Goal: Task Accomplishment & Management: Use online tool/utility

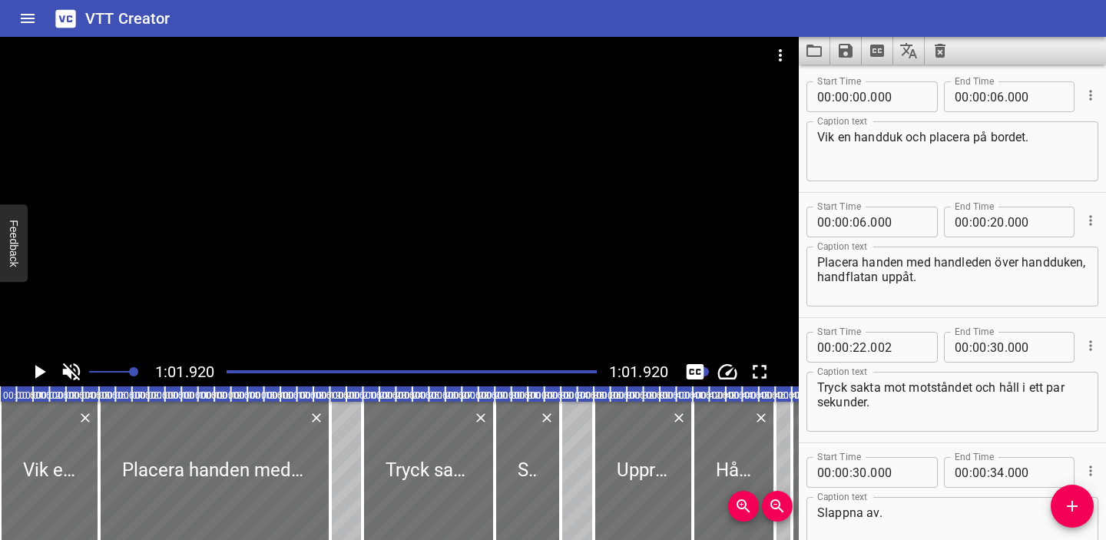
scroll to position [134, 0]
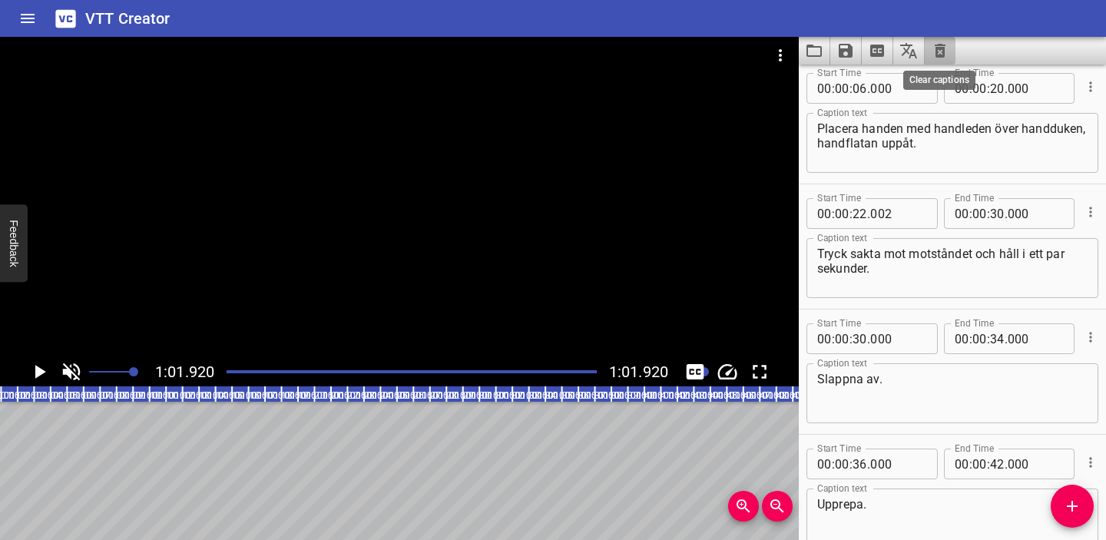
click at [942, 51] on icon "Clear captions" at bounding box center [940, 51] width 11 height 14
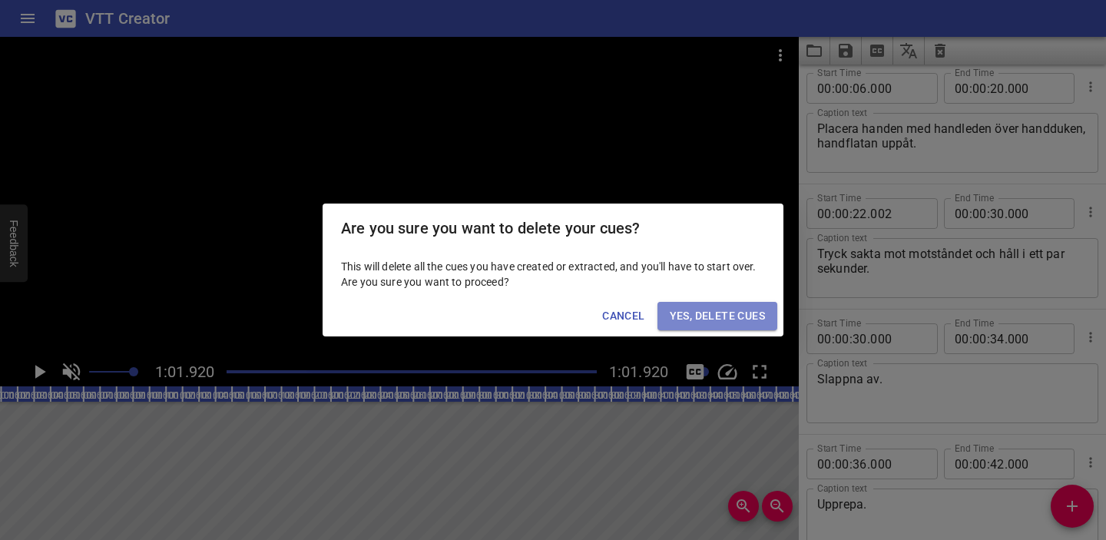
click at [725, 312] on span "Yes, Delete Cues" at bounding box center [717, 315] width 95 height 19
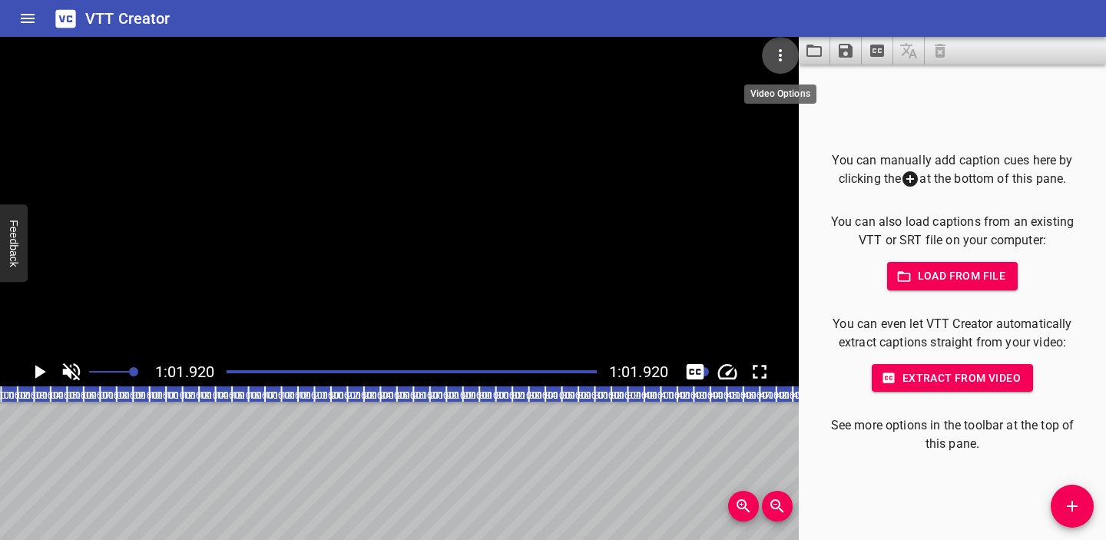
click at [784, 58] on icon "Video Options" at bounding box center [780, 55] width 18 height 18
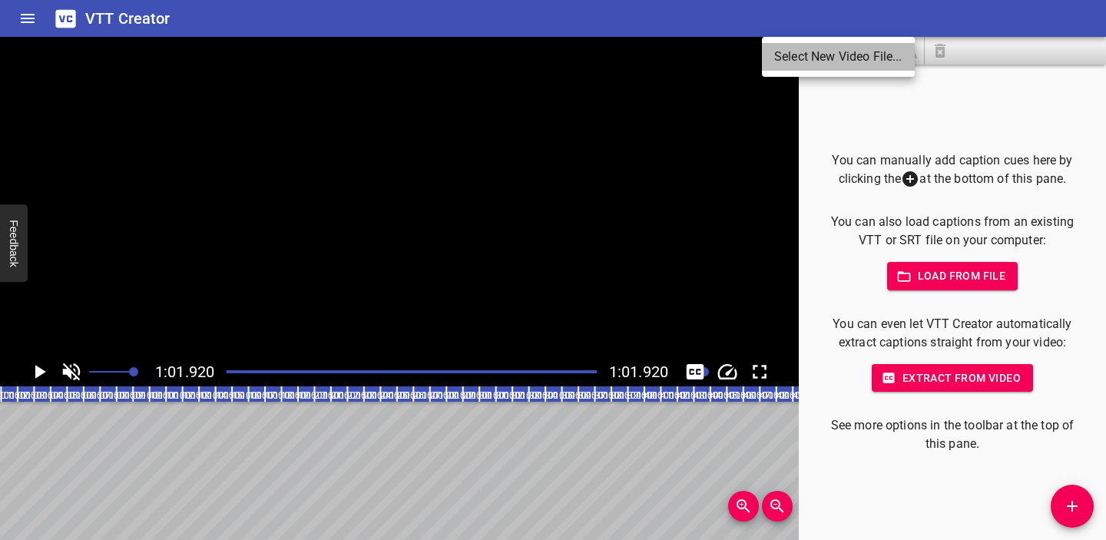
click at [788, 58] on li "Select New Video File..." at bounding box center [838, 57] width 153 height 28
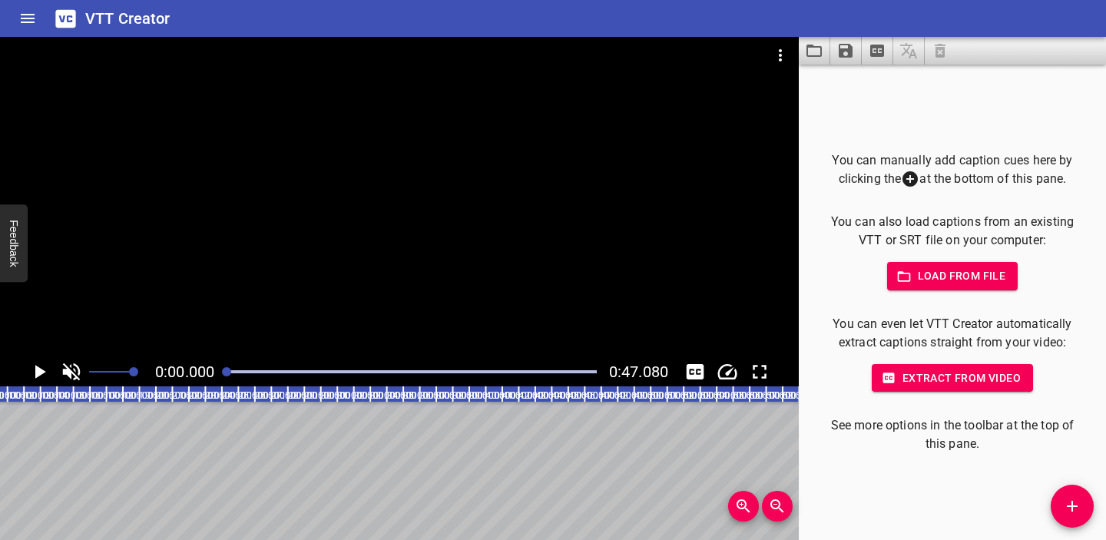
scroll to position [0, 0]
click at [970, 277] on span "Load from file" at bounding box center [952, 275] width 107 height 19
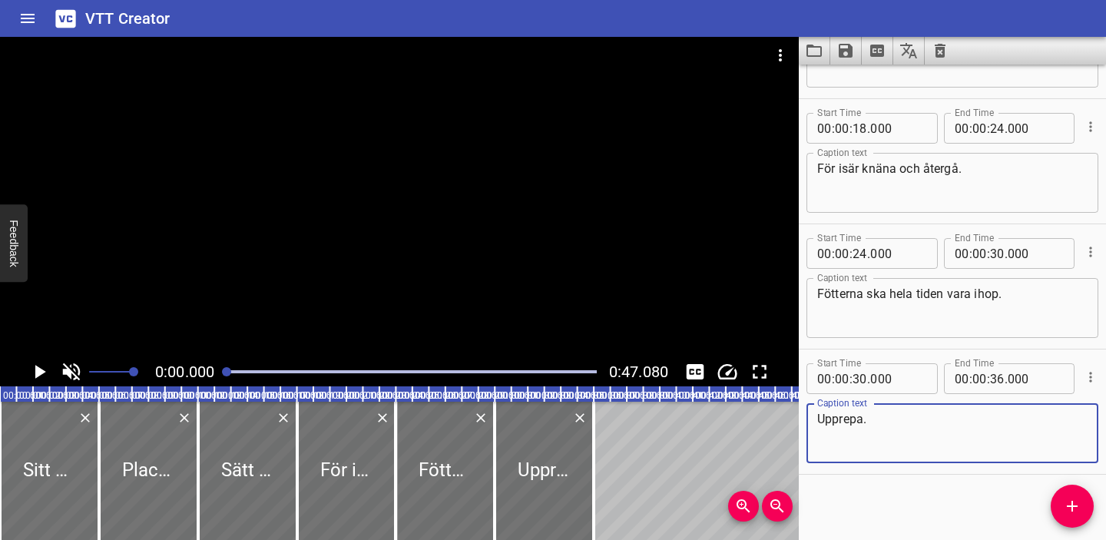
scroll to position [348, 0]
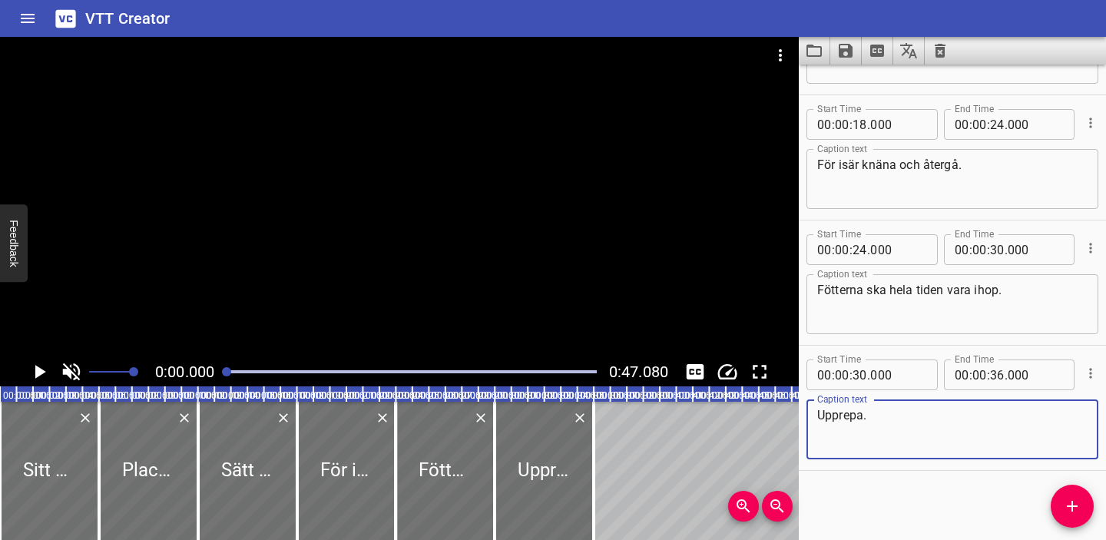
click at [41, 366] on icon "Play/Pause" at bounding box center [39, 371] width 23 height 23
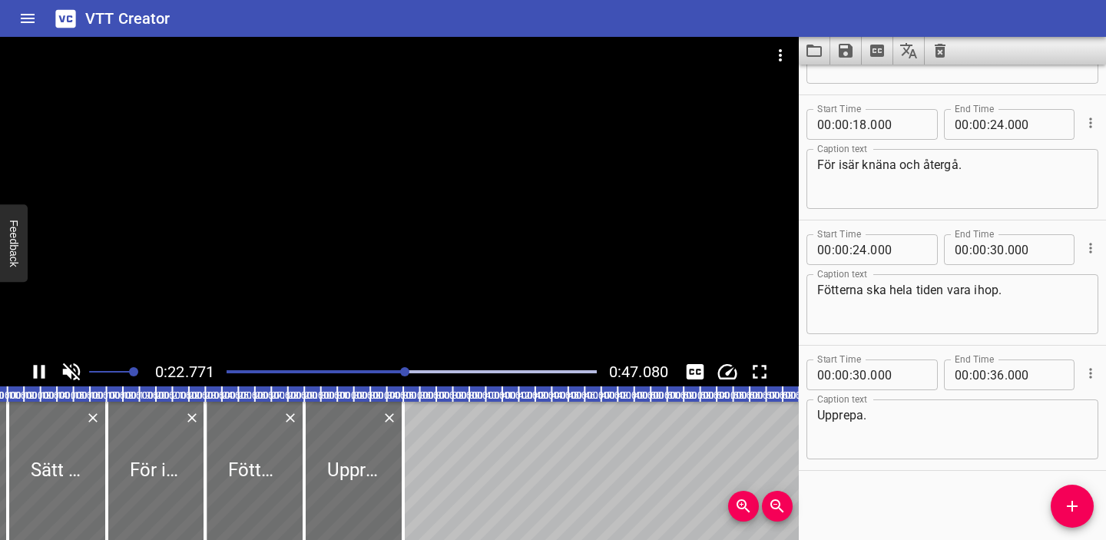
click at [38, 370] on icon "Play/Pause" at bounding box center [39, 371] width 23 height 23
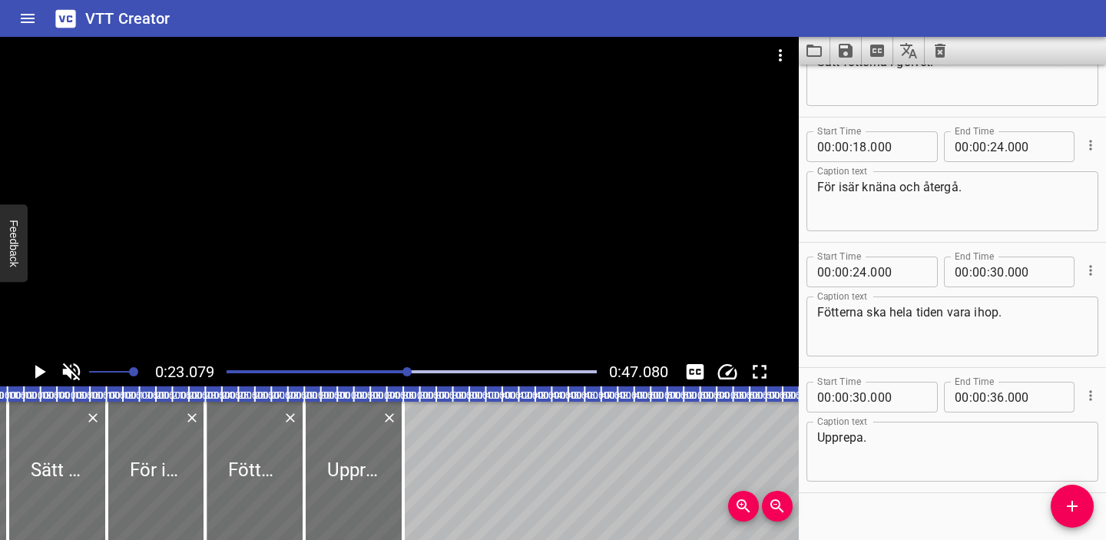
scroll to position [313, 0]
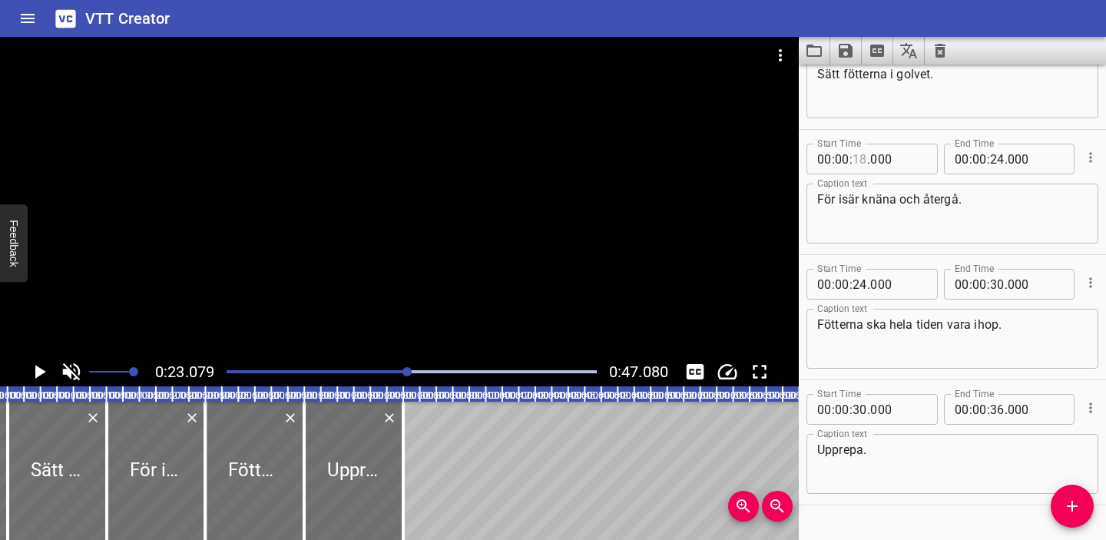
click at [859, 155] on input "number" at bounding box center [859, 159] width 15 height 31
type input "21"
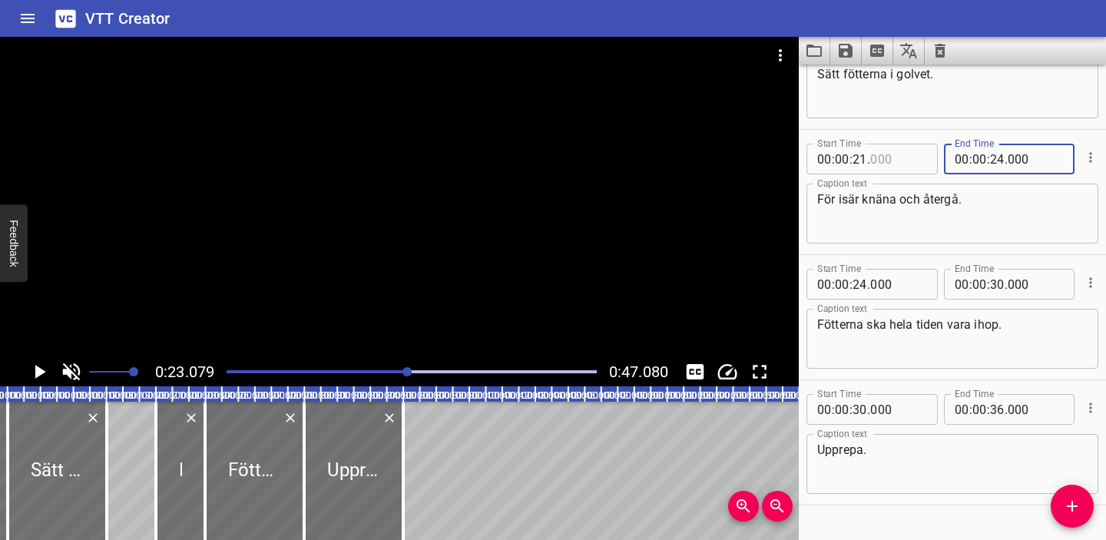
type input "000"
click at [997, 161] on input "number" at bounding box center [997, 159] width 15 height 31
type input "26"
type input "000"
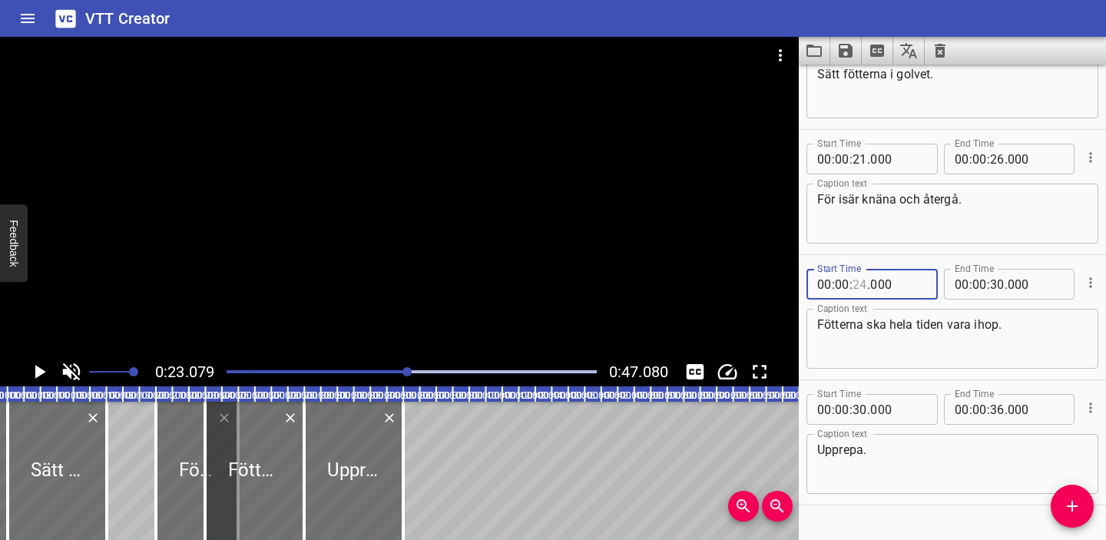
click at [862, 283] on input "number" at bounding box center [859, 284] width 15 height 31
type input "26"
type input "000"
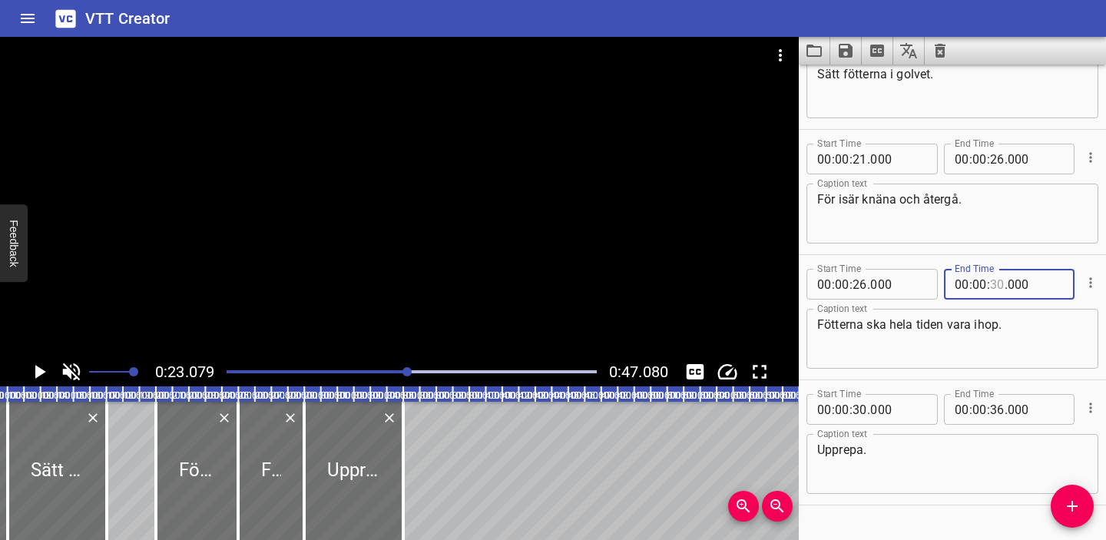
click at [995, 283] on input "number" at bounding box center [997, 284] width 15 height 31
type input "33"
type input "000"
click at [864, 409] on input "number" at bounding box center [859, 409] width 15 height 31
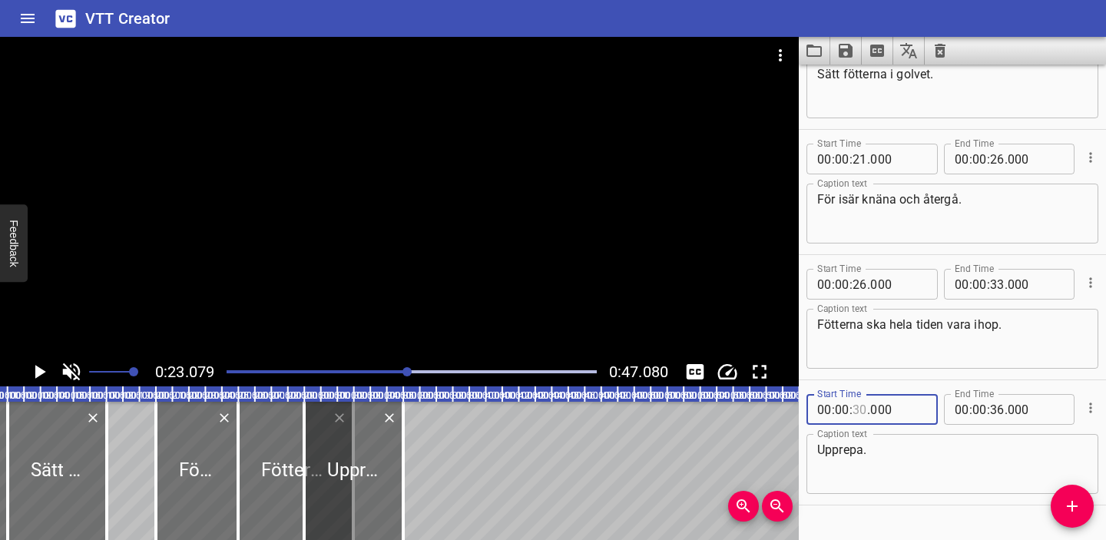
click at [864, 409] on input "number" at bounding box center [859, 409] width 15 height 31
type input "33"
type input "000"
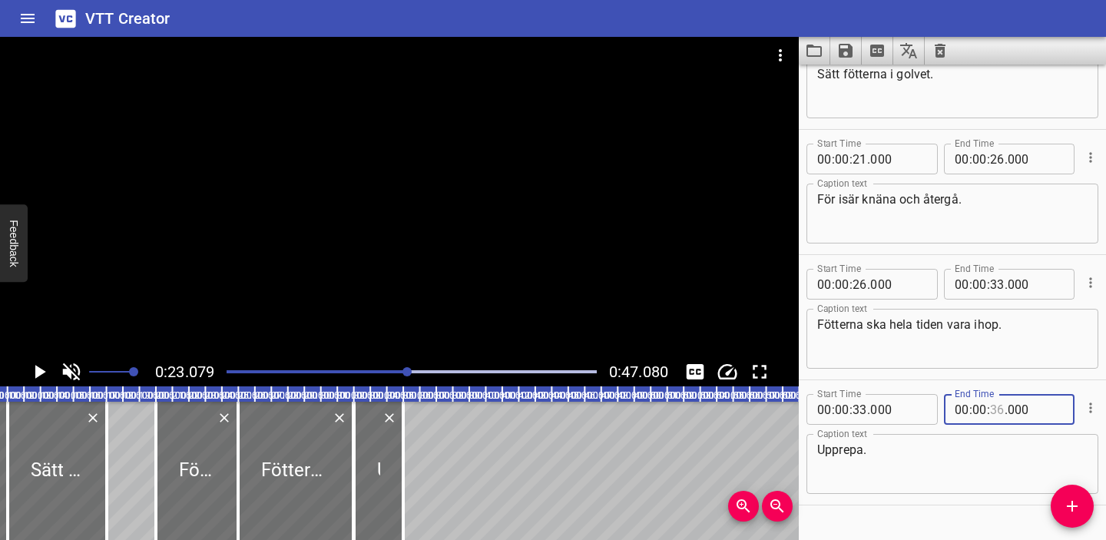
click at [998, 411] on input "number" at bounding box center [997, 409] width 15 height 31
type input "38"
type input "000"
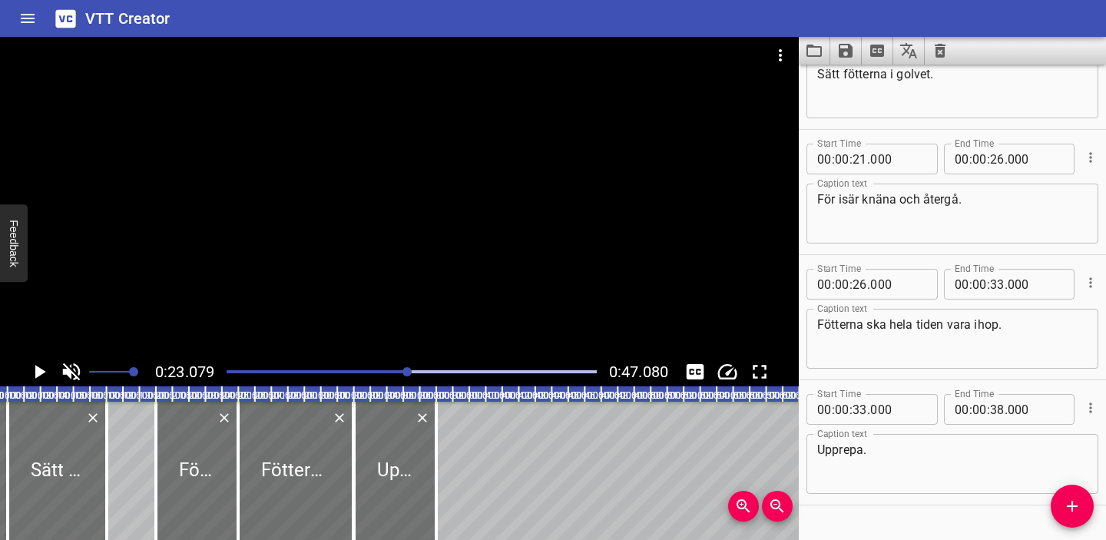
click at [229, 371] on div "Play progress" at bounding box center [223, 371] width 370 height 3
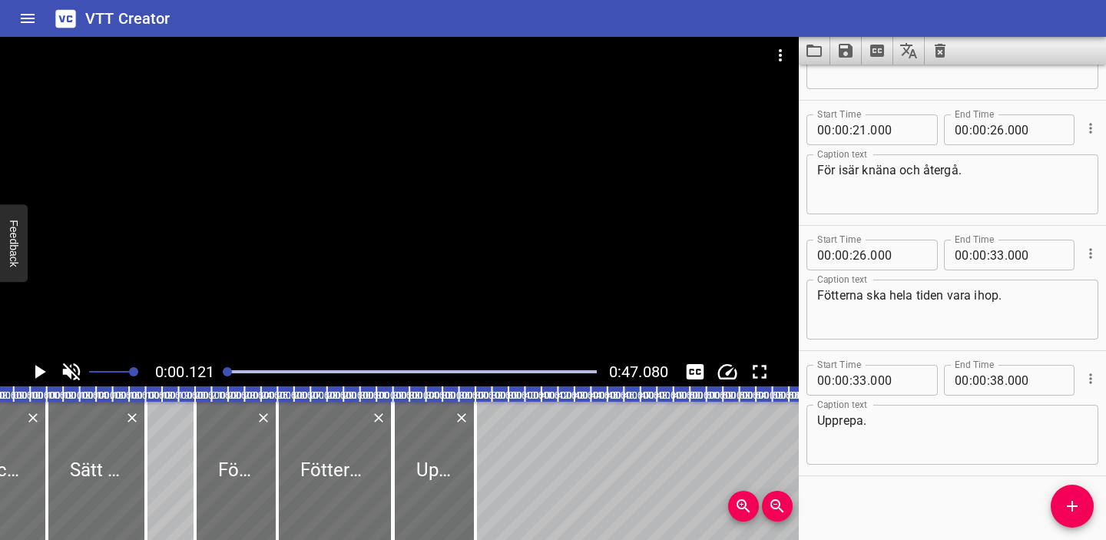
scroll to position [348, 0]
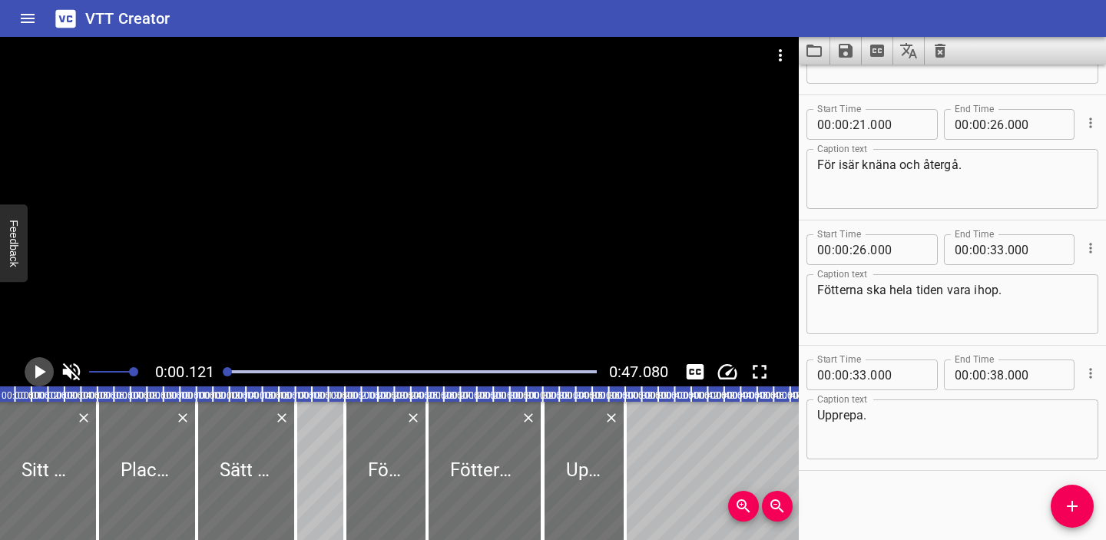
click at [37, 374] on icon "Play/Pause" at bounding box center [40, 372] width 11 height 14
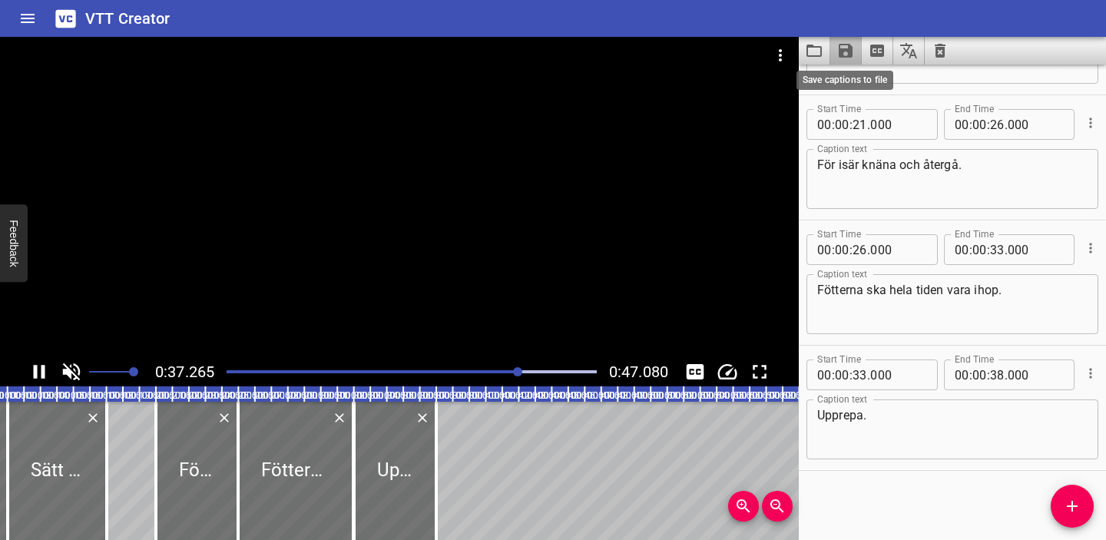
click at [850, 51] on icon "Save captions to file" at bounding box center [846, 51] width 14 height 14
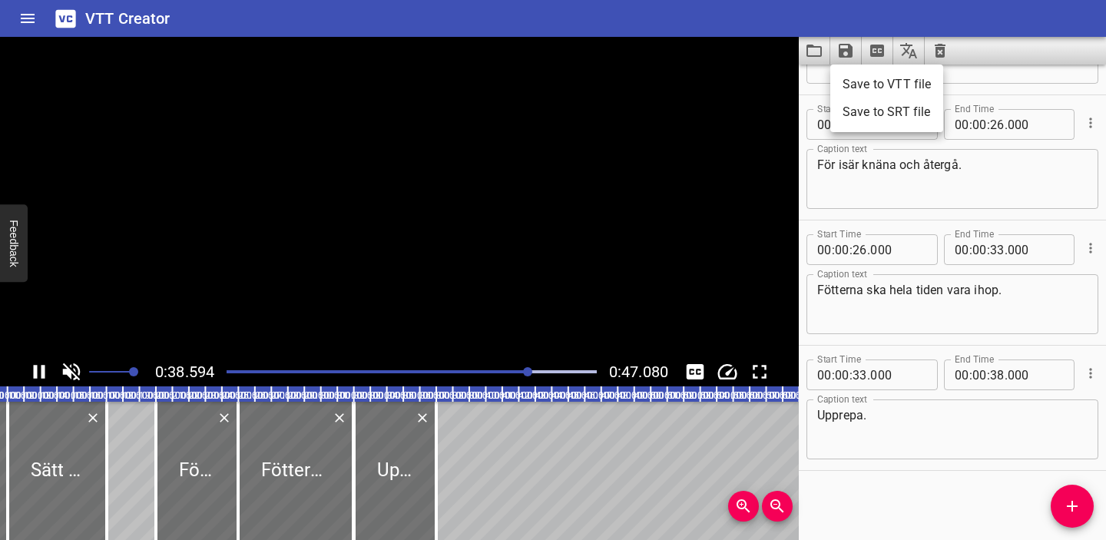
click at [873, 84] on li "Save to VTT file" at bounding box center [886, 85] width 113 height 28
click at [941, 51] on icon "Clear captions" at bounding box center [940, 50] width 18 height 18
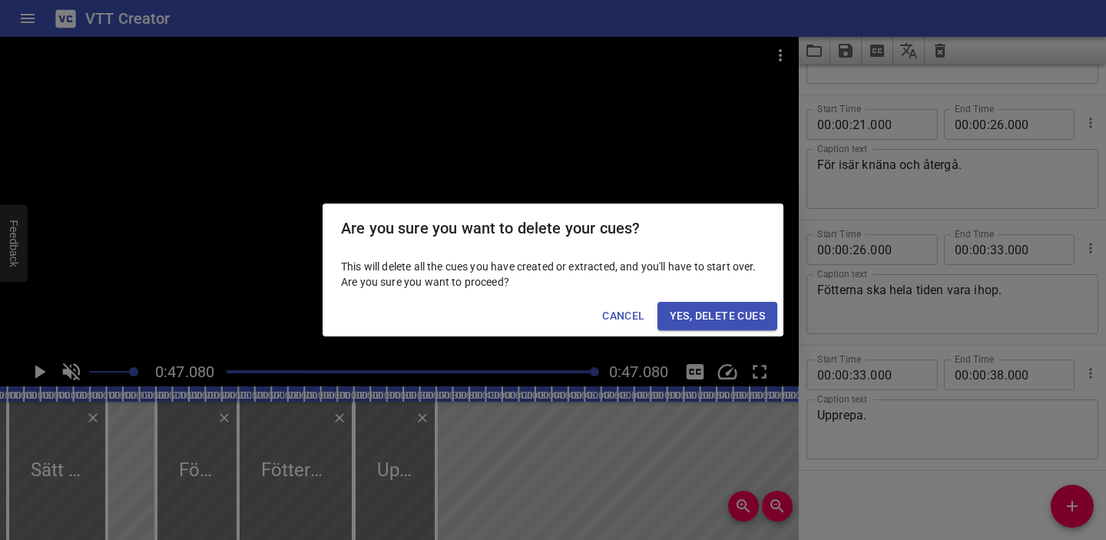
click at [735, 167] on div "Are you sure you want to delete your cues? This will delete all the cues you ha…" at bounding box center [553, 270] width 1106 height 540
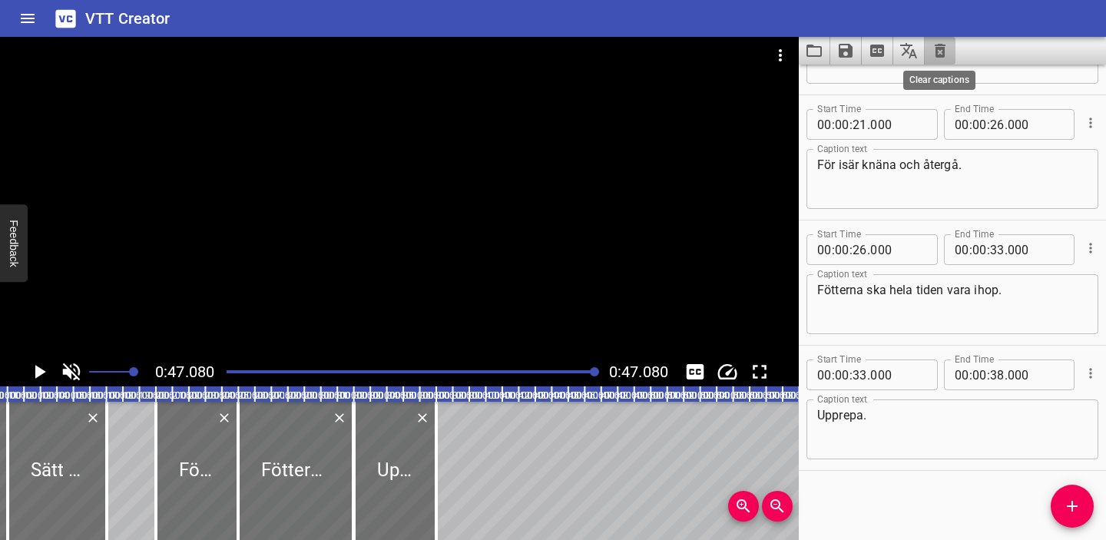
click at [942, 51] on icon "Clear captions" at bounding box center [940, 51] width 11 height 14
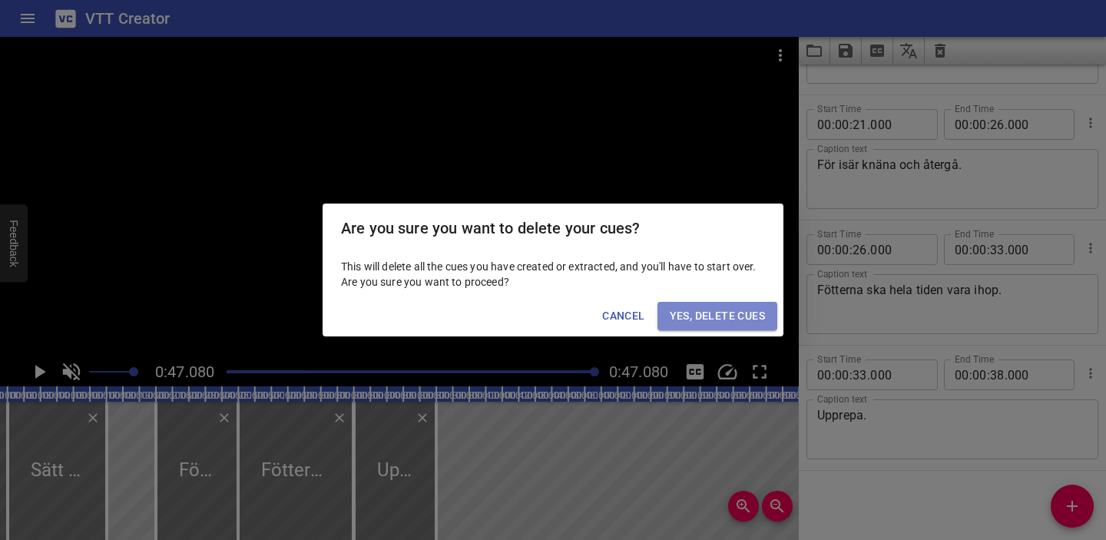
click at [736, 315] on span "Yes, Delete Cues" at bounding box center [717, 315] width 95 height 19
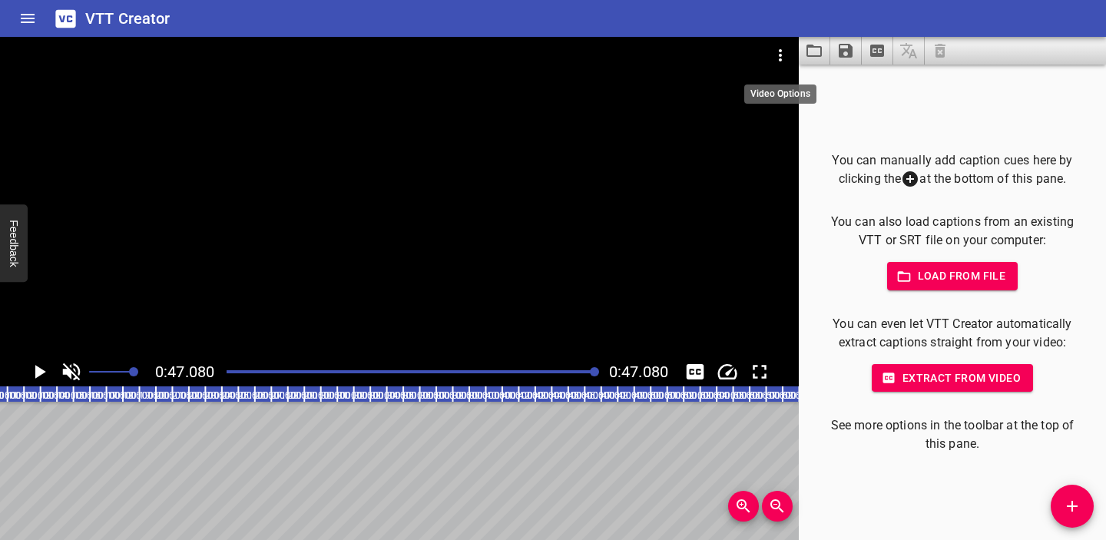
click at [780, 55] on icon "Video Options" at bounding box center [780, 55] width 3 height 12
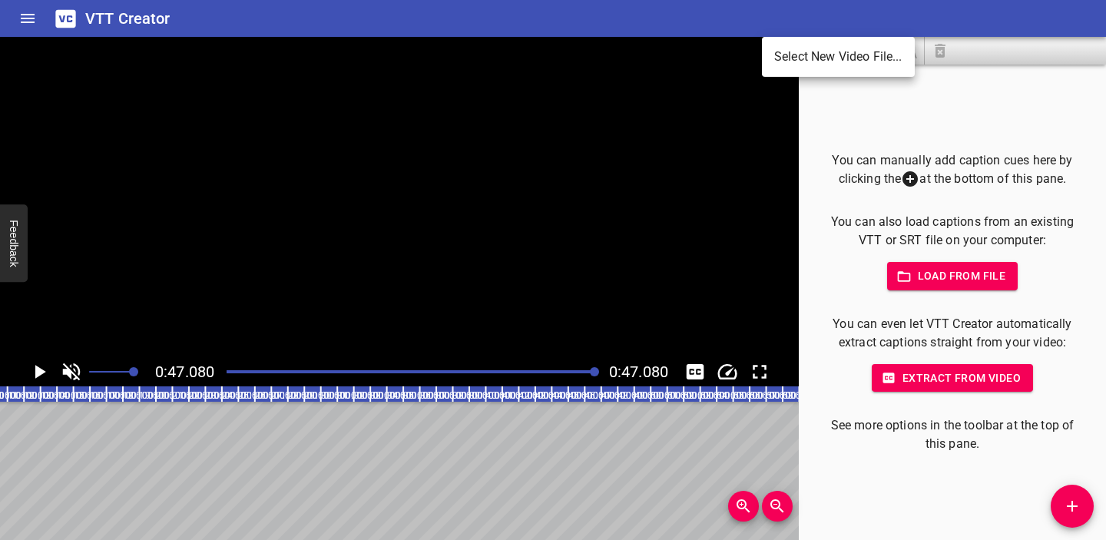
click at [787, 55] on li "Select New Video File..." at bounding box center [838, 57] width 153 height 28
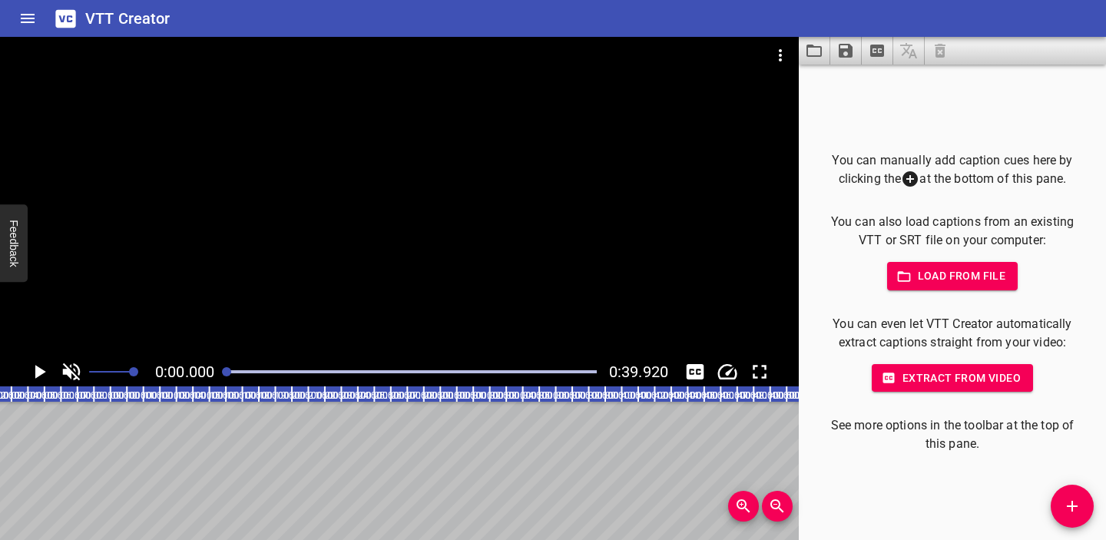
scroll to position [0, 0]
click at [38, 371] on icon "Play/Pause" at bounding box center [40, 372] width 11 height 14
click at [39, 377] on icon "Play/Pause" at bounding box center [39, 371] width 23 height 23
click at [951, 278] on span "Load from file" at bounding box center [952, 275] width 107 height 19
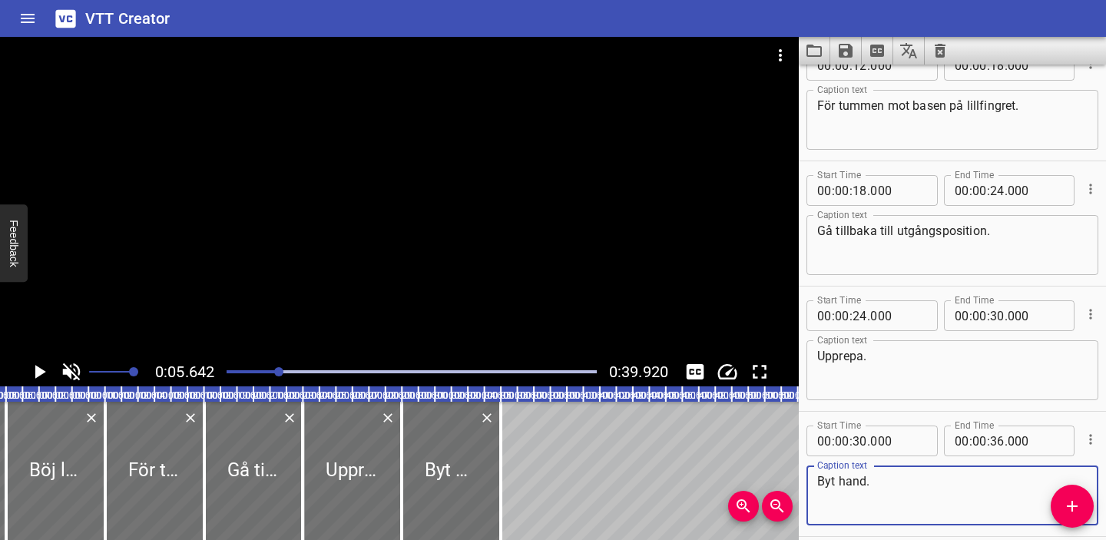
scroll to position [348, 0]
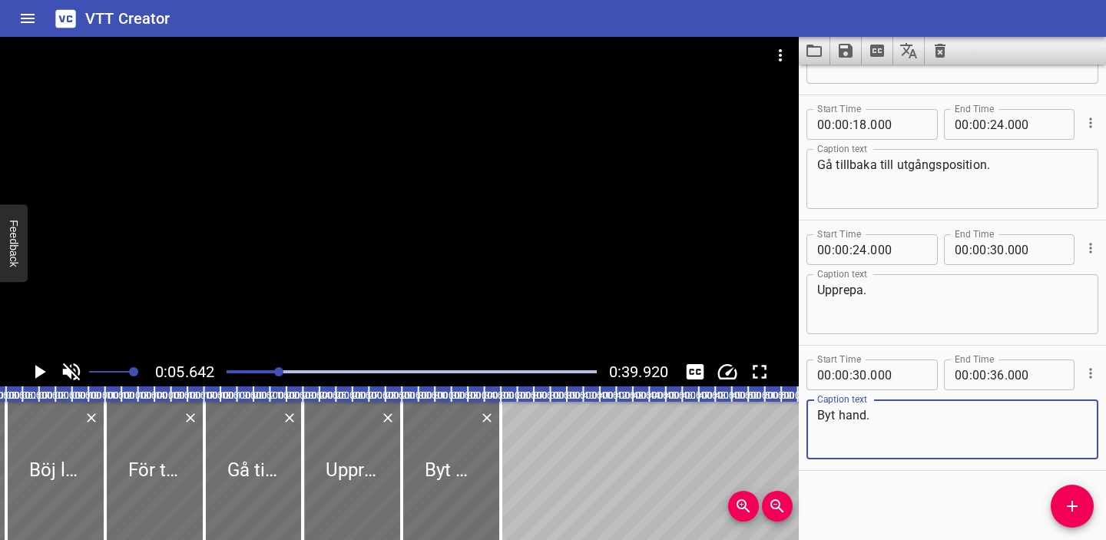
click at [35, 372] on icon "Play/Pause" at bounding box center [40, 372] width 11 height 14
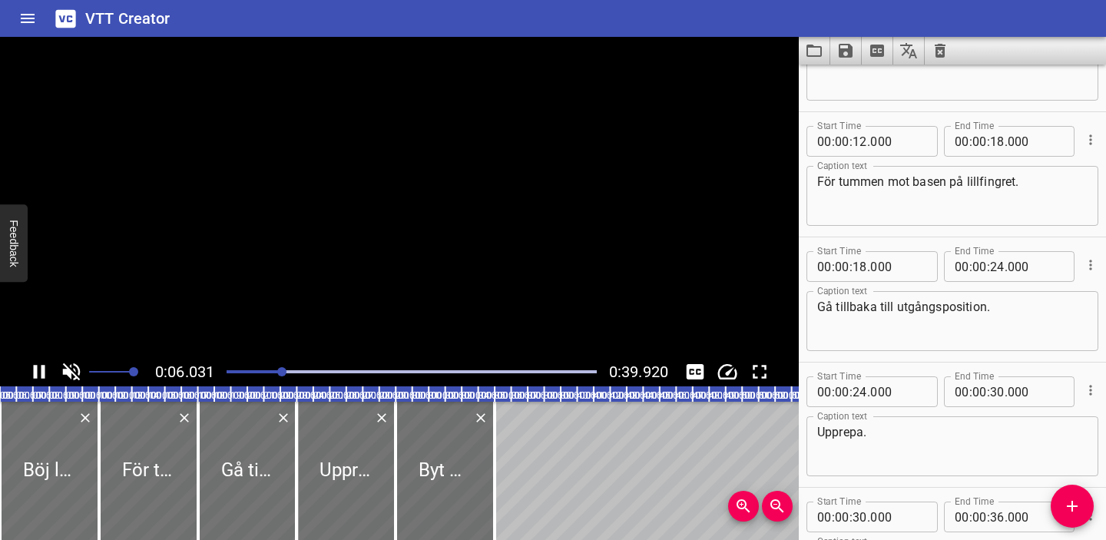
scroll to position [125, 0]
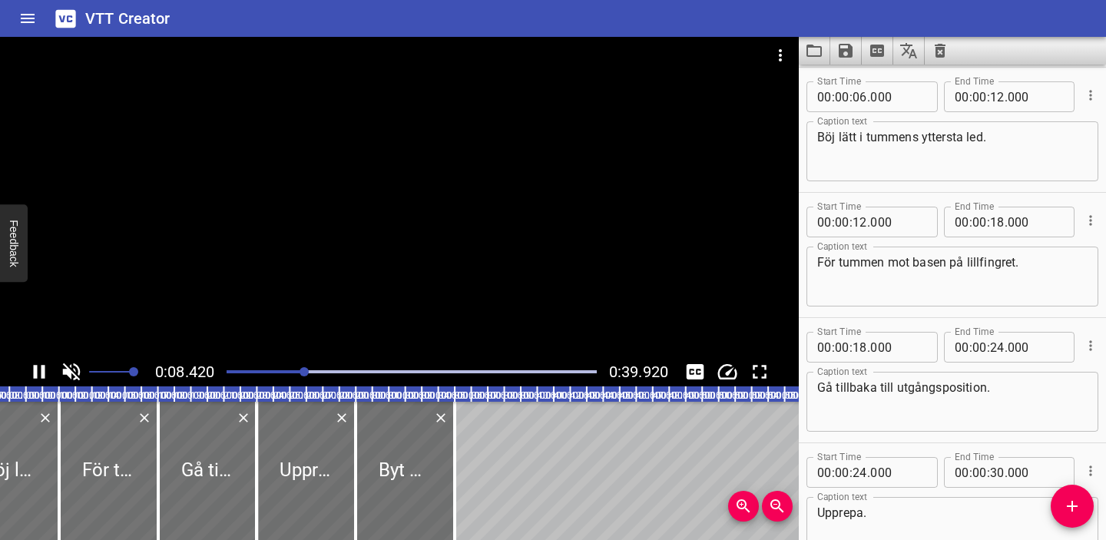
click at [227, 370] on div "Play progress" at bounding box center [120, 371] width 370 height 3
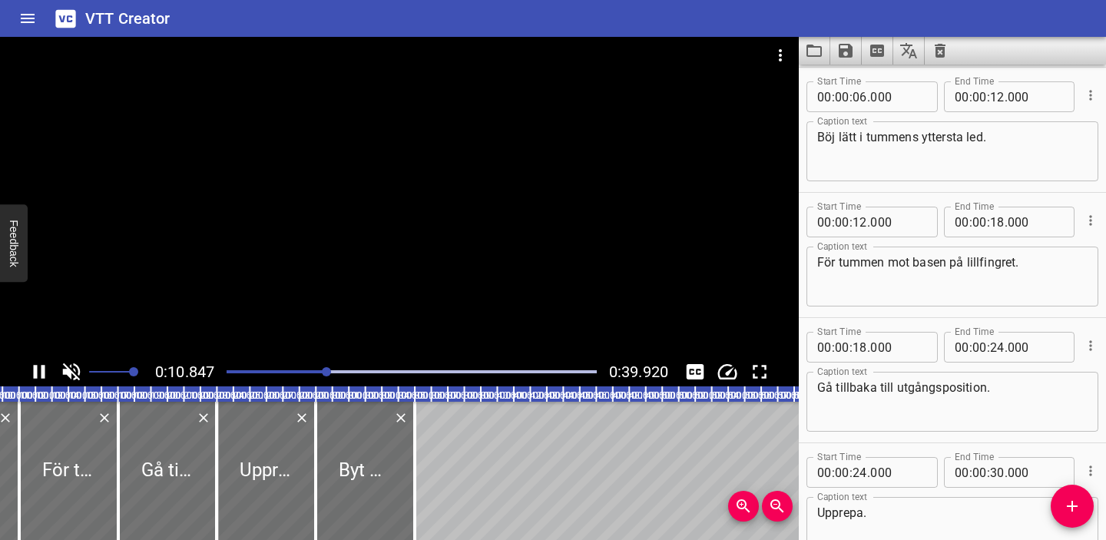
click at [36, 366] on icon "Play/Pause" at bounding box center [40, 372] width 12 height 14
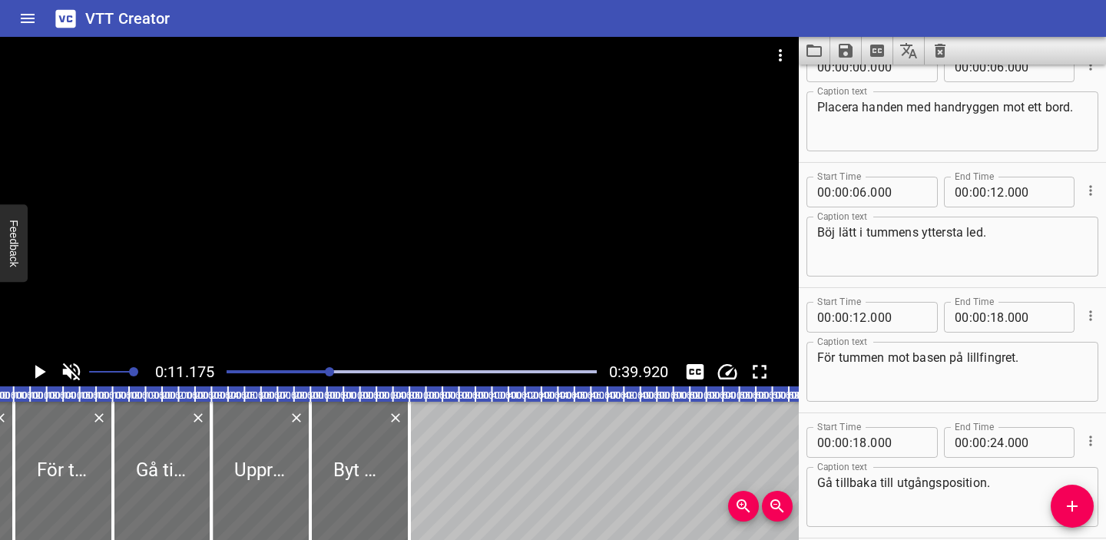
scroll to position [8, 0]
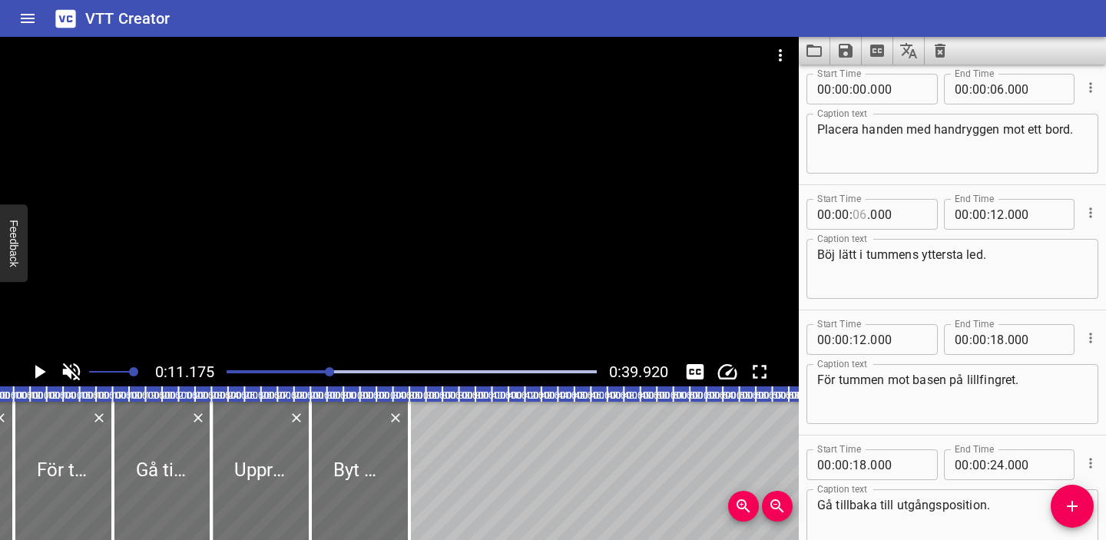
click at [860, 214] on input "number" at bounding box center [859, 214] width 15 height 31
type input "10"
type input "000"
click at [998, 217] on input "number" at bounding box center [997, 214] width 15 height 31
type input "14"
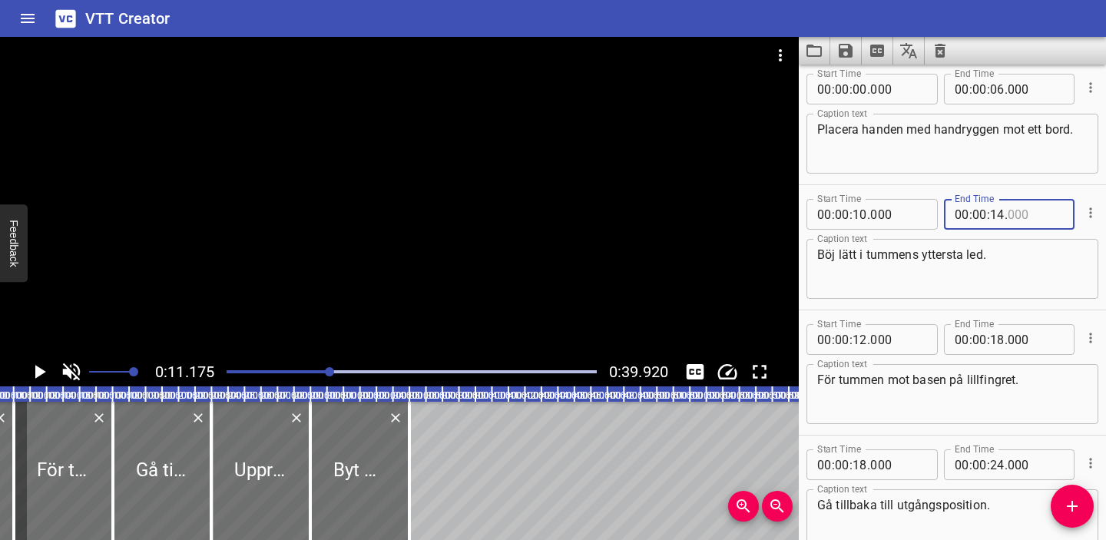
type input "000"
click at [1001, 216] on input "number" at bounding box center [997, 214] width 15 height 31
type input "15"
type input "000"
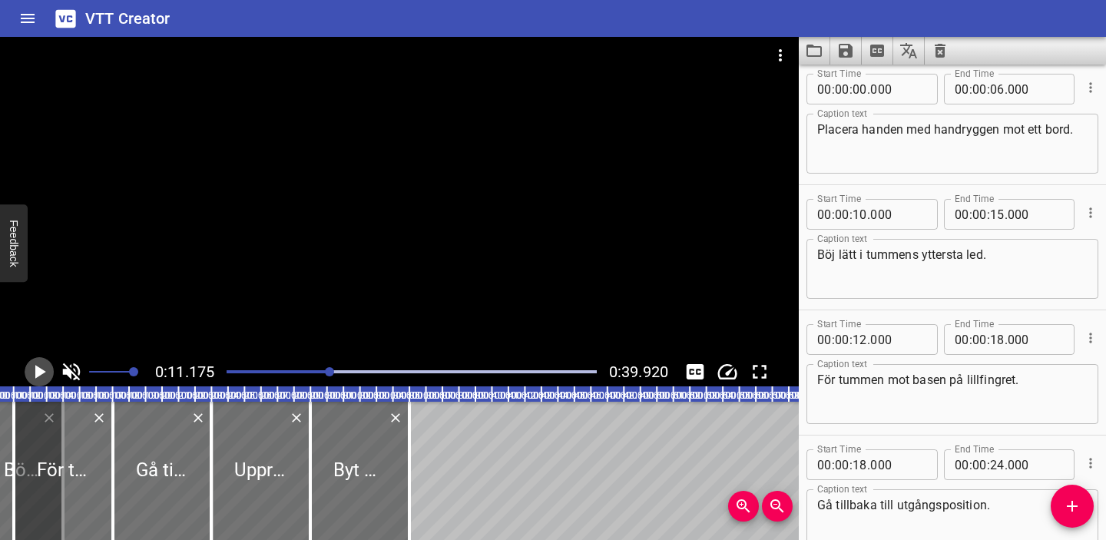
click at [40, 368] on icon "Play/Pause" at bounding box center [39, 371] width 23 height 23
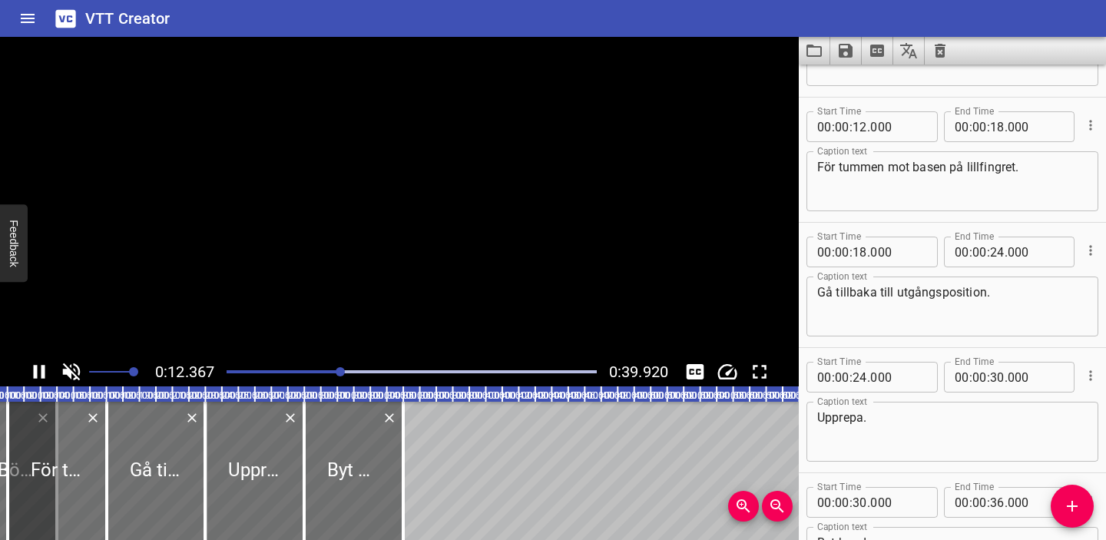
scroll to position [250, 0]
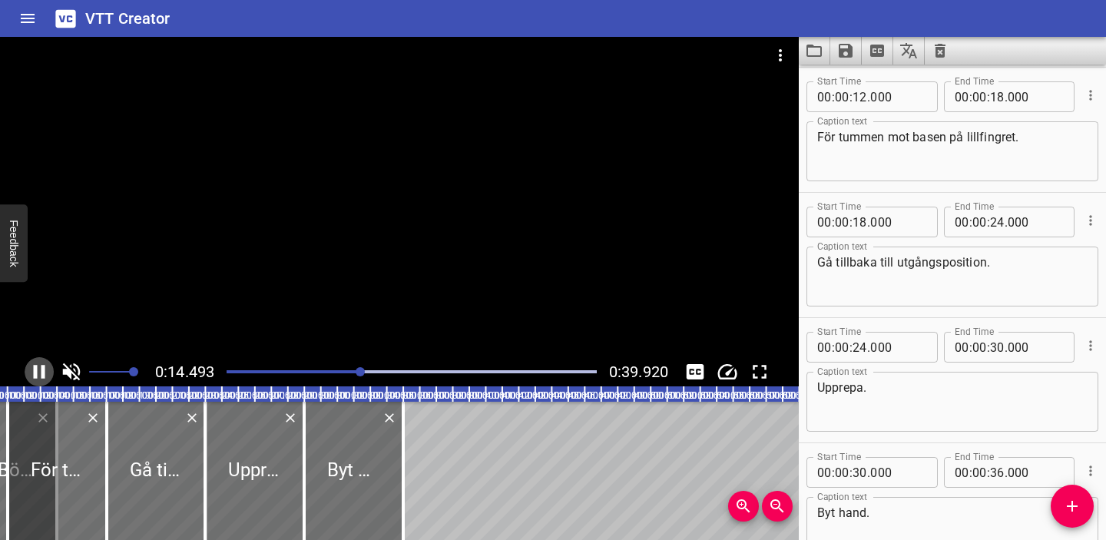
click at [40, 368] on icon "Play/Pause" at bounding box center [39, 371] width 23 height 23
click at [860, 344] on input "number" at bounding box center [859, 347] width 15 height 31
type input "13"
type input "000"
click at [997, 347] on div "Start Time 00 : 00 : 00 . 000 Start Time End Time 00 : 00 : 06 . 000 End Time C…" at bounding box center [952, 192] width 307 height 751
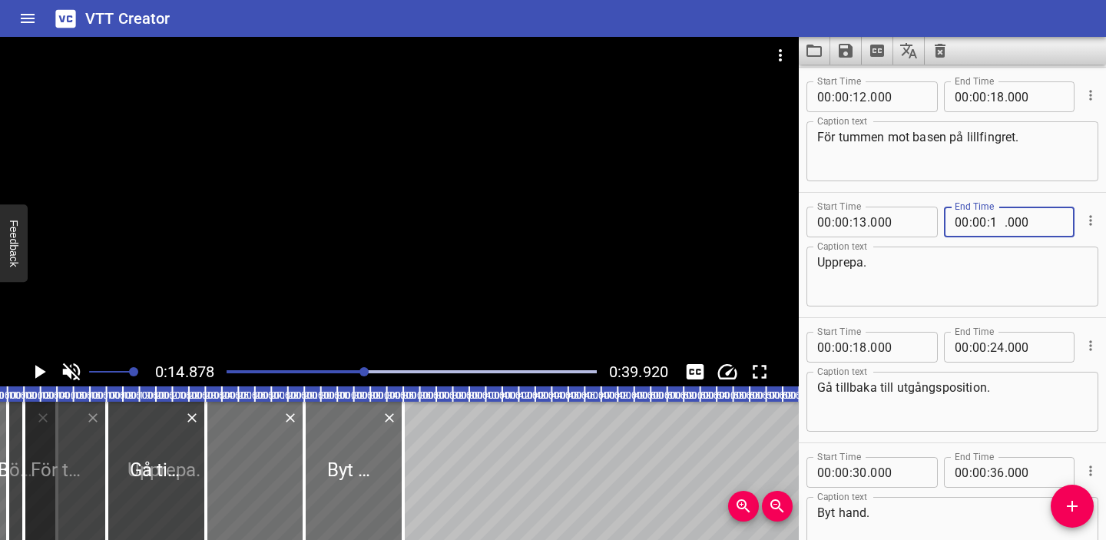
type input "18"
type input "000"
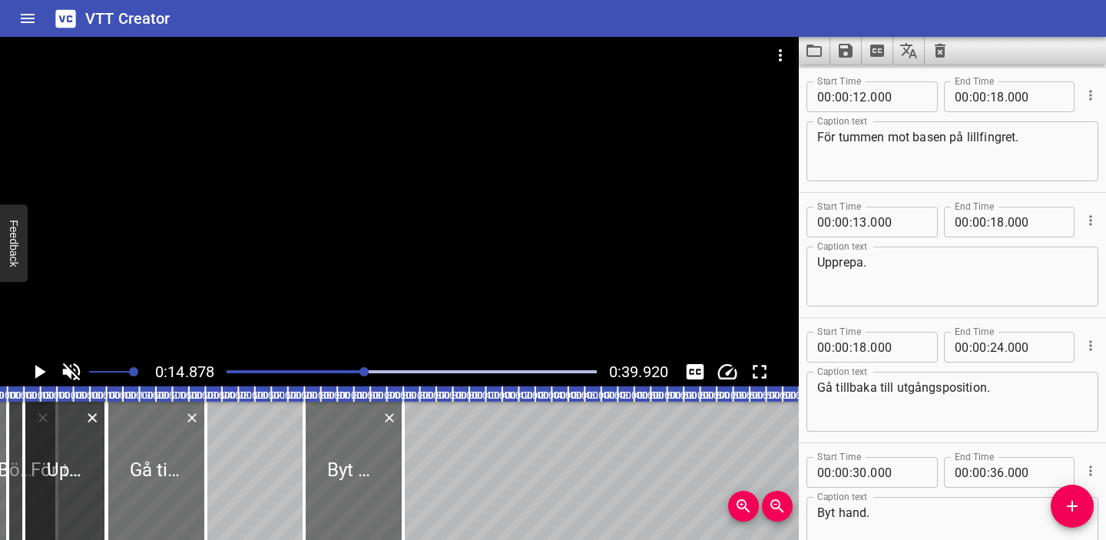
click at [300, 369] on div at bounding box center [411, 372] width 389 height 22
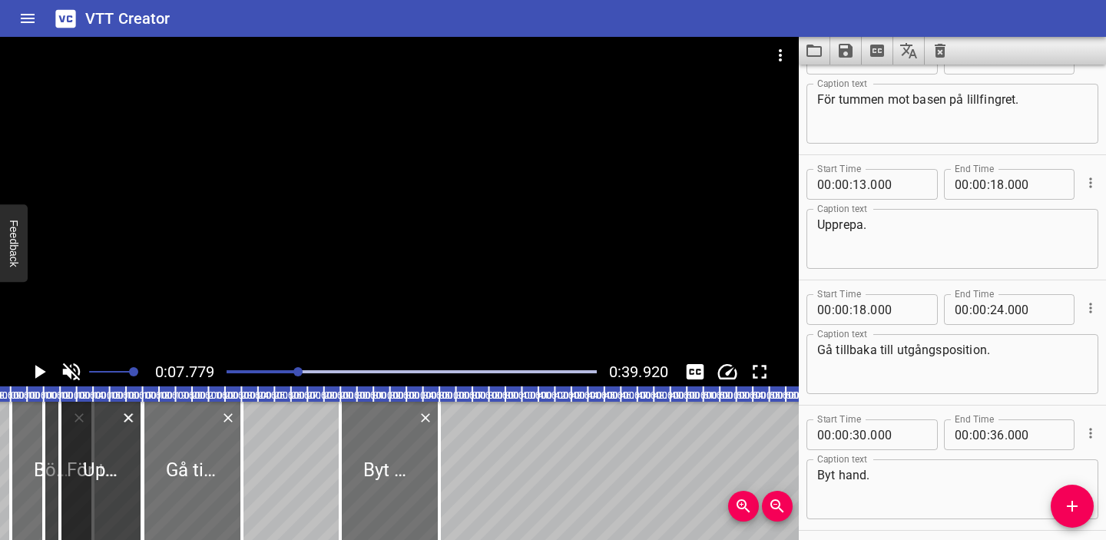
scroll to position [348, 0]
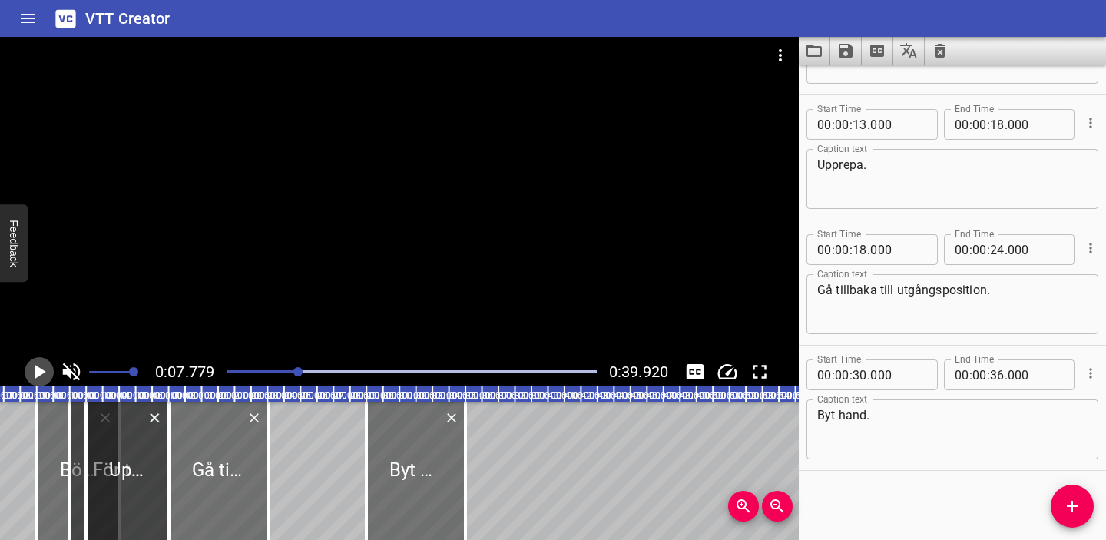
click at [35, 373] on icon "Play/Pause" at bounding box center [40, 372] width 11 height 14
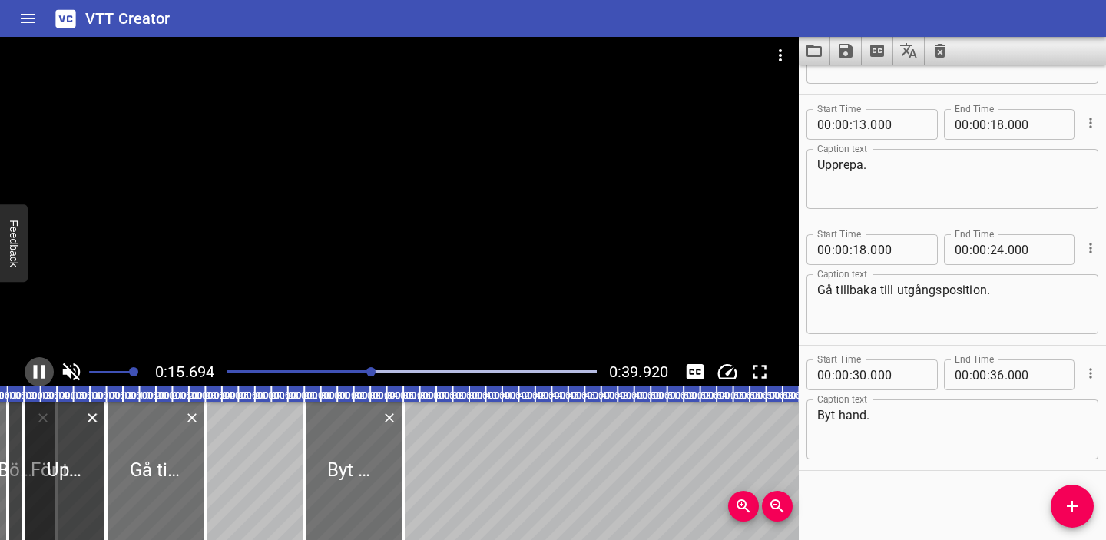
click at [48, 368] on icon "Play/Pause" at bounding box center [39, 371] width 23 height 23
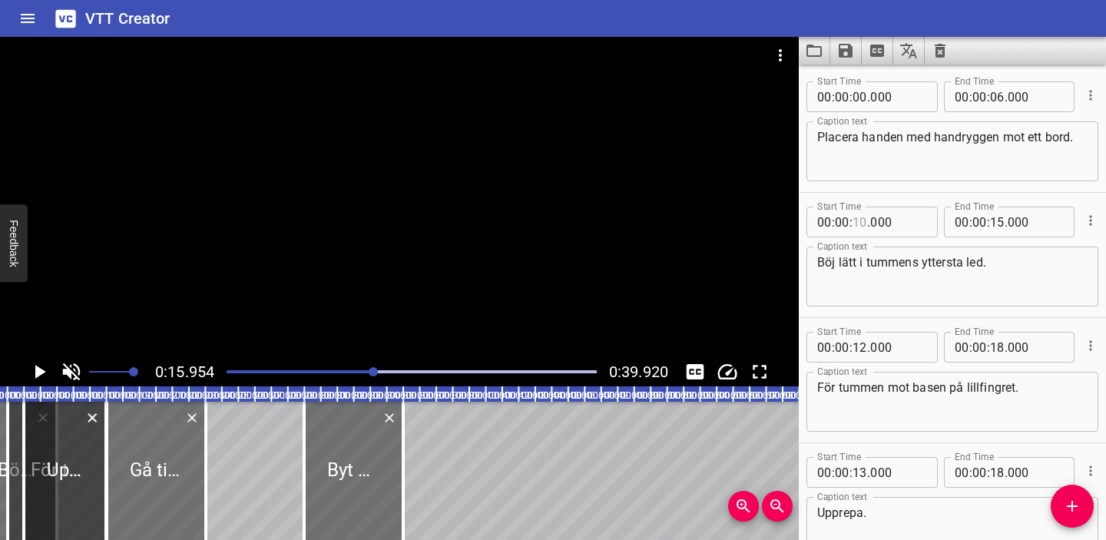
click at [861, 224] on input "number" at bounding box center [859, 222] width 15 height 31
type input "09"
type input "000"
click at [997, 223] on input "number" at bounding box center [997, 222] width 15 height 31
type input "12"
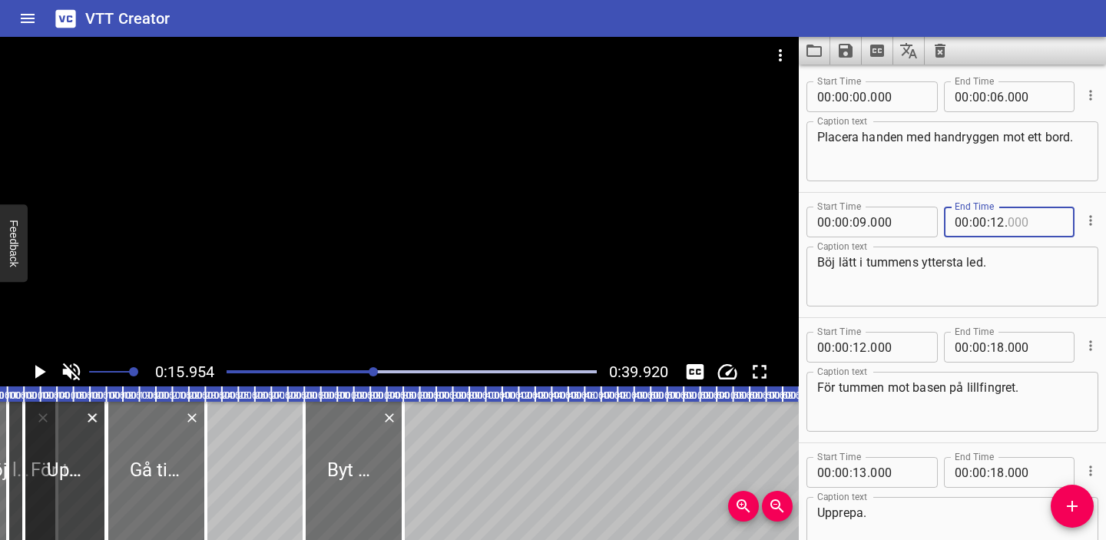
type input "000"
click at [862, 217] on input "number" at bounding box center [859, 222] width 15 height 31
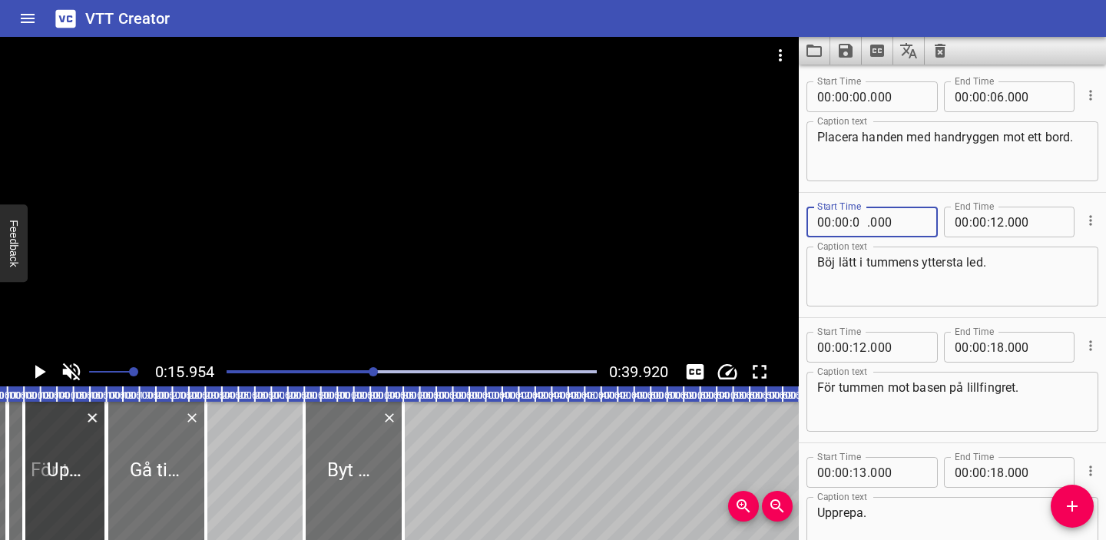
type input "07"
type input "000"
click at [1011, 250] on div "Böj lätt i tummens yttersta led. Caption text" at bounding box center [952, 277] width 292 height 60
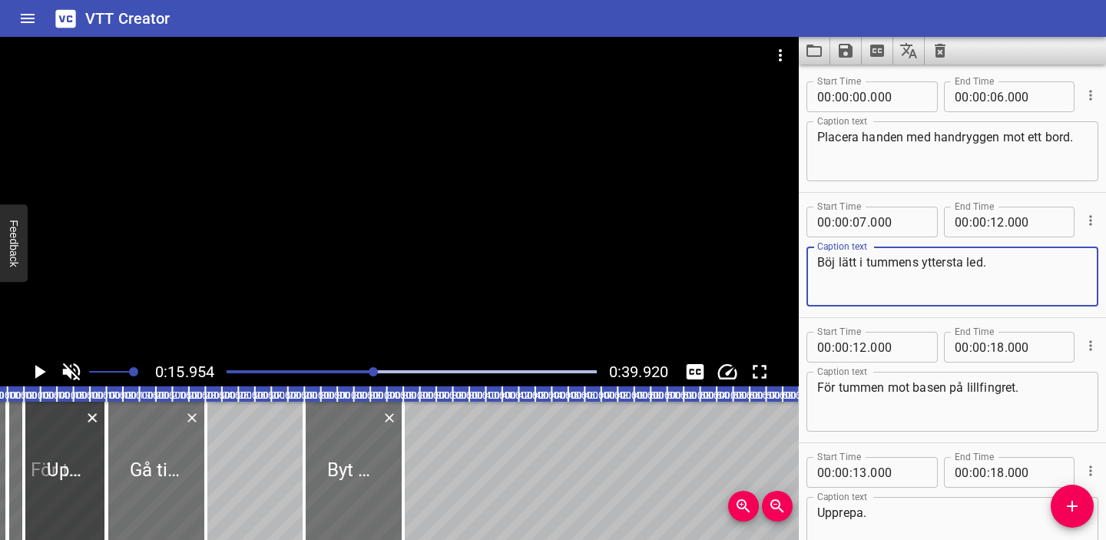
click at [248, 372] on div "Play progress" at bounding box center [190, 371] width 370 height 3
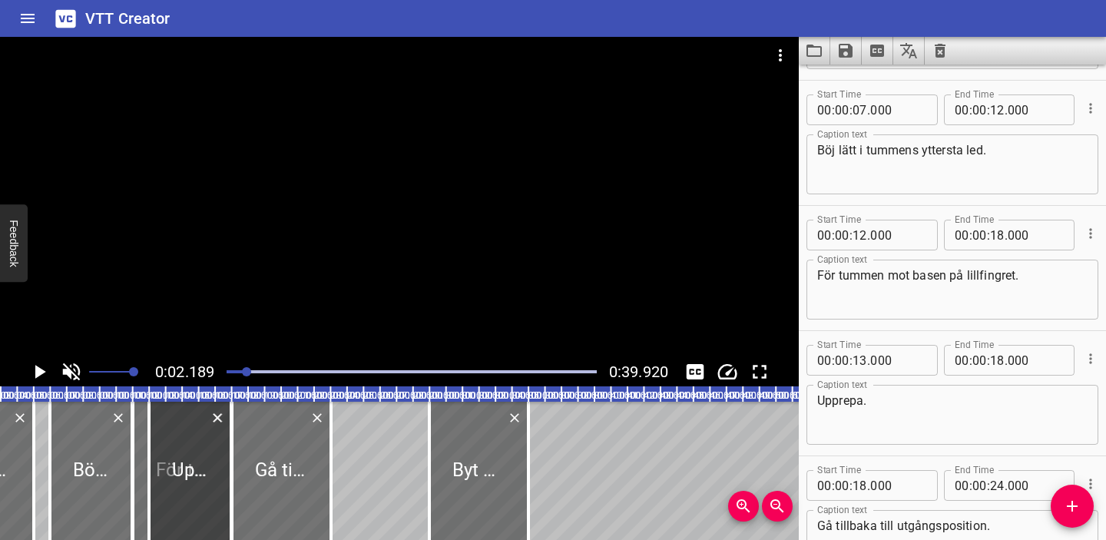
scroll to position [125, 0]
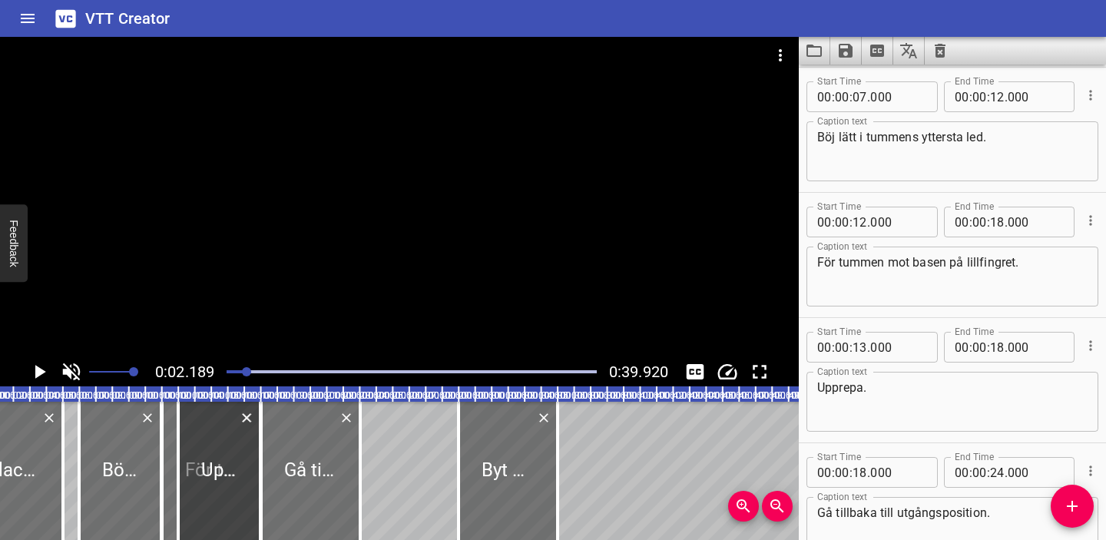
click at [40, 371] on icon "Play/Pause" at bounding box center [40, 372] width 11 height 14
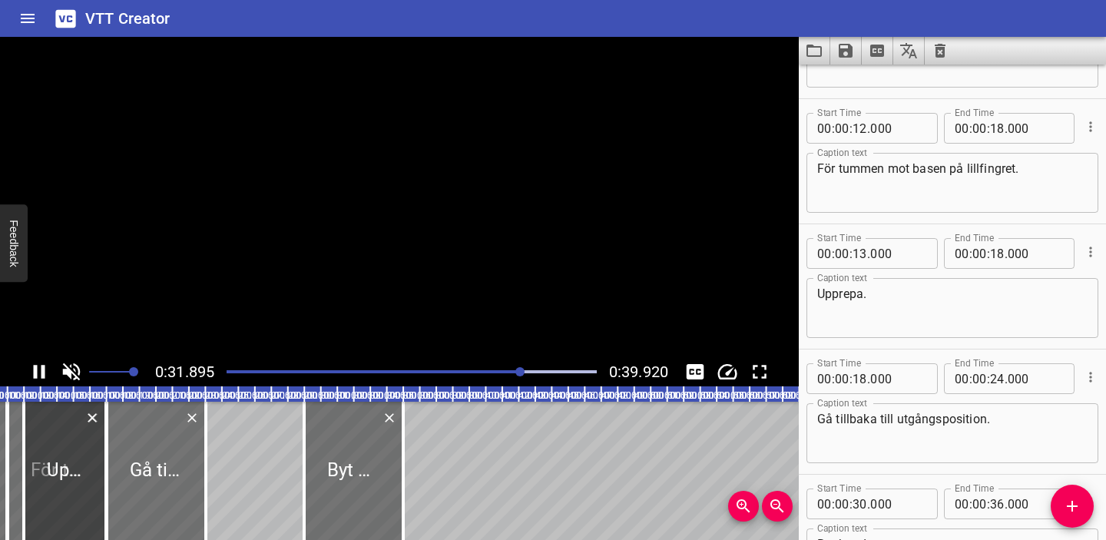
scroll to position [215, 0]
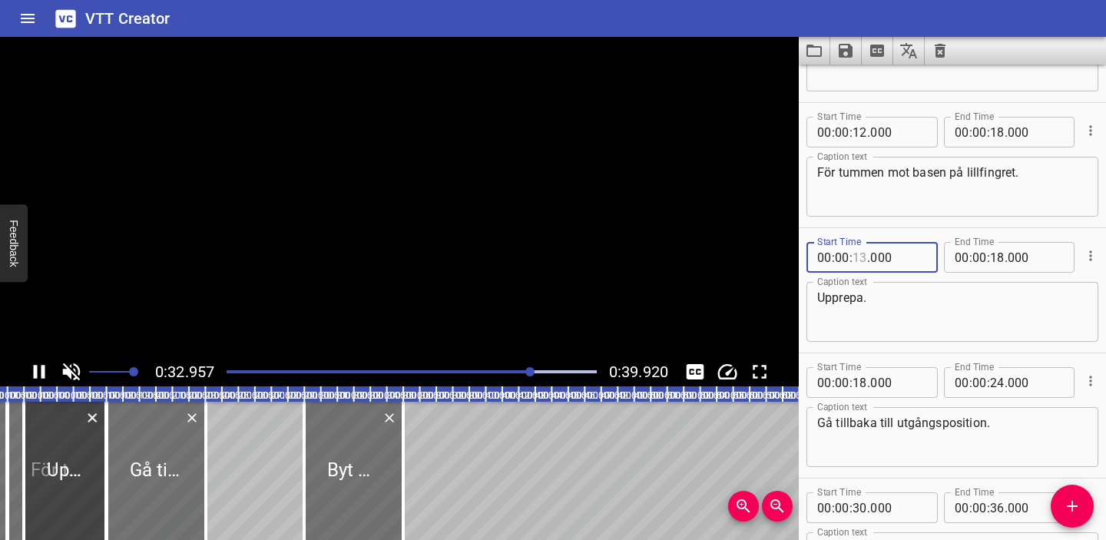
click at [861, 253] on input "number" at bounding box center [859, 257] width 15 height 31
type input "18"
type input "000"
click at [996, 256] on input "number" at bounding box center [997, 257] width 15 height 31
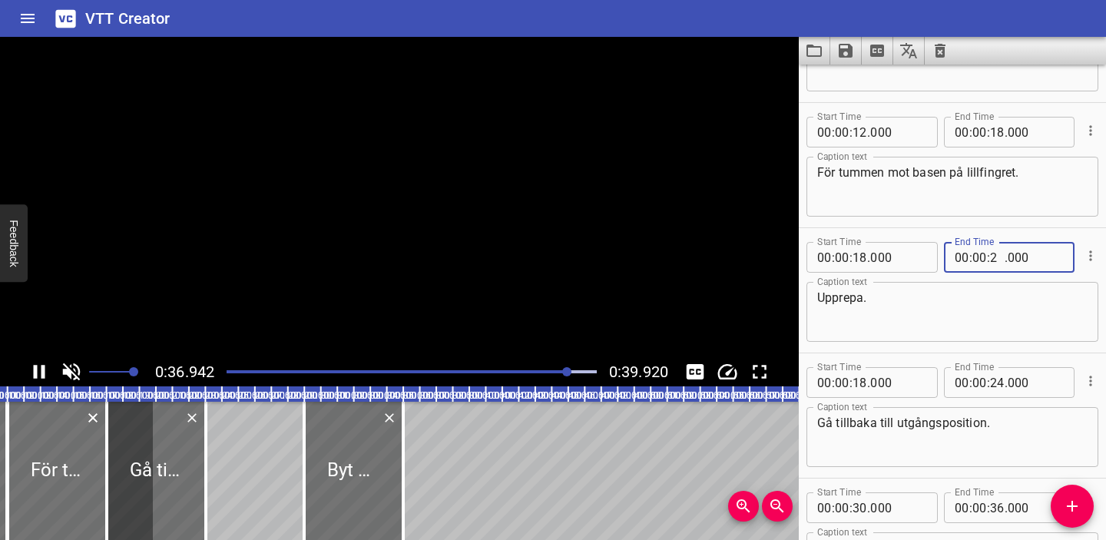
type input "23"
type input "000"
click at [860, 380] on input "number" at bounding box center [859, 382] width 15 height 31
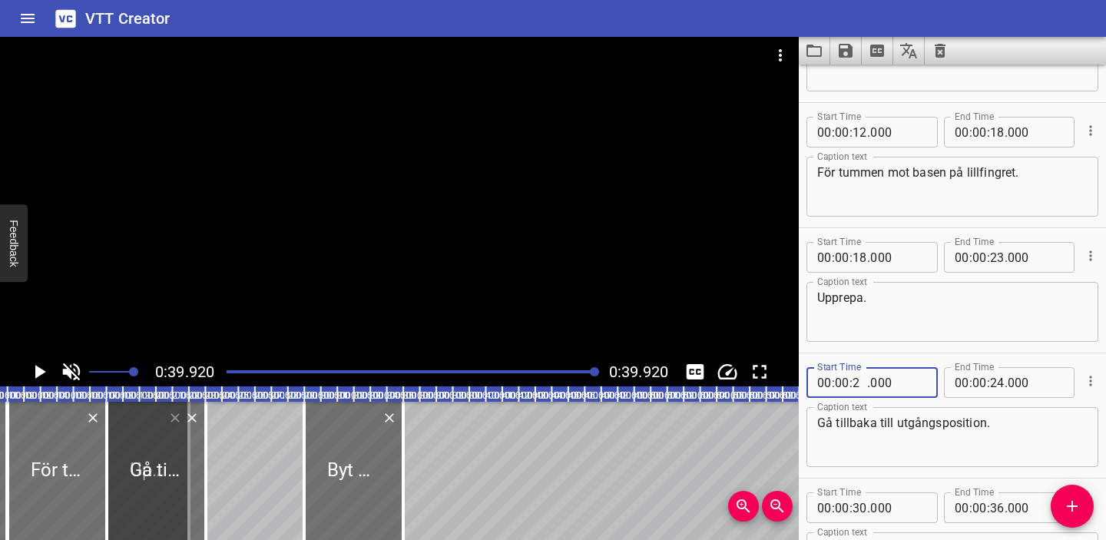
type input "23"
type input "000"
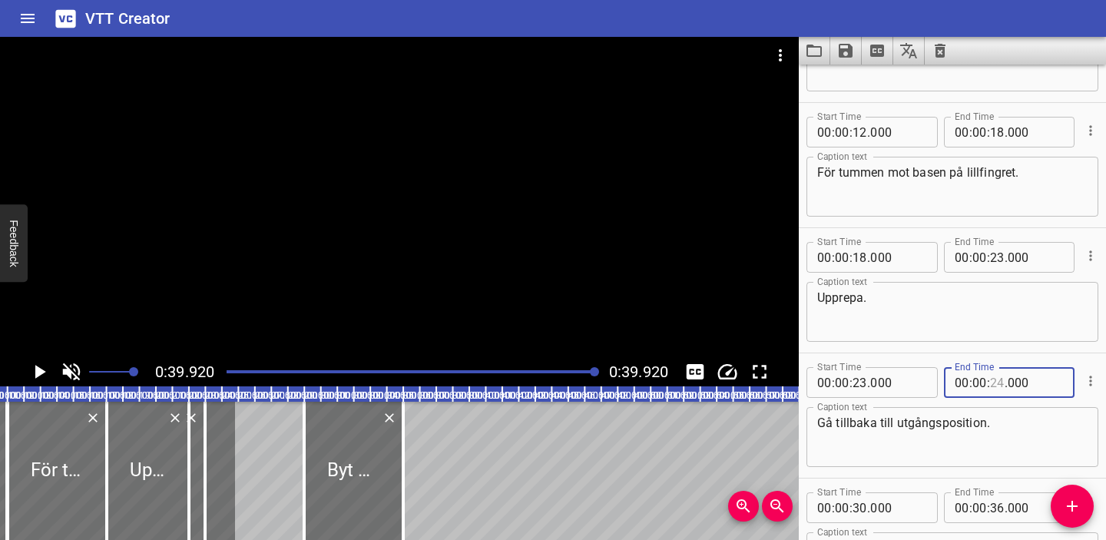
click at [996, 381] on input "number" at bounding box center [997, 382] width 15 height 31
type input "28"
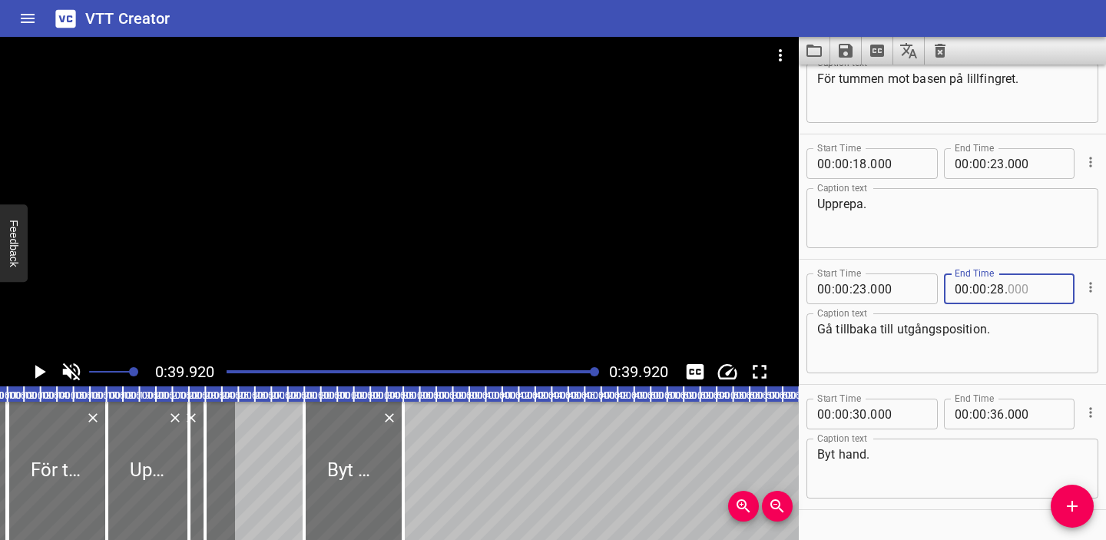
scroll to position [311, 0]
type input "000"
click at [358, 369] on div at bounding box center [411, 372] width 389 height 22
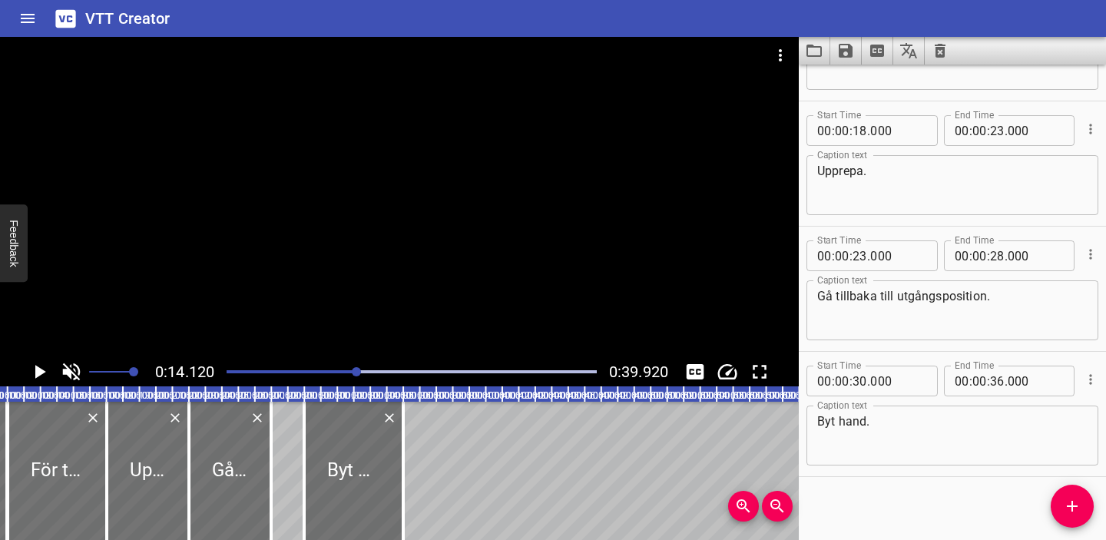
scroll to position [348, 0]
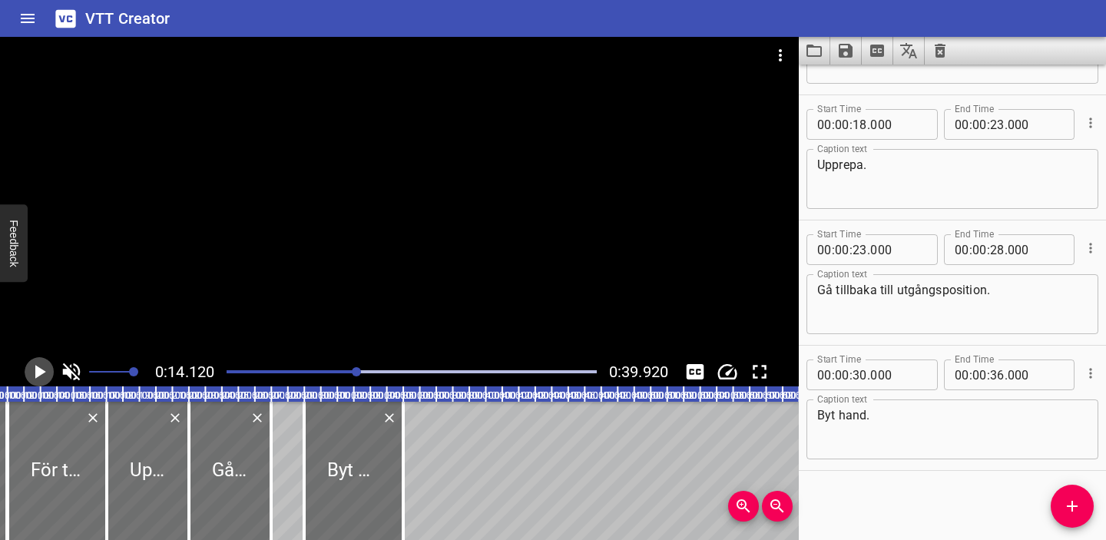
click at [42, 372] on icon "Play/Pause" at bounding box center [40, 372] width 11 height 14
click at [859, 250] on input "number" at bounding box center [859, 249] width 15 height 31
type input "33"
type input "000"
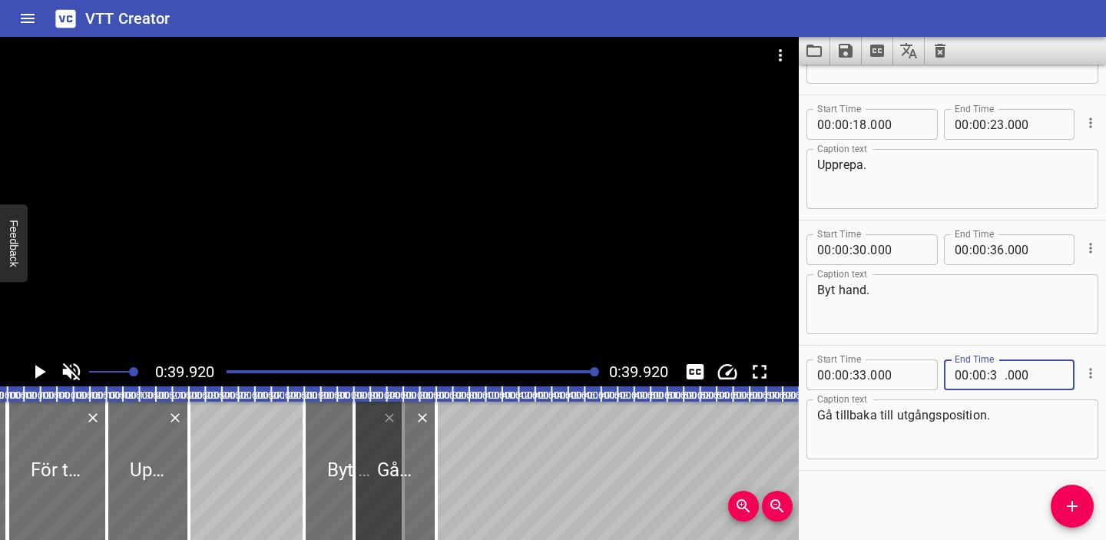
type input "38"
type input "000"
click at [861, 248] on input "number" at bounding box center [859, 249] width 15 height 31
type input "26"
type input "000"
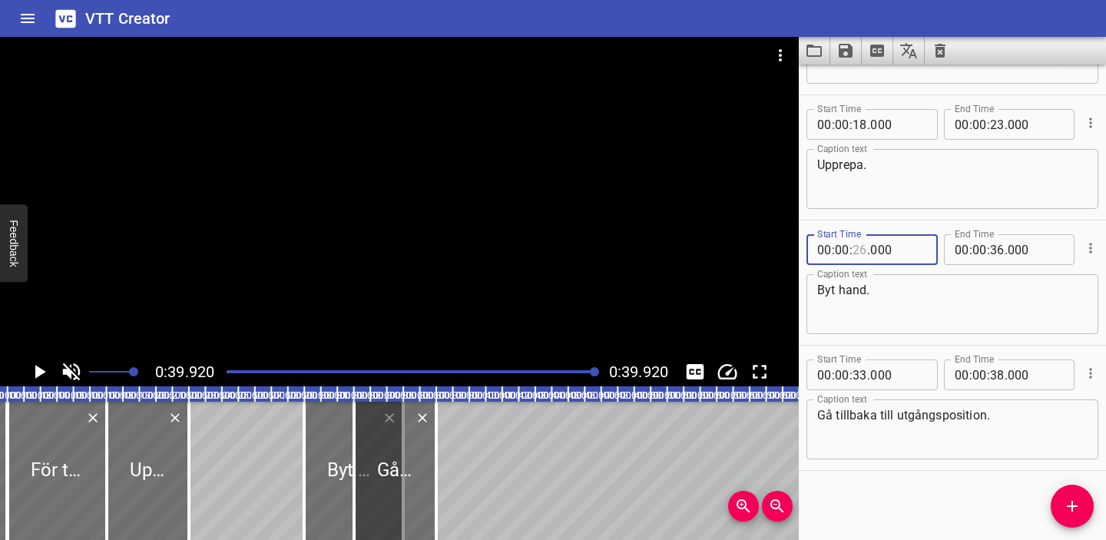
click at [861, 251] on input "number" at bounding box center [859, 249] width 15 height 31
type input "36"
type input "000"
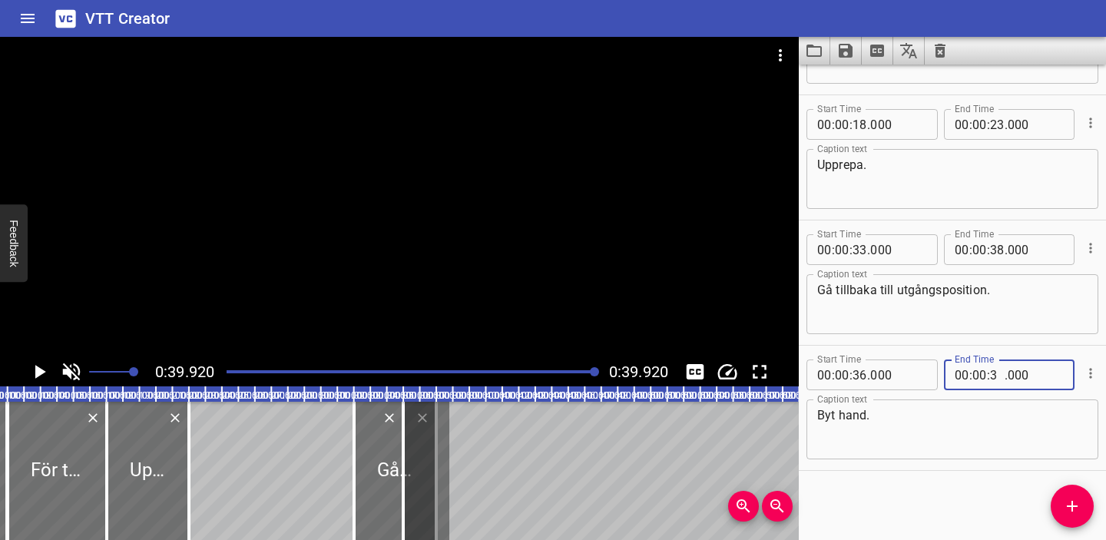
type input "39"
type input "000"
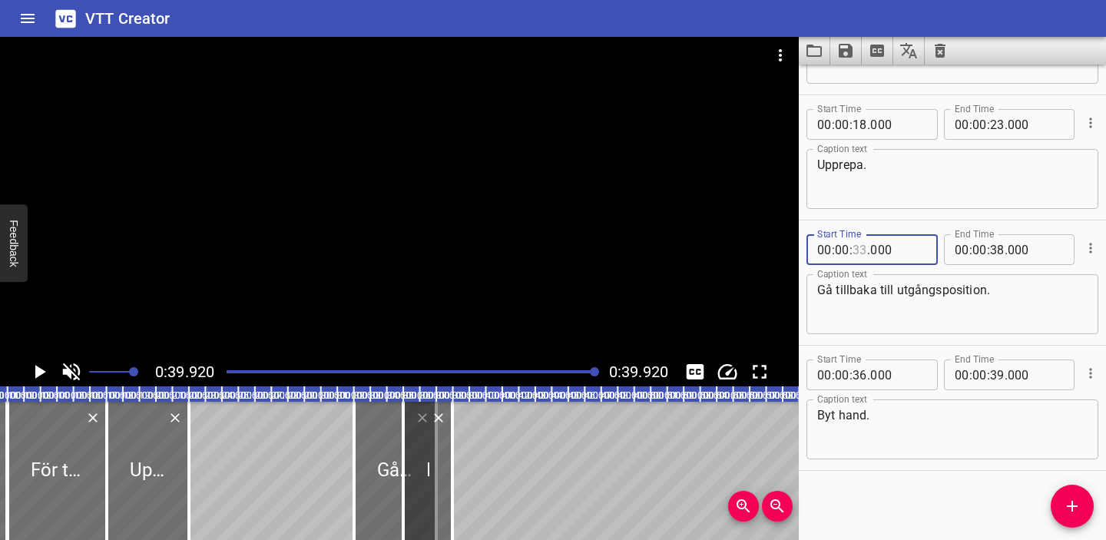
click at [861, 247] on input "number" at bounding box center [859, 249] width 15 height 31
type input "32"
type input "000"
click at [995, 248] on input "number" at bounding box center [997, 249] width 15 height 31
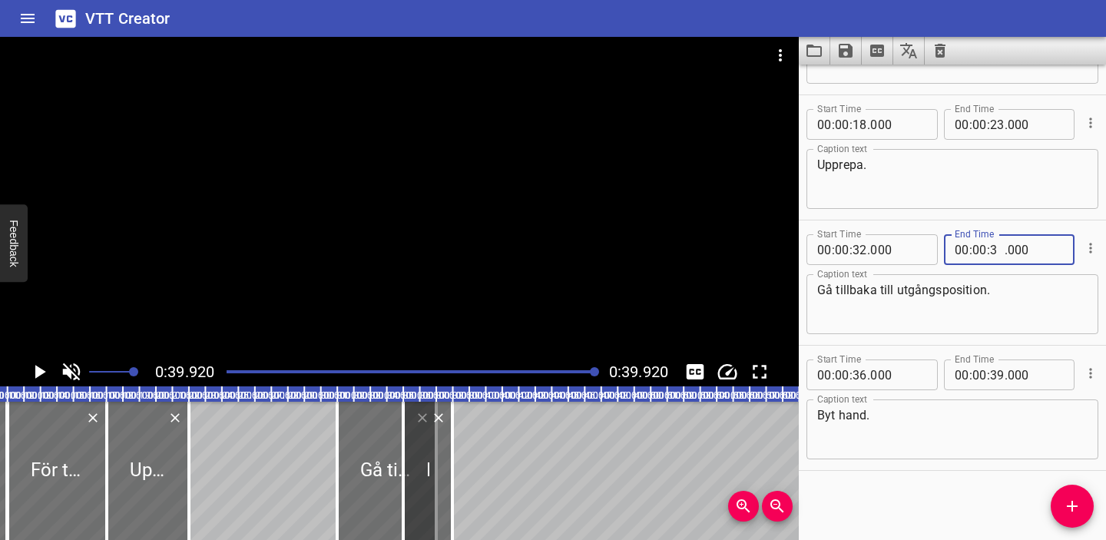
type input "36"
type input "000"
click at [952, 468] on div "Start Time 00 : 00 : 36 . 000 Start Time End Time 00 : 00 : 39 . 000 End Time C…" at bounding box center [952, 408] width 307 height 124
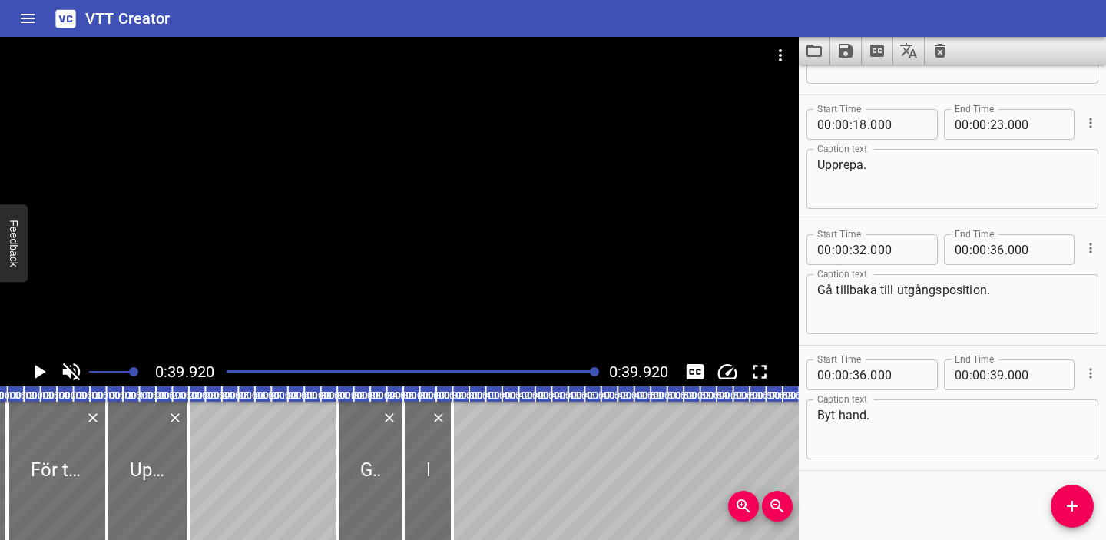
click at [482, 366] on div at bounding box center [411, 372] width 389 height 22
click at [38, 369] on icon "Play/Pause" at bounding box center [40, 372] width 11 height 14
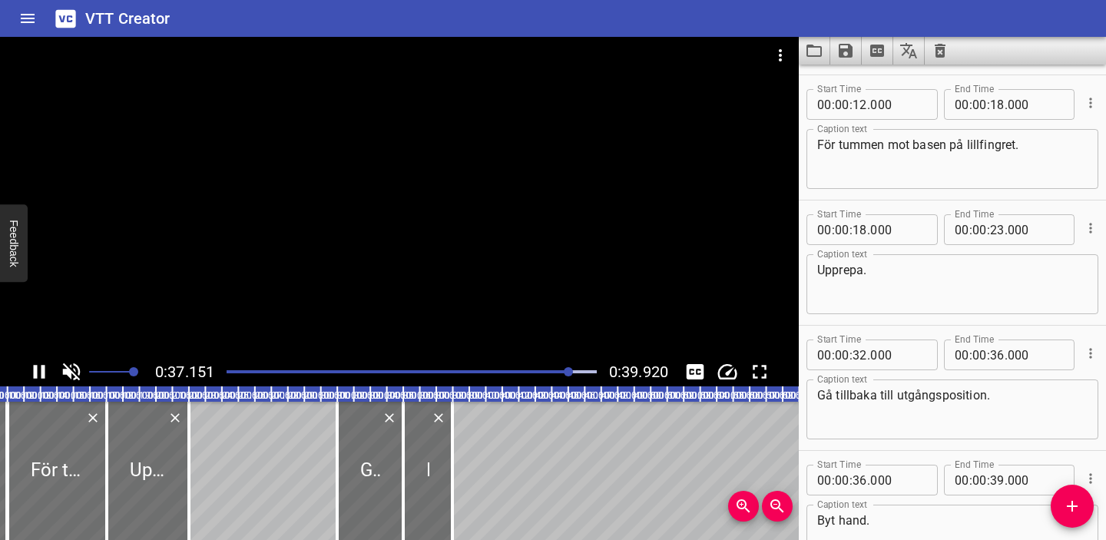
scroll to position [190, 0]
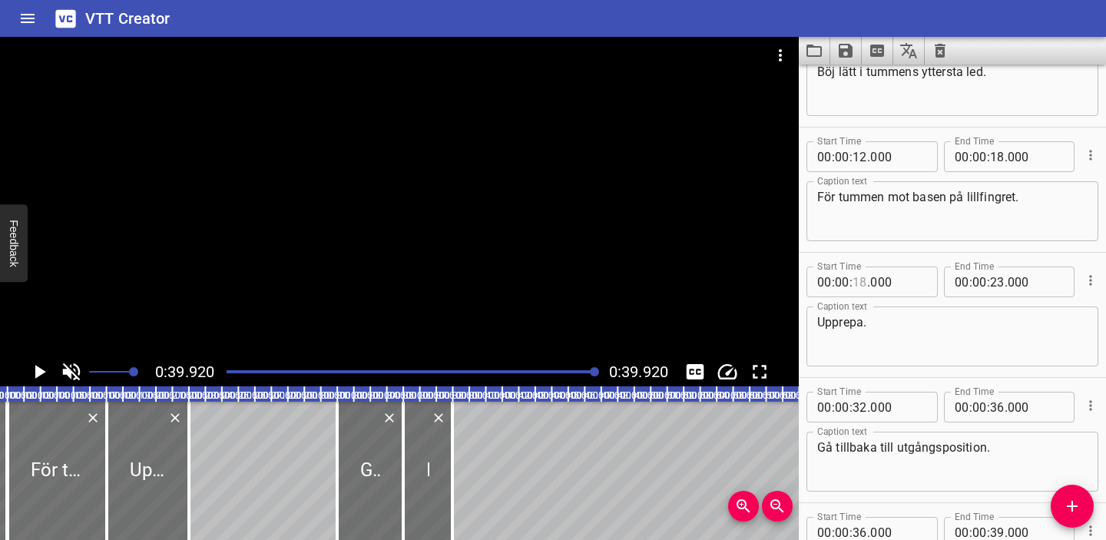
click at [861, 280] on input "number" at bounding box center [859, 281] width 15 height 31
type input "20"
type input "000"
click at [996, 281] on input "number" at bounding box center [997, 281] width 15 height 31
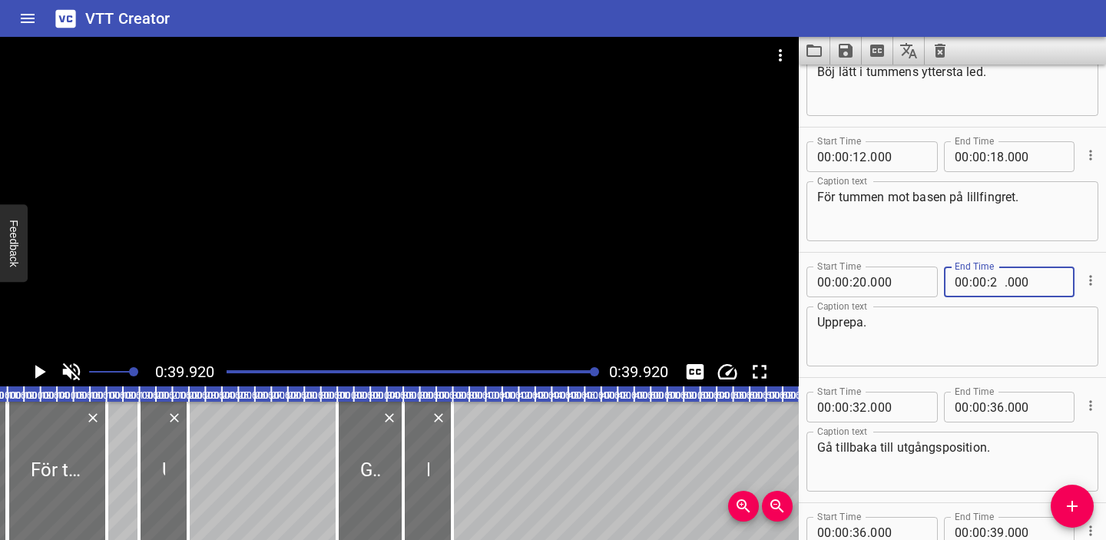
type input "25"
type input "000"
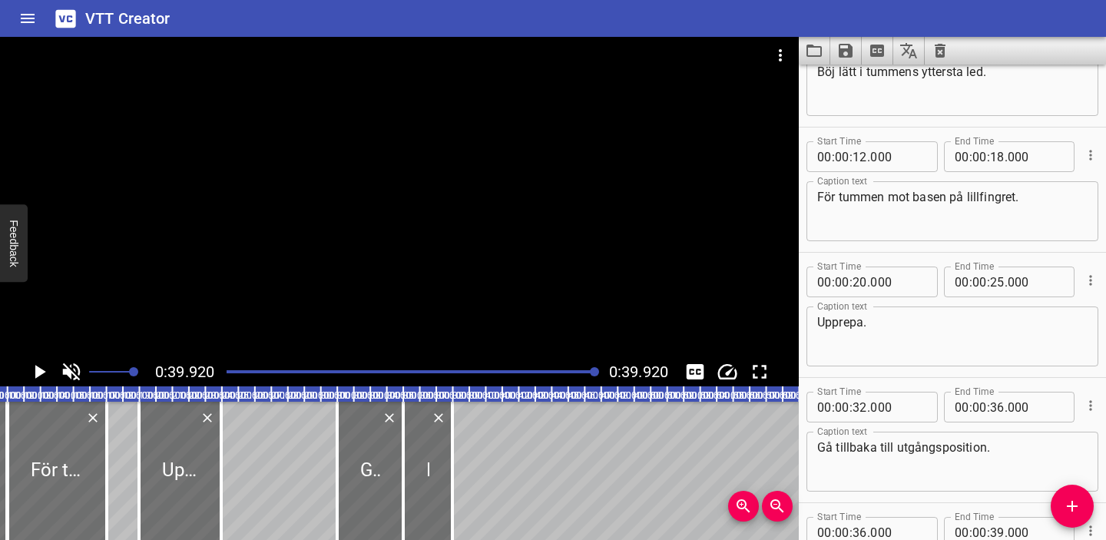
click at [760, 315] on div at bounding box center [399, 197] width 799 height 320
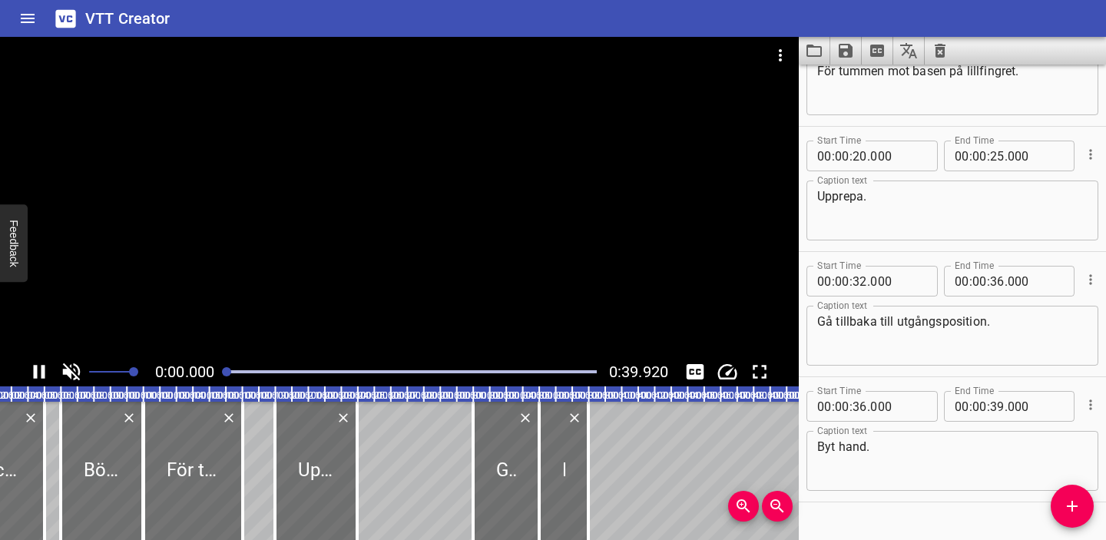
scroll to position [348, 0]
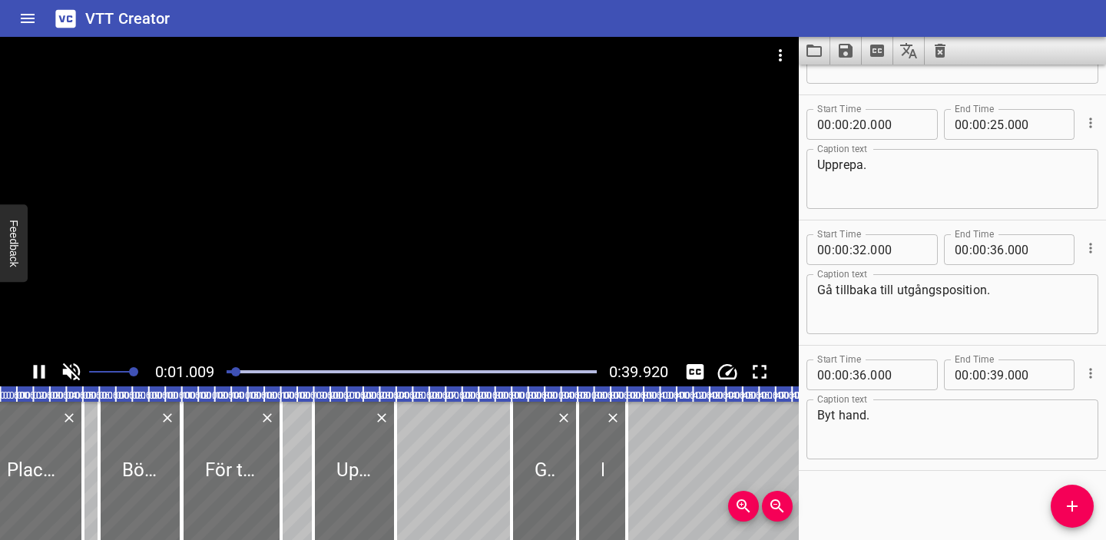
click at [466, 361] on div at bounding box center [411, 372] width 389 height 22
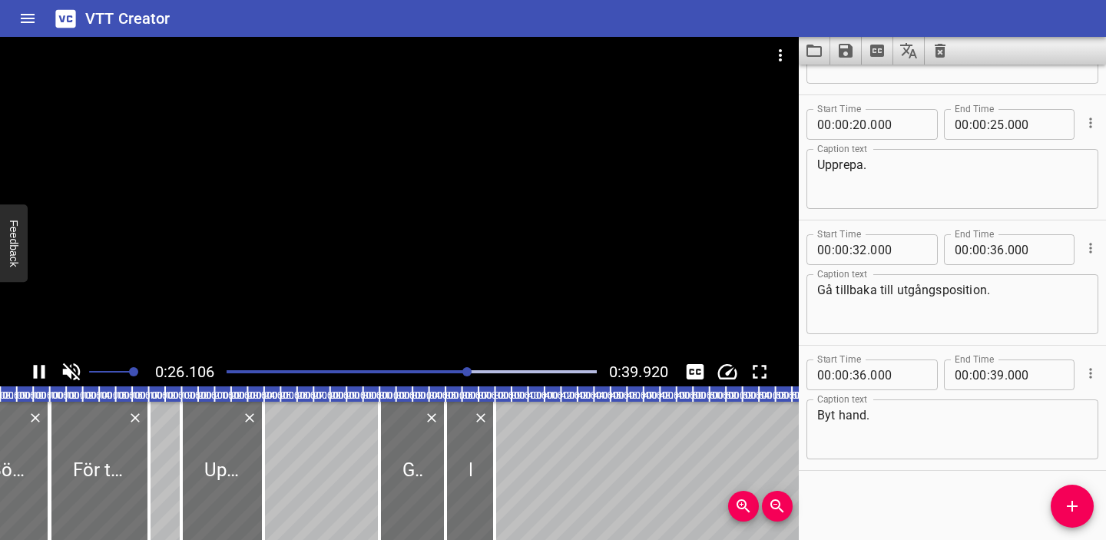
scroll to position [0, 190]
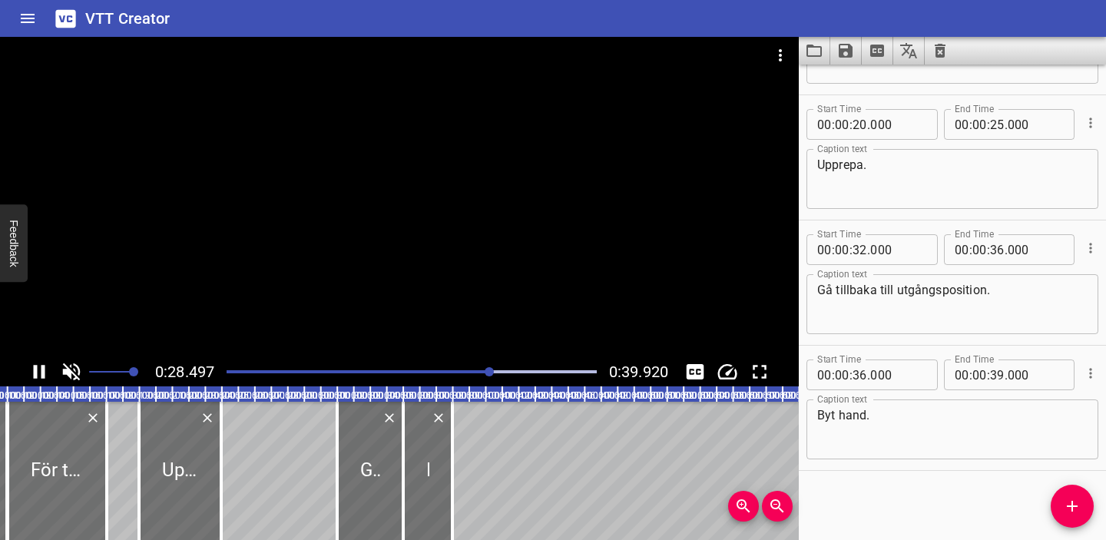
click at [450, 372] on div "Play progress" at bounding box center [306, 371] width 370 height 3
click at [847, 48] on icon "Save captions to file" at bounding box center [845, 50] width 18 height 18
click at [861, 85] on li "Save to VTT file" at bounding box center [886, 85] width 113 height 28
click at [940, 50] on icon "Clear captions" at bounding box center [940, 51] width 11 height 14
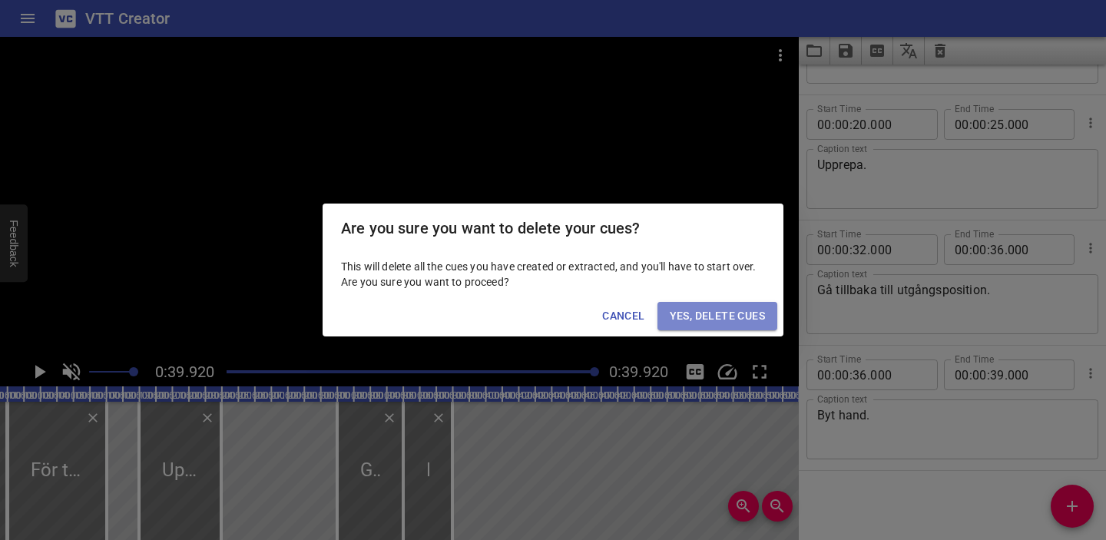
click at [715, 307] on span "Yes, Delete Cues" at bounding box center [717, 315] width 95 height 19
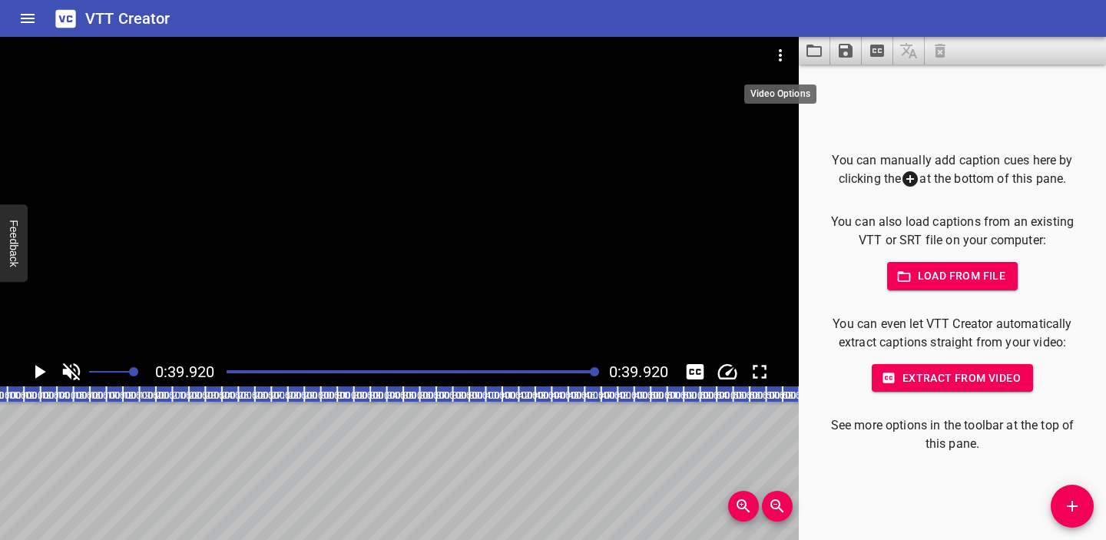
click at [781, 51] on icon "Video Options" at bounding box center [780, 55] width 3 height 12
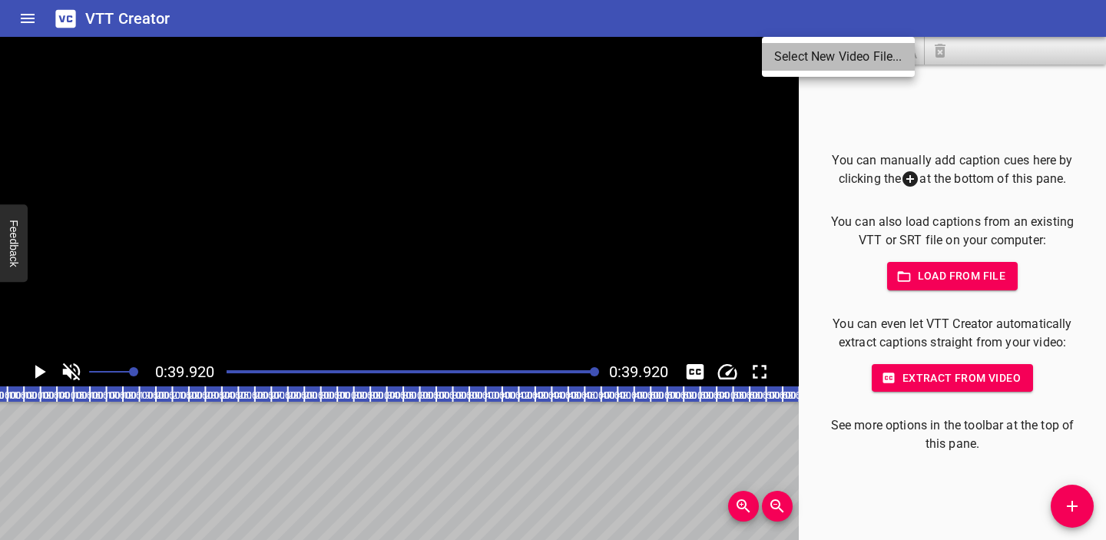
click at [786, 59] on li "Select New Video File..." at bounding box center [838, 57] width 153 height 28
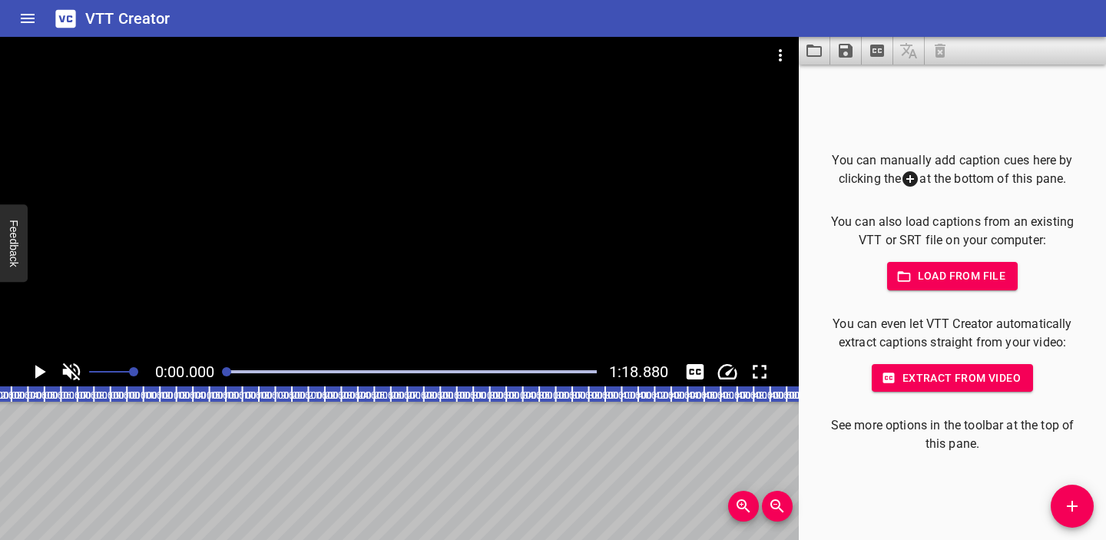
scroll to position [0, 0]
click at [950, 279] on span "Load from file" at bounding box center [952, 275] width 107 height 19
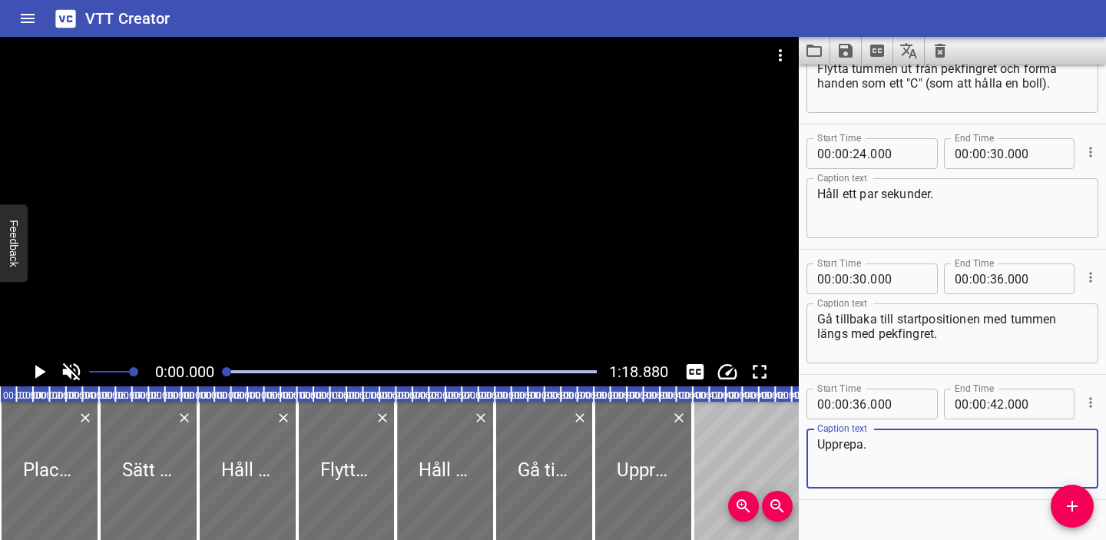
scroll to position [473, 0]
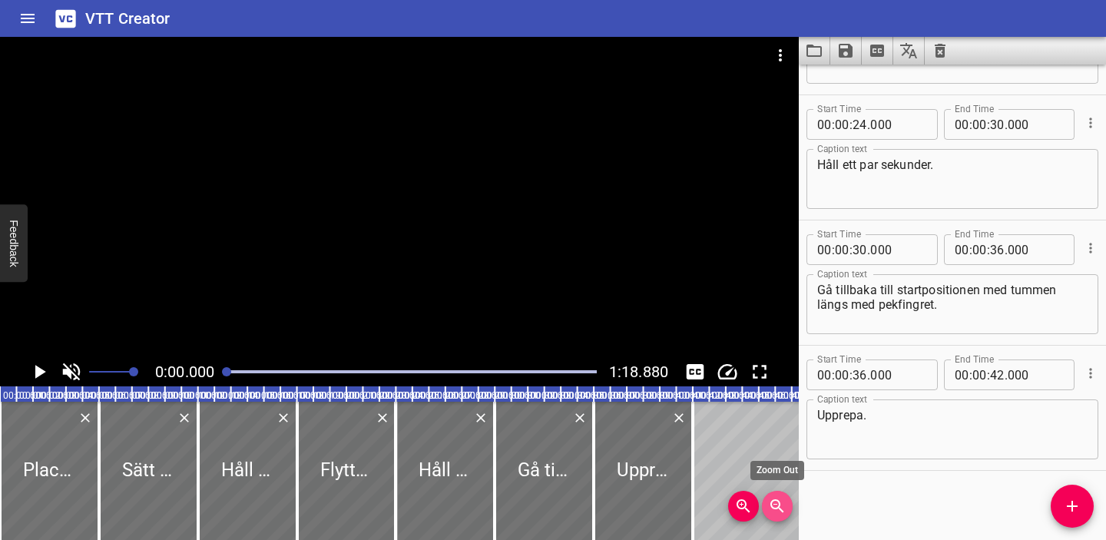
click at [780, 507] on icon "Zoom Out" at bounding box center [777, 506] width 18 height 18
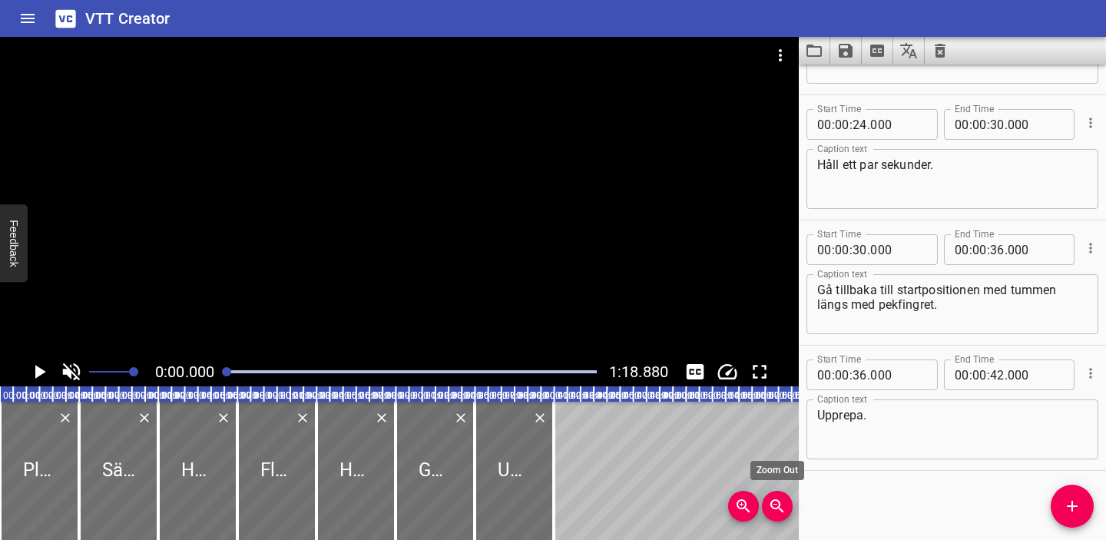
click at [780, 507] on icon "Zoom Out" at bounding box center [777, 506] width 18 height 18
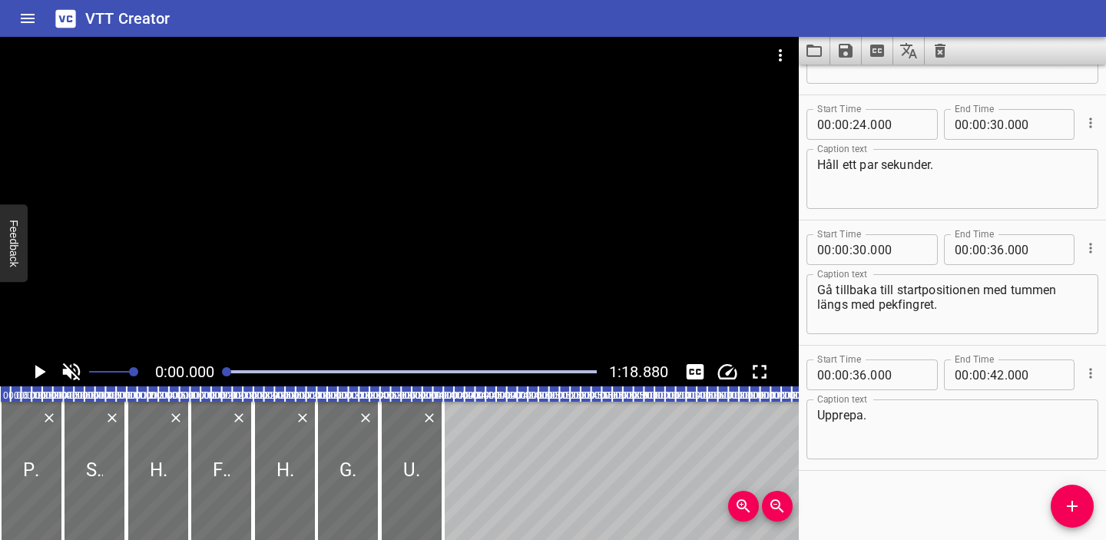
click at [45, 369] on icon "Play/Pause" at bounding box center [39, 371] width 23 height 23
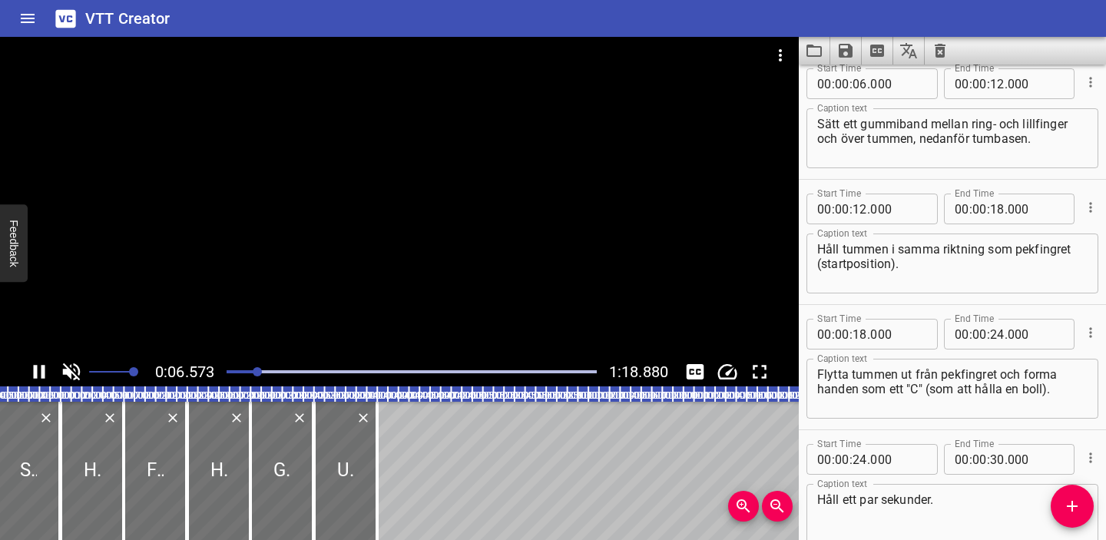
scroll to position [125, 0]
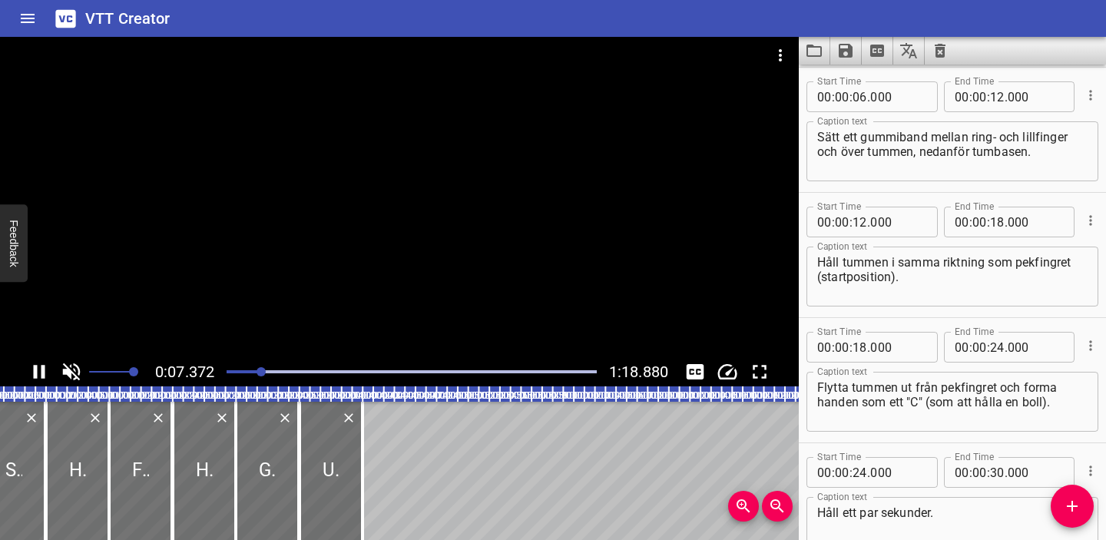
click at [32, 370] on icon "Play/Pause" at bounding box center [39, 371] width 23 height 23
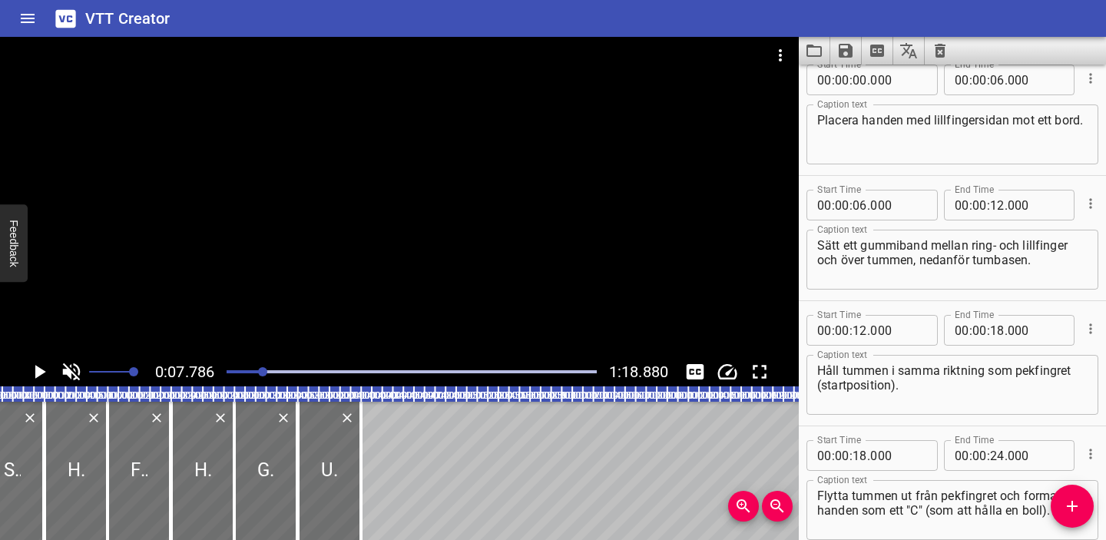
scroll to position [0, 0]
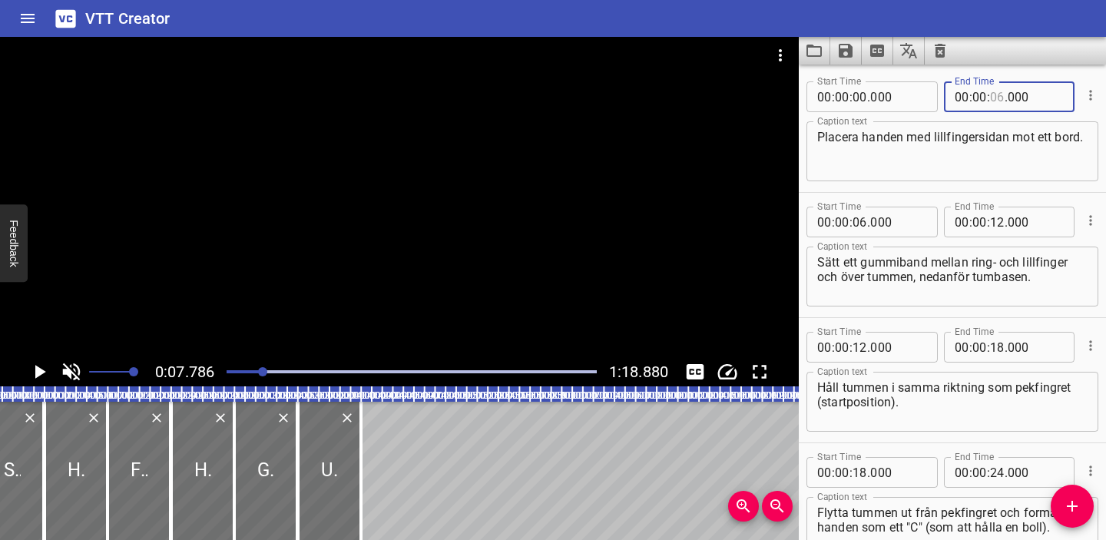
click at [998, 97] on input "number" at bounding box center [997, 96] width 15 height 31
type input "05"
type input "000"
click at [859, 218] on input "number" at bounding box center [859, 222] width 15 height 31
type input "05"
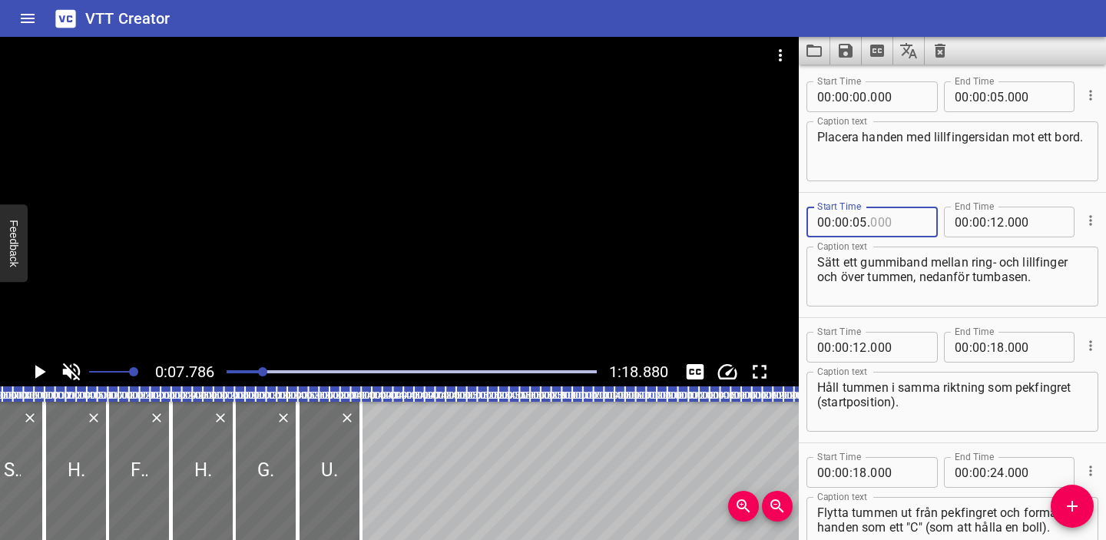
type input "000"
click at [35, 370] on icon "Play/Pause" at bounding box center [39, 371] width 23 height 23
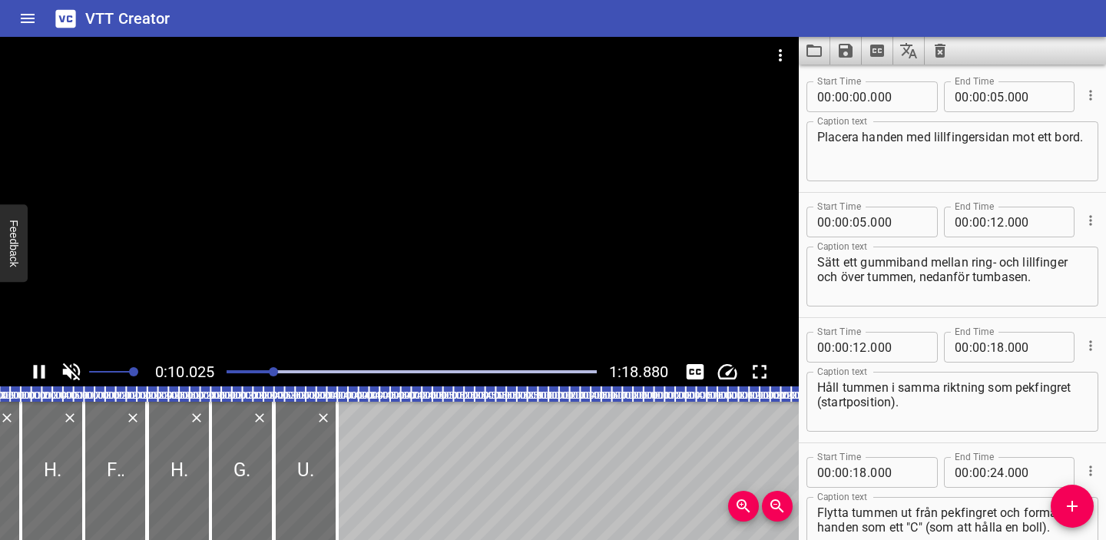
click at [227, 372] on div at bounding box center [411, 372] width 389 height 22
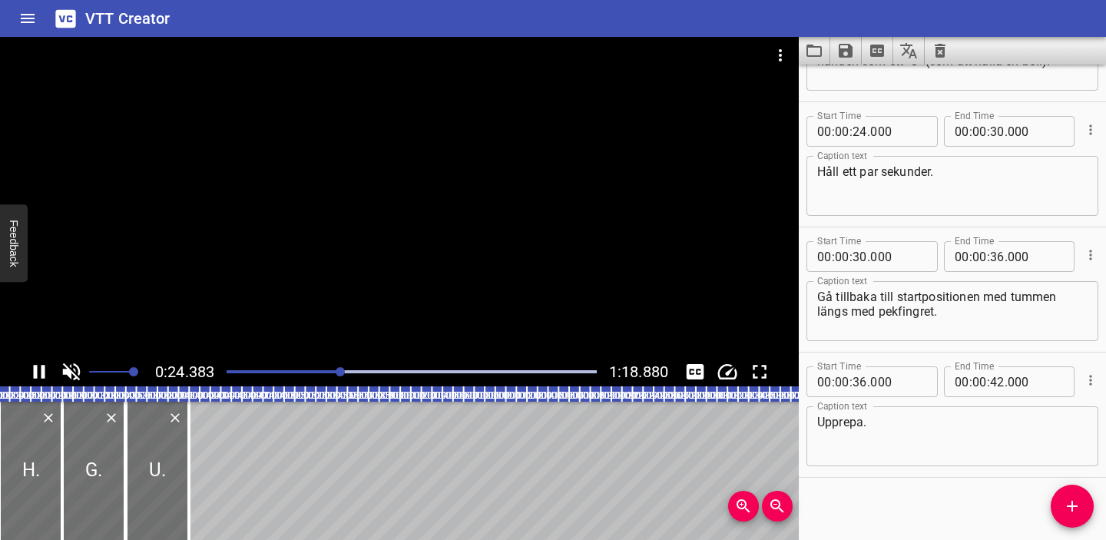
scroll to position [473, 0]
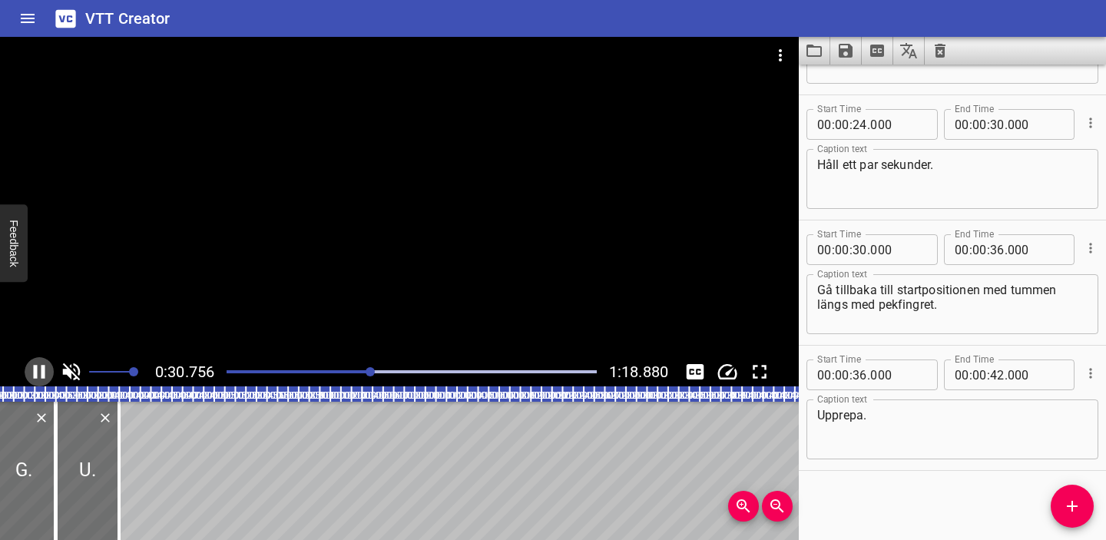
click at [41, 371] on icon "Play/Pause" at bounding box center [40, 372] width 12 height 14
click at [938, 48] on icon "Clear captions" at bounding box center [940, 51] width 11 height 14
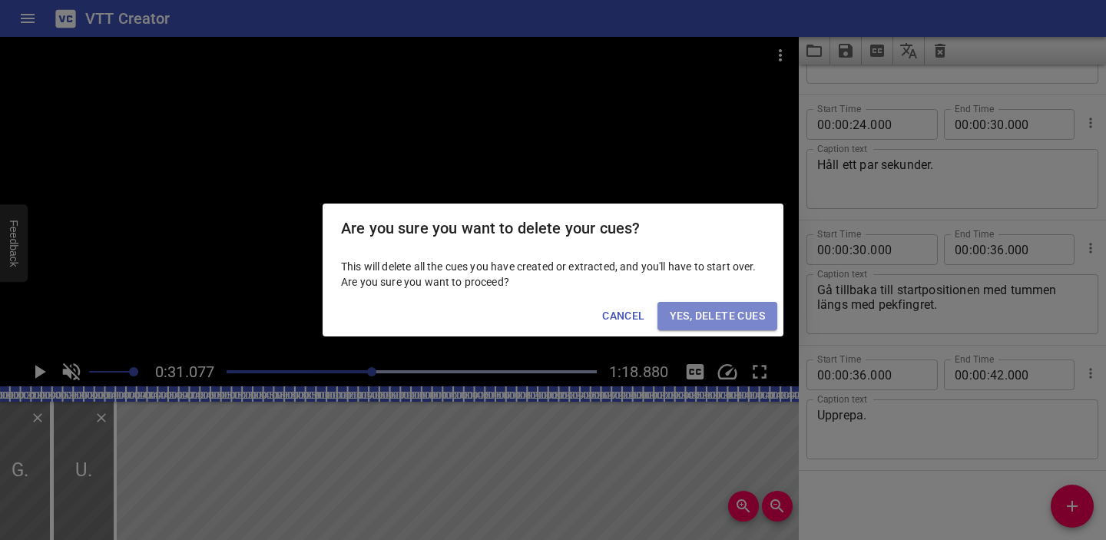
click at [704, 325] on span "Yes, Delete Cues" at bounding box center [717, 315] width 95 height 19
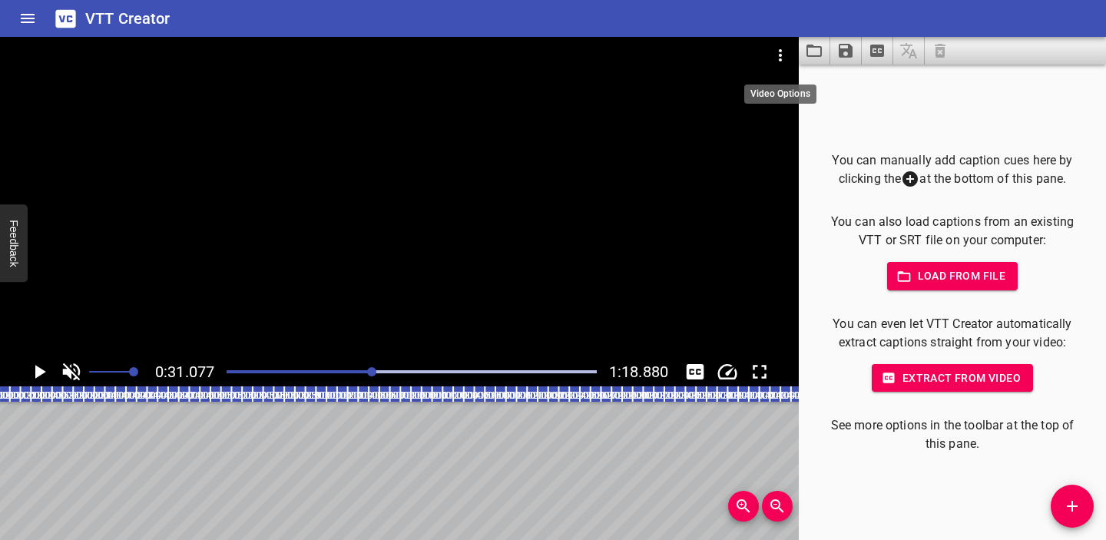
click at [778, 57] on icon "Video Options" at bounding box center [780, 55] width 18 height 18
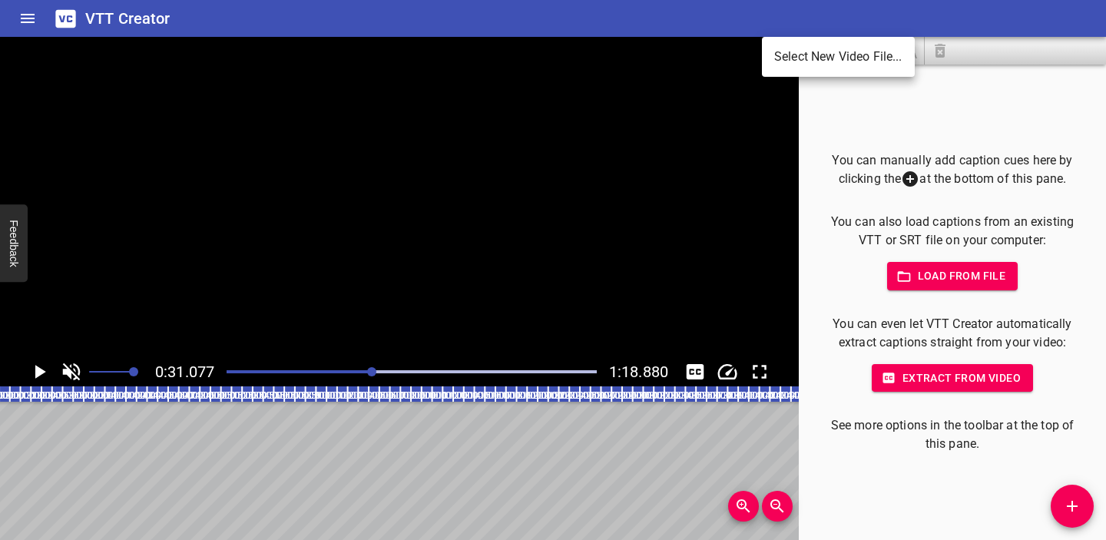
click at [792, 62] on li "Select New Video File..." at bounding box center [838, 57] width 153 height 28
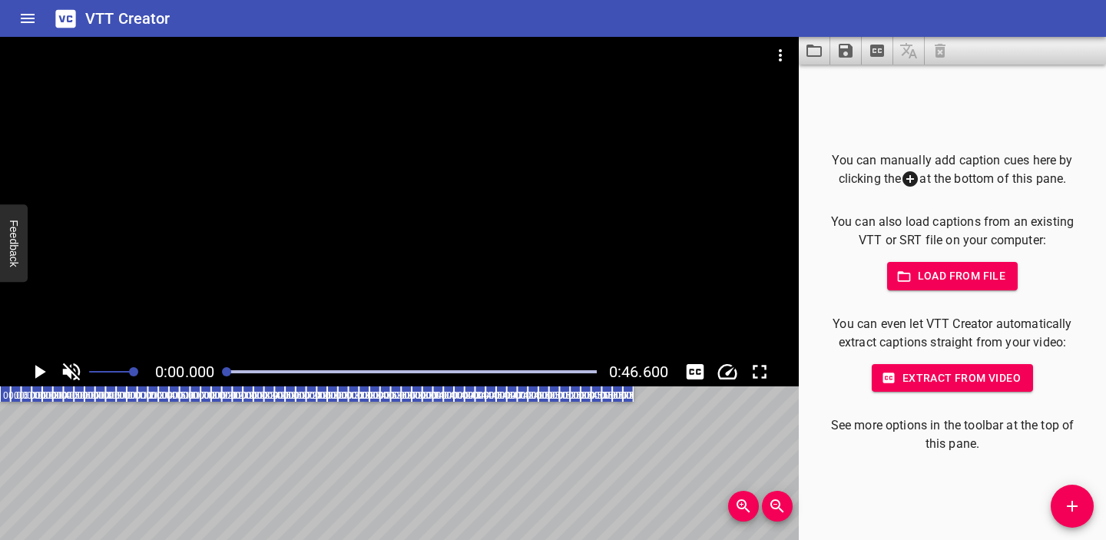
scroll to position [0, 0]
click at [41, 375] on icon "Play/Pause" at bounding box center [39, 371] width 23 height 23
click at [38, 379] on icon "Play/Pause" at bounding box center [39, 371] width 23 height 23
click at [978, 271] on span "Load from file" at bounding box center [952, 275] width 107 height 19
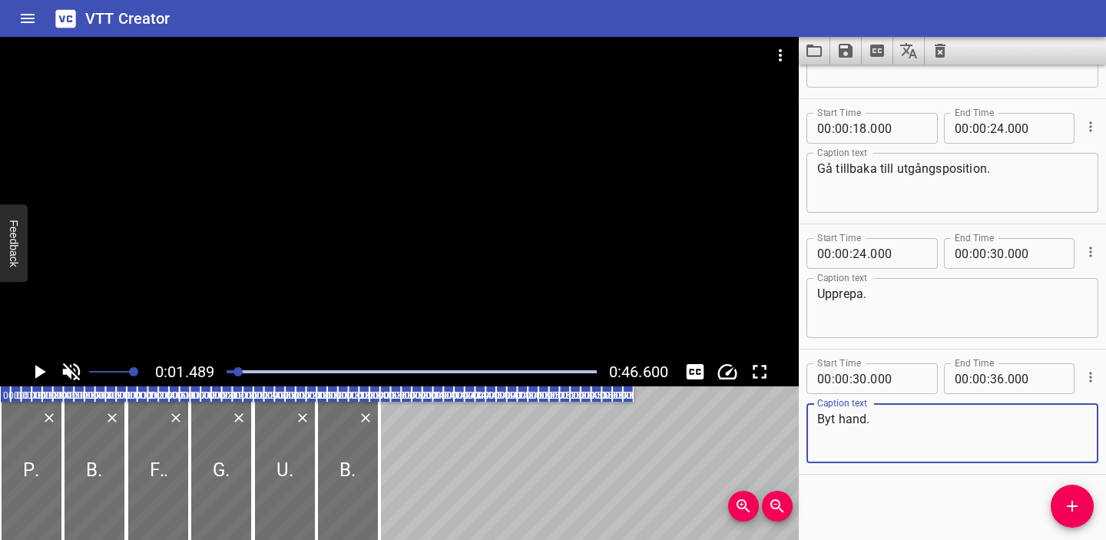
scroll to position [348, 0]
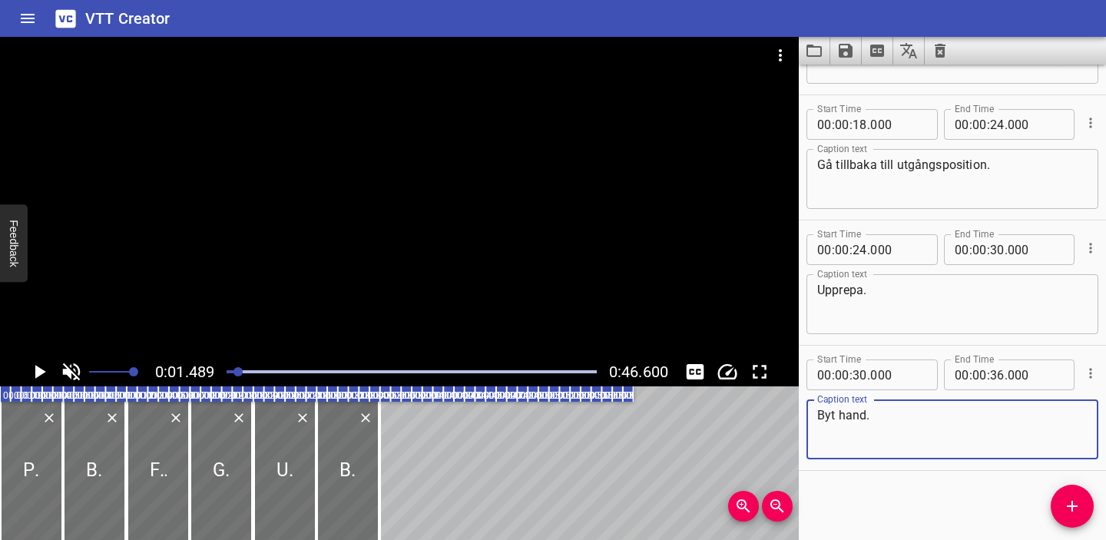
click at [43, 366] on icon "Play/Pause" at bounding box center [39, 371] width 23 height 23
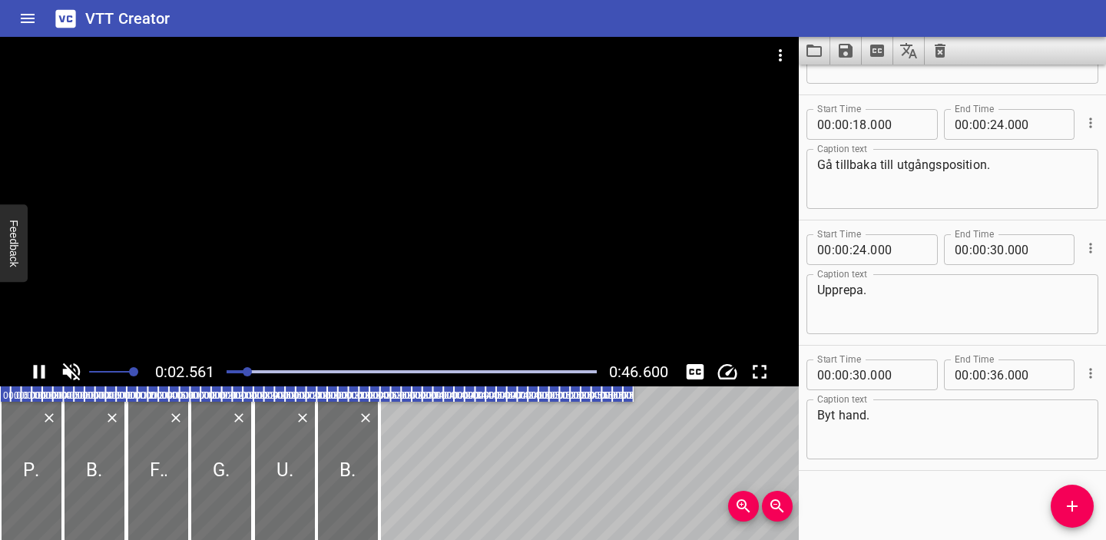
click at [227, 369] on div at bounding box center [411, 372] width 389 height 22
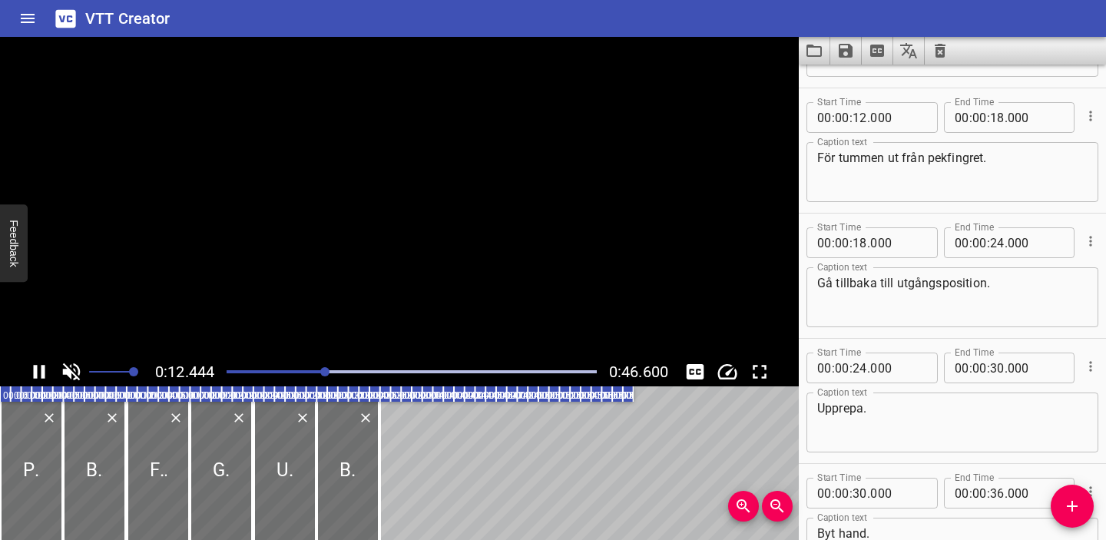
scroll to position [250, 0]
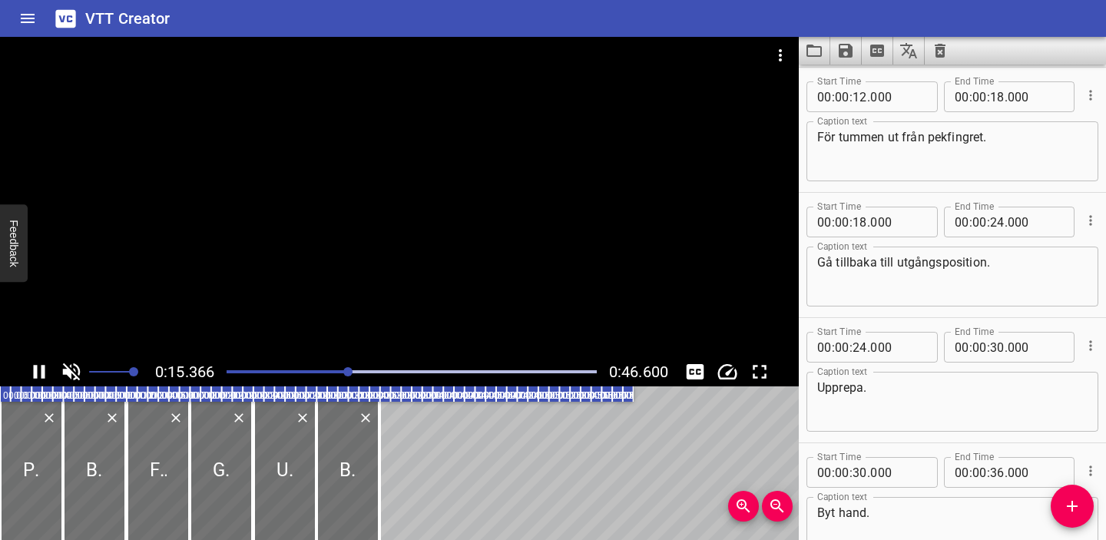
click at [39, 368] on icon "Play/Pause" at bounding box center [39, 371] width 23 height 23
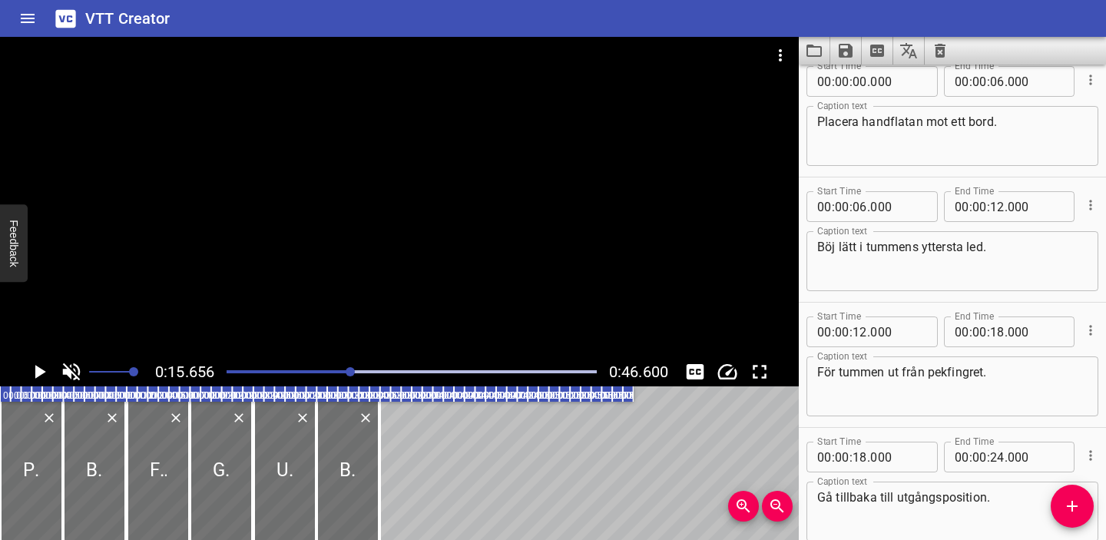
scroll to position [0, 0]
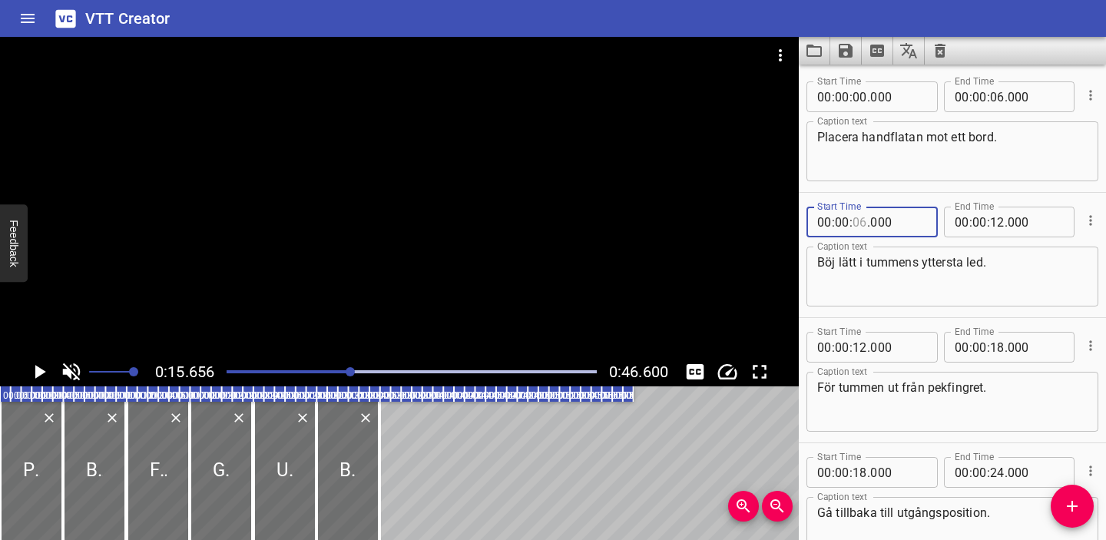
click at [859, 220] on input "number" at bounding box center [859, 222] width 15 height 31
type input "14"
type input "000"
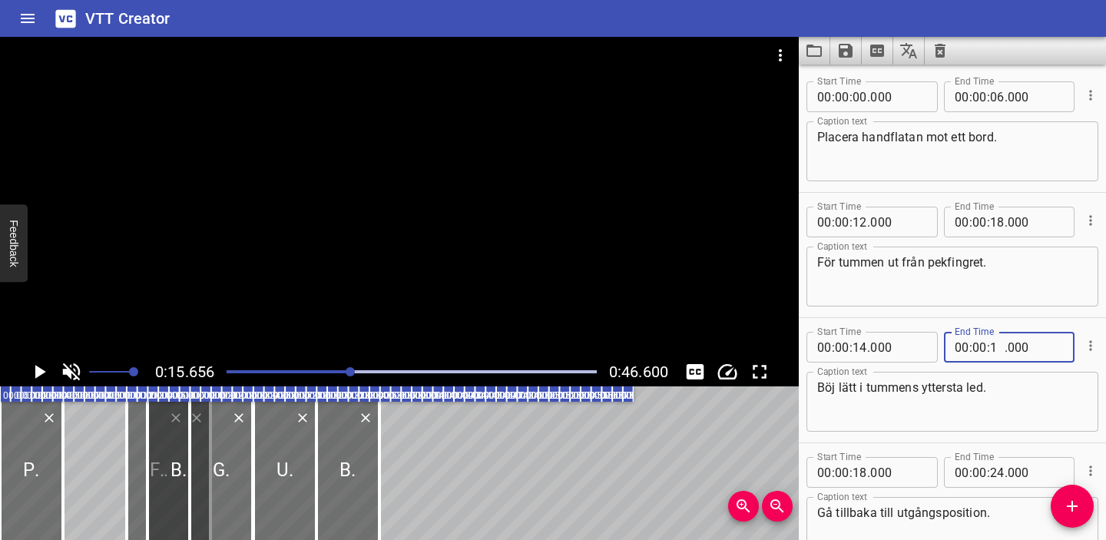
type input "18"
type input "000"
click at [862, 219] on input "number" at bounding box center [859, 222] width 15 height 31
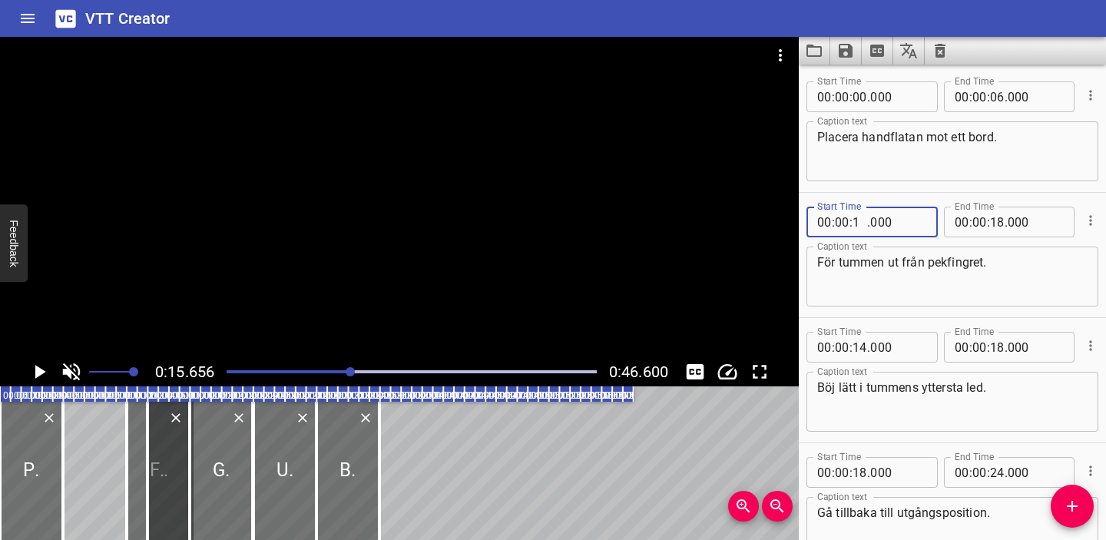
type input "18"
type input "000"
click at [862, 220] on input "number" at bounding box center [859, 222] width 15 height 31
type input "19"
type input "000"
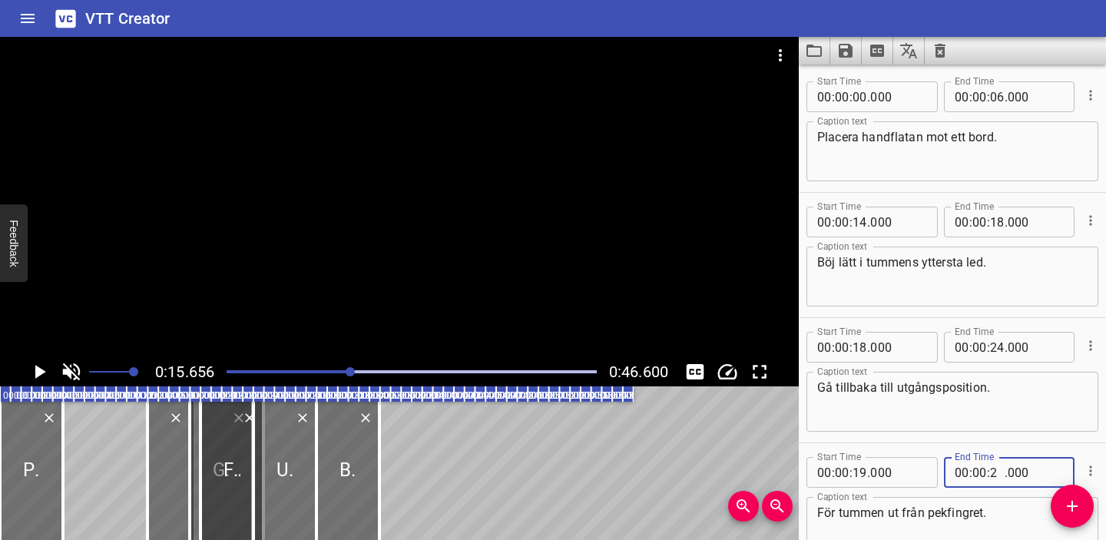
type input "20"
type input "000"
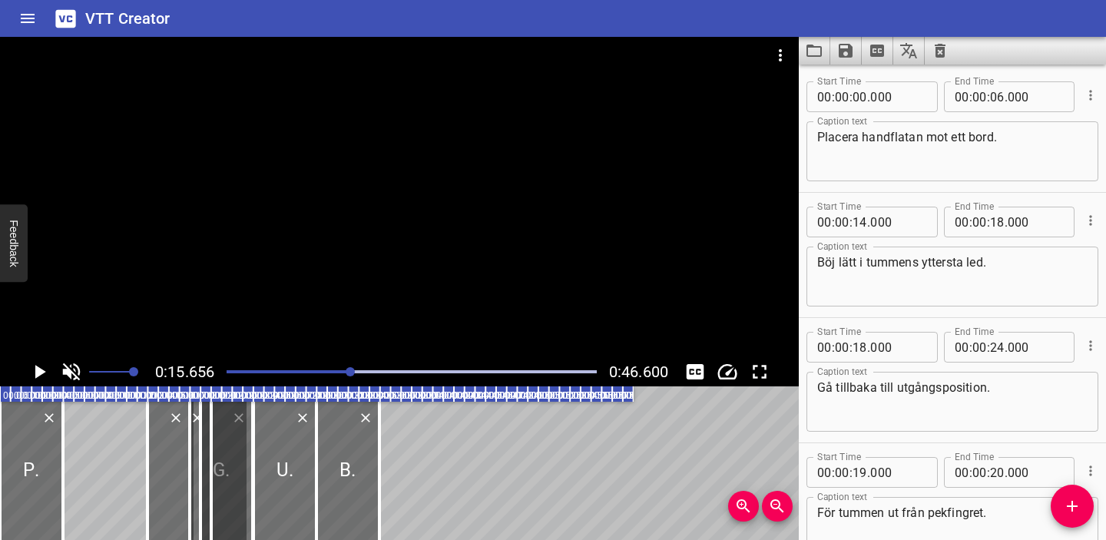
click at [981, 442] on hr at bounding box center [952, 442] width 307 height 1
click at [300, 369] on div at bounding box center [411, 372] width 389 height 22
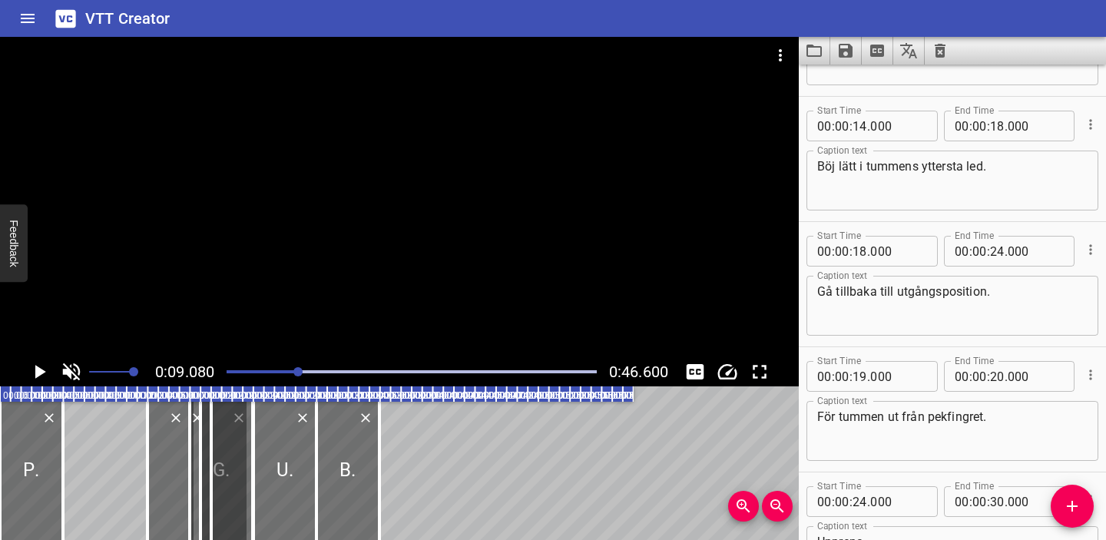
scroll to position [125, 0]
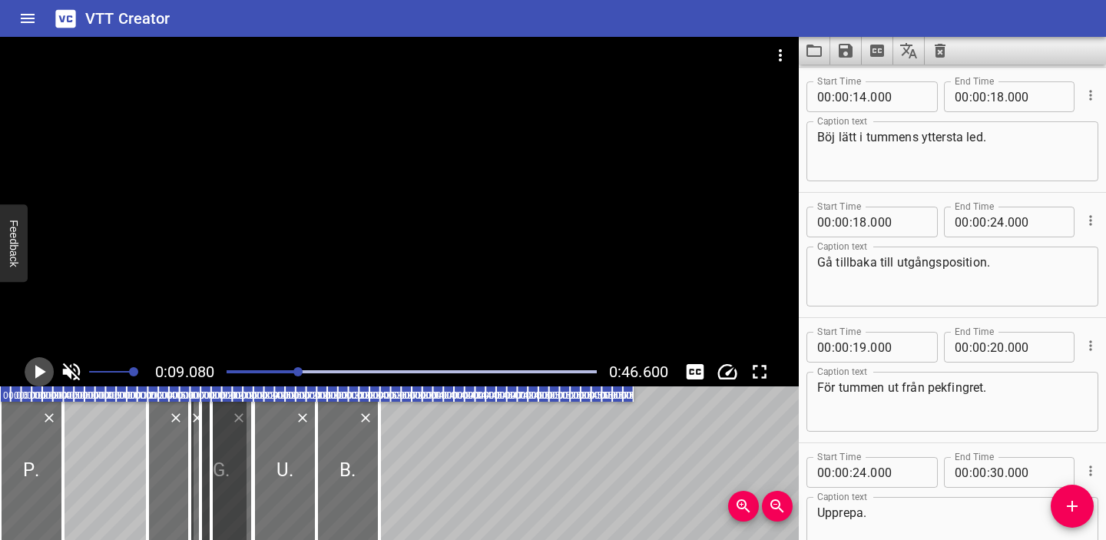
click at [41, 366] on icon "Play/Pause" at bounding box center [39, 371] width 23 height 23
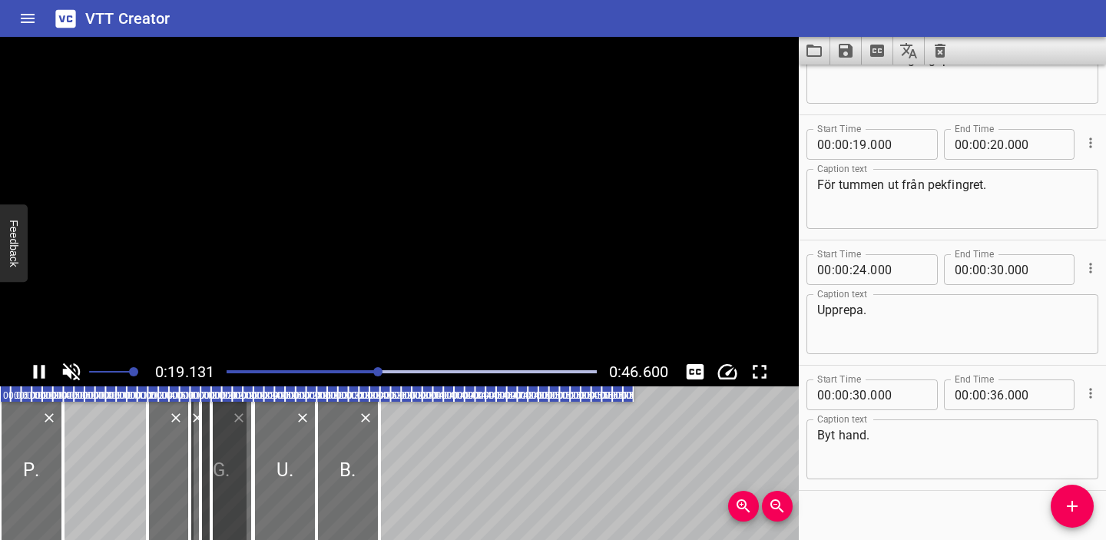
scroll to position [348, 0]
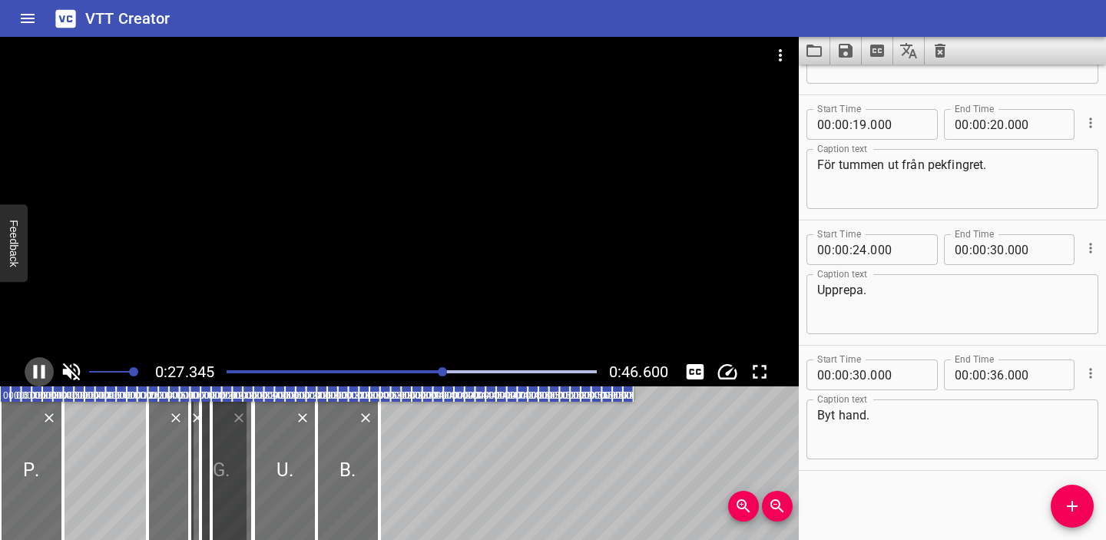
click at [41, 369] on icon "Play/Pause" at bounding box center [40, 372] width 12 height 14
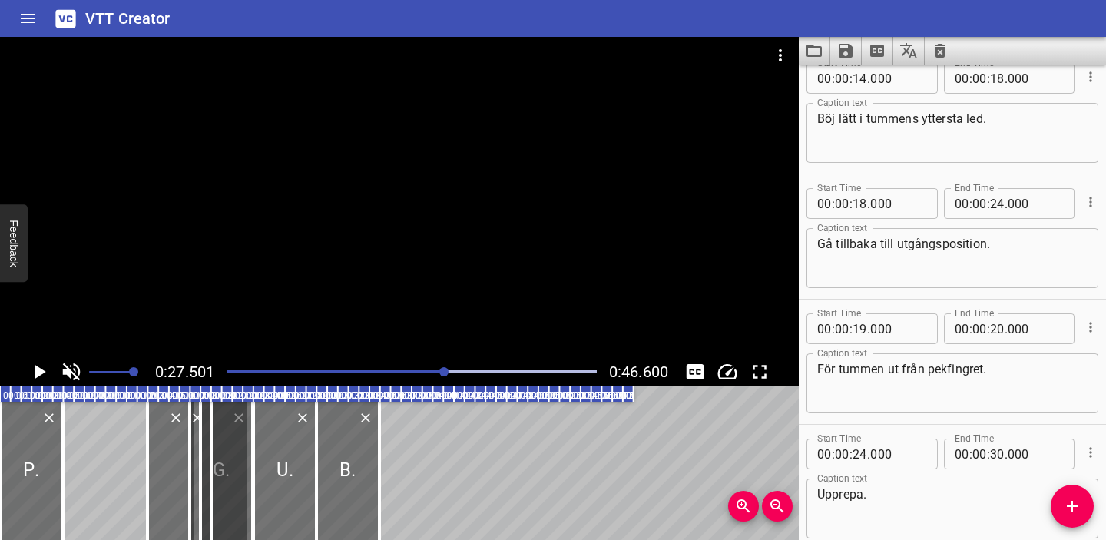
scroll to position [124, 0]
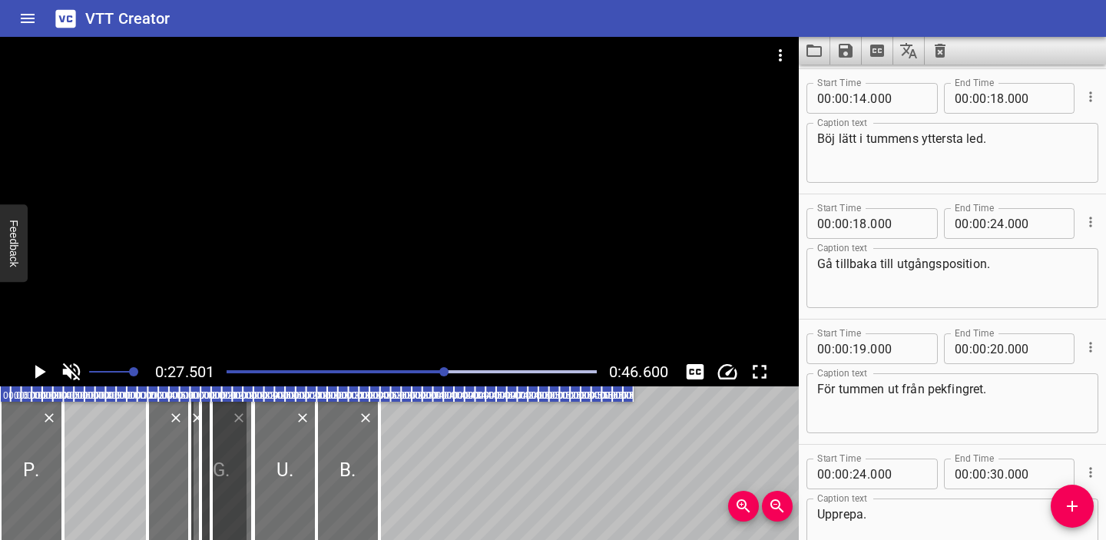
click at [279, 370] on div "Play progress" at bounding box center [260, 371] width 370 height 3
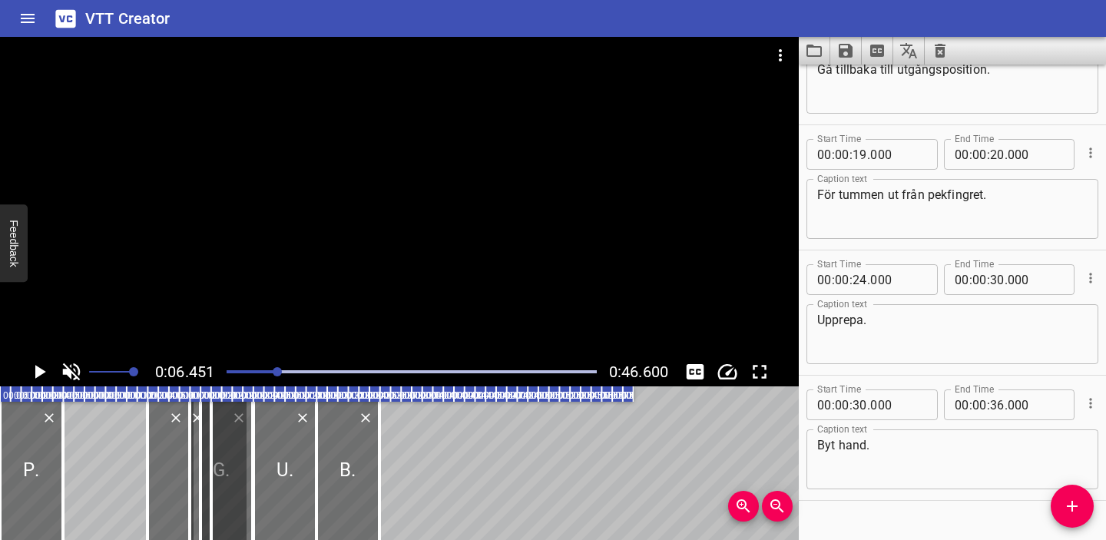
scroll to position [348, 0]
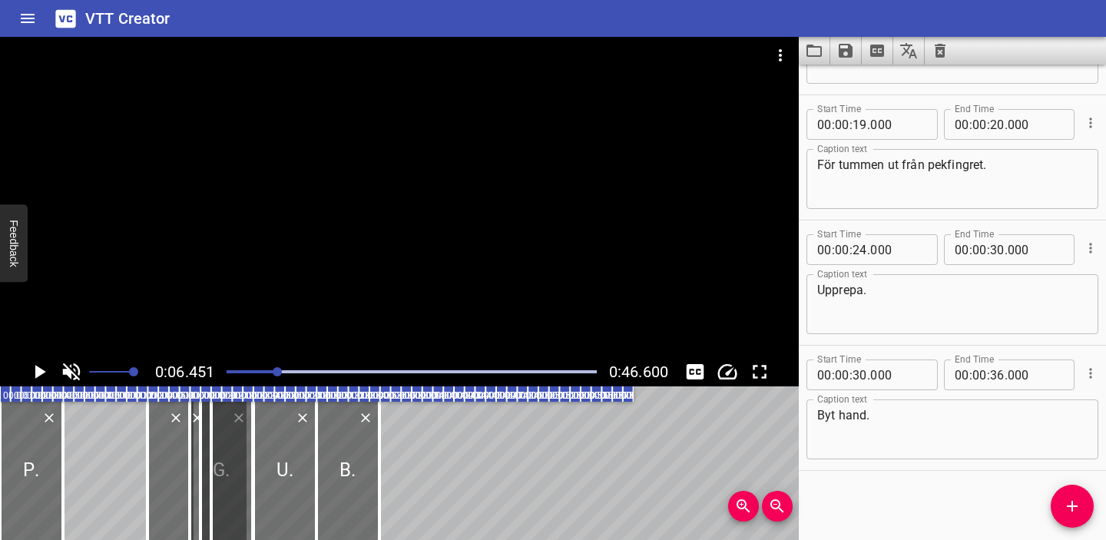
click at [39, 371] on icon "Play/Pause" at bounding box center [40, 372] width 11 height 14
click at [35, 369] on icon "Play/Pause" at bounding box center [40, 372] width 12 height 14
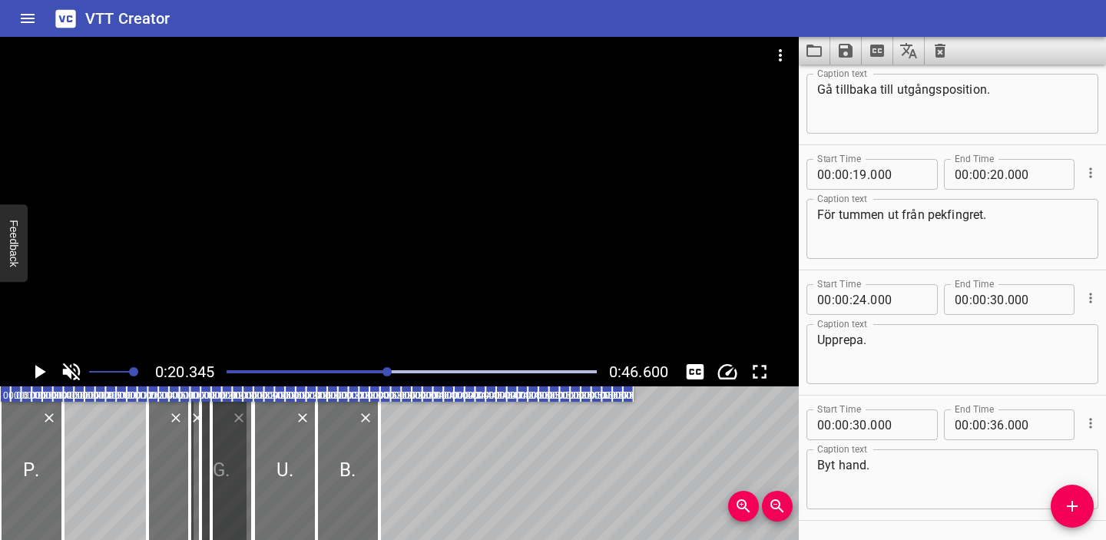
scroll to position [289, 0]
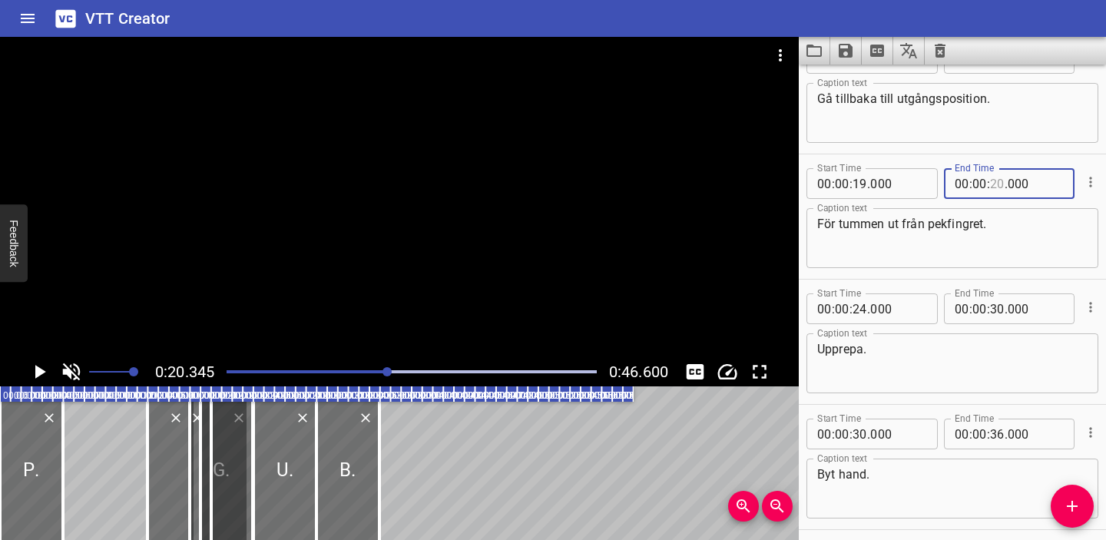
click at [996, 183] on input "number" at bounding box center [997, 183] width 15 height 31
type input "24"
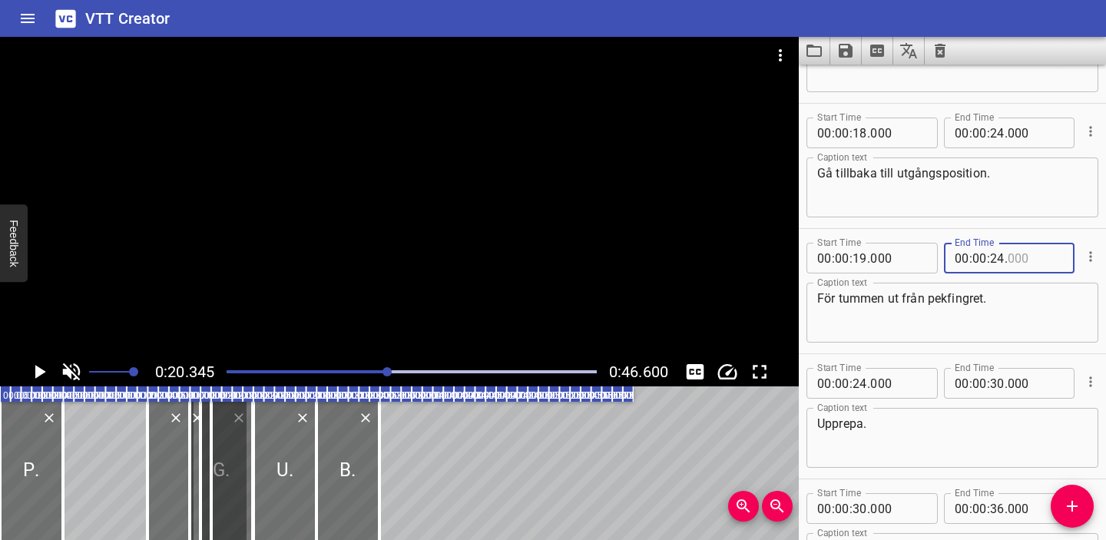
scroll to position [201, 0]
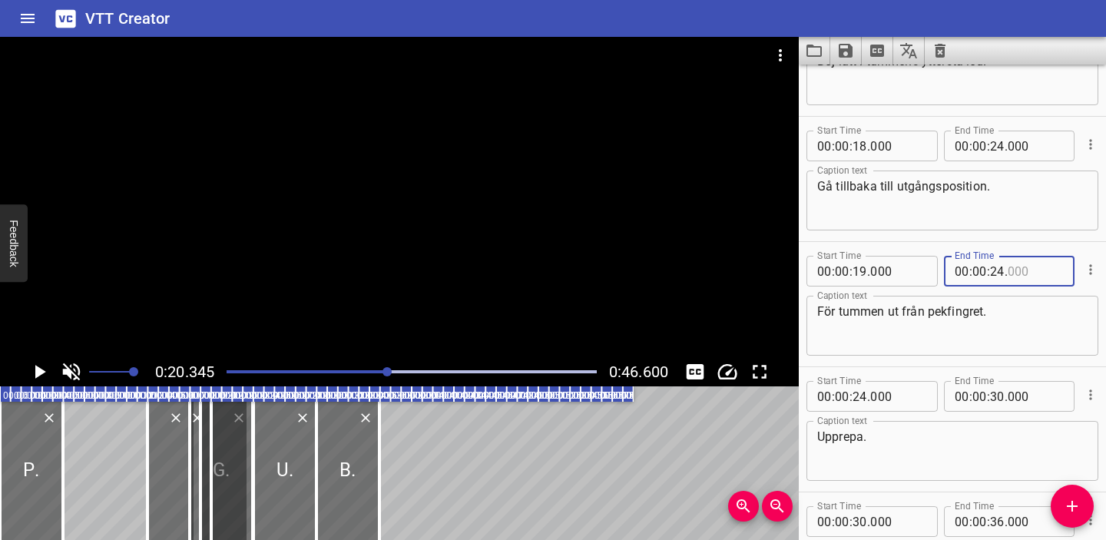
type input "000"
click at [860, 146] on input "number" at bounding box center [859, 146] width 15 height 31
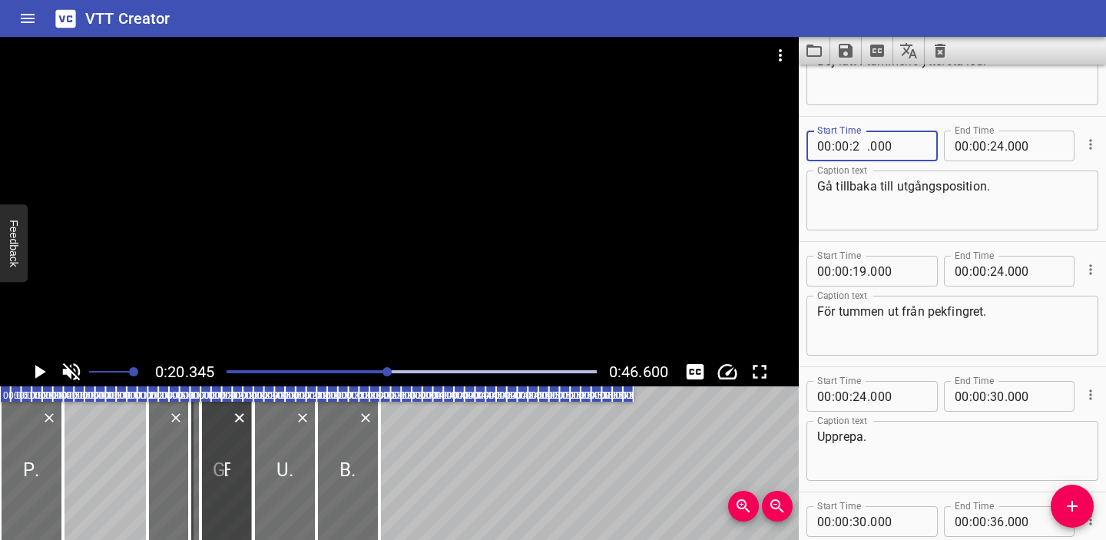
type input "24"
type input "000"
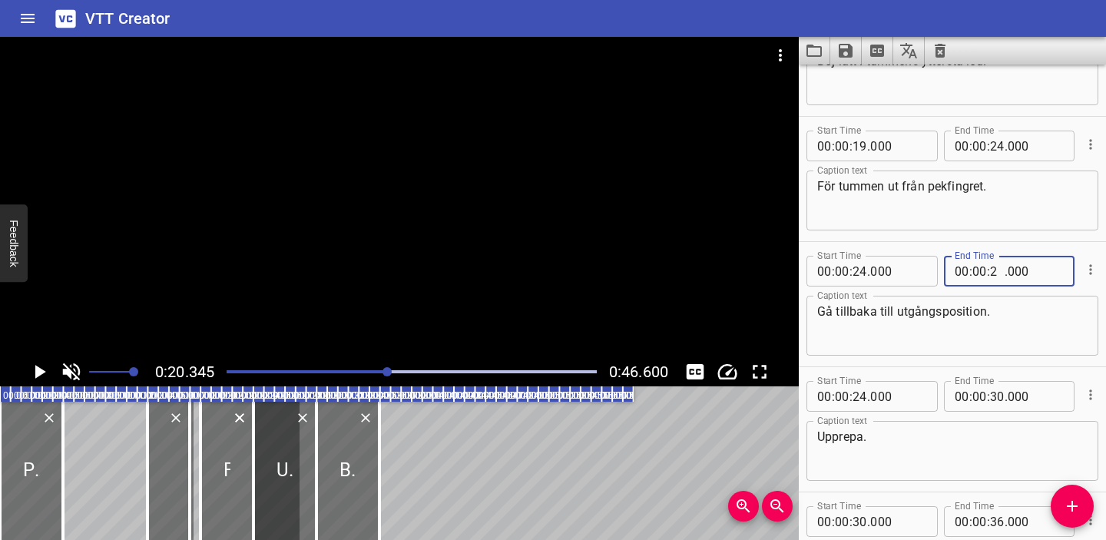
type input "29"
type input "000"
click at [942, 227] on div "För tummen ut från pekfingret. Caption text" at bounding box center [952, 200] width 292 height 60
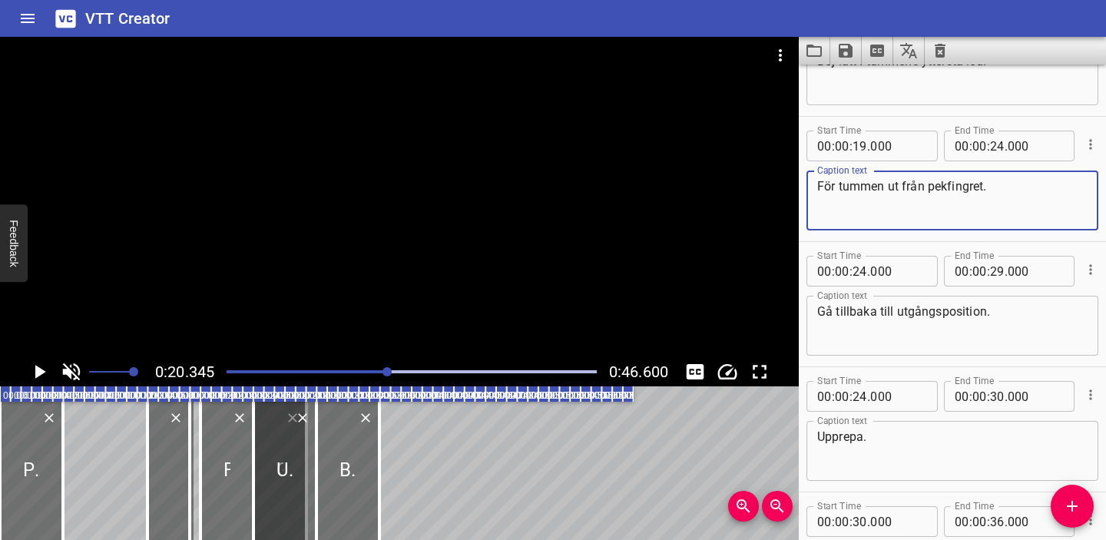
click at [319, 372] on div "Play progress" at bounding box center [203, 371] width 370 height 3
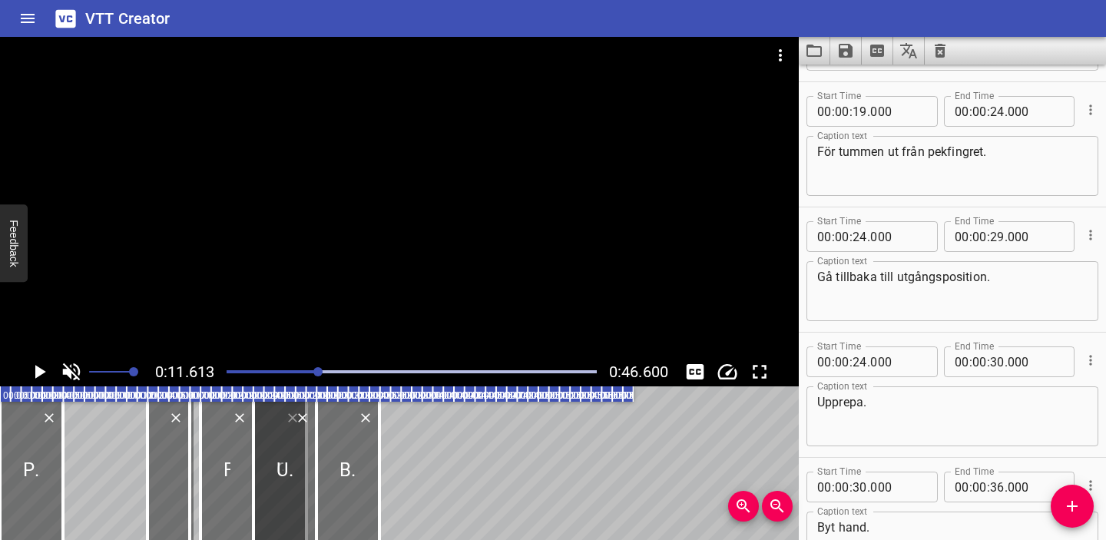
scroll to position [250, 0]
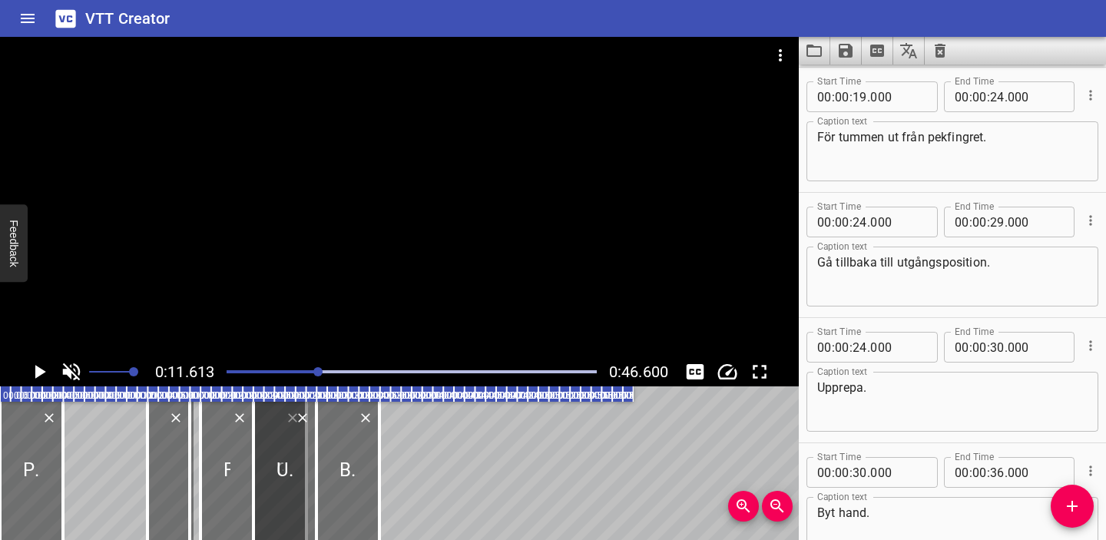
click at [35, 373] on icon "Play/Pause" at bounding box center [39, 371] width 23 height 23
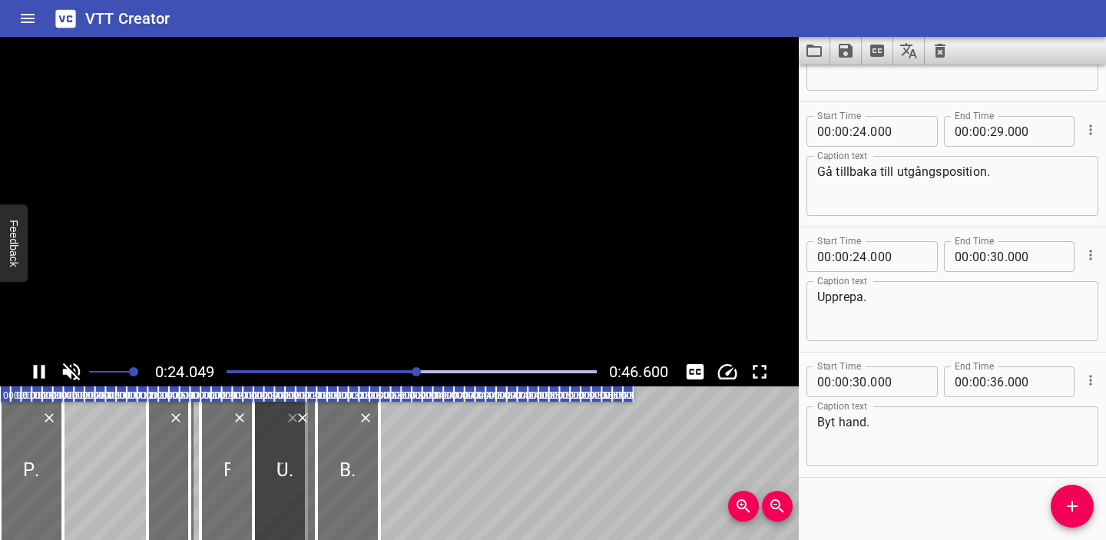
scroll to position [348, 0]
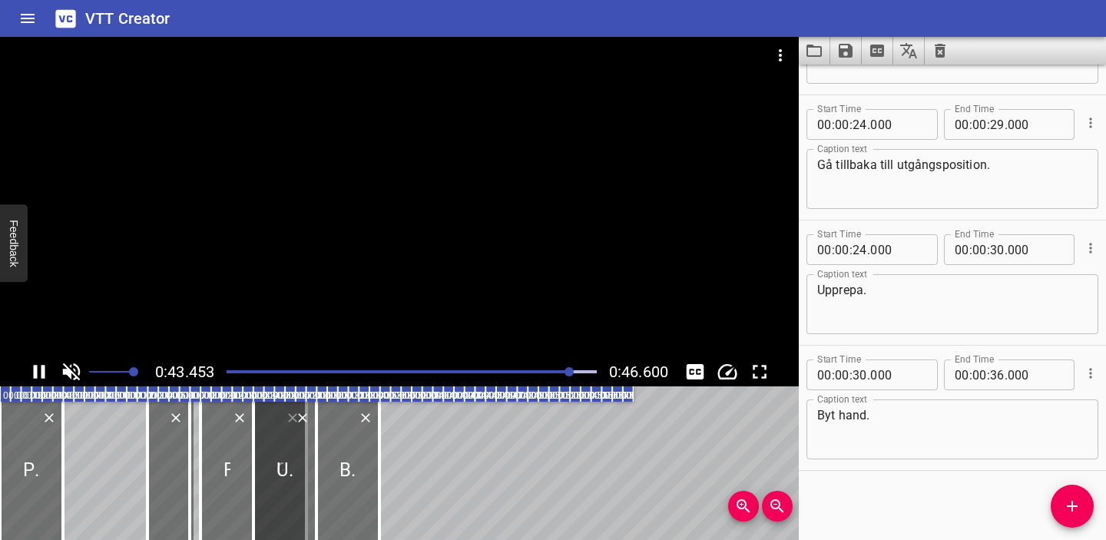
click at [39, 369] on icon "Play/Pause" at bounding box center [39, 371] width 23 height 23
click at [862, 376] on input "number" at bounding box center [859, 374] width 15 height 31
type input "42"
type input "000"
click at [995, 372] on input "number" at bounding box center [997, 374] width 15 height 31
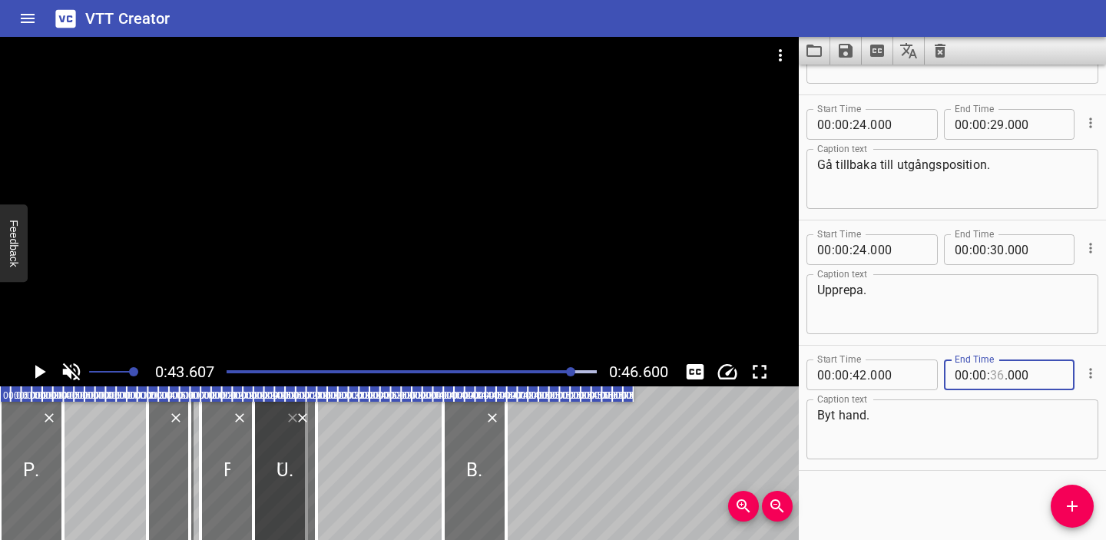
type input "2"
type input "36"
type input "46"
type input "36"
click at [978, 372] on input "number" at bounding box center [979, 374] width 15 height 31
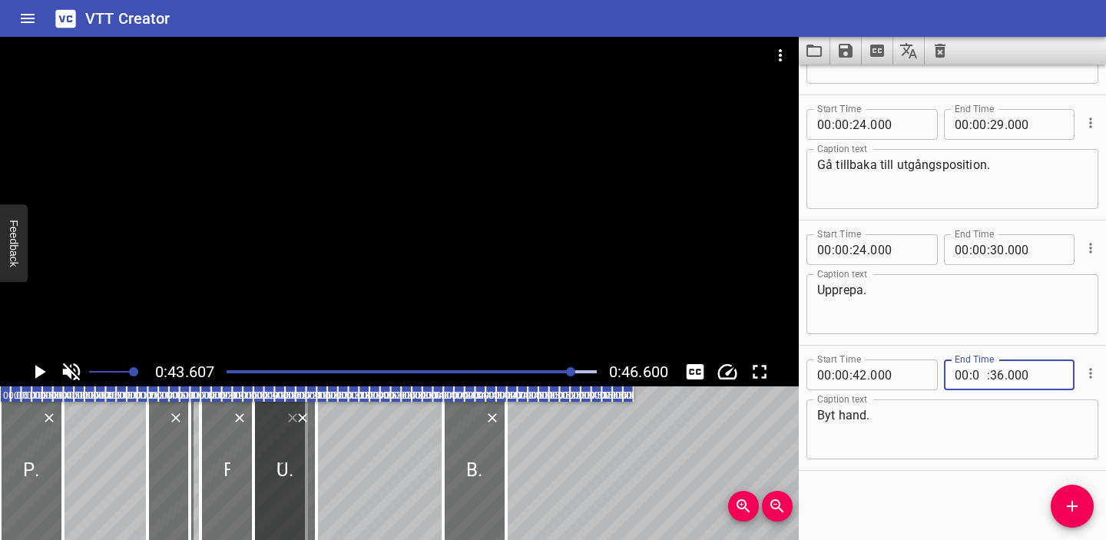
type input "00"
type input "46"
type input "000"
click at [930, 476] on div "Start Time 00 : 00 : 00 . 000 Start Time End Time 00 : 00 : 06 . 000 End Time C…" at bounding box center [952, 302] width 307 height 475
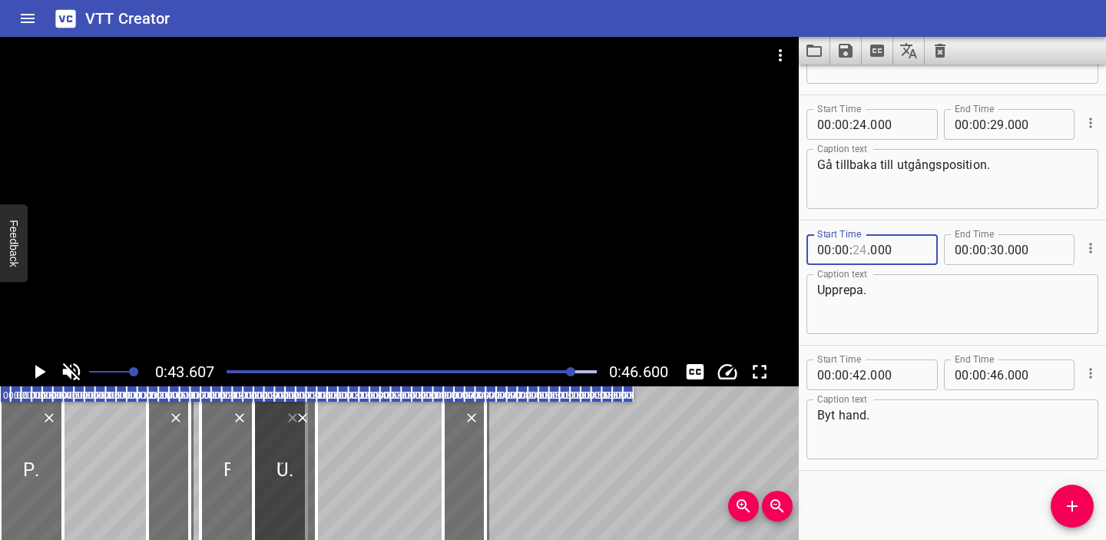
click at [860, 249] on input "number" at bounding box center [859, 249] width 15 height 31
type input "29"
type input "000"
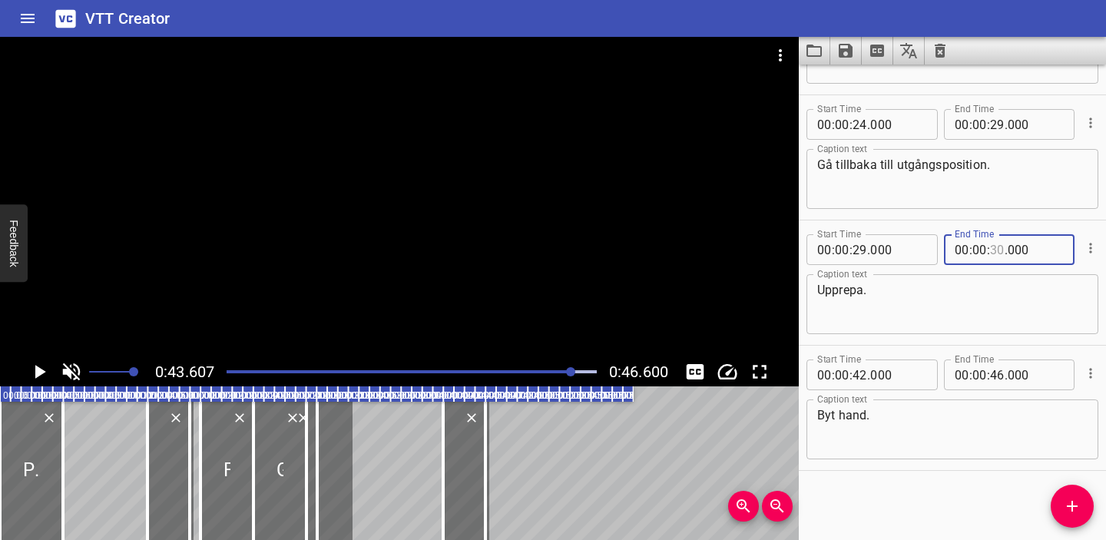
click at [995, 251] on input "number" at bounding box center [997, 249] width 15 height 31
type input "35"
type input "000"
click at [921, 232] on div "Start Time 00 : 00 : 29 . 000 Start Time End Time 00 : 00 : 35 . 000 End Time" at bounding box center [952, 248] width 292 height 40
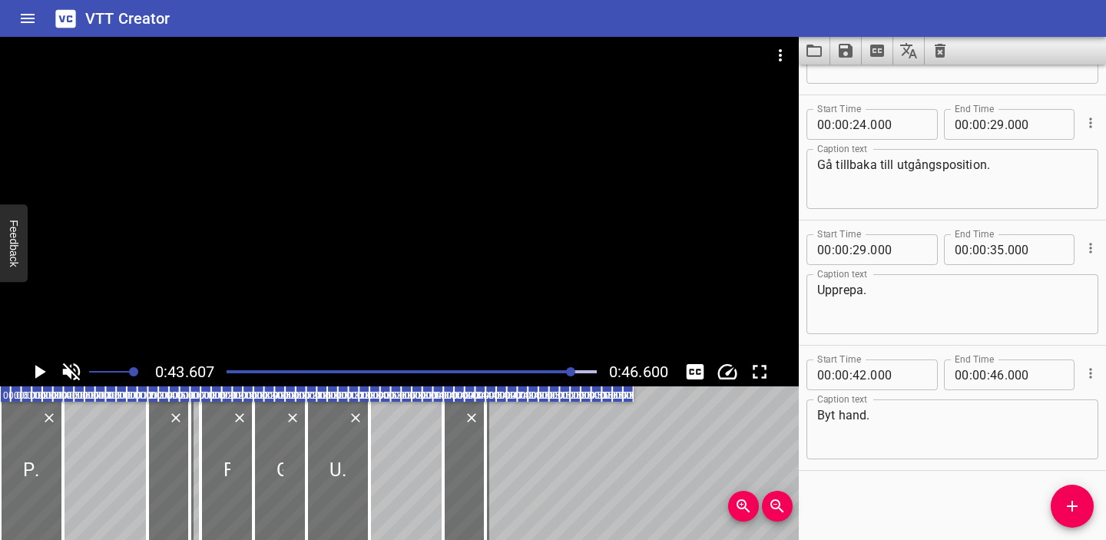
click at [392, 370] on div "Play progress" at bounding box center [388, 371] width 370 height 3
click at [44, 369] on icon "Play/Pause" at bounding box center [39, 371] width 23 height 23
click at [398, 368] on div at bounding box center [411, 372] width 389 height 22
click at [377, 370] on div "Play progress" at bounding box center [223, 371] width 370 height 3
click at [360, 371] on div "Play progress" at bounding box center [263, 371] width 370 height 3
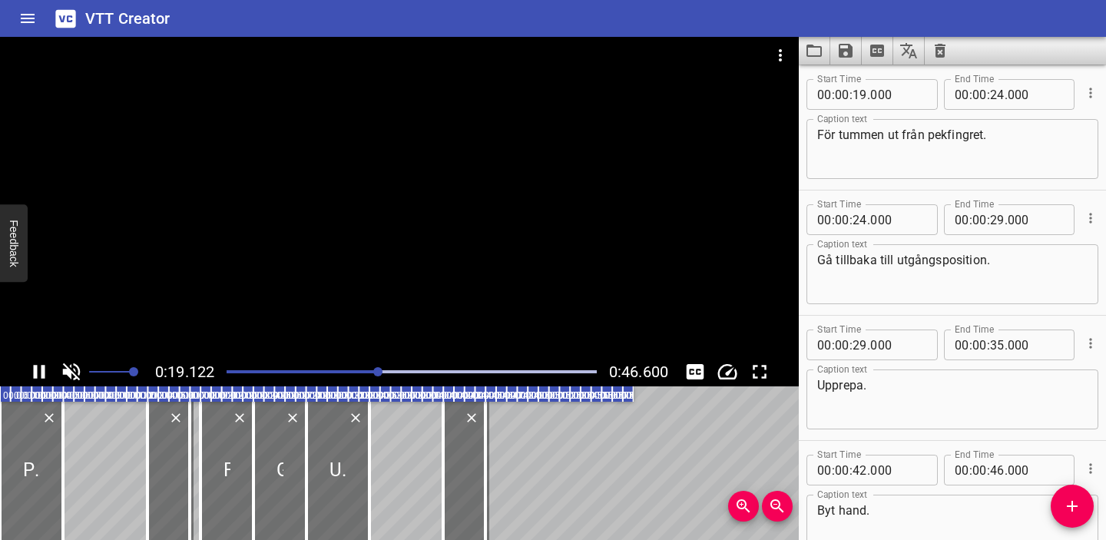
scroll to position [250, 0]
click at [43, 367] on icon "Play/Pause" at bounding box center [40, 372] width 12 height 14
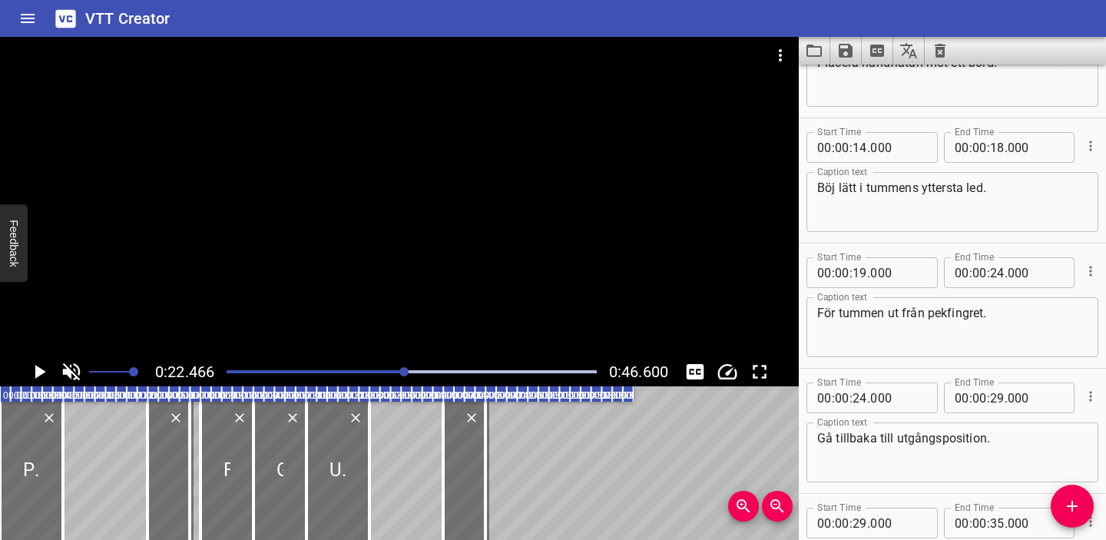
scroll to position [69, 0]
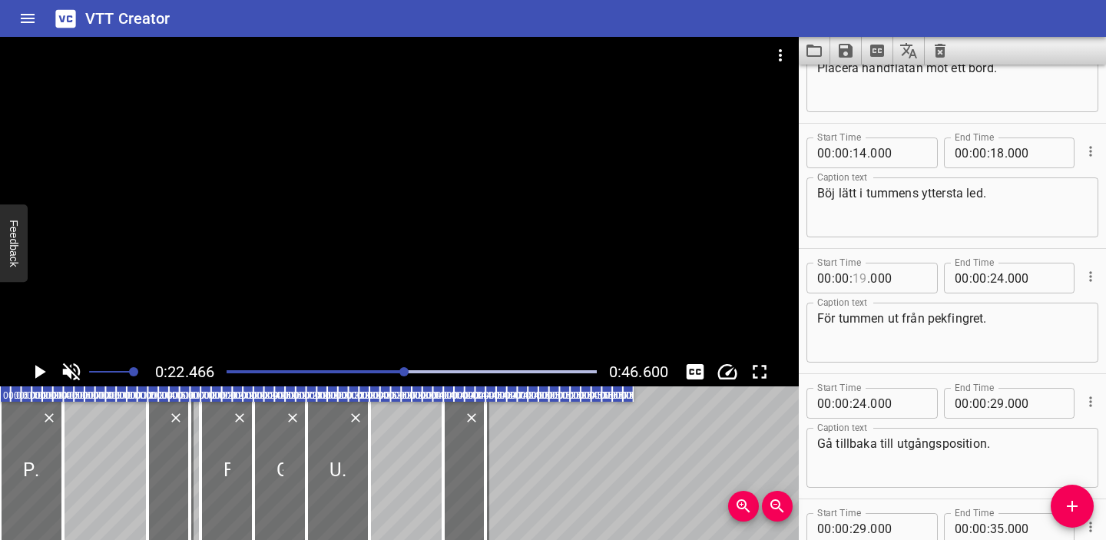
click at [859, 276] on input "number" at bounding box center [859, 278] width 15 height 31
type input "18"
type input "000"
click at [998, 278] on input "number" at bounding box center [997, 278] width 15 height 31
type input "23"
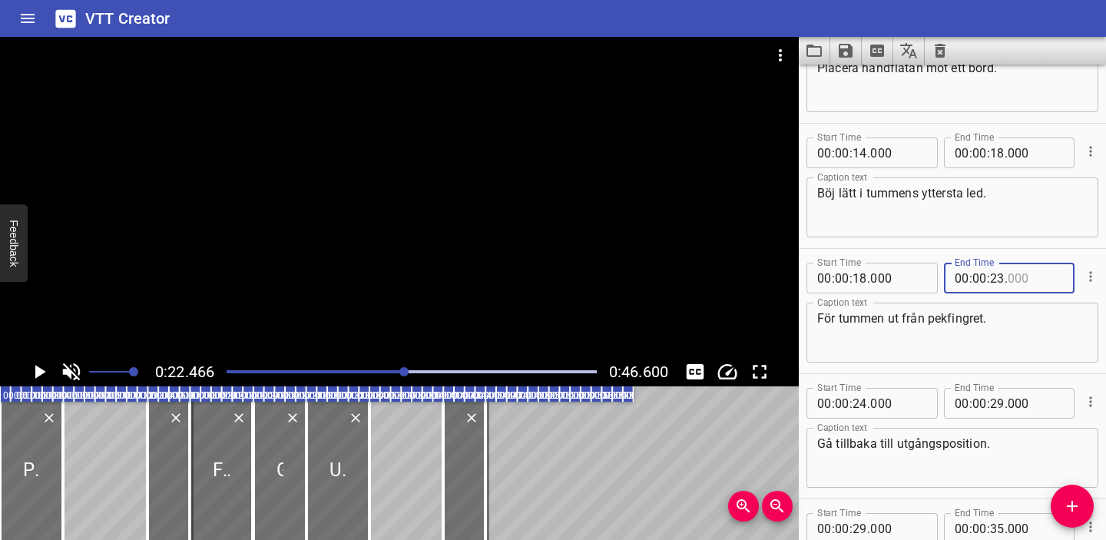
type input "000"
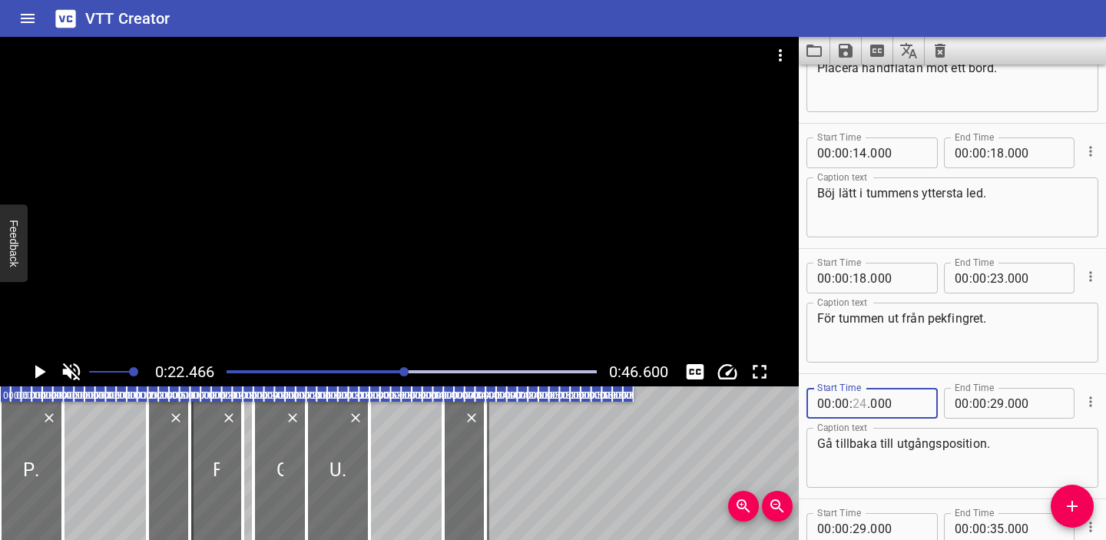
click at [860, 403] on input "number" at bounding box center [859, 403] width 15 height 31
type input "23"
type input "000"
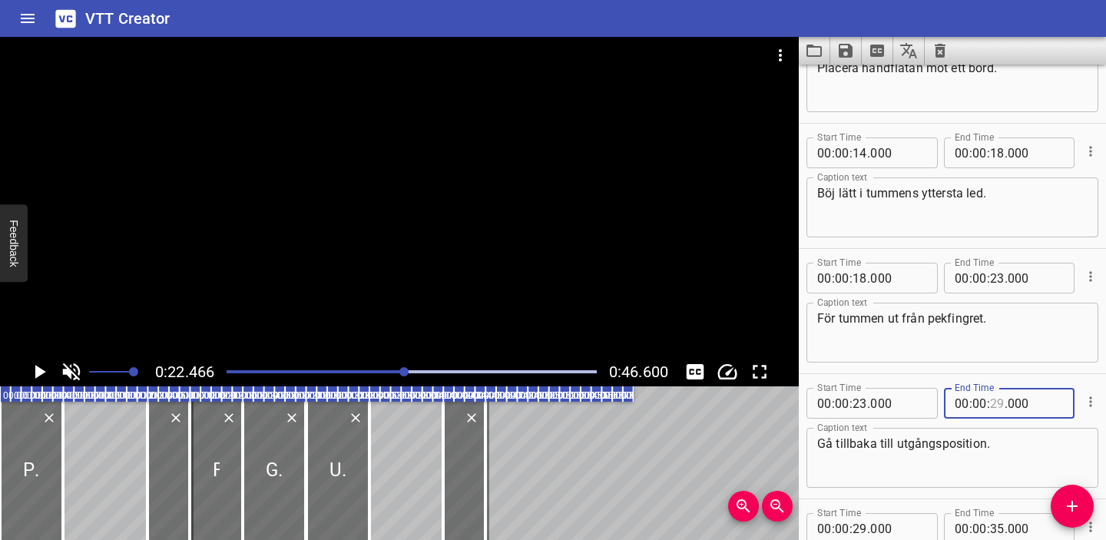
click at [996, 404] on input "number" at bounding box center [997, 403] width 15 height 31
type input "28"
type input "000"
click at [998, 378] on div "Start Time 00 : 00 : 23 . 000 Start Time End Time 00 : 00 : . 000 End Time Capt…" at bounding box center [952, 436] width 307 height 124
type input "28"
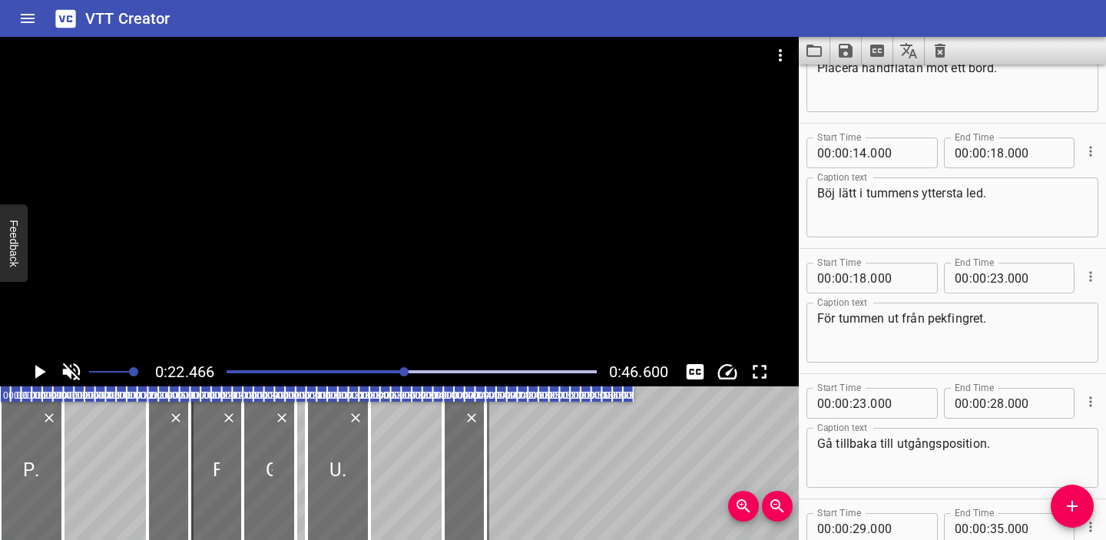
click at [382, 368] on div at bounding box center [411, 372] width 389 height 22
click at [35, 374] on icon "Play/Pause" at bounding box center [40, 372] width 11 height 14
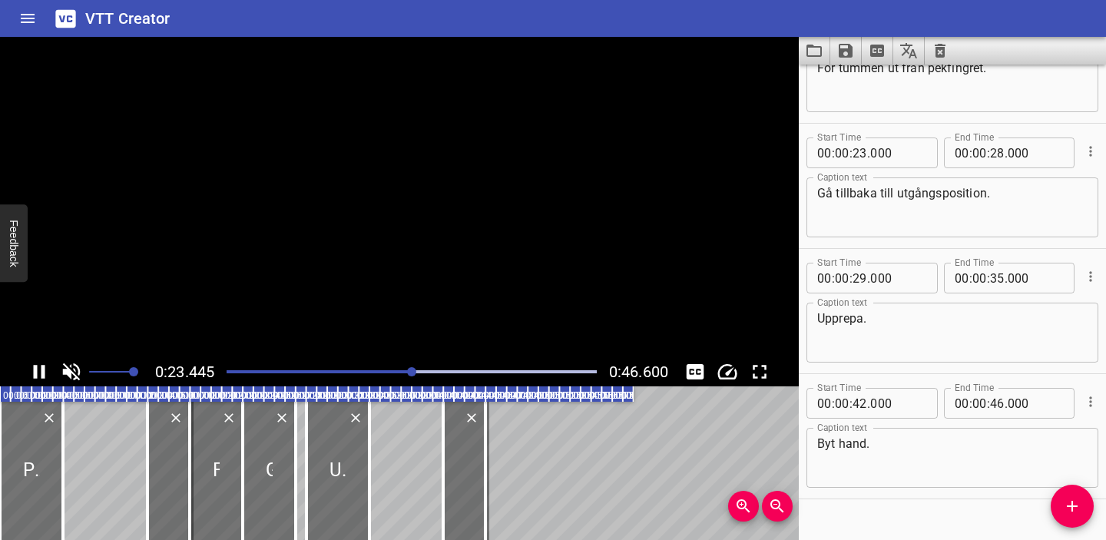
scroll to position [348, 0]
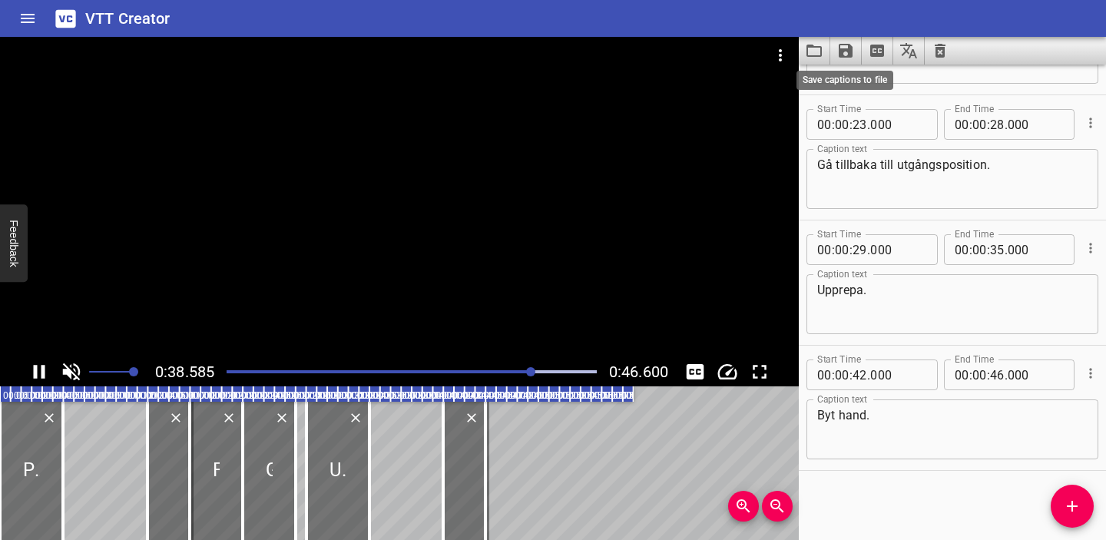
click at [844, 57] on icon "Save captions to file" at bounding box center [846, 51] width 14 height 14
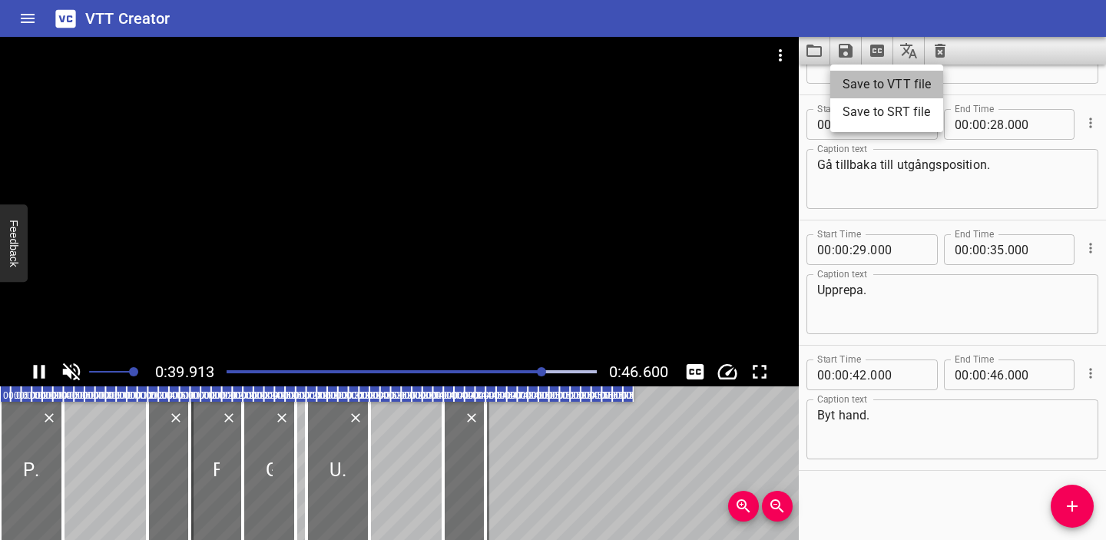
click at [883, 80] on li "Save to VTT file" at bounding box center [886, 85] width 113 height 28
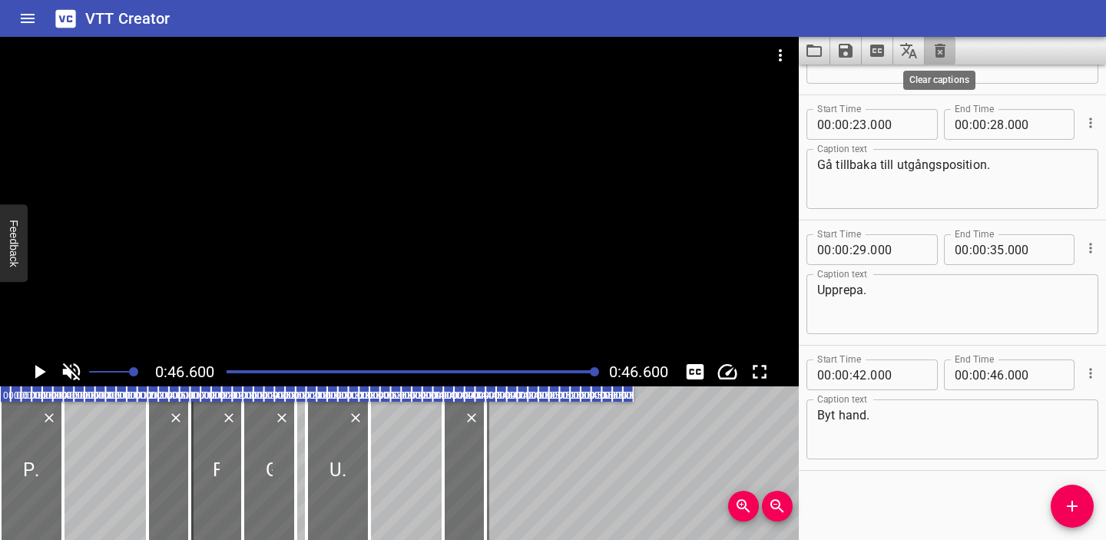
click at [938, 53] on icon "Clear captions" at bounding box center [940, 50] width 18 height 18
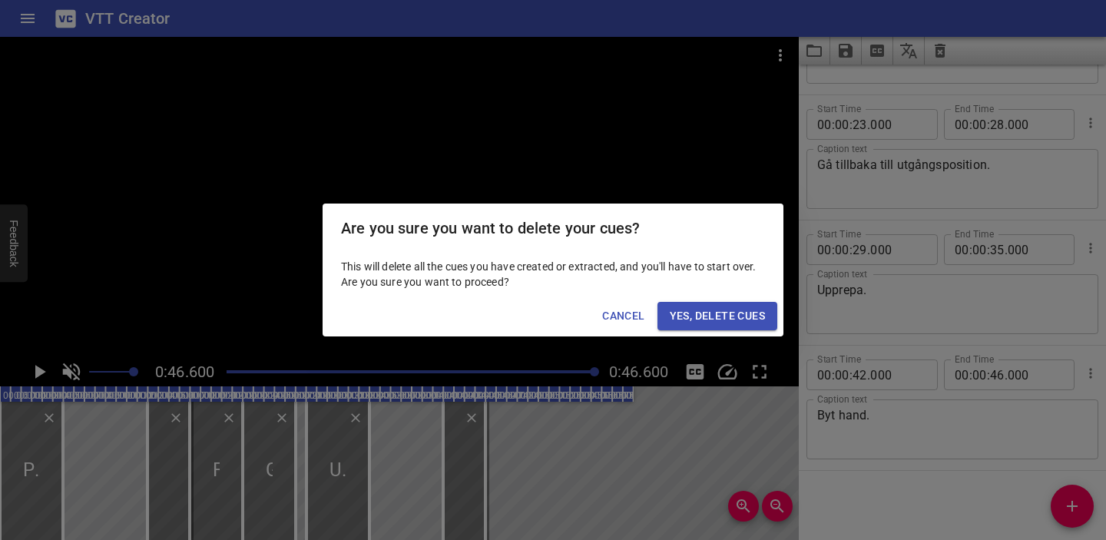
click at [747, 313] on span "Yes, Delete Cues" at bounding box center [717, 315] width 95 height 19
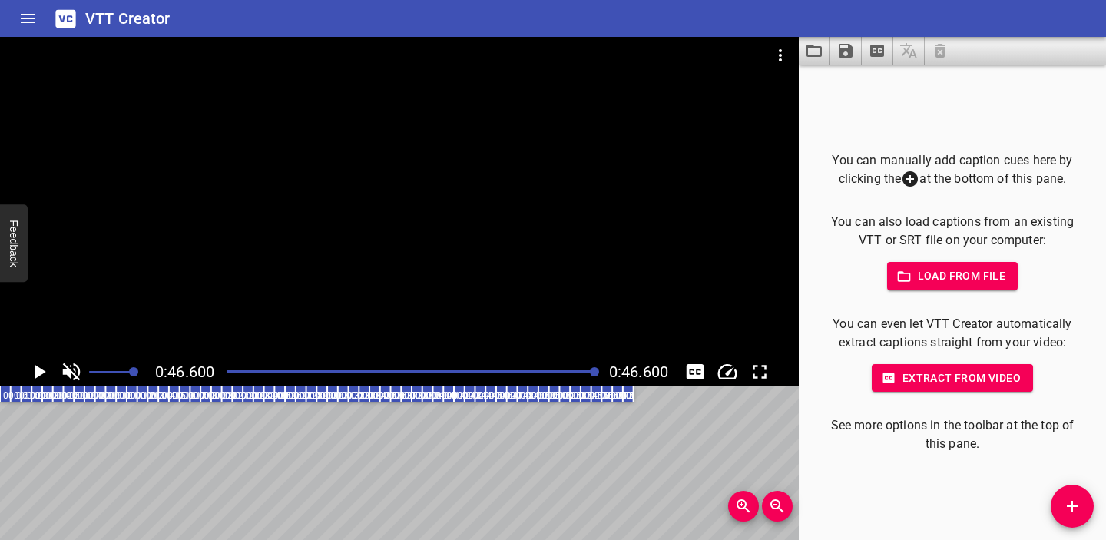
click at [784, 55] on icon "Video Options" at bounding box center [780, 55] width 18 height 18
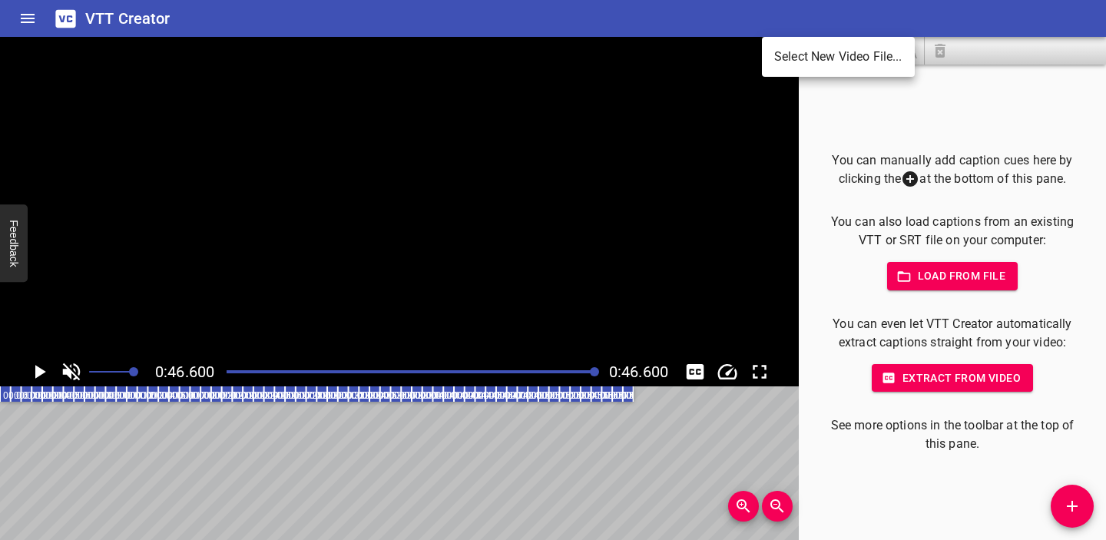
click at [787, 61] on li "Select New Video File..." at bounding box center [838, 57] width 153 height 28
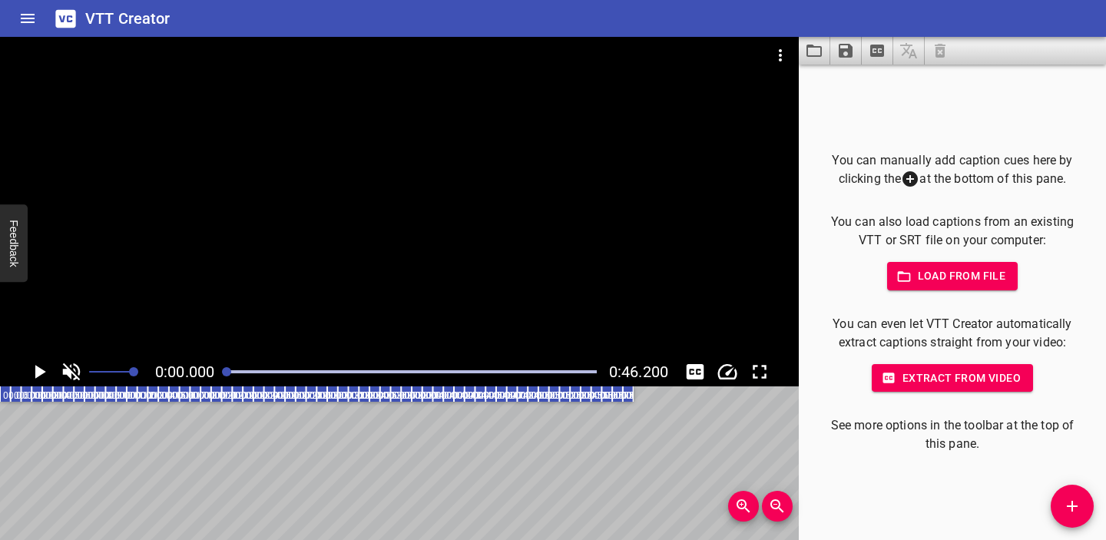
click at [945, 283] on span "Load from file" at bounding box center [952, 275] width 107 height 19
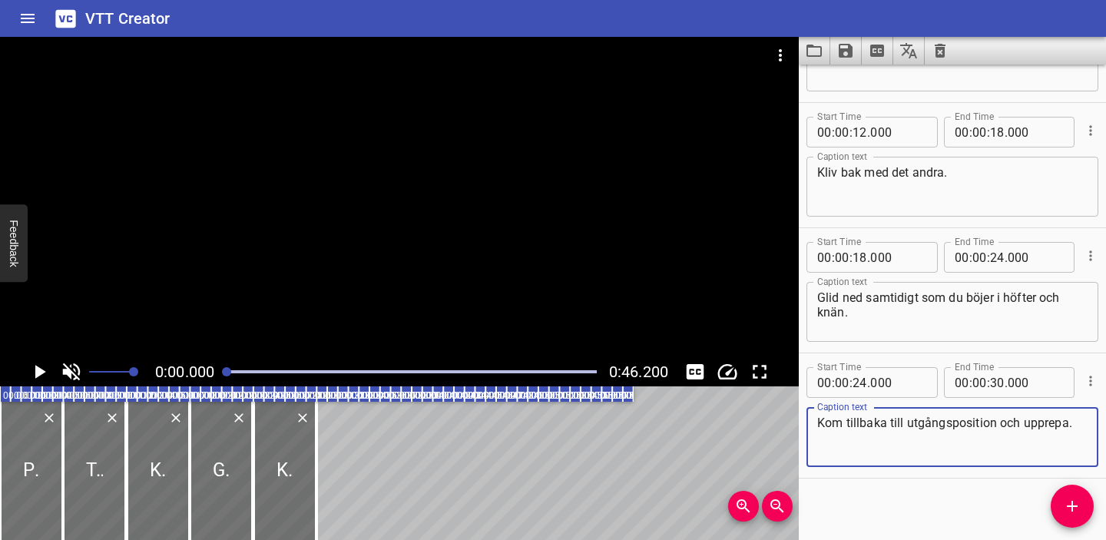
scroll to position [223, 0]
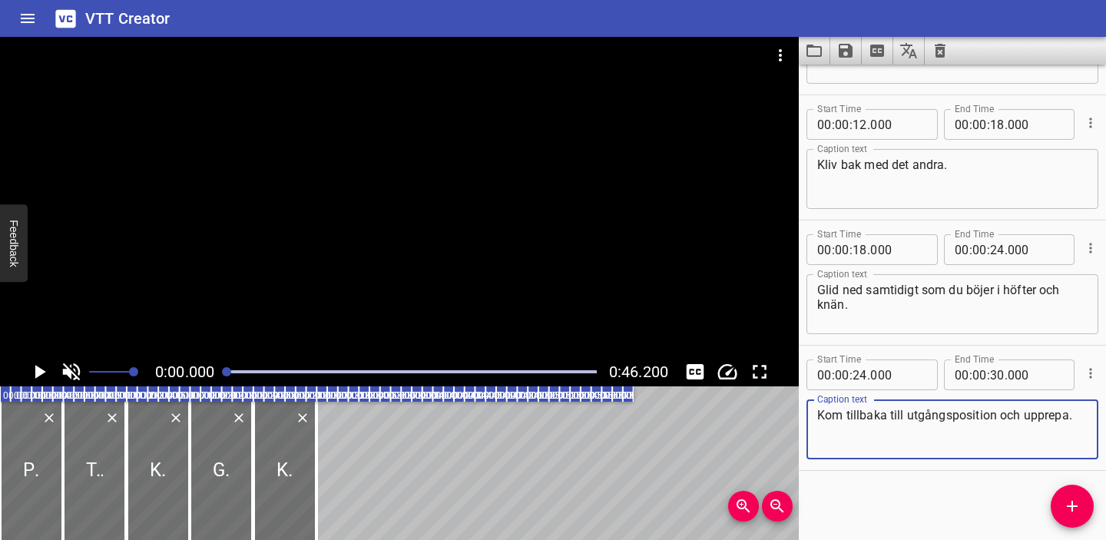
click at [40, 372] on icon "Play/Pause" at bounding box center [40, 372] width 11 height 14
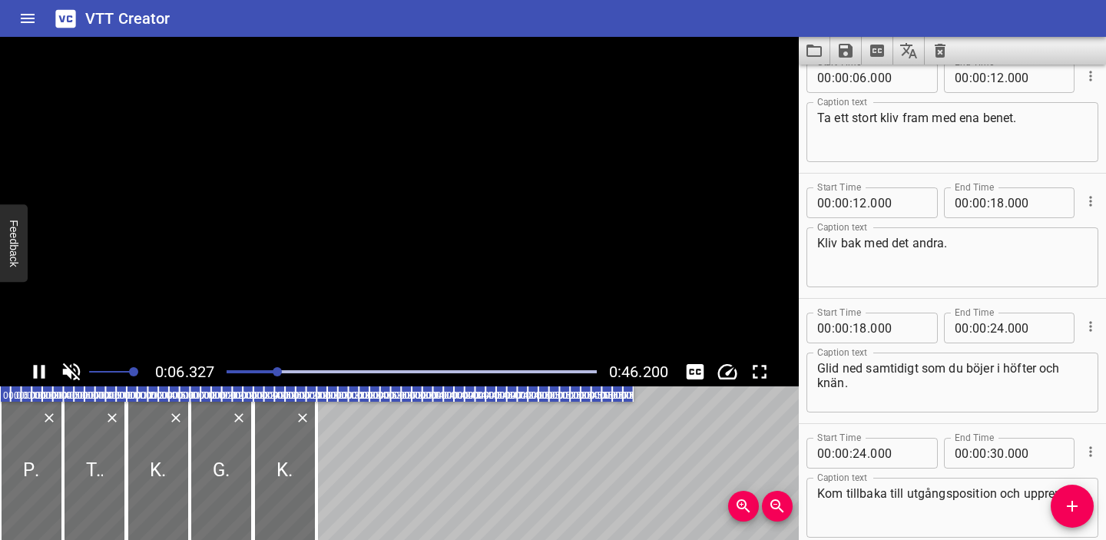
scroll to position [125, 0]
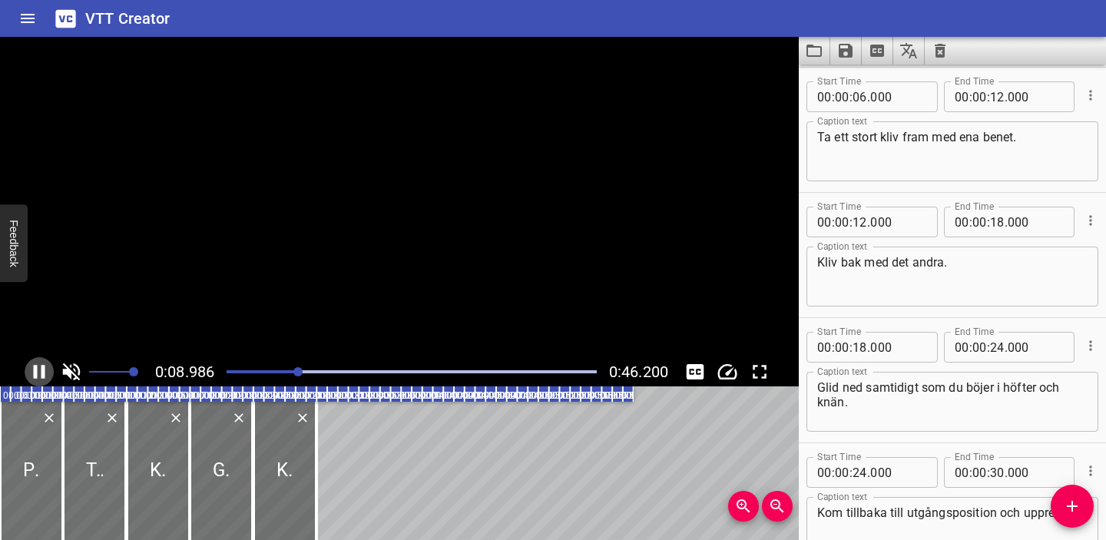
click at [40, 372] on icon "Play/Pause" at bounding box center [39, 371] width 23 height 23
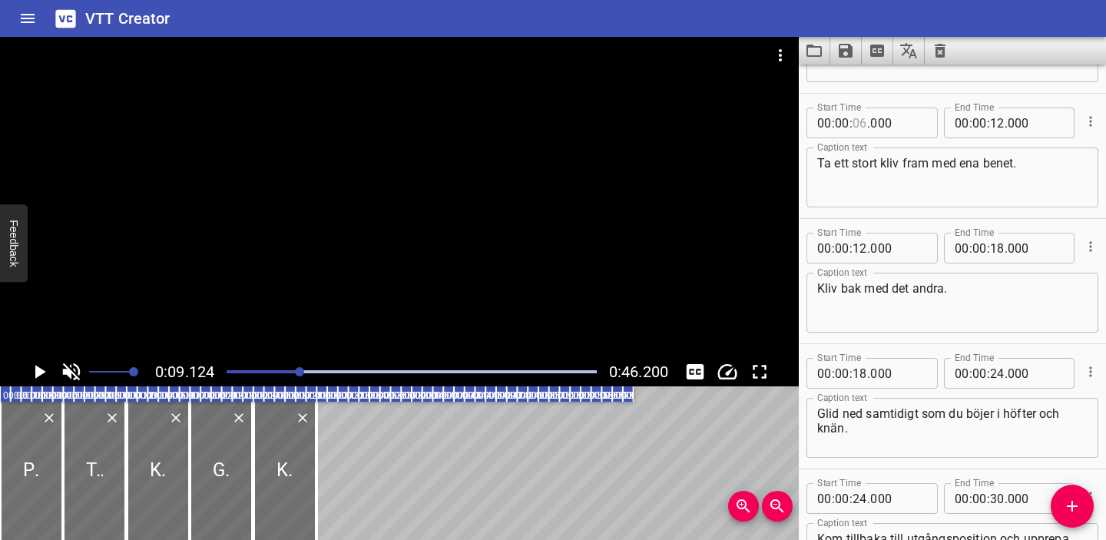
click at [860, 124] on input "number" at bounding box center [859, 123] width 15 height 31
type input "08"
type input "000"
click at [922, 188] on textarea "Ta ett stort kliv fram med ena benet." at bounding box center [952, 178] width 270 height 44
click at [286, 367] on div at bounding box center [411, 372] width 389 height 22
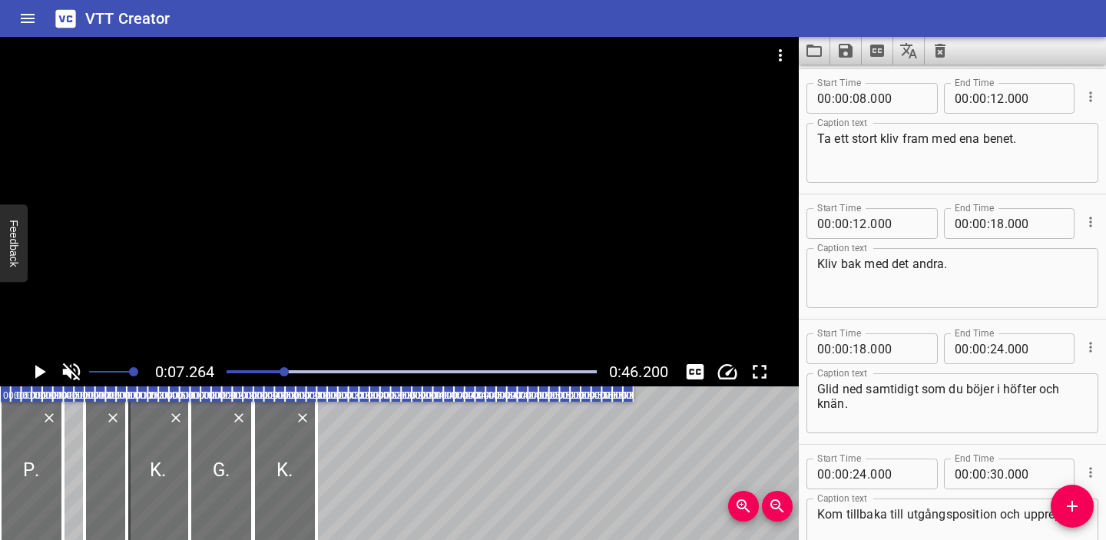
scroll to position [125, 0]
click at [41, 366] on icon "Play/Pause" at bounding box center [39, 371] width 23 height 23
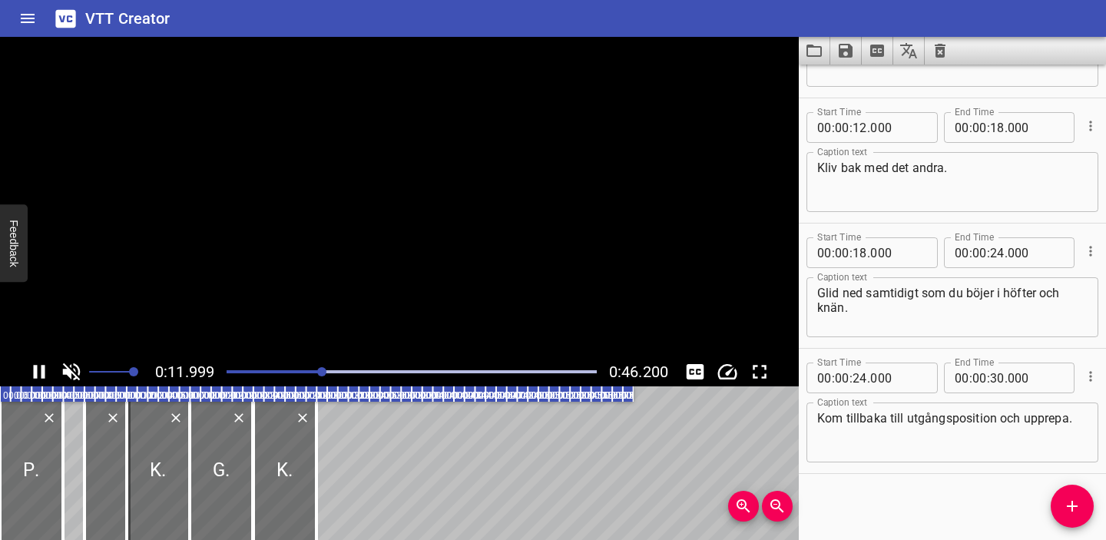
scroll to position [223, 0]
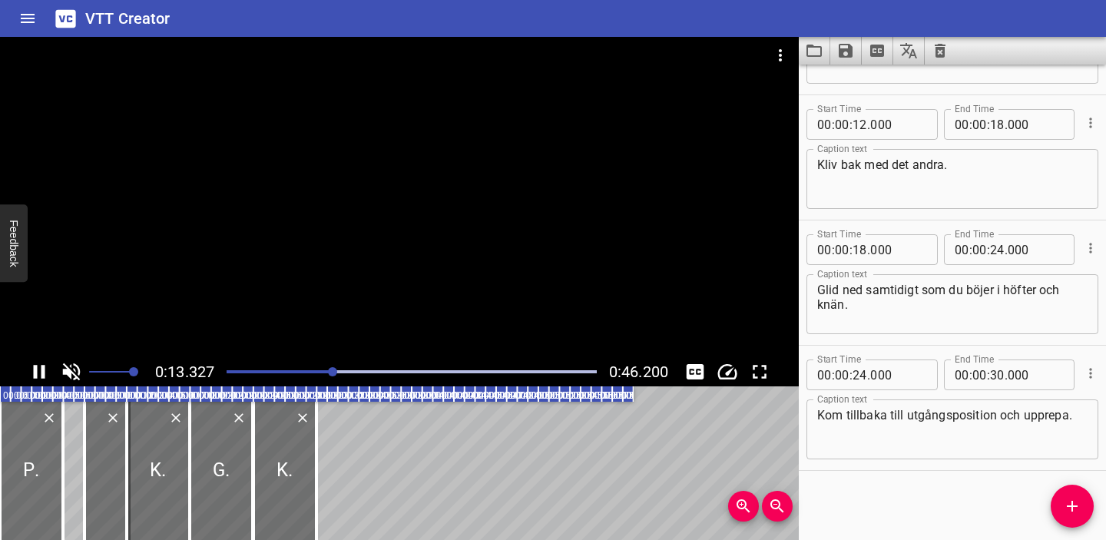
click at [32, 366] on icon "Play/Pause" at bounding box center [39, 371] width 23 height 23
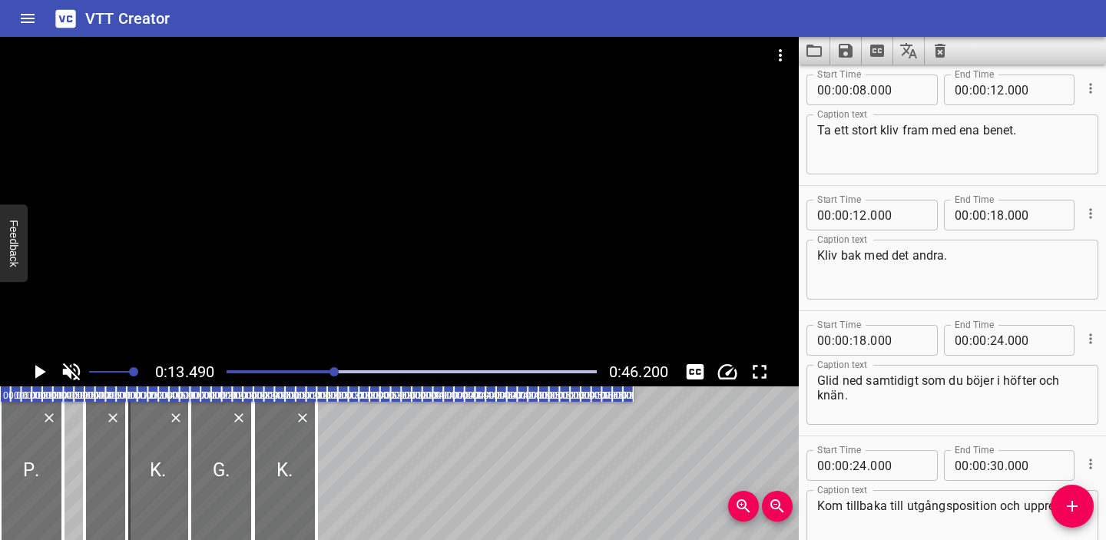
scroll to position [99, 0]
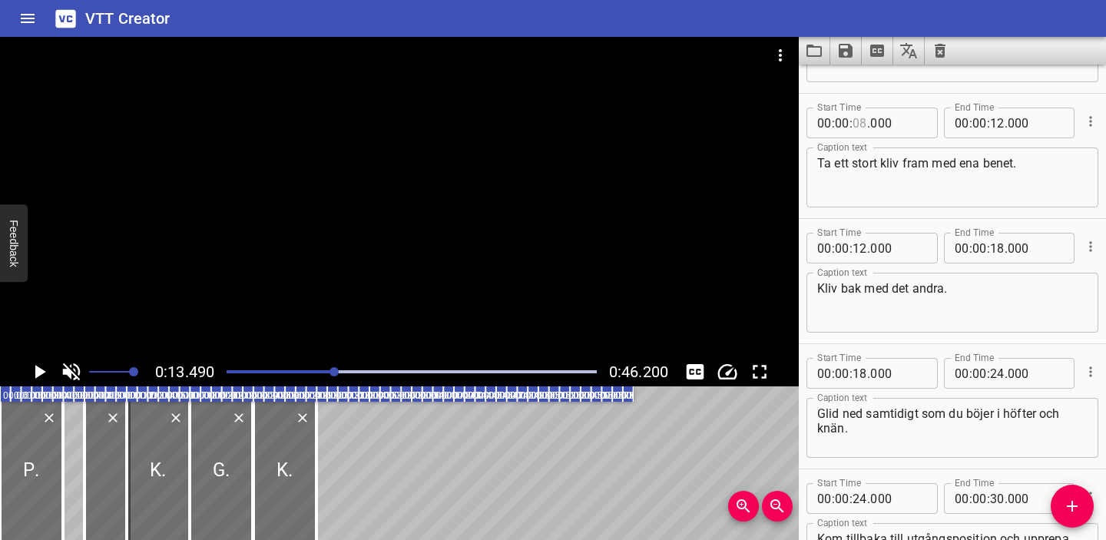
click at [862, 127] on input "number" at bounding box center [859, 123] width 15 height 31
type input "07"
type input "000"
click at [998, 124] on input "number" at bounding box center [997, 123] width 15 height 31
type input "11"
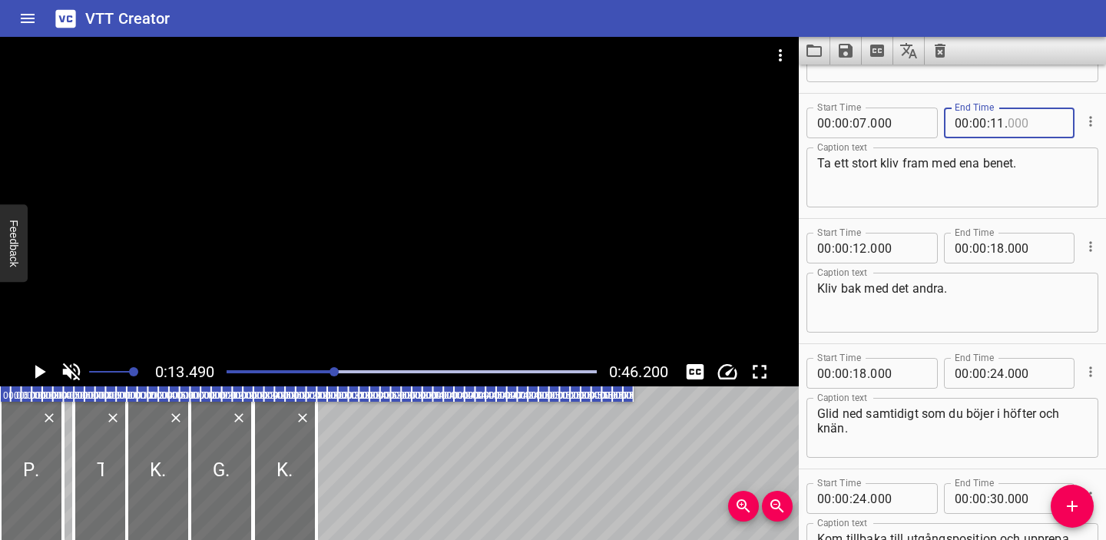
type input "000"
click at [860, 247] on input "number" at bounding box center [859, 248] width 15 height 31
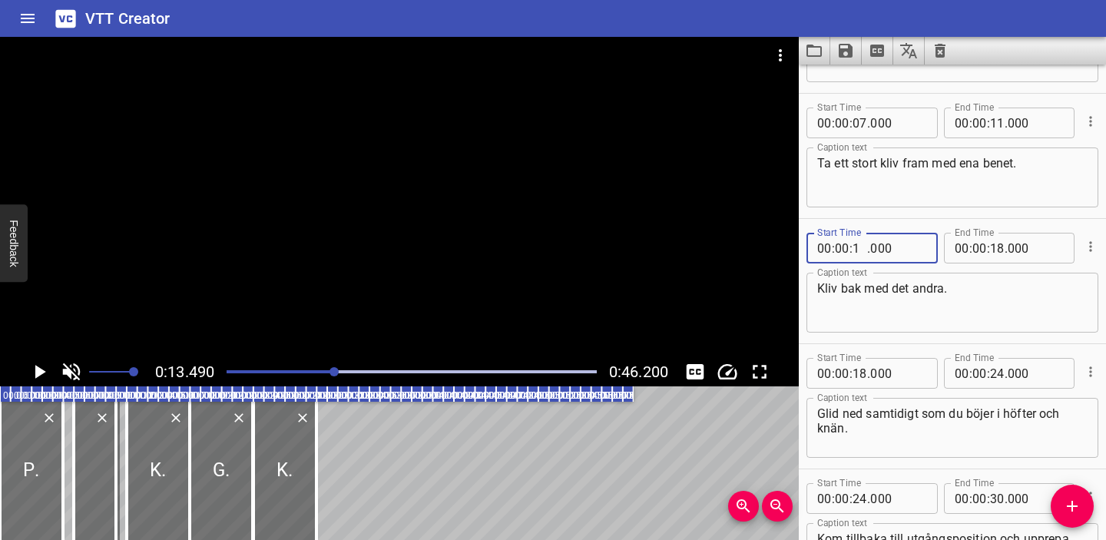
type input "11"
type input "000"
click at [1003, 273] on div "Kliv bak med det andra. Caption text" at bounding box center [952, 303] width 292 height 60
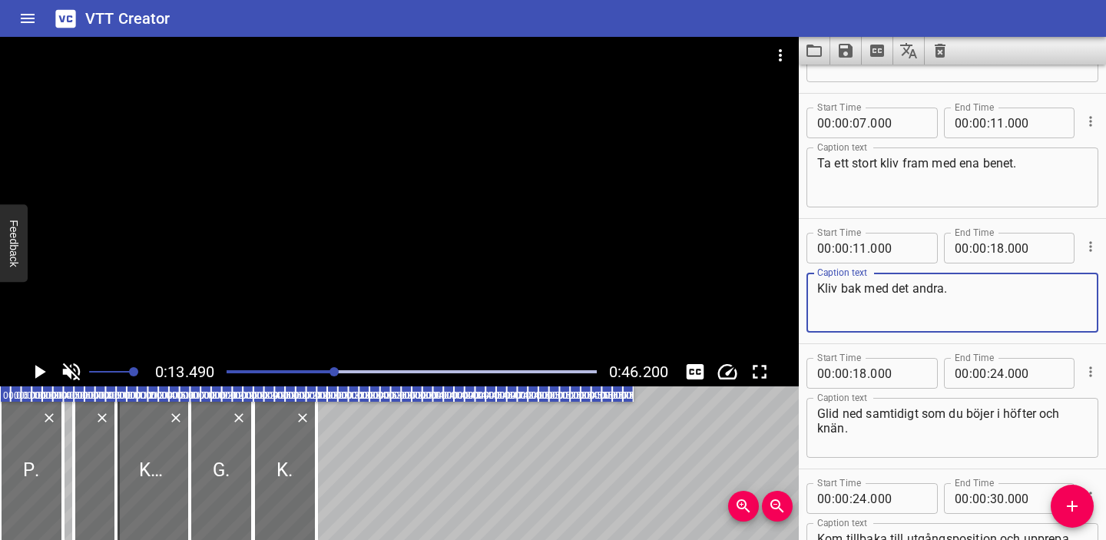
click at [313, 372] on div "Play progress" at bounding box center [150, 371] width 370 height 3
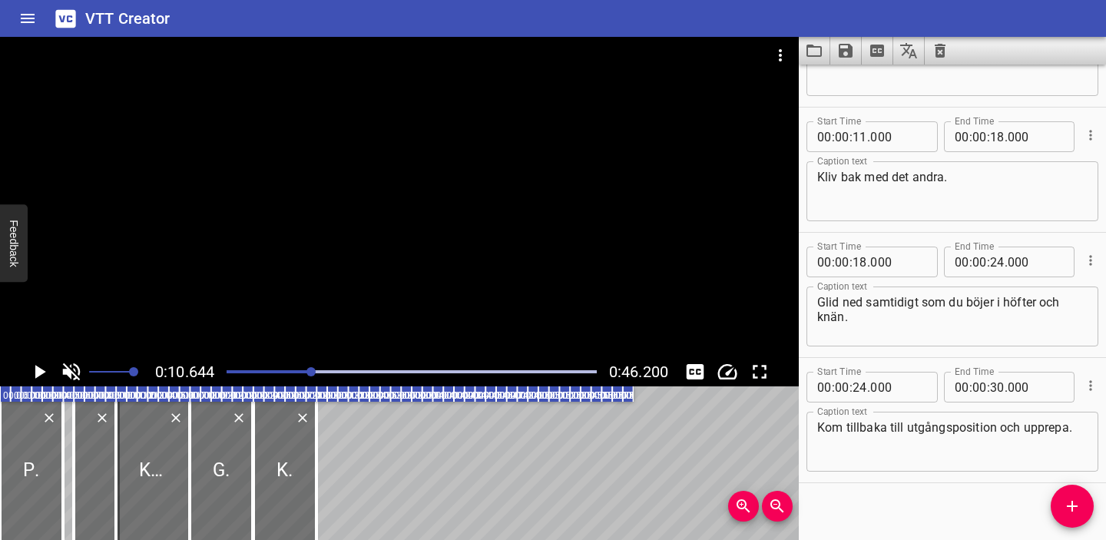
scroll to position [223, 0]
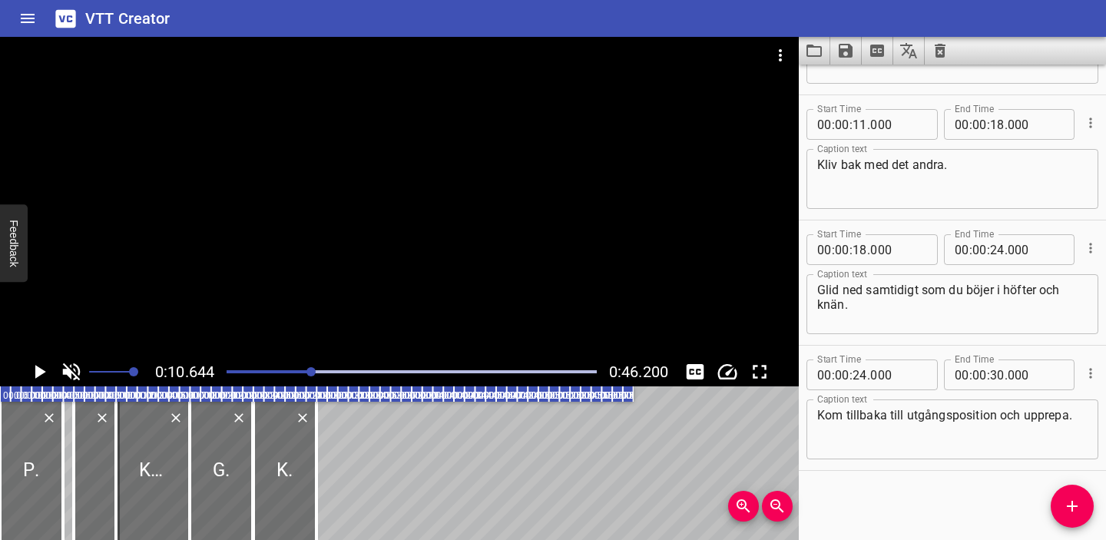
click at [296, 370] on div "Play progress" at bounding box center [127, 371] width 370 height 3
click at [277, 373] on div at bounding box center [411, 372] width 389 height 22
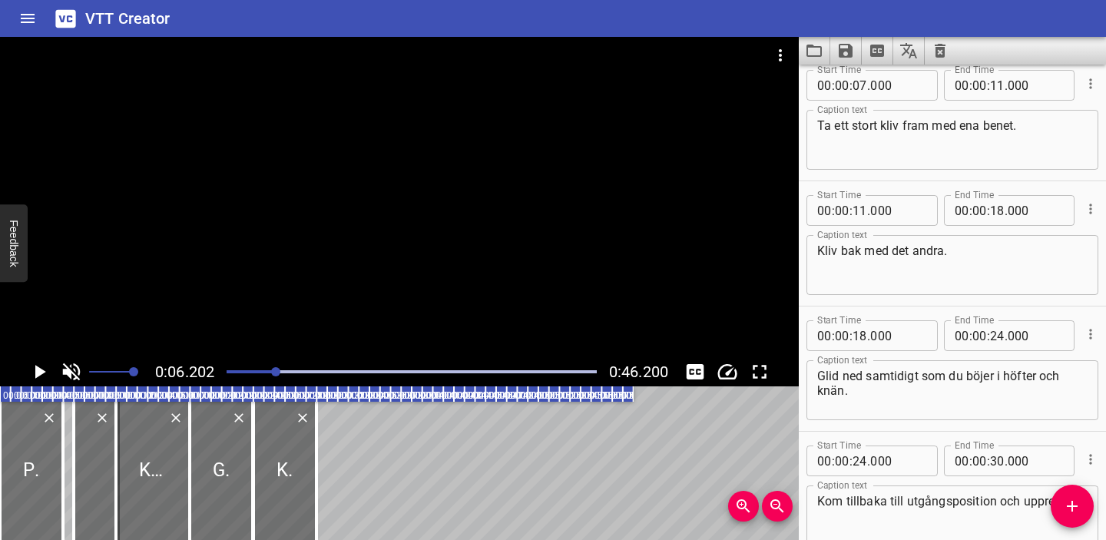
scroll to position [125, 0]
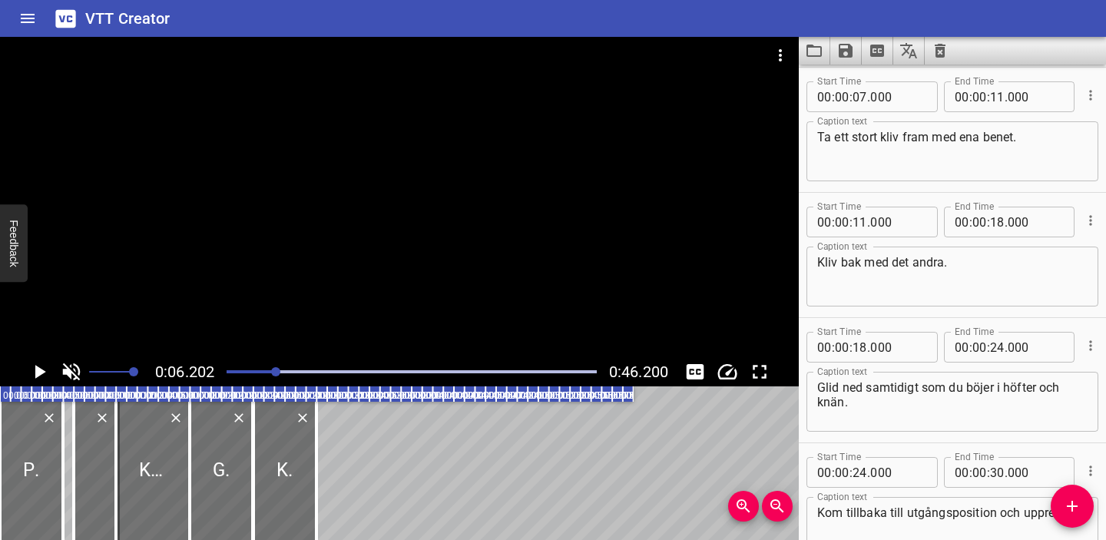
click at [35, 372] on icon "Play/Pause" at bounding box center [40, 372] width 11 height 14
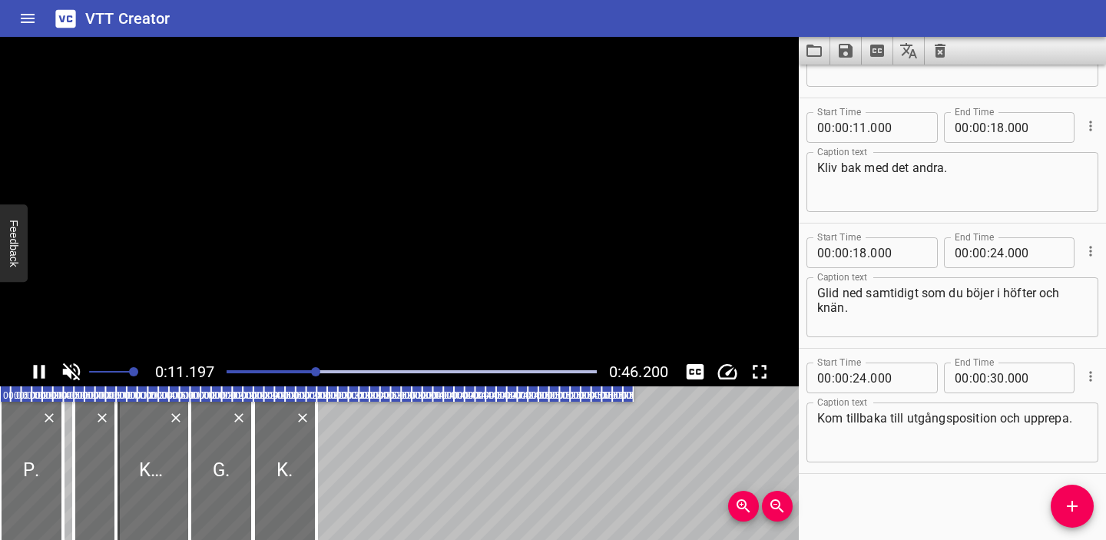
scroll to position [223, 0]
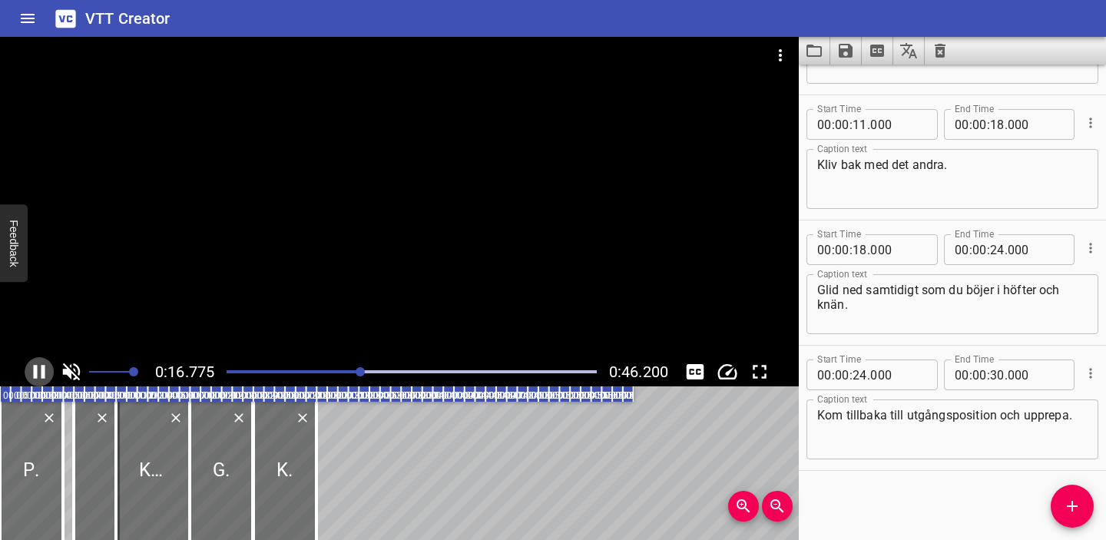
click at [37, 369] on icon "Play/Pause" at bounding box center [39, 371] width 23 height 23
click at [997, 127] on input "number" at bounding box center [997, 124] width 15 height 31
type input "15"
type input "000"
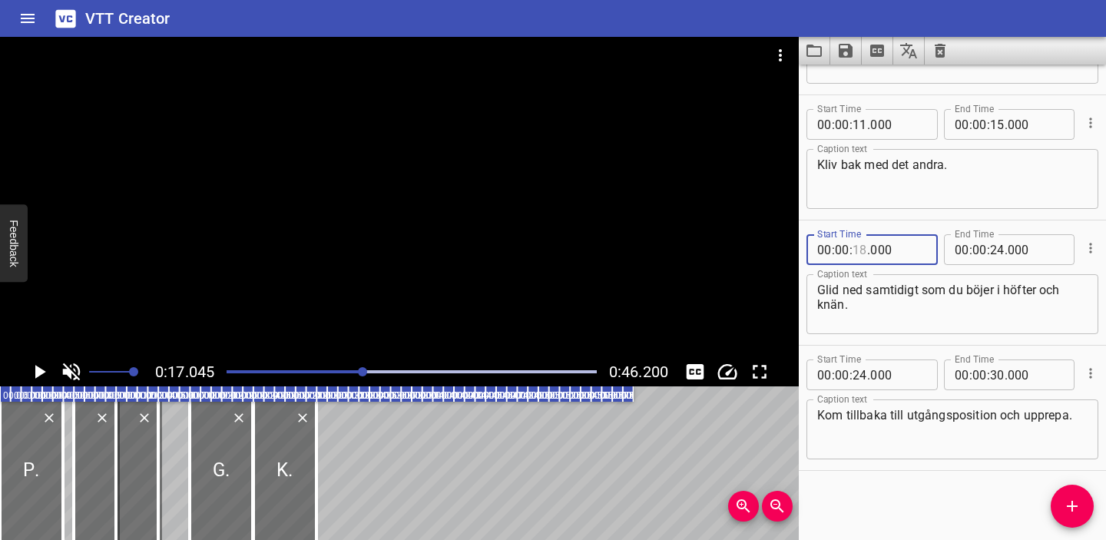
click at [862, 248] on input "number" at bounding box center [859, 249] width 15 height 31
type input "15"
type input "000"
click at [998, 249] on input "number" at bounding box center [997, 249] width 15 height 31
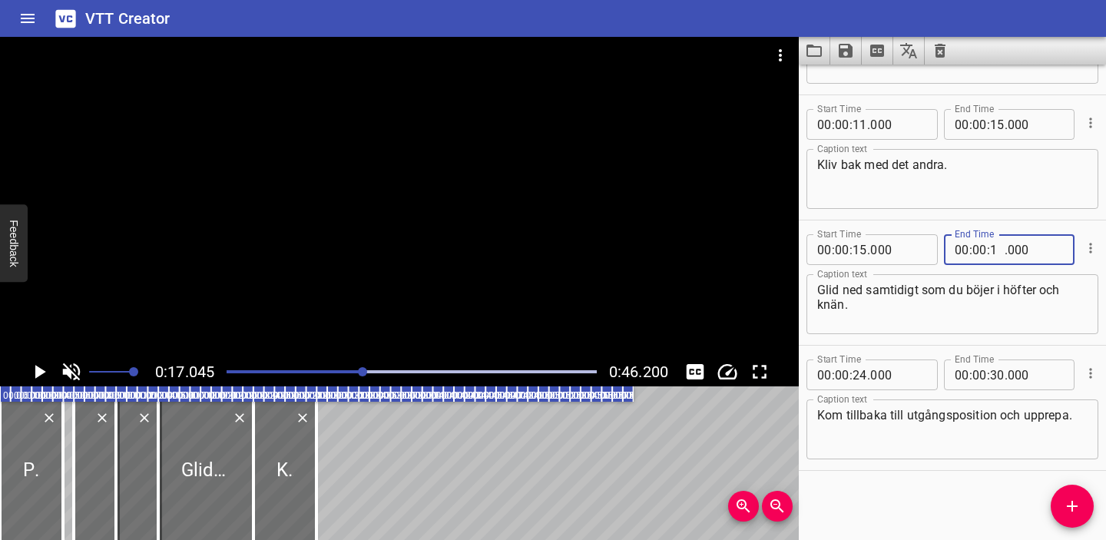
type input "19"
type input "000"
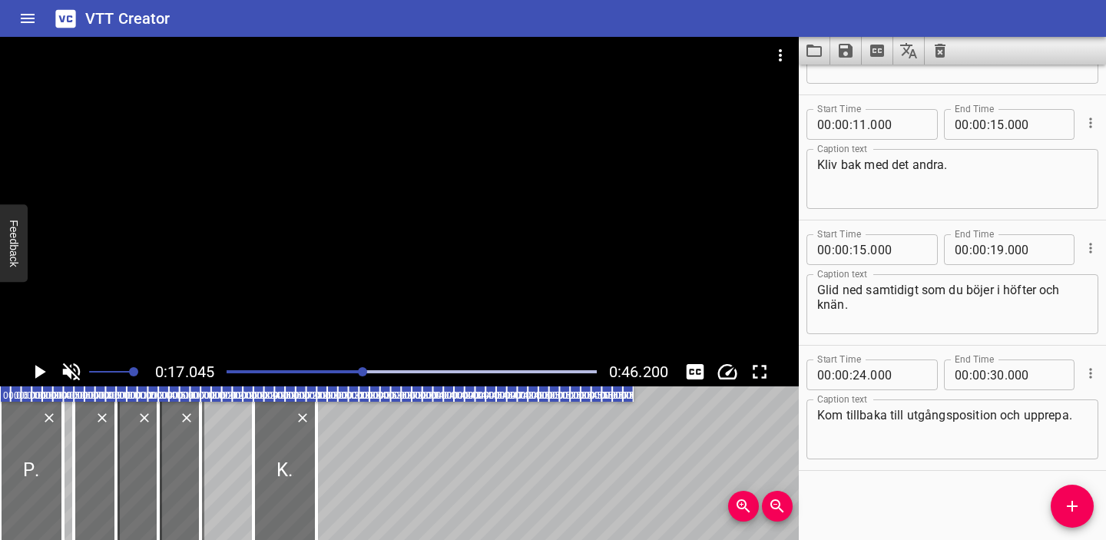
click at [932, 225] on div "Start Time 00 : 00 : 15 . 000 Start Time End Time 00 : 00 : 19 . 000 End Time C…" at bounding box center [952, 282] width 307 height 124
click at [32, 369] on icon "Play/Pause" at bounding box center [39, 371] width 23 height 23
click at [859, 374] on input "number" at bounding box center [859, 374] width 15 height 31
type input "19"
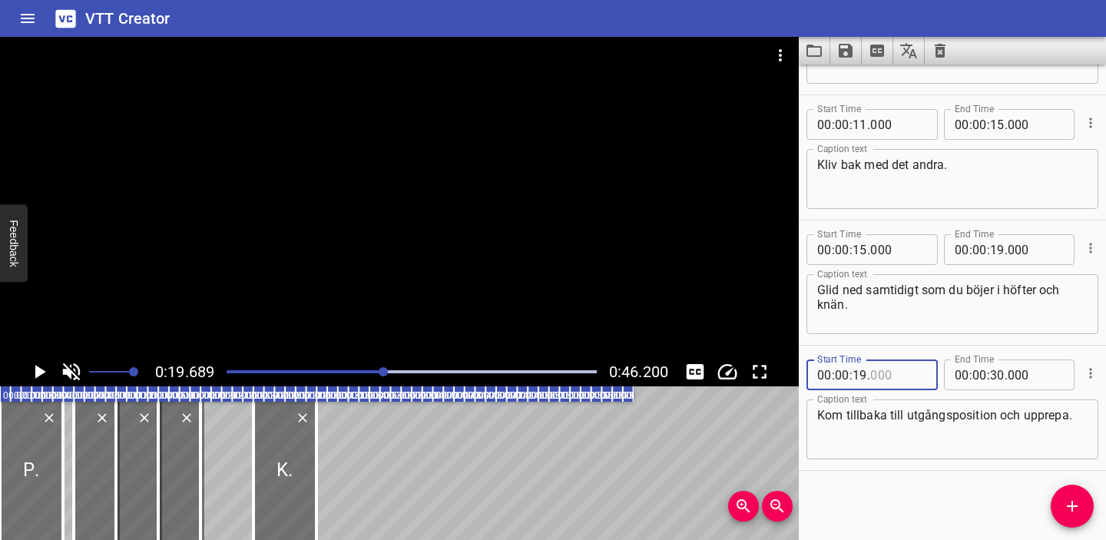
type input "000"
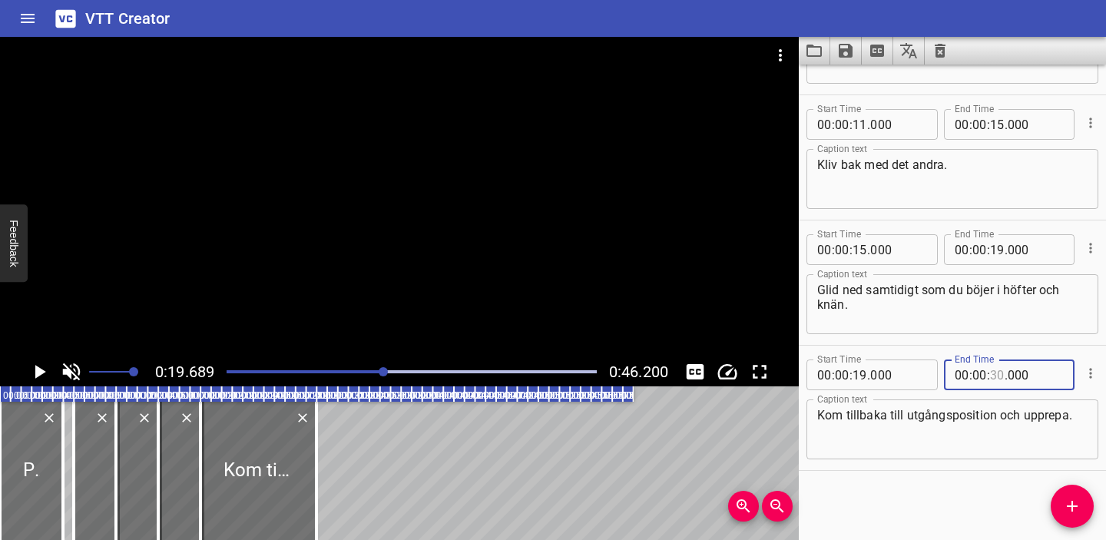
click at [998, 376] on input "number" at bounding box center [997, 374] width 15 height 31
type input "27"
type input "000"
click at [359, 372] on div "Play progress" at bounding box center [200, 371] width 370 height 3
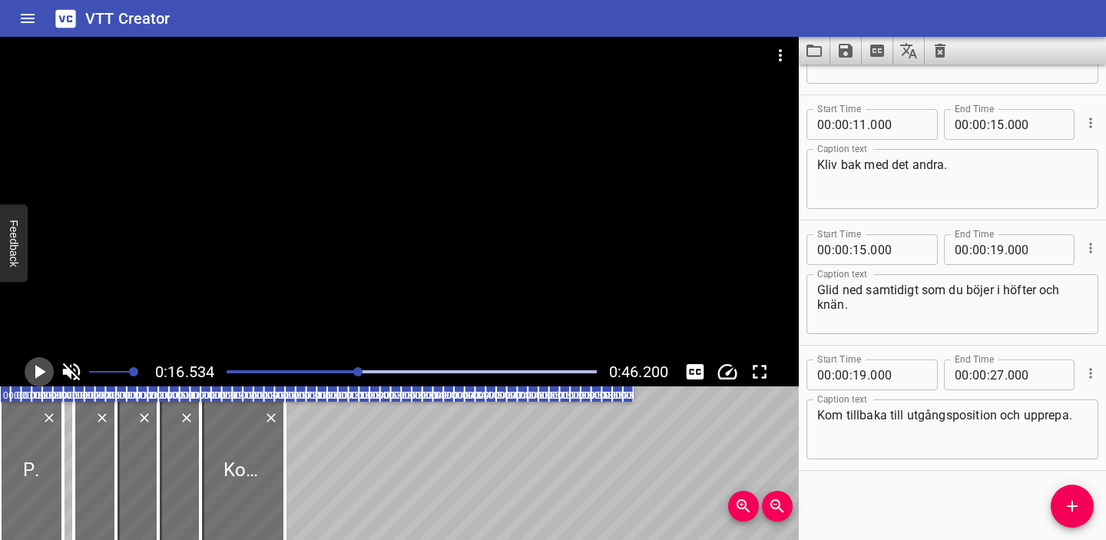
click at [43, 369] on icon "Play/Pause" at bounding box center [39, 371] width 23 height 23
click at [341, 366] on div at bounding box center [411, 372] width 389 height 22
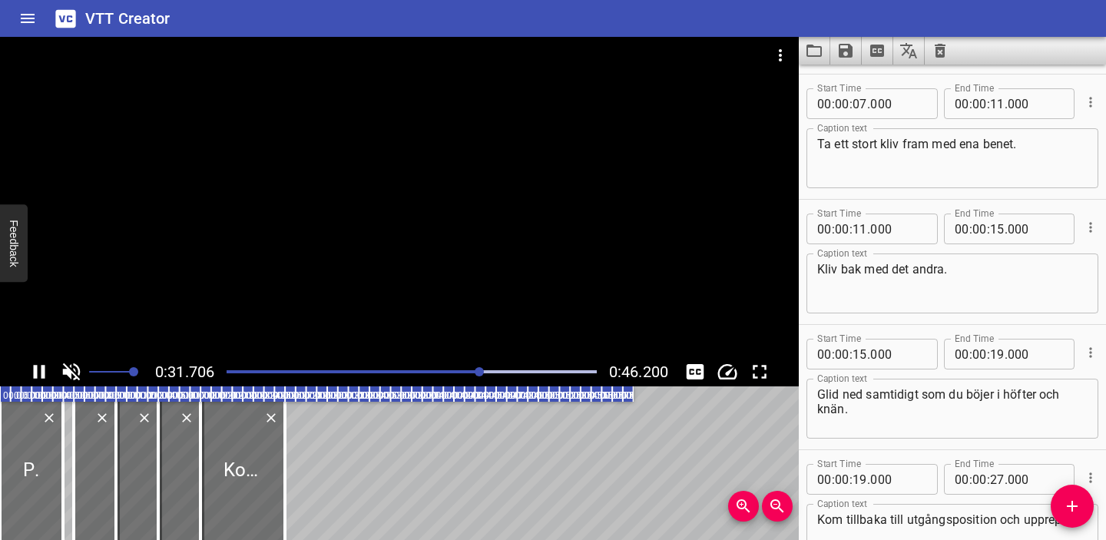
scroll to position [0, 0]
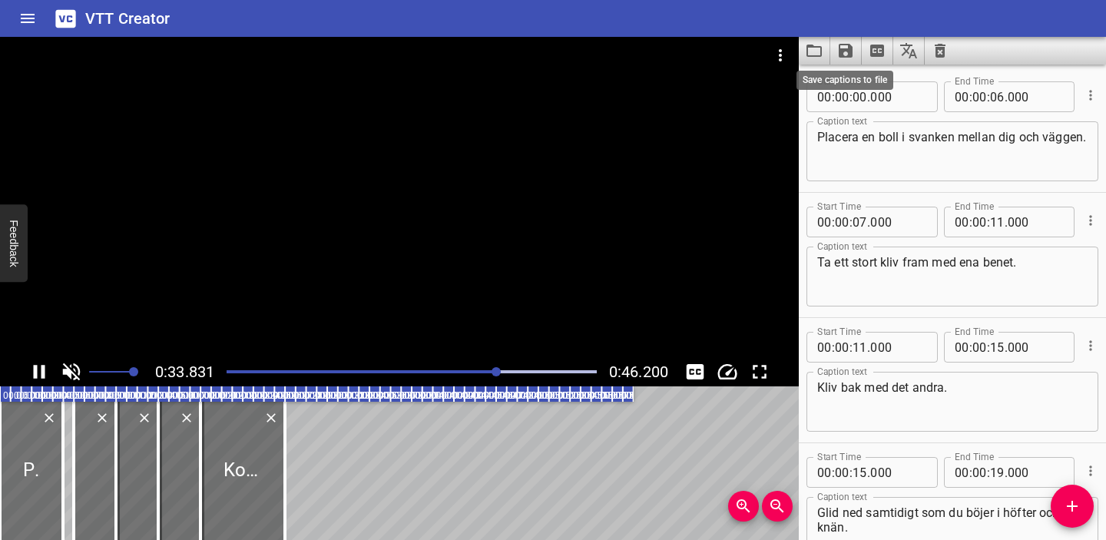
click at [847, 51] on icon "Save captions to file" at bounding box center [846, 51] width 14 height 14
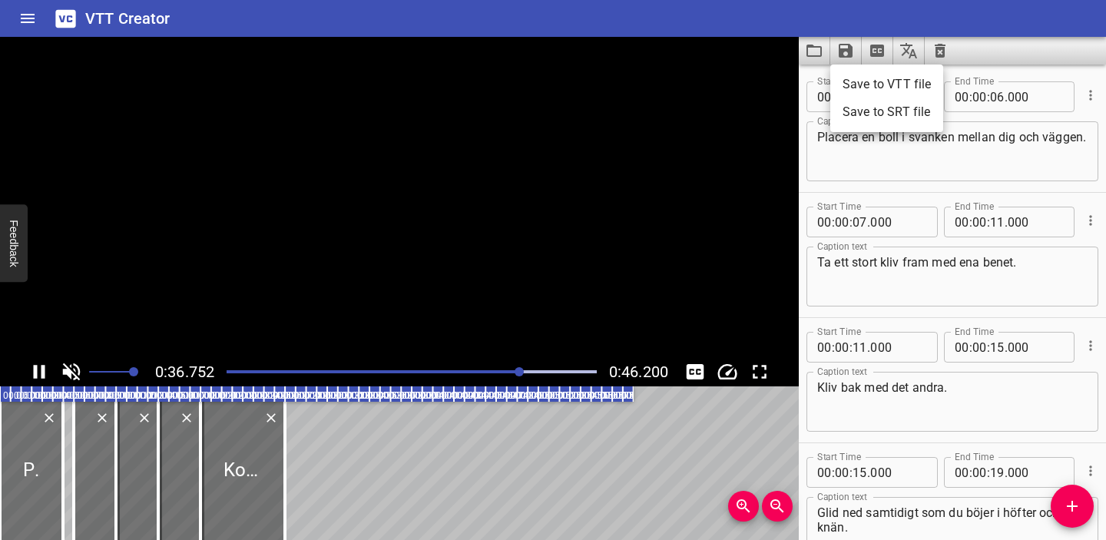
click at [879, 81] on li "Save to VTT file" at bounding box center [886, 85] width 113 height 28
click at [951, 45] on button "Clear captions" at bounding box center [940, 51] width 31 height 28
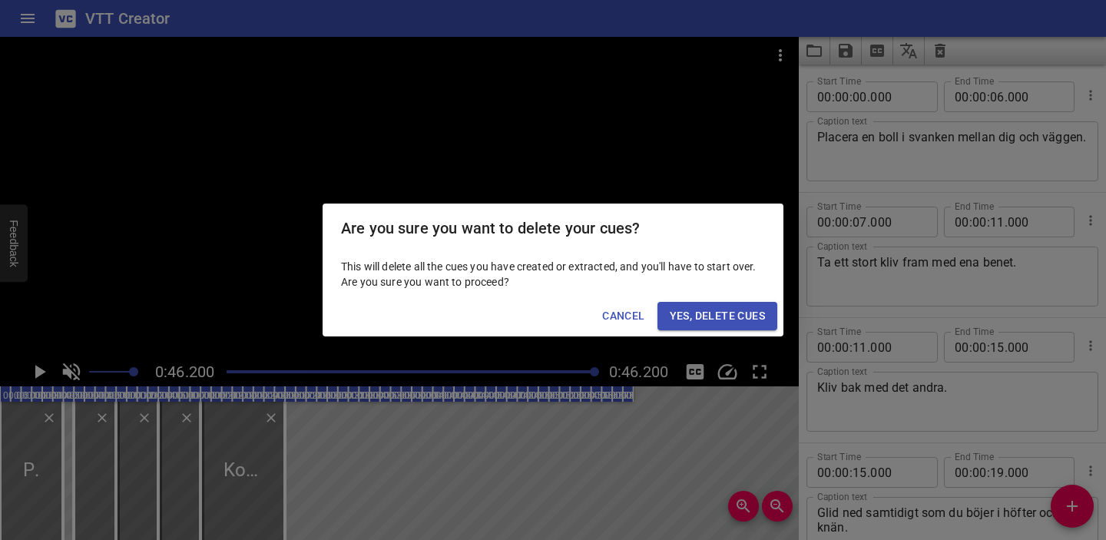
click at [725, 323] on span "Yes, Delete Cues" at bounding box center [717, 315] width 95 height 19
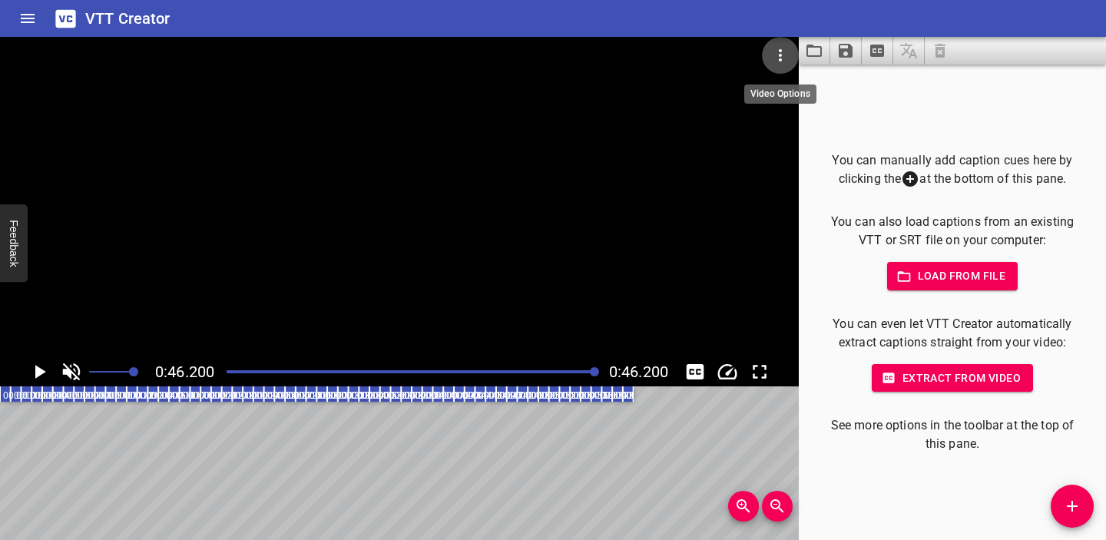
click at [783, 59] on icon "Video Options" at bounding box center [780, 55] width 18 height 18
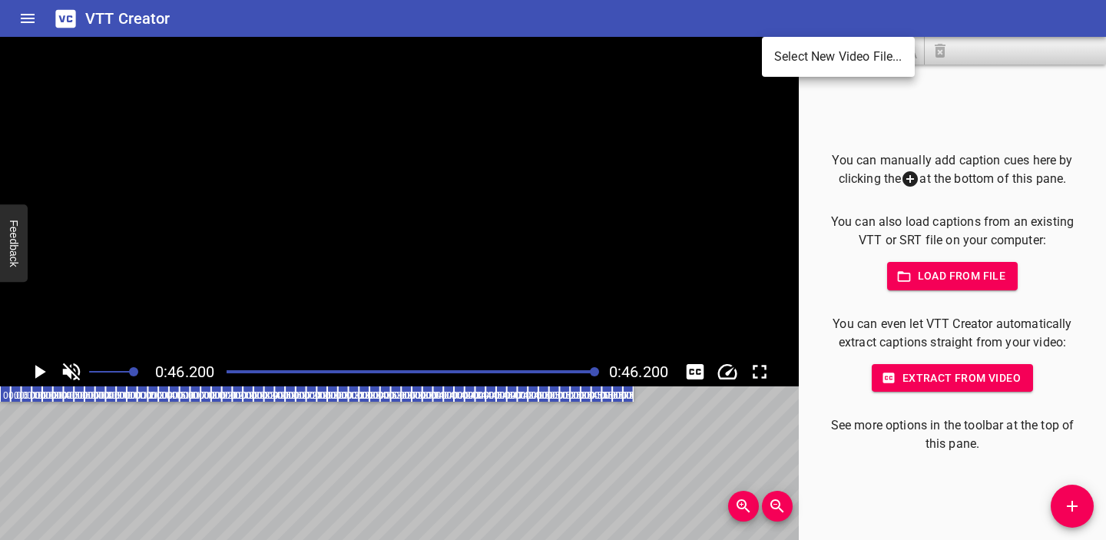
click at [791, 55] on li "Select New Video File..." at bounding box center [838, 57] width 153 height 28
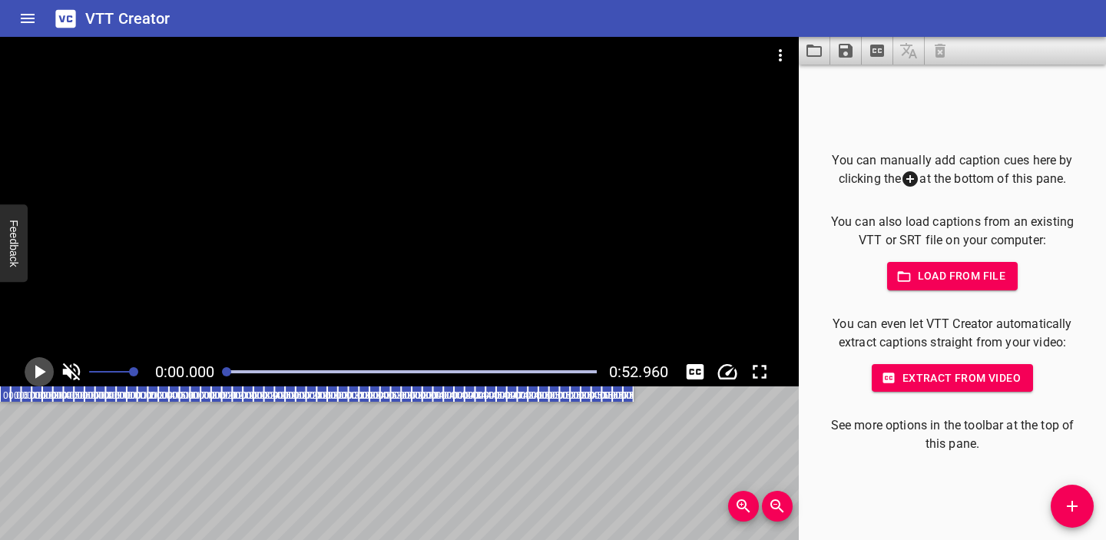
click at [39, 366] on icon "Play/Pause" at bounding box center [39, 371] width 23 height 23
click at [955, 280] on span "Load from file" at bounding box center [952, 275] width 107 height 19
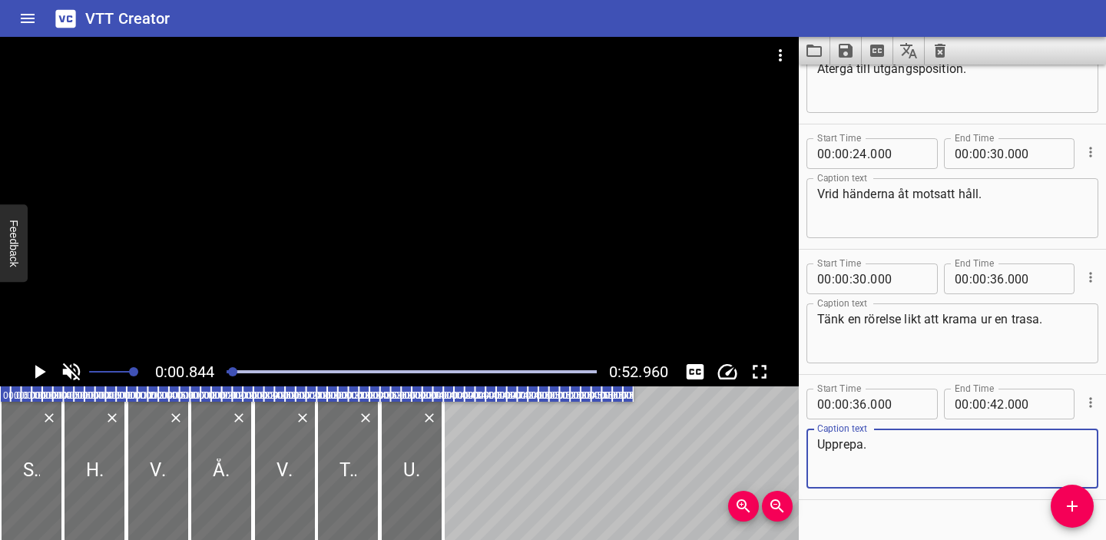
scroll to position [473, 0]
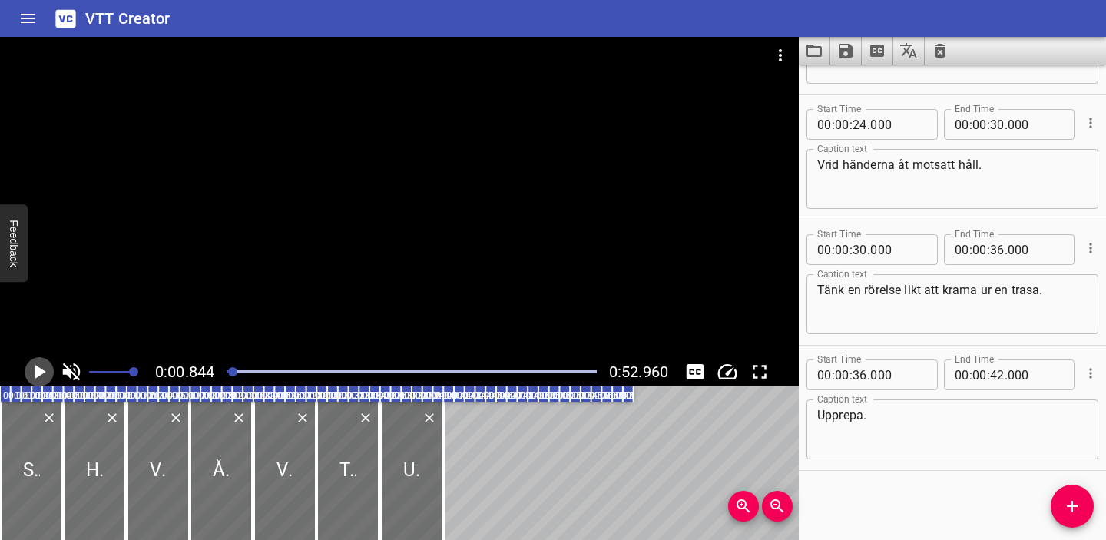
click at [40, 372] on icon "Play/Pause" at bounding box center [40, 372] width 11 height 14
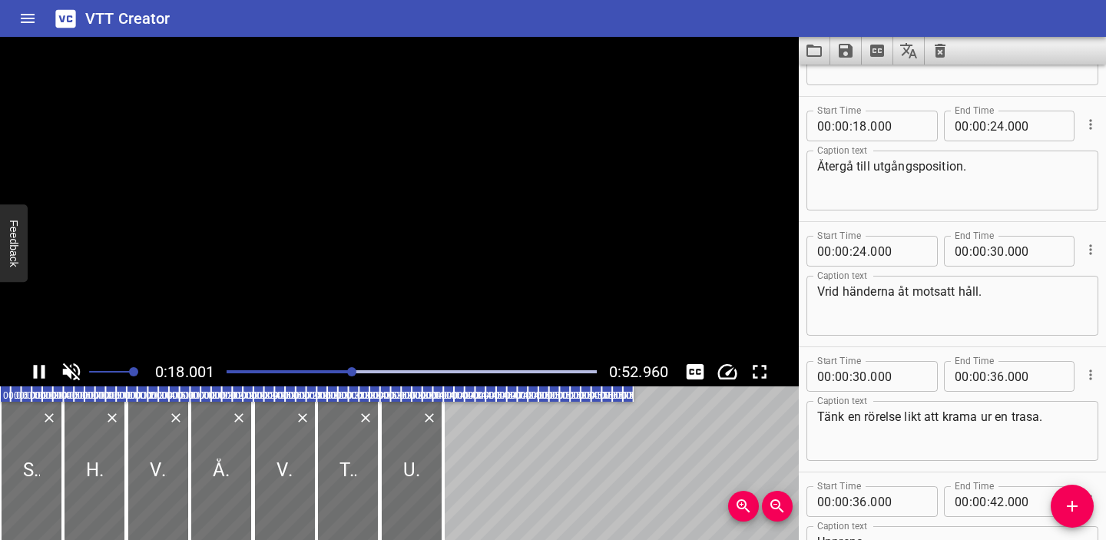
scroll to position [376, 0]
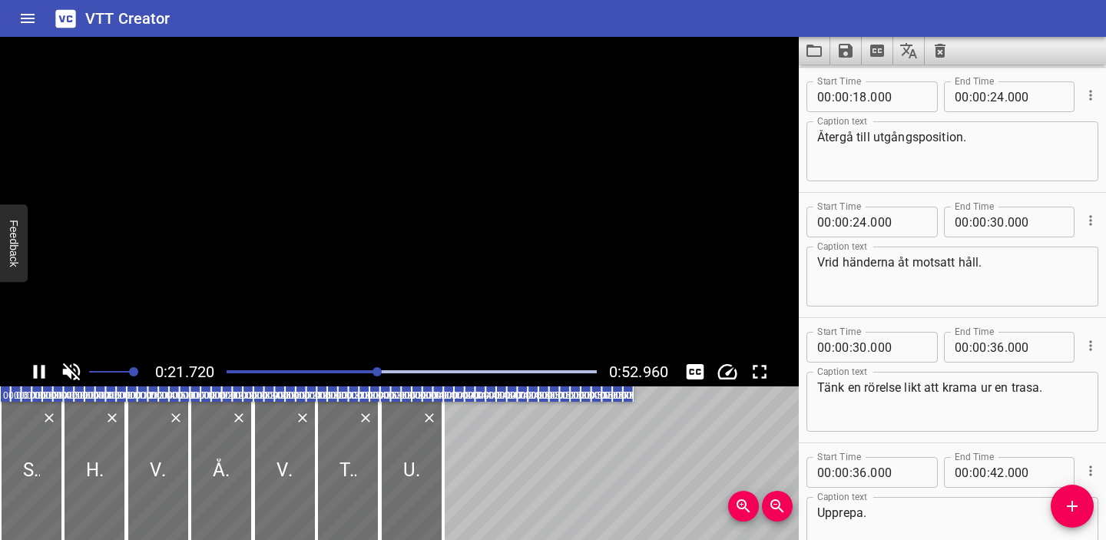
click at [38, 371] on icon "Play/Pause" at bounding box center [39, 371] width 23 height 23
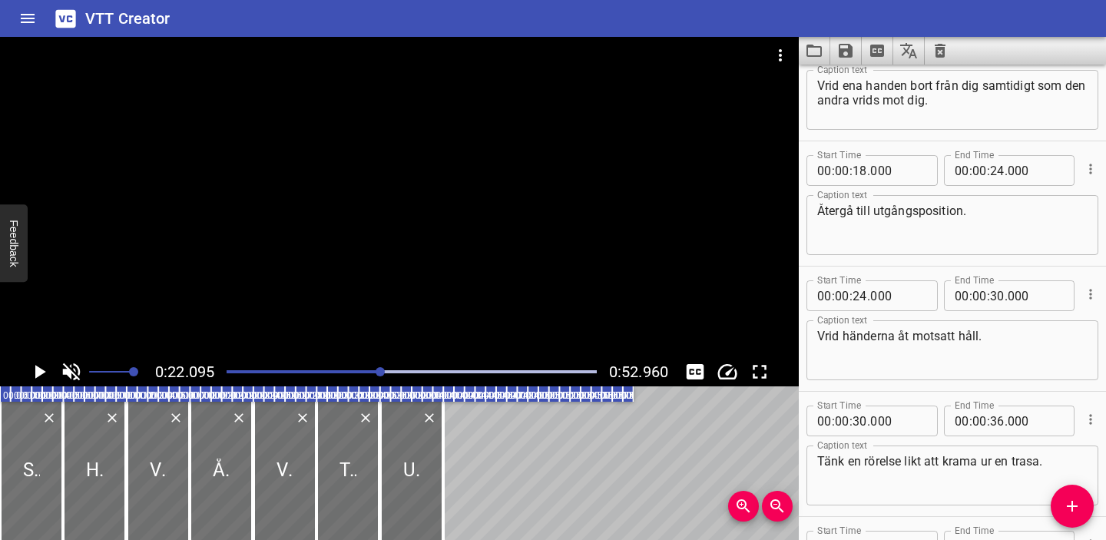
scroll to position [114, 0]
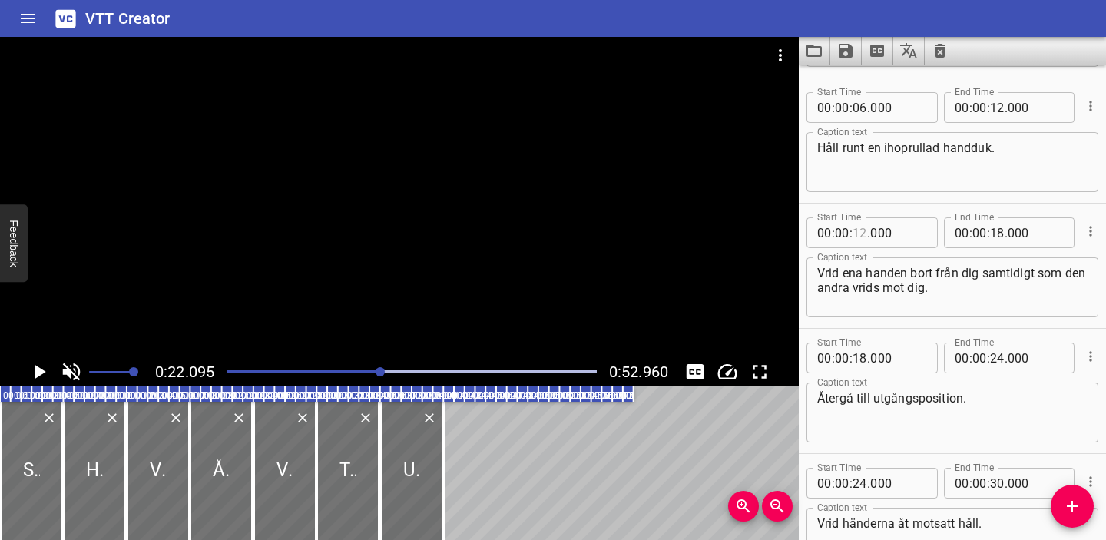
click at [859, 230] on input "number" at bounding box center [859, 232] width 15 height 31
type input "21"
type input "000"
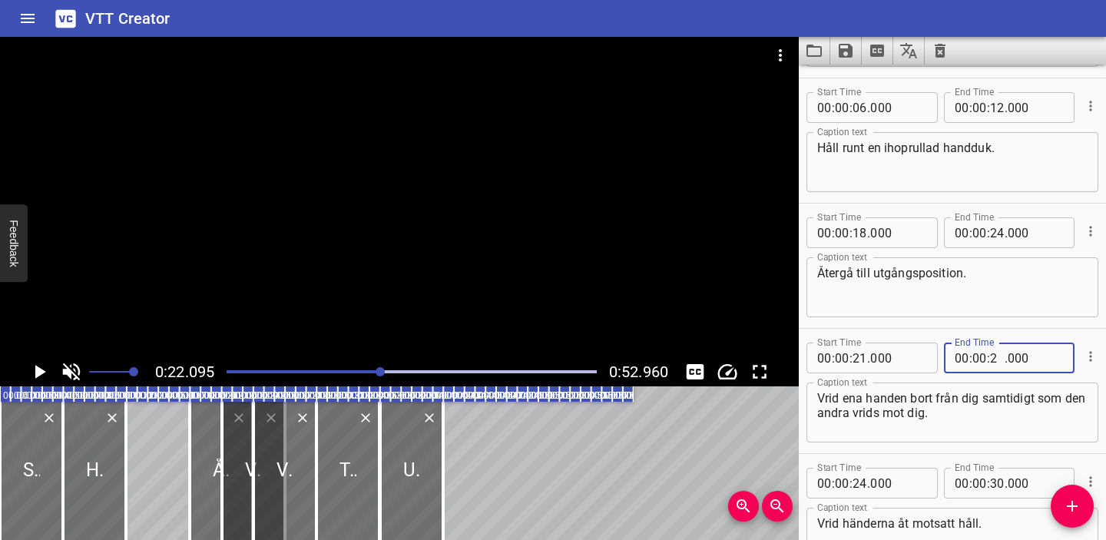
type input "24"
type input "000"
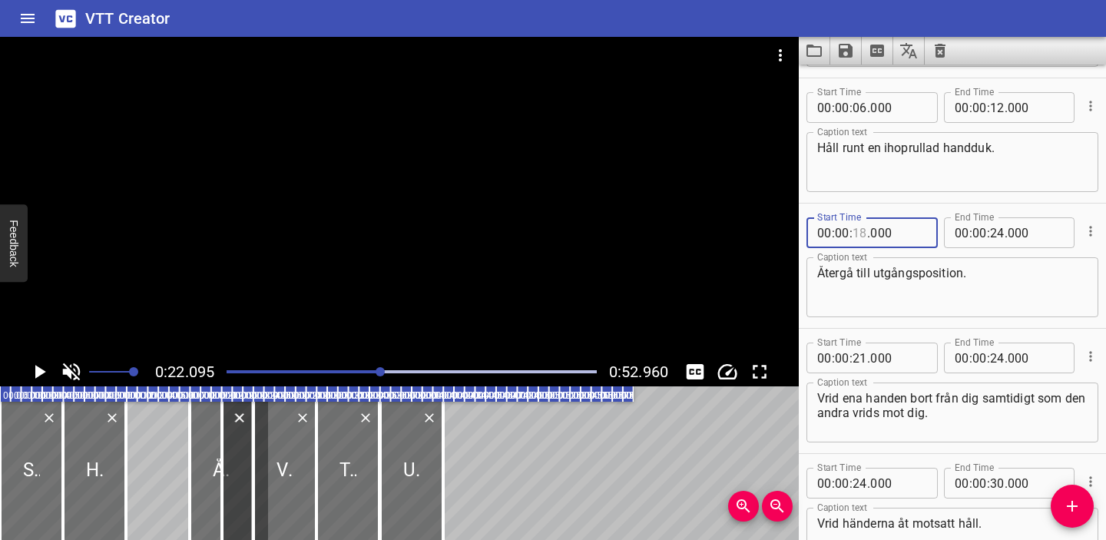
click at [861, 230] on input "number" at bounding box center [859, 232] width 15 height 31
type input "24"
type input "000"
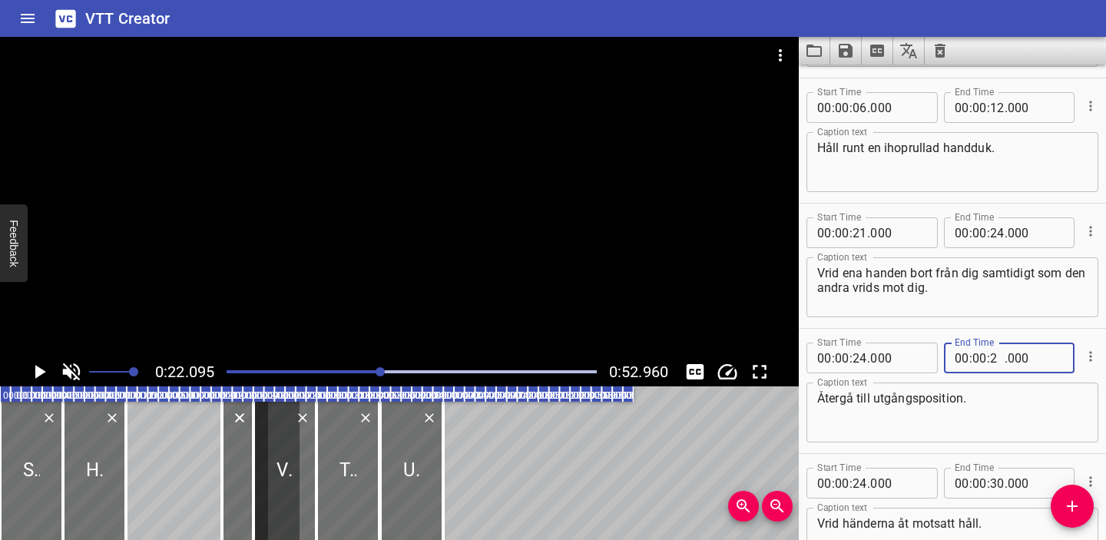
type input "29"
type input "000"
click at [993, 327] on div "Start Time 00 : 00 : 21 . 000 Start Time End Time 00 : 00 : 24 . 000 End Time C…" at bounding box center [952, 266] width 307 height 124
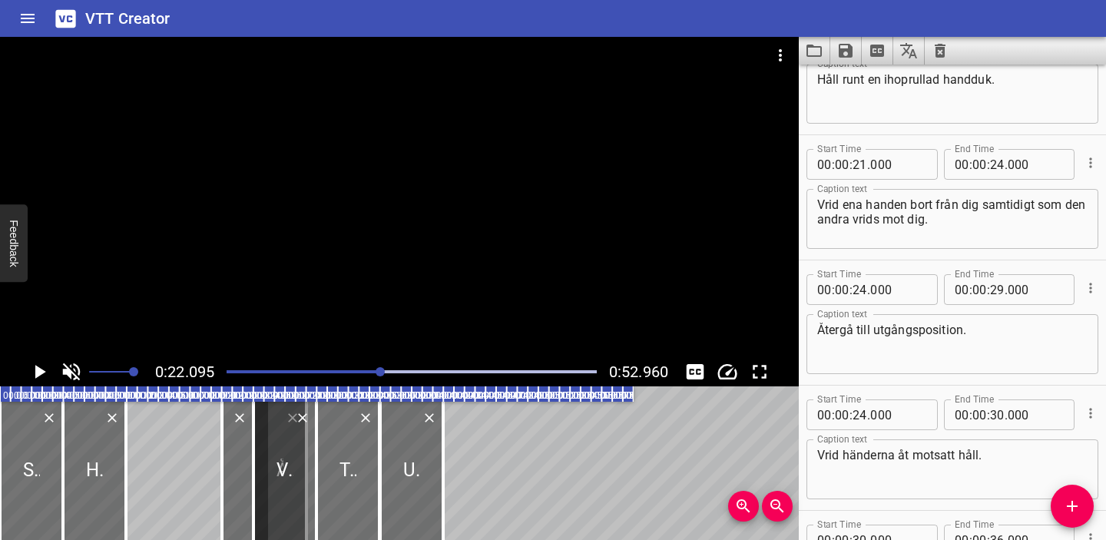
scroll to position [194, 0]
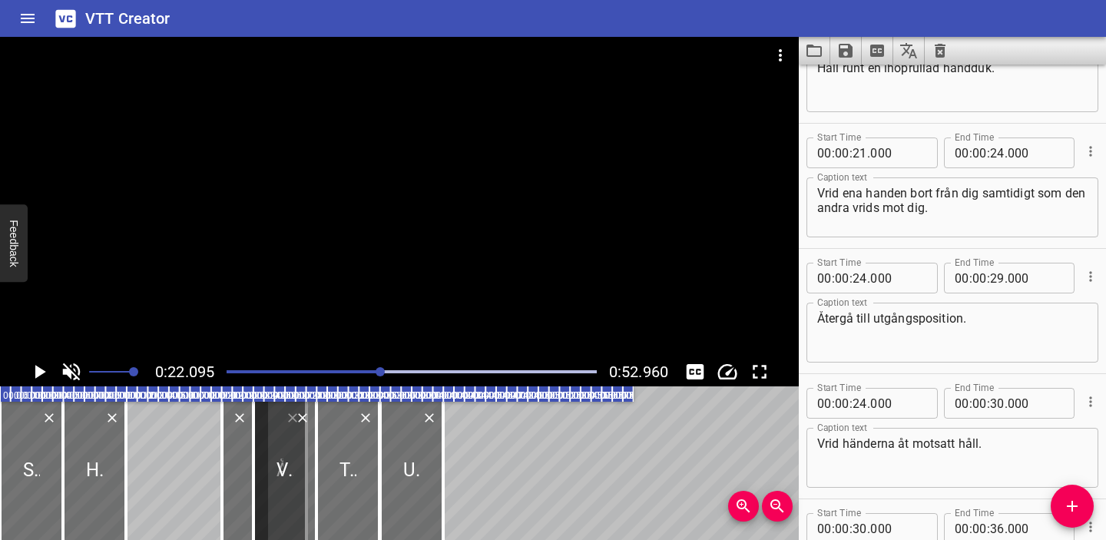
click at [40, 368] on icon "Play/Pause" at bounding box center [39, 371] width 23 height 23
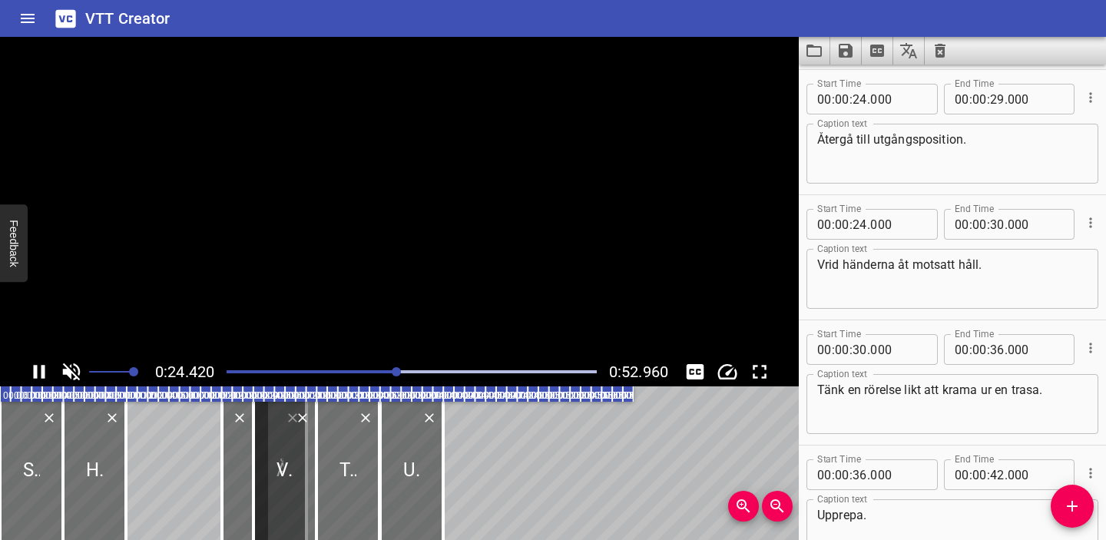
scroll to position [376, 0]
click at [38, 371] on icon "Play/Pause" at bounding box center [39, 371] width 23 height 23
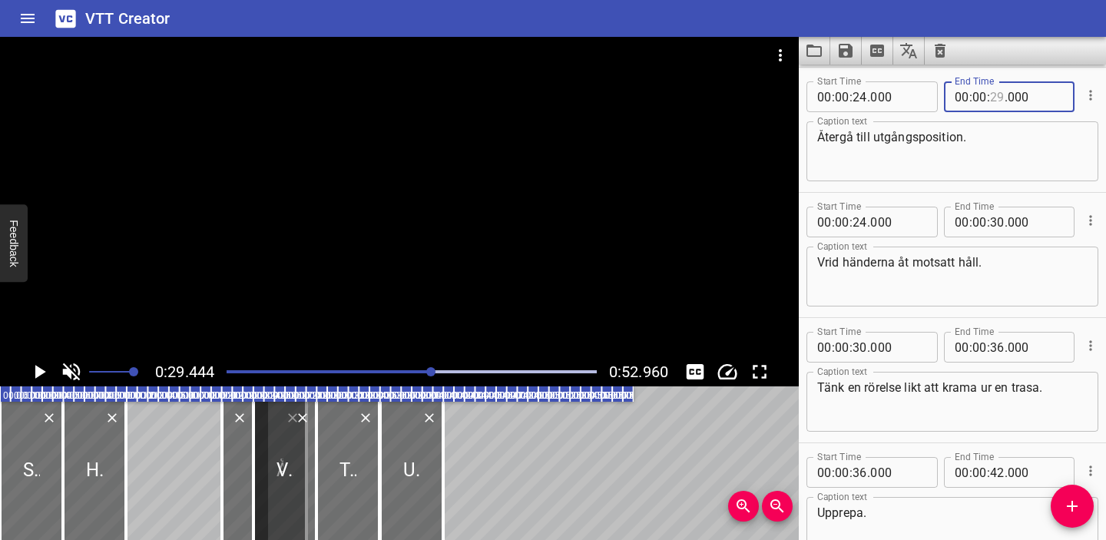
click at [998, 94] on input "number" at bounding box center [997, 96] width 15 height 31
type input "28"
type input "000"
click at [862, 220] on input "number" at bounding box center [859, 222] width 15 height 31
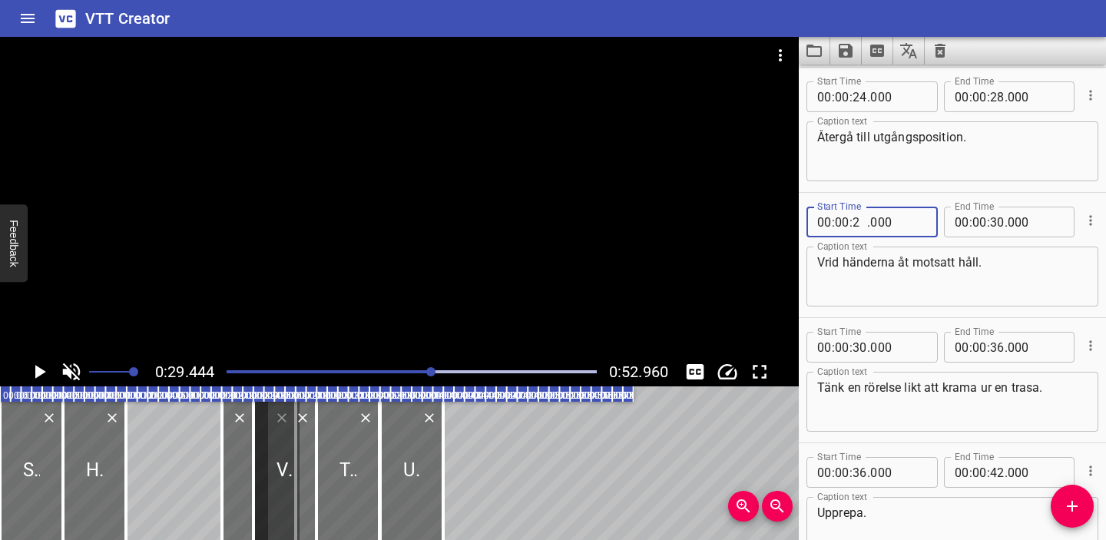
type input "28"
type input "000"
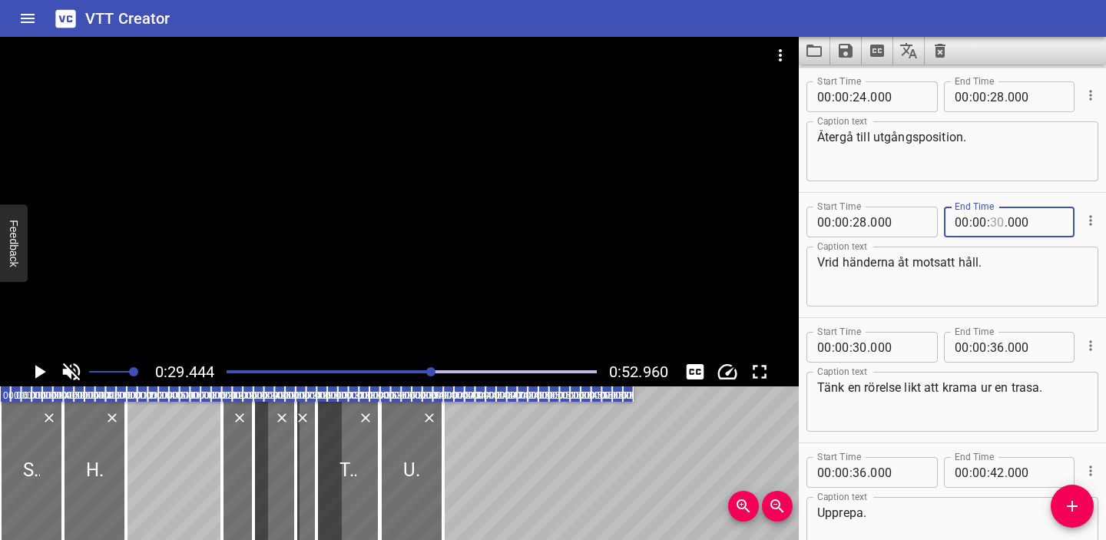
click at [998, 227] on input "number" at bounding box center [997, 222] width 15 height 31
type input "32"
type input "000"
click at [801, 258] on div "Start Time 00 : 00 : 28 . 000 Start Time End Time 00 : 00 : 32 . 000 End Time C…" at bounding box center [952, 255] width 307 height 124
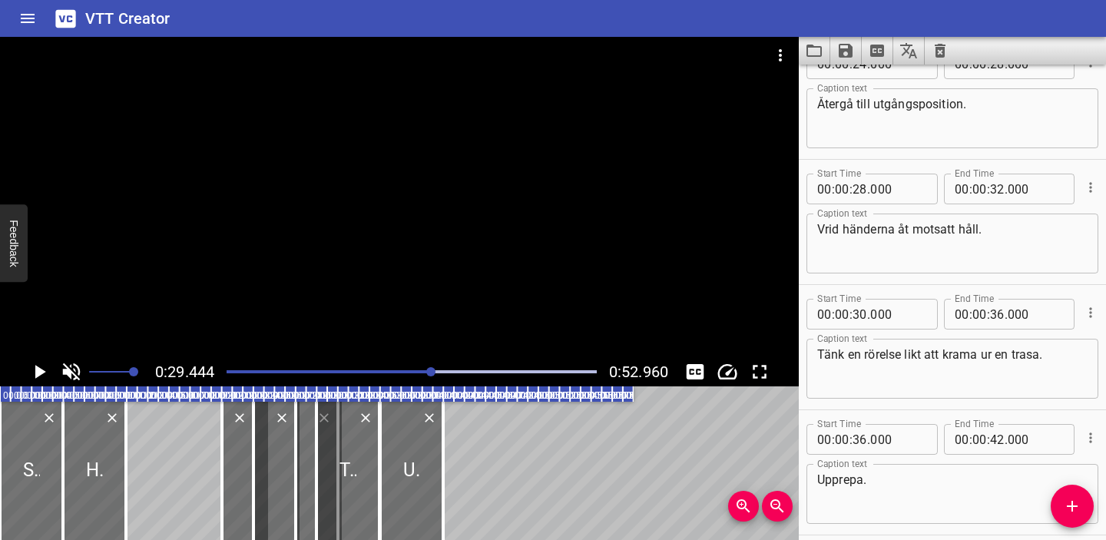
scroll to position [409, 0]
click at [860, 313] on input "number" at bounding box center [859, 313] width 15 height 31
type input "32"
type input "000"
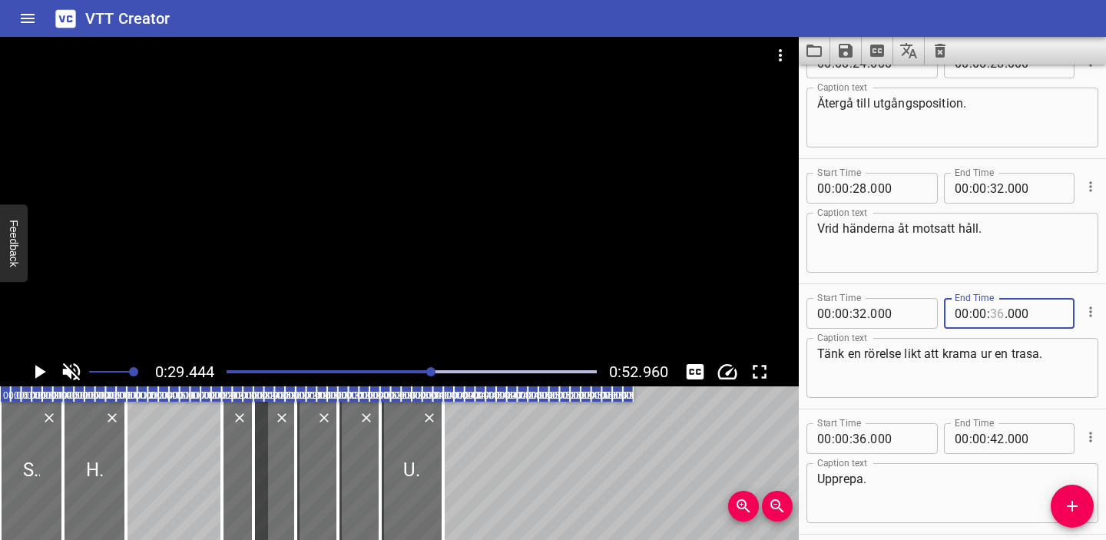
click at [998, 314] on input "number" at bounding box center [997, 313] width 15 height 31
type input "37"
type input "000"
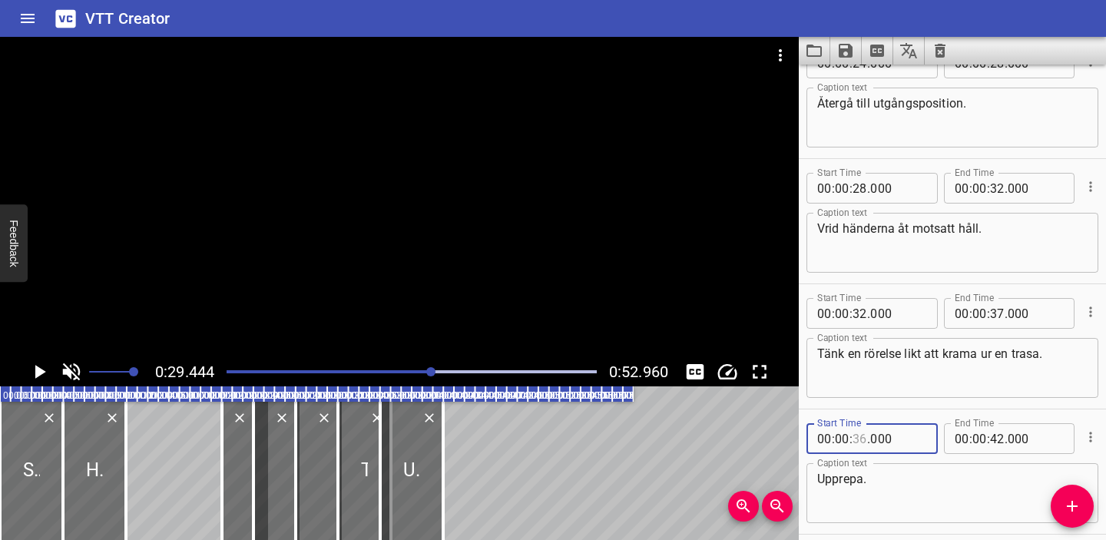
click at [859, 439] on input "number" at bounding box center [859, 438] width 15 height 31
type input "2"
type input "36"
type input "37"
type input "36"
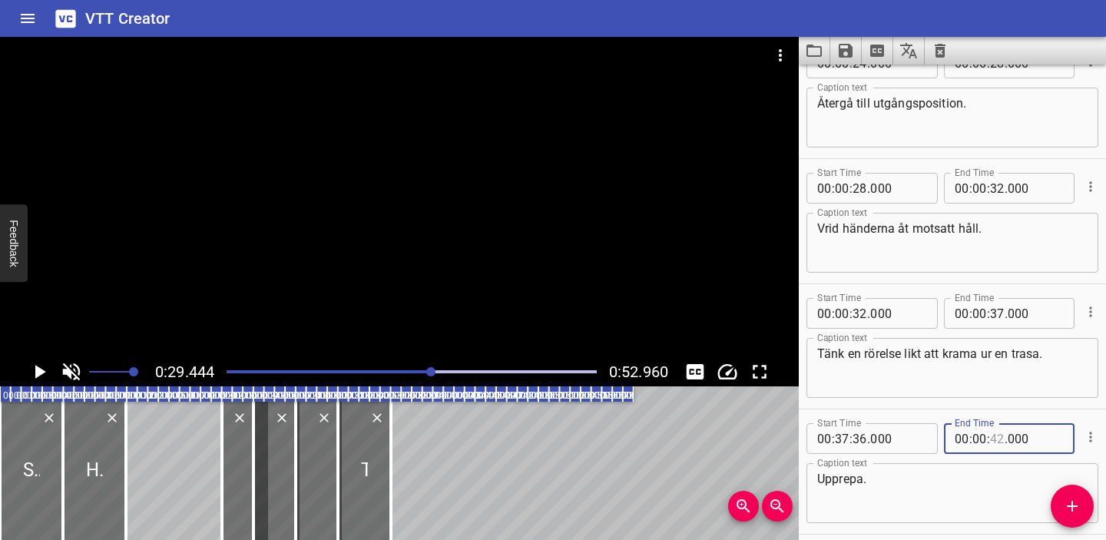
click at [997, 438] on input "number" at bounding box center [997, 438] width 15 height 31
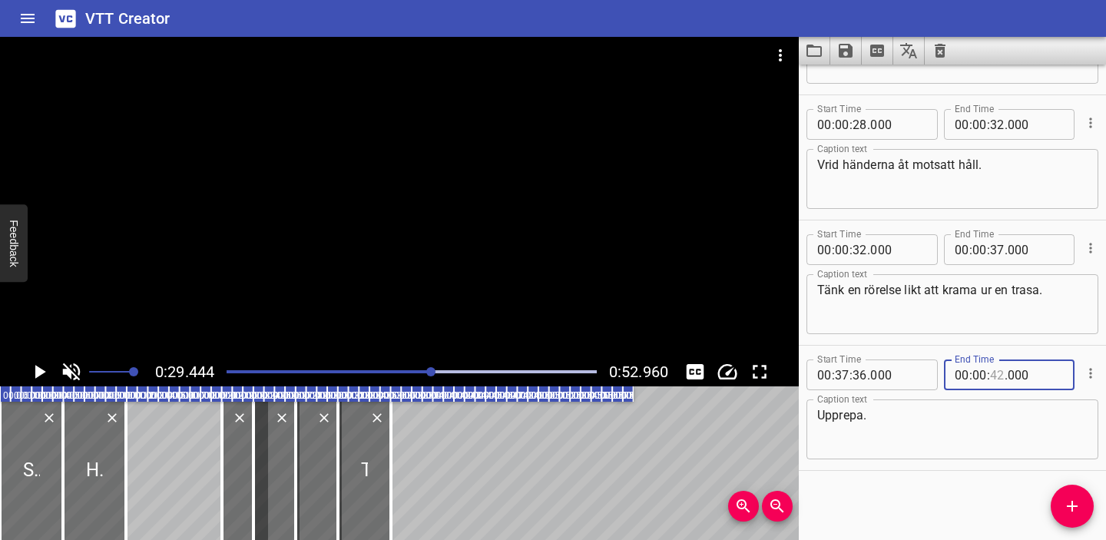
type input "42"
click at [231, 370] on div "Play progress" at bounding box center [247, 371] width 370 height 3
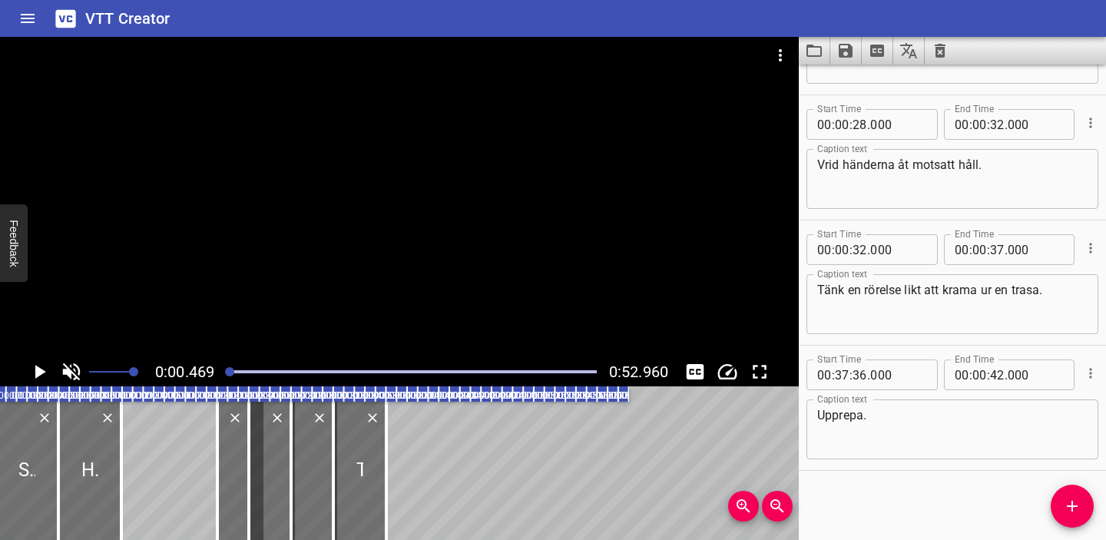
click at [38, 372] on icon "Play/Pause" at bounding box center [40, 372] width 11 height 14
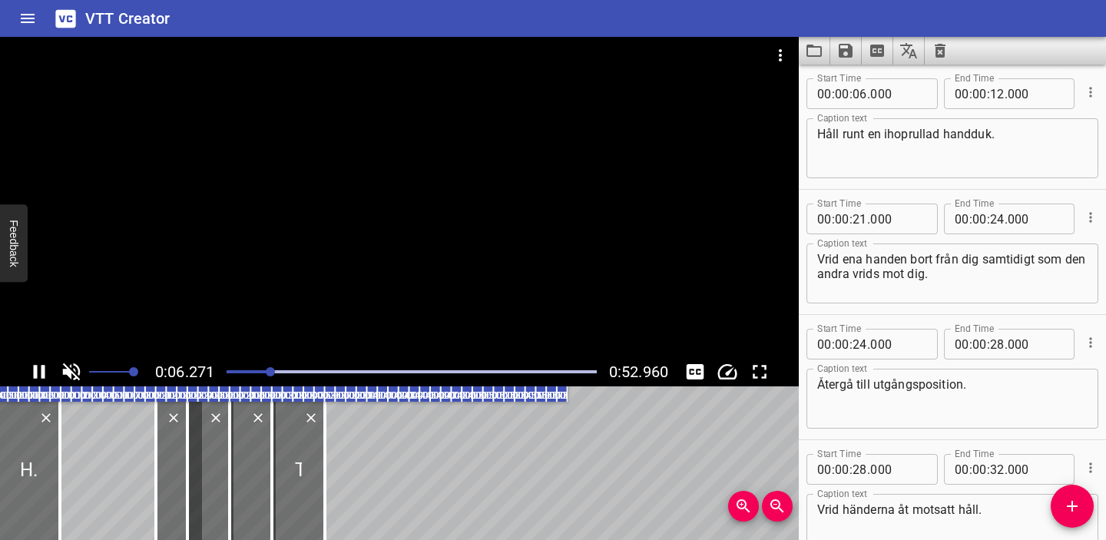
scroll to position [125, 0]
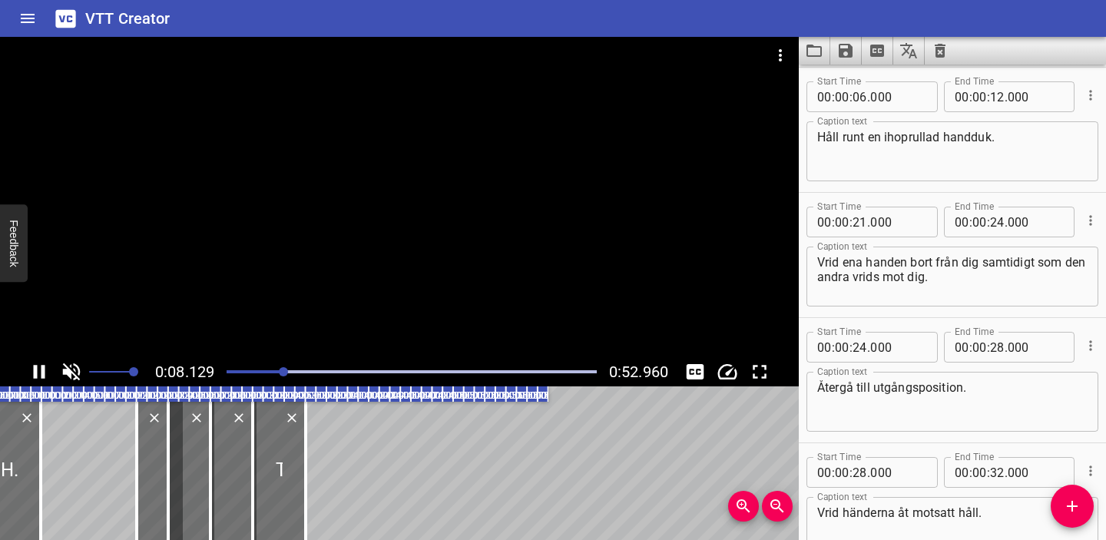
click at [232, 372] on div "Play progress" at bounding box center [99, 371] width 370 height 3
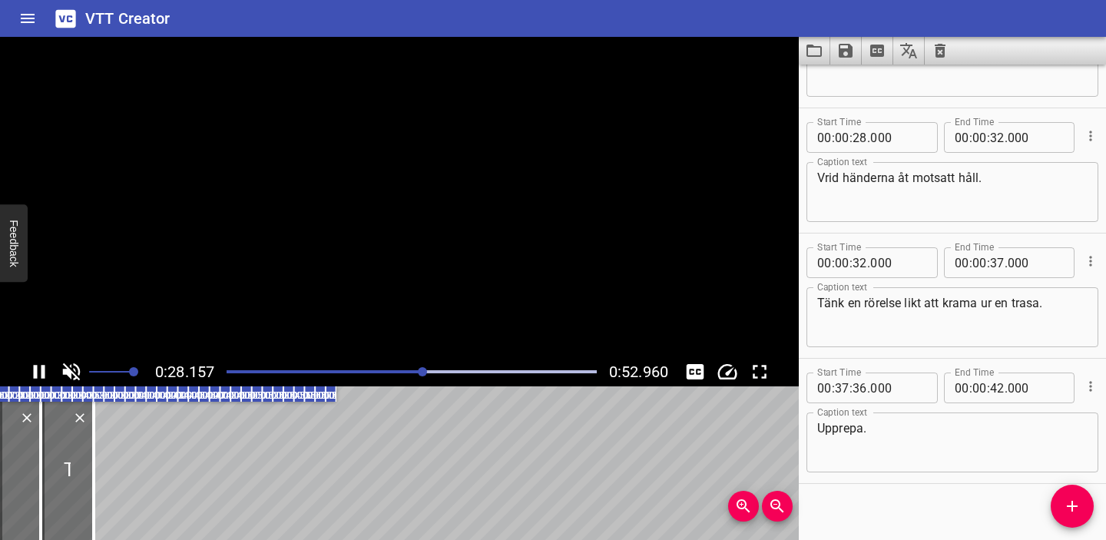
scroll to position [473, 0]
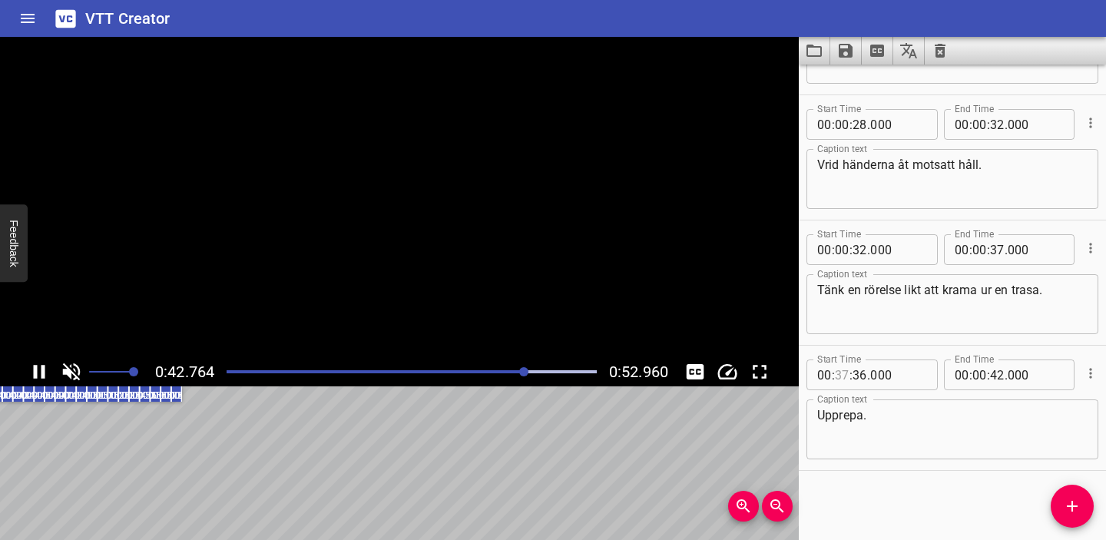
click at [842, 376] on input "number" at bounding box center [842, 374] width 15 height 31
type input "00"
click at [862, 375] on input "number" at bounding box center [859, 374] width 15 height 31
type input "37"
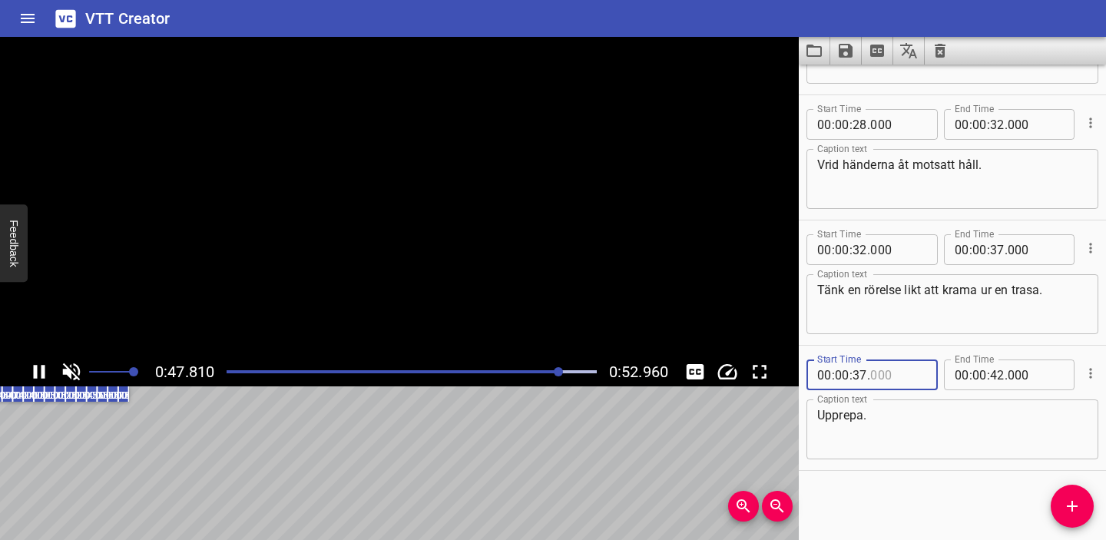
type input "000"
click at [978, 419] on textarea "Upprepa." at bounding box center [952, 430] width 270 height 44
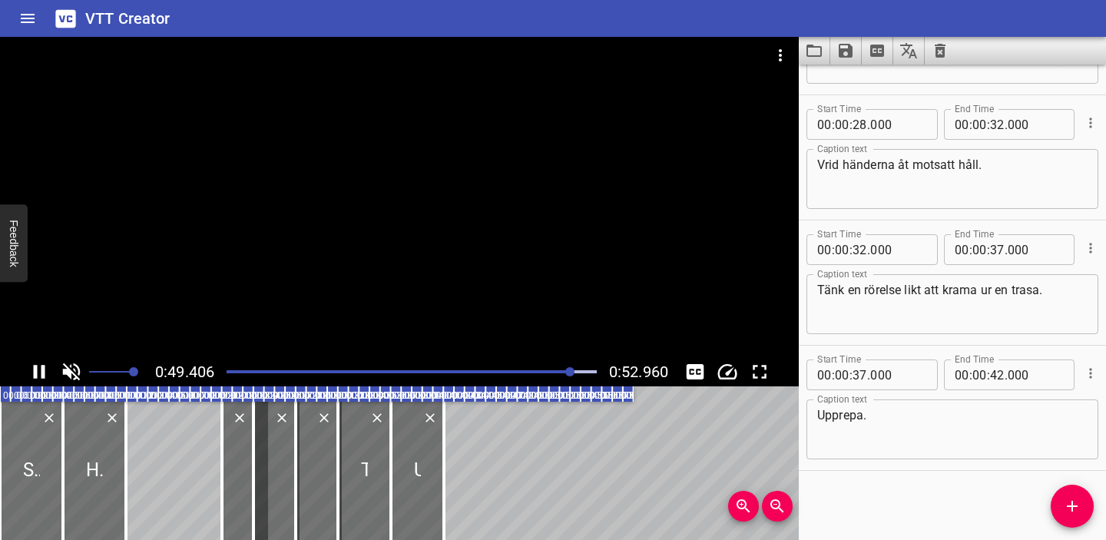
click at [521, 369] on div at bounding box center [411, 372] width 389 height 22
click at [485, 369] on div at bounding box center [411, 372] width 389 height 22
click at [849, 45] on icon "Save captions to file" at bounding box center [846, 51] width 14 height 14
click at [872, 91] on li "Save to VTT file" at bounding box center [886, 85] width 113 height 28
click at [937, 52] on icon "Clear captions" at bounding box center [940, 51] width 11 height 14
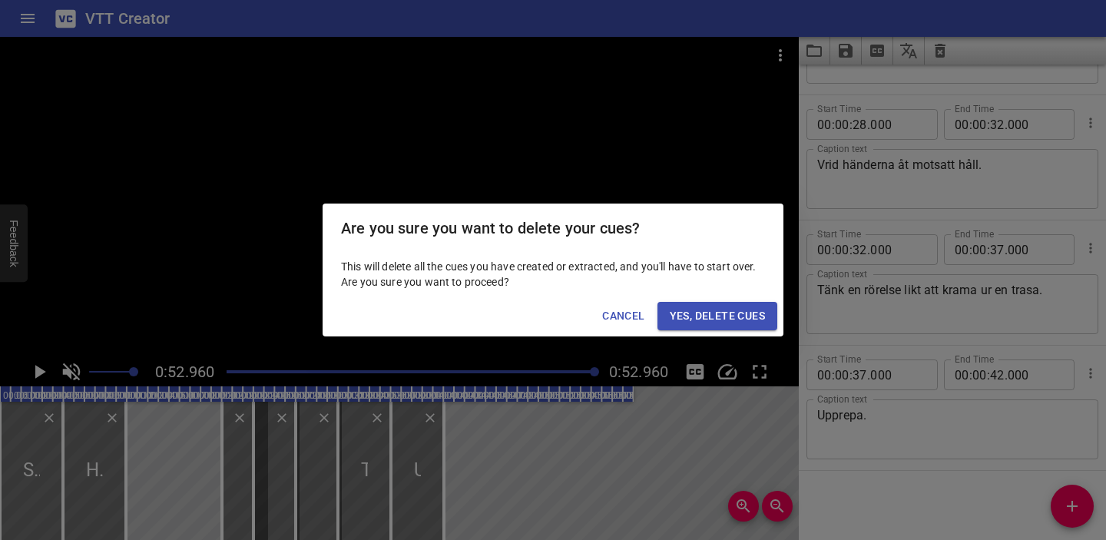
click at [719, 324] on span "Yes, Delete Cues" at bounding box center [717, 315] width 95 height 19
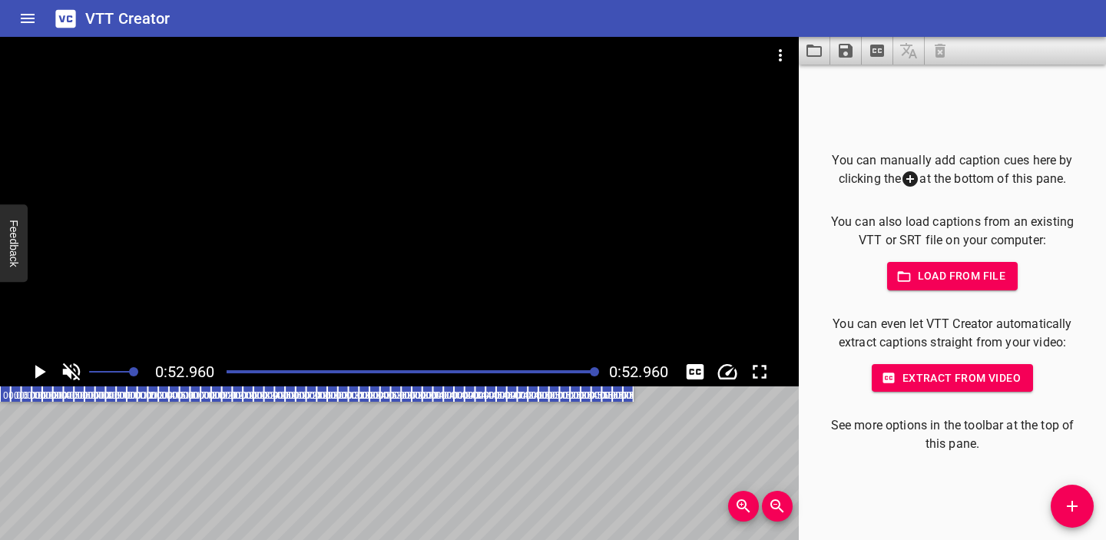
click at [780, 51] on icon "Video Options" at bounding box center [780, 55] width 3 height 12
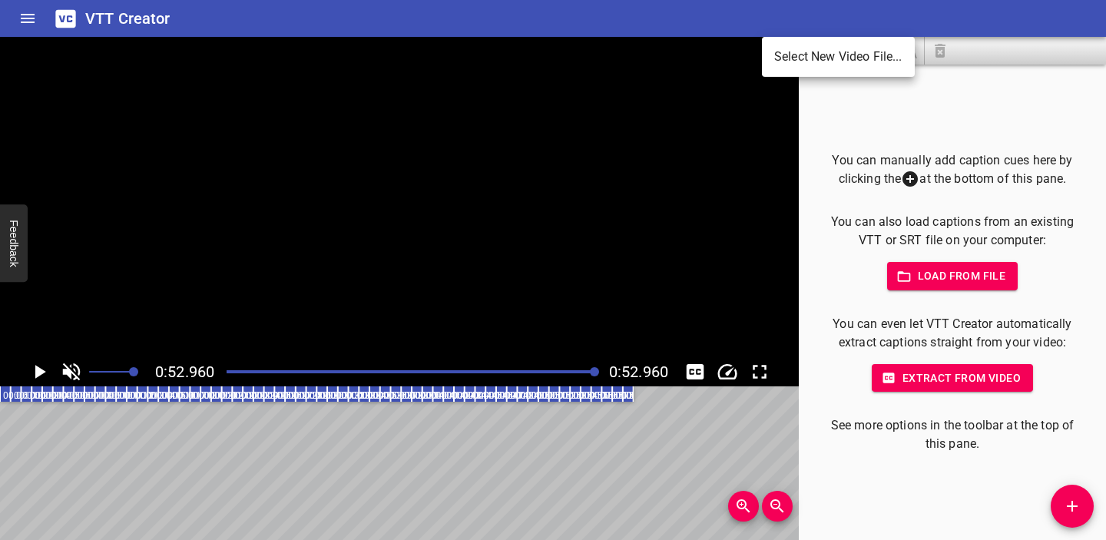
click at [771, 61] on li "Select New Video File..." at bounding box center [838, 57] width 153 height 28
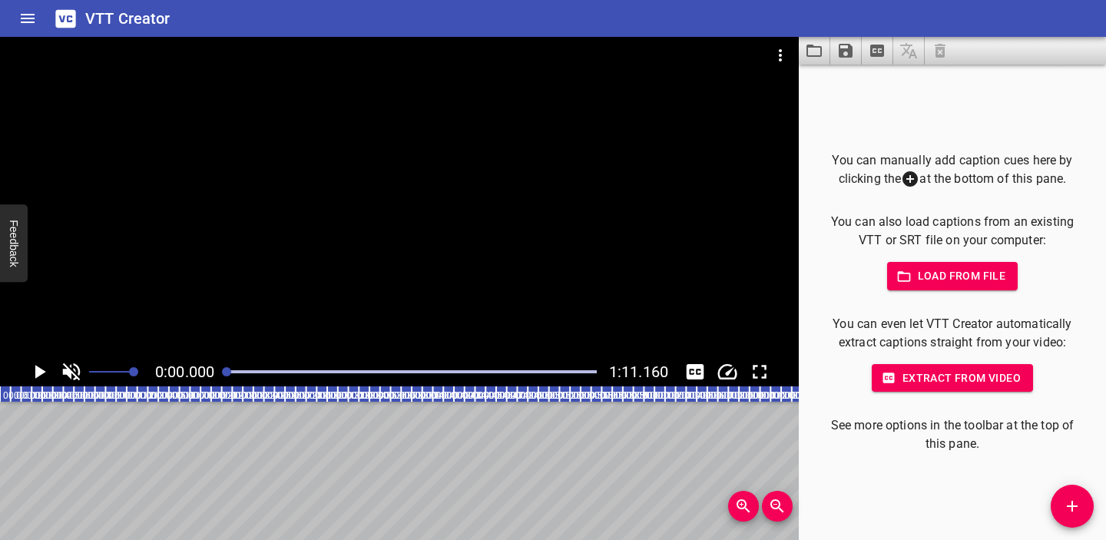
click at [934, 273] on span "Load from file" at bounding box center [952, 275] width 107 height 19
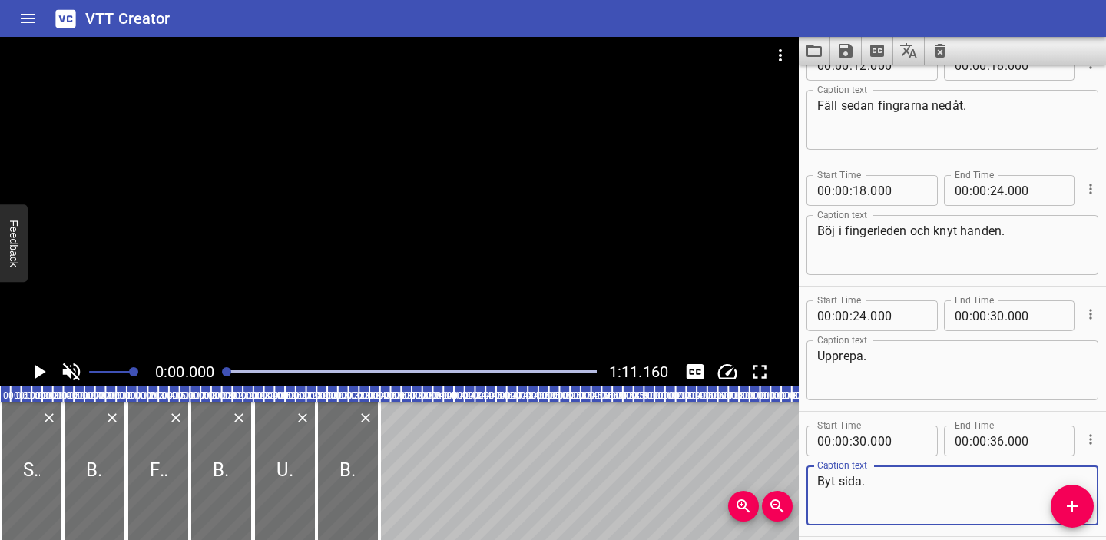
scroll to position [348, 0]
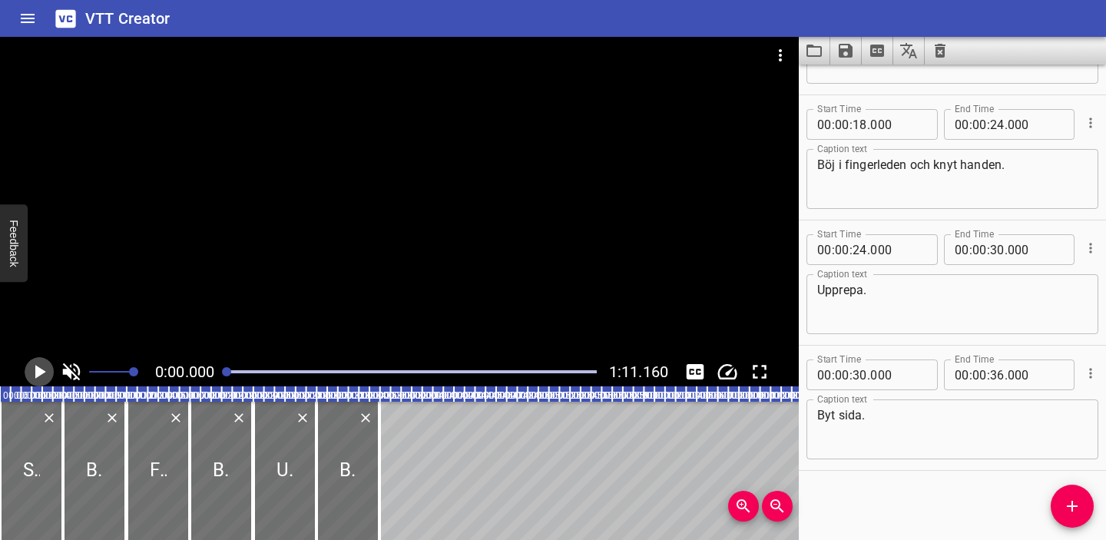
click at [42, 369] on icon "Play/Pause" at bounding box center [40, 372] width 11 height 14
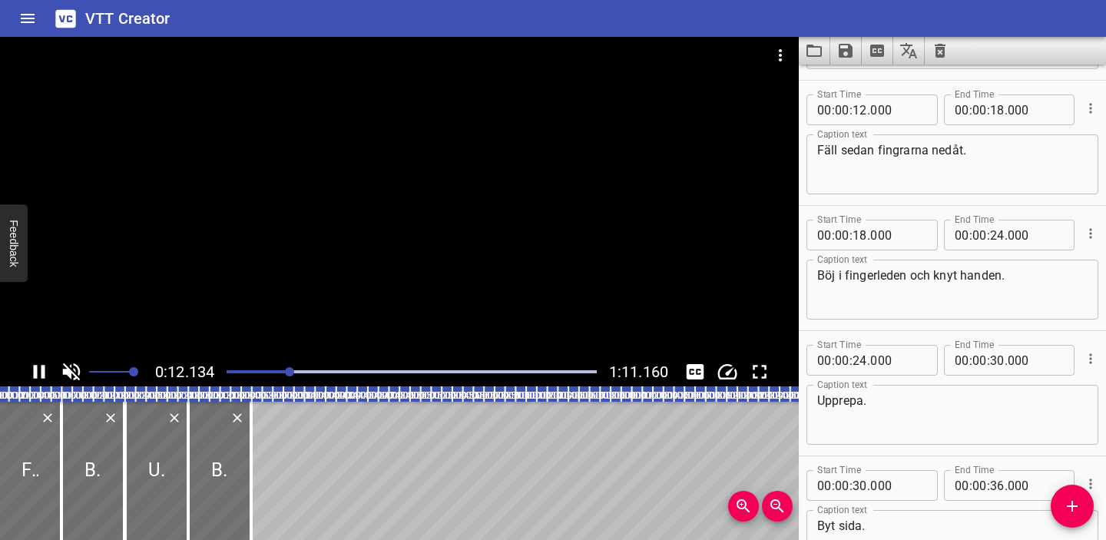
scroll to position [250, 0]
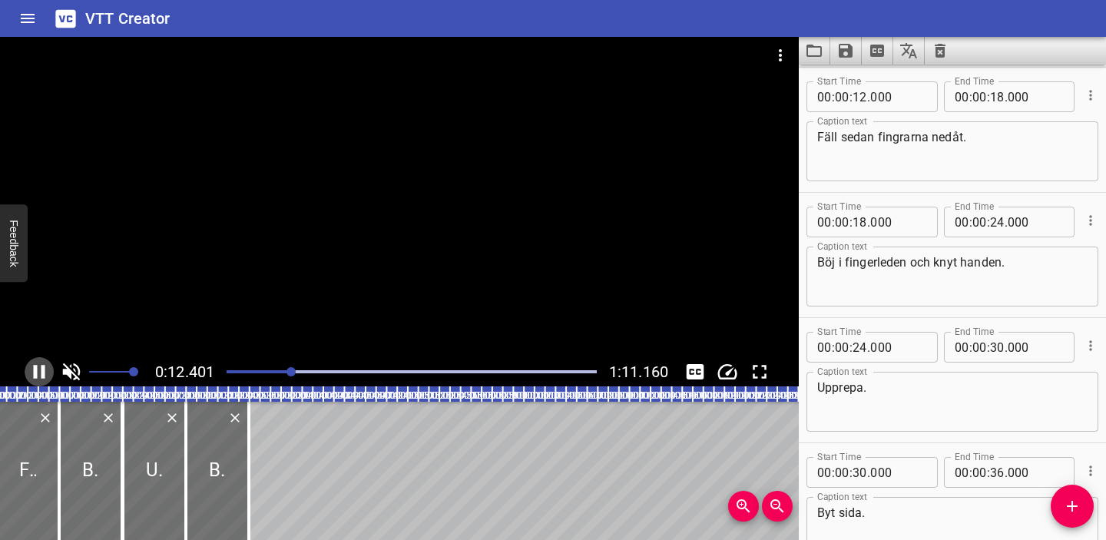
click at [38, 369] on icon "Play/Pause" at bounding box center [39, 371] width 23 height 23
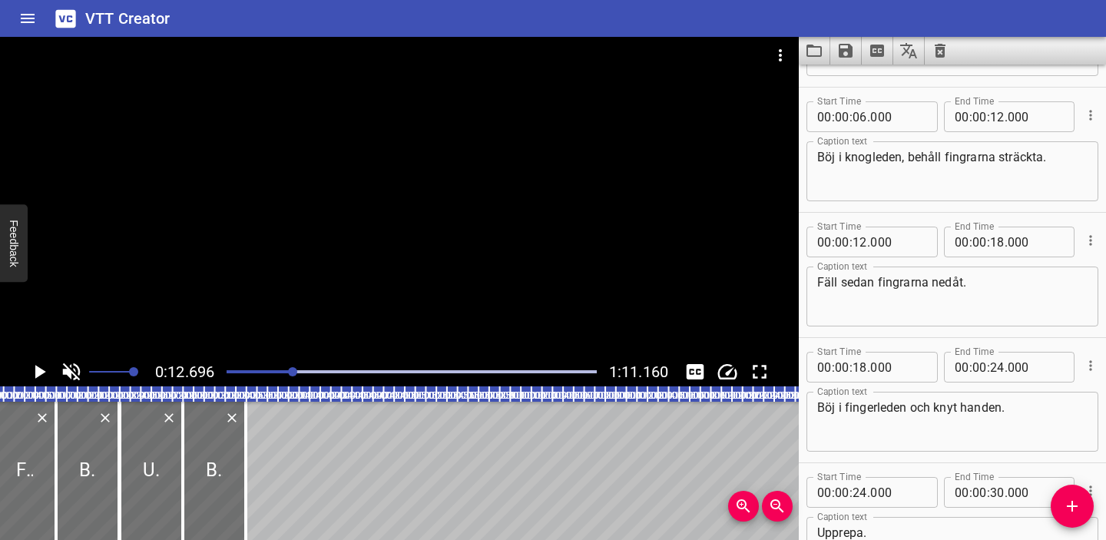
scroll to position [75, 0]
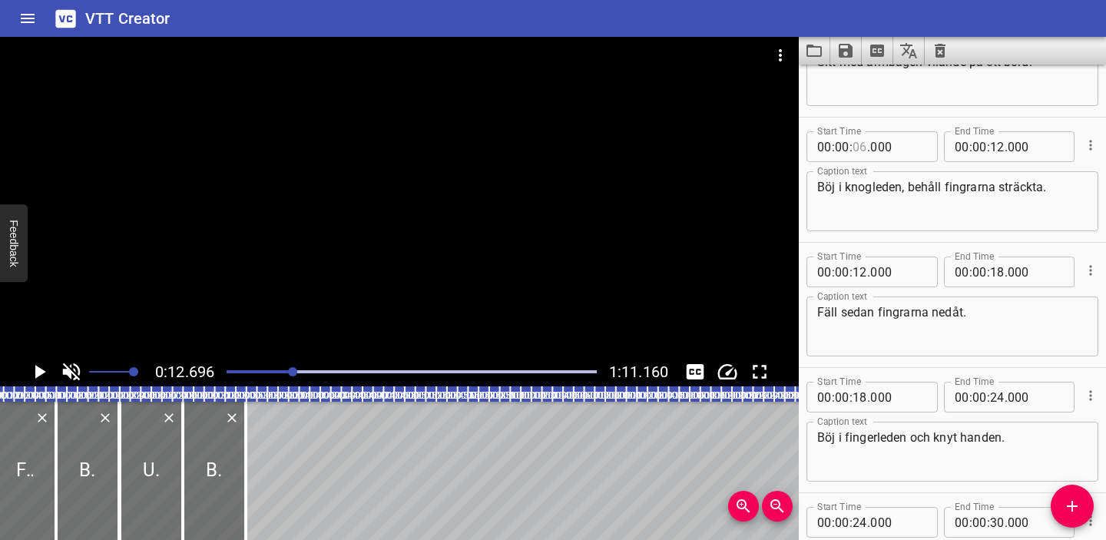
click at [861, 145] on input "number" at bounding box center [859, 146] width 15 height 31
type input "11"
type input "000"
click at [999, 147] on input "number" at bounding box center [997, 146] width 15 height 31
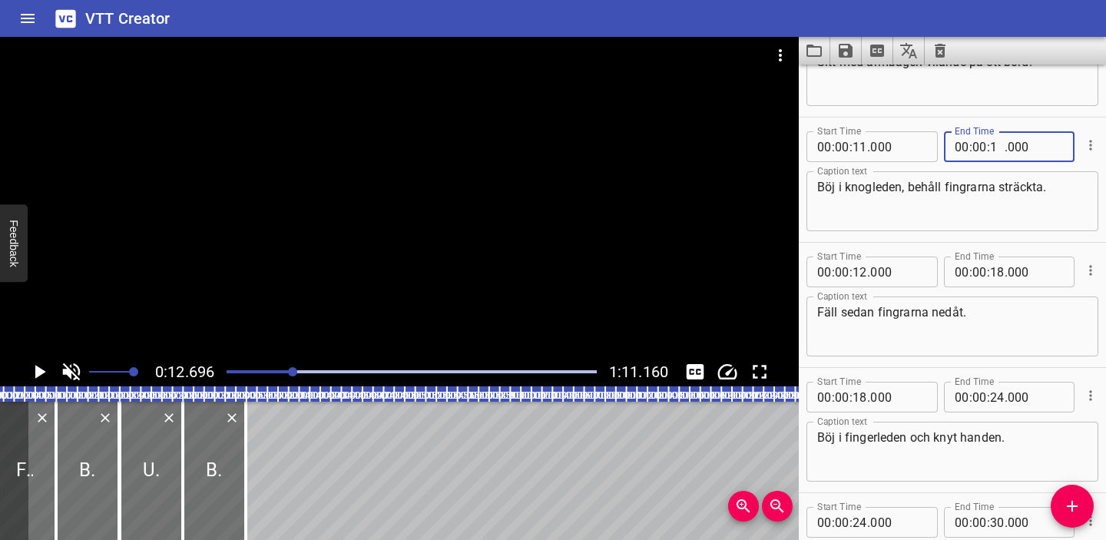
type input "15"
type input "000"
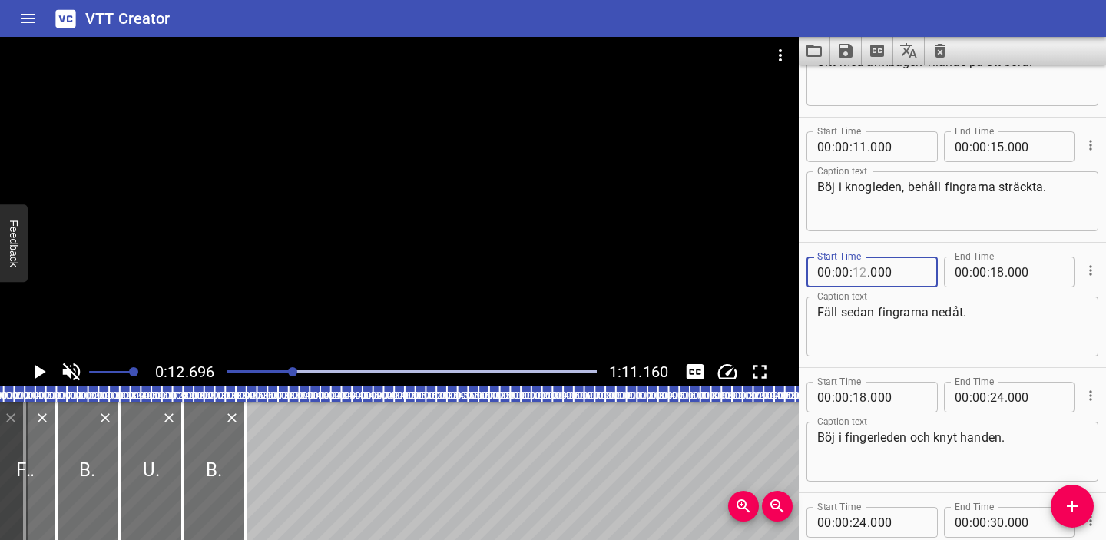
click at [861, 270] on input "number" at bounding box center [859, 271] width 15 height 31
type input "15"
type input "000"
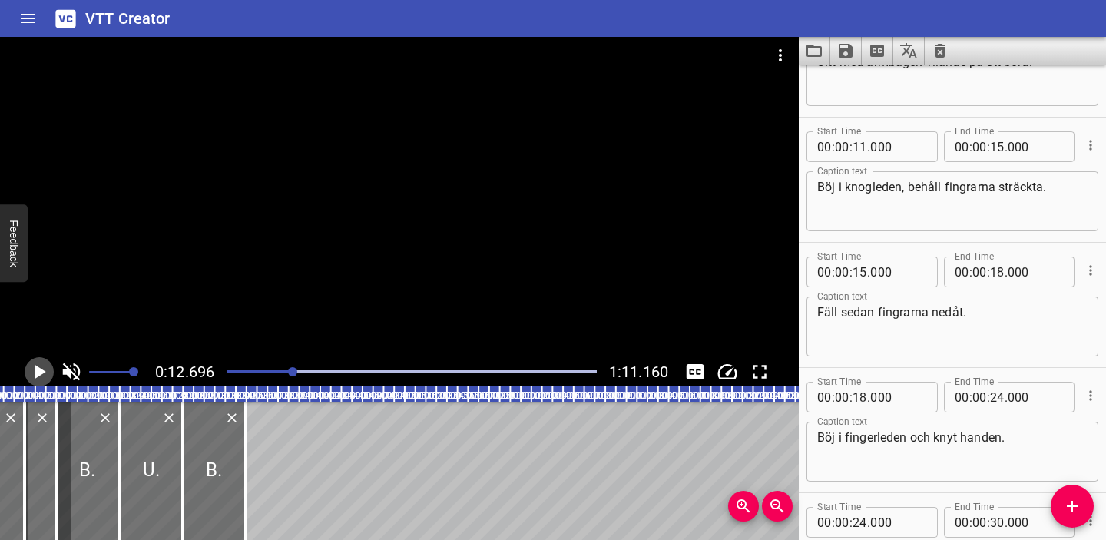
click at [41, 373] on icon "Play/Pause" at bounding box center [40, 372] width 11 height 14
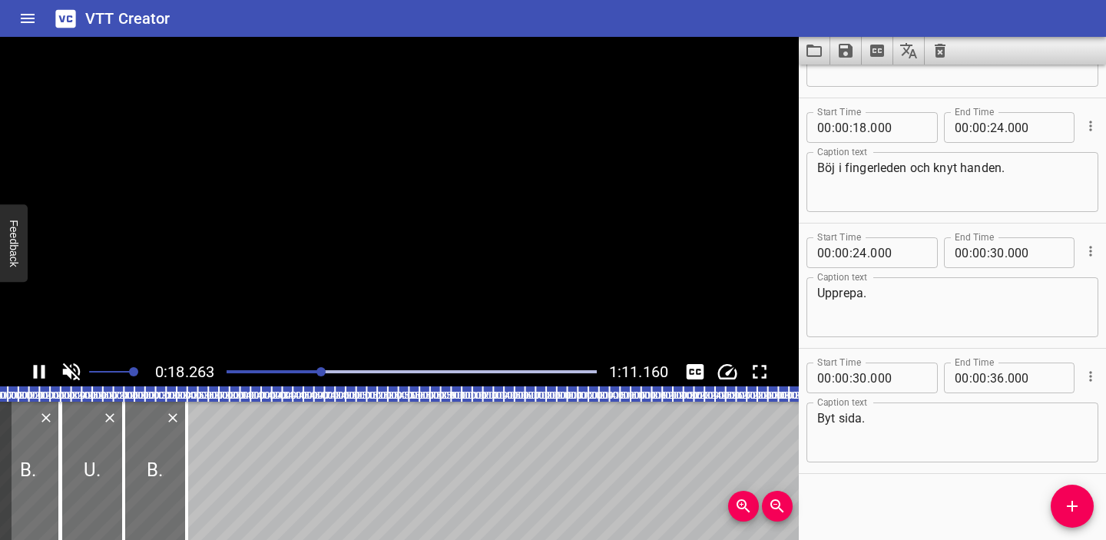
scroll to position [348, 0]
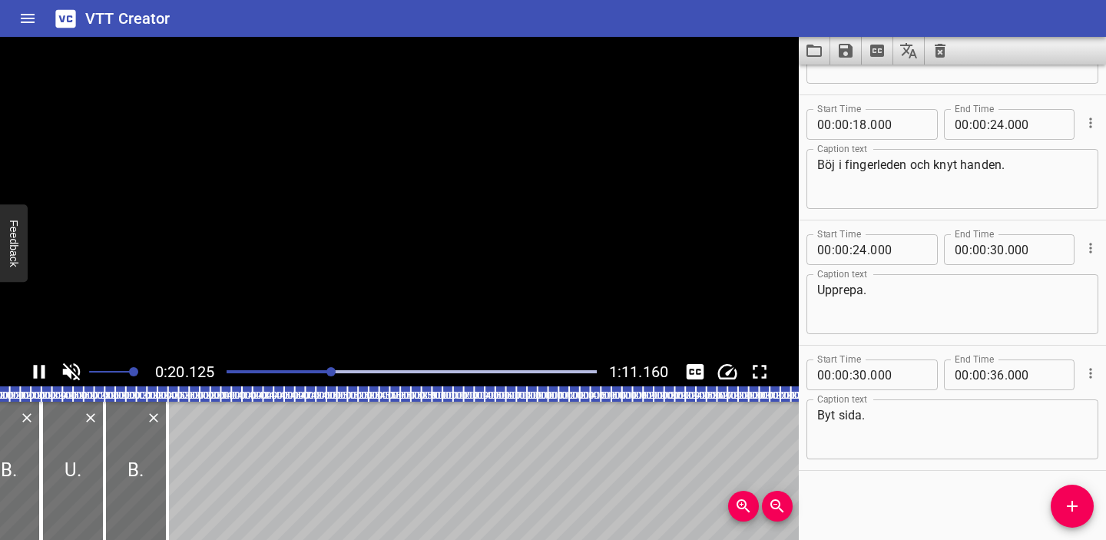
click at [41, 373] on icon "Play/Pause" at bounding box center [40, 372] width 12 height 14
click at [859, 124] on input "number" at bounding box center [859, 124] width 15 height 31
type input "19"
type input "000"
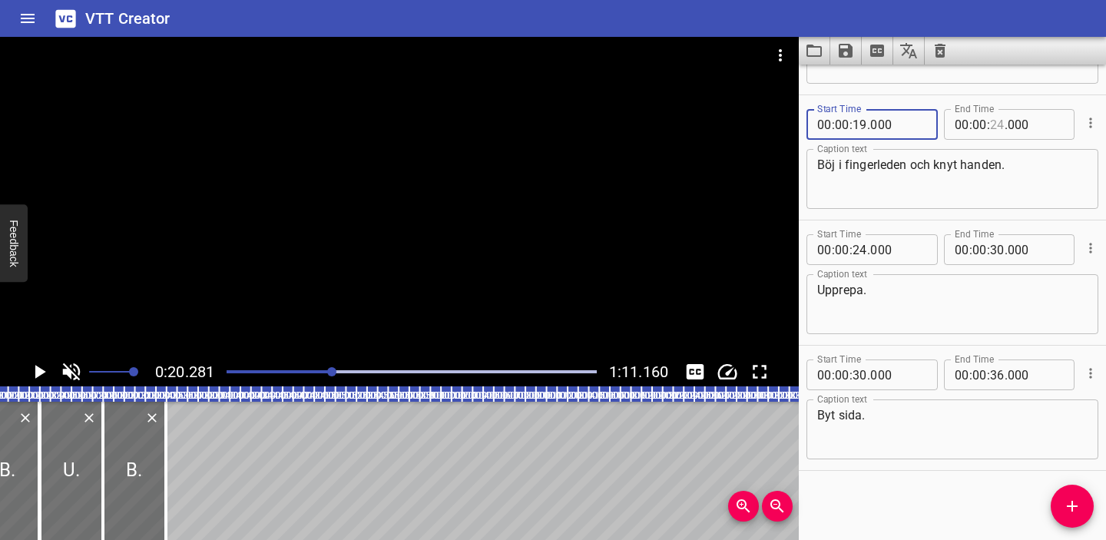
click at [998, 123] on input "number" at bounding box center [997, 124] width 15 height 31
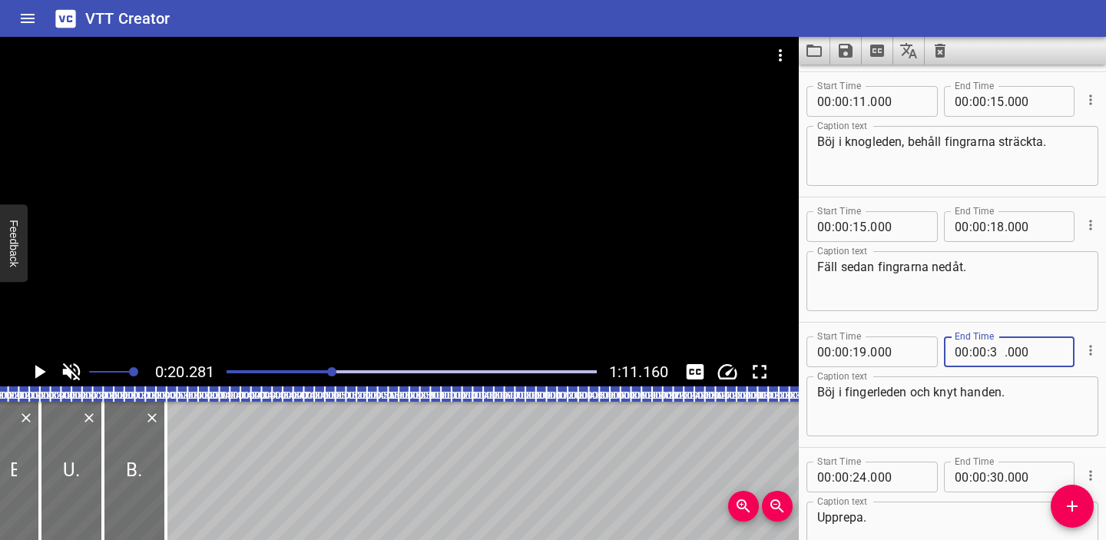
scroll to position [118, 0]
type input "3"
type input "03"
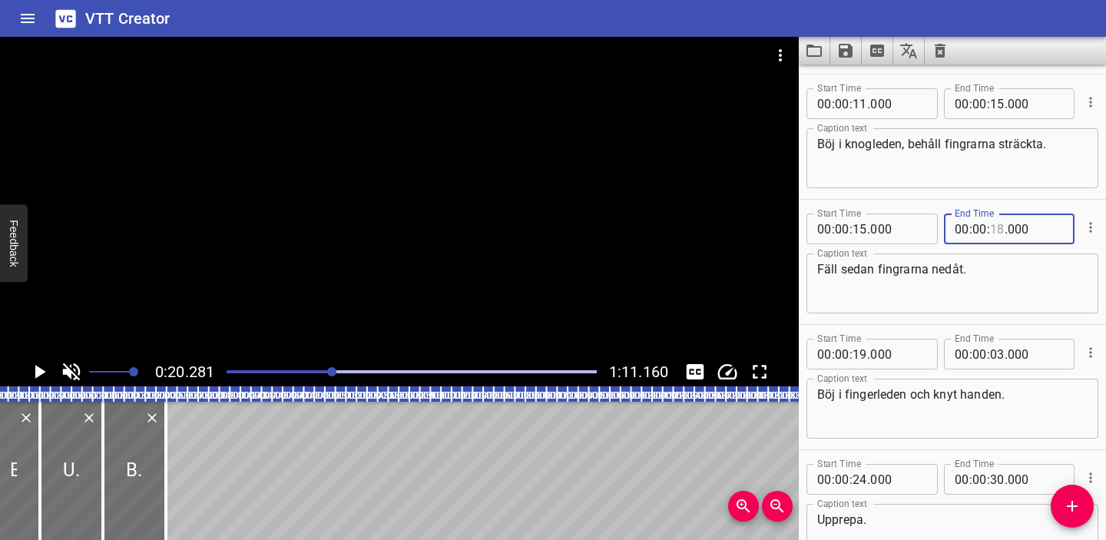
click at [999, 232] on input "number" at bounding box center [997, 228] width 15 height 31
type input "19"
type input "000"
click at [300, 368] on div at bounding box center [411, 372] width 389 height 22
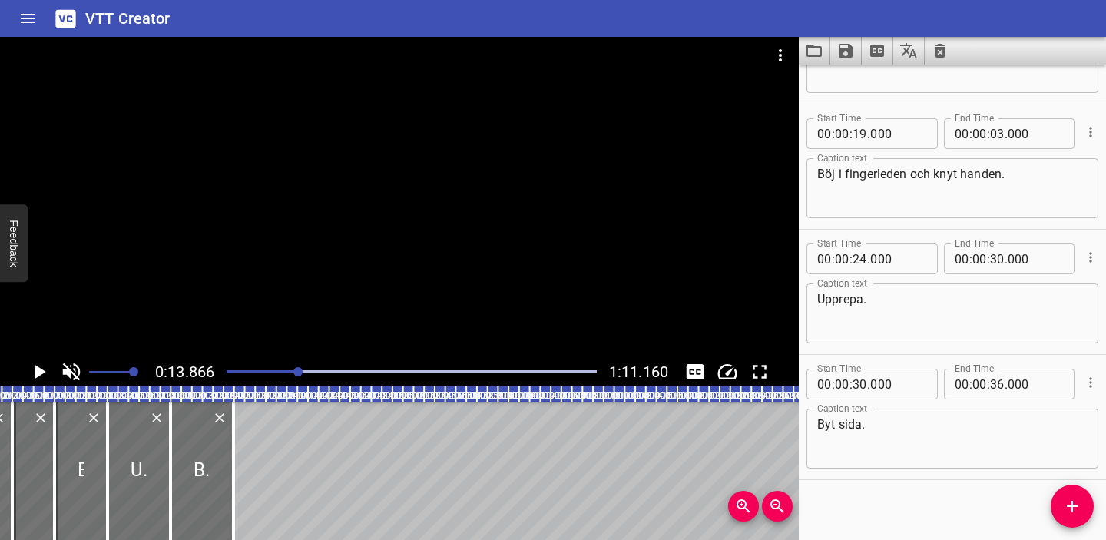
scroll to position [348, 0]
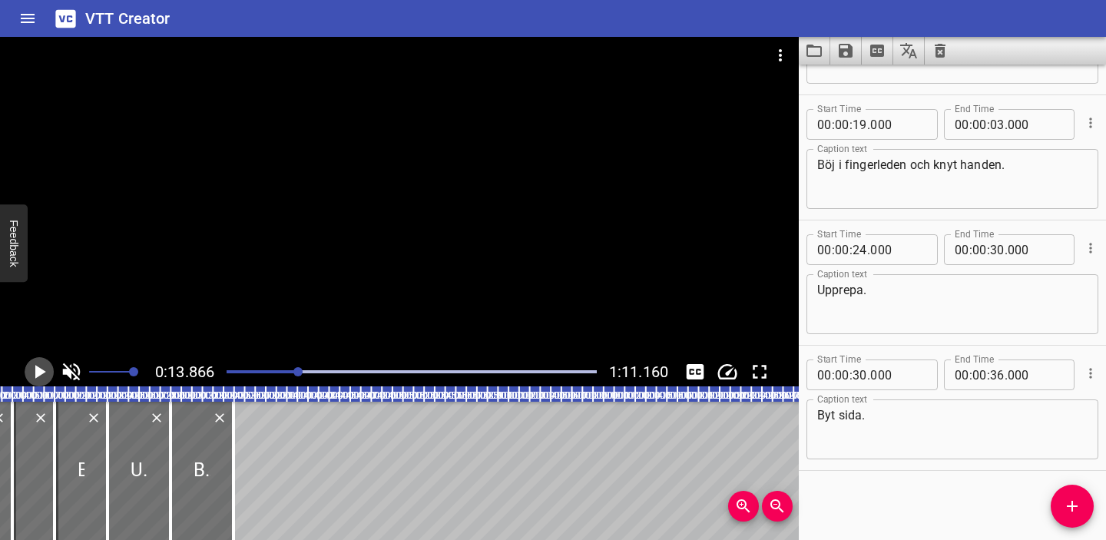
click at [44, 366] on icon "Play/Pause" at bounding box center [39, 371] width 23 height 23
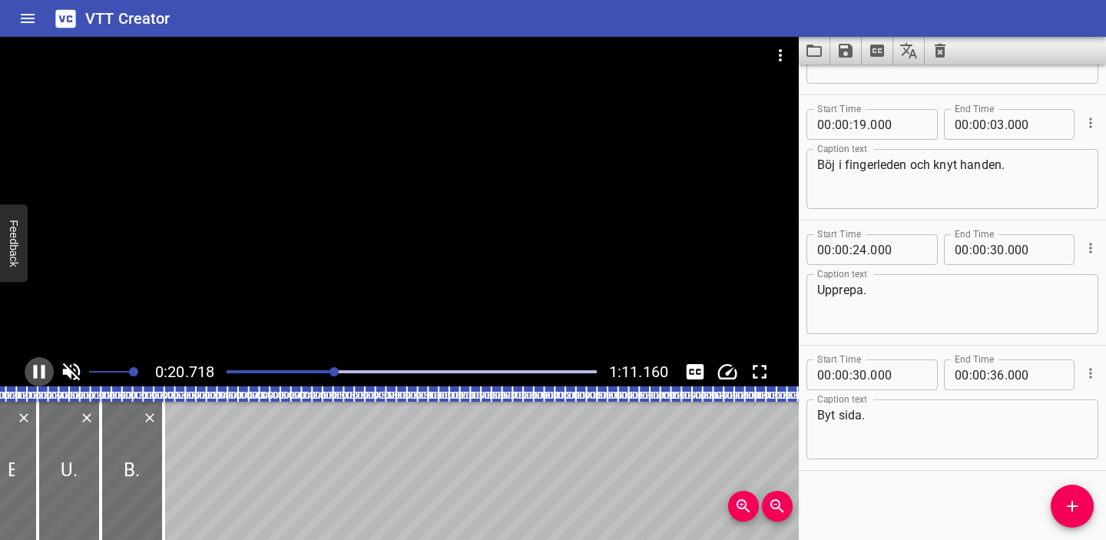
click at [41, 368] on icon "Play/Pause" at bounding box center [40, 372] width 12 height 14
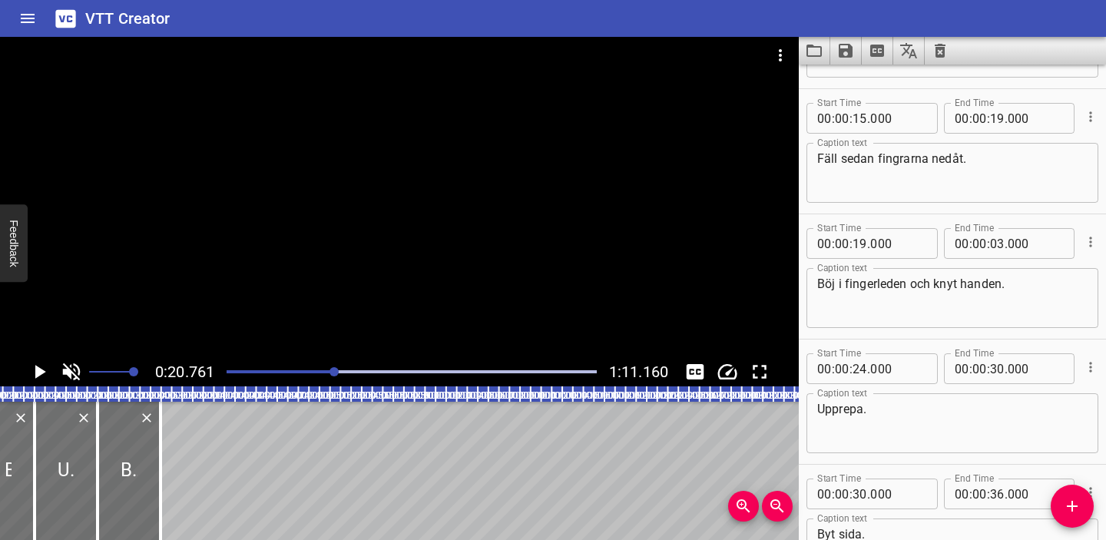
scroll to position [228, 0]
click at [860, 117] on input "number" at bounding box center [859, 119] width 15 height 31
type input "17"
type input "000"
click at [998, 120] on input "number" at bounding box center [997, 119] width 15 height 31
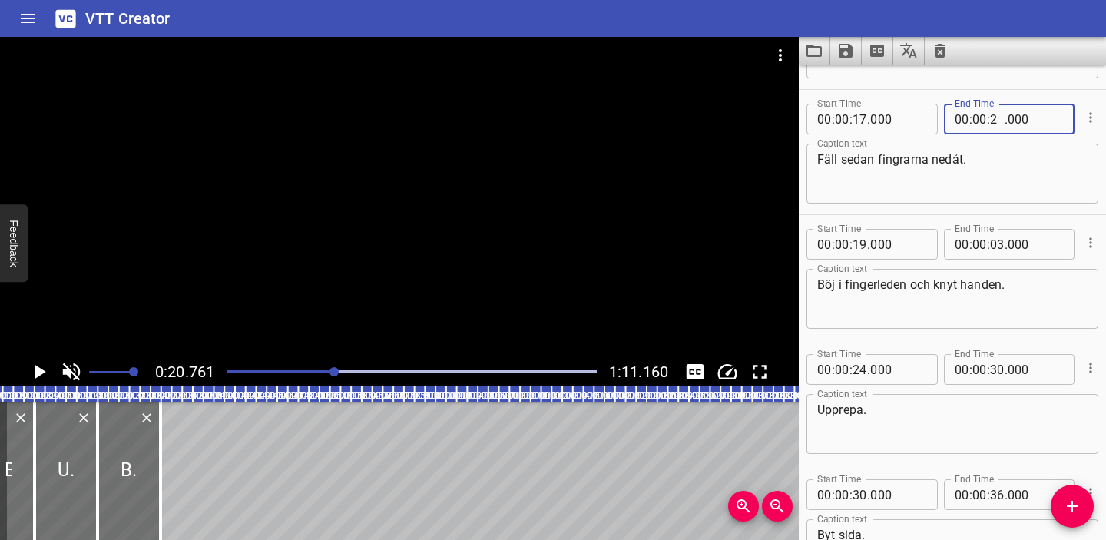
type input "21"
type input "000"
click at [859, 239] on input "number" at bounding box center [859, 244] width 15 height 31
type input "21"
type input "000"
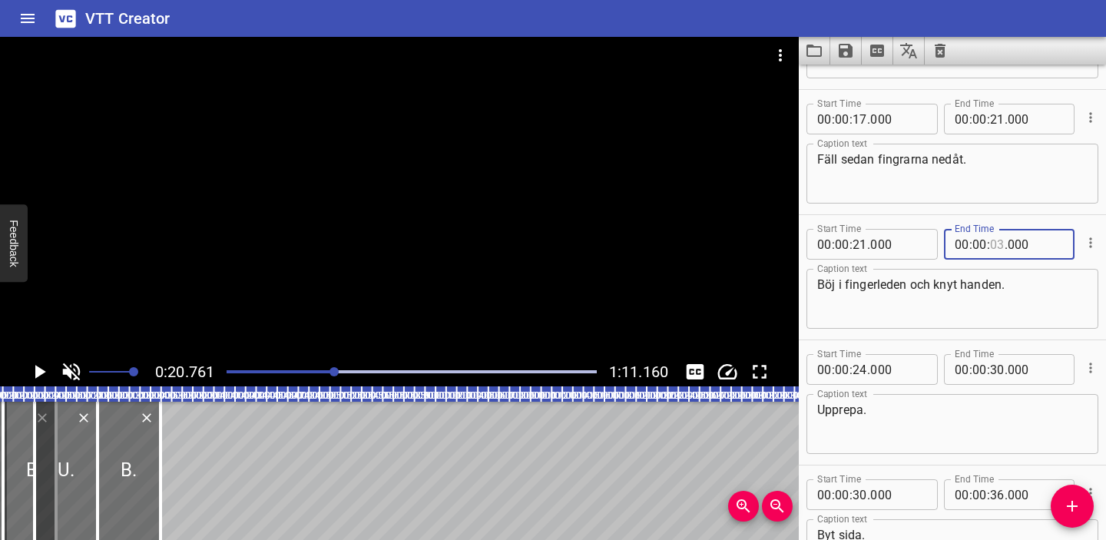
click at [999, 245] on input "number" at bounding box center [997, 244] width 15 height 31
type input "26"
type input "000"
click at [40, 367] on icon "Play/Pause" at bounding box center [39, 371] width 23 height 23
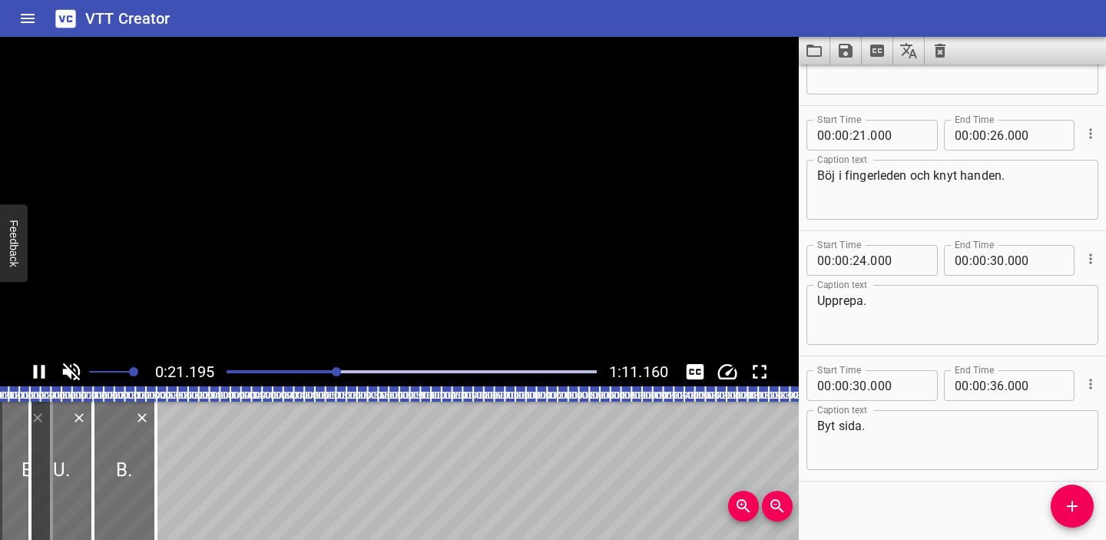
scroll to position [348, 0]
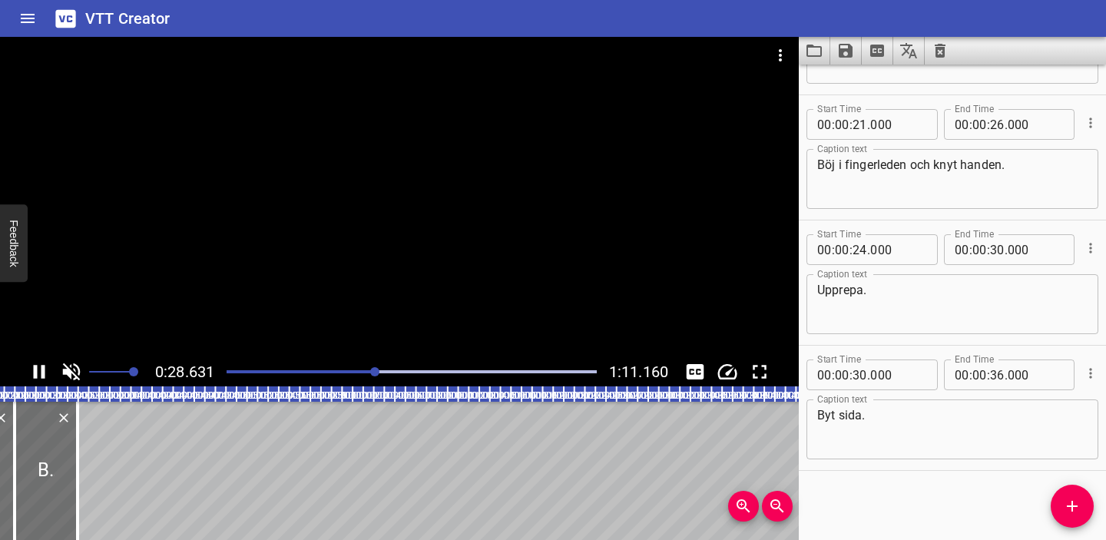
click at [37, 367] on icon "Play/Pause" at bounding box center [39, 371] width 23 height 23
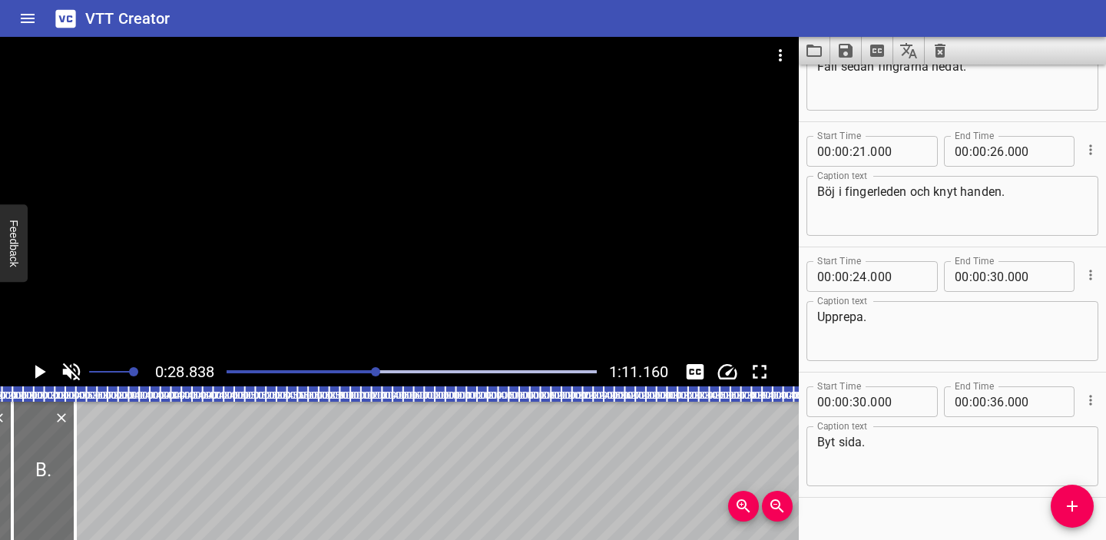
scroll to position [317, 0]
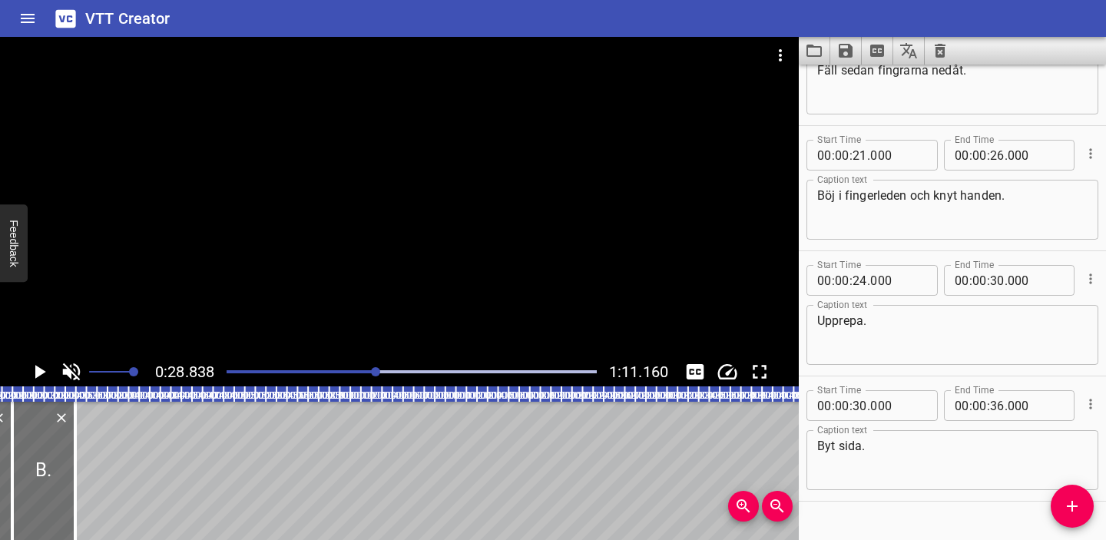
click at [355, 367] on div at bounding box center [411, 372] width 389 height 22
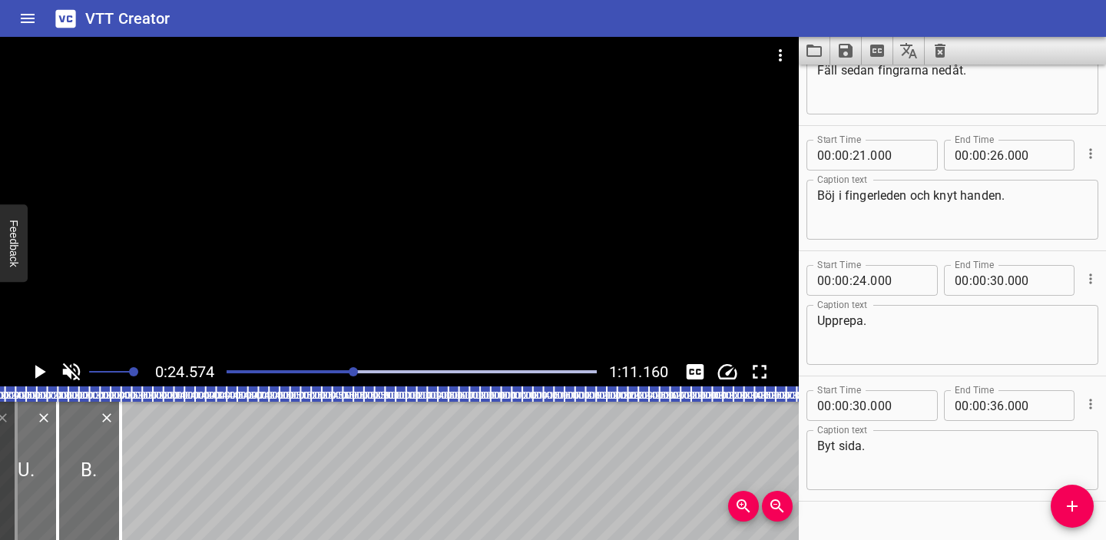
click at [32, 373] on icon "Play/Pause" at bounding box center [39, 371] width 23 height 23
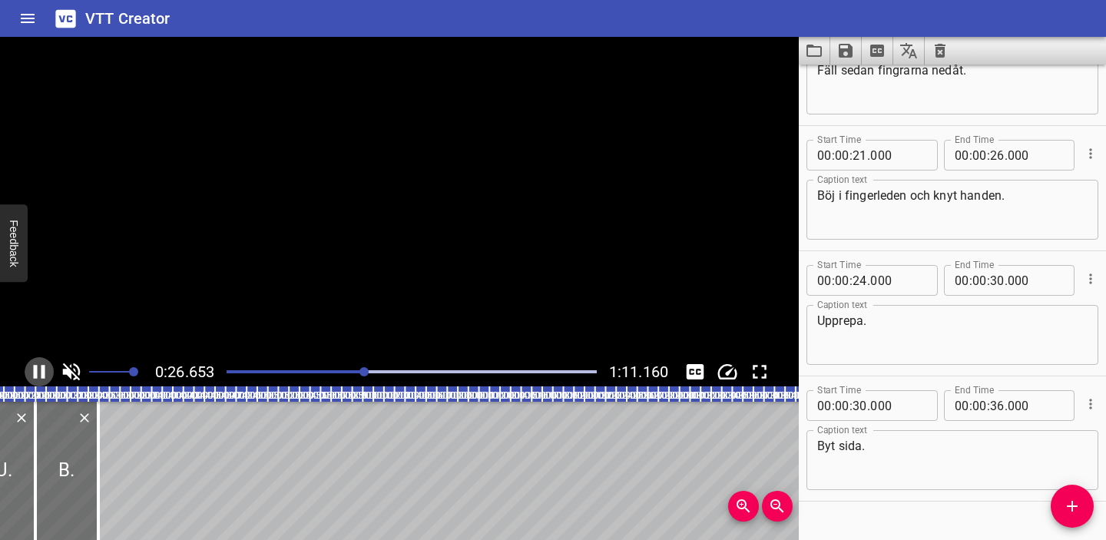
click at [32, 373] on icon "Play/Pause" at bounding box center [39, 371] width 23 height 23
click at [859, 152] on input "number" at bounding box center [859, 155] width 15 height 31
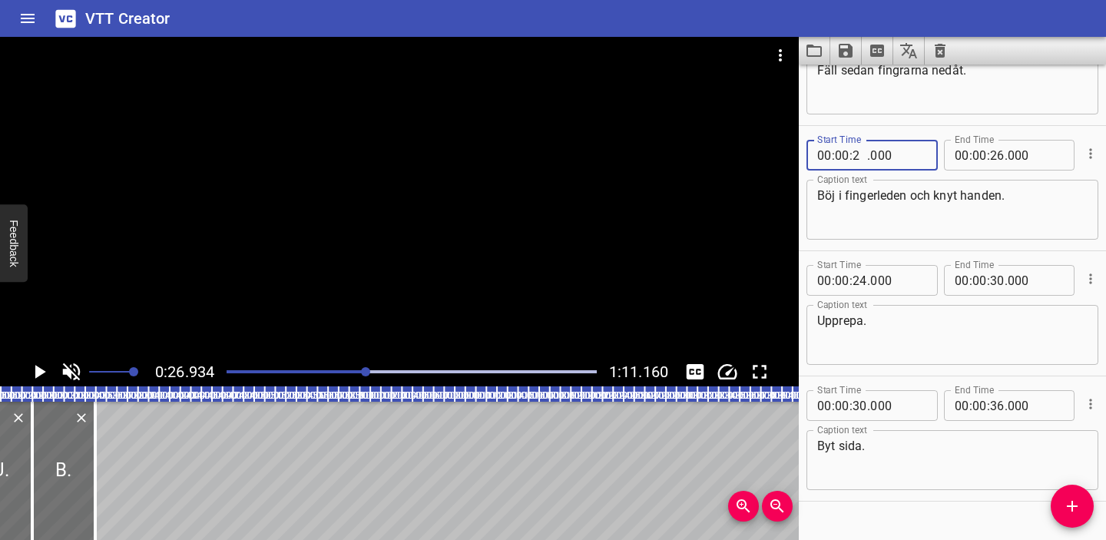
type input "26"
type input "000"
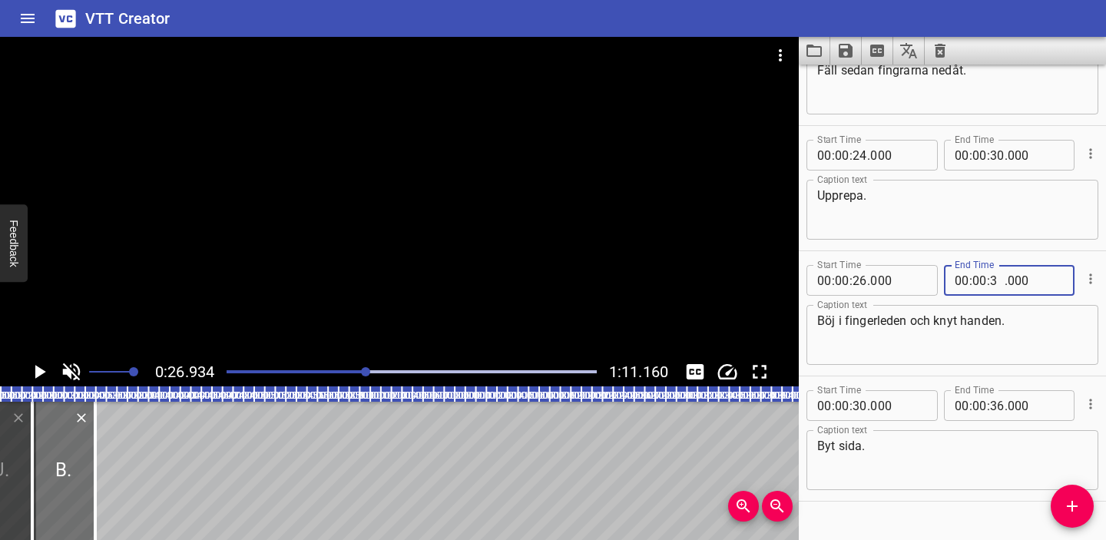
type input "30"
type input "000"
click at [860, 155] on input "number" at bounding box center [859, 155] width 15 height 31
type input "30"
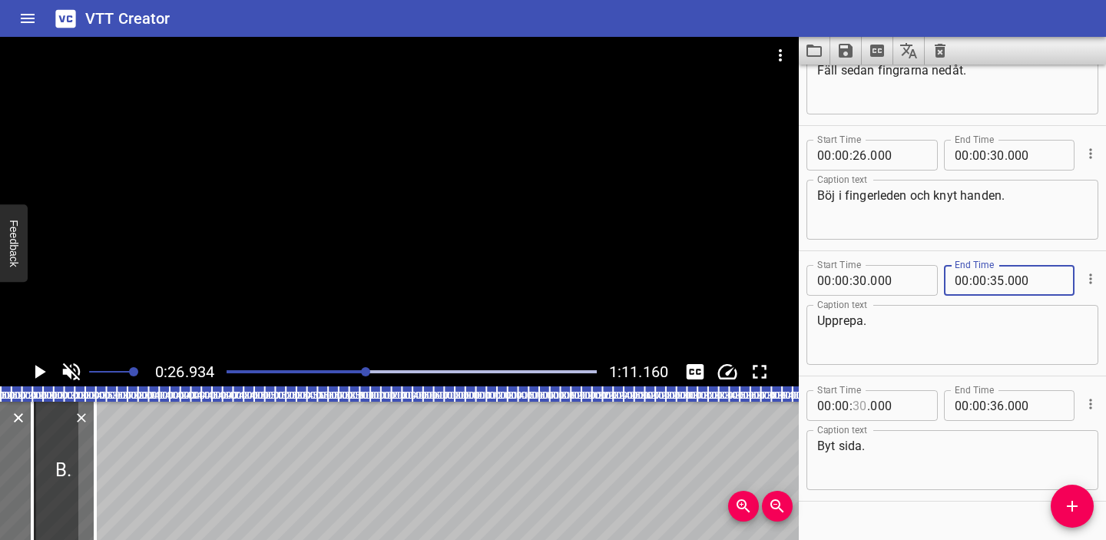
click at [859, 405] on input "number" at bounding box center [859, 405] width 15 height 31
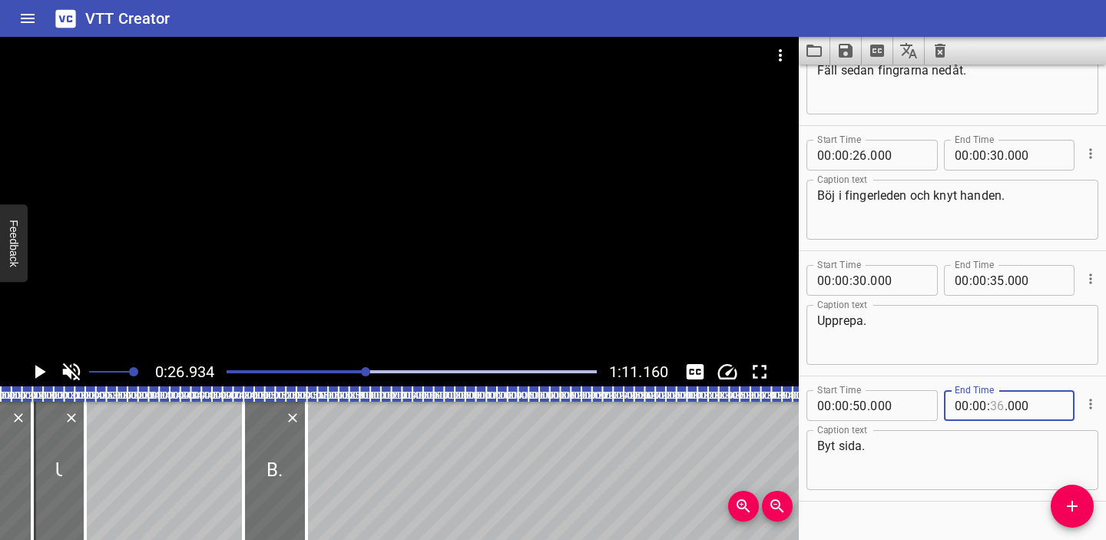
click at [994, 402] on input "number" at bounding box center [997, 405] width 15 height 31
click at [1006, 360] on div "Upprepa. Caption text" at bounding box center [952, 335] width 292 height 60
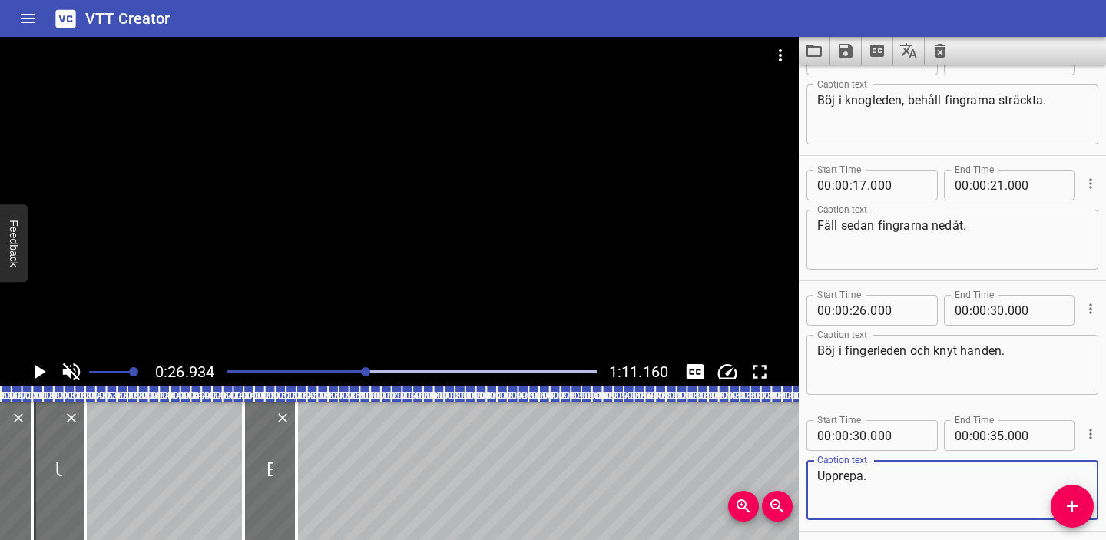
scroll to position [117, 0]
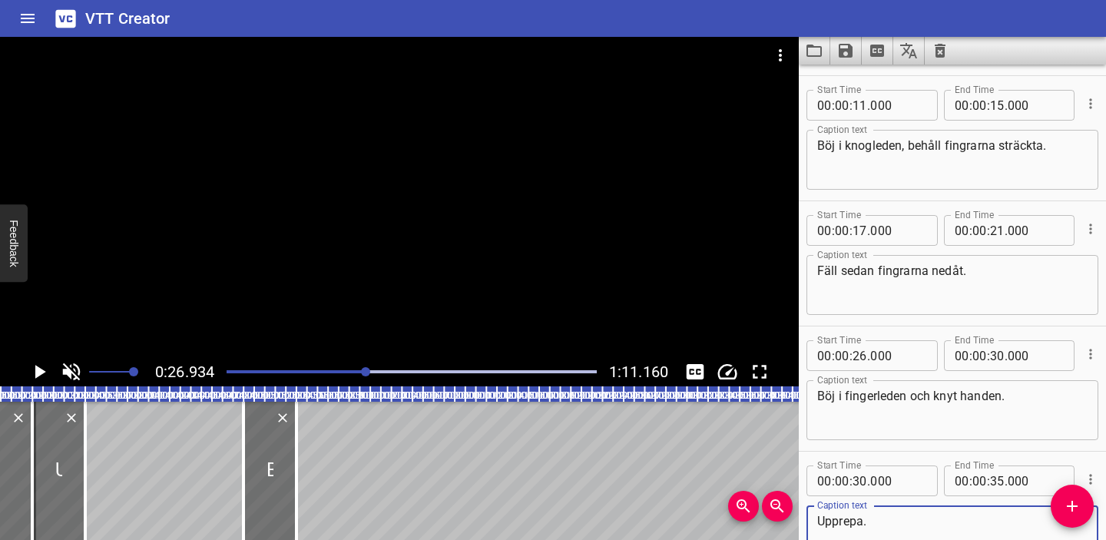
click at [230, 368] on div at bounding box center [411, 372] width 389 height 22
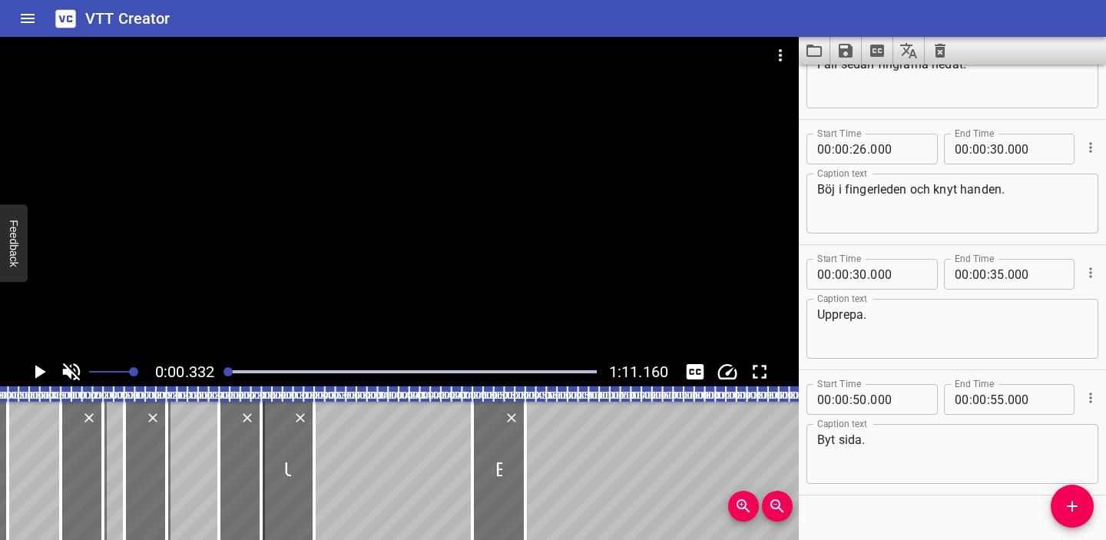
scroll to position [348, 0]
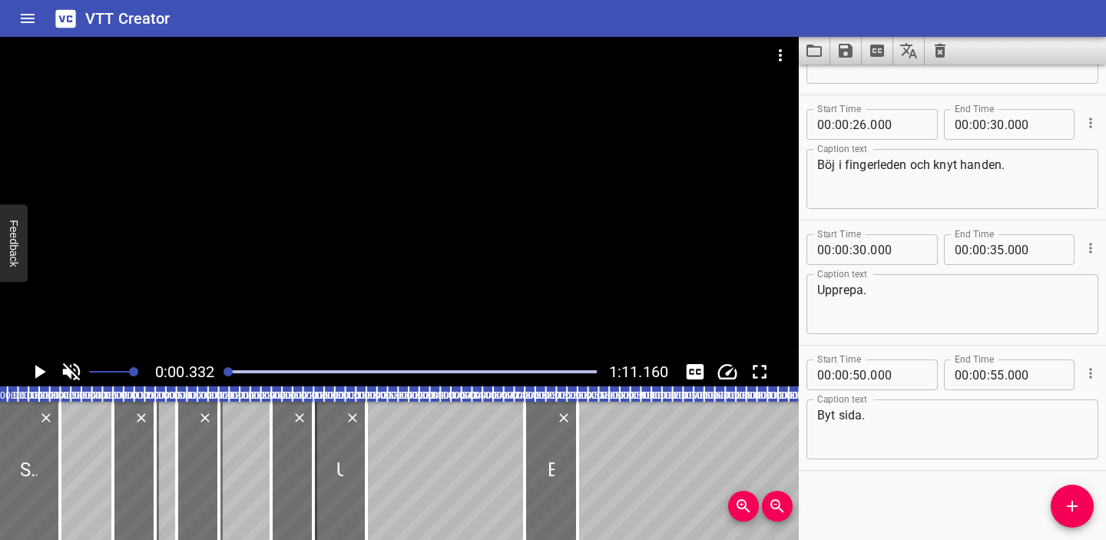
click at [31, 371] on icon "Play/Pause" at bounding box center [39, 371] width 23 height 23
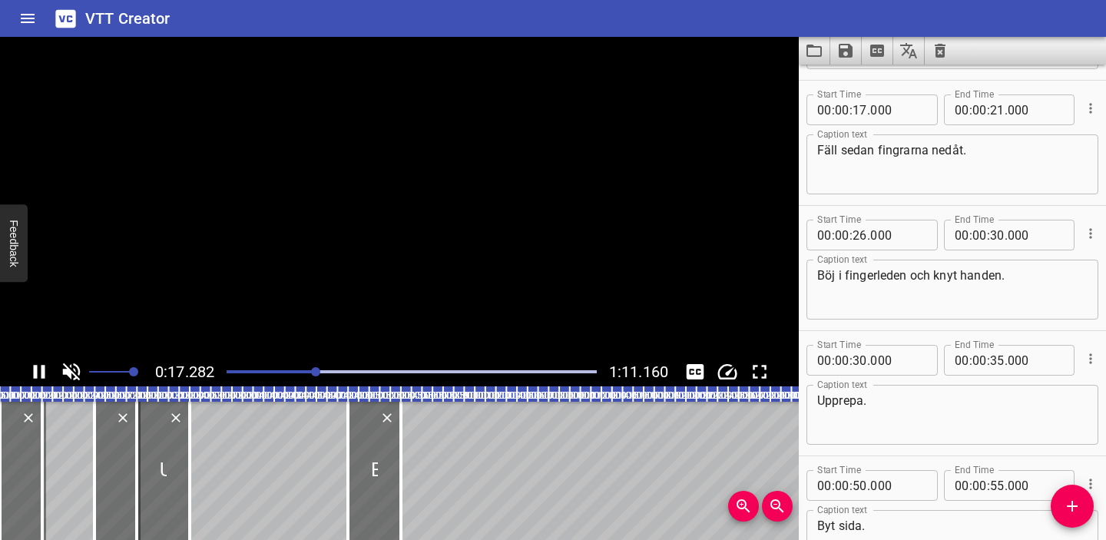
scroll to position [250, 0]
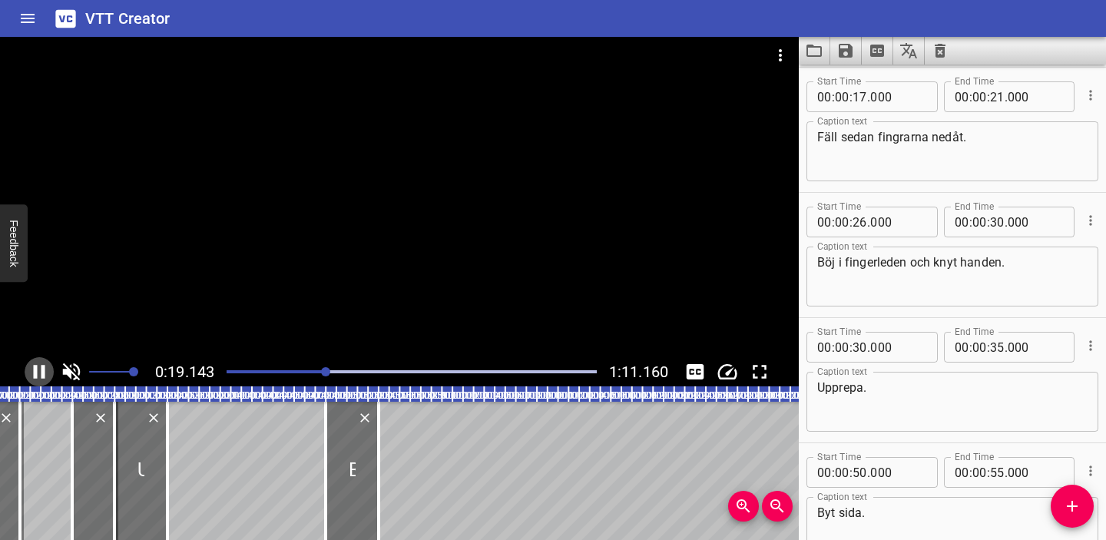
click at [38, 366] on icon "Play/Pause" at bounding box center [39, 371] width 23 height 23
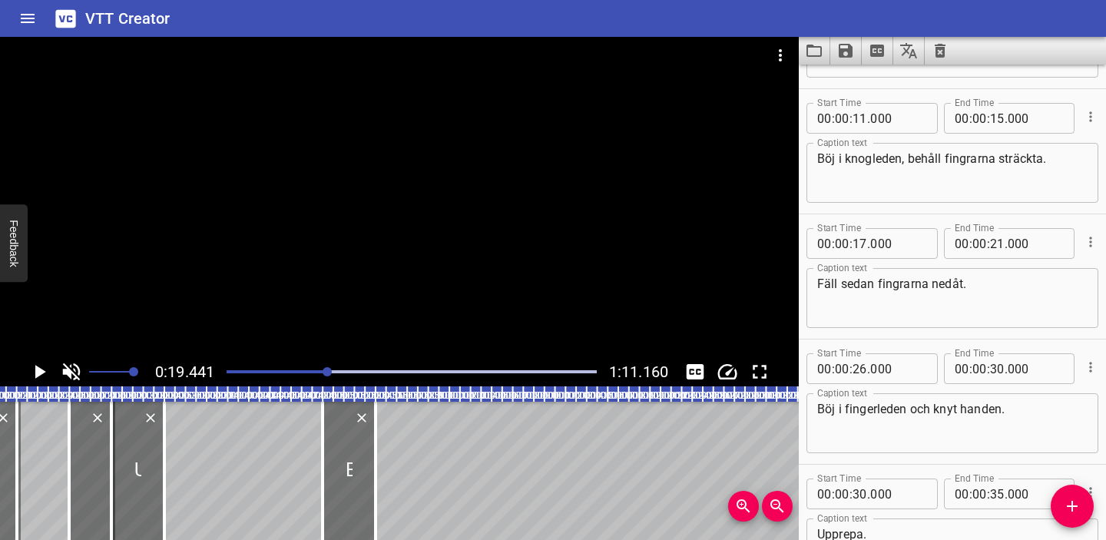
scroll to position [93, 0]
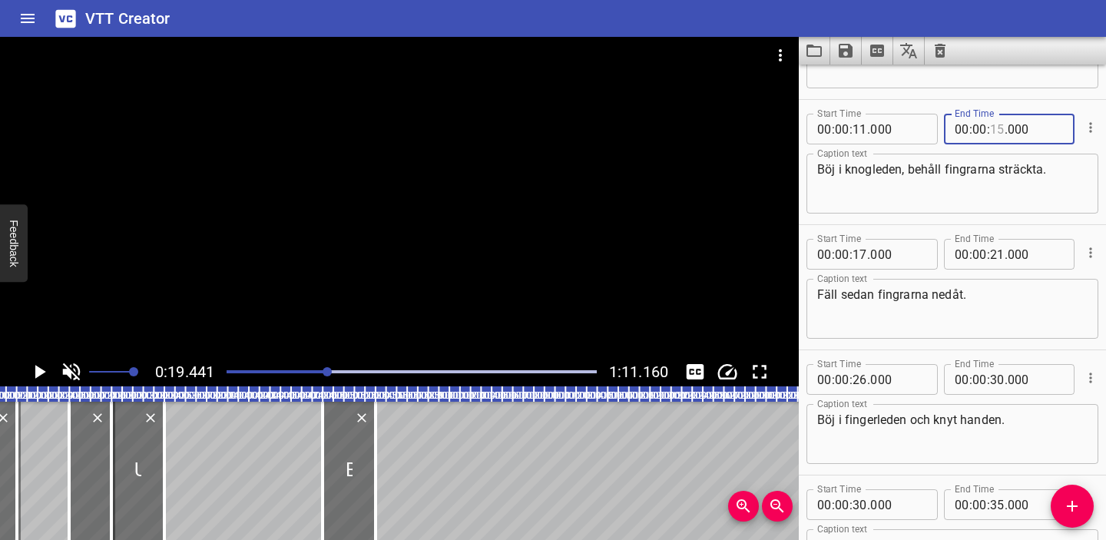
click at [998, 128] on input "number" at bounding box center [997, 129] width 15 height 31
click at [1083, 113] on div at bounding box center [1090, 128] width 18 height 40
click at [35, 369] on icon "Play/Pause" at bounding box center [39, 371] width 23 height 23
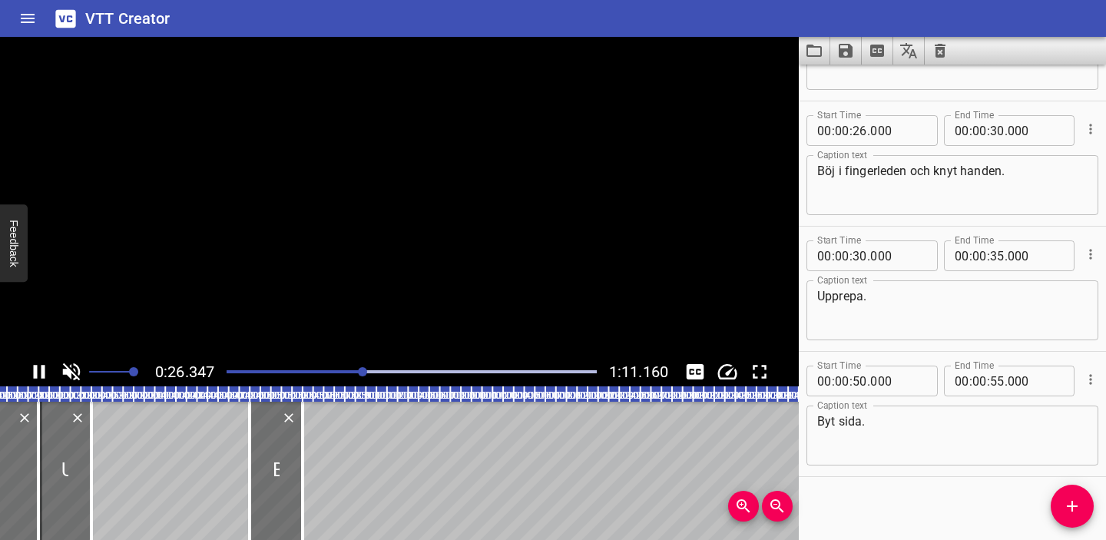
scroll to position [348, 0]
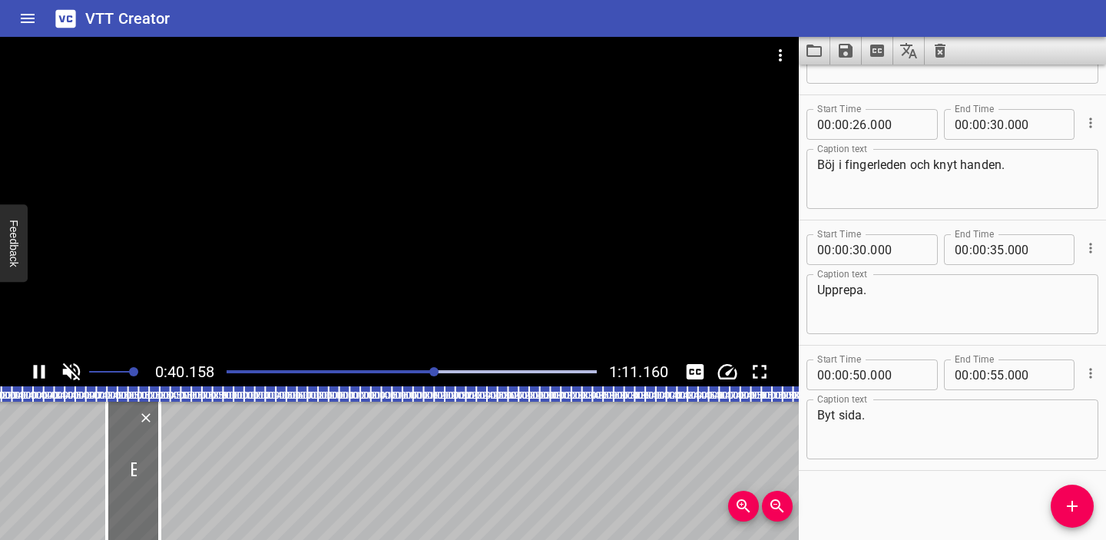
click at [528, 371] on div "Play progress" at bounding box center [412, 371] width 370 height 3
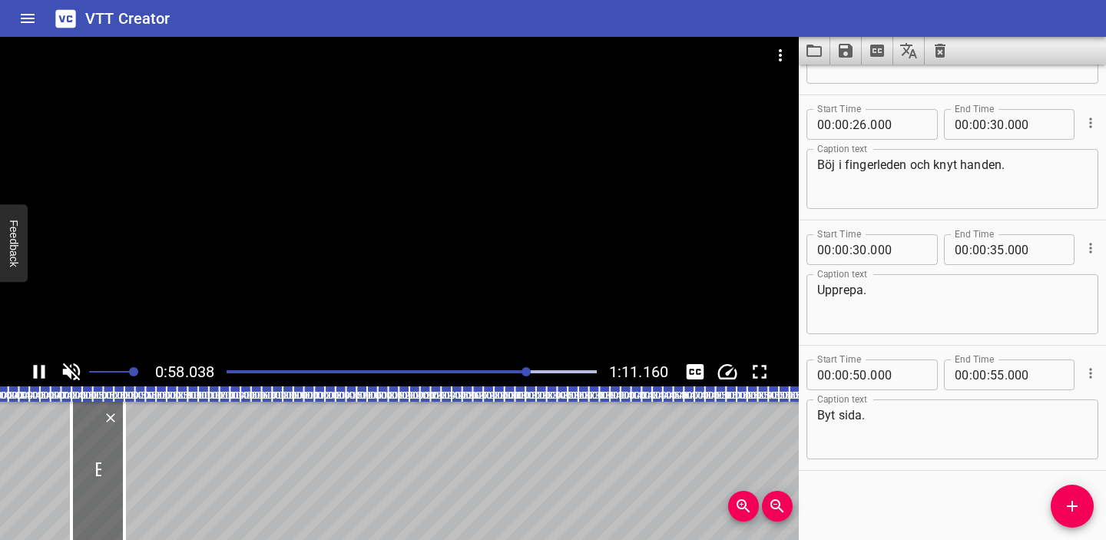
scroll to position [0, 468]
click at [562, 370] on div "Play progress" at bounding box center [412, 371] width 370 height 3
click at [37, 368] on icon "Play/Pause" at bounding box center [39, 371] width 23 height 23
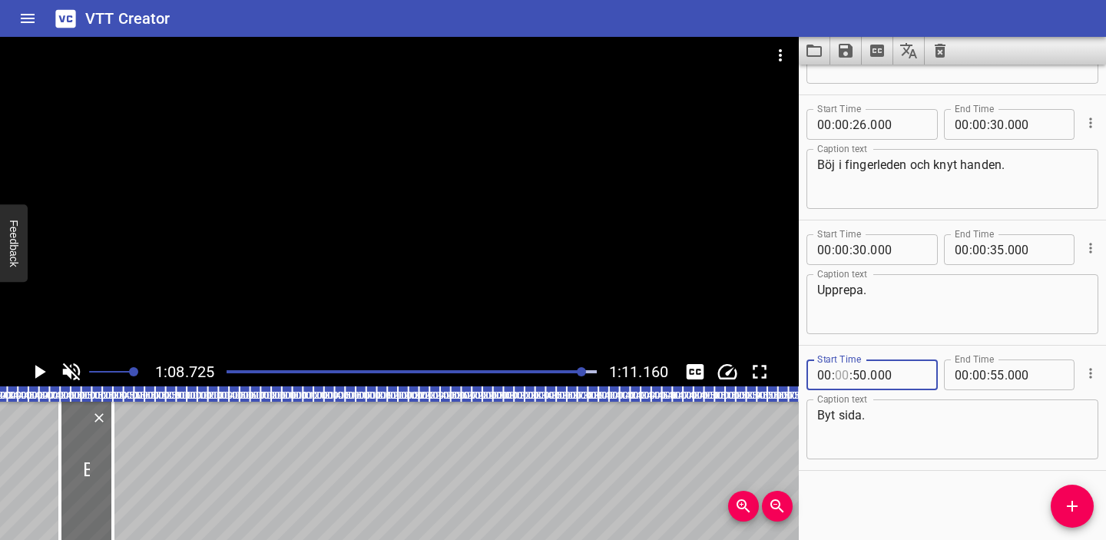
click at [841, 373] on input "number" at bounding box center [842, 374] width 15 height 31
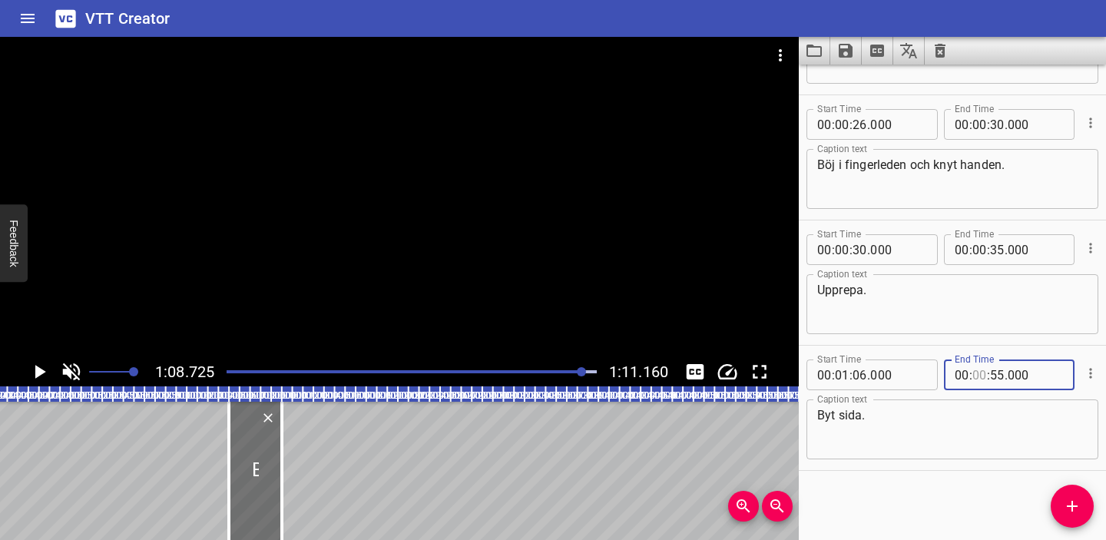
click at [979, 376] on input "number" at bounding box center [979, 374] width 15 height 31
click at [1004, 394] on div "Caption text Byt sida. Caption text" at bounding box center [952, 427] width 292 height 69
click at [572, 369] on div at bounding box center [411, 372] width 389 height 22
click at [40, 371] on icon "Play/Pause" at bounding box center [40, 372] width 11 height 14
click at [848, 54] on icon "Save captions to file" at bounding box center [846, 51] width 14 height 14
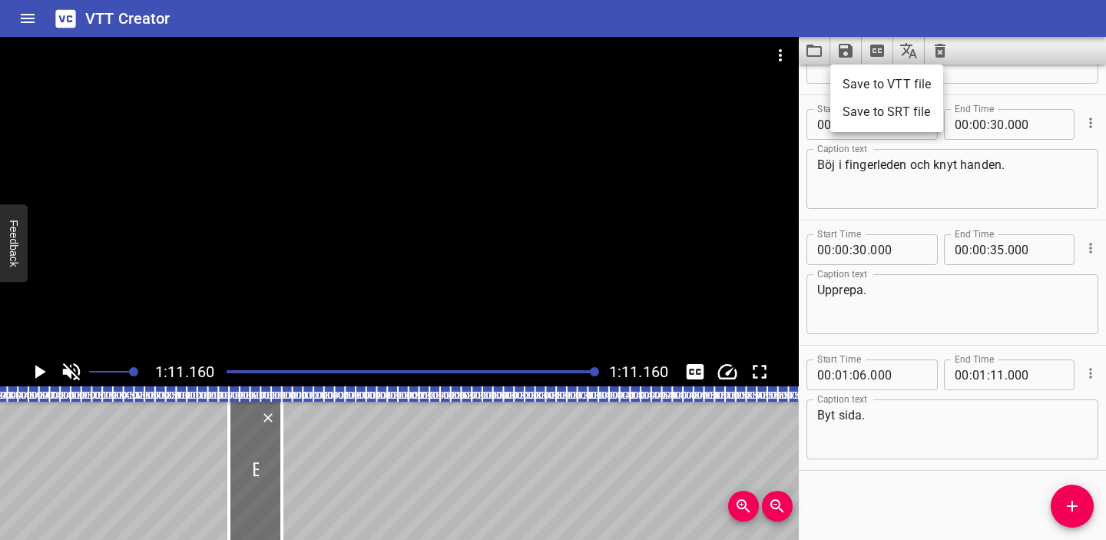
click at [868, 87] on li "Save to VTT file" at bounding box center [886, 85] width 113 height 28
click at [945, 53] on icon "Clear captions" at bounding box center [940, 50] width 18 height 18
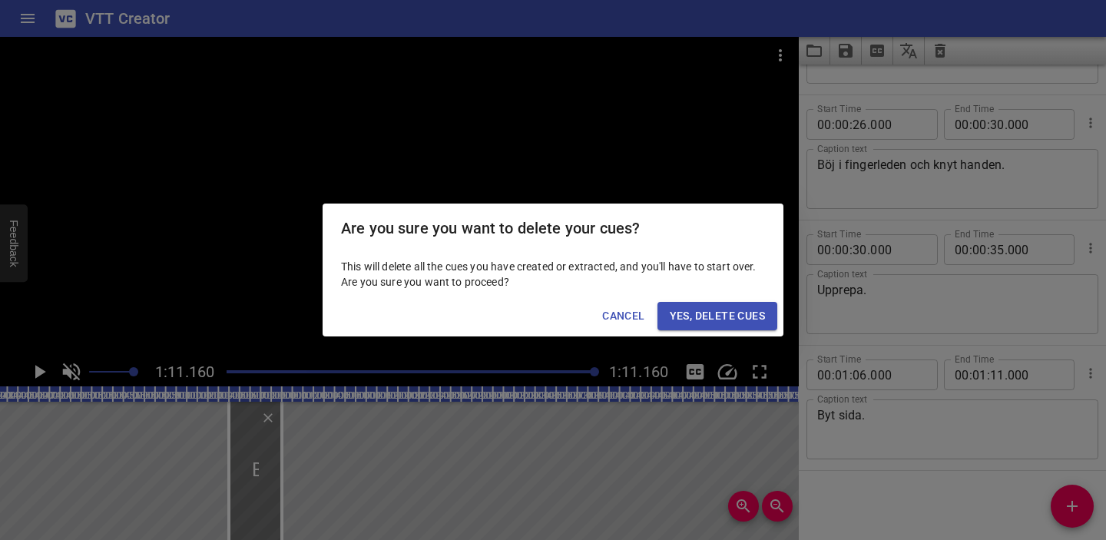
click at [727, 315] on span "Yes, Delete Cues" at bounding box center [717, 315] width 95 height 19
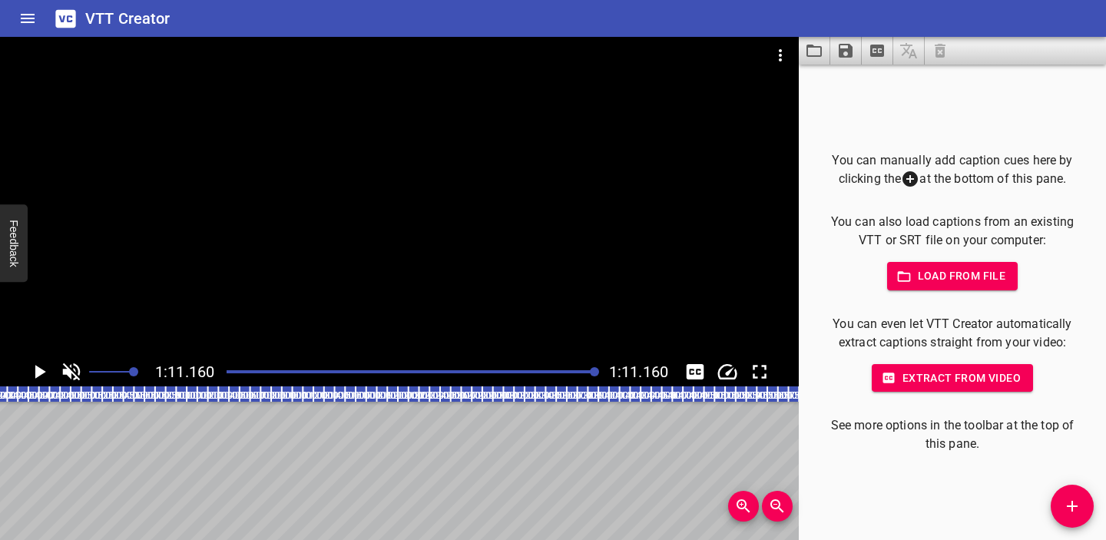
click at [776, 60] on icon "Video Options" at bounding box center [780, 55] width 18 height 18
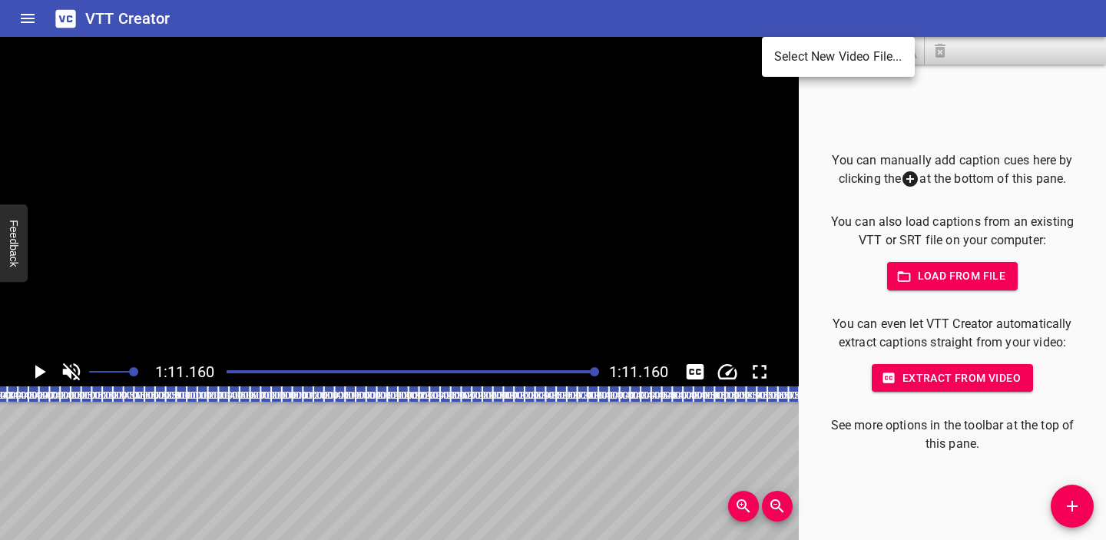
click at [793, 54] on li "Select New Video File..." at bounding box center [838, 57] width 153 height 28
click at [812, 55] on li "Select New Video File..." at bounding box center [838, 57] width 153 height 28
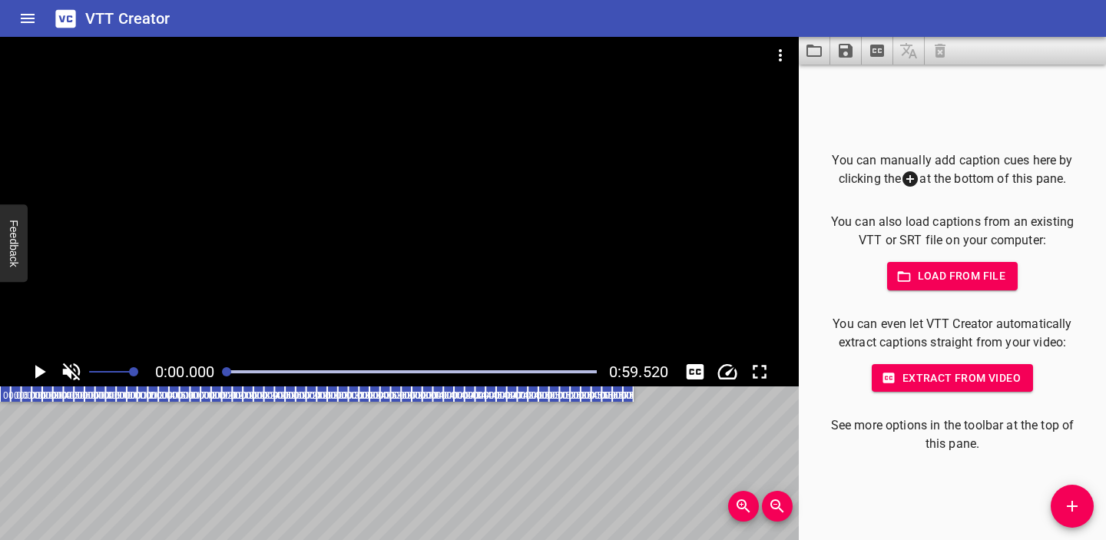
click at [934, 272] on span "Load from file" at bounding box center [952, 275] width 107 height 19
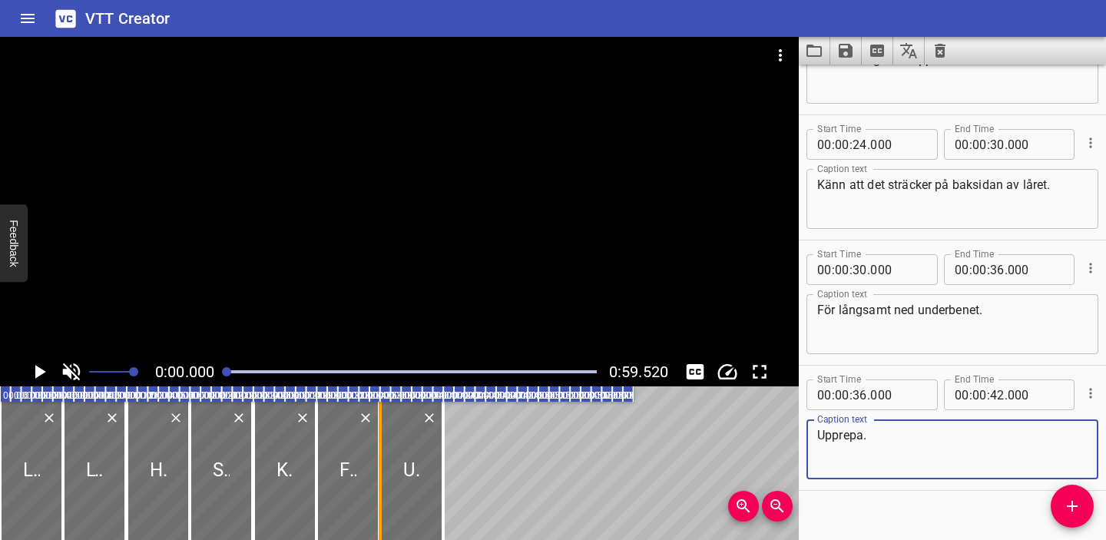
scroll to position [473, 0]
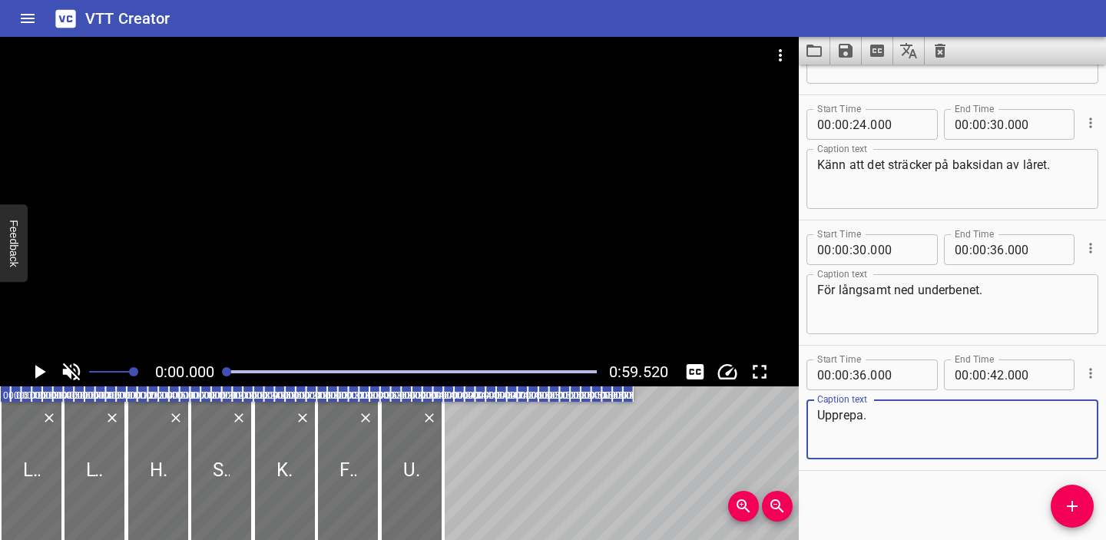
click at [42, 372] on icon "Play/Pause" at bounding box center [40, 372] width 11 height 14
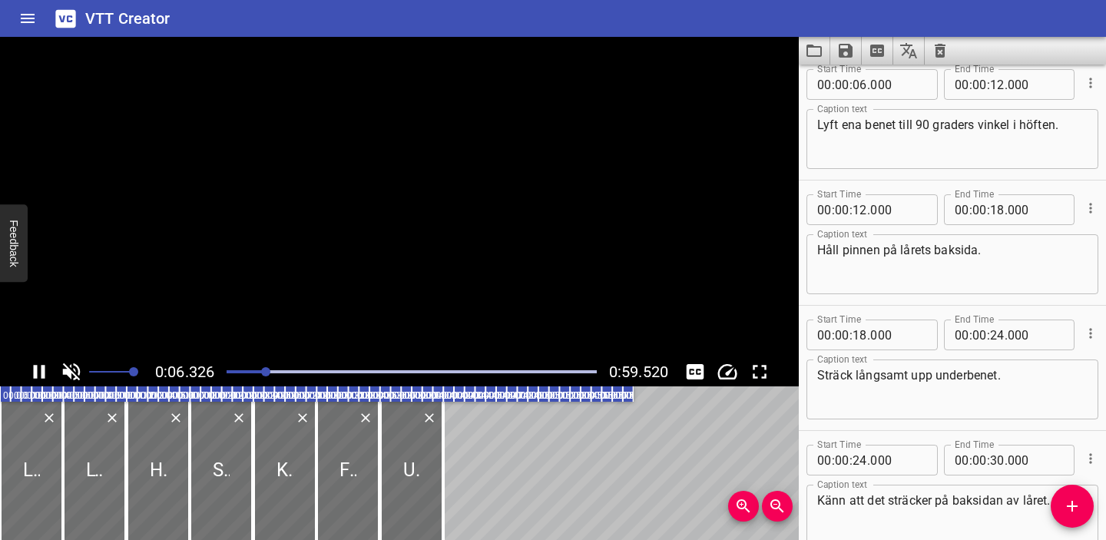
scroll to position [125, 0]
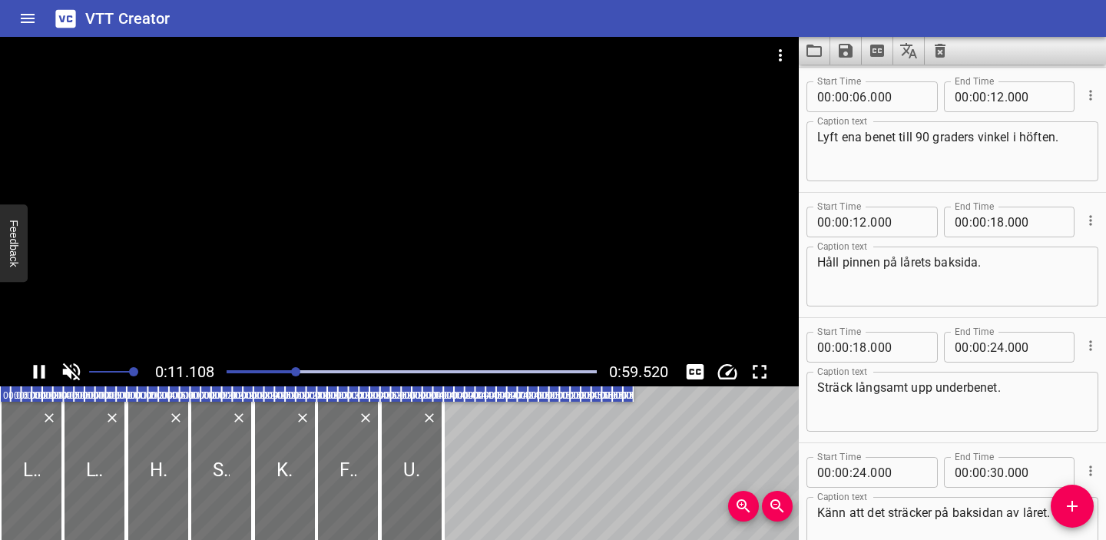
click at [42, 372] on icon "Play/Pause" at bounding box center [40, 372] width 12 height 14
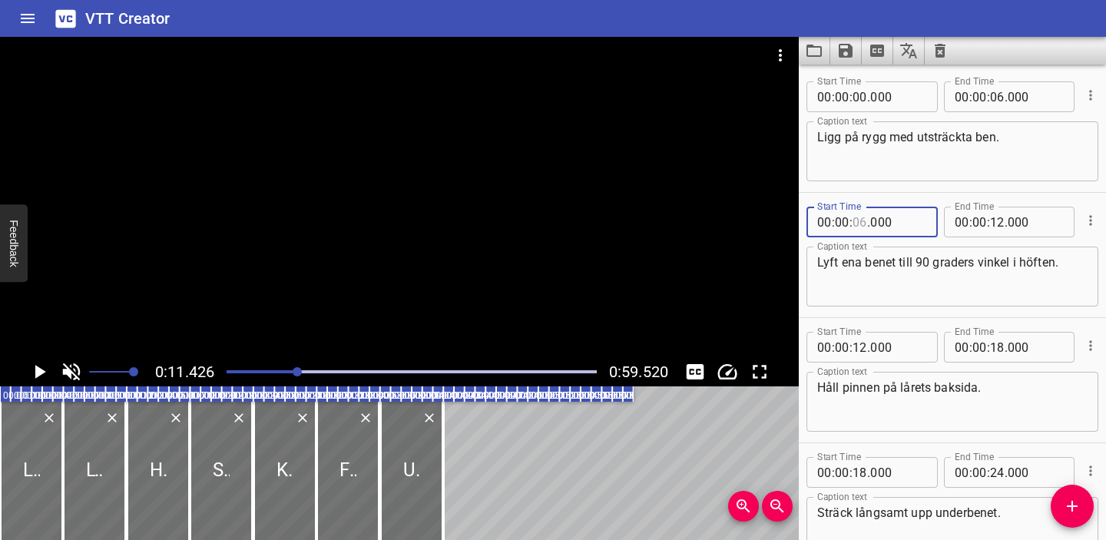
click at [857, 218] on input "number" at bounding box center [859, 222] width 15 height 31
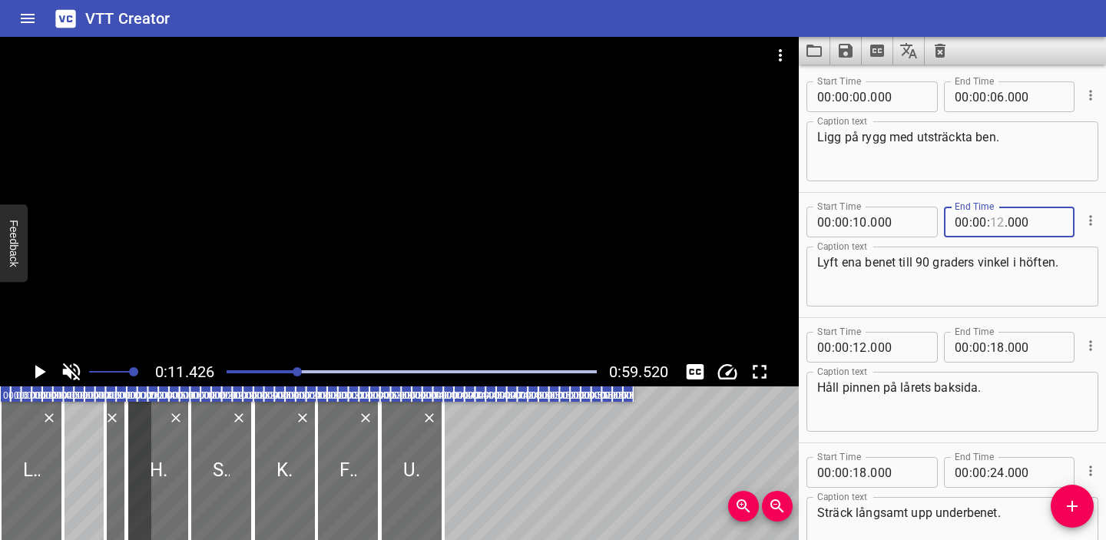
click at [998, 222] on input "number" at bounding box center [997, 222] width 15 height 31
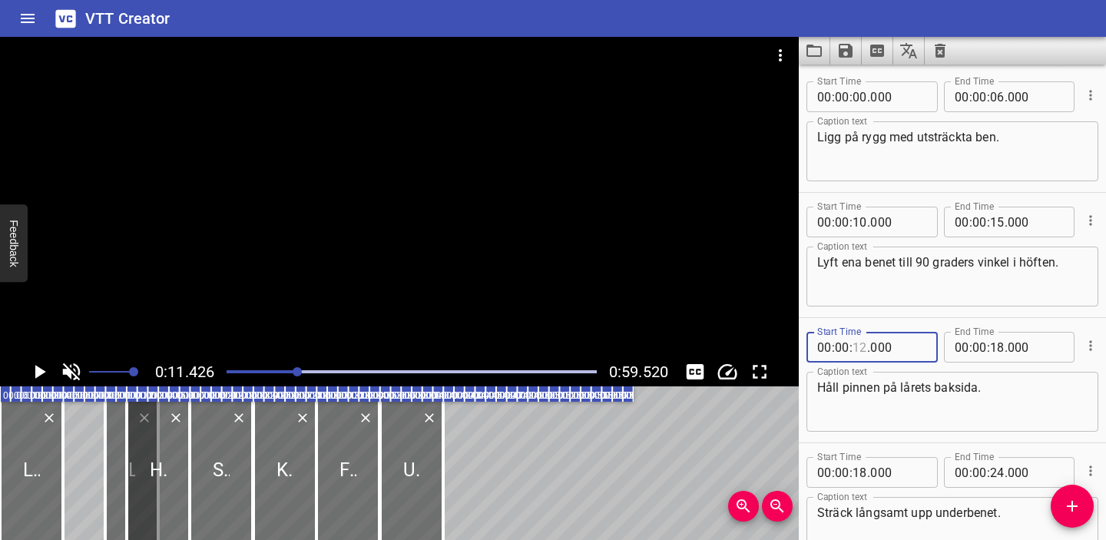
click at [861, 346] on input "number" at bounding box center [859, 347] width 15 height 31
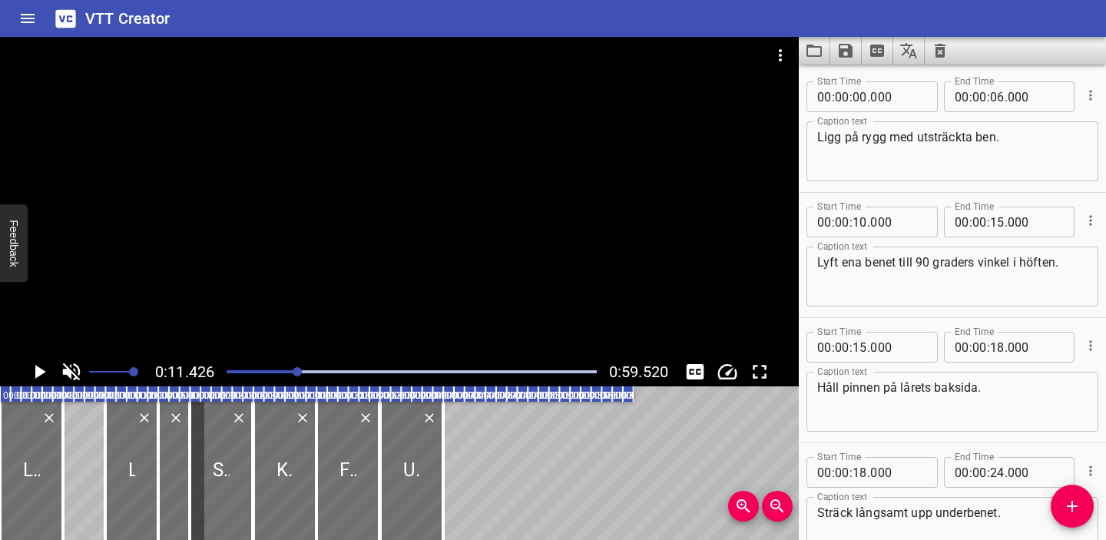
click at [924, 320] on div "Start Time 00 : 00 : 15 . 000 Start Time End Time 00 : 00 : 18 . 000 End Time C…" at bounding box center [952, 380] width 307 height 124
click at [281, 369] on div at bounding box center [411, 372] width 389 height 22
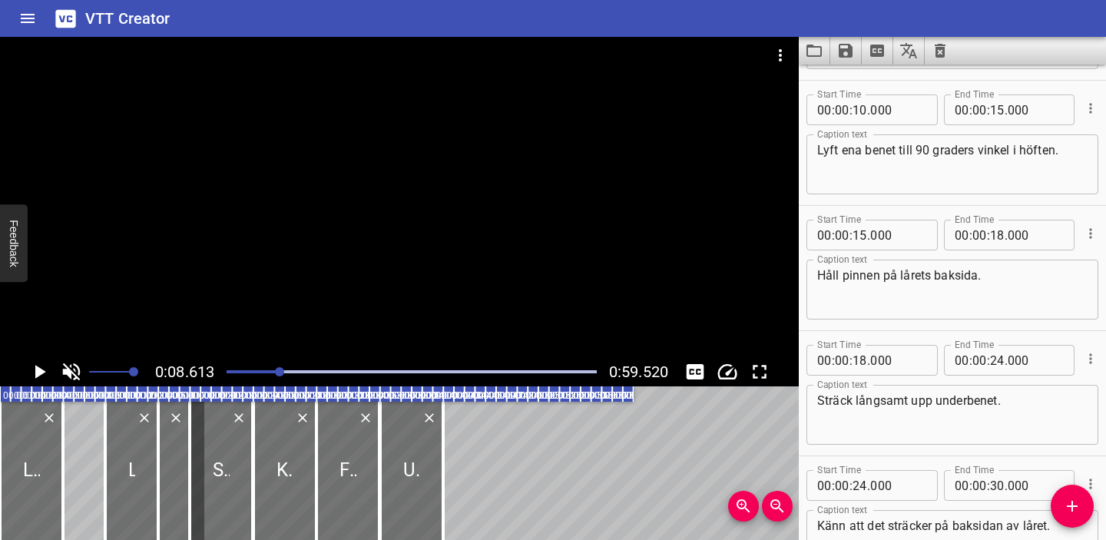
scroll to position [125, 0]
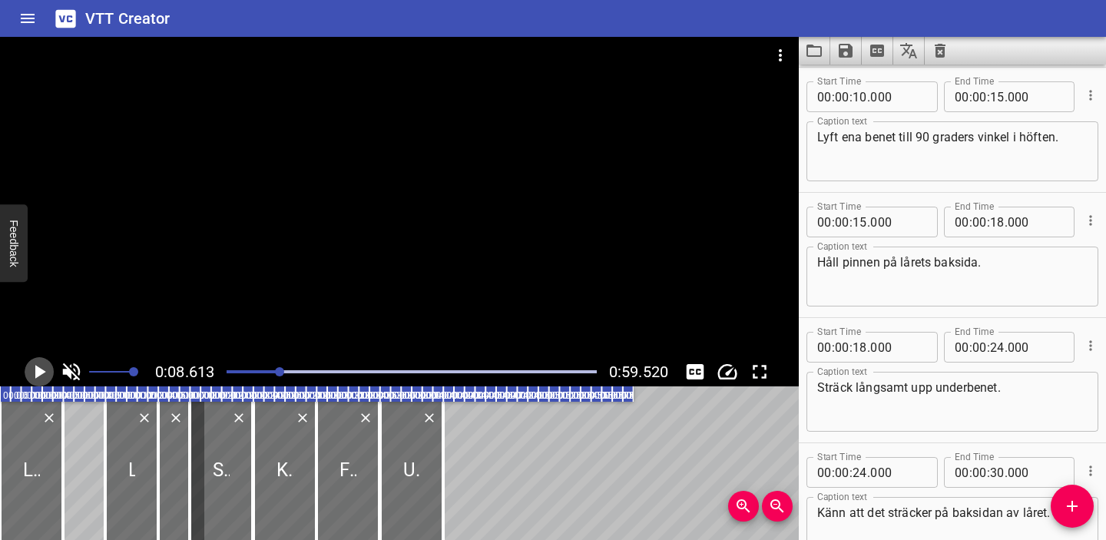
click at [38, 366] on icon "Play/Pause" at bounding box center [39, 371] width 23 height 23
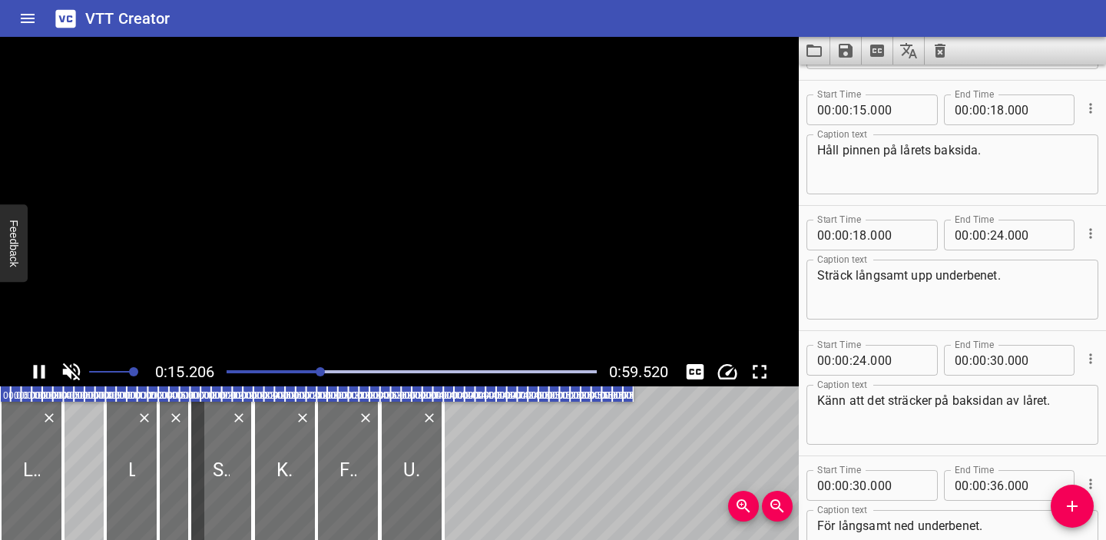
scroll to position [250, 0]
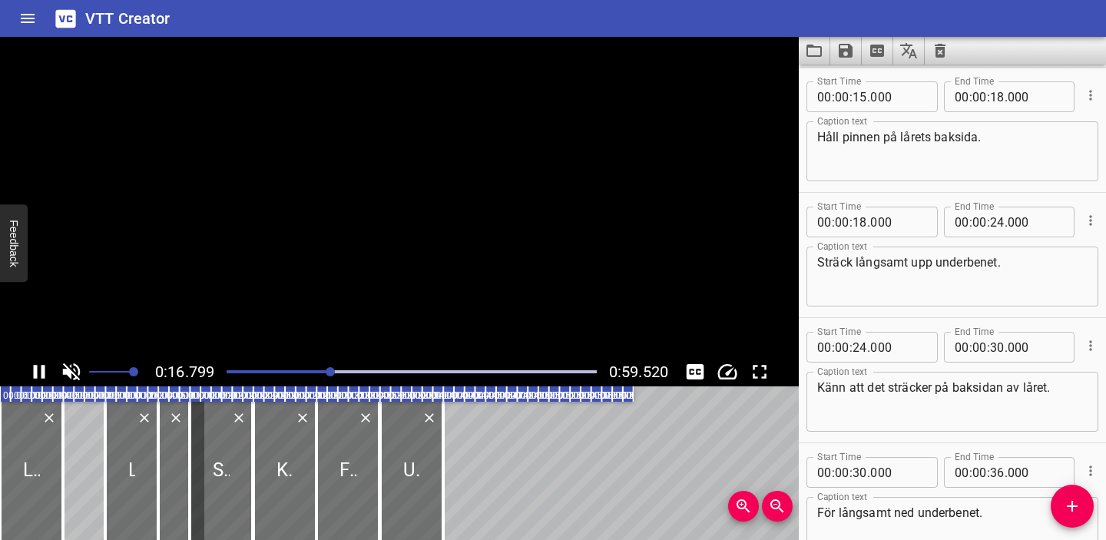
click at [38, 366] on icon "Play/Pause" at bounding box center [39, 371] width 23 height 23
click at [862, 98] on input "number" at bounding box center [859, 96] width 15 height 31
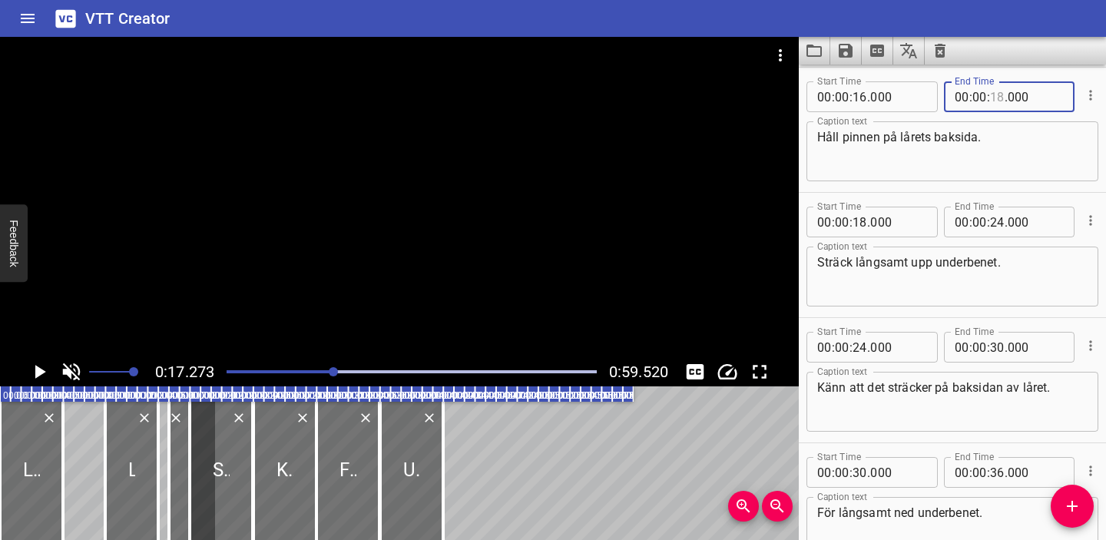
click at [997, 94] on input "number" at bounding box center [997, 96] width 15 height 31
click at [863, 217] on input "number" at bounding box center [859, 222] width 15 height 31
click at [40, 372] on icon "Play/Pause" at bounding box center [40, 372] width 11 height 14
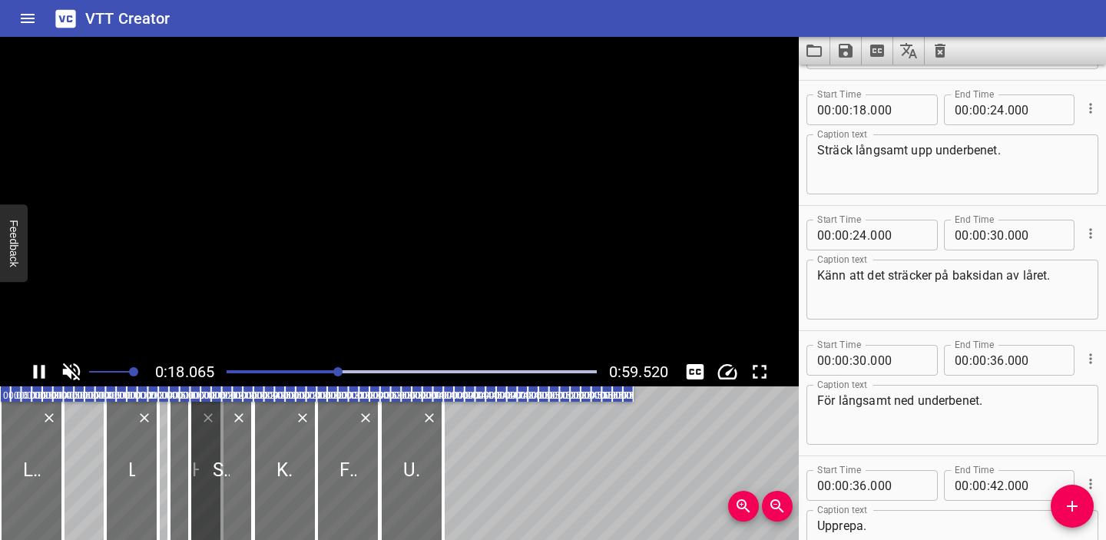
scroll to position [376, 0]
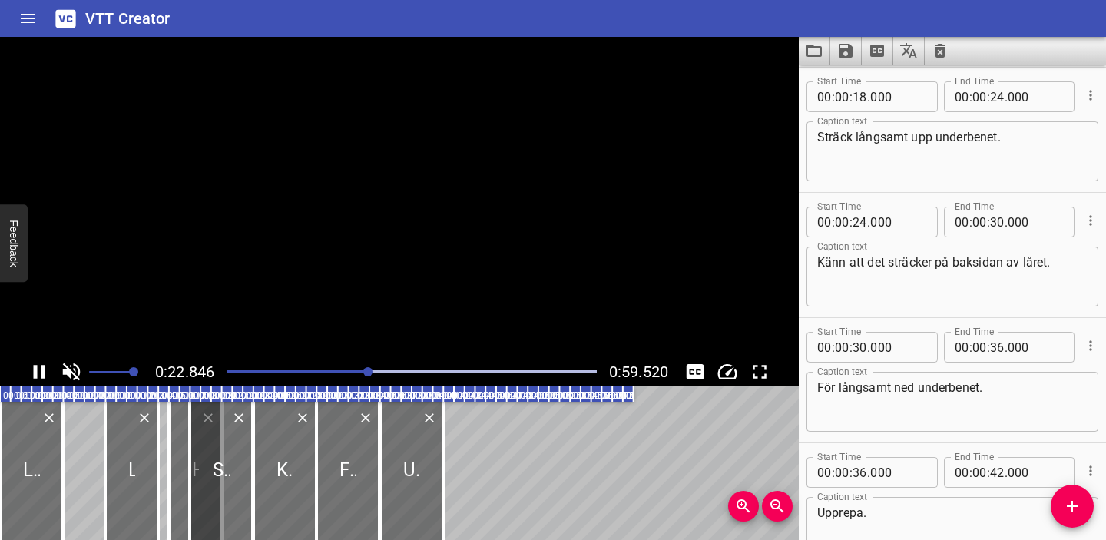
click at [40, 372] on icon "Play/Pause" at bounding box center [39, 371] width 23 height 23
click at [861, 95] on input "number" at bounding box center [859, 96] width 15 height 31
click at [998, 100] on input "number" at bounding box center [997, 96] width 15 height 31
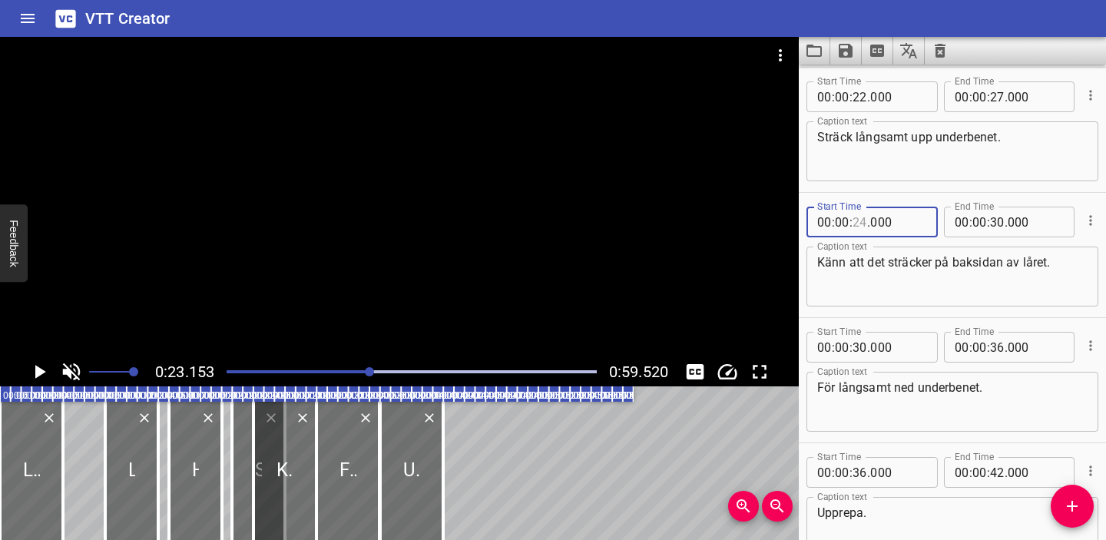
click at [862, 226] on input "number" at bounding box center [859, 222] width 15 height 31
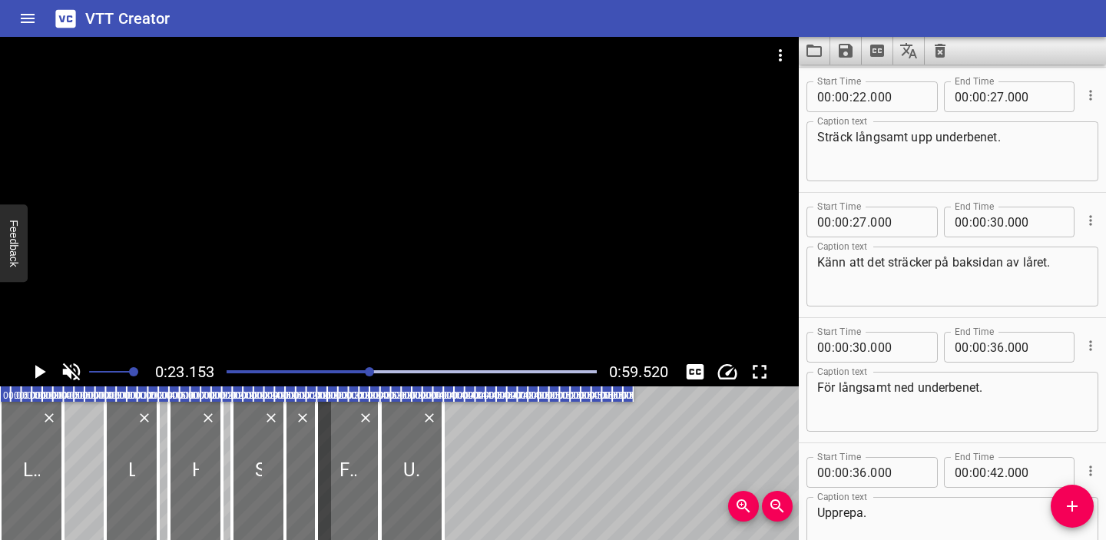
click at [942, 201] on div "Start Time 00 : 00 : 27 . 000 Start Time End Time 00 : 00 : 30 . 000 End Time" at bounding box center [952, 220] width 292 height 40
click at [355, 366] on div at bounding box center [411, 372] width 389 height 22
click at [45, 368] on icon "Play/Pause" at bounding box center [39, 371] width 23 height 23
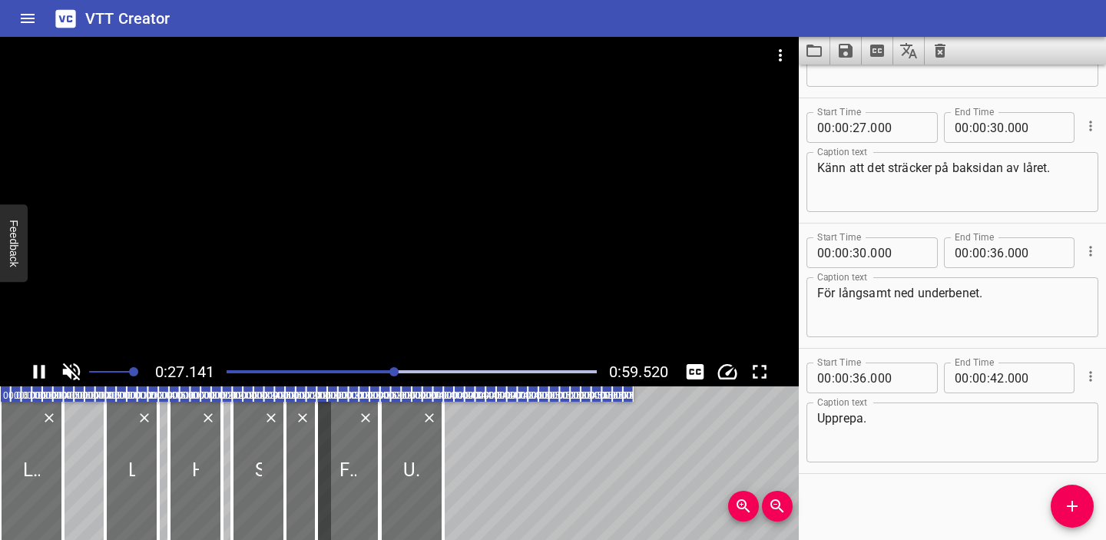
scroll to position [473, 0]
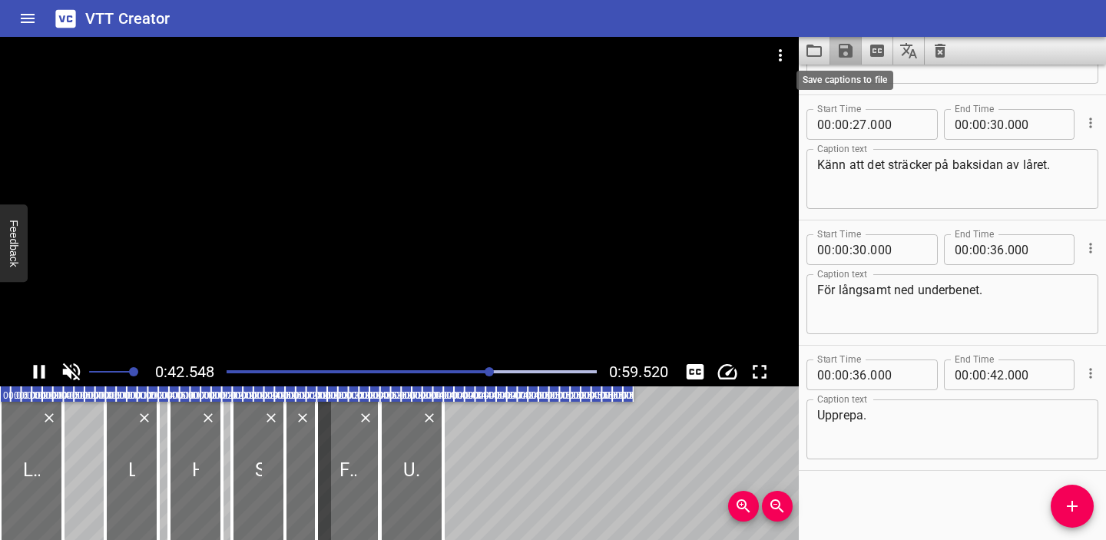
click at [851, 47] on icon "Save captions to file" at bounding box center [846, 51] width 14 height 14
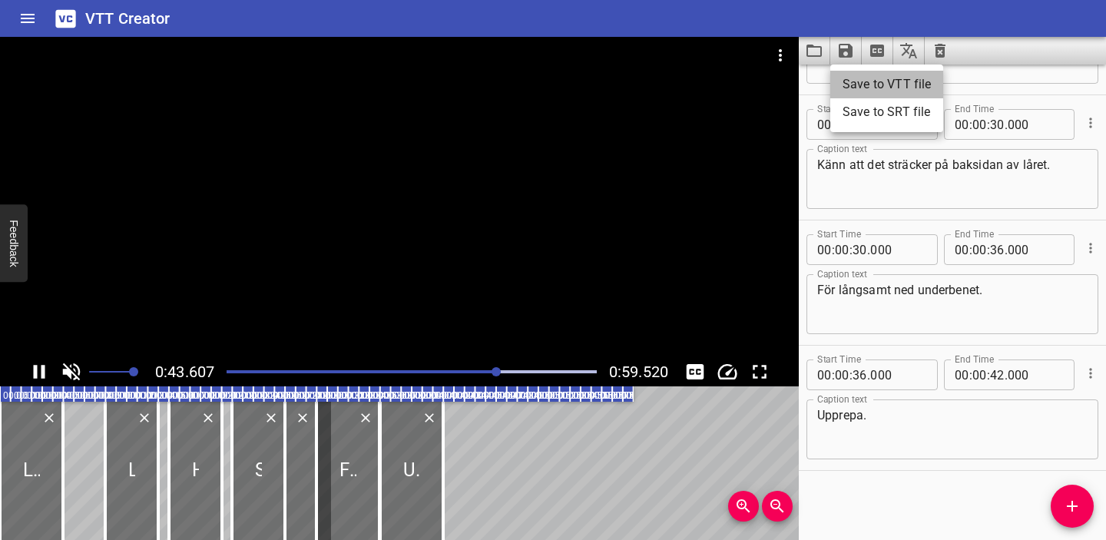
click at [859, 87] on li "Save to VTT file" at bounding box center [886, 85] width 113 height 28
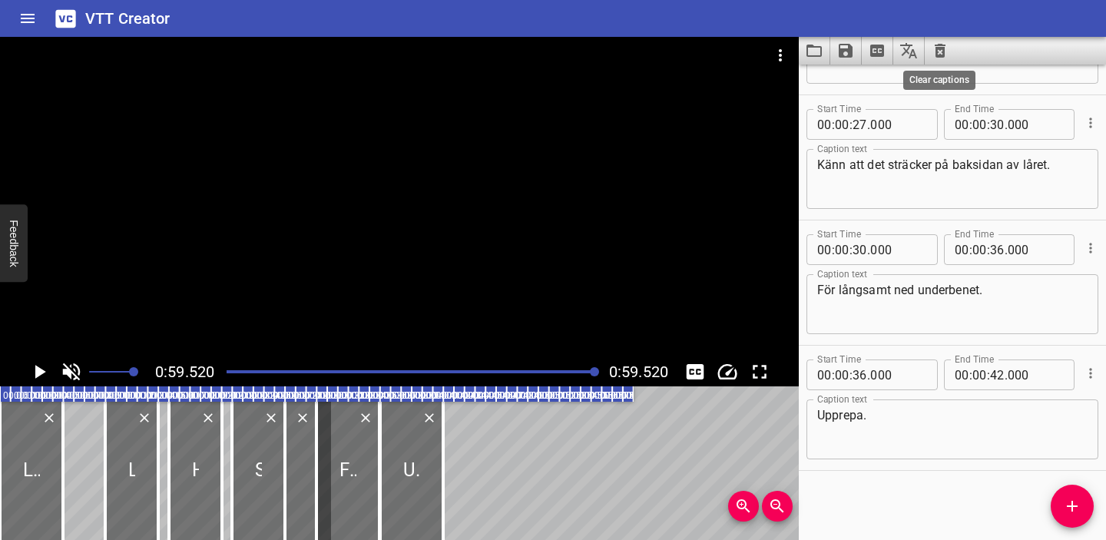
click at [931, 58] on icon "Clear captions" at bounding box center [940, 50] width 18 height 18
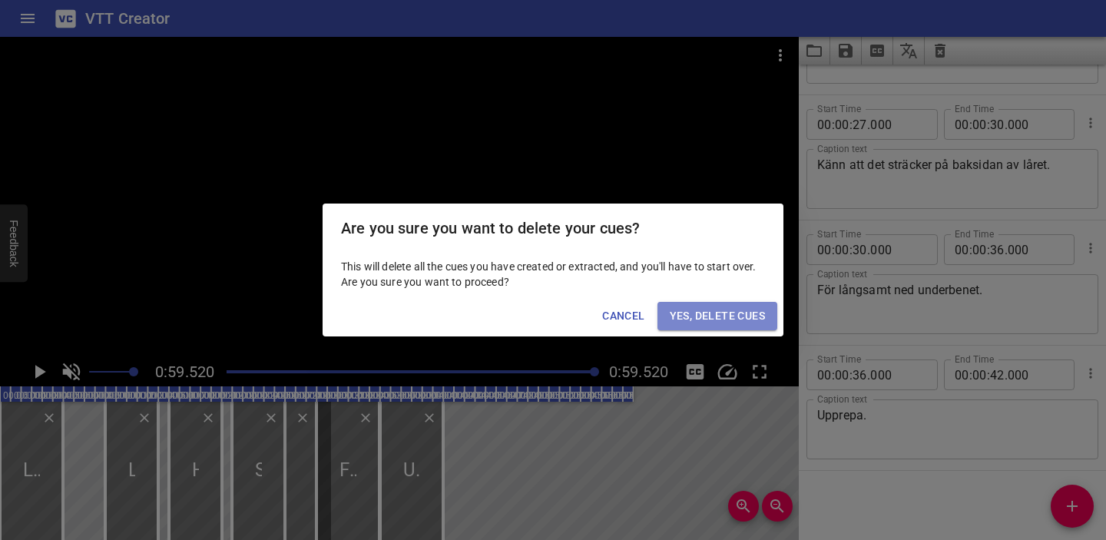
click at [721, 320] on span "Yes, Delete Cues" at bounding box center [717, 315] width 95 height 19
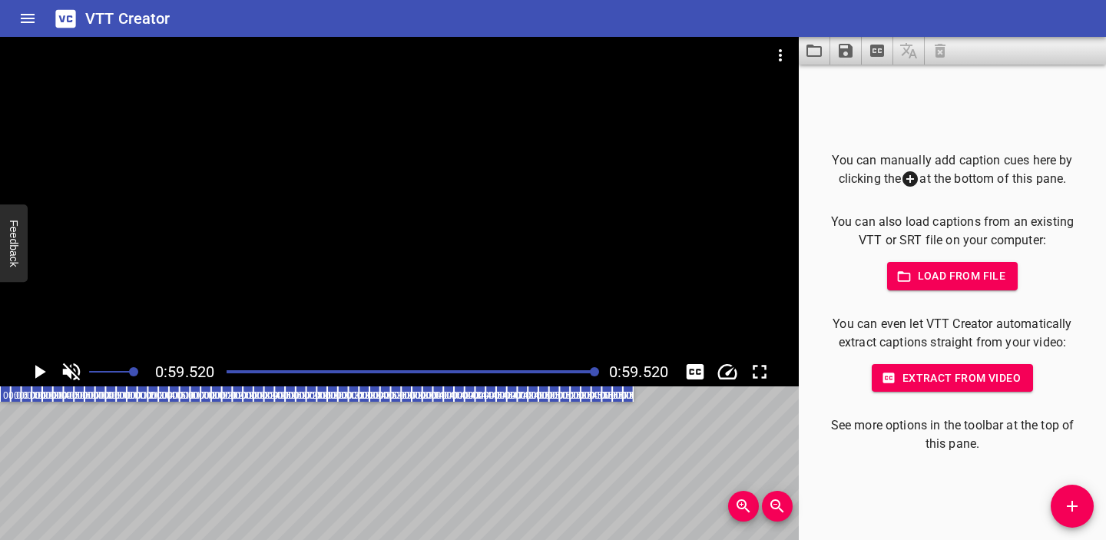
click at [780, 56] on icon "Video Options" at bounding box center [780, 55] width 3 height 12
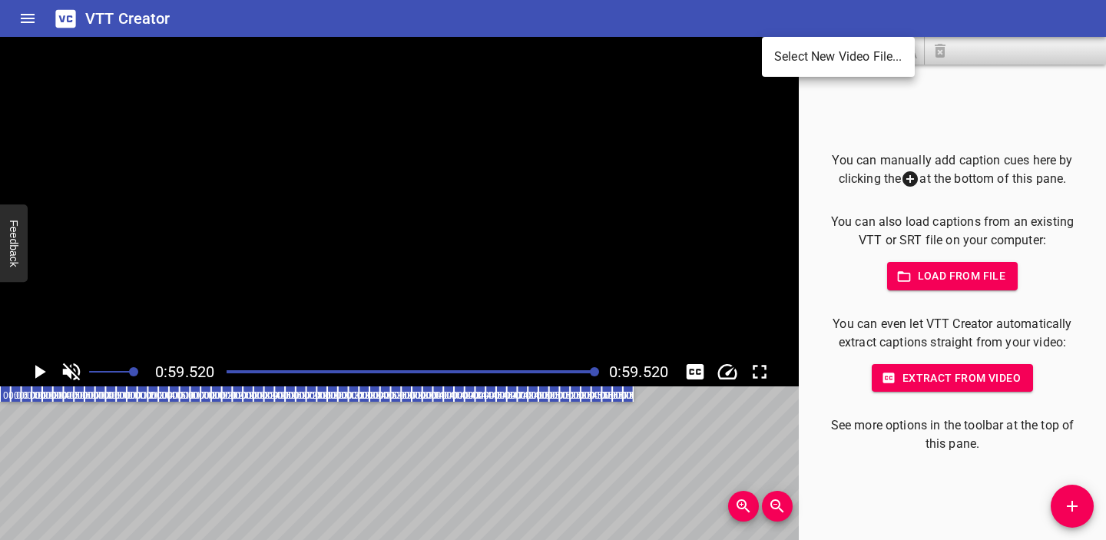
click at [798, 60] on li "Select New Video File..." at bounding box center [838, 57] width 153 height 28
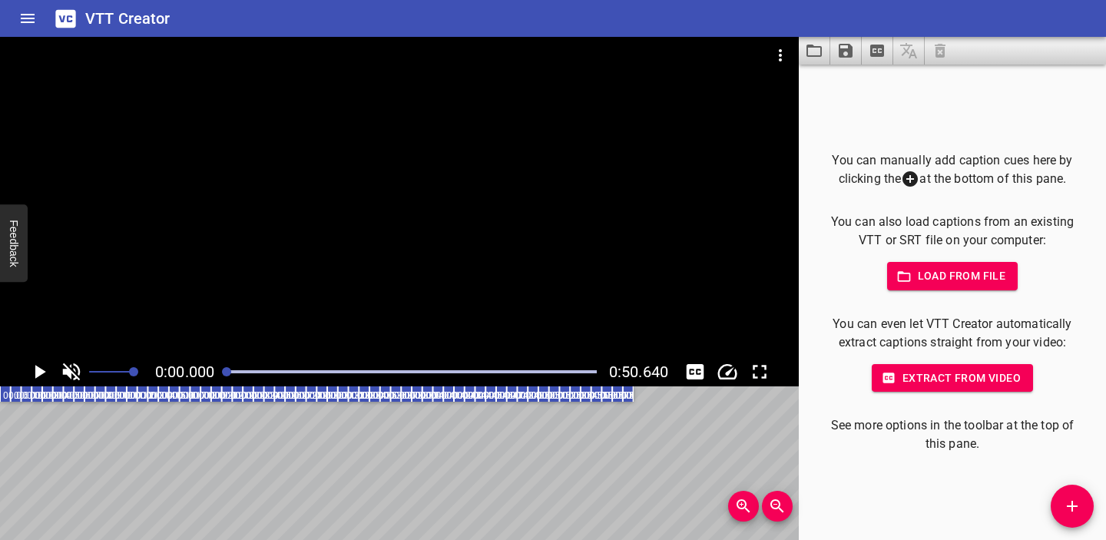
click at [954, 279] on span "Load from file" at bounding box center [952, 275] width 107 height 19
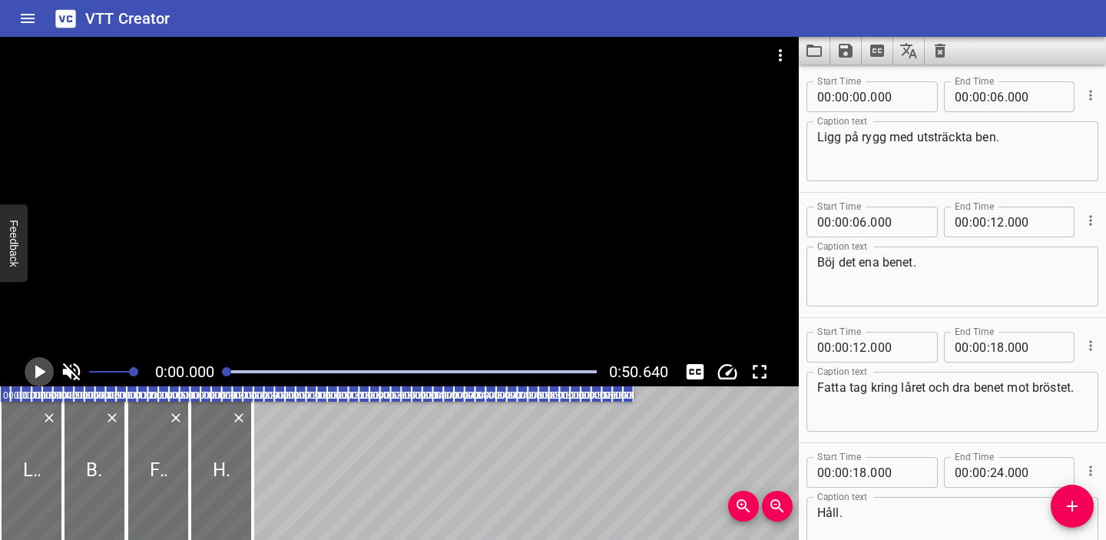
click at [42, 367] on icon "Play/Pause" at bounding box center [39, 371] width 23 height 23
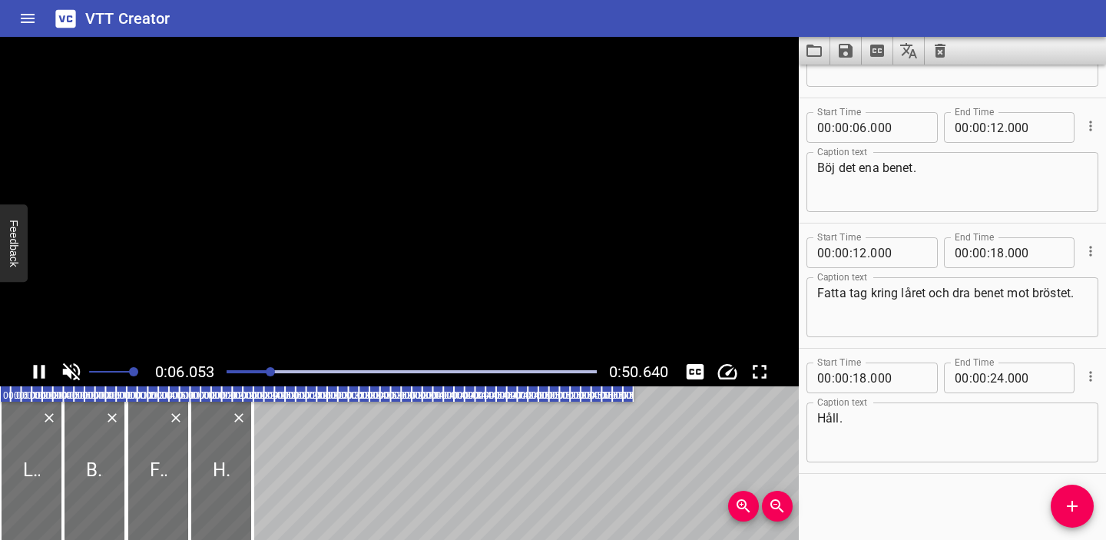
scroll to position [98, 0]
click at [41, 368] on icon "Play/Pause" at bounding box center [40, 372] width 12 height 14
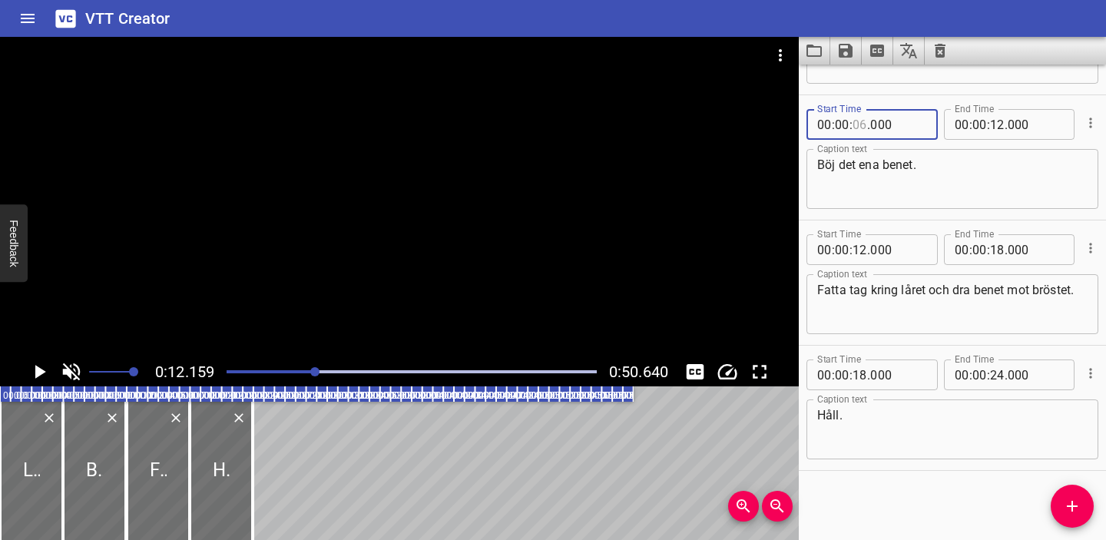
click at [859, 125] on input "number" at bounding box center [859, 124] width 15 height 31
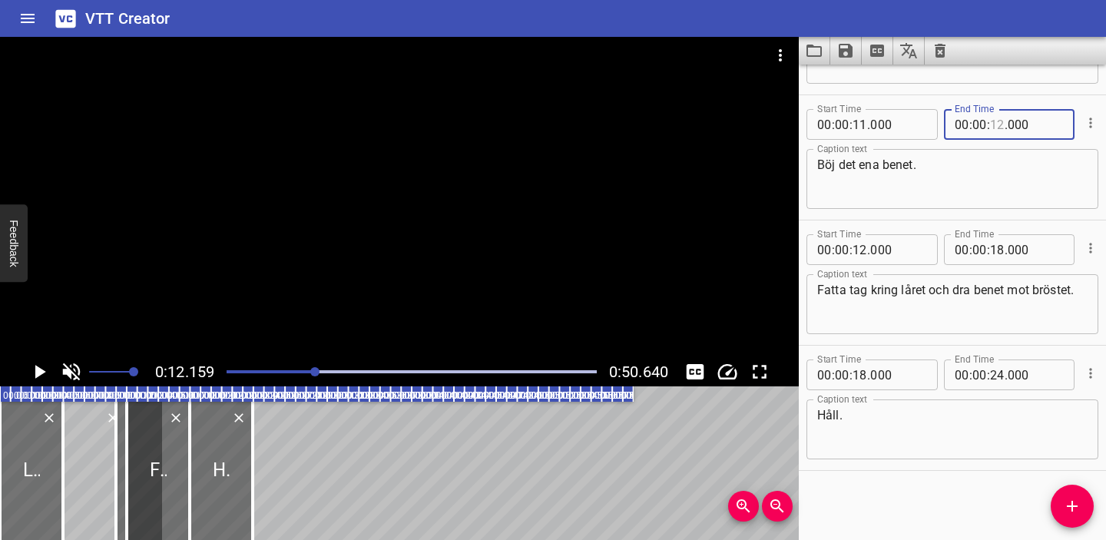
click at [998, 124] on input "number" at bounding box center [997, 124] width 15 height 31
click at [862, 249] on input "number" at bounding box center [859, 249] width 15 height 31
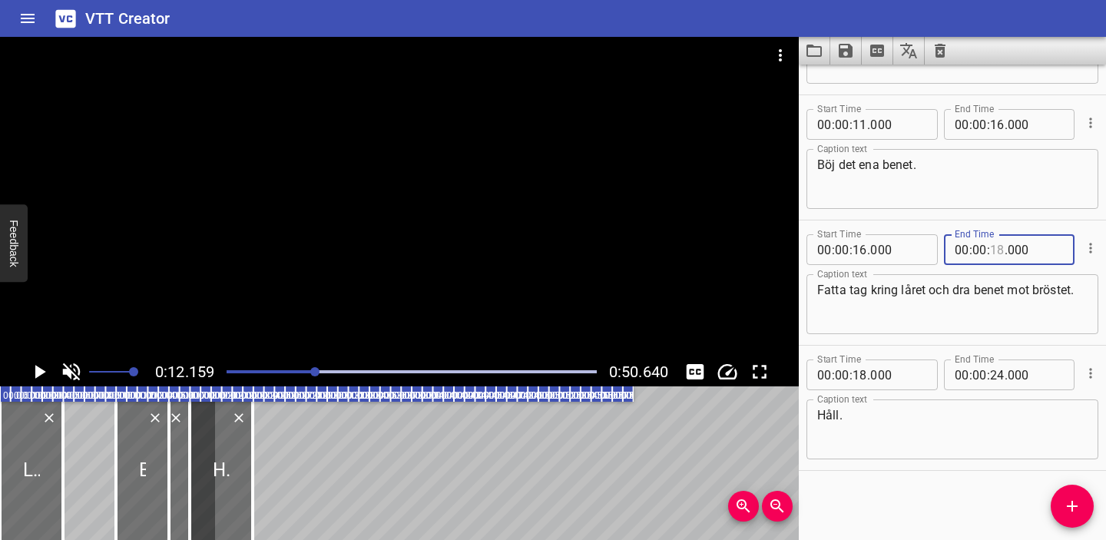
click at [1000, 250] on input "number" at bounding box center [997, 249] width 15 height 31
click at [39, 359] on button "Play/Pause" at bounding box center [39, 371] width 29 height 29
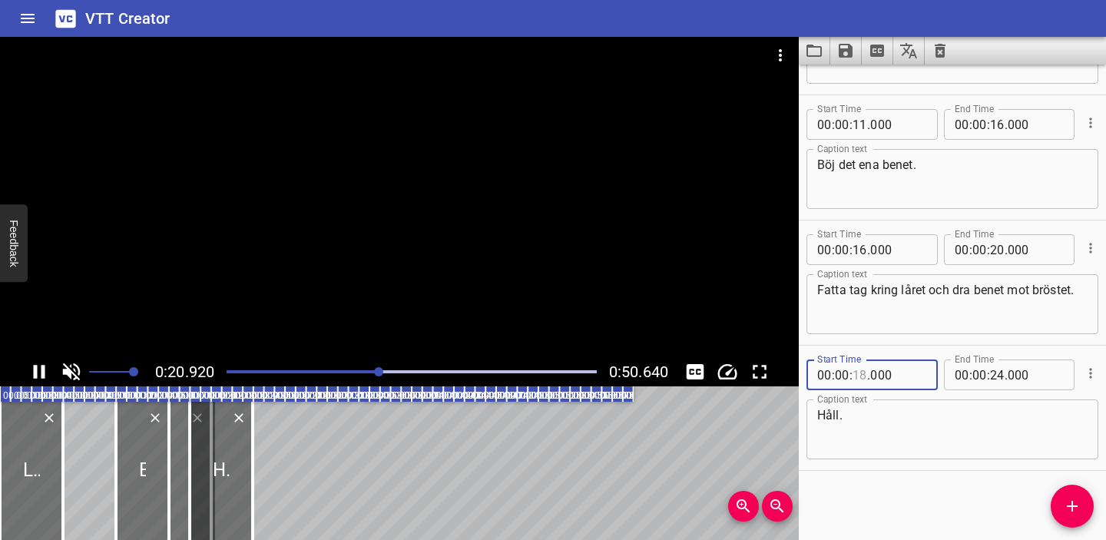
click at [859, 376] on input "number" at bounding box center [859, 374] width 15 height 31
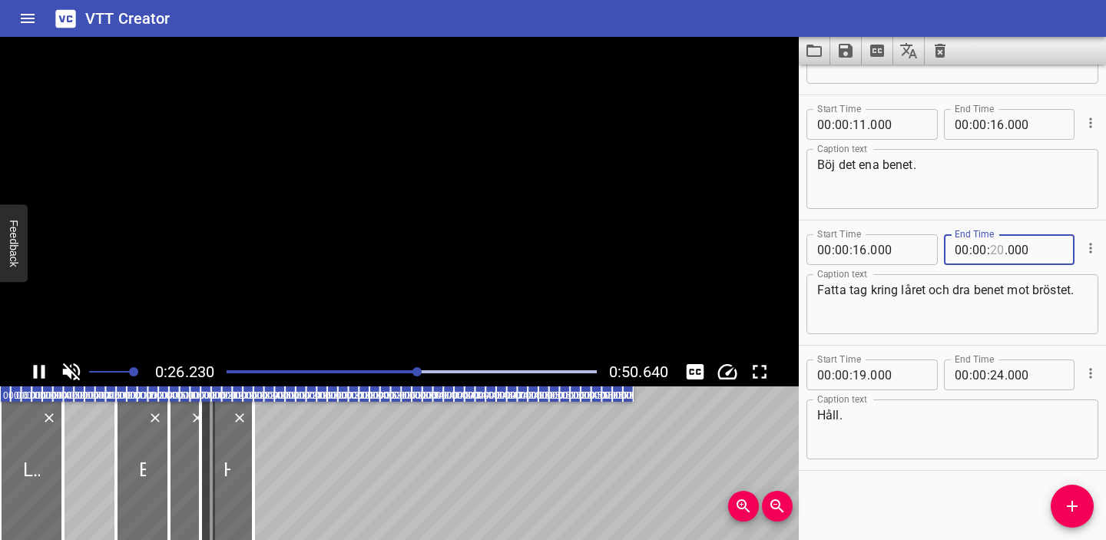
click at [994, 246] on input "number" at bounding box center [997, 249] width 15 height 31
click at [859, 251] on input "number" at bounding box center [859, 249] width 15 height 31
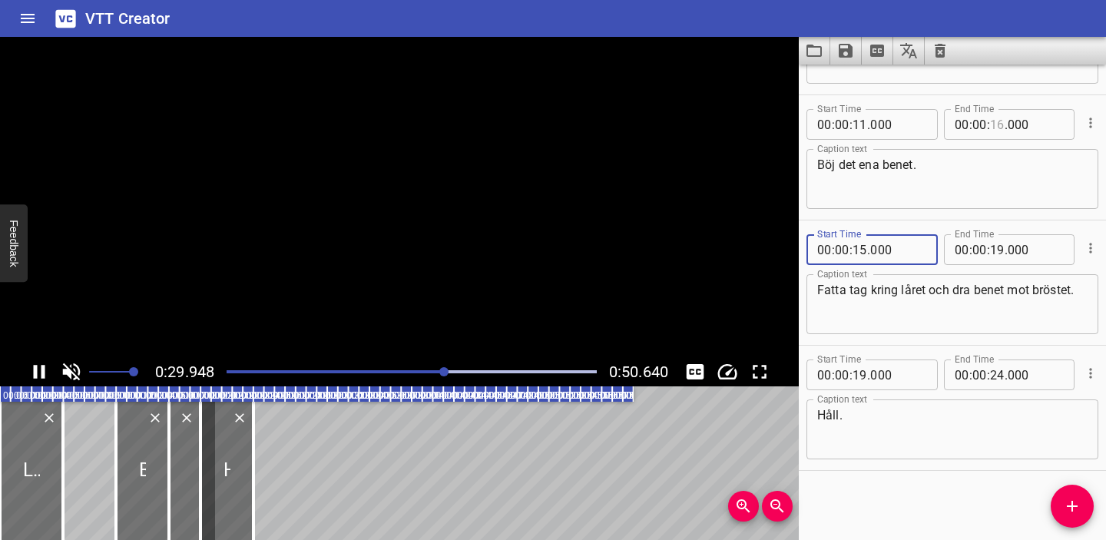
click at [998, 127] on input "number" at bounding box center [997, 124] width 15 height 31
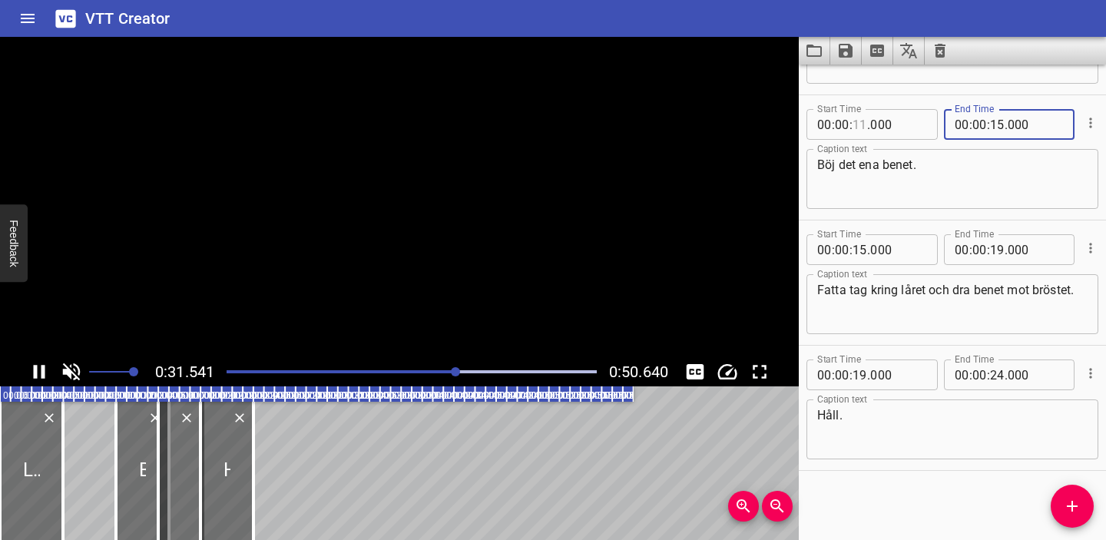
click at [859, 120] on input "number" at bounding box center [859, 124] width 15 height 31
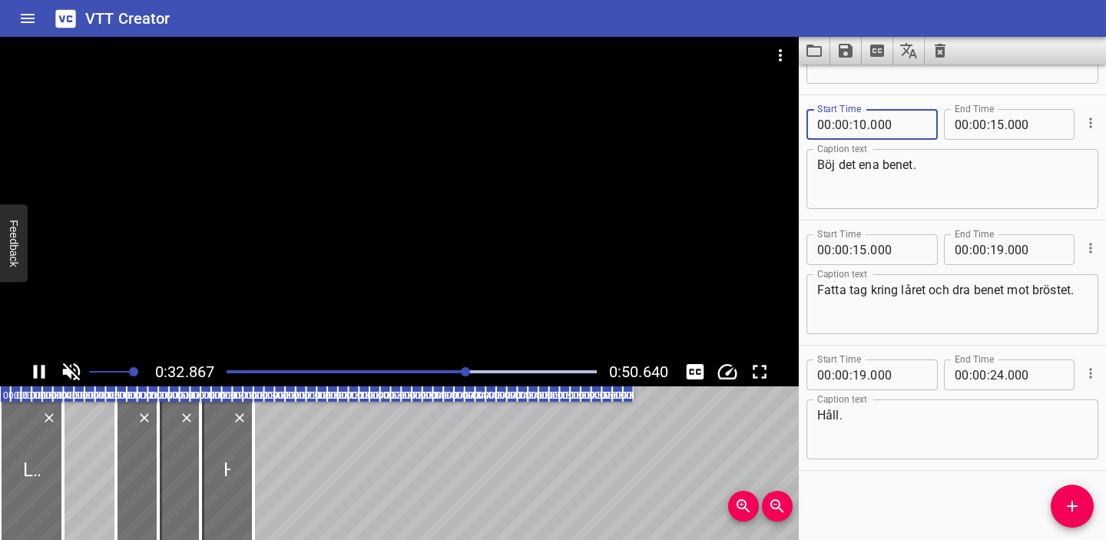
click at [776, 212] on div at bounding box center [399, 197] width 799 height 320
click at [265, 368] on div at bounding box center [411, 372] width 389 height 22
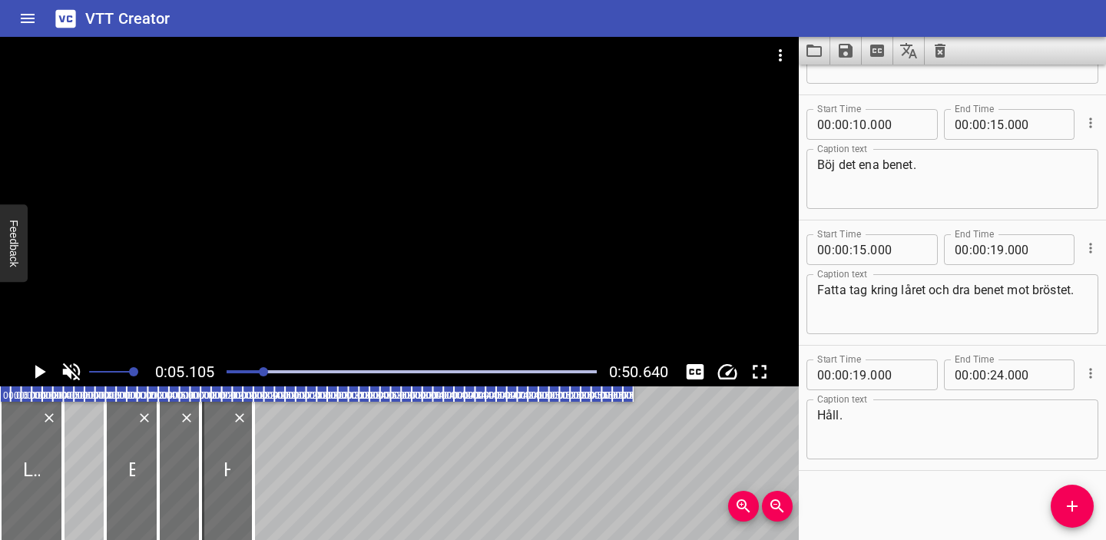
click at [41, 370] on icon "Play/Pause" at bounding box center [40, 372] width 11 height 14
click at [848, 51] on icon "Save captions to file" at bounding box center [846, 51] width 14 height 14
click at [859, 88] on li "Save to VTT file" at bounding box center [886, 85] width 113 height 28
click at [938, 46] on icon "Clear captions" at bounding box center [940, 50] width 18 height 18
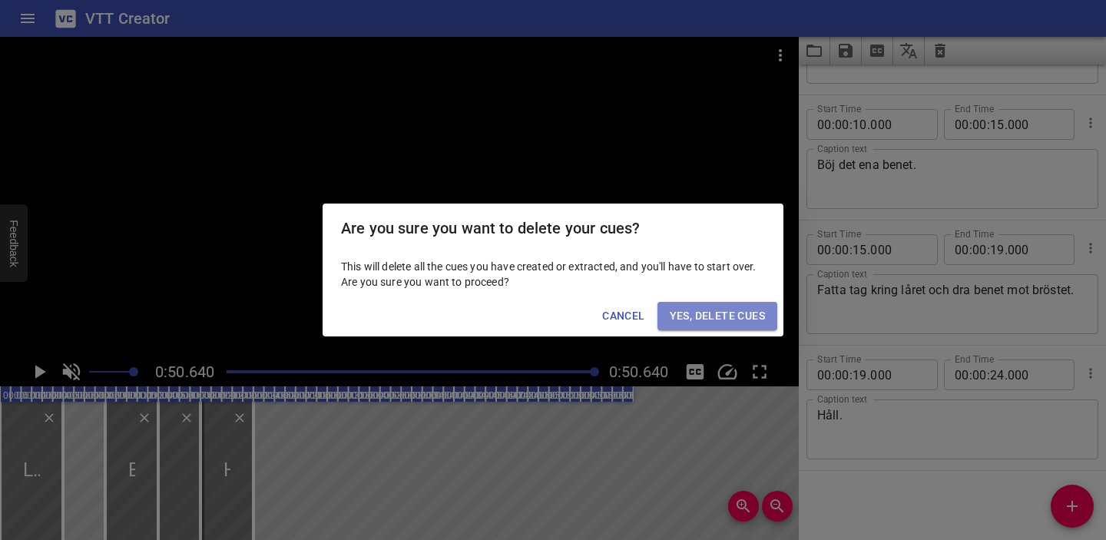
click at [733, 306] on span "Yes, Delete Cues" at bounding box center [717, 315] width 95 height 19
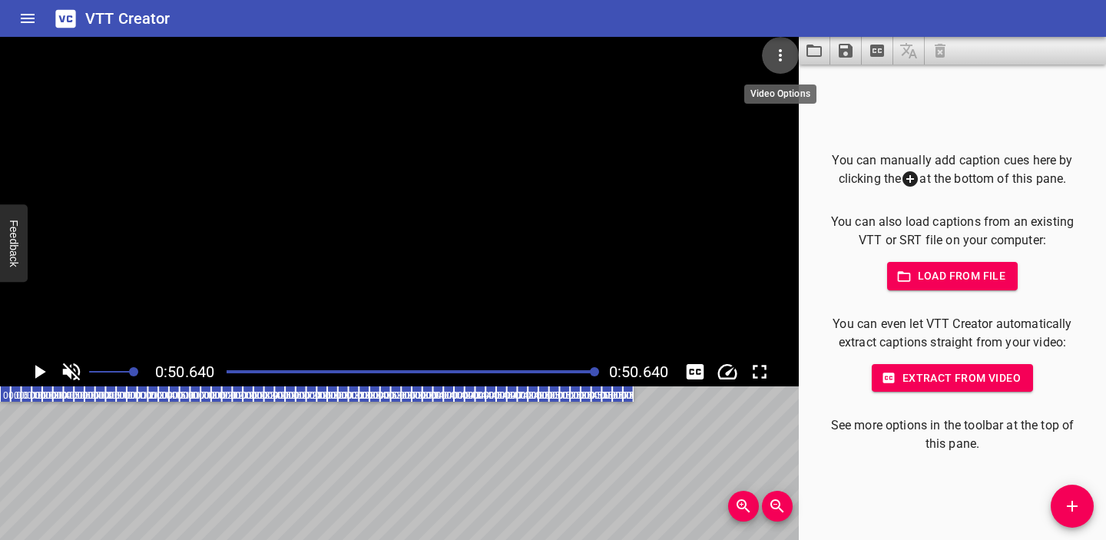
click at [781, 56] on icon "Video Options" at bounding box center [780, 55] width 18 height 18
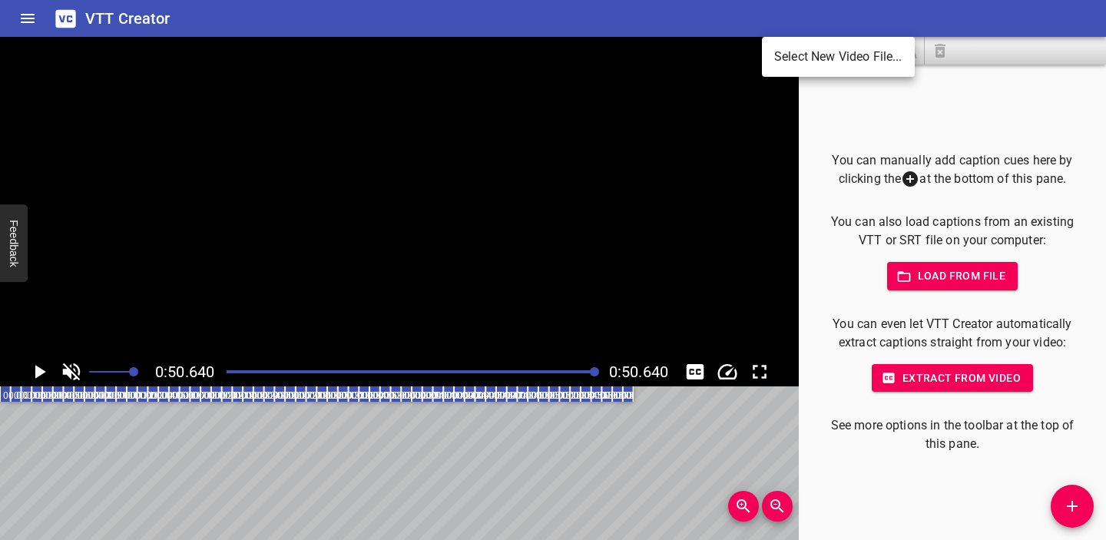
click at [786, 49] on li "Select New Video File..." at bounding box center [838, 57] width 153 height 28
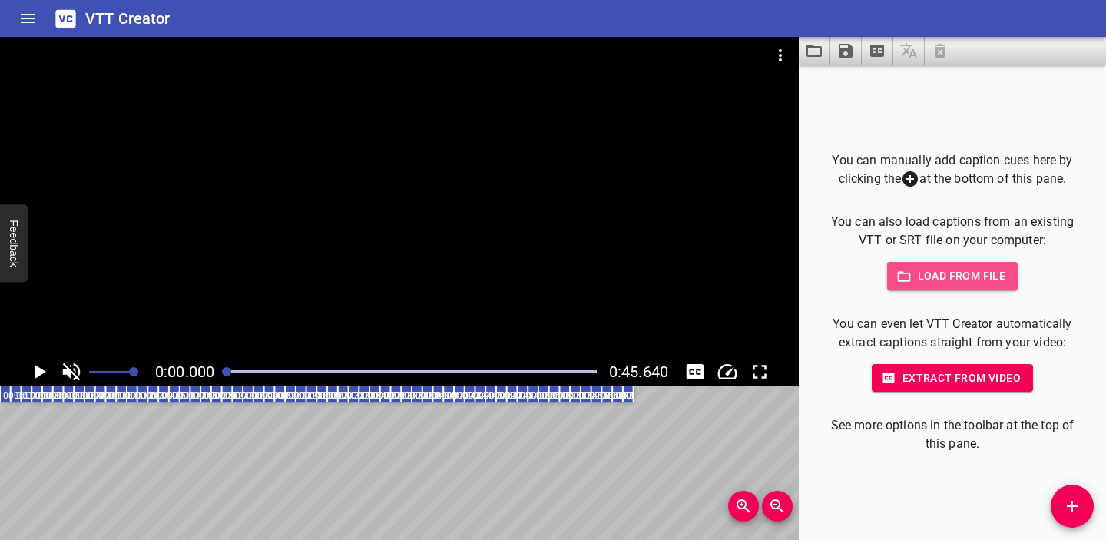
click at [941, 271] on span "Load from file" at bounding box center [952, 275] width 107 height 19
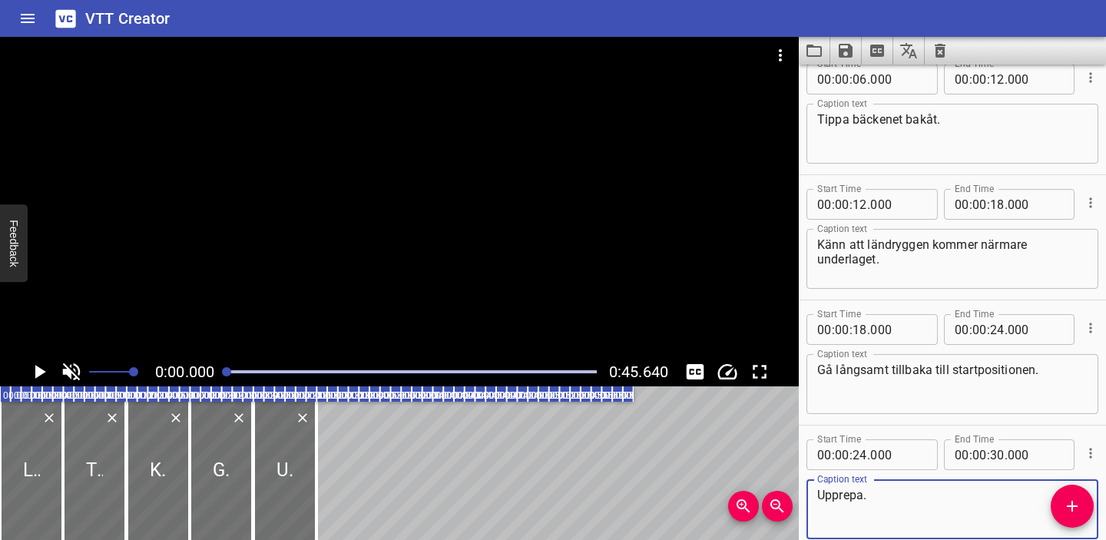
scroll to position [223, 0]
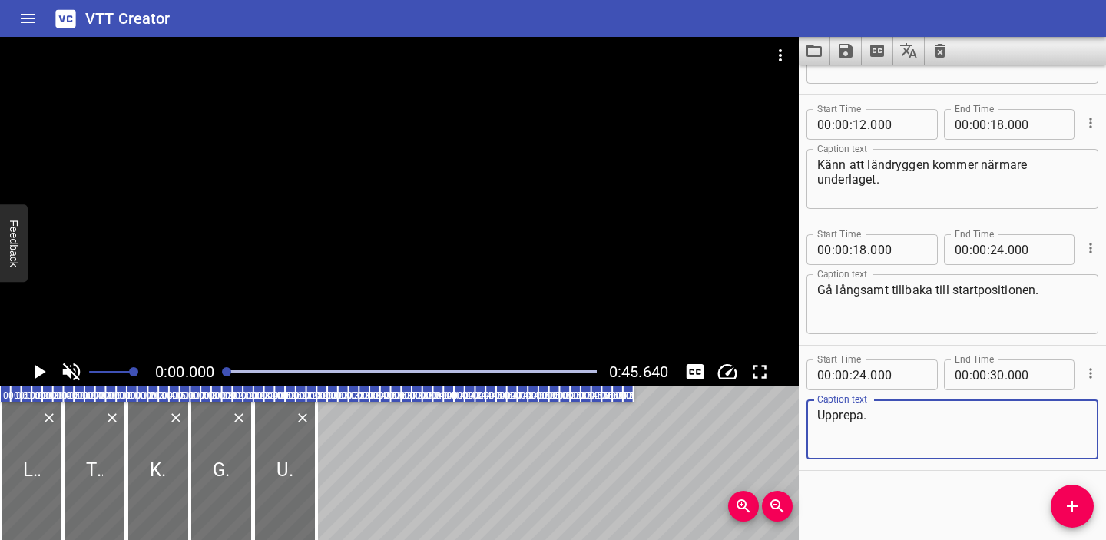
click at [26, 369] on button "Play/Pause" at bounding box center [39, 371] width 29 height 29
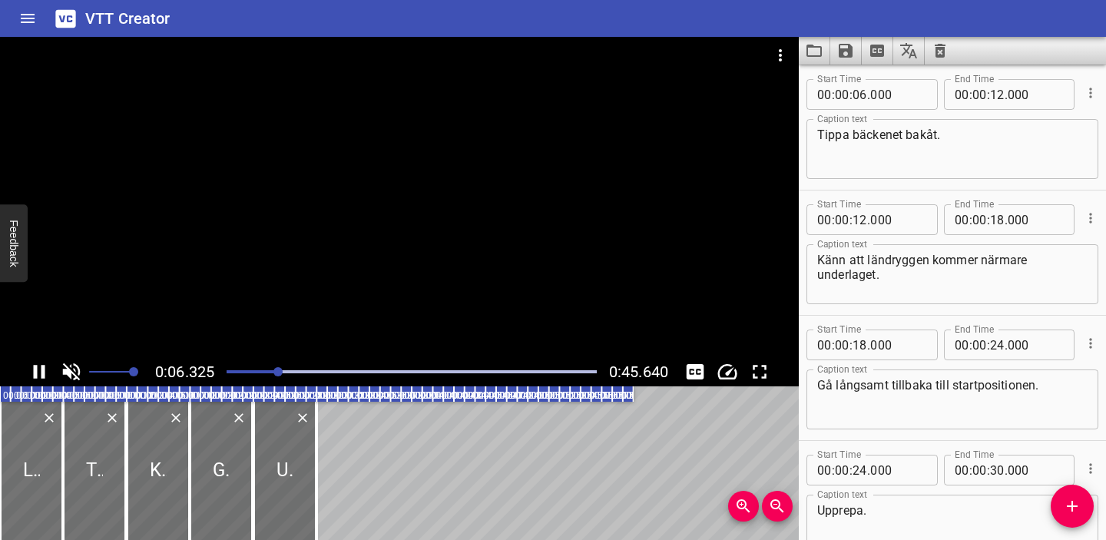
scroll to position [125, 0]
click at [230, 370] on div "Play progress" at bounding box center [93, 371] width 370 height 3
click at [230, 372] on div "Play progress" at bounding box center [107, 371] width 370 height 3
click at [230, 371] on div "Play progress" at bounding box center [119, 371] width 370 height 3
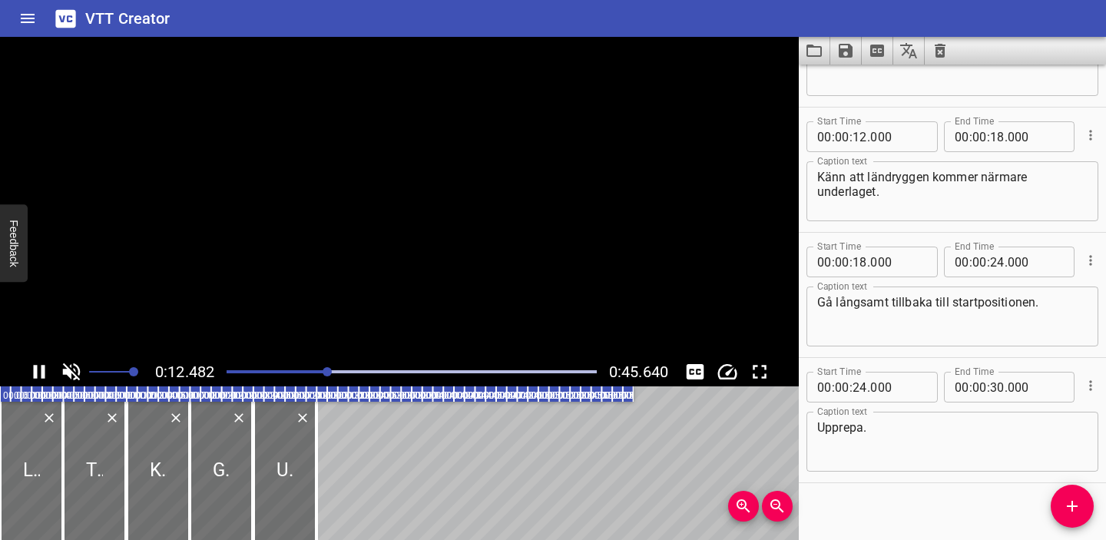
scroll to position [223, 0]
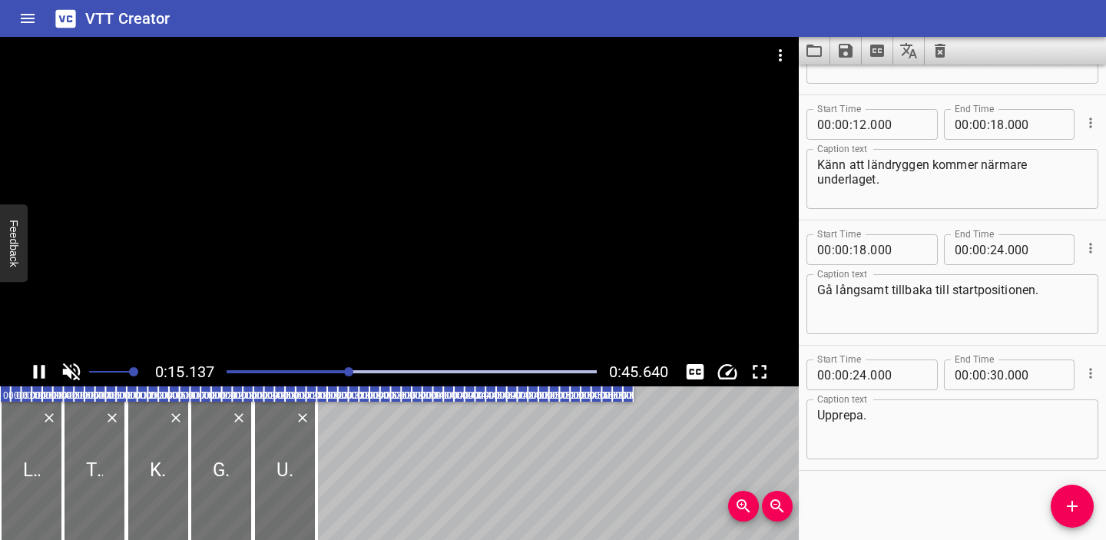
click at [39, 369] on icon "Play/Pause" at bounding box center [39, 371] width 23 height 23
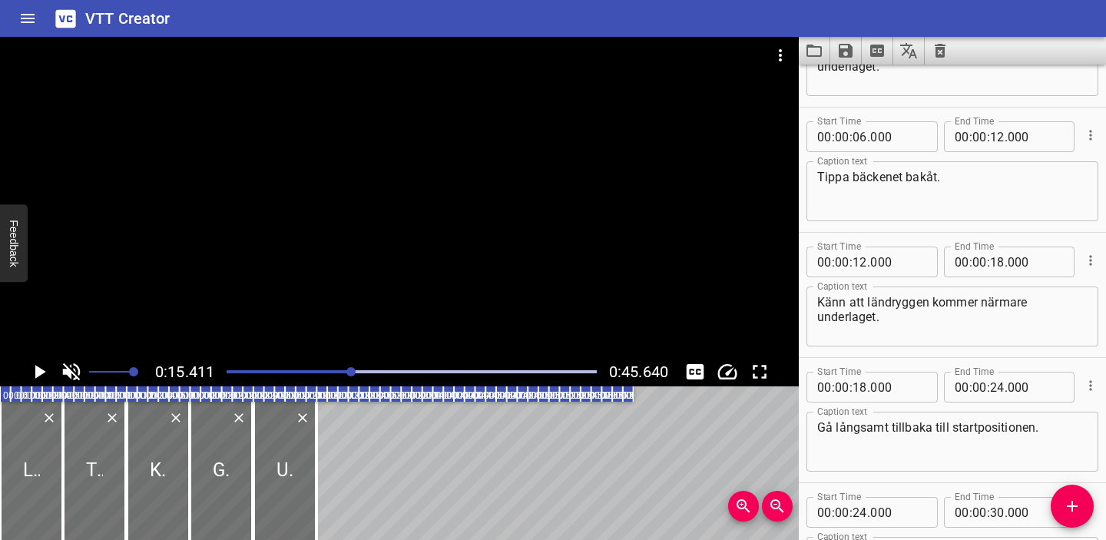
scroll to position [0, 0]
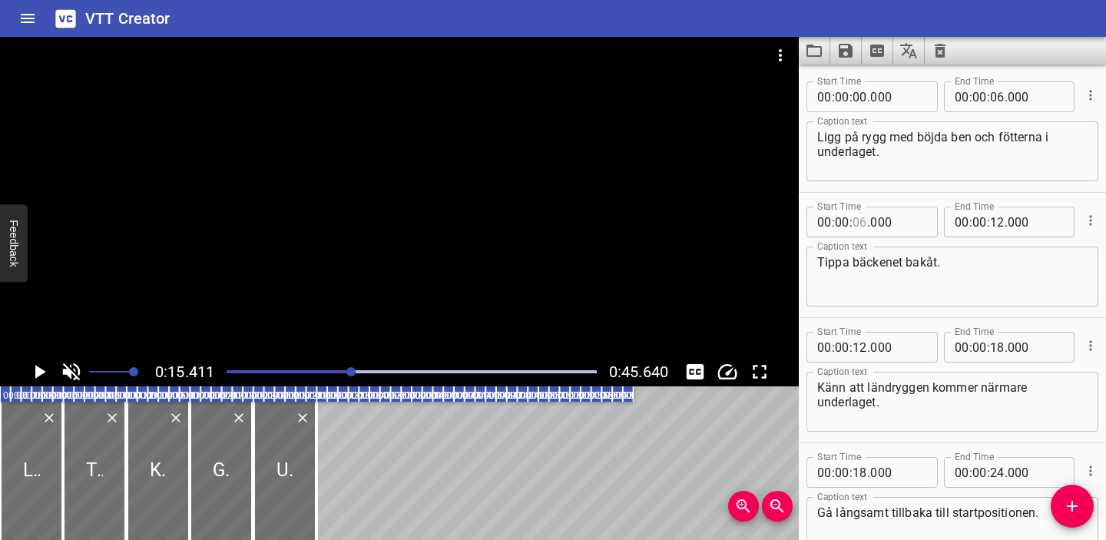
click at [864, 227] on input "number" at bounding box center [859, 222] width 15 height 31
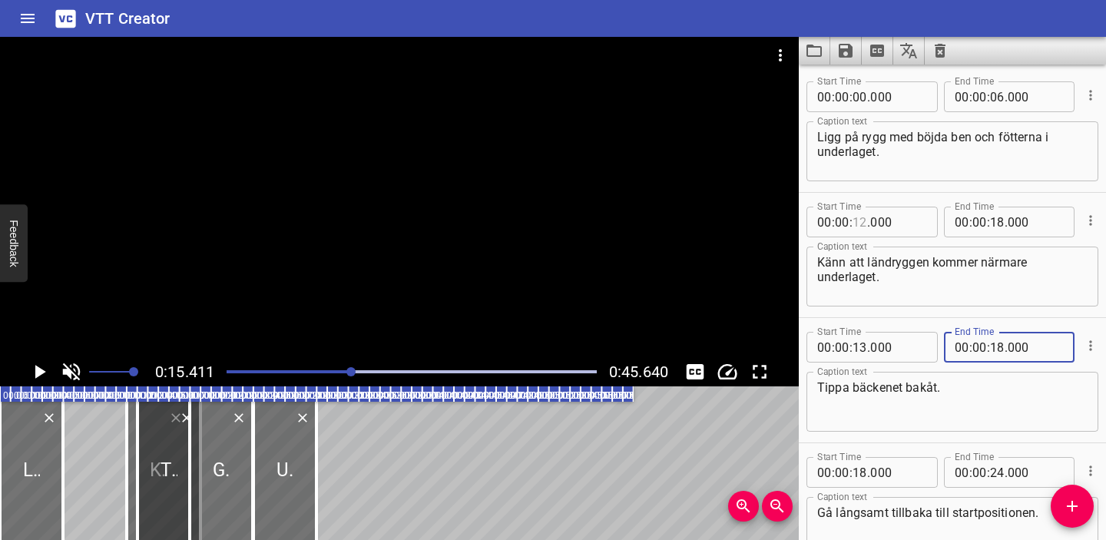
click at [859, 225] on input "number" at bounding box center [859, 222] width 15 height 31
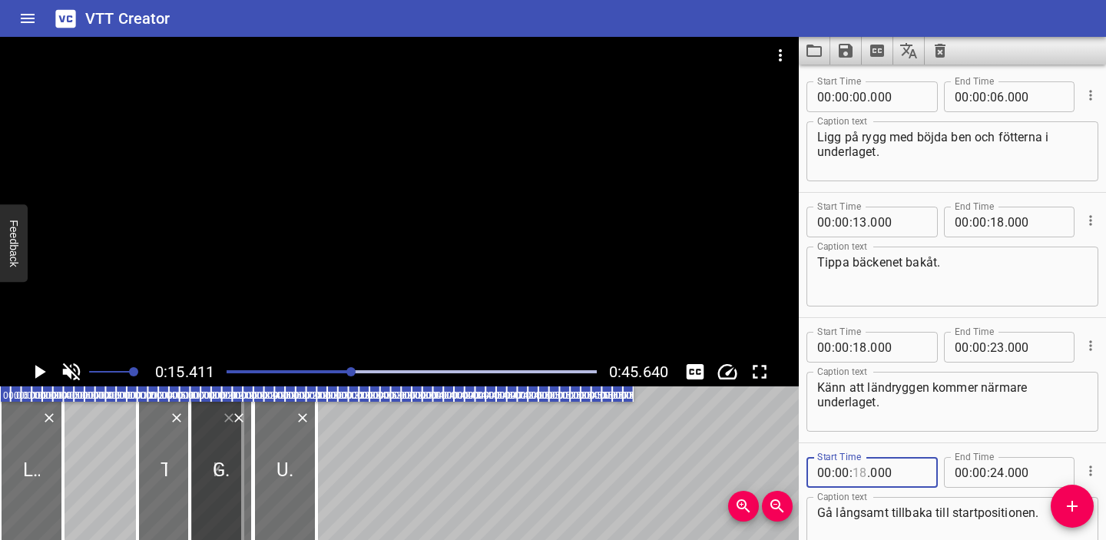
click at [862, 468] on input "number" at bounding box center [859, 472] width 15 height 31
click at [40, 371] on icon "Play/Pause" at bounding box center [40, 372] width 11 height 14
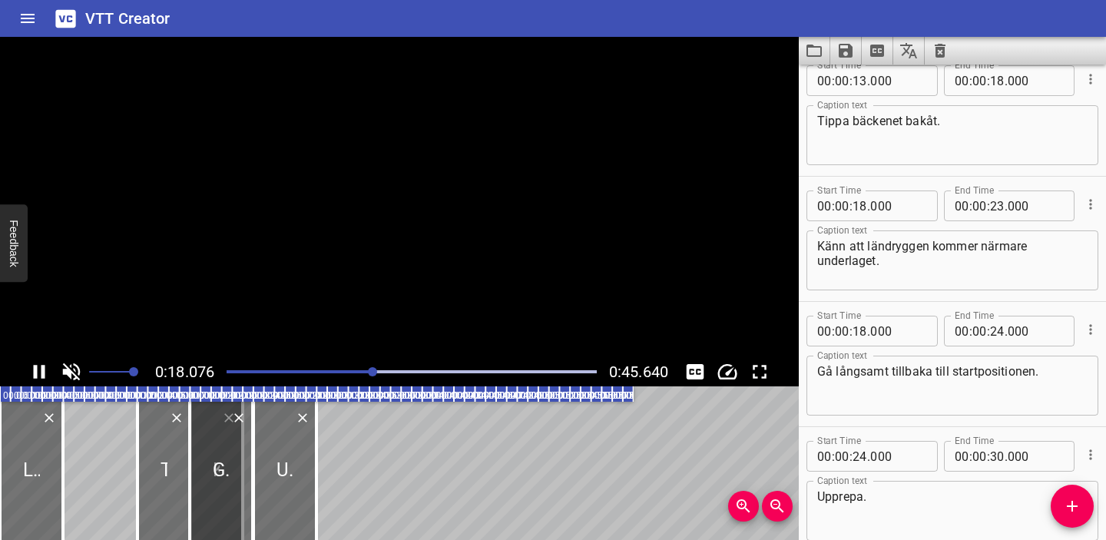
scroll to position [223, 0]
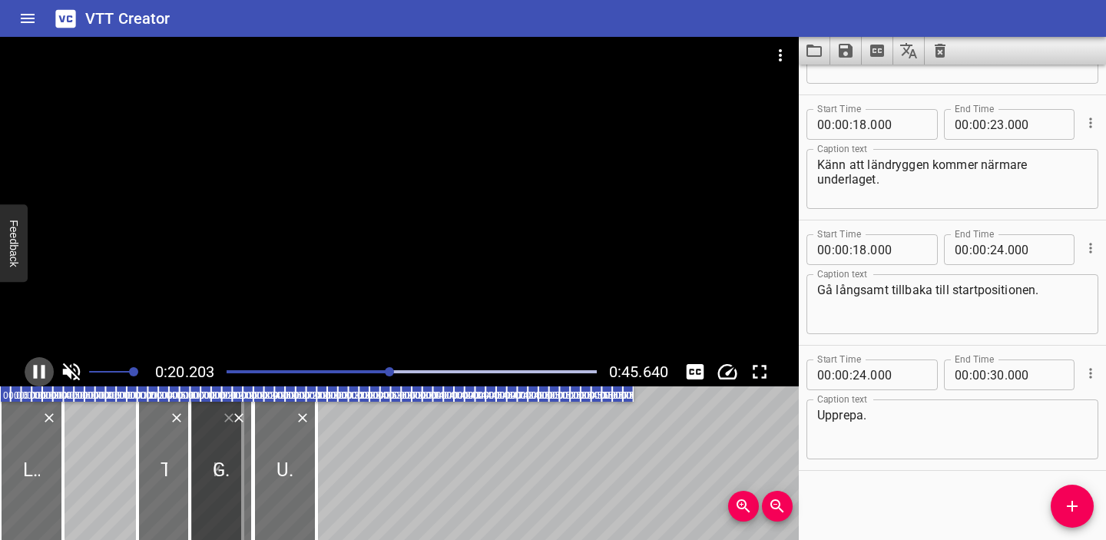
click at [40, 372] on icon "Play/Pause" at bounding box center [39, 371] width 23 height 23
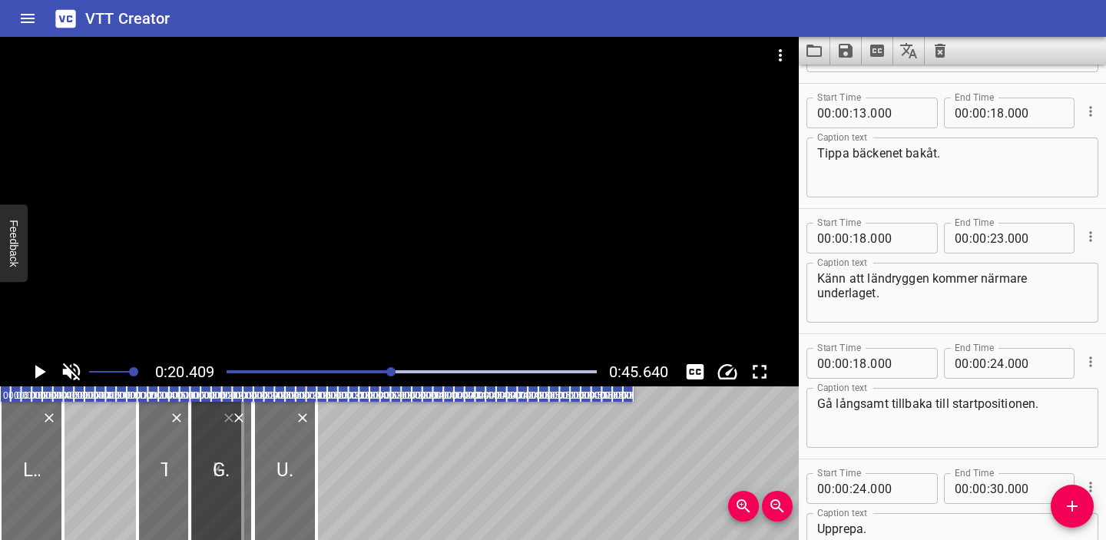
scroll to position [111, 0]
click at [348, 370] on div "Play progress" at bounding box center [207, 371] width 370 height 3
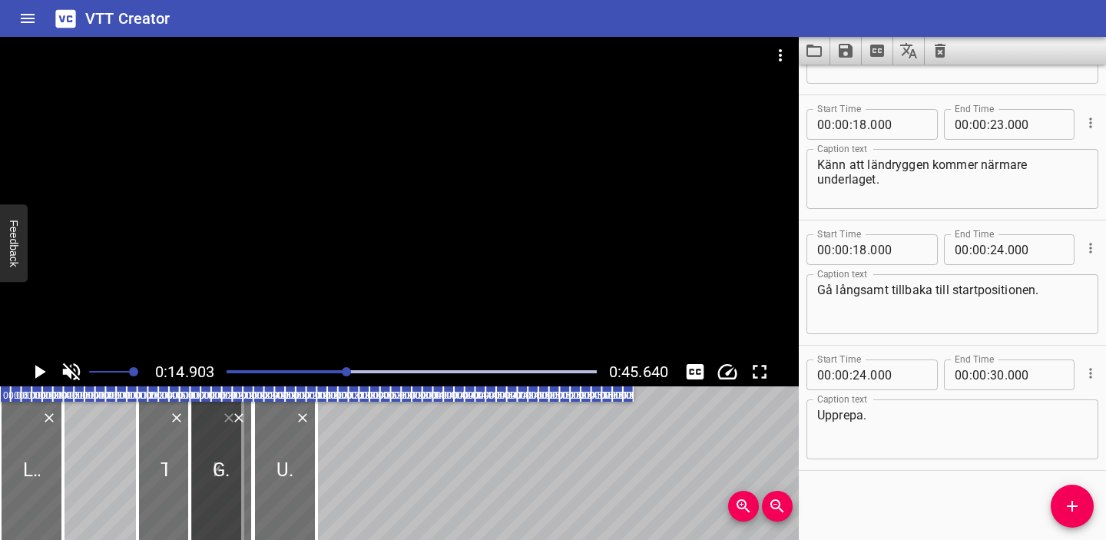
scroll to position [203, 0]
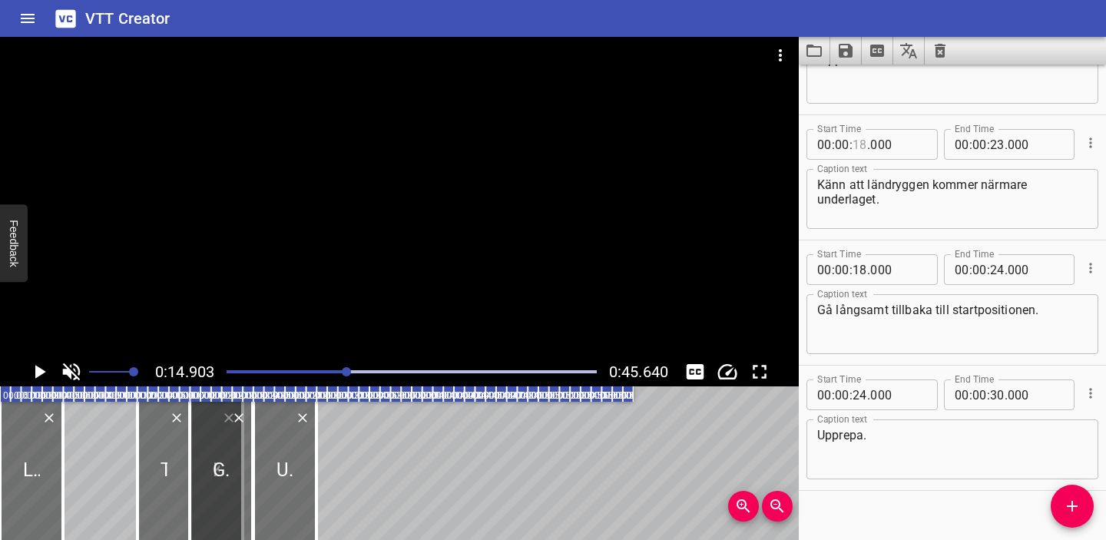
click at [862, 144] on input "number" at bounding box center [859, 144] width 15 height 31
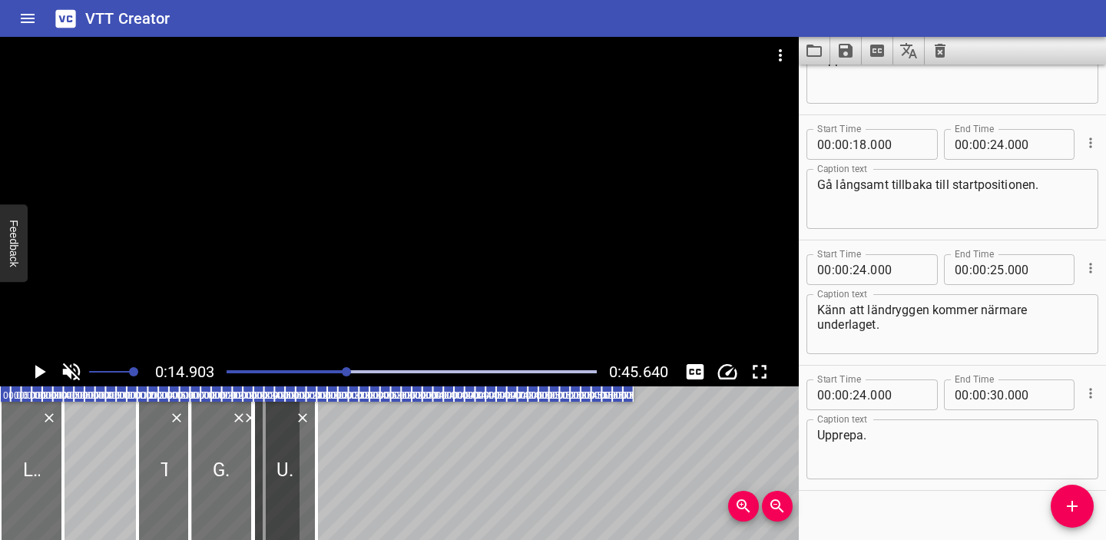
click at [907, 244] on div "Start Time 00 : 00 : 24 . 000 Start Time End Time 00 : 00 : 25 . 000 End Time C…" at bounding box center [952, 302] width 307 height 124
click at [298, 371] on div "Play progress" at bounding box center [163, 371] width 370 height 3
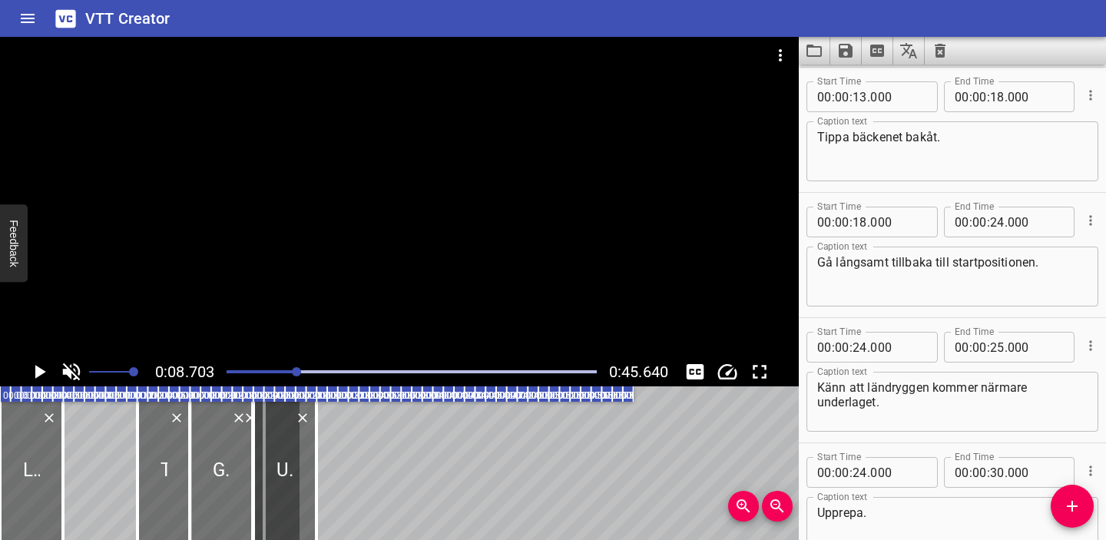
click at [35, 367] on icon "Play/Pause" at bounding box center [39, 371] width 23 height 23
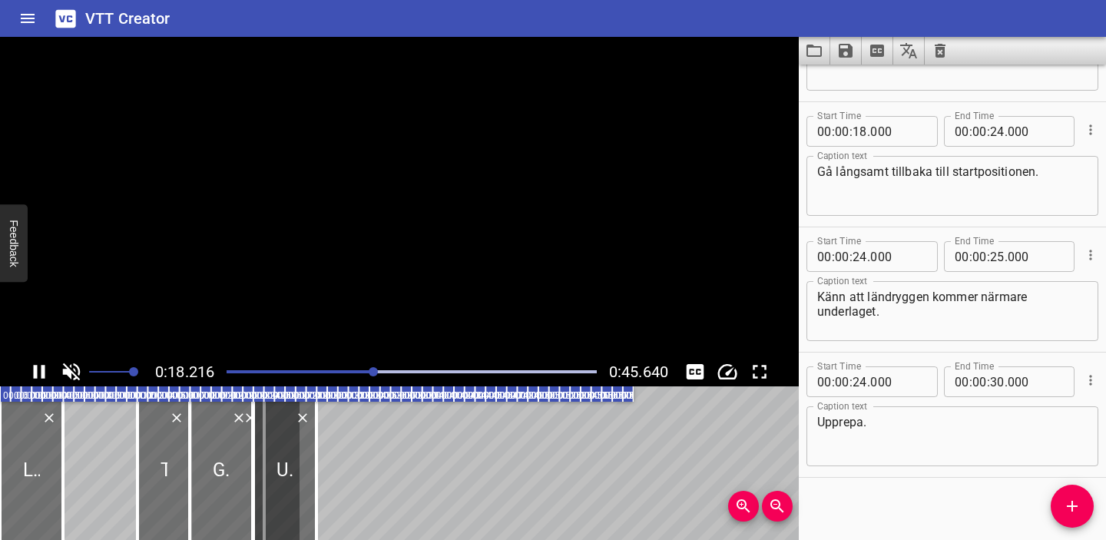
scroll to position [223, 0]
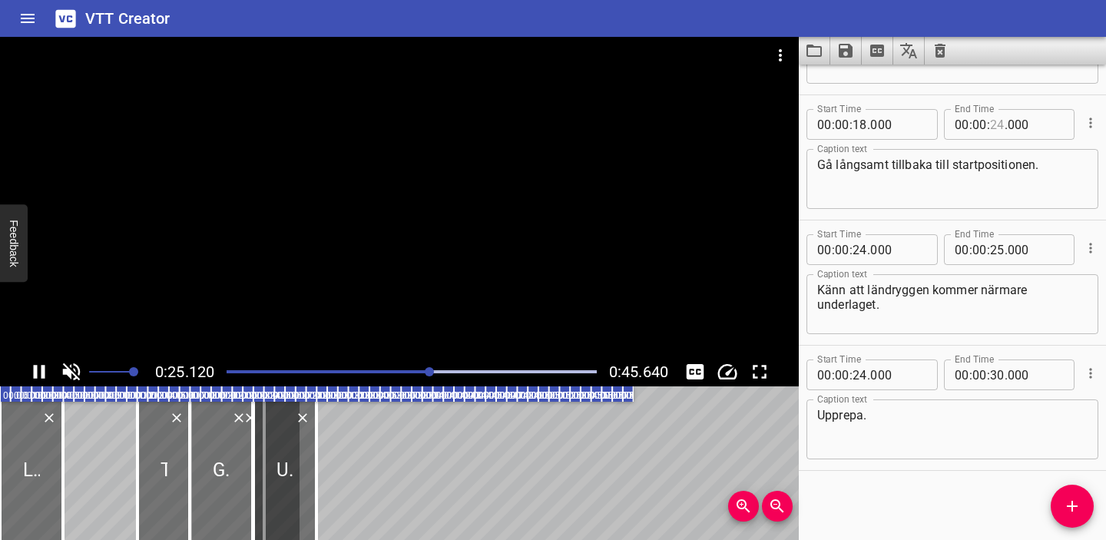
click at [998, 121] on input "number" at bounding box center [997, 124] width 15 height 31
click at [940, 219] on div "Start Time 00 : 00 : 18 . 000 Start Time End Time 00 : 00 : 23 . 000 End Time C…" at bounding box center [952, 157] width 307 height 124
click at [419, 368] on div at bounding box center [411, 372] width 389 height 22
click at [389, 371] on div "Play progress" at bounding box center [247, 371] width 370 height 3
click at [996, 251] on input "number" at bounding box center [997, 249] width 15 height 31
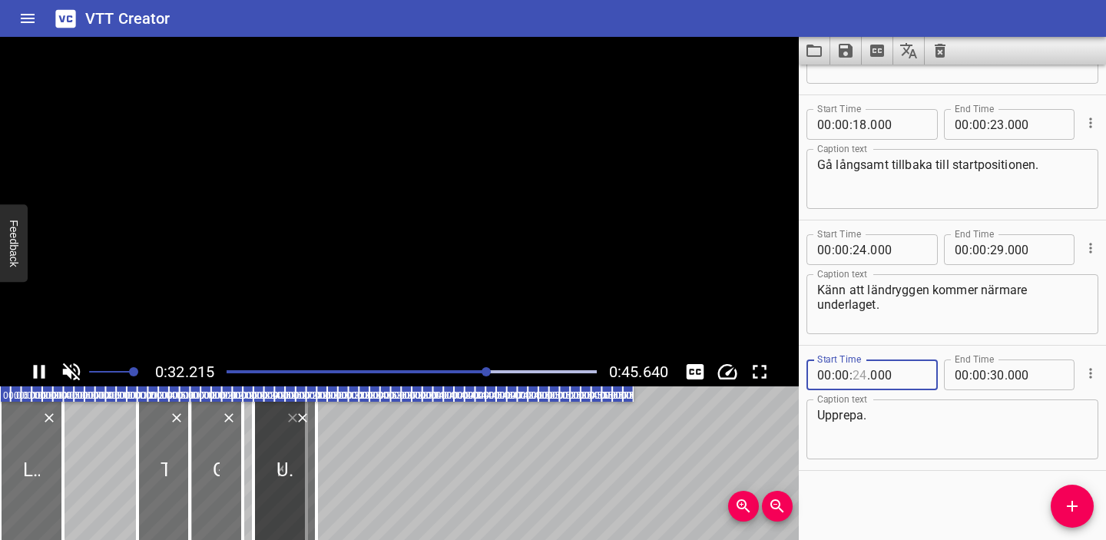
click at [862, 372] on input "number" at bounding box center [859, 374] width 15 height 31
click at [995, 373] on input "number" at bounding box center [997, 374] width 15 height 31
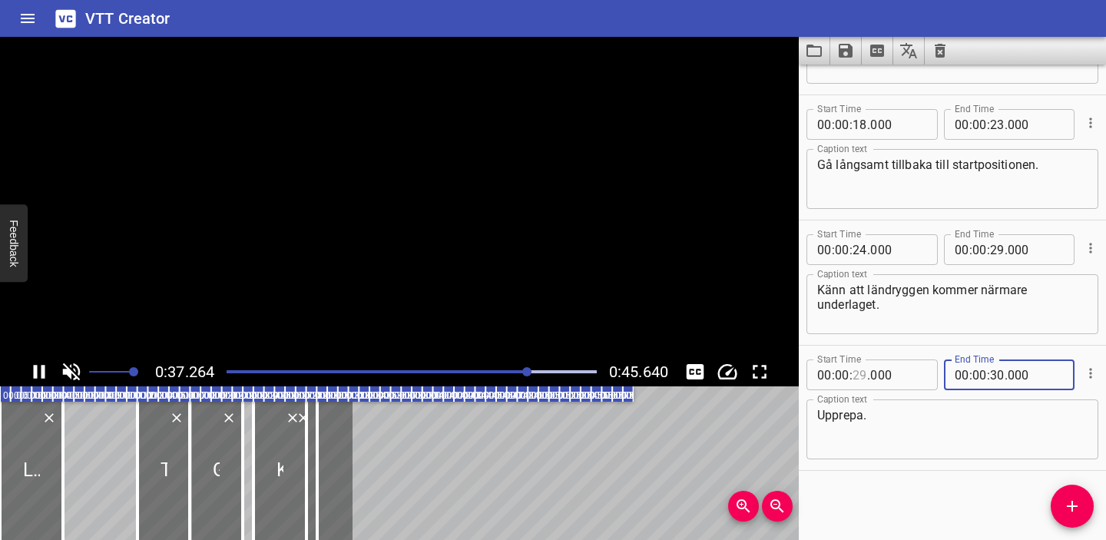
click at [861, 374] on input "number" at bounding box center [859, 374] width 15 height 31
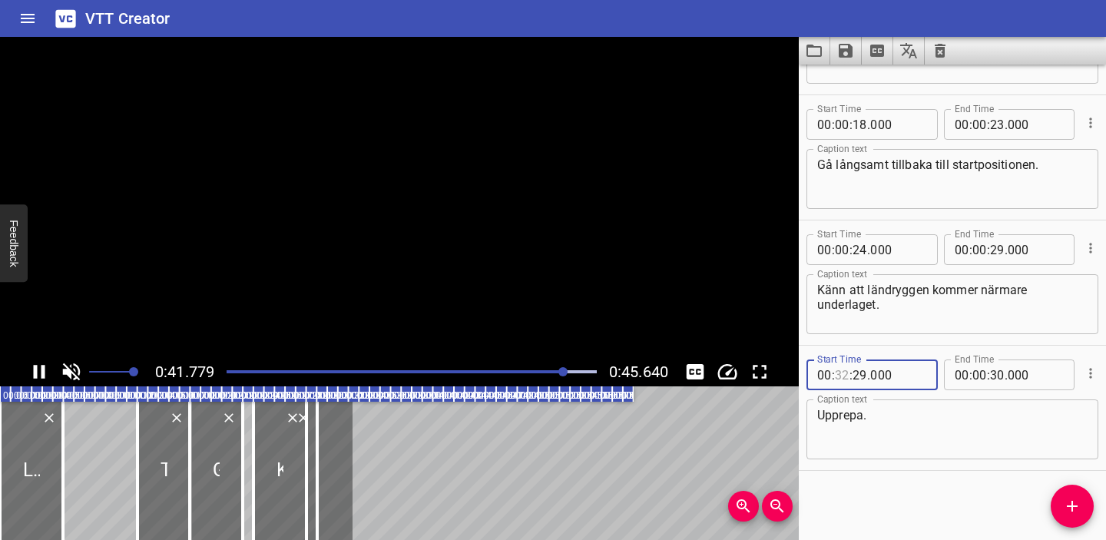
click at [840, 378] on input "number" at bounding box center [842, 374] width 15 height 31
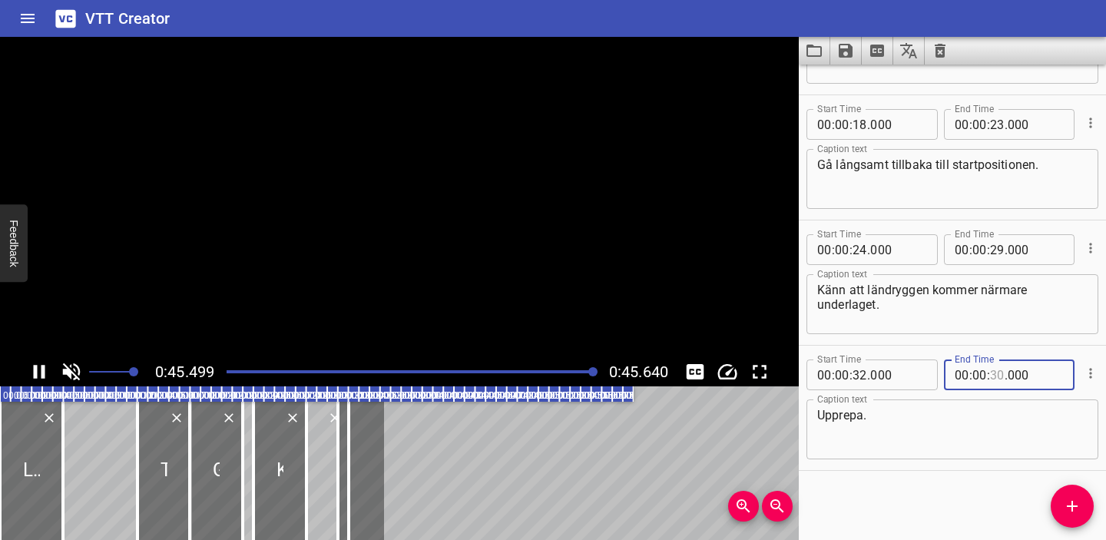
click at [998, 376] on input "number" at bounding box center [997, 374] width 15 height 31
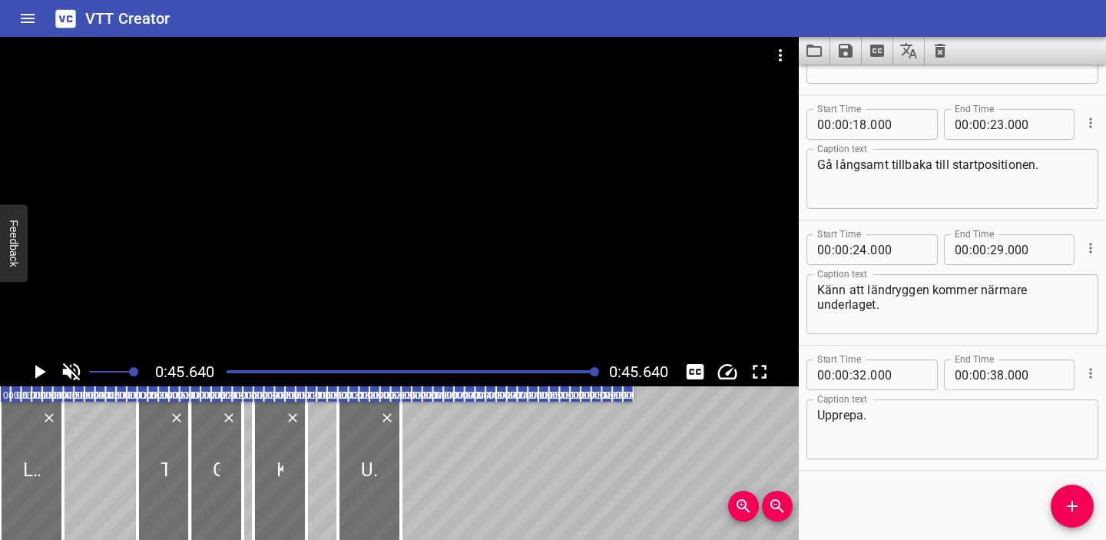
click at [1026, 350] on div "Start Time 00 : 00 : 32 . 000 Start Time End Time 00 : 00 : 38 . 000 End Time C…" at bounding box center [952, 408] width 307 height 124
click at [465, 371] on div "Play progress" at bounding box center [412, 371] width 370 height 3
click at [45, 368] on icon "Play/Pause" at bounding box center [39, 371] width 23 height 23
click at [406, 367] on div at bounding box center [411, 372] width 389 height 22
click at [877, 304] on textarea "Känn att ländryggen kommer närmare underlaget." at bounding box center [952, 305] width 270 height 44
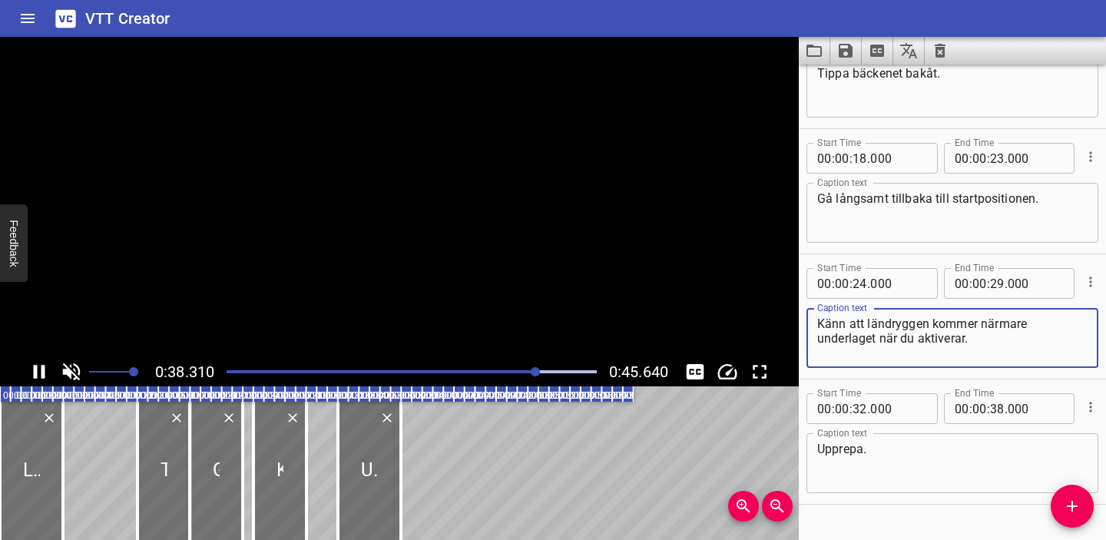
scroll to position [189, 0]
click at [938, 339] on textarea "Känn att ländryggen kommer närmare underlaget när du aktiverar." at bounding box center [952, 338] width 270 height 44
click at [932, 379] on hr at bounding box center [952, 379] width 307 height 1
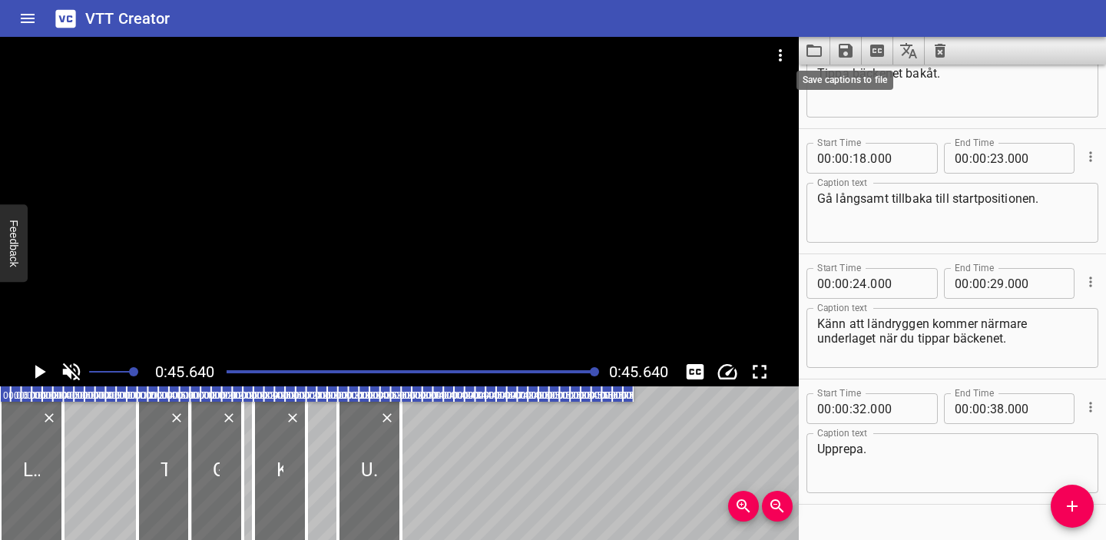
click at [850, 48] on icon "Save captions to file" at bounding box center [846, 51] width 14 height 14
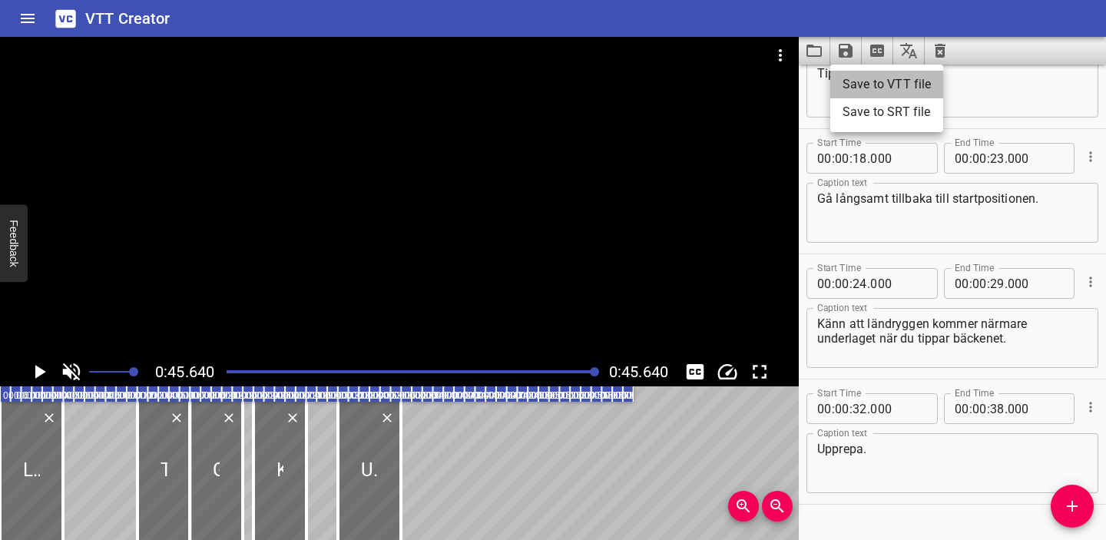
click at [876, 85] on li "Save to VTT file" at bounding box center [886, 85] width 113 height 28
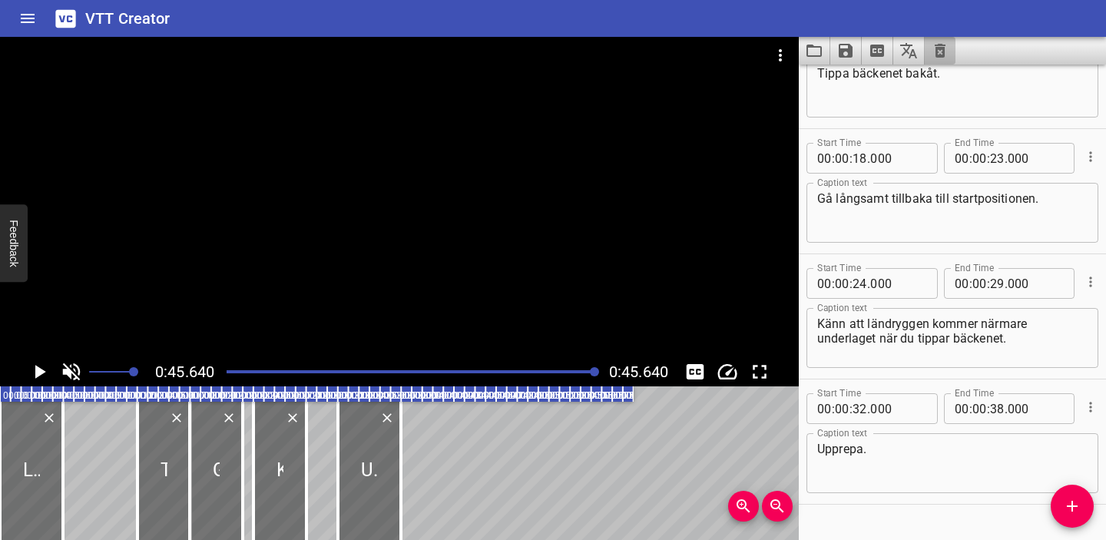
click at [935, 60] on button "Clear captions" at bounding box center [940, 51] width 31 height 28
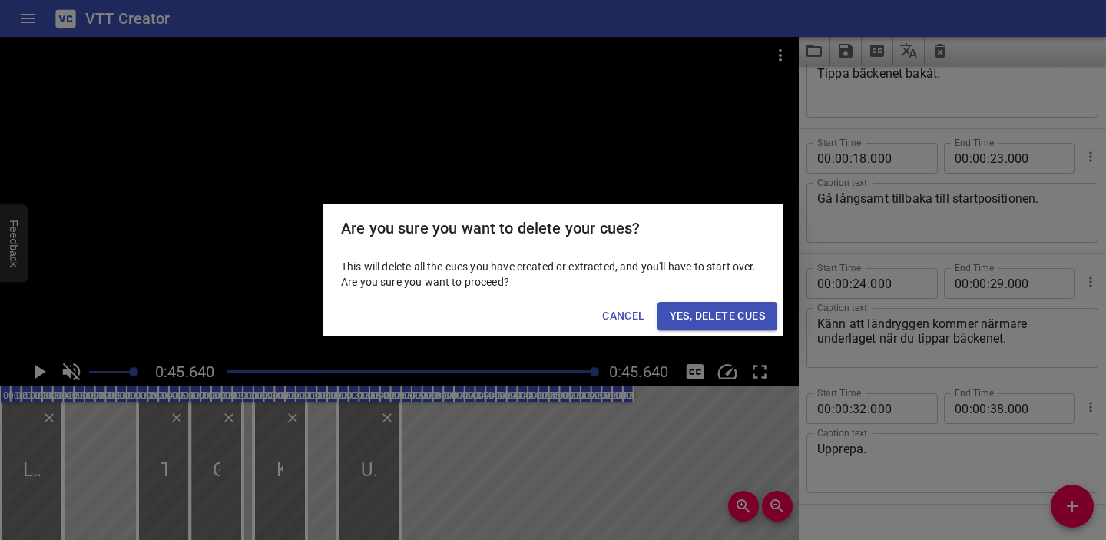
click at [717, 313] on span "Yes, Delete Cues" at bounding box center [717, 315] width 95 height 19
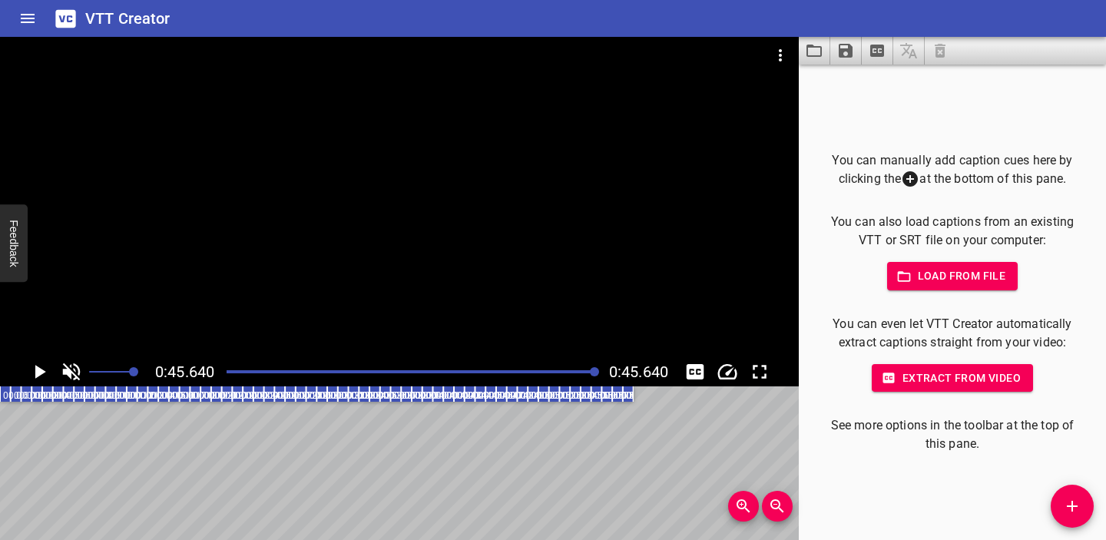
click at [782, 51] on icon "Video Options" at bounding box center [780, 55] width 18 height 18
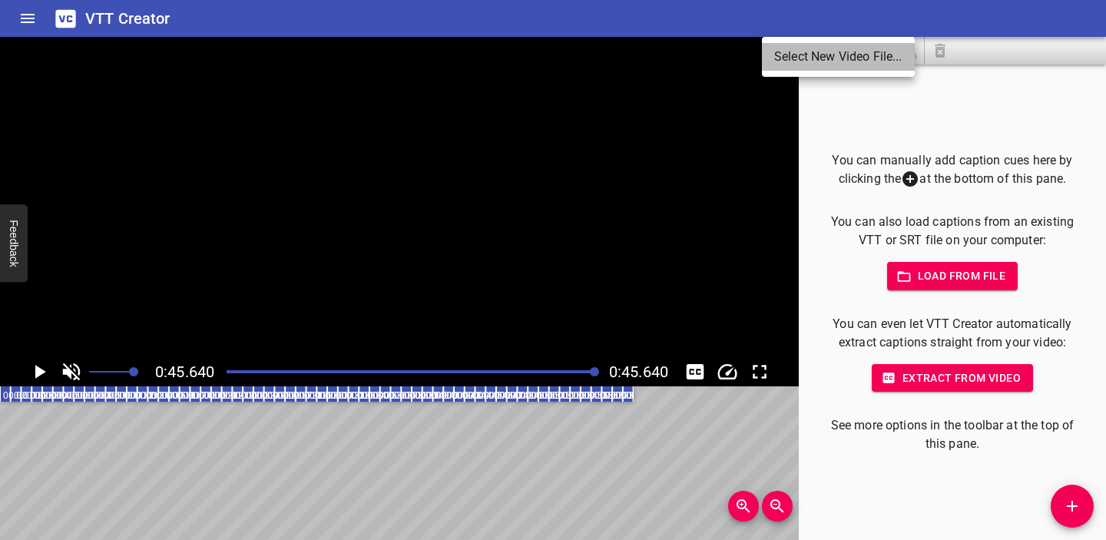
click at [787, 61] on li "Select New Video File..." at bounding box center [838, 57] width 153 height 28
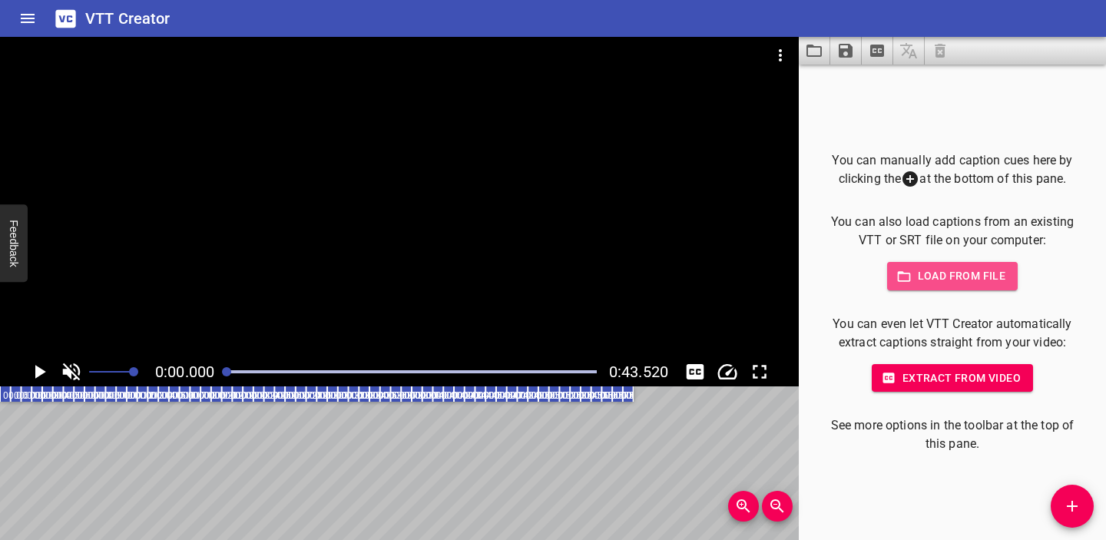
click at [935, 278] on span "Load from file" at bounding box center [952, 275] width 107 height 19
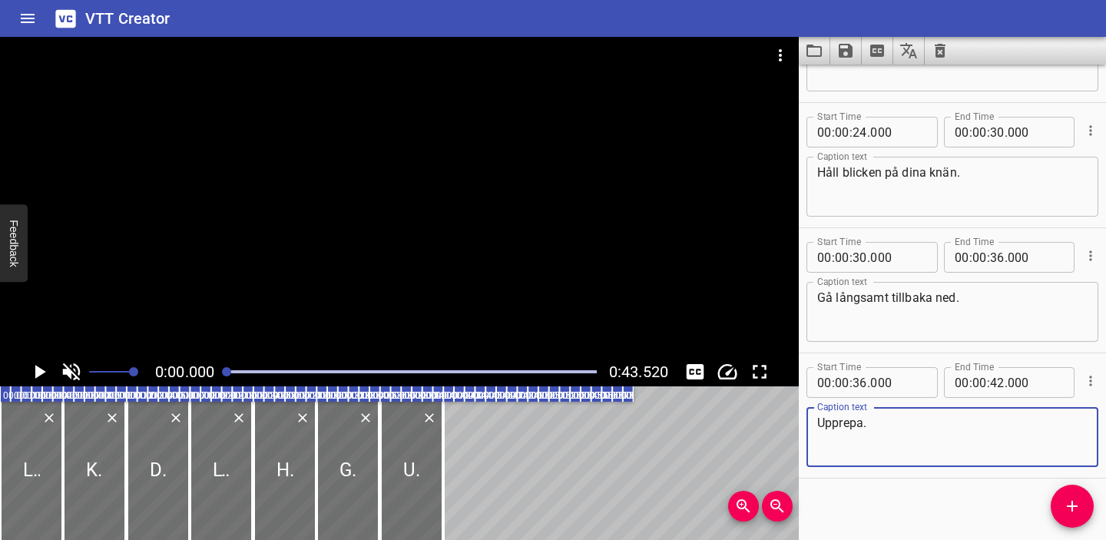
scroll to position [473, 0]
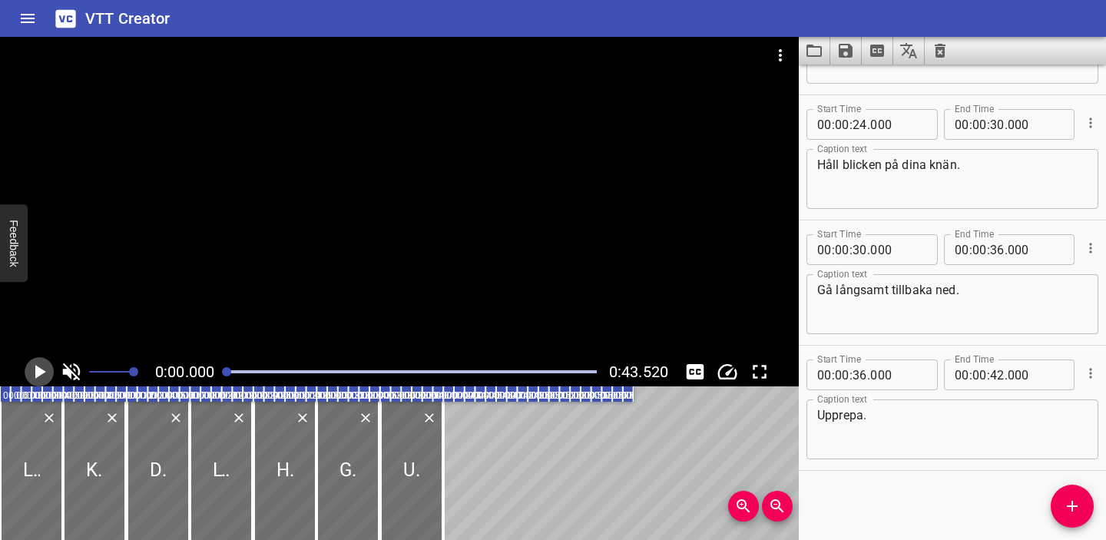
click at [43, 369] on icon "Play/Pause" at bounding box center [39, 371] width 23 height 23
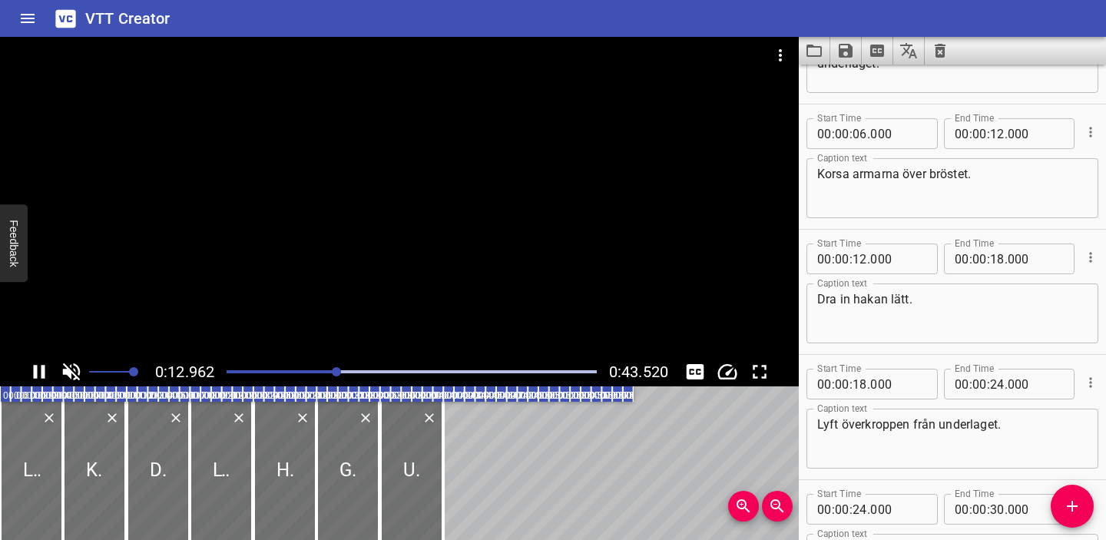
scroll to position [0, 0]
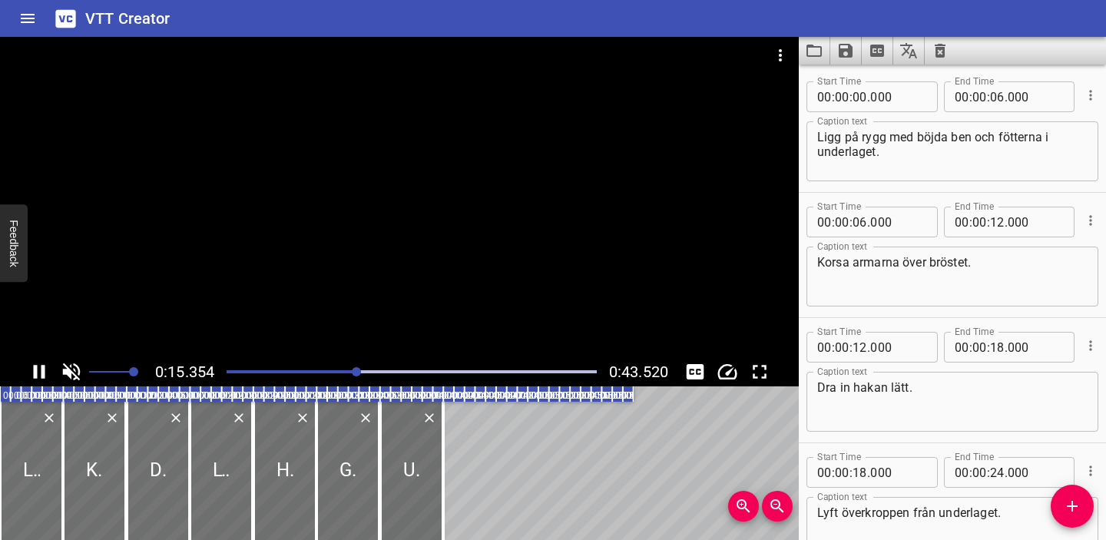
click at [325, 368] on div at bounding box center [411, 372] width 389 height 22
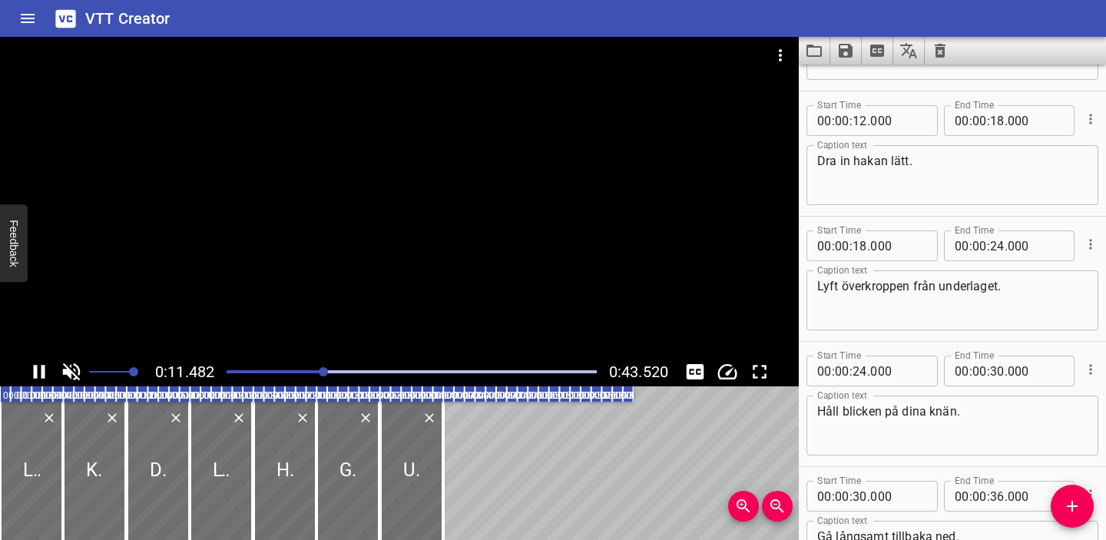
scroll to position [250, 0]
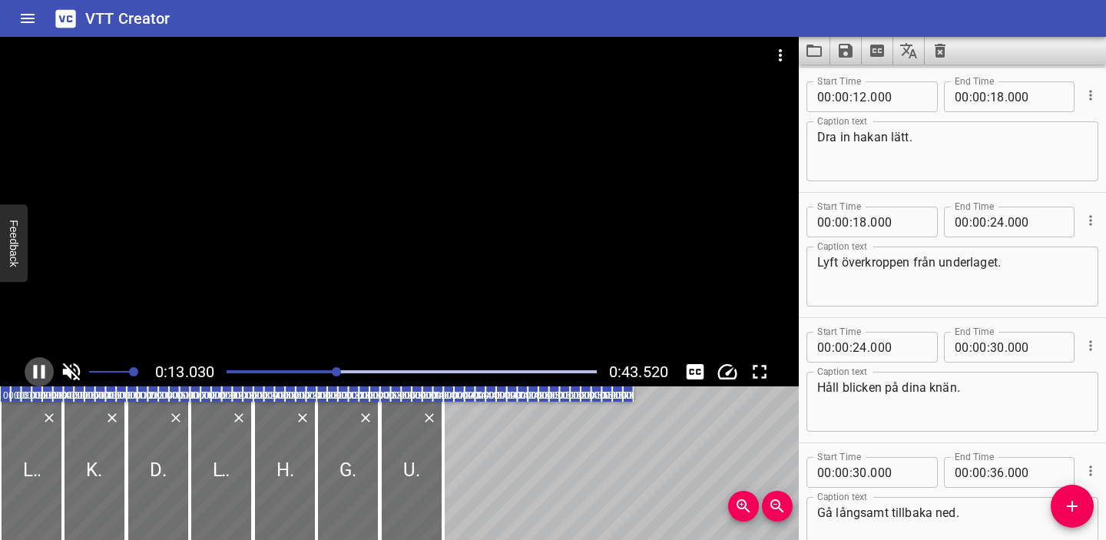
click at [36, 373] on icon "Play/Pause" at bounding box center [40, 372] width 12 height 14
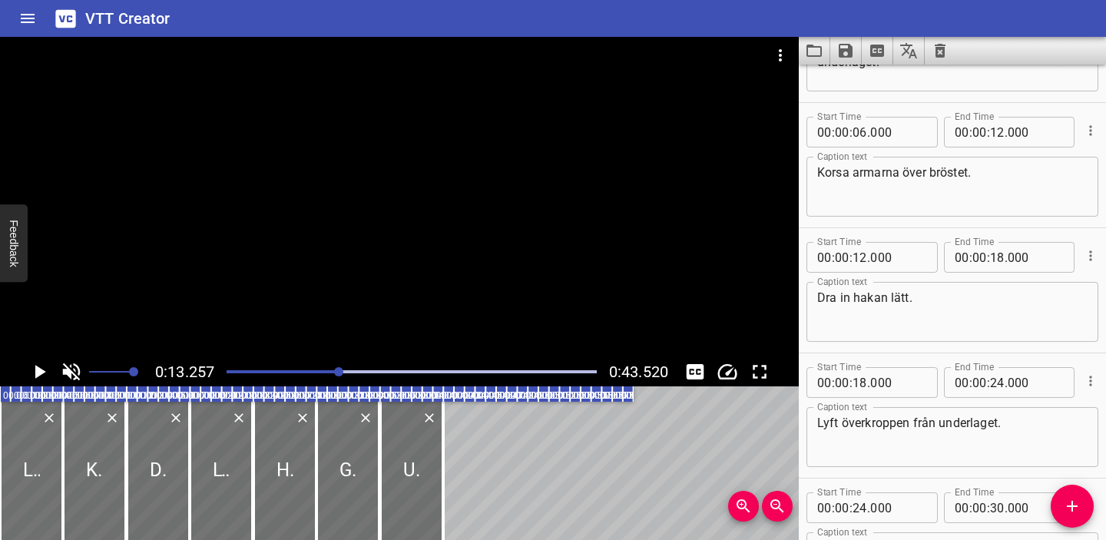
scroll to position [0, 0]
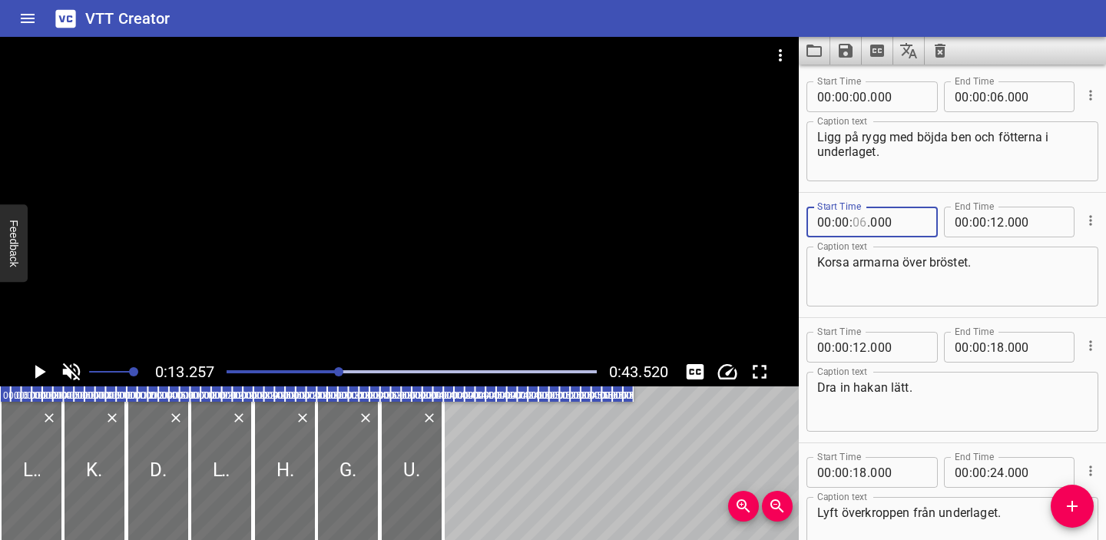
click at [858, 221] on input "number" at bounding box center [859, 222] width 15 height 31
click at [1000, 223] on input "number" at bounding box center [997, 222] width 15 height 31
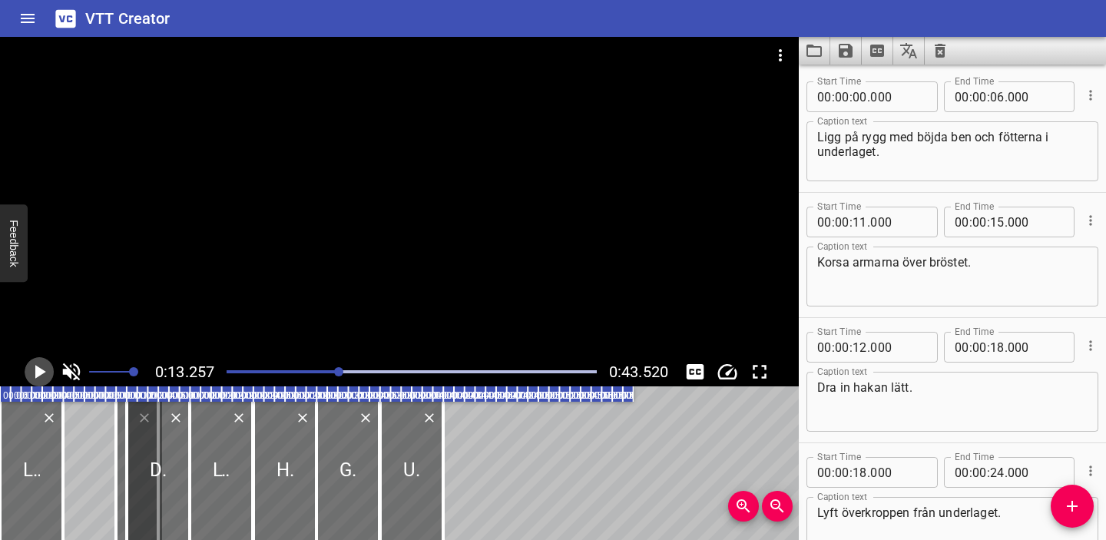
click at [39, 369] on icon "Play/Pause" at bounding box center [40, 372] width 11 height 14
click at [39, 369] on icon "Play/Pause" at bounding box center [39, 371] width 23 height 23
click at [860, 221] on input "number" at bounding box center [859, 222] width 15 height 31
click at [861, 345] on input "number" at bounding box center [859, 347] width 15 height 31
click at [997, 346] on input "number" at bounding box center [997, 347] width 15 height 31
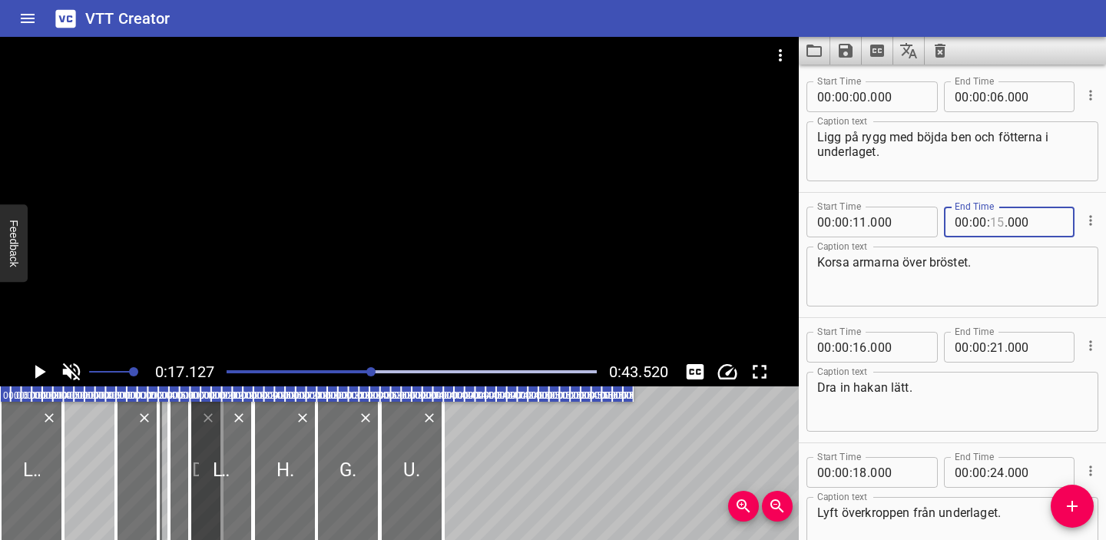
click at [998, 220] on input "number" at bounding box center [997, 222] width 15 height 31
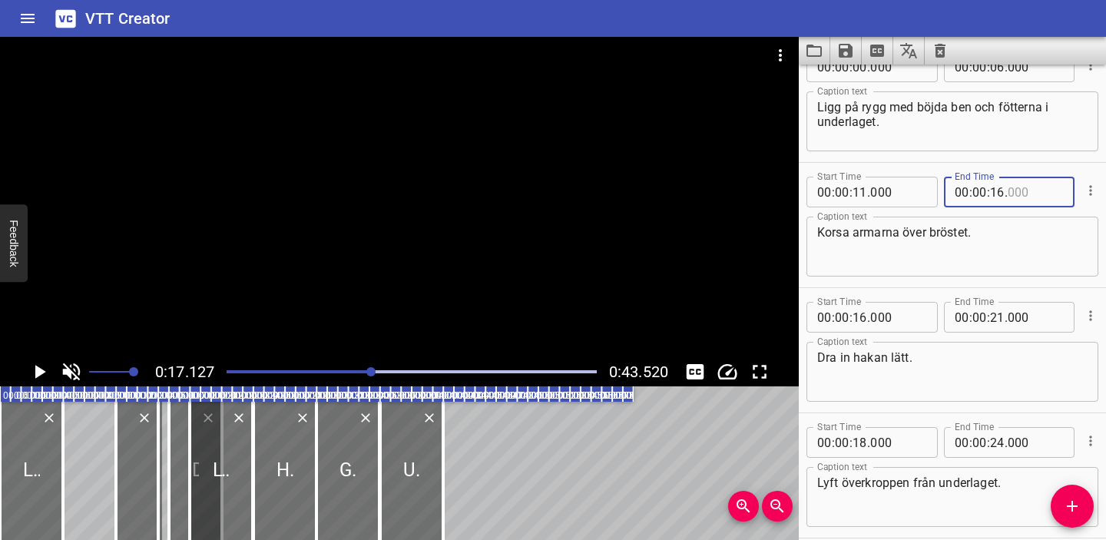
scroll to position [38, 0]
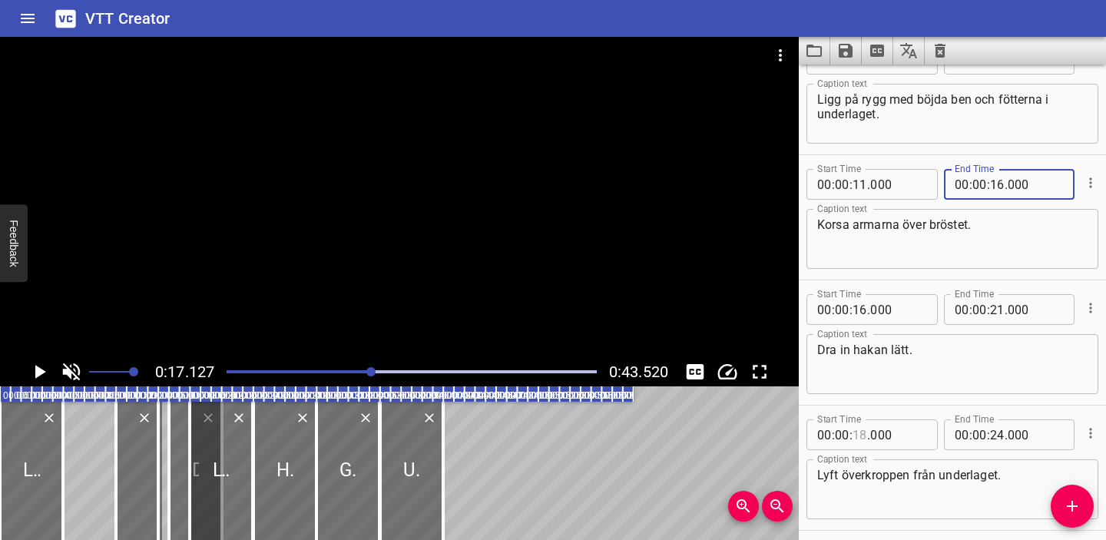
click at [863, 432] on input "number" at bounding box center [859, 434] width 15 height 31
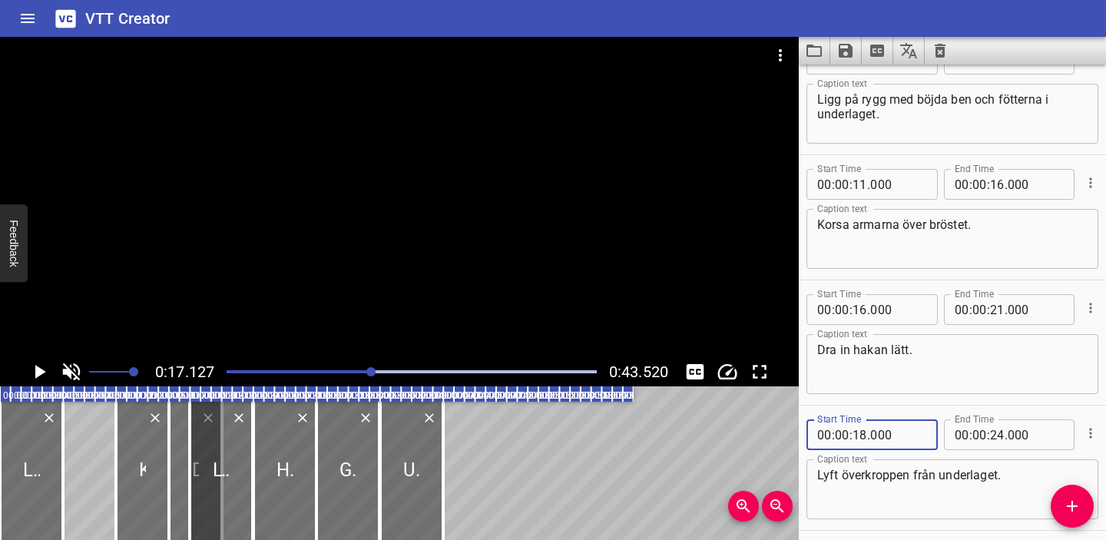
click at [41, 374] on icon "Play/Pause" at bounding box center [40, 372] width 11 height 14
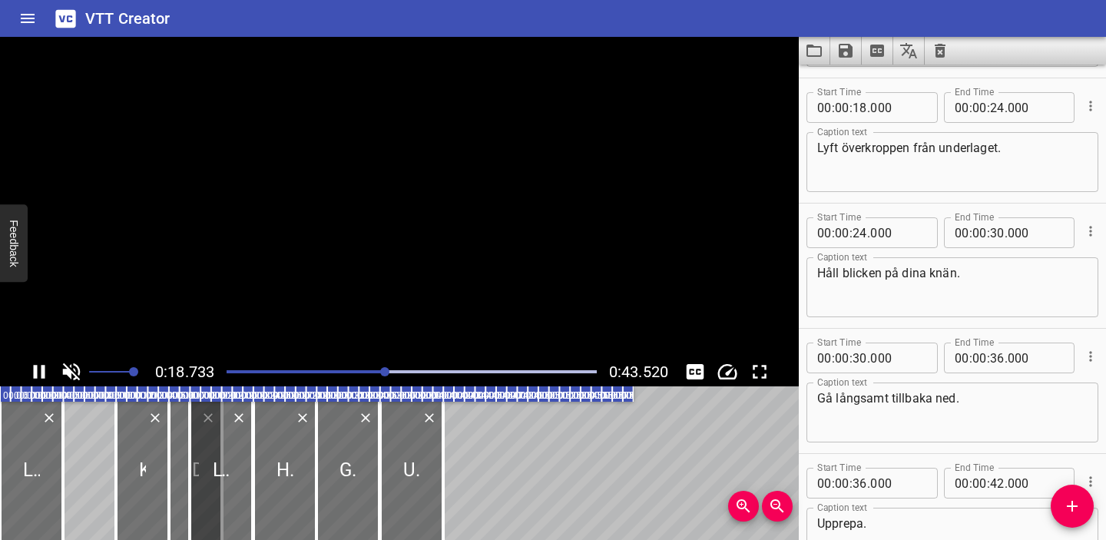
scroll to position [376, 0]
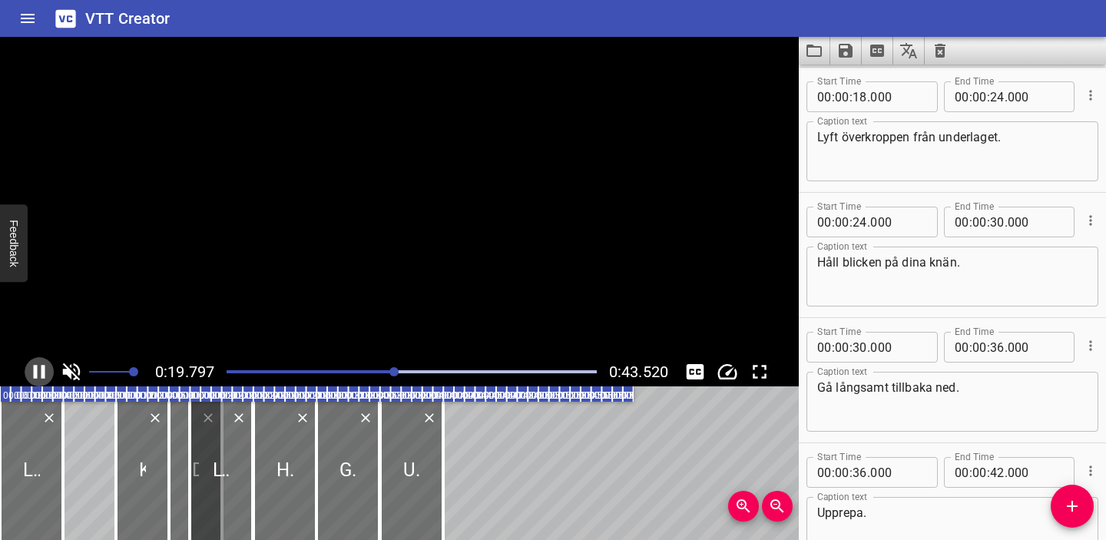
click at [41, 374] on icon "Play/Pause" at bounding box center [40, 372] width 12 height 14
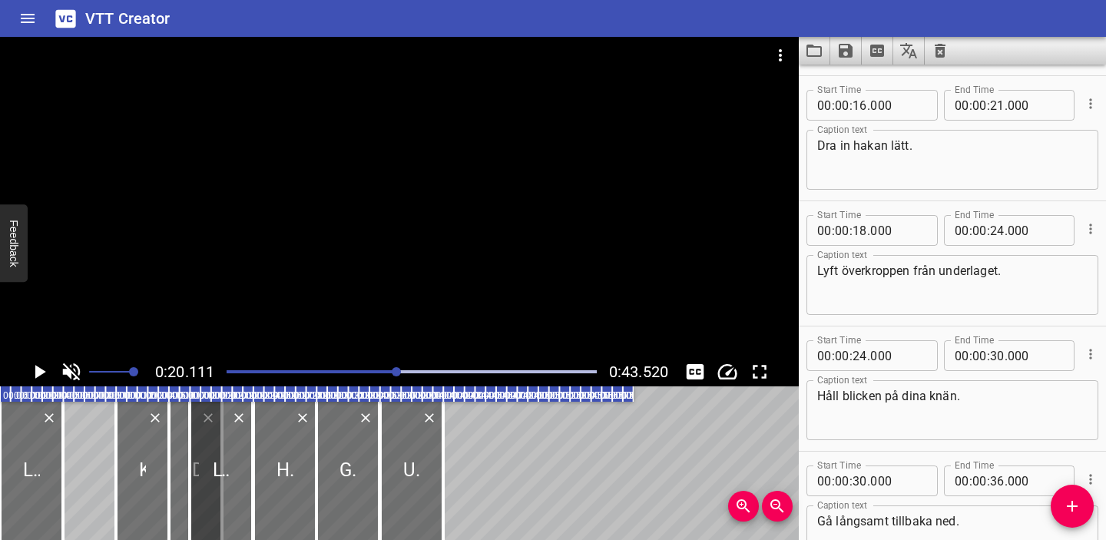
scroll to position [231, 0]
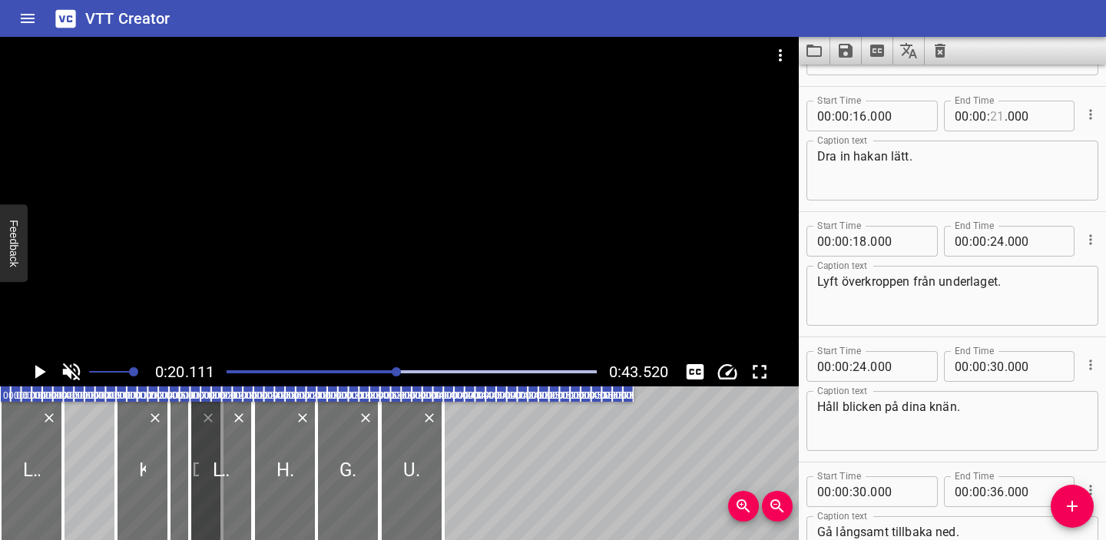
click at [998, 116] on input "number" at bounding box center [997, 116] width 15 height 31
click at [858, 245] on input "number" at bounding box center [859, 241] width 15 height 31
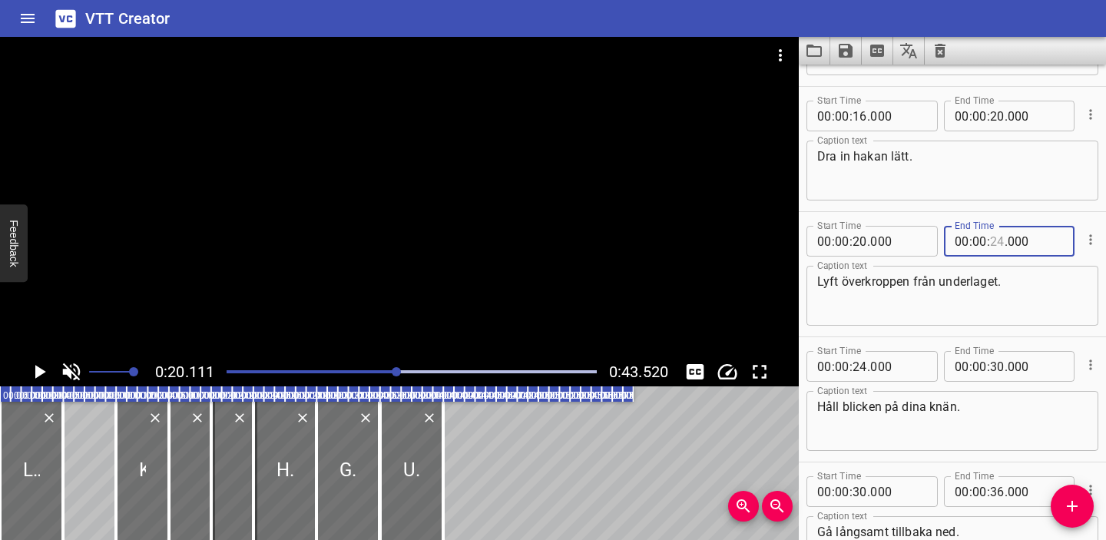
click at [996, 237] on input "number" at bounding box center [997, 241] width 15 height 31
click at [859, 371] on input "number" at bounding box center [859, 366] width 15 height 31
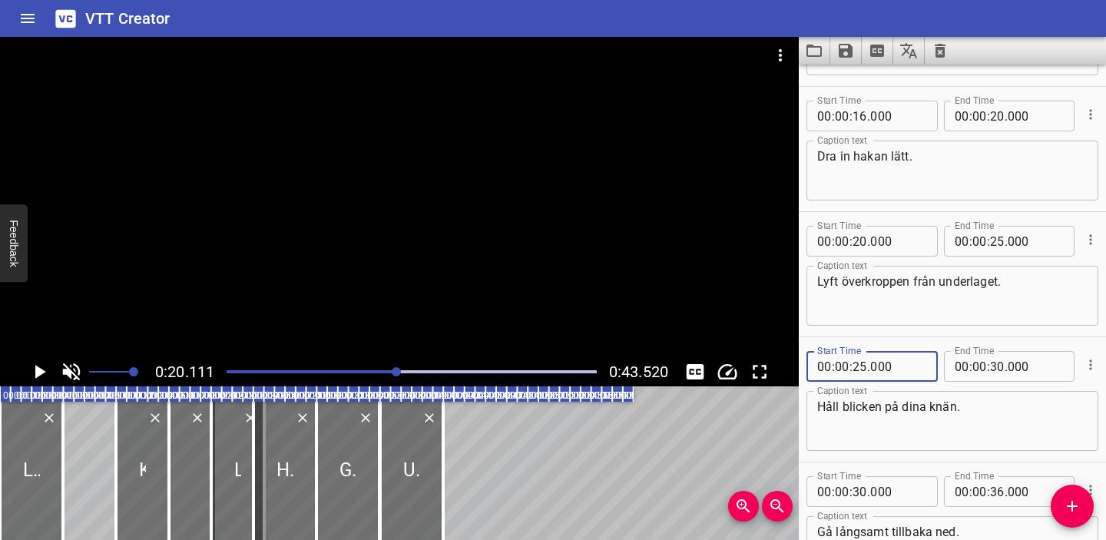
click at [985, 385] on div "Caption text Håll blicken på dina knän. Caption text" at bounding box center [952, 419] width 292 height 69
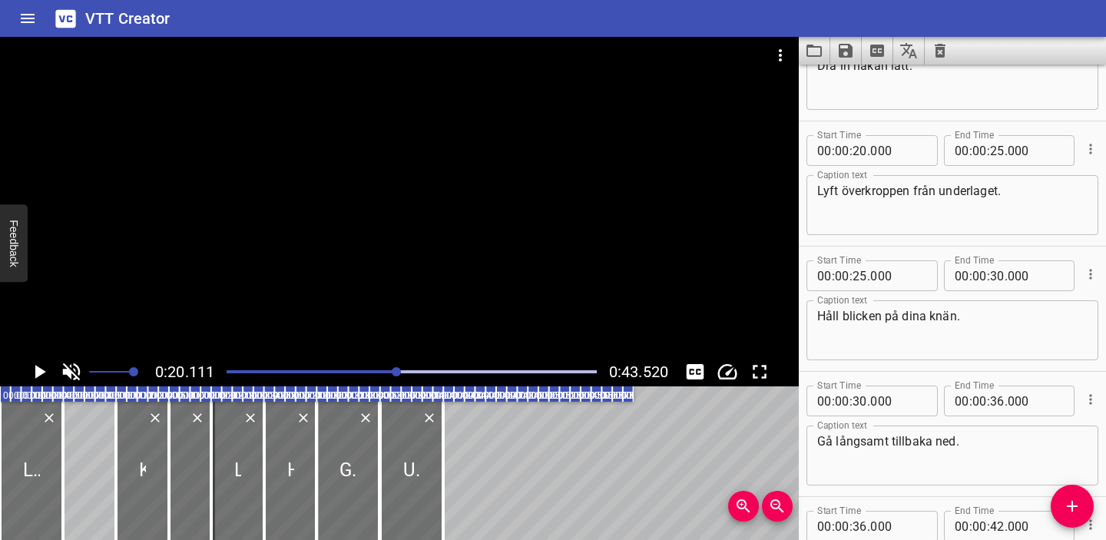
scroll to position [355, 0]
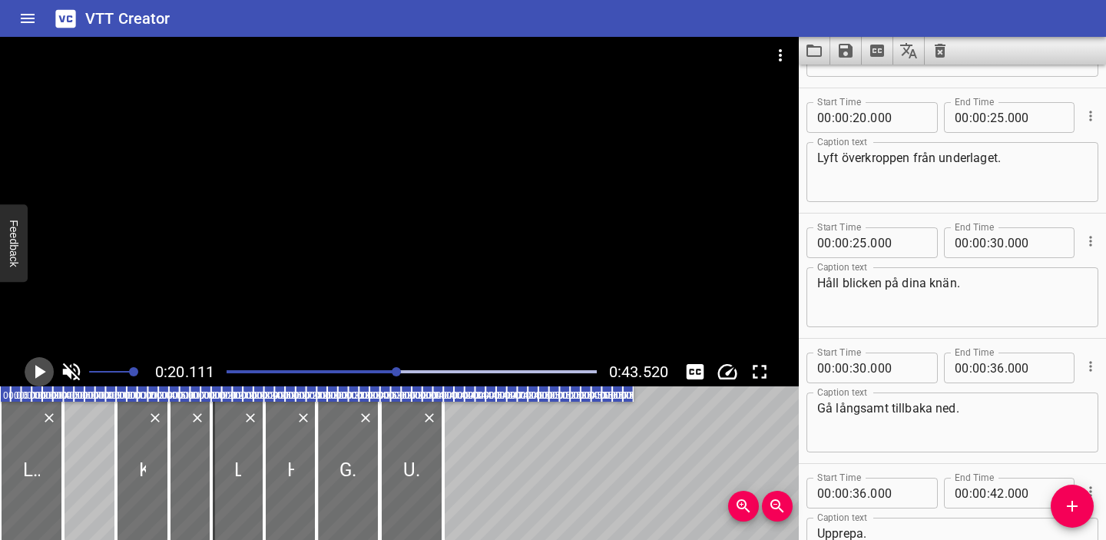
click at [41, 372] on icon "Play/Pause" at bounding box center [40, 372] width 11 height 14
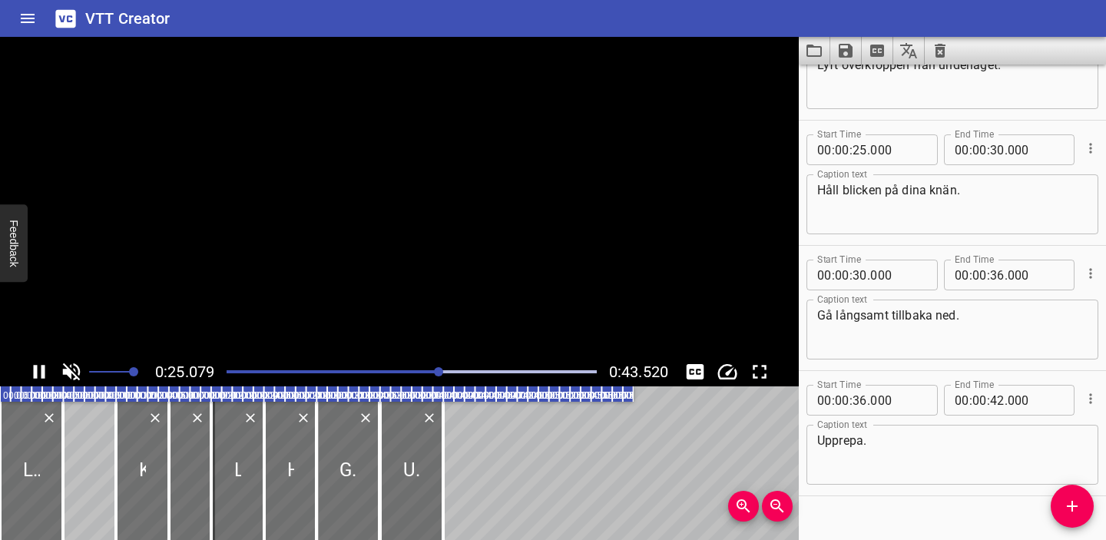
scroll to position [473, 0]
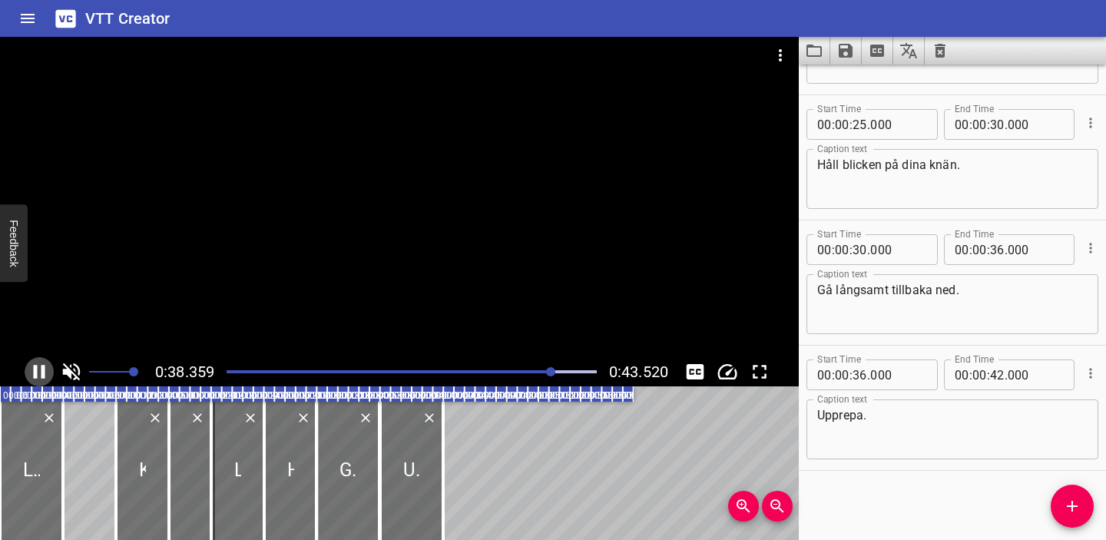
click at [37, 376] on icon "Play/Pause" at bounding box center [40, 372] width 12 height 14
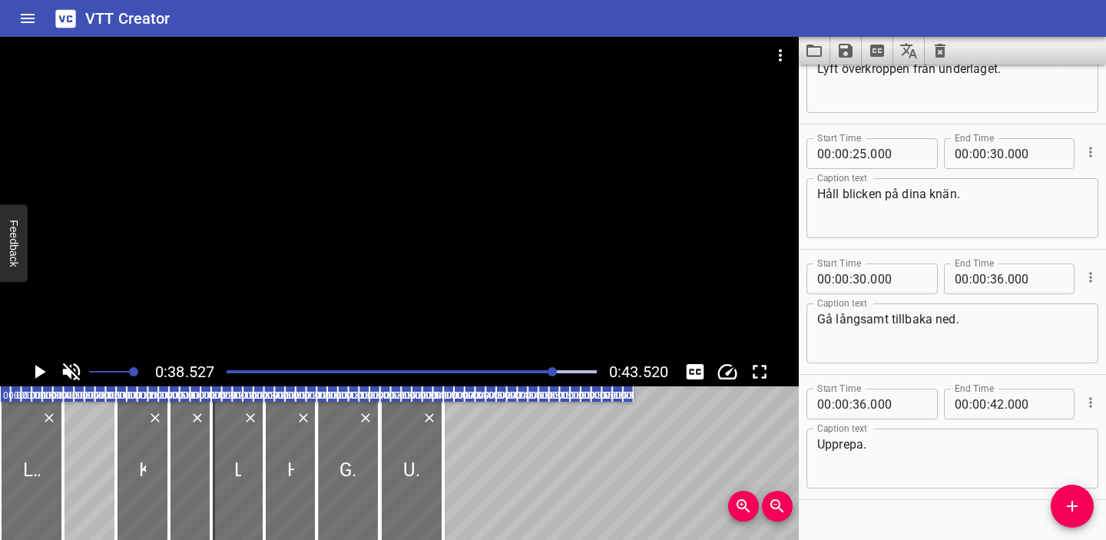
scroll to position [430, 0]
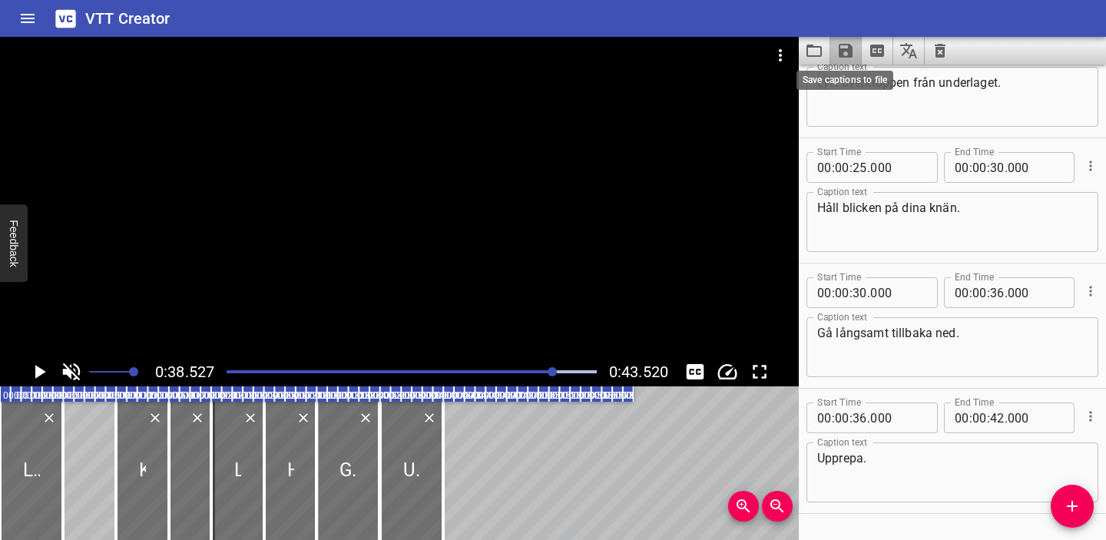
click at [839, 51] on icon "Save captions to file" at bounding box center [846, 51] width 14 height 14
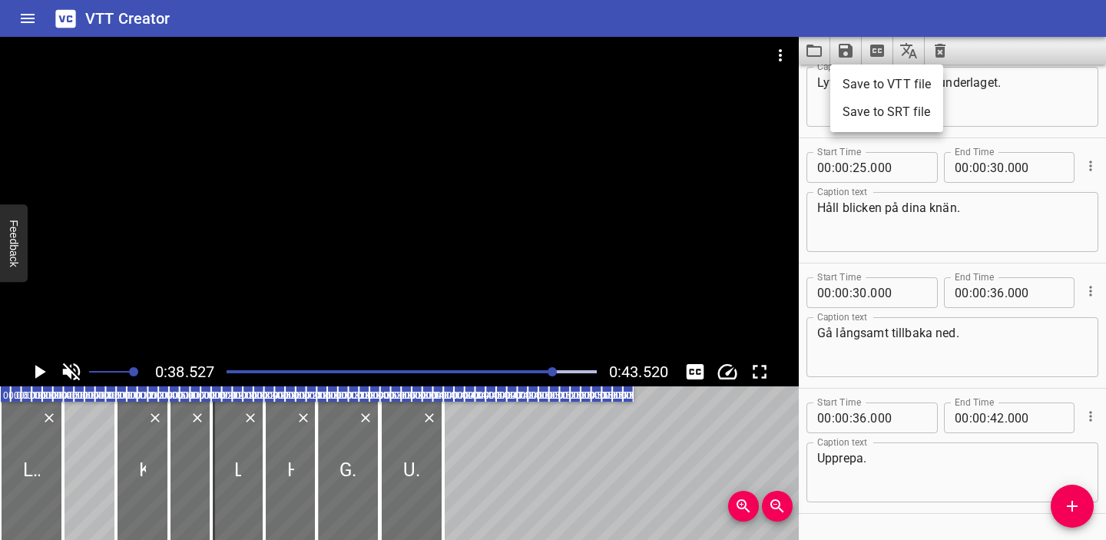
click at [799, 144] on div at bounding box center [553, 270] width 1106 height 540
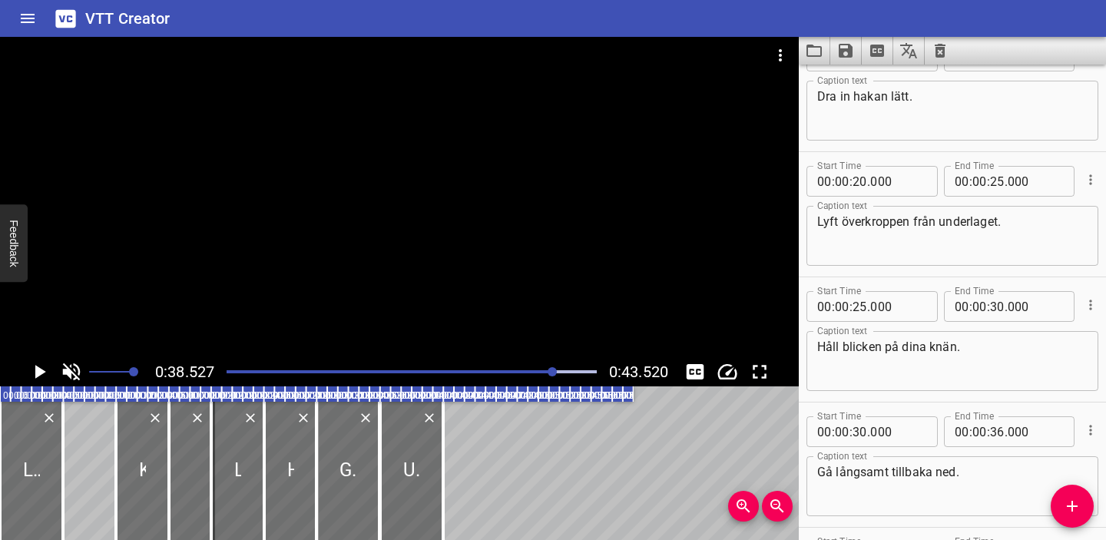
scroll to position [296, 0]
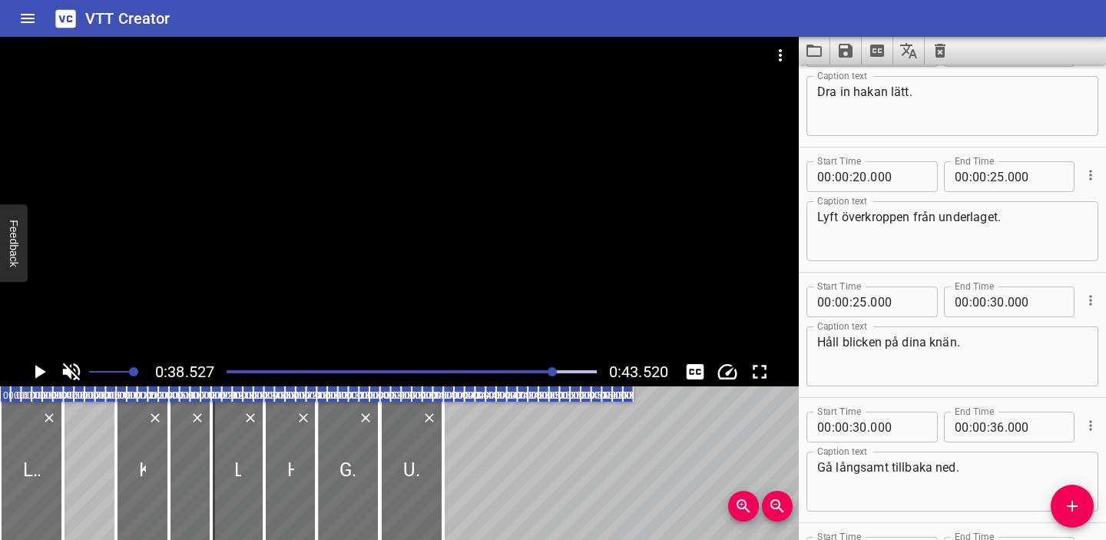
click at [998, 217] on textarea "Lyft överkroppen från underlaget." at bounding box center [952, 232] width 270 height 44
click at [1092, 425] on icon "Cue Options" at bounding box center [1090, 425] width 15 height 15
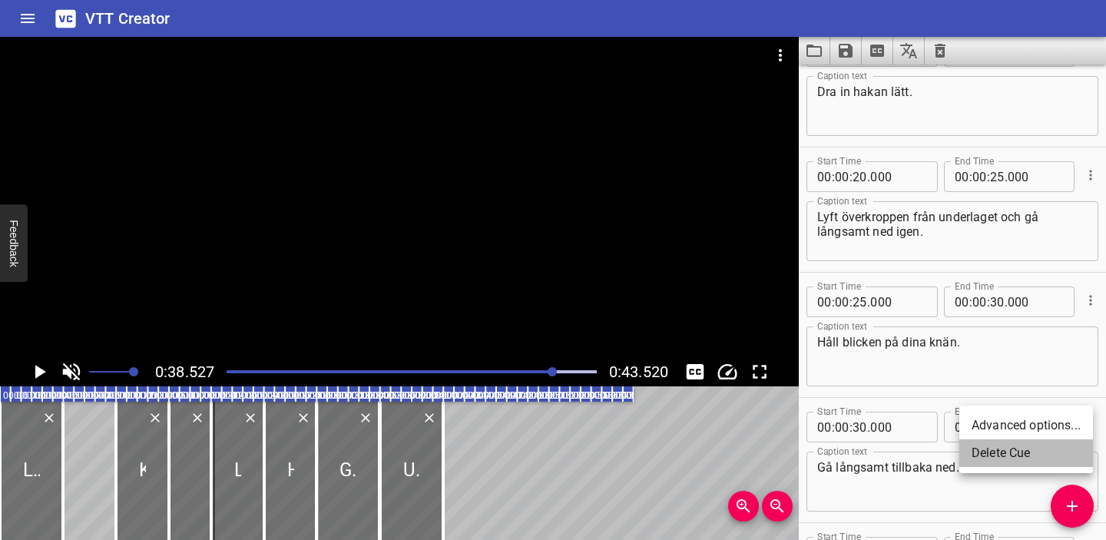
click at [1055, 447] on li "Delete Cue" at bounding box center [1026, 453] width 134 height 28
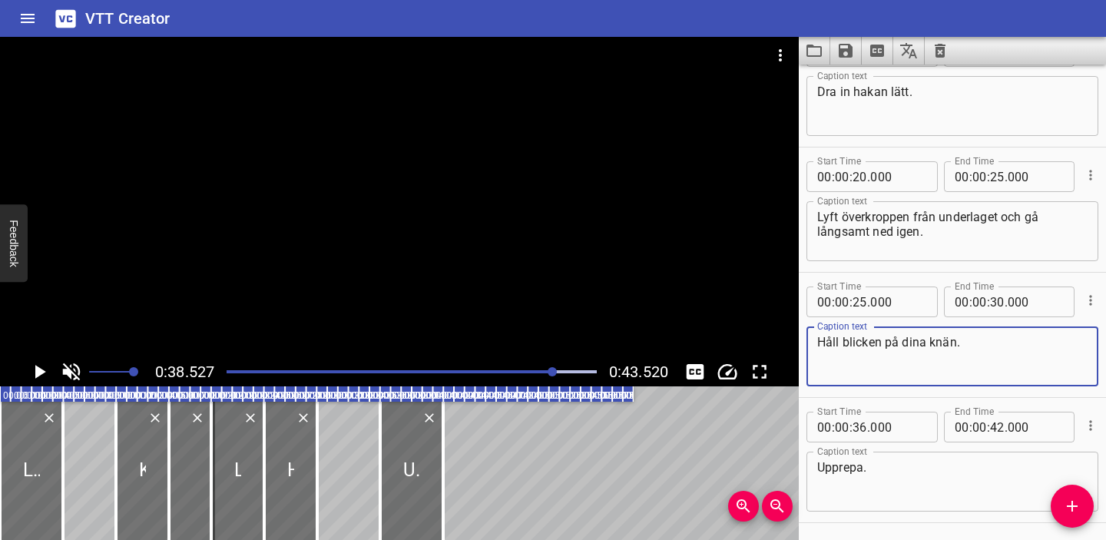
click at [956, 346] on textarea "Håll blicken på dina knän." at bounding box center [952, 357] width 270 height 44
click at [409, 370] on div "Play progress" at bounding box center [369, 371] width 370 height 3
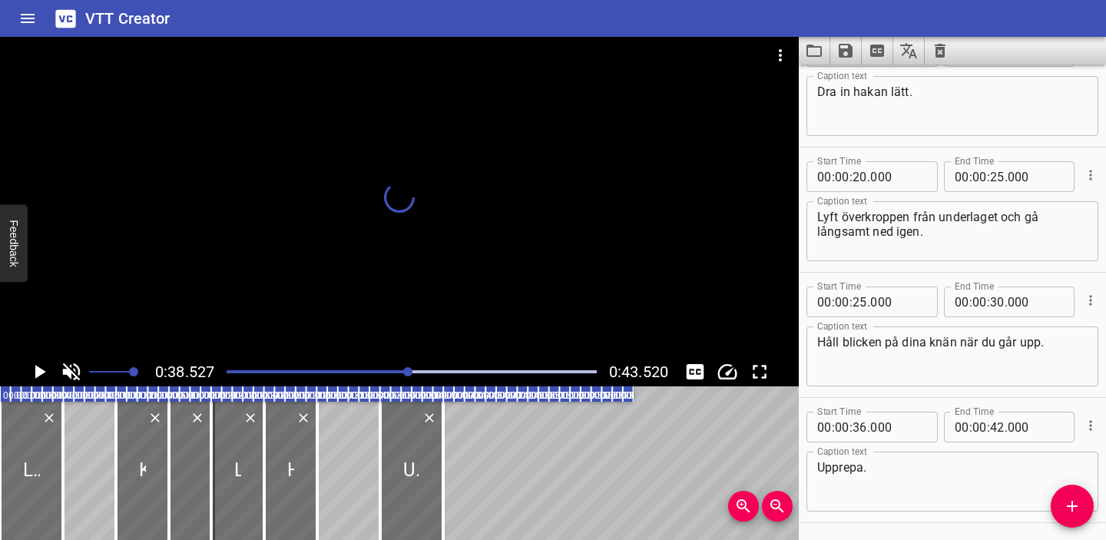
scroll to position [348, 0]
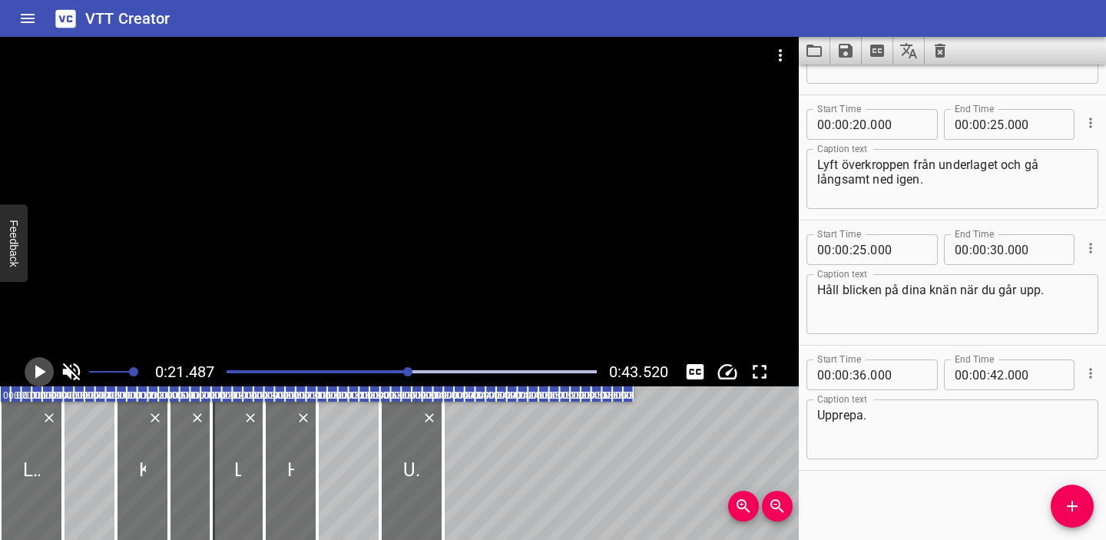
click at [41, 372] on icon "Play/Pause" at bounding box center [40, 372] width 11 height 14
click at [844, 52] on icon "Save captions to file" at bounding box center [845, 50] width 18 height 18
click at [875, 81] on li "Save to VTT file" at bounding box center [886, 85] width 113 height 28
click at [940, 53] on icon "Clear captions" at bounding box center [940, 50] width 18 height 18
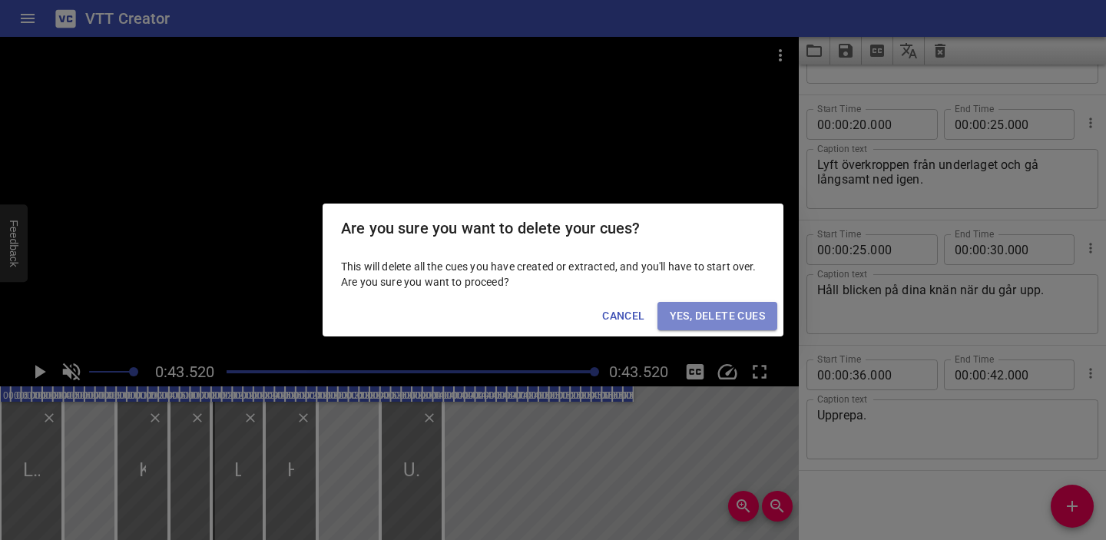
click at [725, 322] on span "Yes, Delete Cues" at bounding box center [717, 315] width 95 height 19
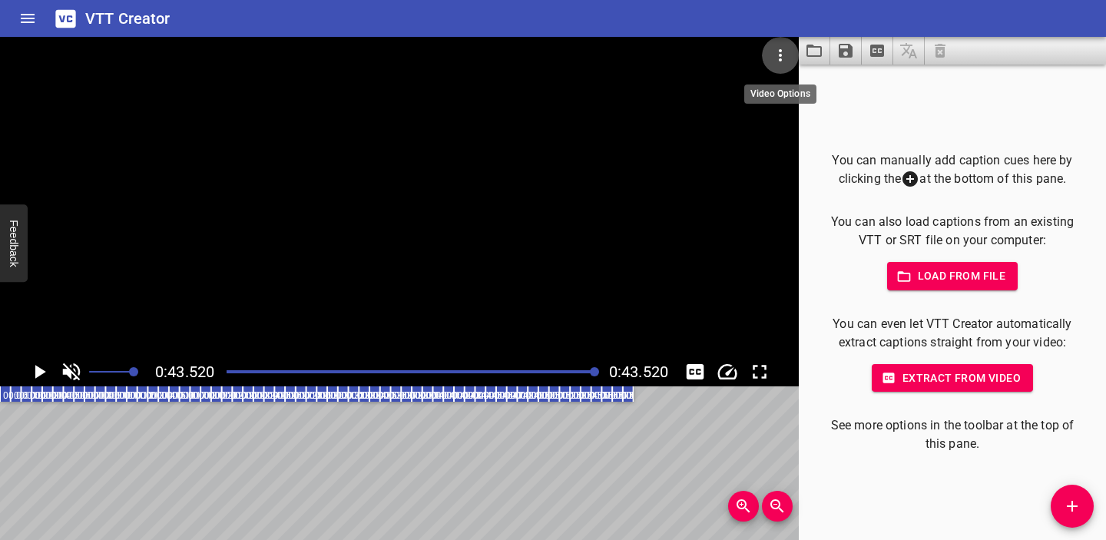
click at [783, 58] on icon "Video Options" at bounding box center [780, 55] width 18 height 18
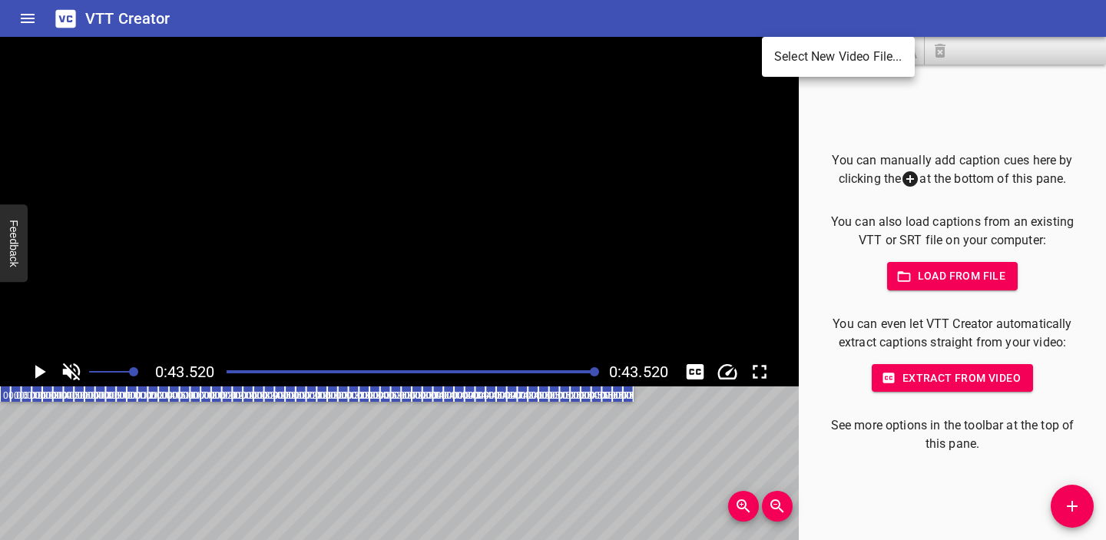
click at [792, 59] on li "Select New Video File..." at bounding box center [838, 57] width 153 height 28
click at [805, 53] on li "Select New Video File..." at bounding box center [838, 57] width 153 height 28
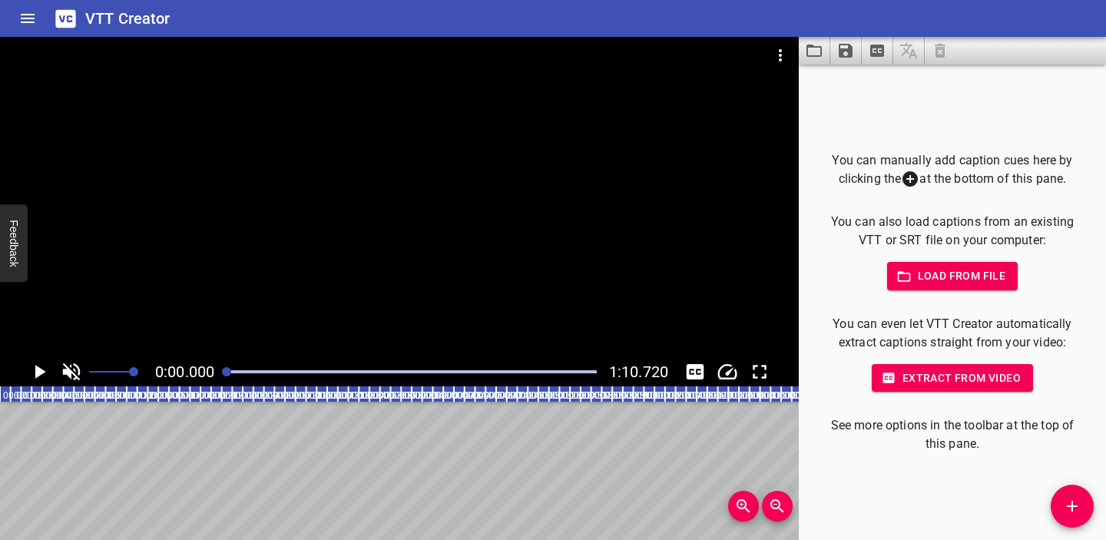
click at [918, 282] on span "Load from file" at bounding box center [952, 275] width 107 height 19
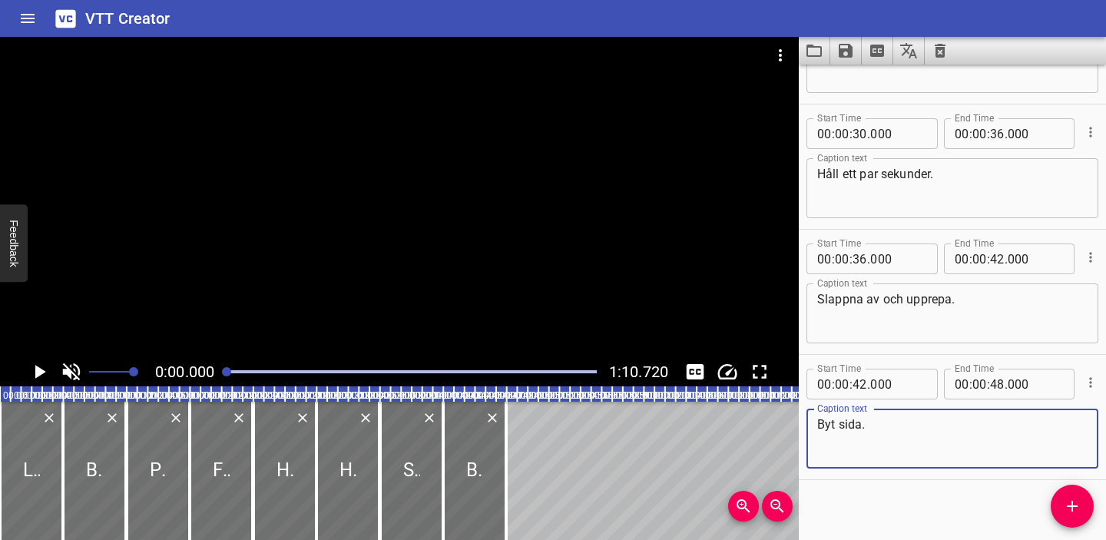
scroll to position [598, 0]
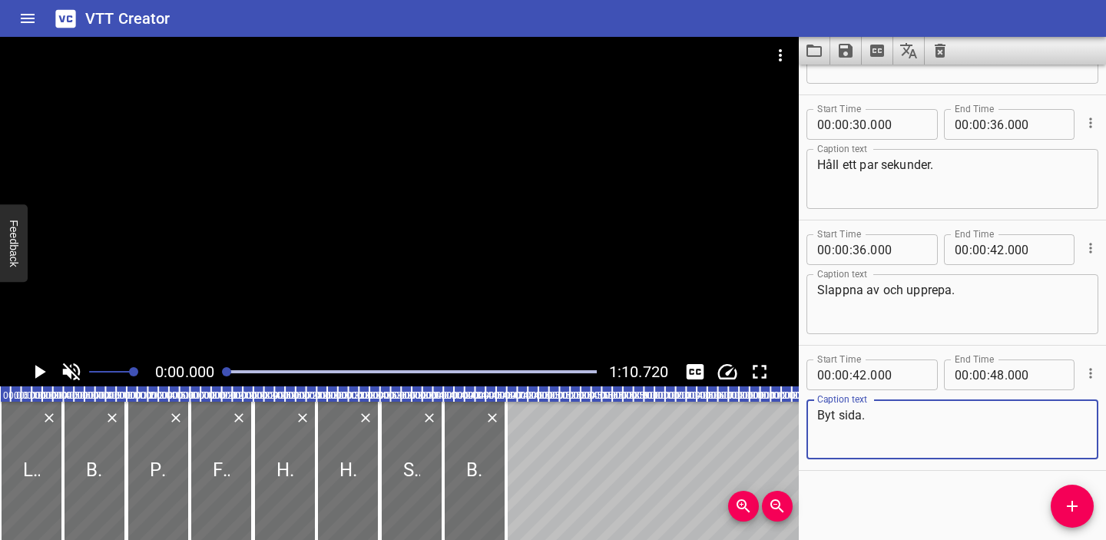
click at [43, 375] on icon "Play/Pause" at bounding box center [39, 371] width 23 height 23
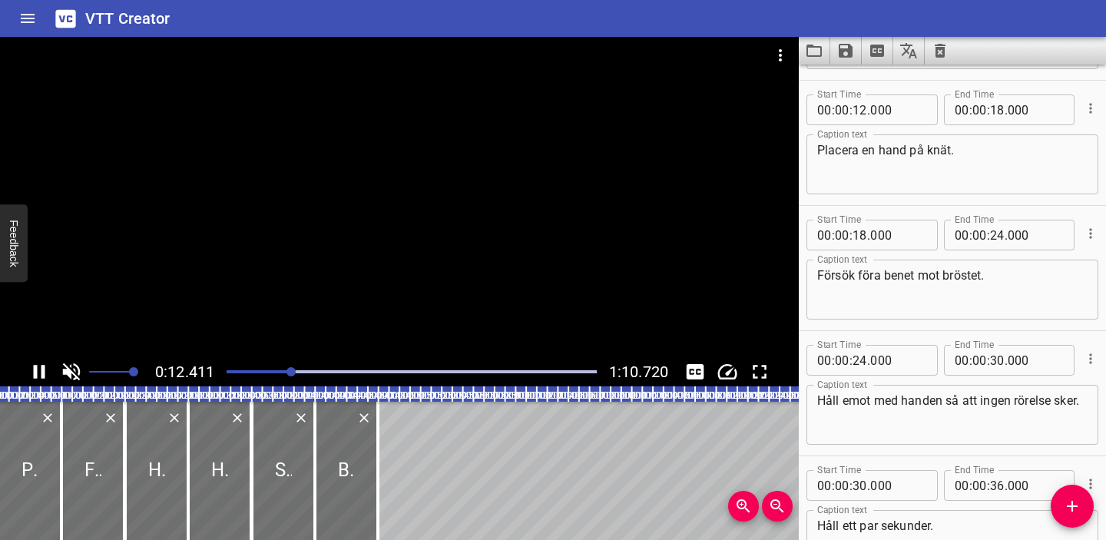
scroll to position [250, 0]
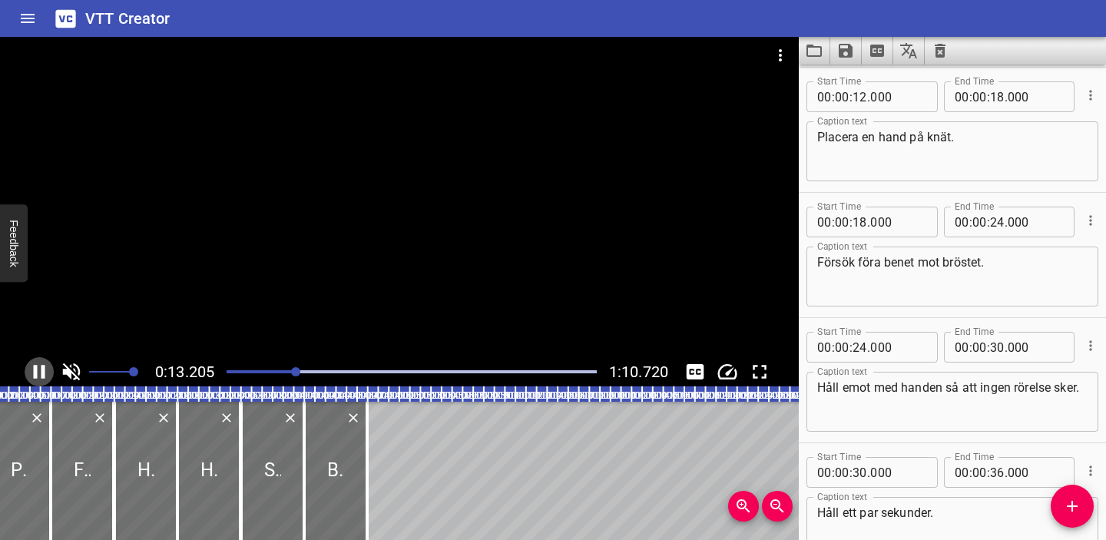
click at [44, 377] on icon "Play/Pause" at bounding box center [40, 372] width 12 height 14
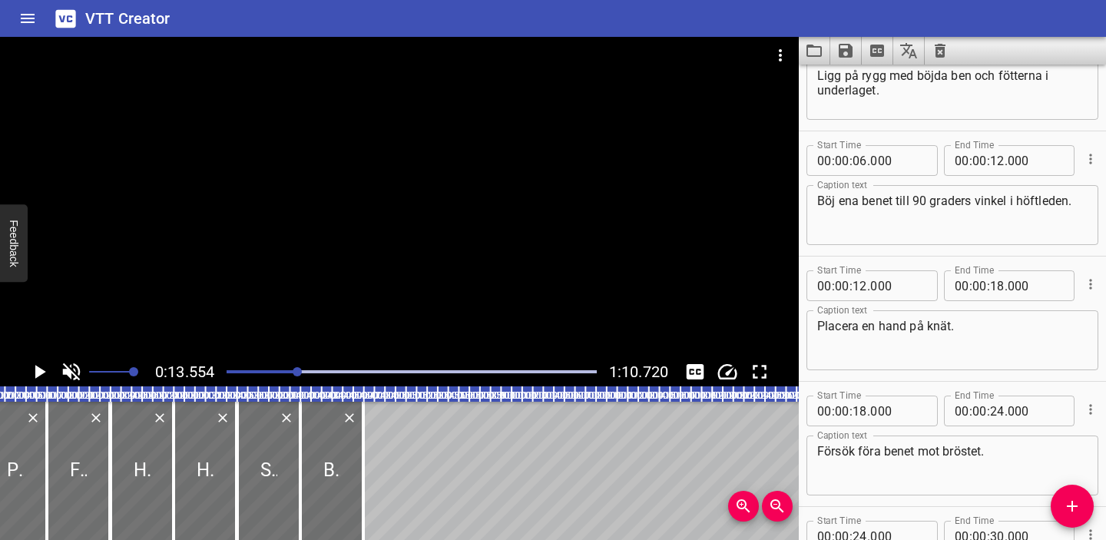
scroll to position [19, 0]
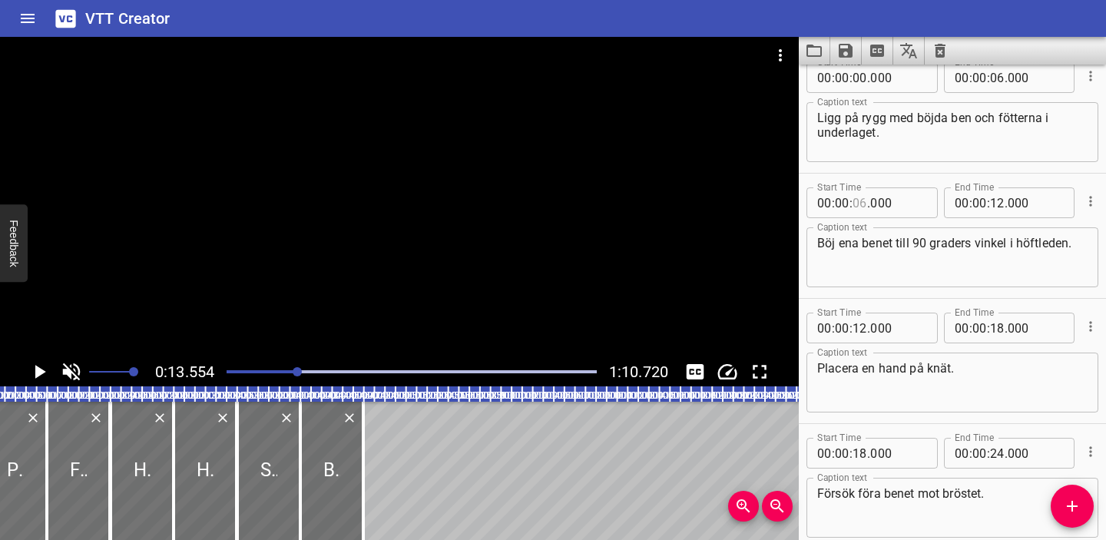
click at [860, 201] on input "number" at bounding box center [859, 202] width 15 height 31
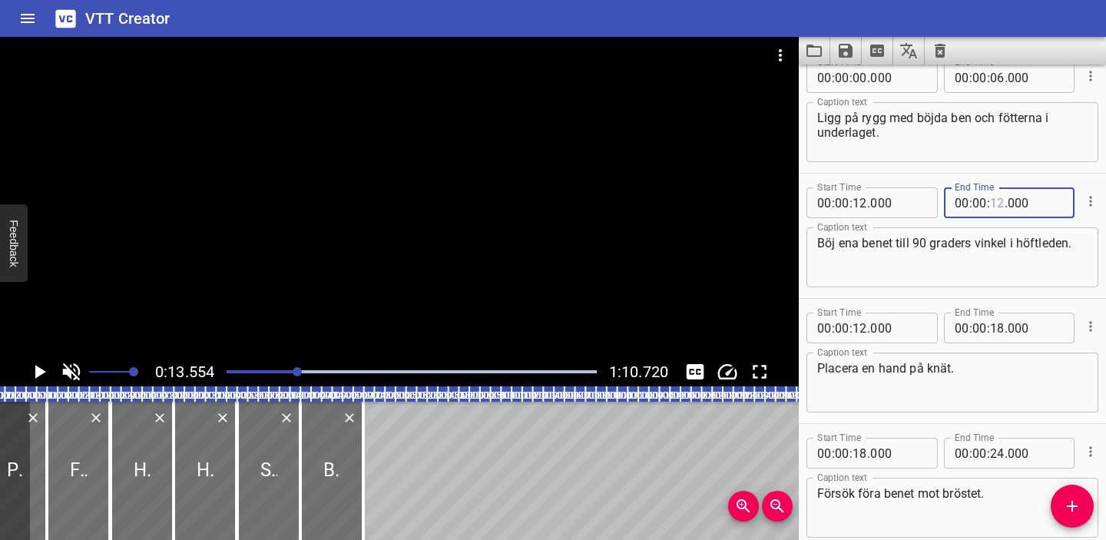
click at [998, 202] on input "number" at bounding box center [997, 202] width 15 height 31
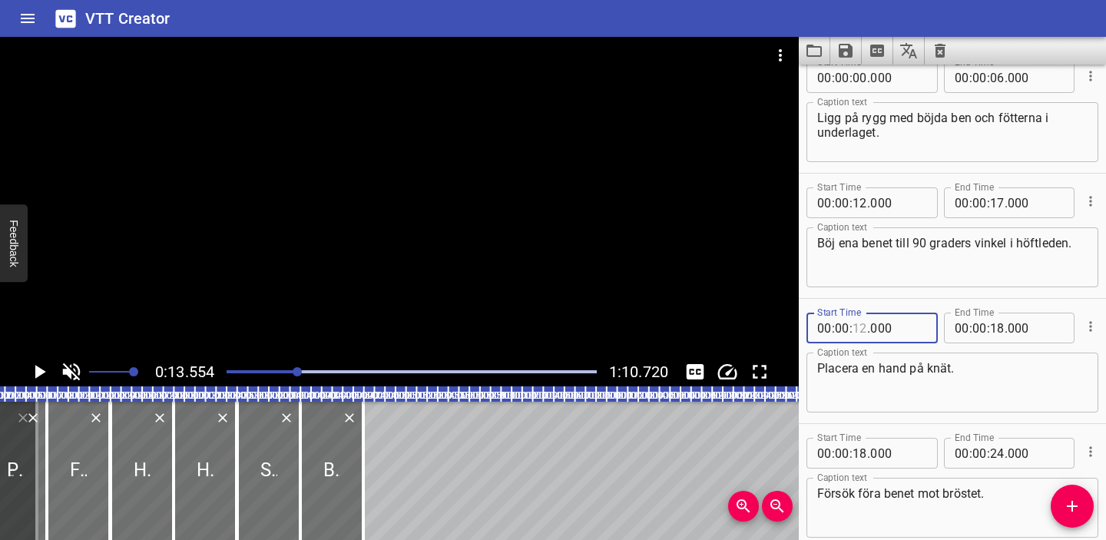
click at [860, 332] on input "number" at bounding box center [859, 328] width 15 height 31
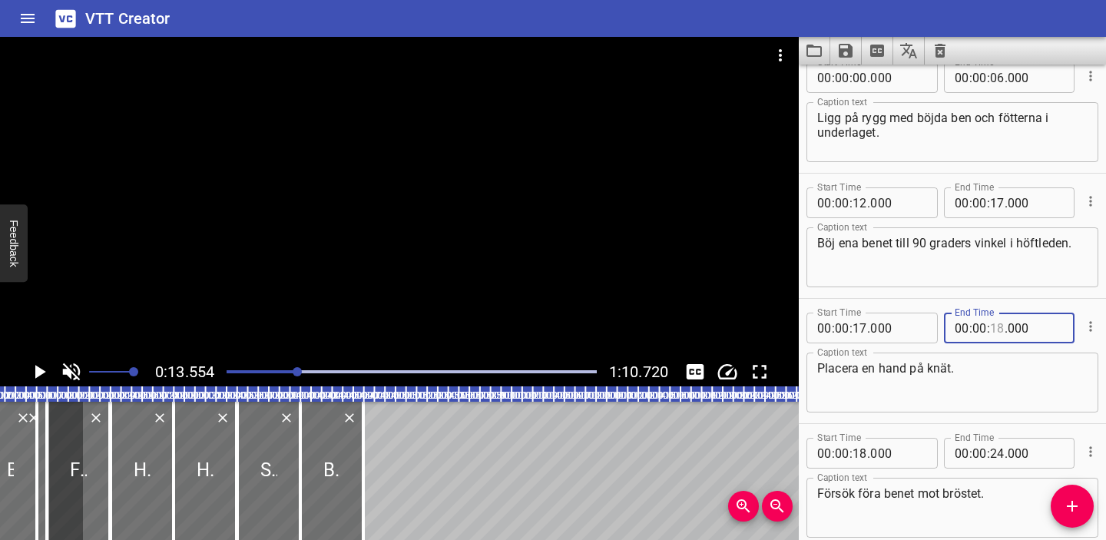
click at [1001, 324] on input "number" at bounding box center [997, 328] width 15 height 31
click at [283, 372] on div "Play progress" at bounding box center [113, 371] width 370 height 3
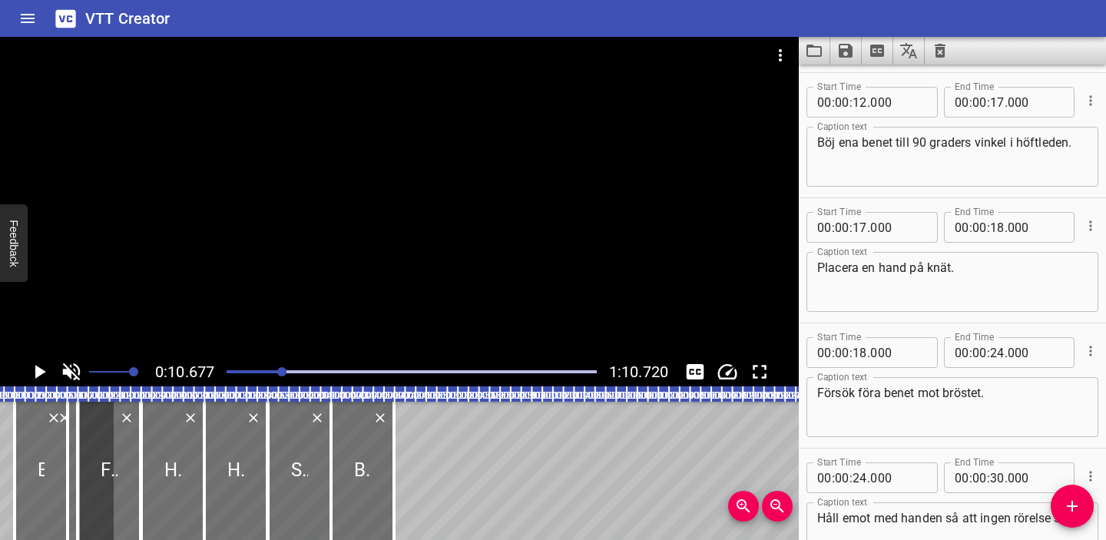
scroll to position [125, 0]
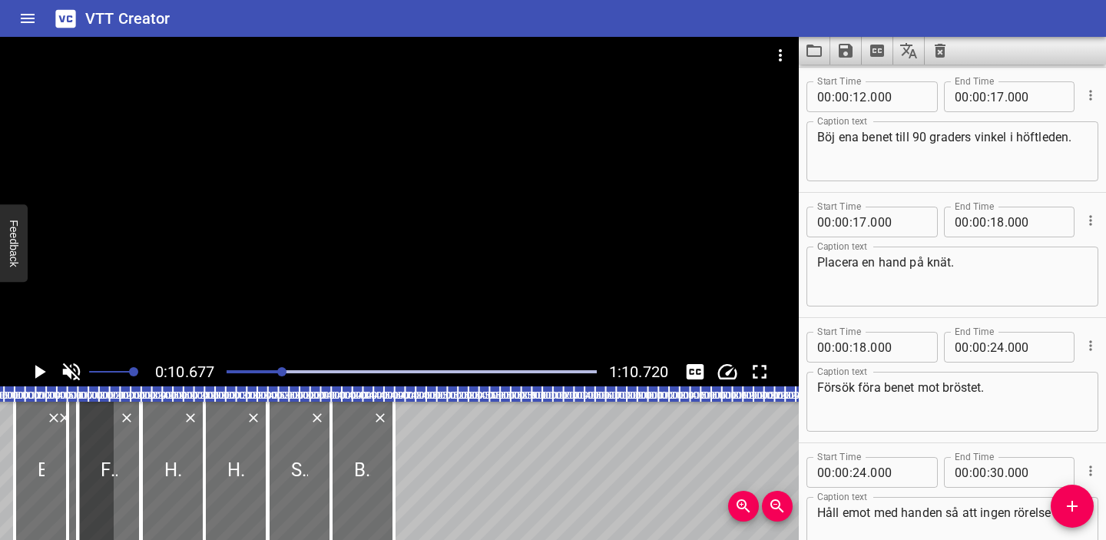
click at [33, 371] on icon "Play/Pause" at bounding box center [39, 371] width 23 height 23
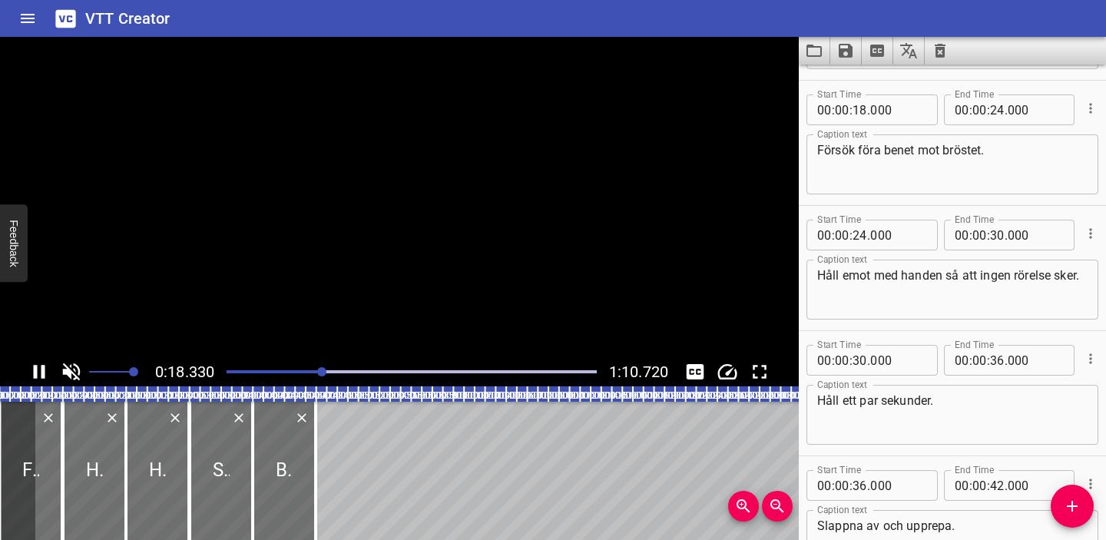
scroll to position [376, 0]
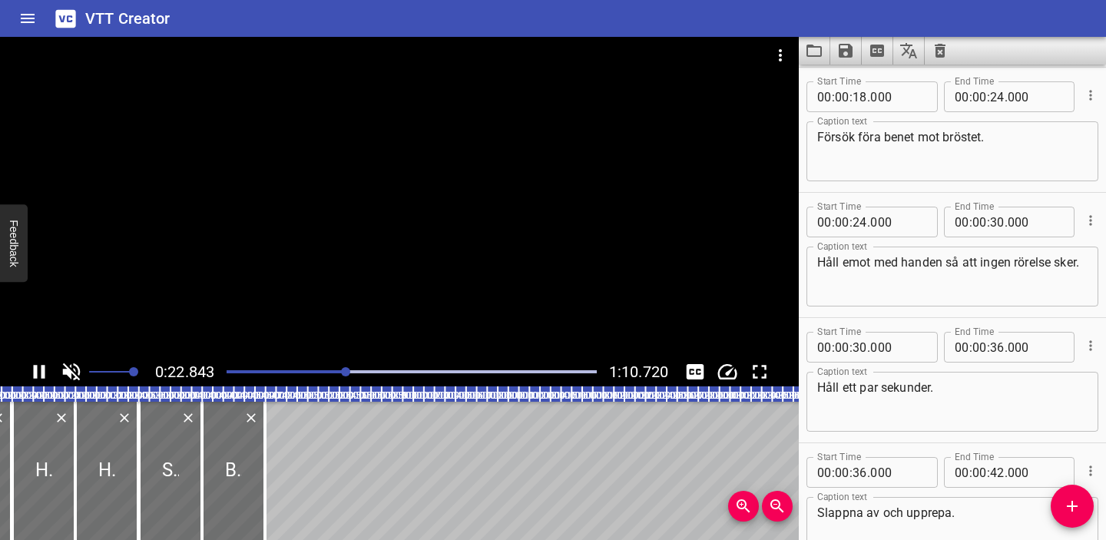
click at [318, 366] on div at bounding box center [411, 372] width 389 height 22
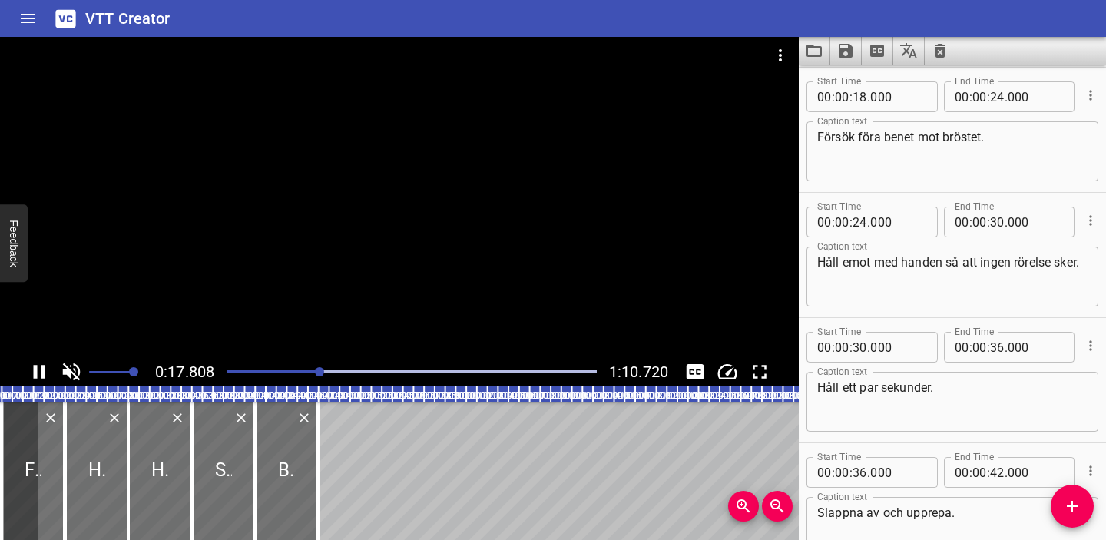
click at [301, 372] on div "Play progress" at bounding box center [135, 371] width 370 height 3
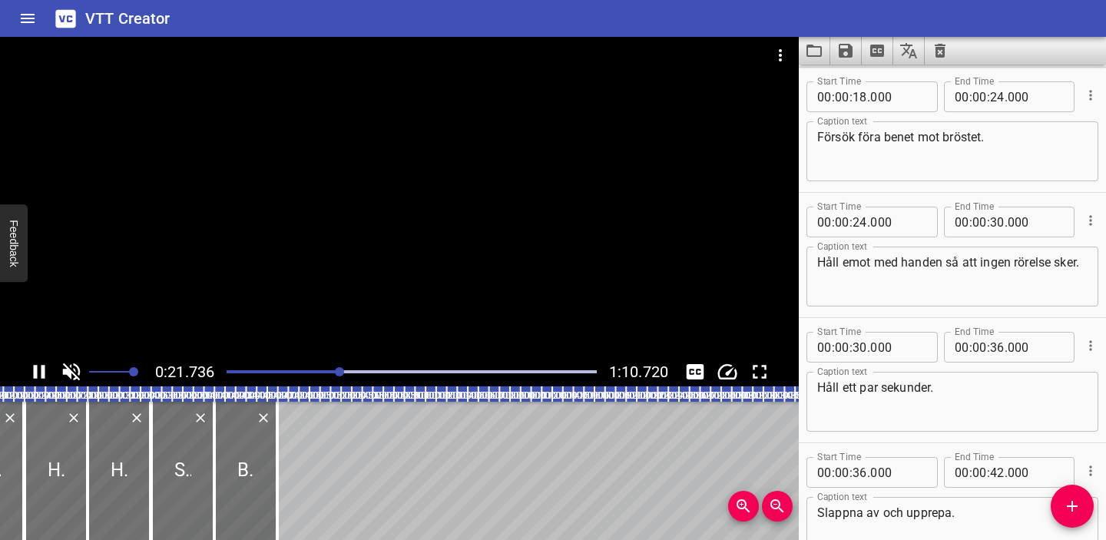
click at [40, 369] on icon "Play/Pause" at bounding box center [39, 371] width 23 height 23
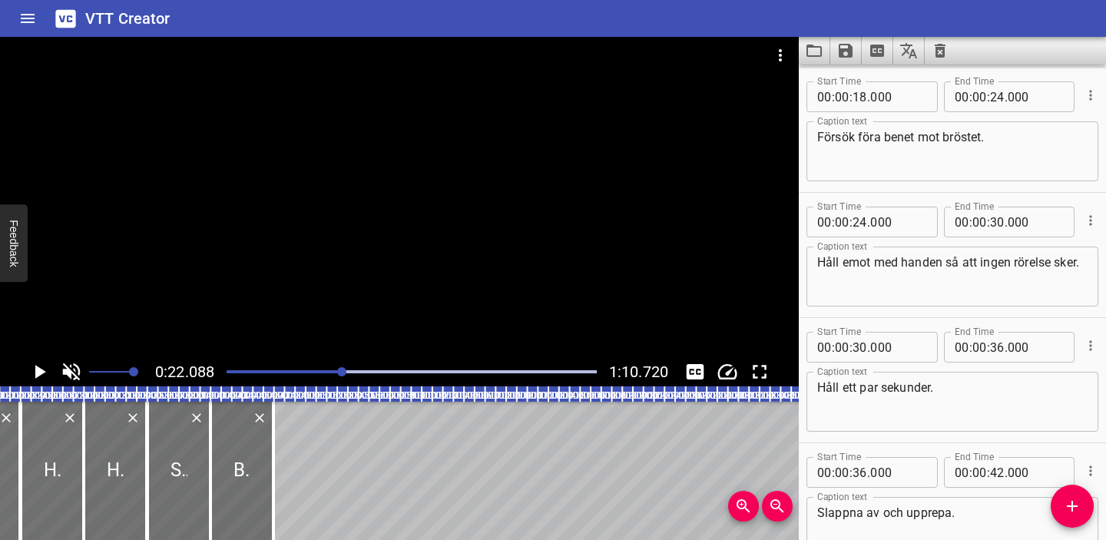
scroll to position [198, 0]
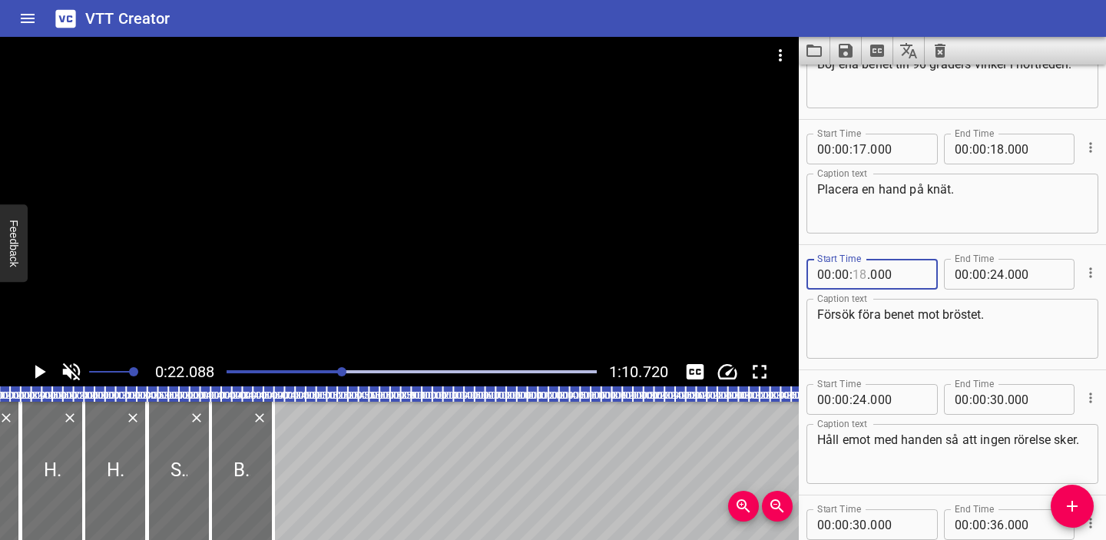
click at [862, 272] on input "number" at bounding box center [859, 274] width 15 height 31
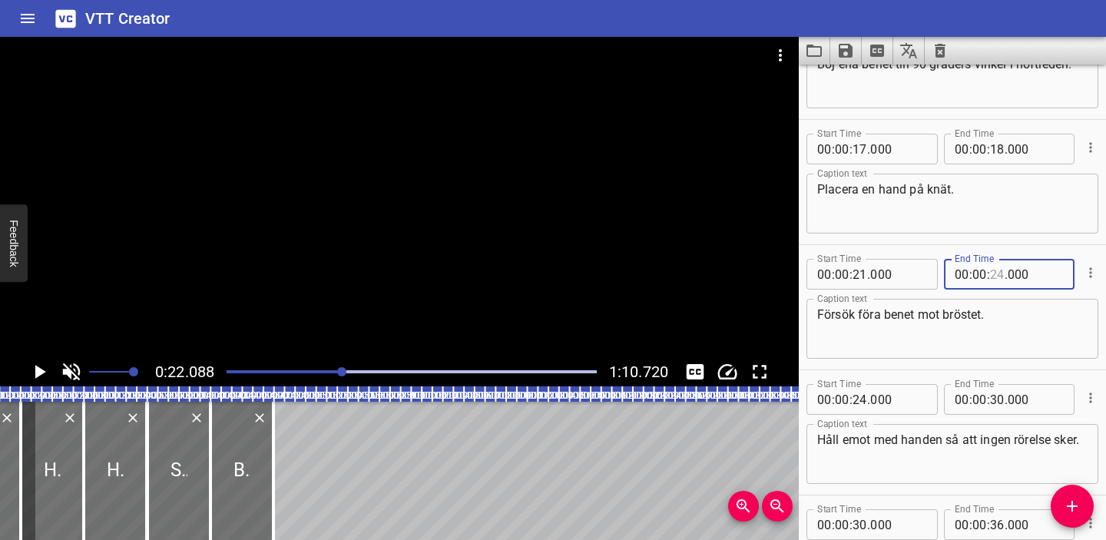
click at [1003, 273] on input "number" at bounding box center [997, 274] width 15 height 31
click at [995, 272] on input "number" at bounding box center [997, 274] width 15 height 31
click at [961, 245] on div "Start Time 00 : 00 : 21 . 000 Start Time End Time 00 : 00 : 26 . 000 End Time C…" at bounding box center [952, 307] width 307 height 124
click at [1000, 150] on input "number" at bounding box center [997, 149] width 15 height 31
click at [948, 123] on div "Start Time 00 : 00 : 17 . 000 Start Time End Time 00 : 00 : 21 . 000 End Time C…" at bounding box center [952, 182] width 307 height 124
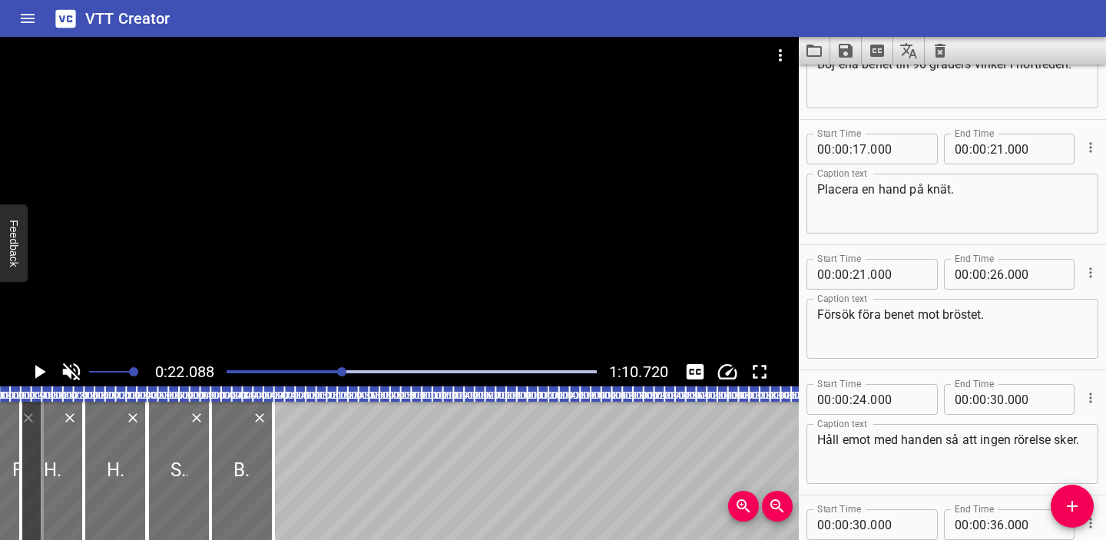
click at [323, 367] on div at bounding box center [411, 372] width 389 height 22
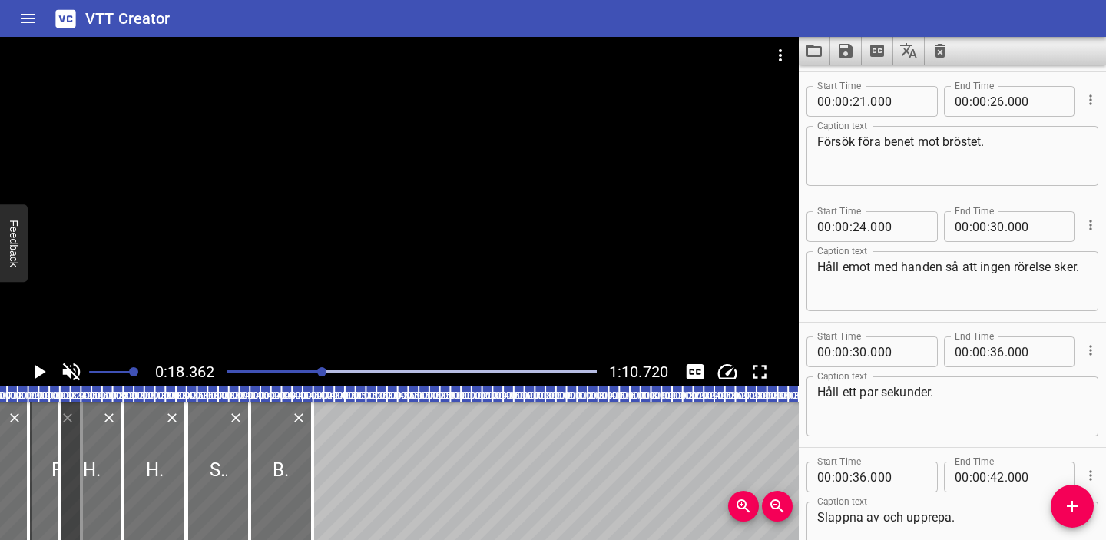
scroll to position [376, 0]
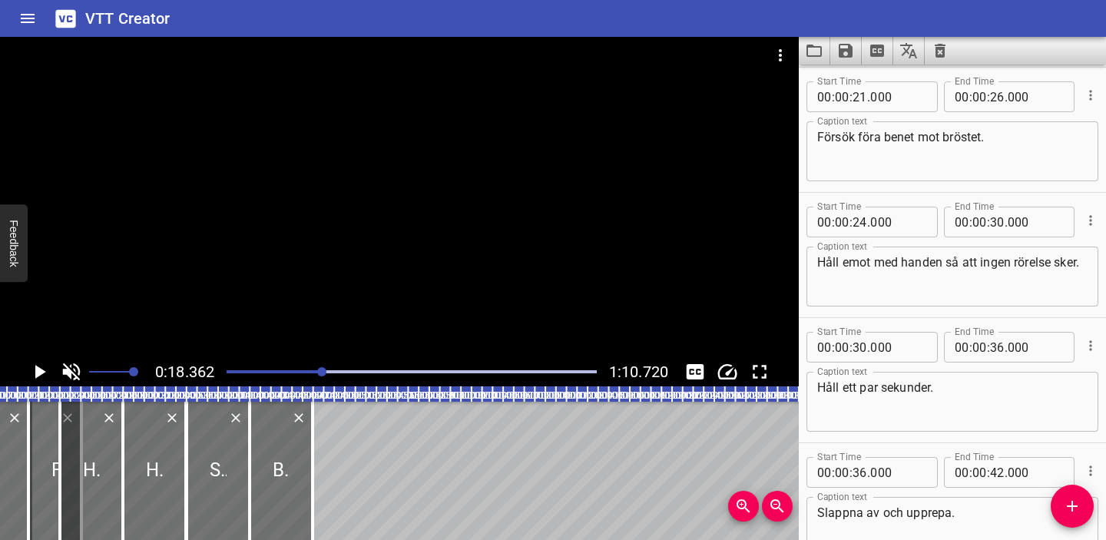
click at [36, 368] on icon "Play/Pause" at bounding box center [40, 372] width 11 height 14
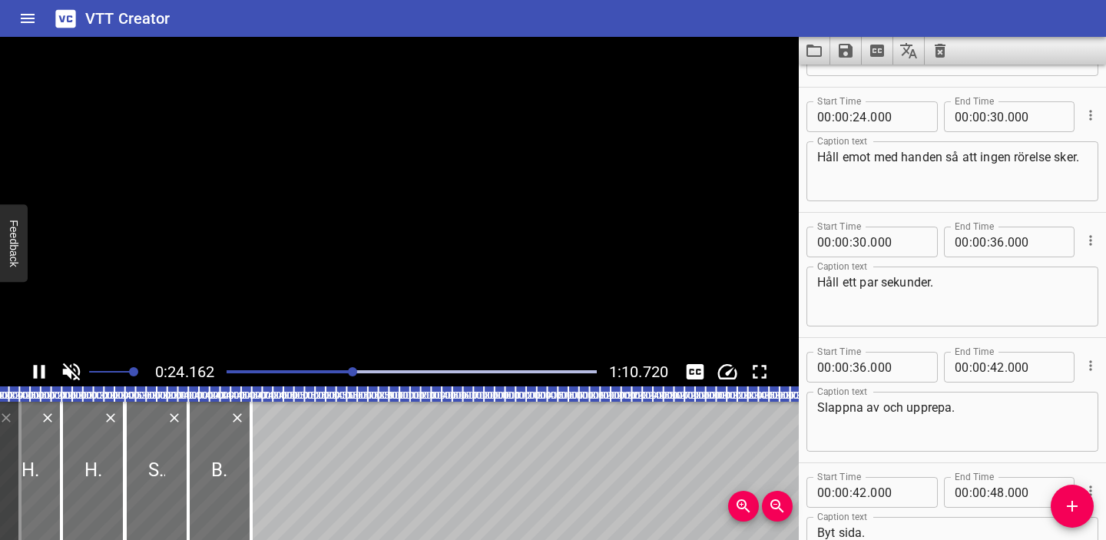
scroll to position [501, 0]
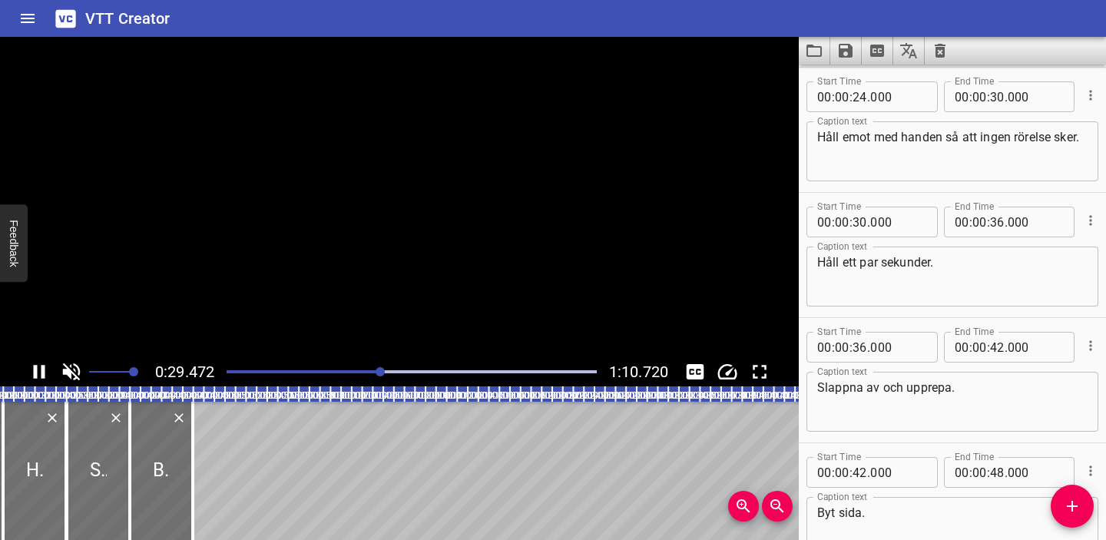
click at [36, 368] on icon "Play/Pause" at bounding box center [40, 372] width 12 height 14
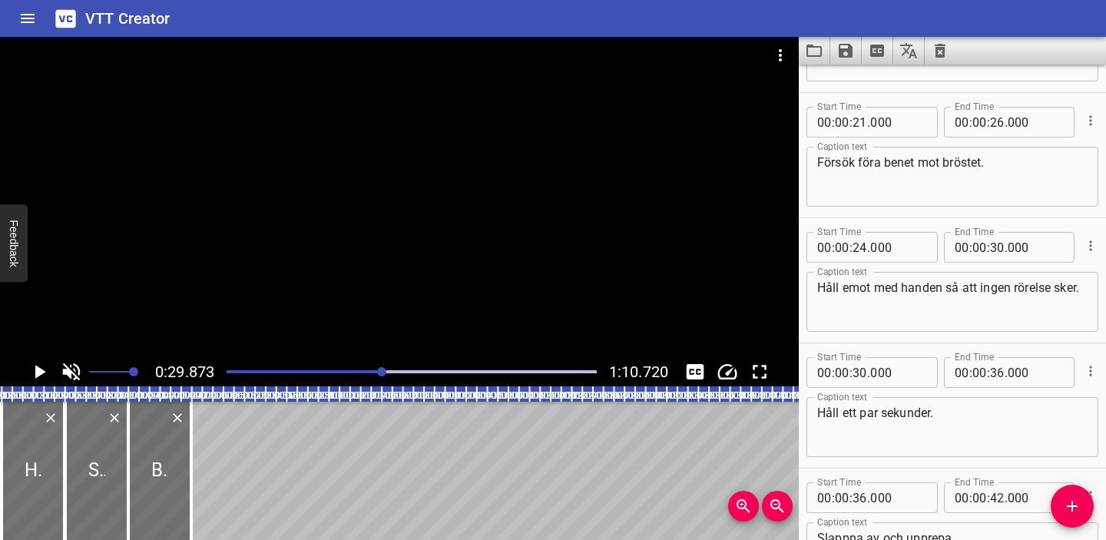
scroll to position [351, 0]
click at [860, 245] on input "number" at bounding box center [859, 246] width 15 height 31
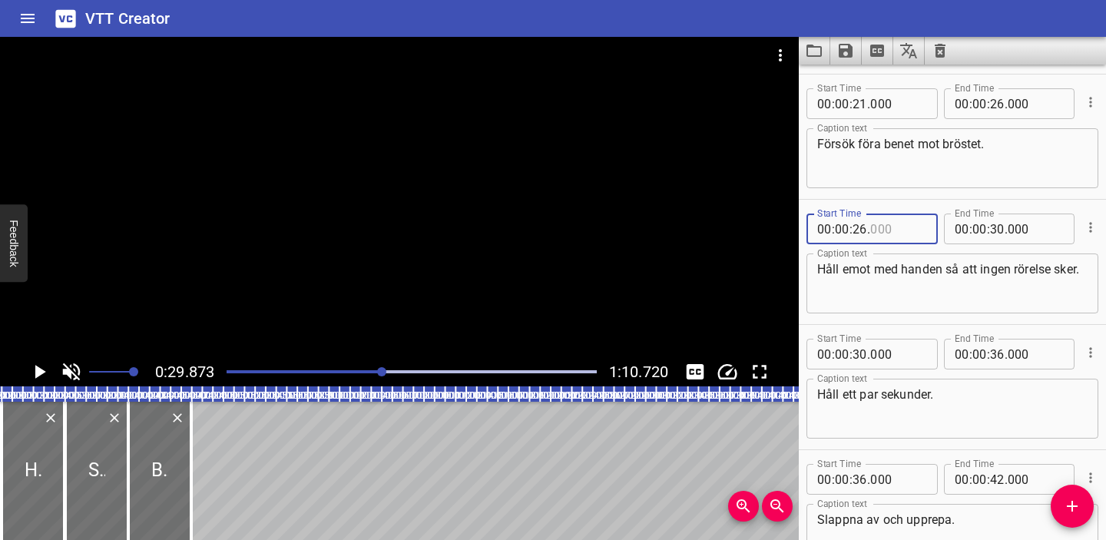
scroll to position [371, 0]
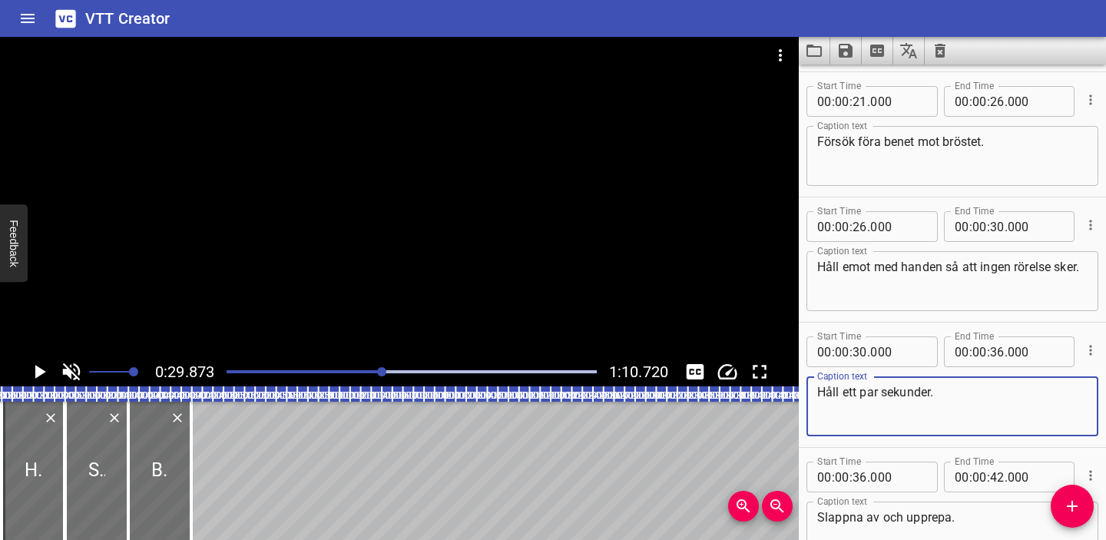
drag, startPoint x: 951, startPoint y: 393, endPoint x: 811, endPoint y: 386, distance: 140.7
click at [811, 388] on div "Håll ett par sekunder. Caption text" at bounding box center [952, 406] width 292 height 60
click at [1087, 267] on div "Håll emot med handen så att ingen rörelse sker. Caption text" at bounding box center [952, 281] width 292 height 60
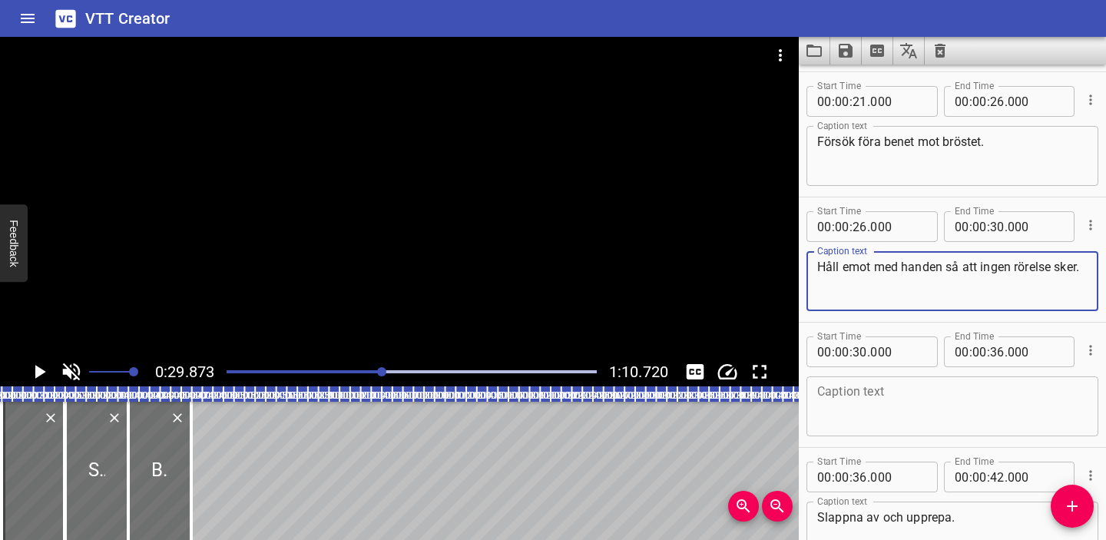
paste textarea "Håll ett par sekunder."
drag, startPoint x: 935, startPoint y: 268, endPoint x: 816, endPoint y: 270, distance: 119.1
click at [817, 270] on textarea "Håll ett par sekunder.Håll emot med handen så att ingen rörelse sker." at bounding box center [952, 282] width 270 height 44
click at [1090, 262] on div "Håll emot med handen så att ingen rörelse sker. Caption text" at bounding box center [952, 281] width 292 height 60
click at [1088, 267] on div "Håll emot med handen så att ingen rörelse sker. Caption text" at bounding box center [952, 281] width 292 height 60
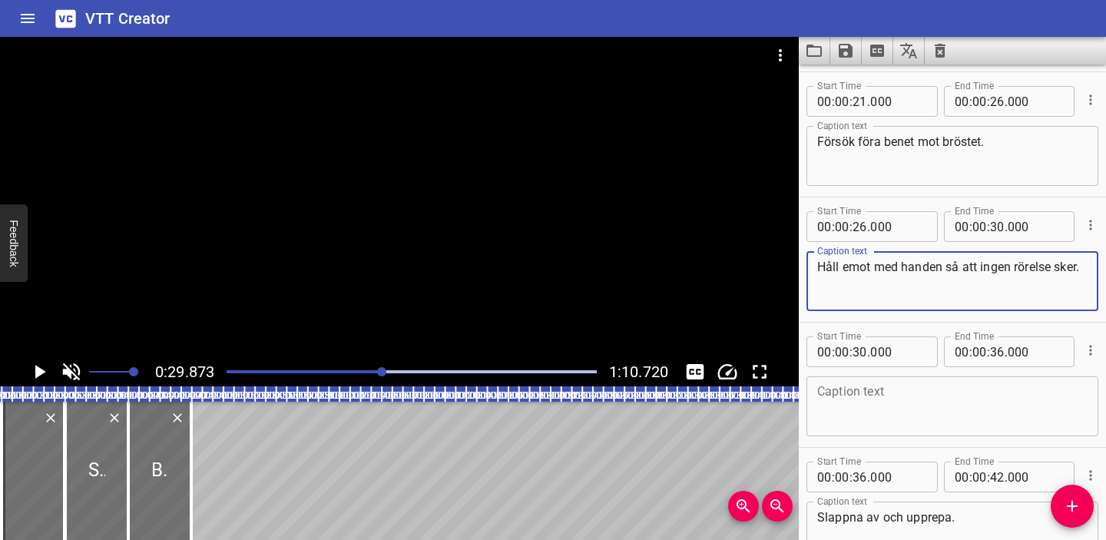
click at [1080, 268] on textarea "Håll emot med handen så att ingen rörelse sker." at bounding box center [952, 282] width 270 height 44
paste textarea "Håll ett par sekunder."
click at [845, 278] on textarea "Håll emot med handen så att ingen rörelse sker.Håll ett par sekunder." at bounding box center [952, 282] width 270 height 44
click at [813, 262] on div "Håll emot med handen så att ingen rörelse sker. Håll ett par sekunder. Caption …" at bounding box center [952, 281] width 292 height 60
click at [817, 267] on textarea "Håll emot med handen så att ingen rörelse sker. Håll ett par sekunder." at bounding box center [952, 282] width 270 height 44
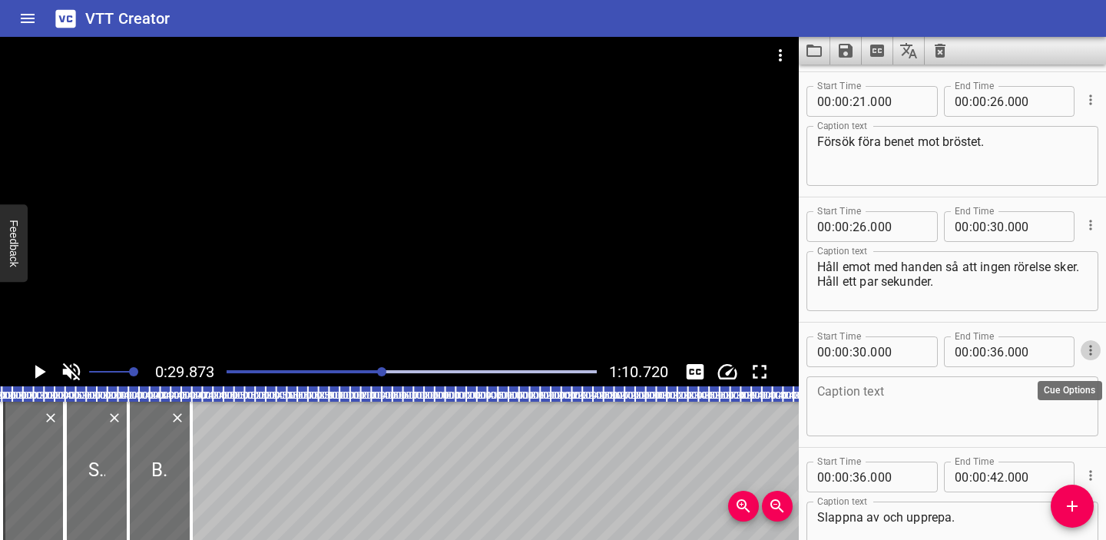
click at [1083, 345] on icon "Cue Options" at bounding box center [1090, 350] width 15 height 15
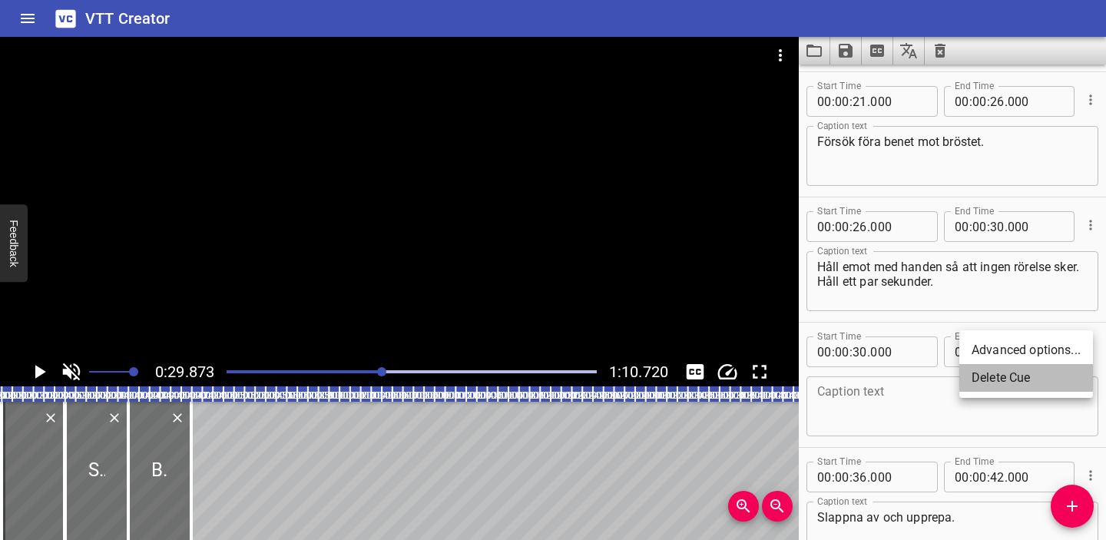
click at [1018, 382] on li "Delete Cue" at bounding box center [1026, 378] width 134 height 28
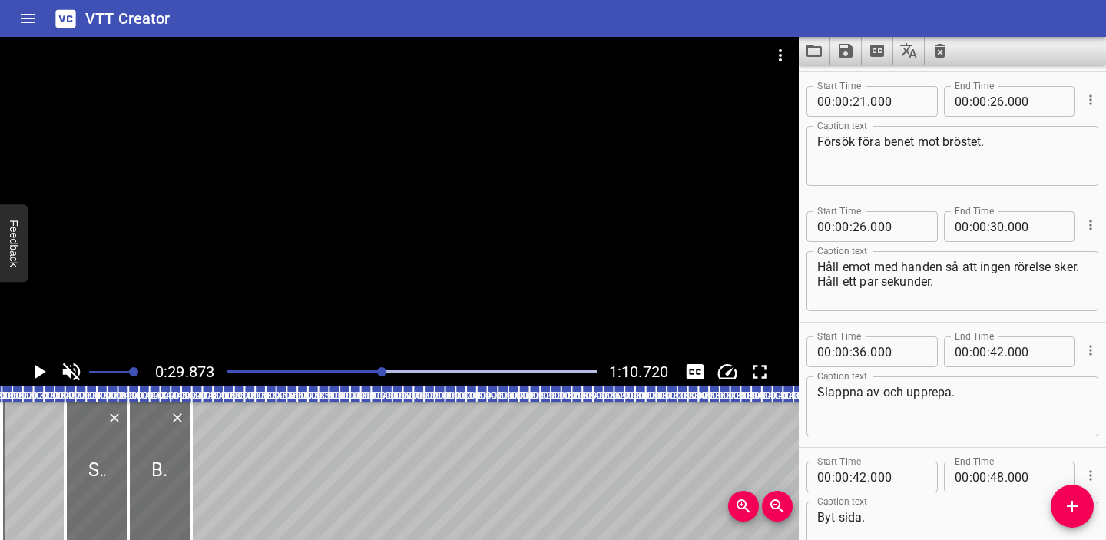
click at [369, 371] on div "Play progress" at bounding box center [198, 371] width 370 height 3
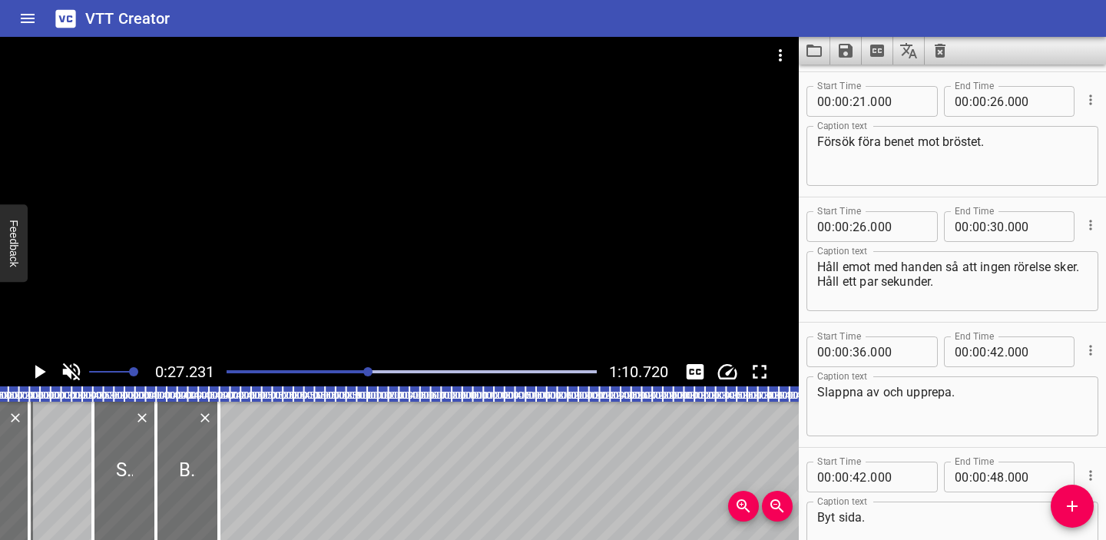
click at [35, 372] on icon "Play/Pause" at bounding box center [39, 371] width 23 height 23
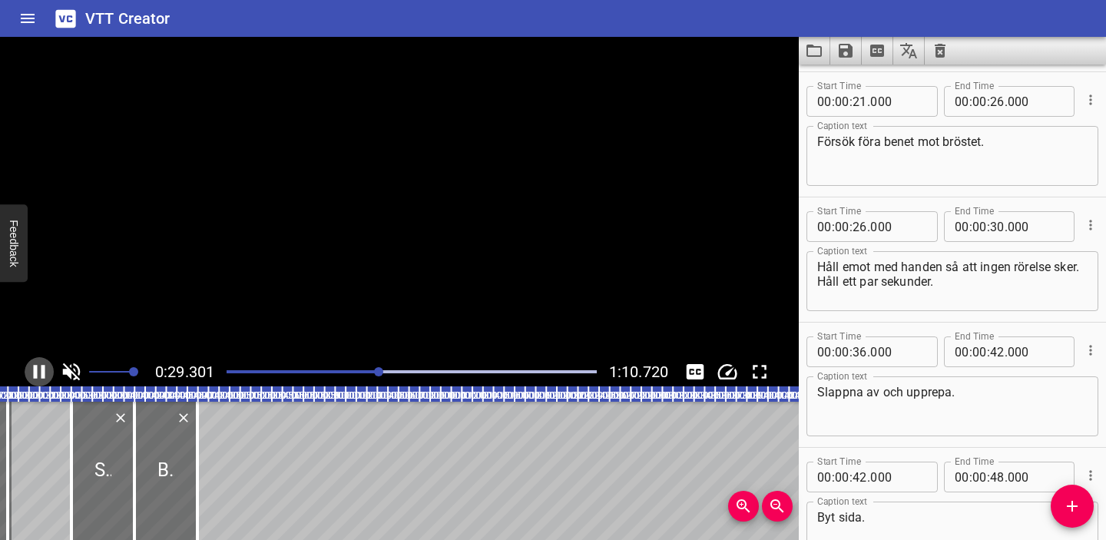
click at [35, 372] on icon "Play/Pause" at bounding box center [40, 372] width 12 height 14
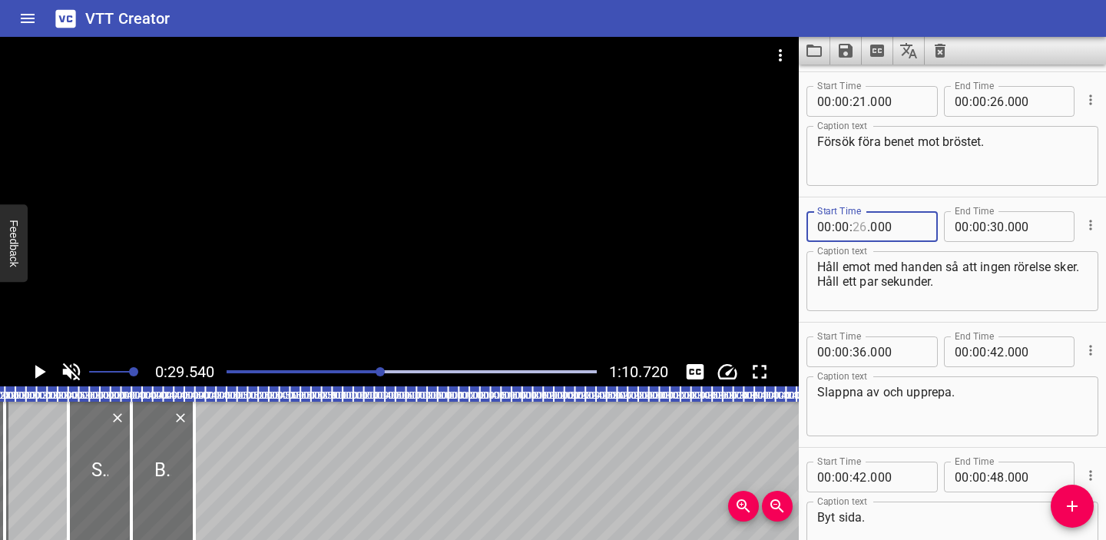
click at [859, 226] on input "number" at bounding box center [859, 226] width 15 height 31
click at [995, 98] on input "number" at bounding box center [997, 101] width 15 height 31
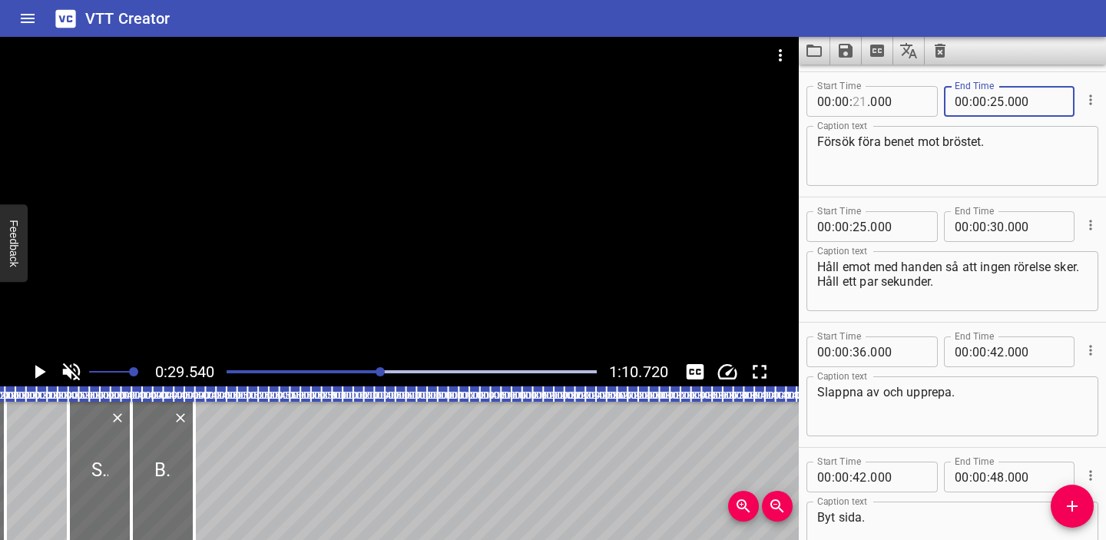
click at [859, 101] on input "number" at bounding box center [859, 101] width 15 height 31
click at [836, 103] on input "number" at bounding box center [842, 101] width 15 height 31
click at [898, 125] on div "Caption text Försök föra benet mot bröstet. Caption text" at bounding box center [952, 154] width 292 height 69
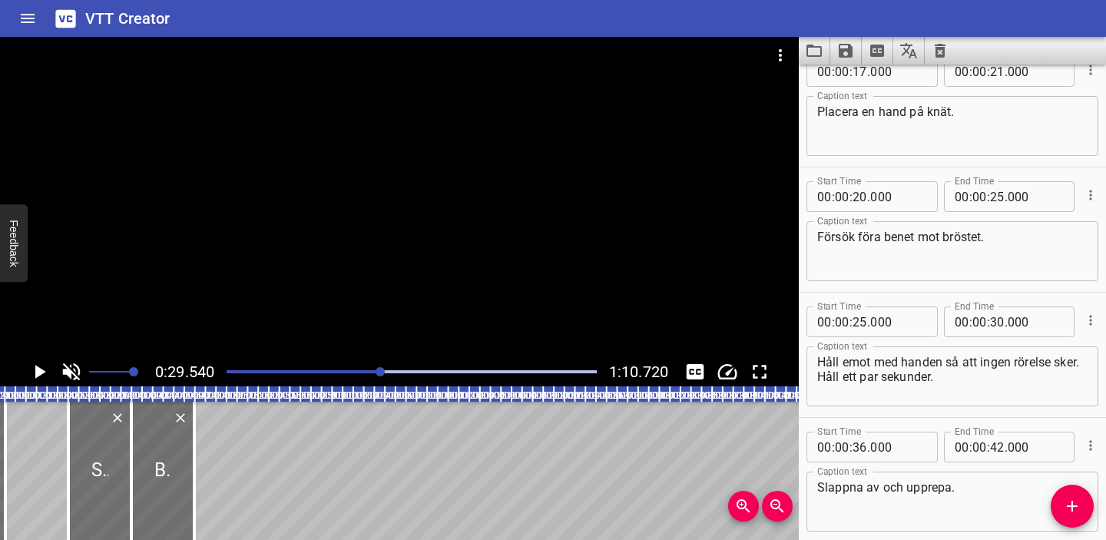
scroll to position [258, 0]
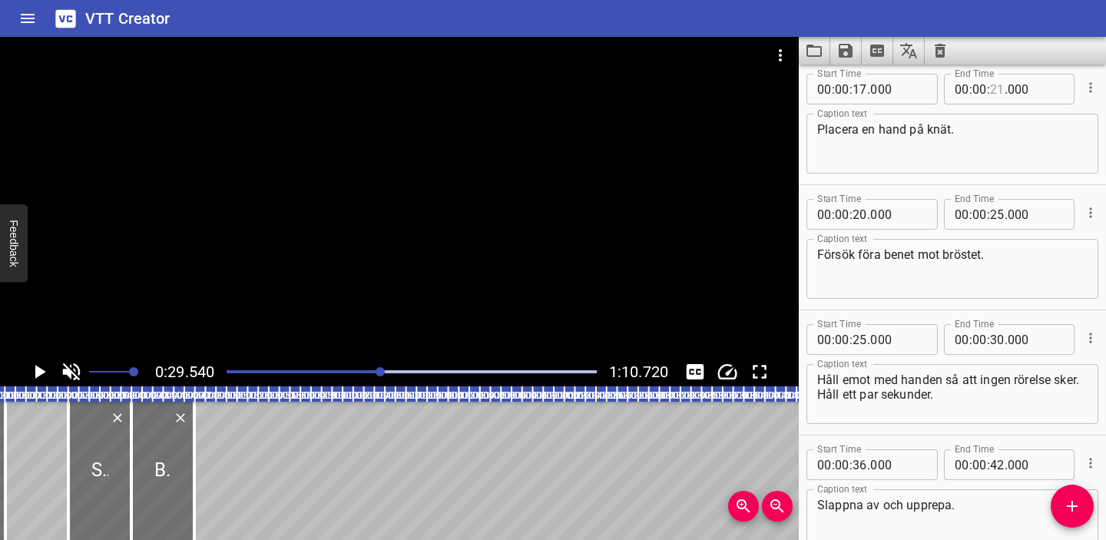
click at [999, 92] on input "number" at bounding box center [997, 89] width 15 height 31
click at [862, 84] on input "number" at bounding box center [859, 89] width 15 height 31
click at [860, 88] on input "number" at bounding box center [859, 89] width 15 height 31
click at [892, 150] on textarea "Placera en hand på knät." at bounding box center [952, 144] width 270 height 44
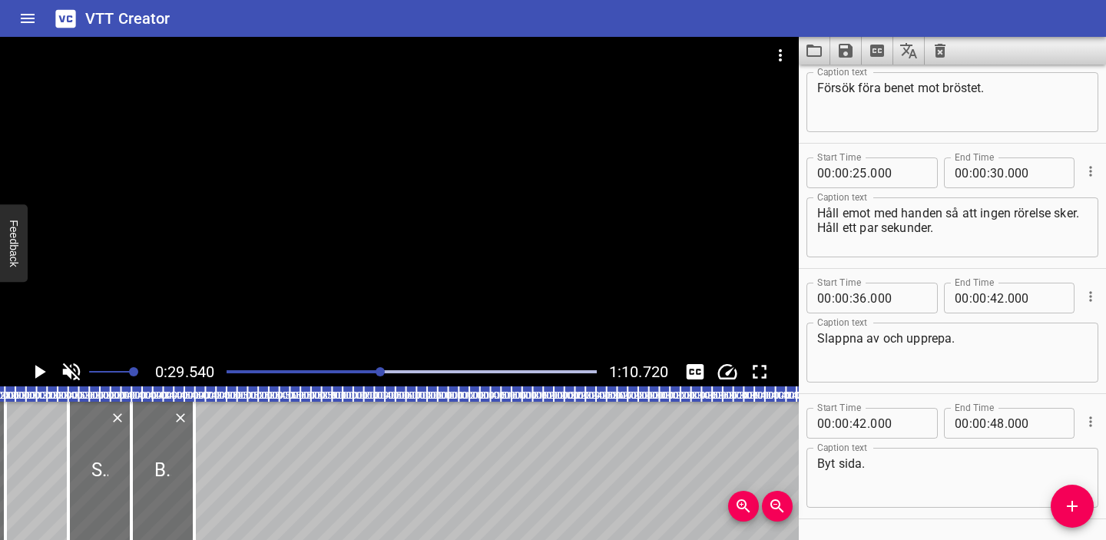
scroll to position [425, 0]
click at [860, 296] on input "number" at bounding box center [859, 297] width 15 height 31
click at [997, 299] on input "number" at bounding box center [997, 297] width 15 height 31
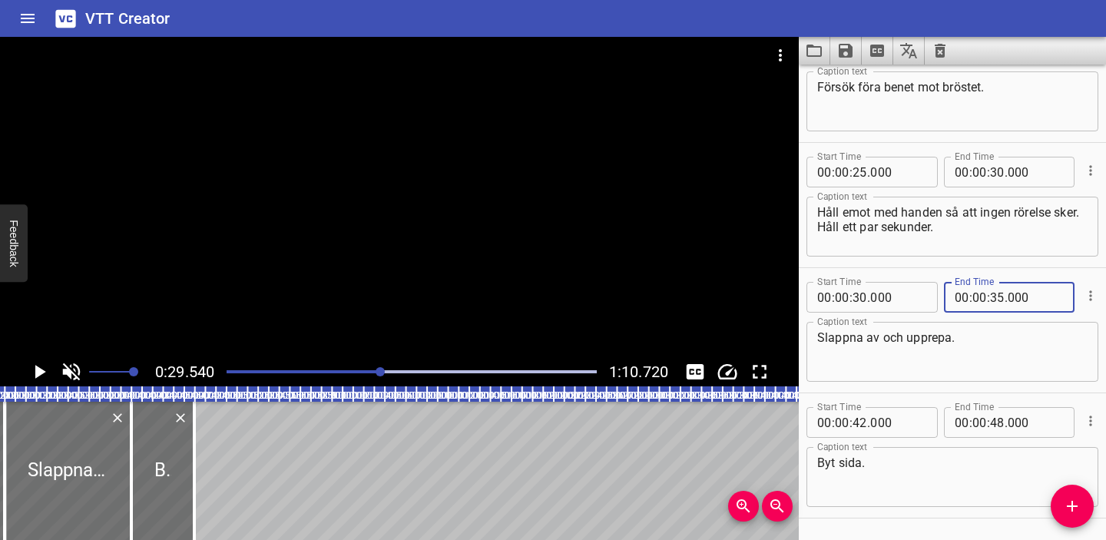
click at [945, 273] on div "Start Time 00 : 00 : 30 . 000 Start Time End Time 00 : 00 : 35 . 000 End Time C…" at bounding box center [952, 330] width 307 height 124
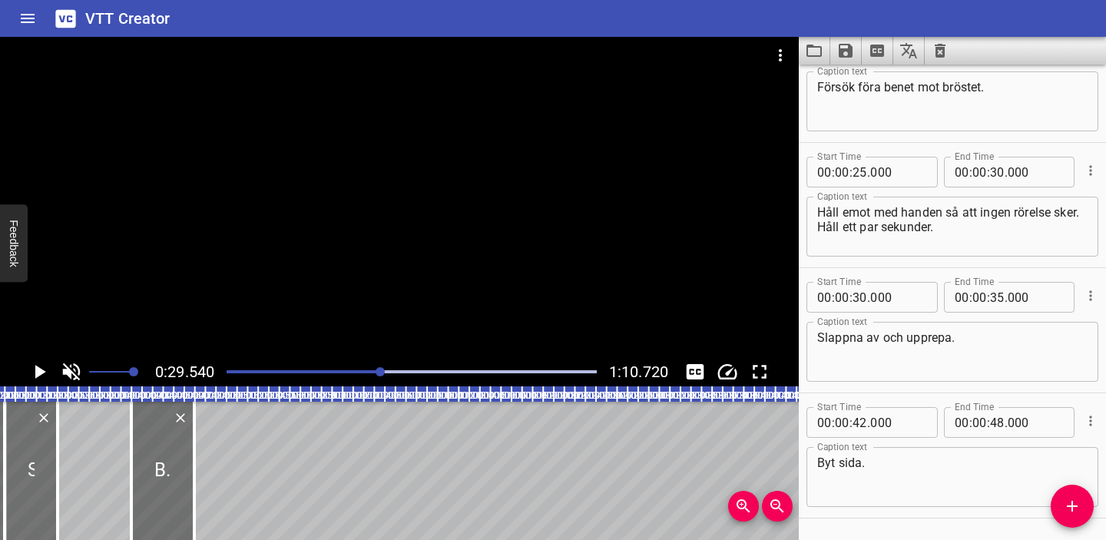
click at [38, 372] on icon "Play/Pause" at bounding box center [40, 372] width 11 height 14
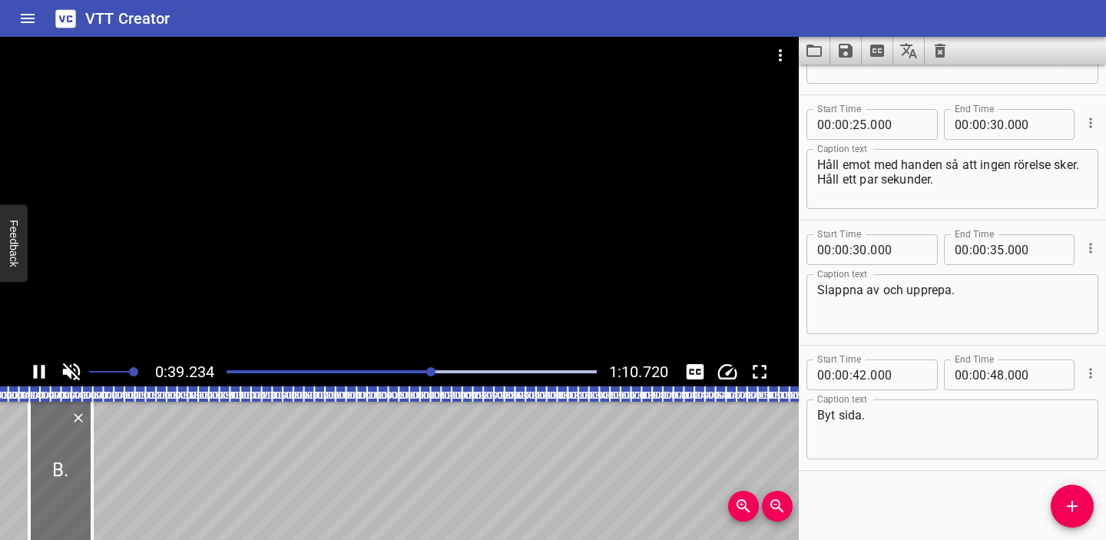
click at [548, 368] on div at bounding box center [411, 372] width 389 height 22
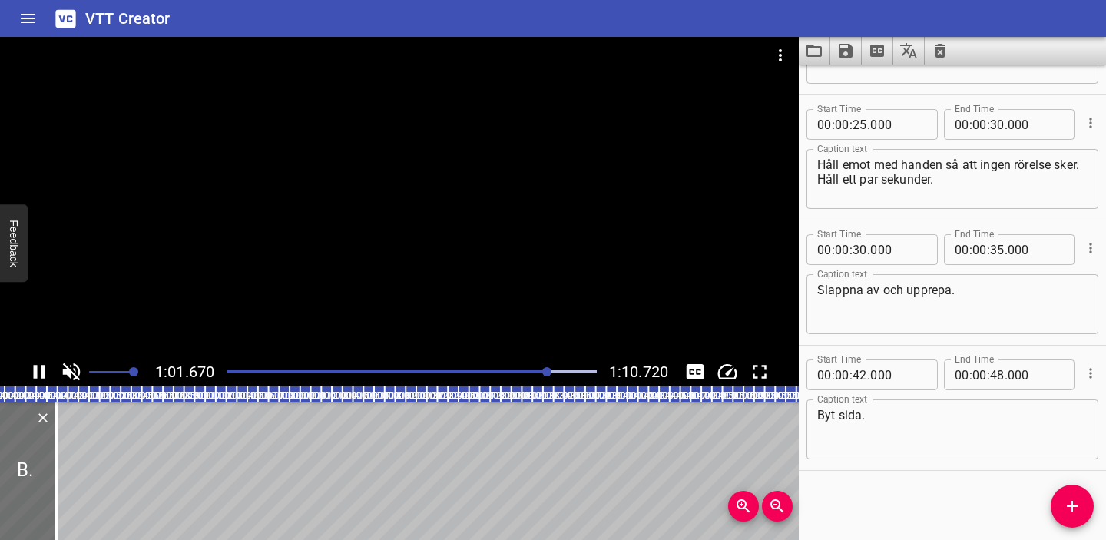
scroll to position [0, 468]
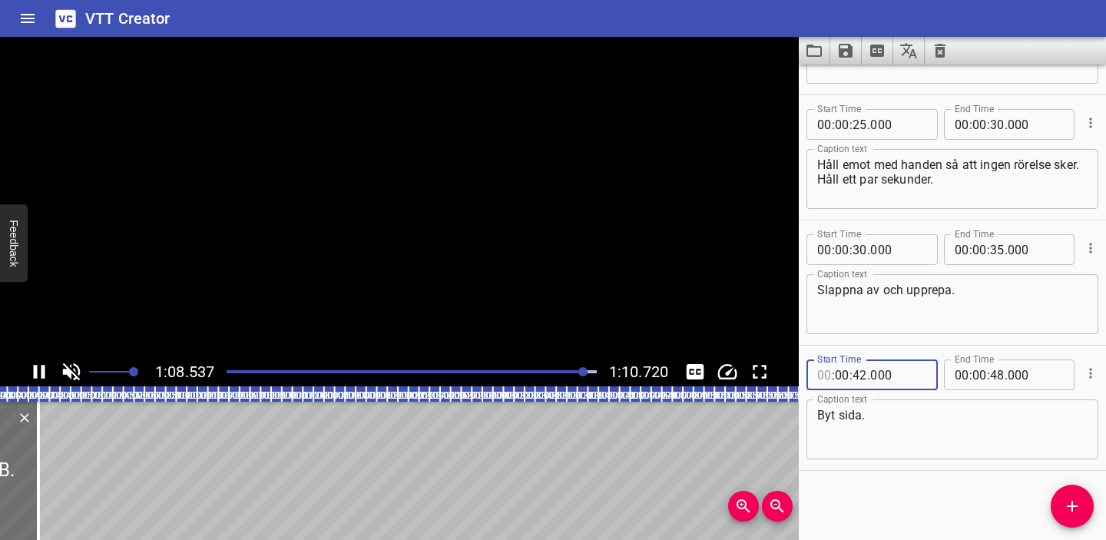
click at [822, 372] on input "number" at bounding box center [824, 374] width 15 height 31
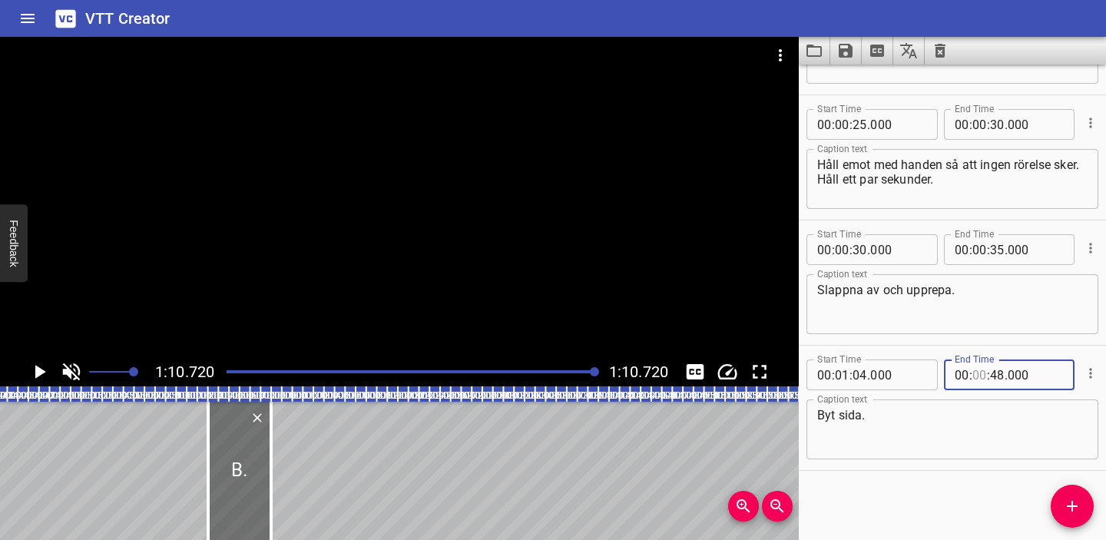
click at [982, 376] on input "number" at bounding box center [979, 374] width 15 height 31
click at [951, 489] on div "Start Time 00 : 00 : 00 . 000 Start Time End Time 00 : 00 : 06 . 000 End Time C…" at bounding box center [952, 302] width 307 height 475
click at [577, 368] on div at bounding box center [411, 372] width 389 height 22
click at [568, 370] on div "Play progress" at bounding box center [393, 371] width 370 height 3
click at [551, 367] on div at bounding box center [411, 372] width 389 height 22
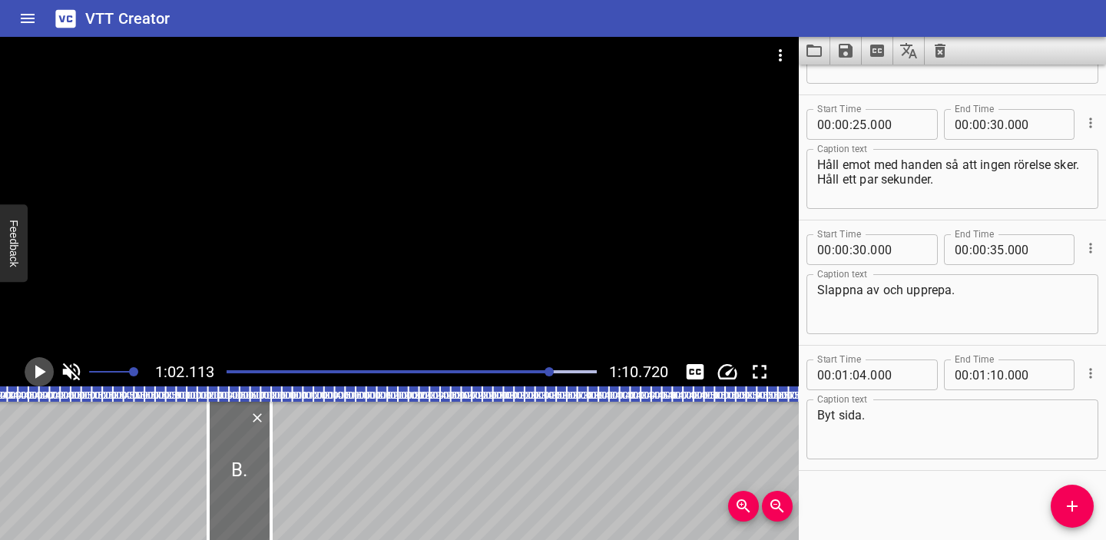
click at [33, 370] on icon "Play/Pause" at bounding box center [39, 371] width 23 height 23
click at [847, 51] on icon "Save captions to file" at bounding box center [846, 51] width 14 height 14
click at [879, 86] on li "Save to VTT file" at bounding box center [886, 85] width 113 height 28
click at [783, 53] on icon "Video Options" at bounding box center [780, 55] width 18 height 18
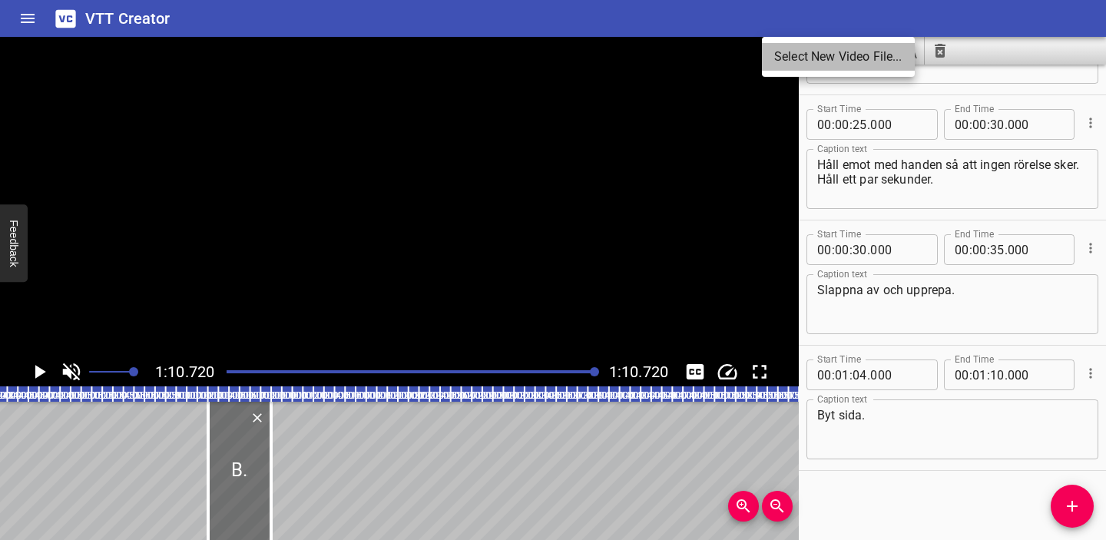
click at [810, 53] on li "Select New Video File..." at bounding box center [838, 57] width 153 height 28
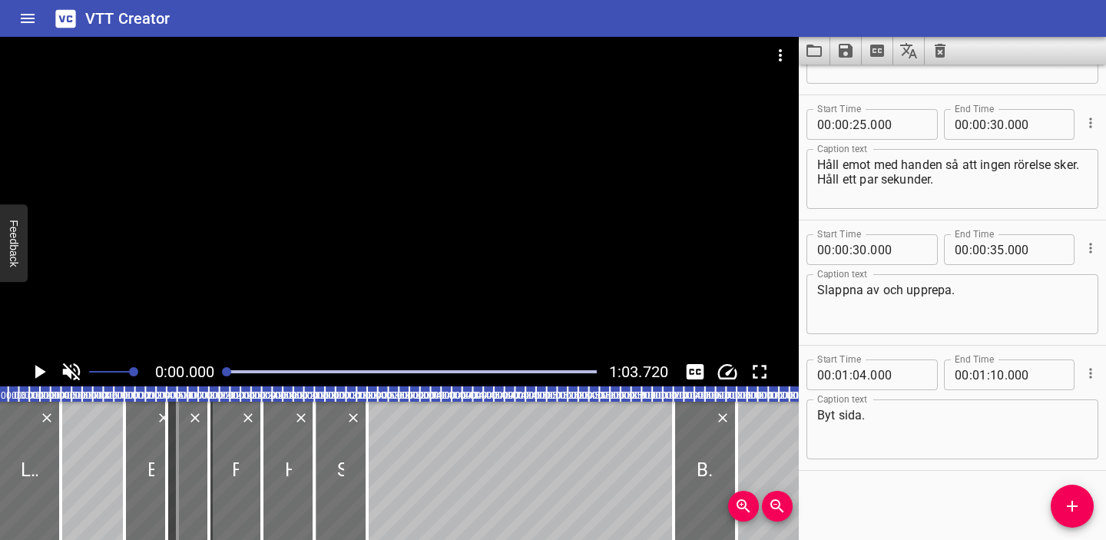
scroll to position [0, 0]
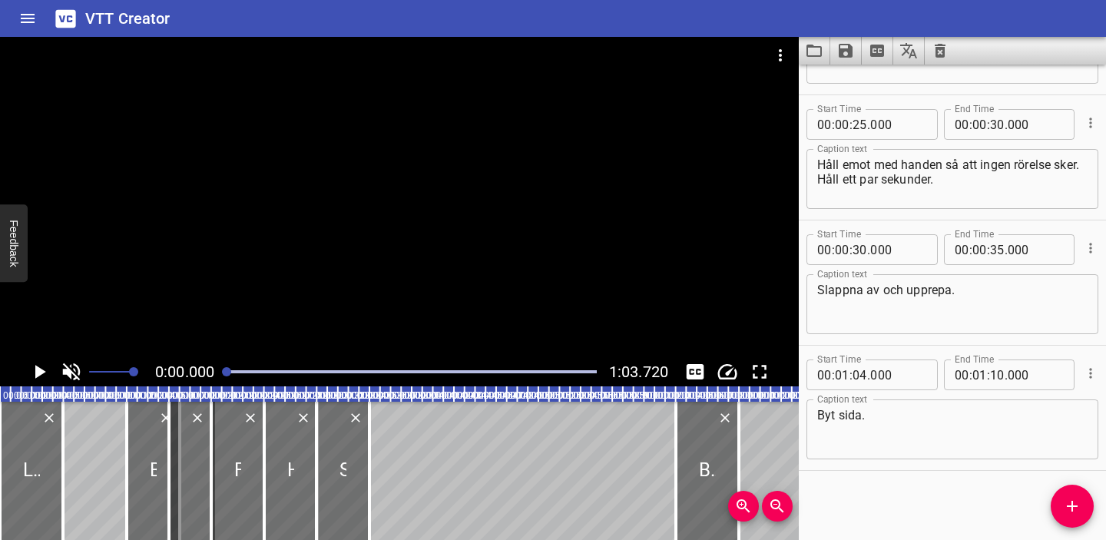
click at [39, 367] on icon "Play/Pause" at bounding box center [40, 372] width 11 height 14
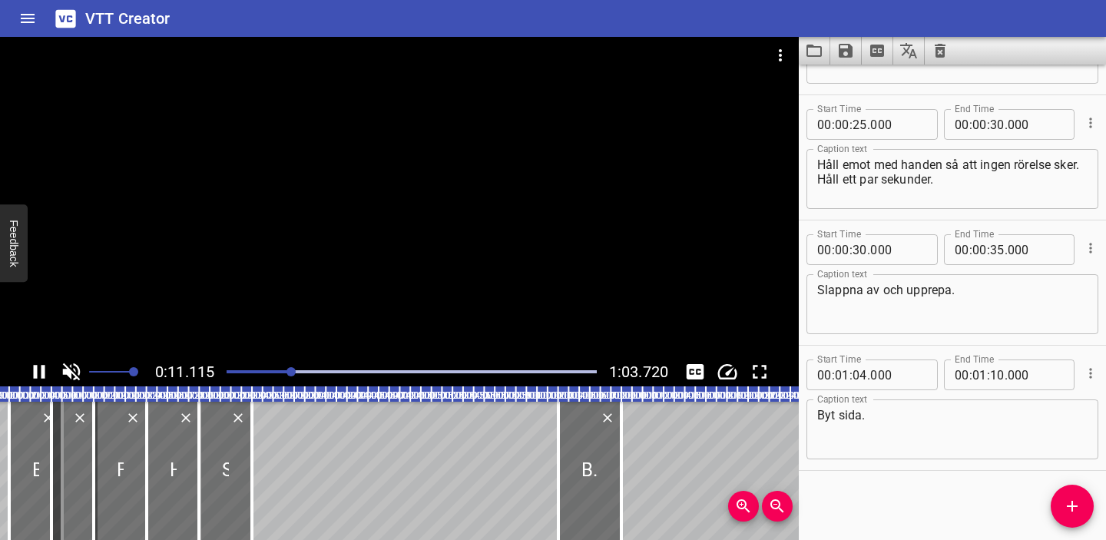
click at [38, 366] on icon "Play/Pause" at bounding box center [39, 371] width 23 height 23
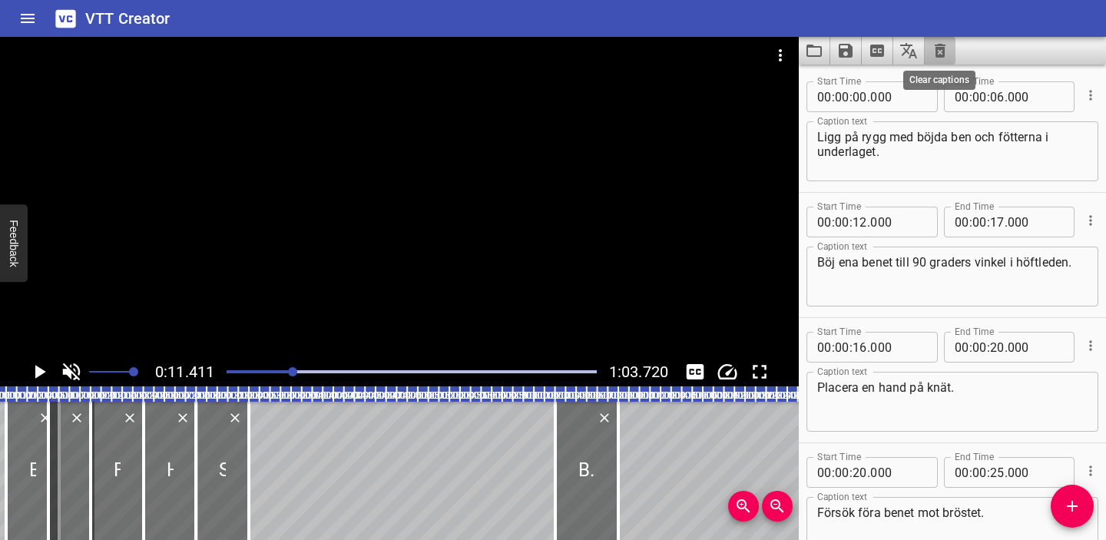
click at [944, 47] on icon "Clear captions" at bounding box center [940, 51] width 11 height 14
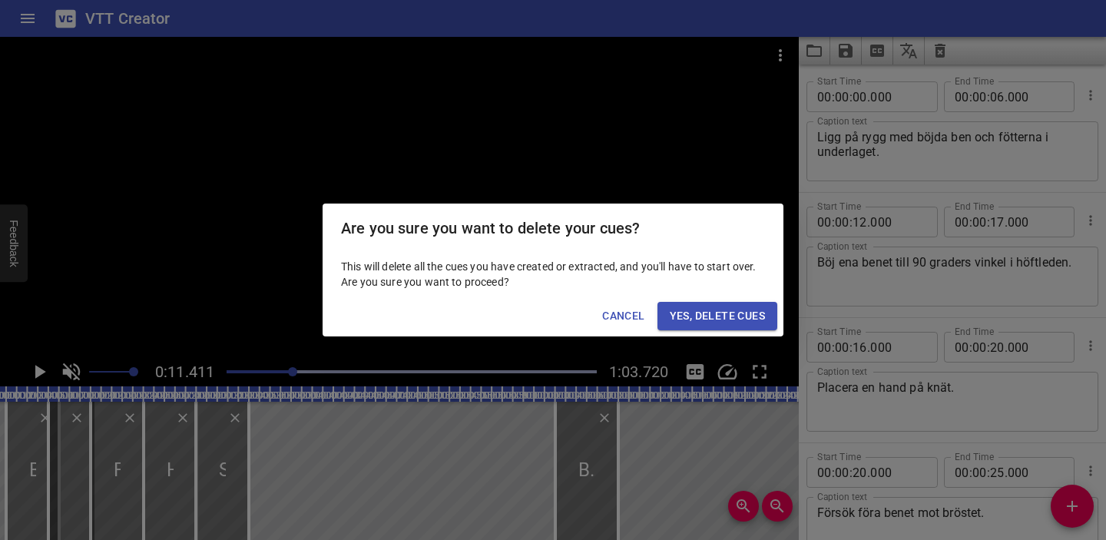
click at [743, 315] on span "Yes, Delete Cues" at bounding box center [717, 315] width 95 height 19
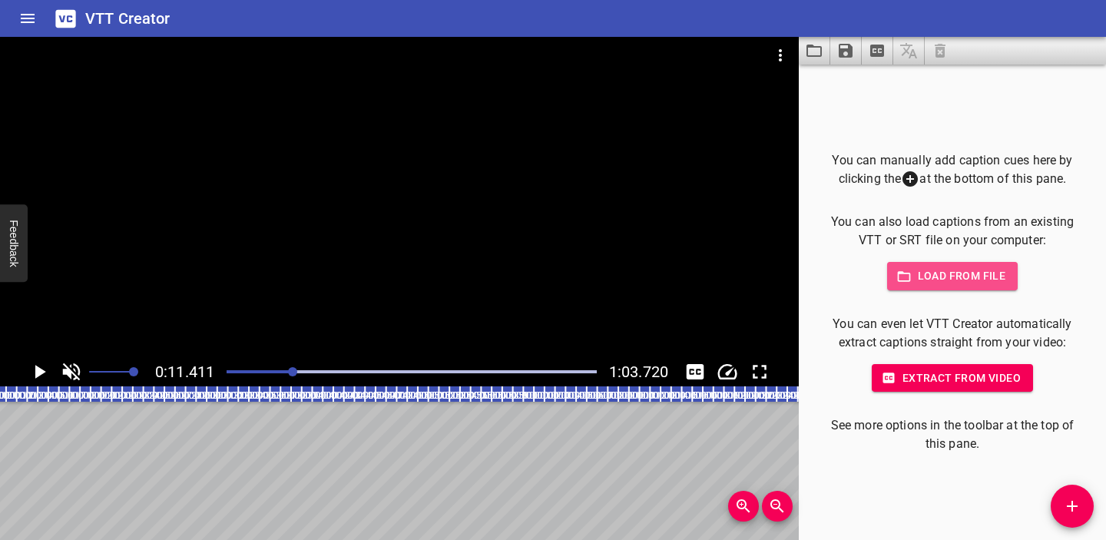
click at [946, 282] on span "Load from file" at bounding box center [952, 275] width 107 height 19
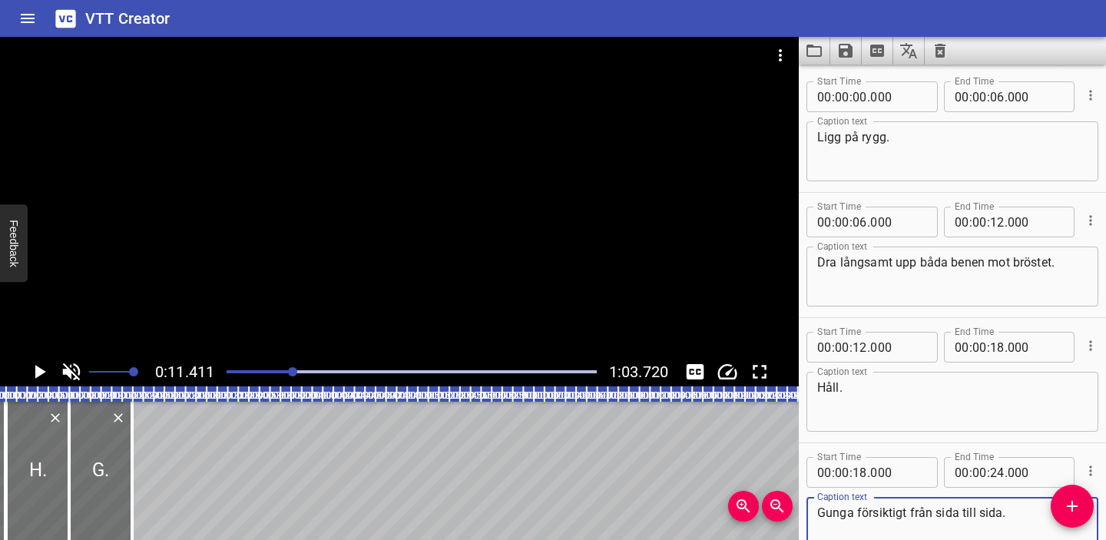
click at [229, 374] on div at bounding box center [411, 372] width 389 height 22
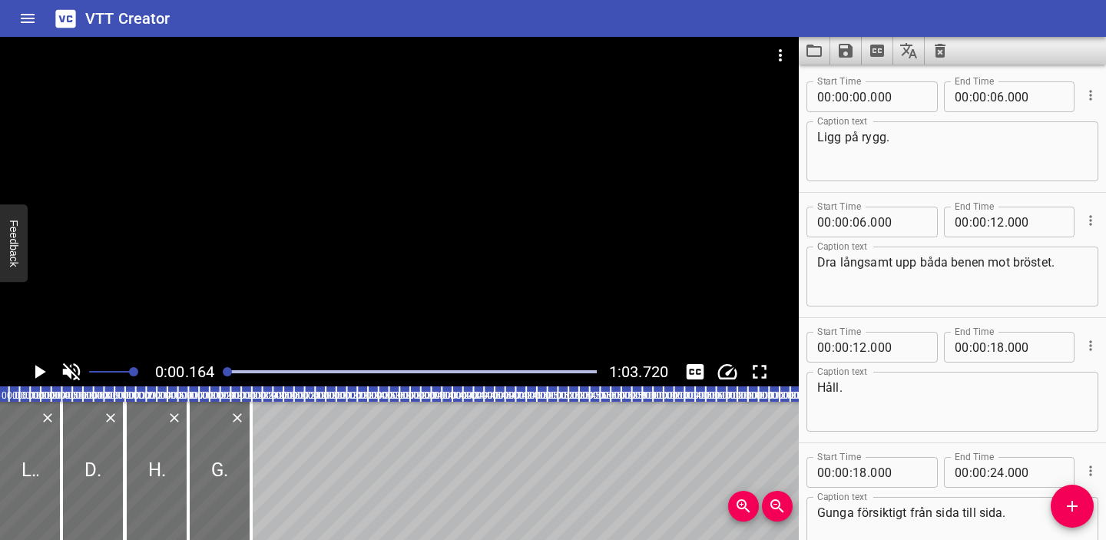
click at [41, 374] on icon "Play/Pause" at bounding box center [40, 372] width 11 height 14
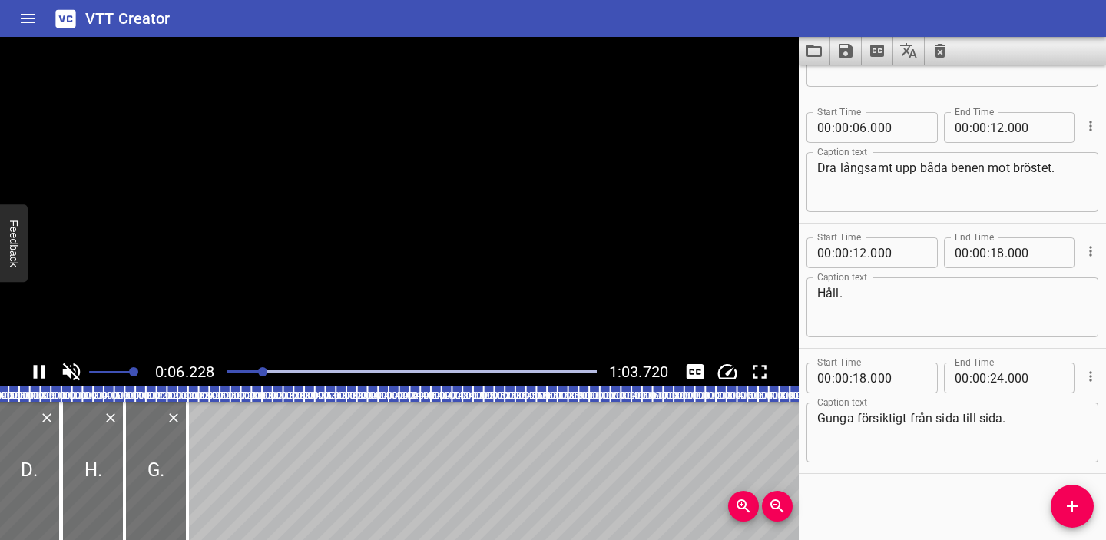
scroll to position [98, 0]
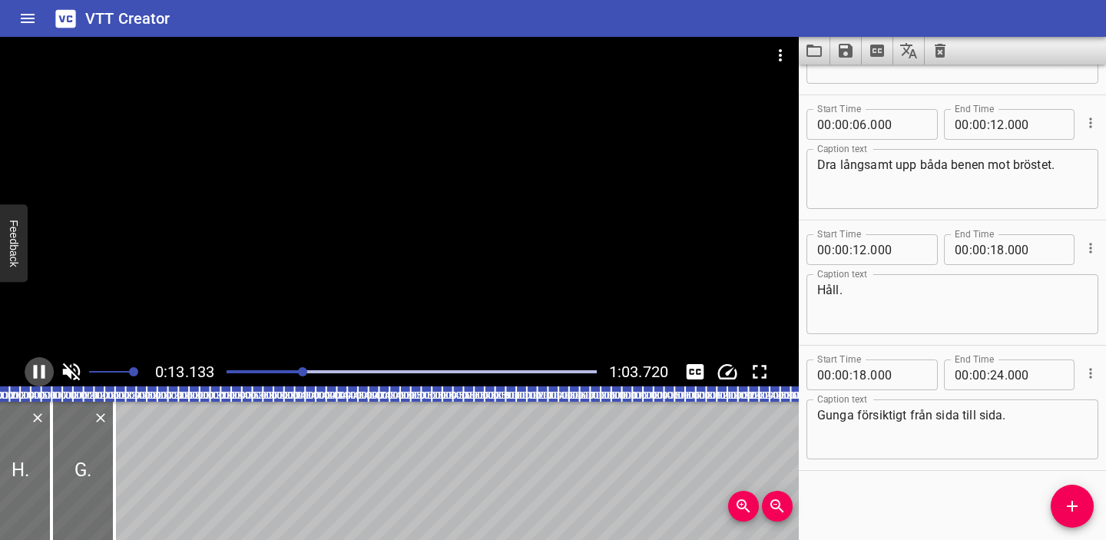
click at [41, 372] on icon "Play/Pause" at bounding box center [40, 372] width 12 height 14
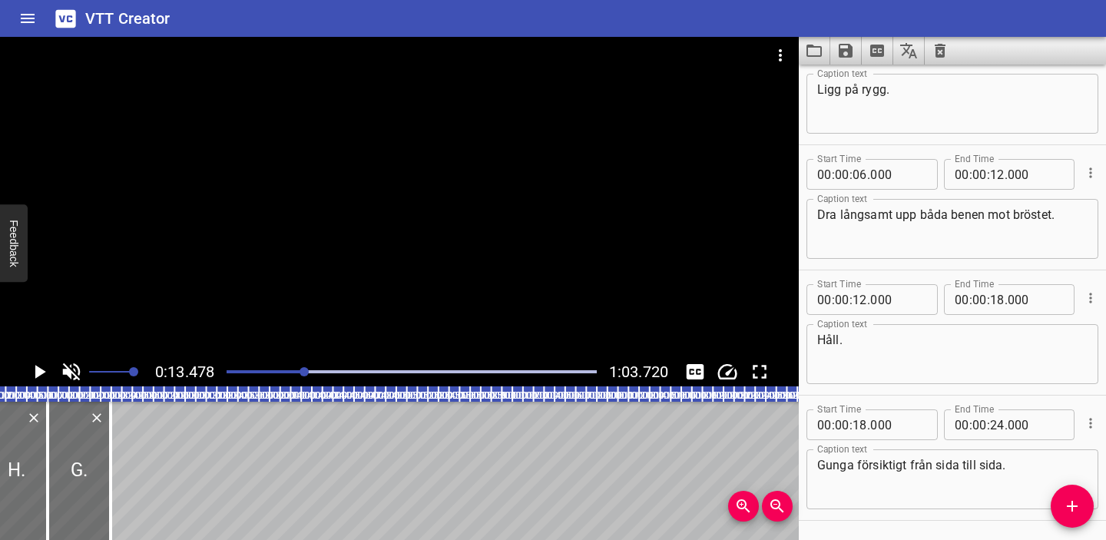
scroll to position [0, 0]
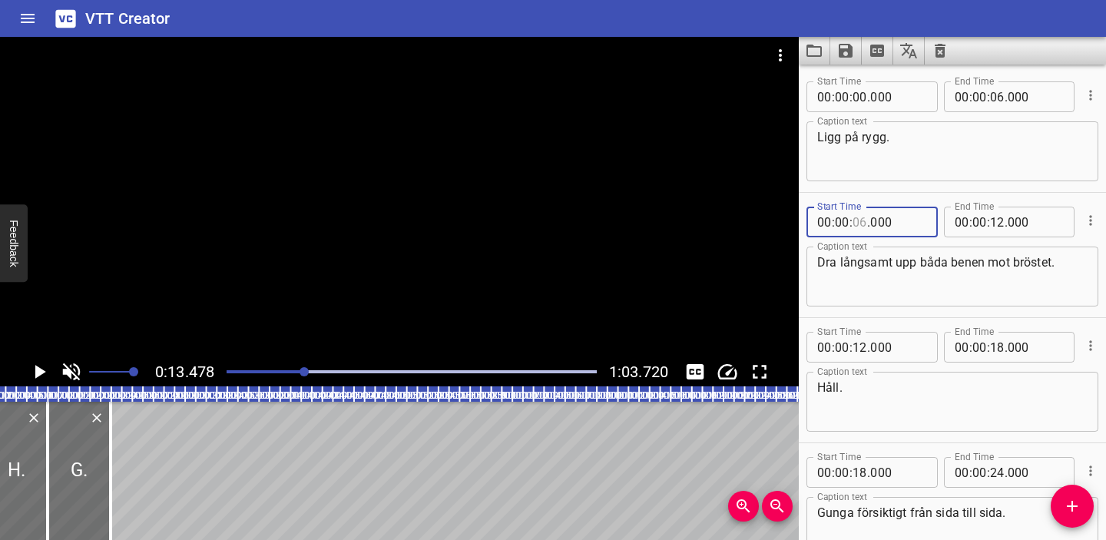
click at [862, 217] on input "number" at bounding box center [859, 222] width 15 height 31
click at [999, 223] on input "number" at bounding box center [997, 222] width 15 height 31
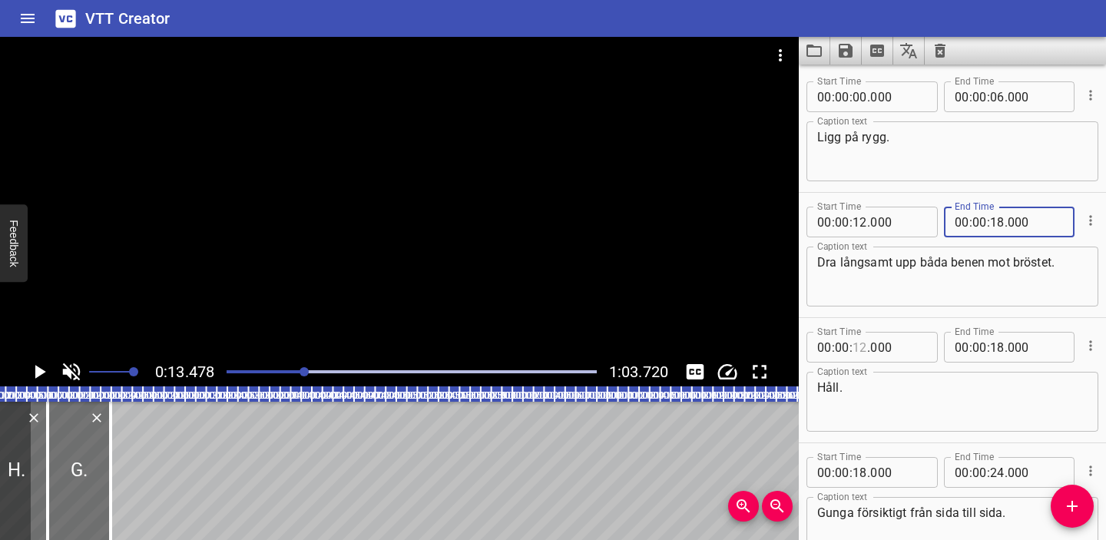
click at [858, 348] on input "number" at bounding box center [859, 347] width 15 height 31
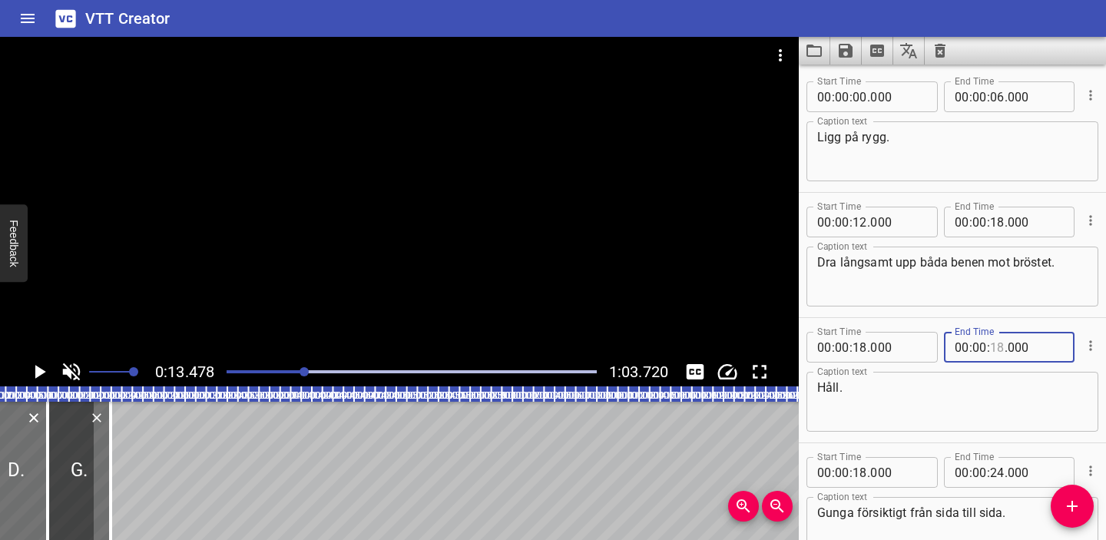
click at [996, 348] on input "number" at bounding box center [997, 347] width 15 height 31
click at [44, 369] on icon "Play/Pause" at bounding box center [39, 371] width 23 height 23
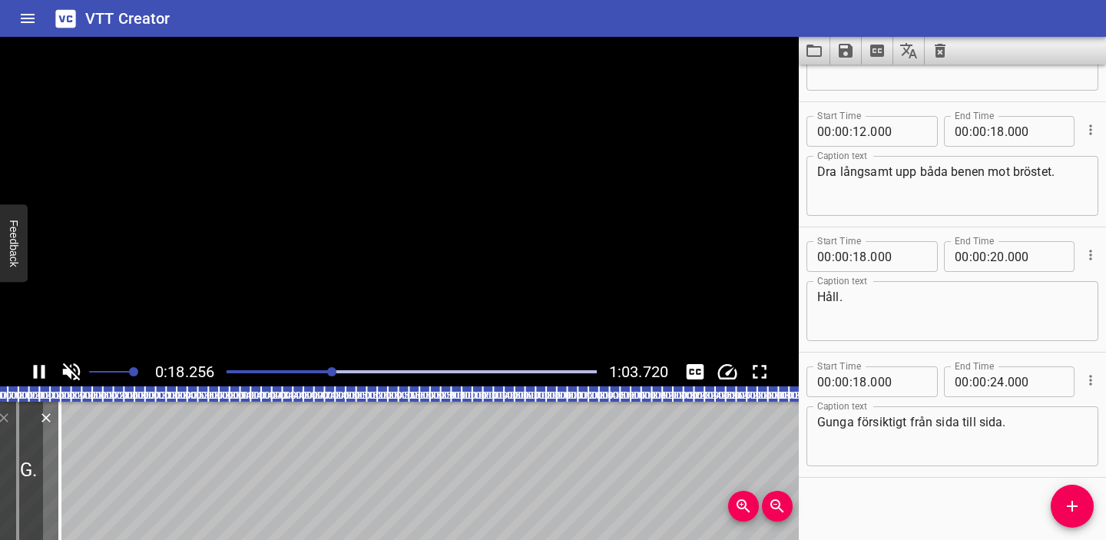
scroll to position [98, 0]
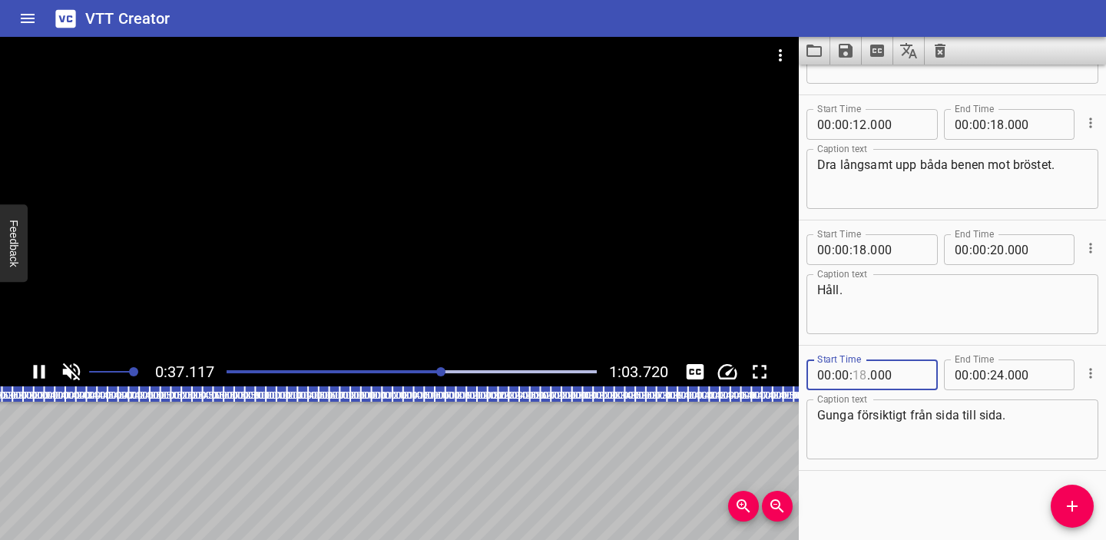
click at [864, 373] on input "number" at bounding box center [859, 374] width 15 height 31
click at [999, 373] on input "number" at bounding box center [997, 374] width 15 height 31
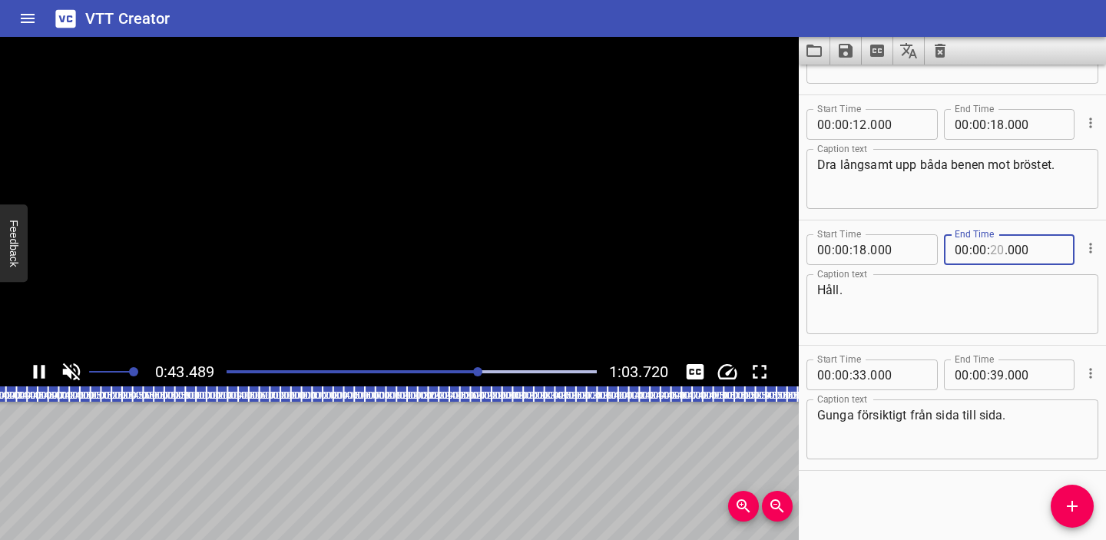
click at [995, 253] on input "number" at bounding box center [997, 249] width 15 height 31
click at [941, 246] on div "Start Time 00 : 00 : 18 . 000 Start Time End Time 00 : 00 : 24 . 000 End Time" at bounding box center [952, 248] width 292 height 40
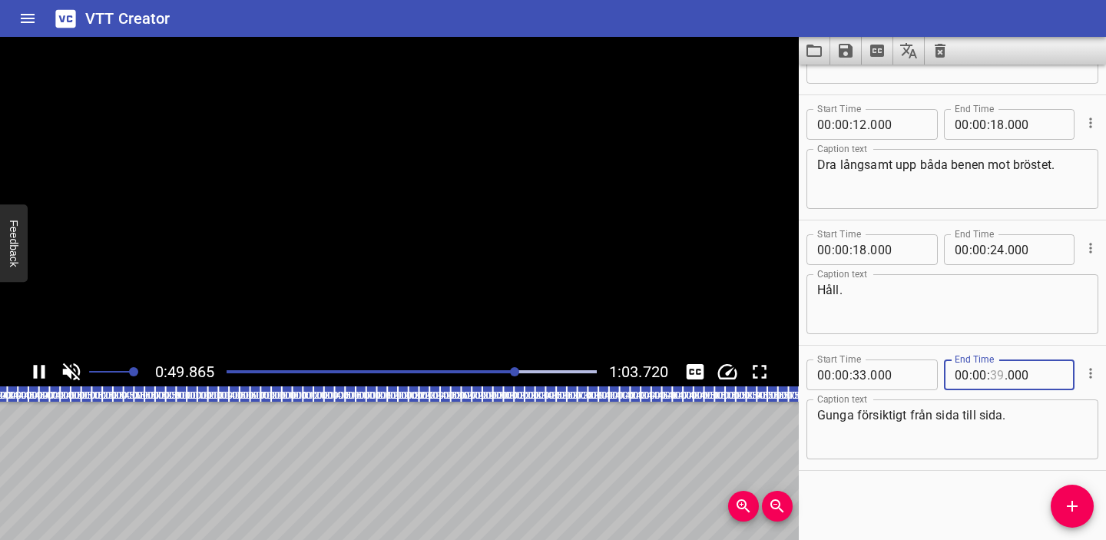
click at [997, 376] on input "number" at bounding box center [997, 374] width 15 height 31
click at [942, 499] on div "Start Time 00 : 00 : 00 . 000 Start Time End Time 00 : 00 : 06 . 000 End Time C…" at bounding box center [952, 302] width 307 height 475
click at [439, 373] on div at bounding box center [411, 372] width 389 height 22
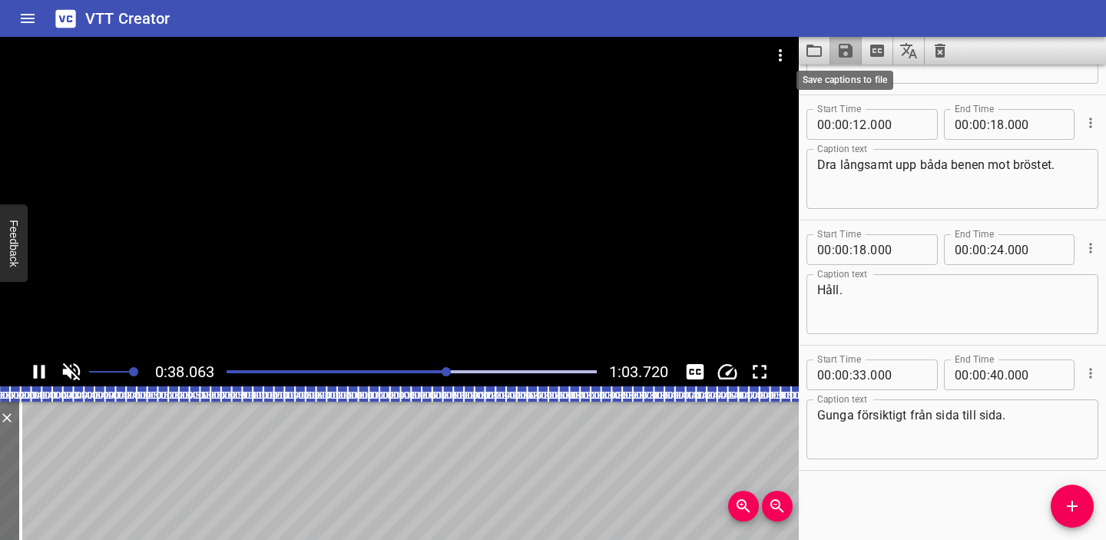
click at [848, 42] on icon "Save captions to file" at bounding box center [845, 50] width 18 height 18
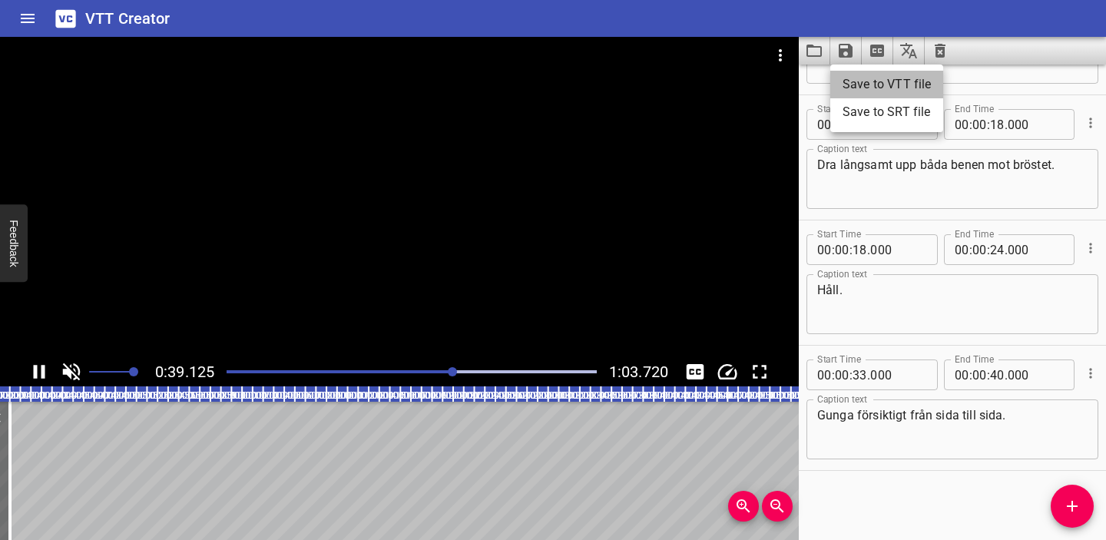
click at [879, 87] on li "Save to VTT file" at bounding box center [886, 85] width 113 height 28
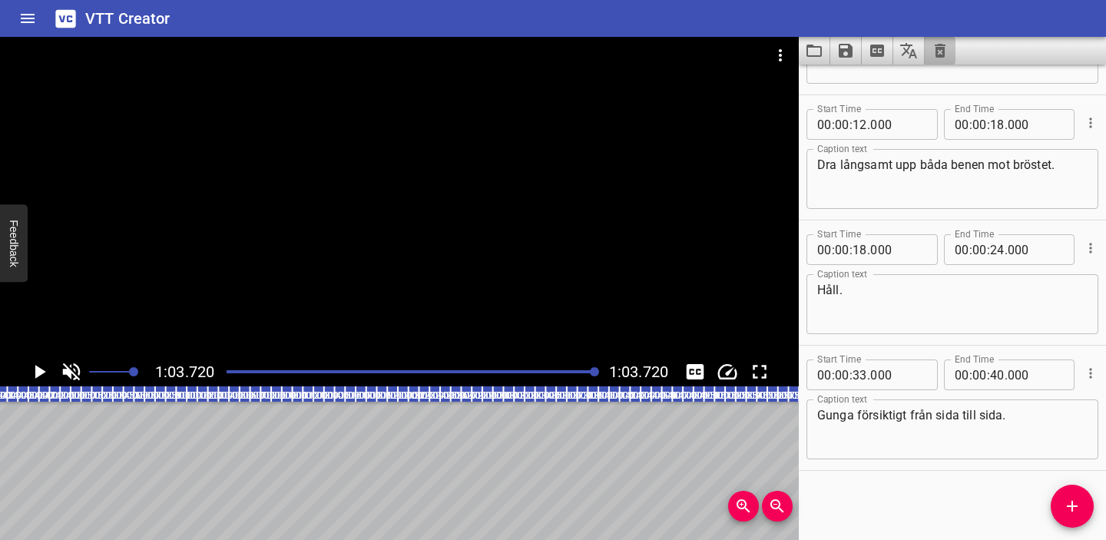
click at [946, 43] on icon "Clear captions" at bounding box center [940, 50] width 18 height 18
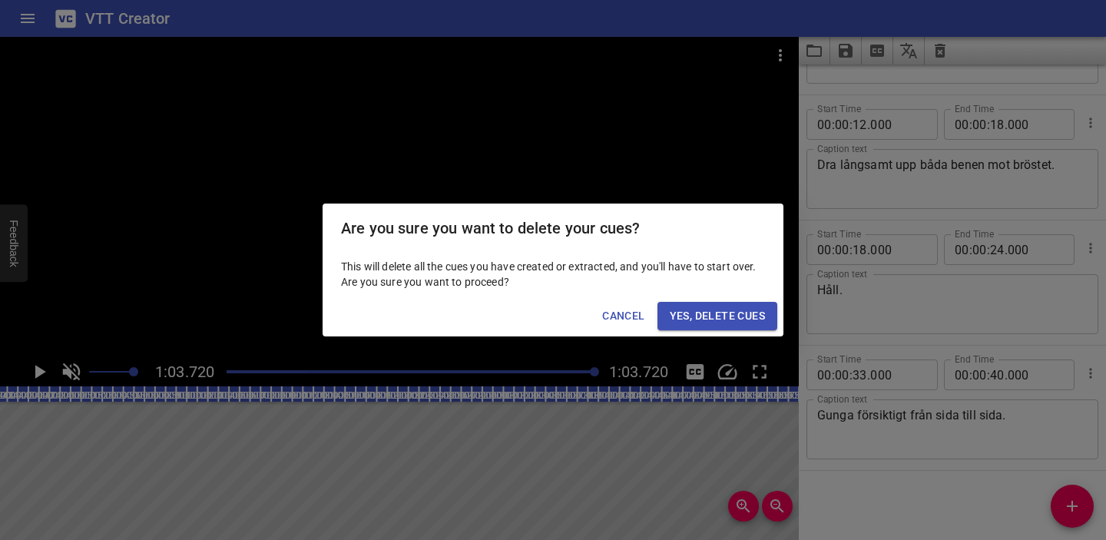
click at [750, 319] on span "Yes, Delete Cues" at bounding box center [717, 315] width 95 height 19
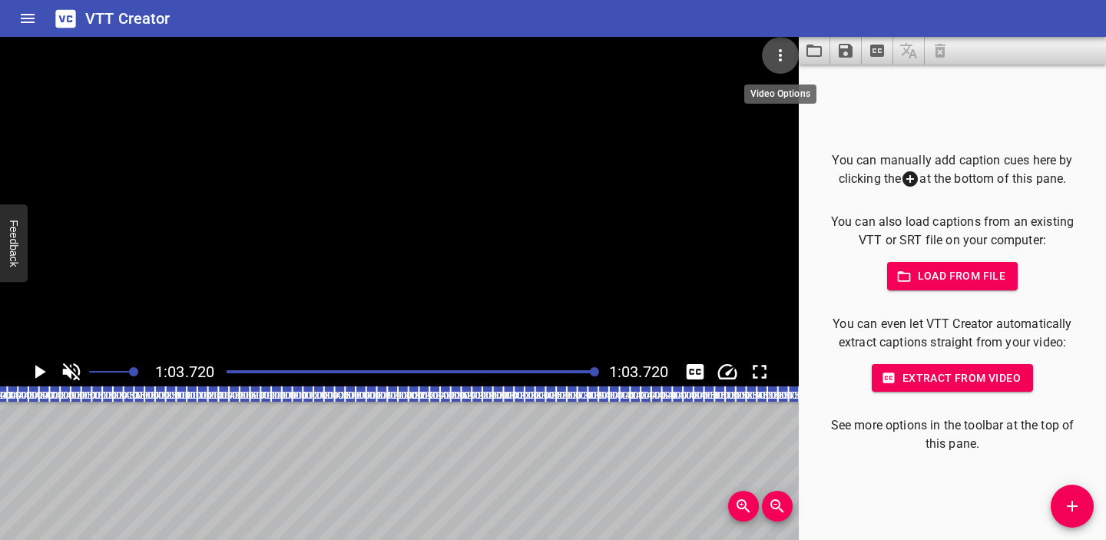
click at [781, 55] on icon "Video Options" at bounding box center [780, 55] width 3 height 12
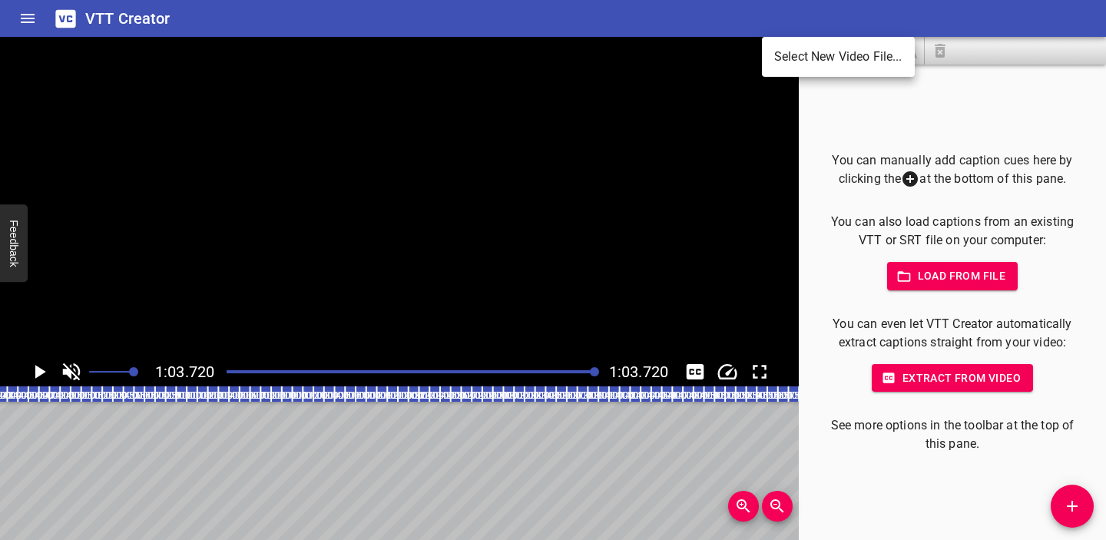
click at [804, 56] on li "Select New Video File..." at bounding box center [838, 57] width 153 height 28
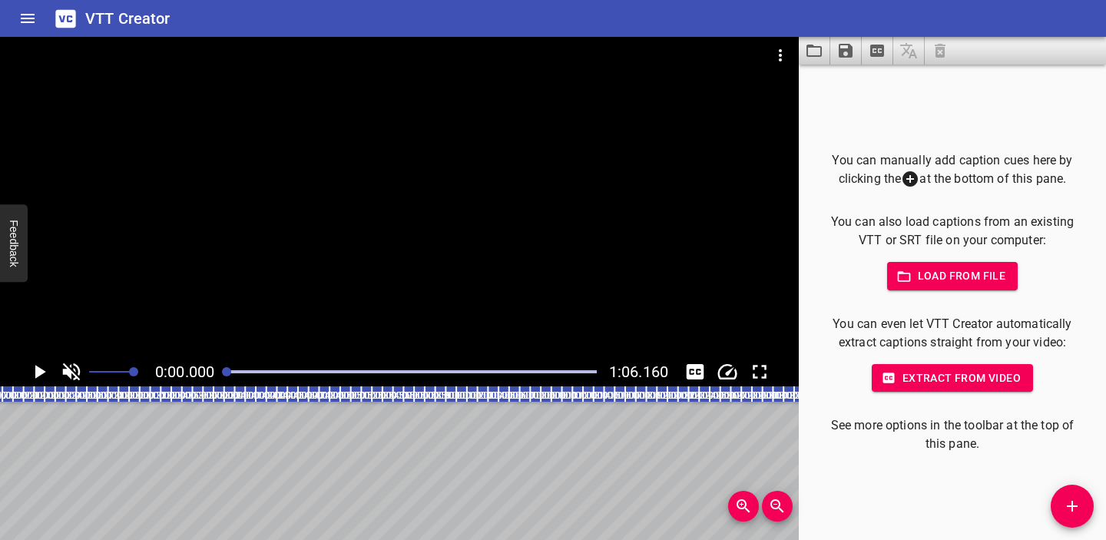
scroll to position [0, 0]
click at [948, 282] on span "Load from file" at bounding box center [952, 275] width 107 height 19
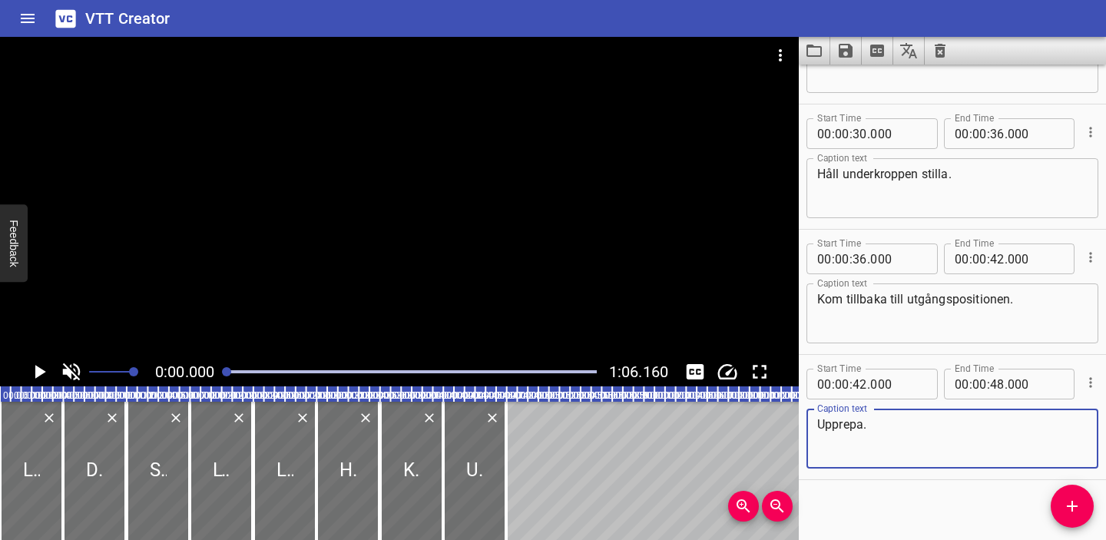
scroll to position [598, 0]
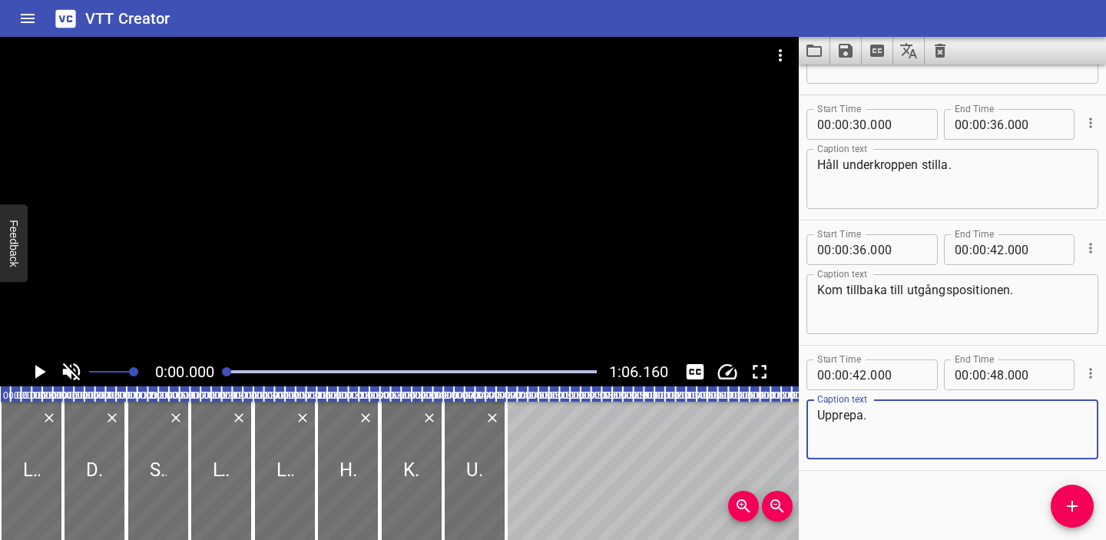
click at [43, 365] on icon "Play/Pause" at bounding box center [39, 371] width 23 height 23
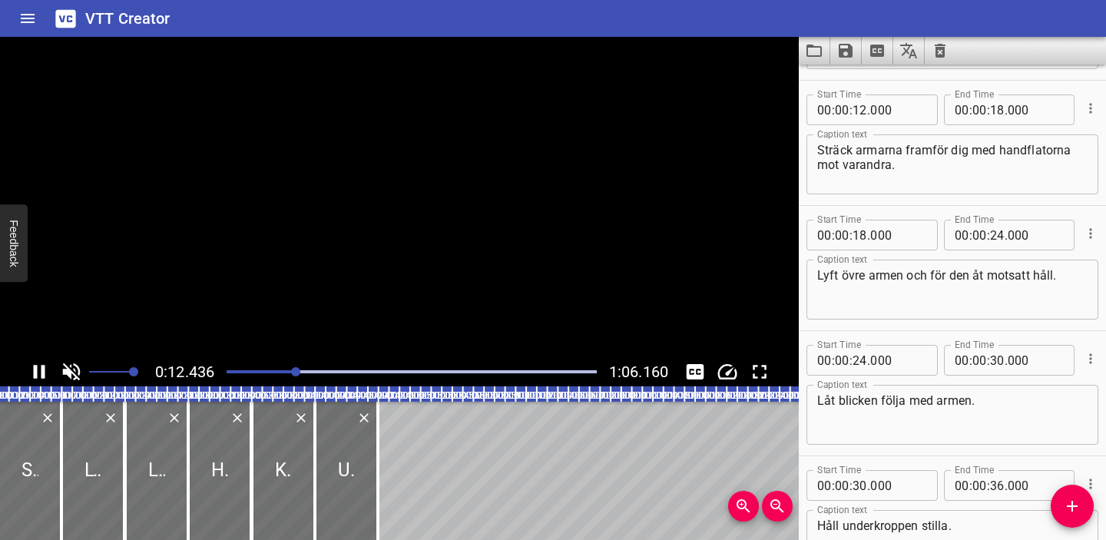
scroll to position [250, 0]
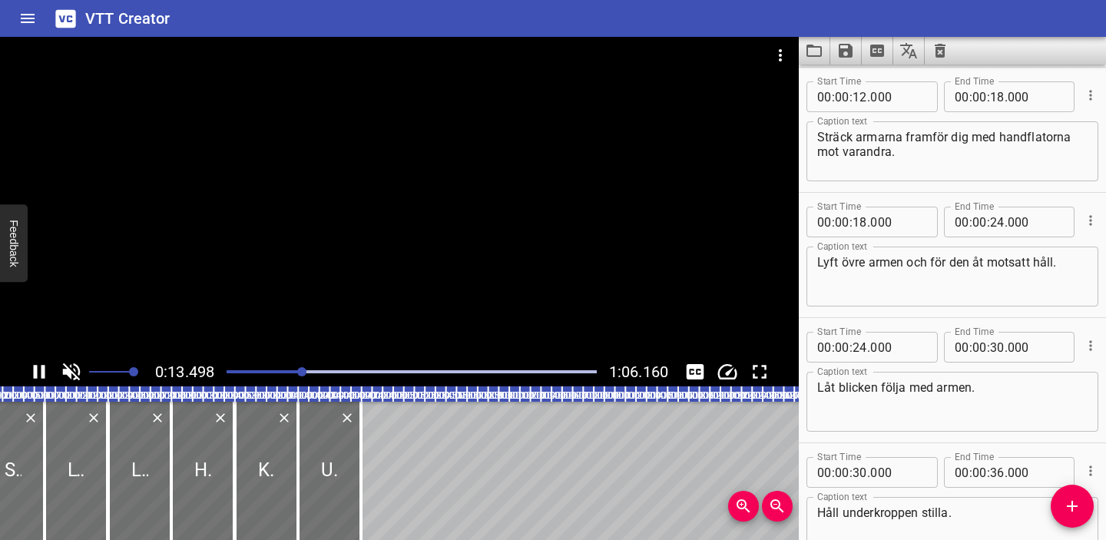
click at [41, 369] on icon "Play/Pause" at bounding box center [40, 372] width 12 height 14
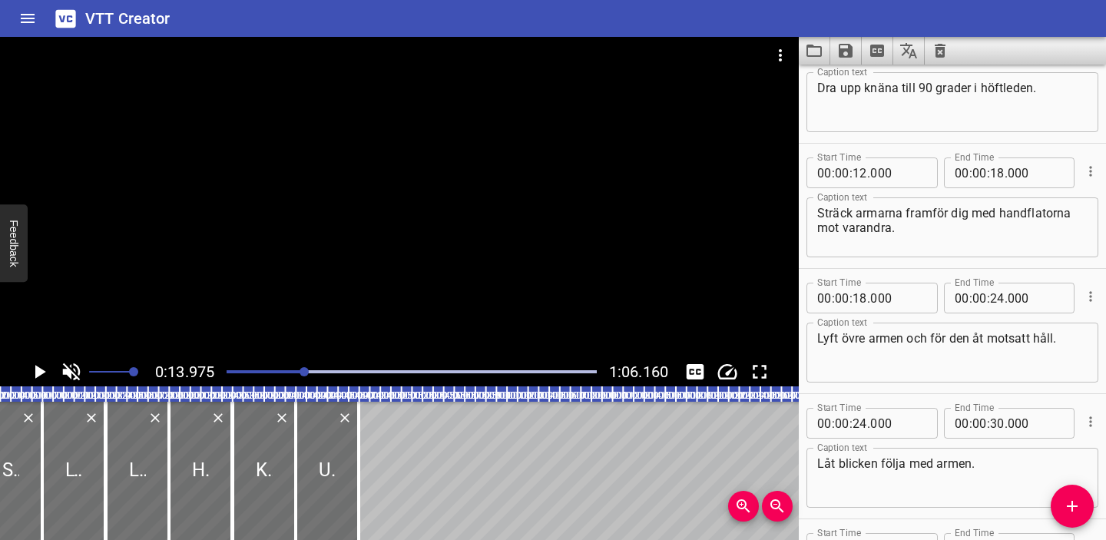
scroll to position [0, 0]
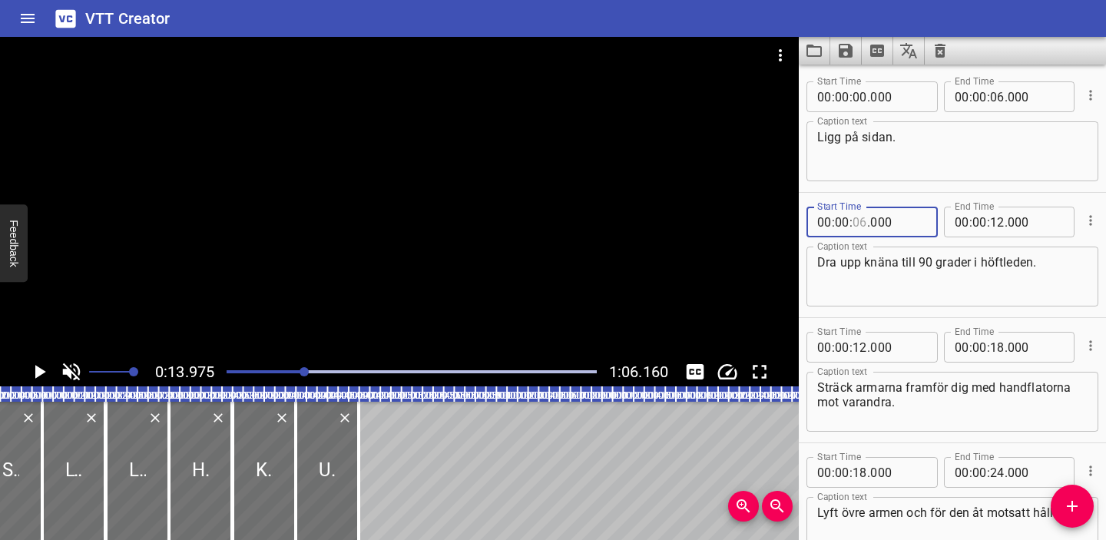
click at [861, 224] on input "number" at bounding box center [859, 222] width 15 height 31
click at [1001, 218] on input "number" at bounding box center [997, 222] width 15 height 31
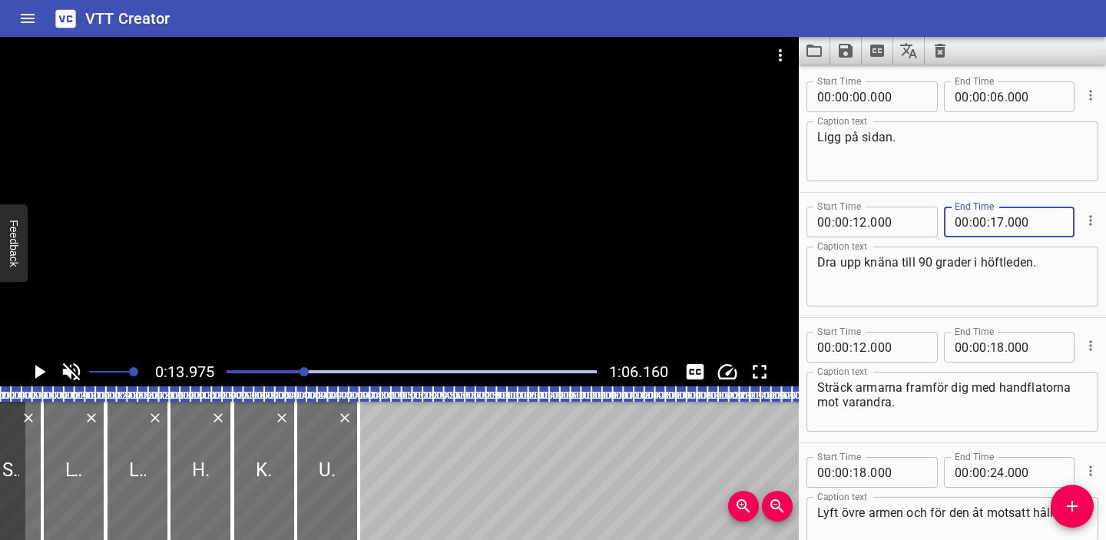
click at [243, 365] on div at bounding box center [411, 372] width 389 height 22
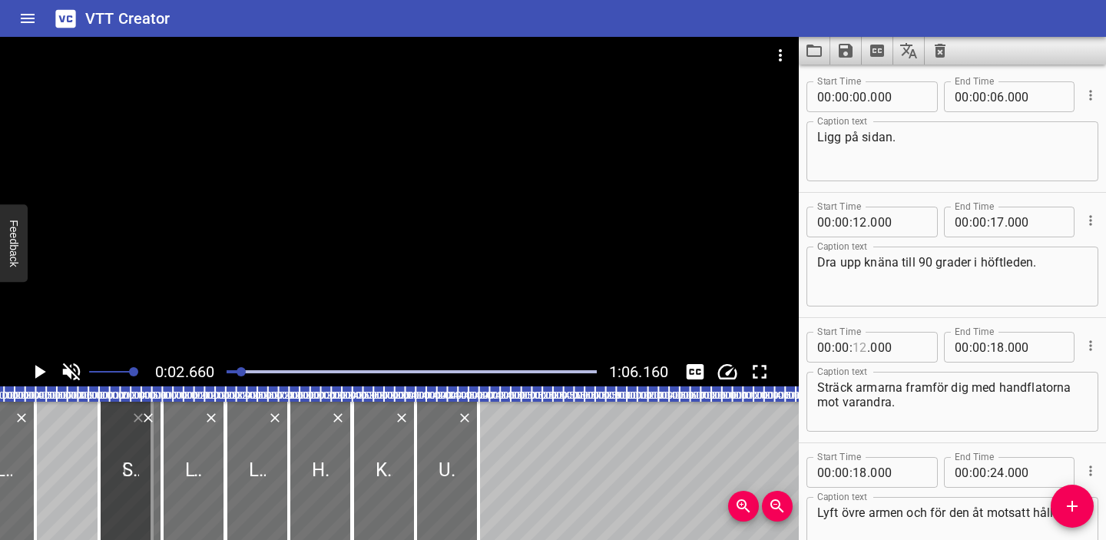
click at [860, 346] on input "number" at bounding box center [859, 347] width 15 height 31
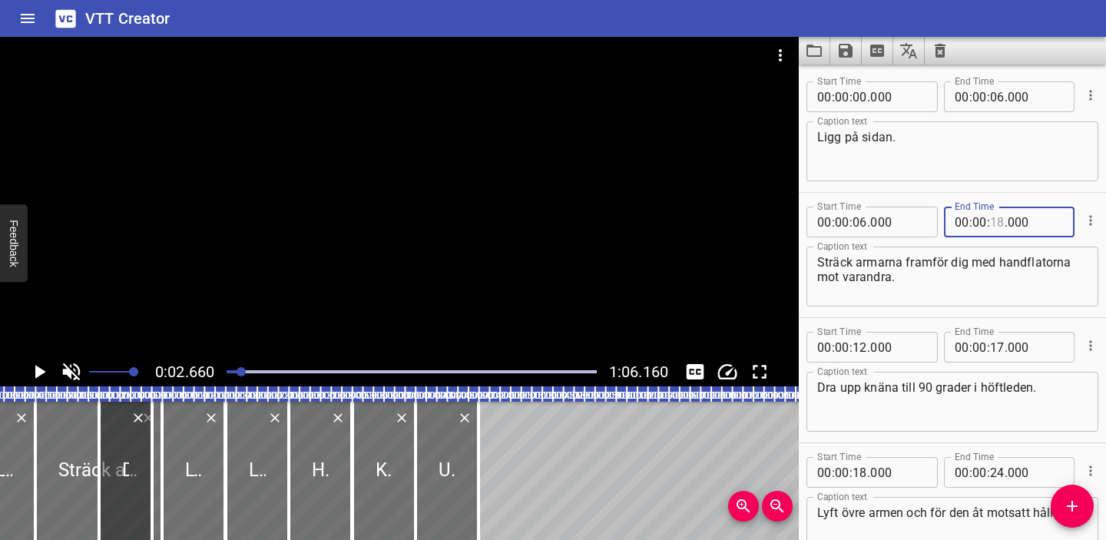
click at [996, 237] on input "number" at bounding box center [997, 222] width 15 height 31
click at [980, 223] on input "number" at bounding box center [979, 222] width 15 height 31
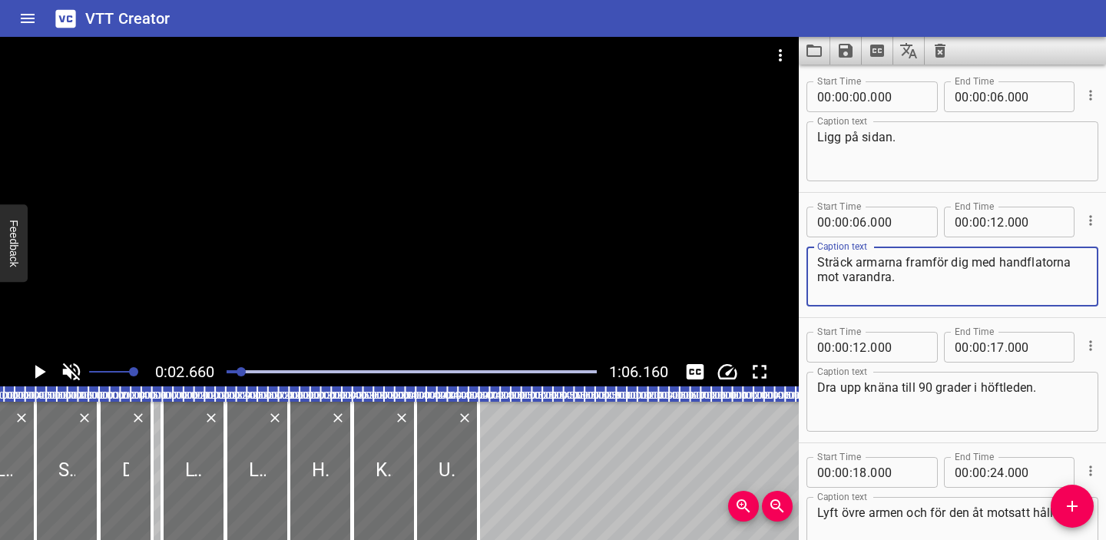
click at [1027, 259] on textarea "Sträck armarna framför dig med handflatorna mot varandra." at bounding box center [952, 277] width 270 height 44
click at [43, 374] on icon "Play/Pause" at bounding box center [39, 371] width 23 height 23
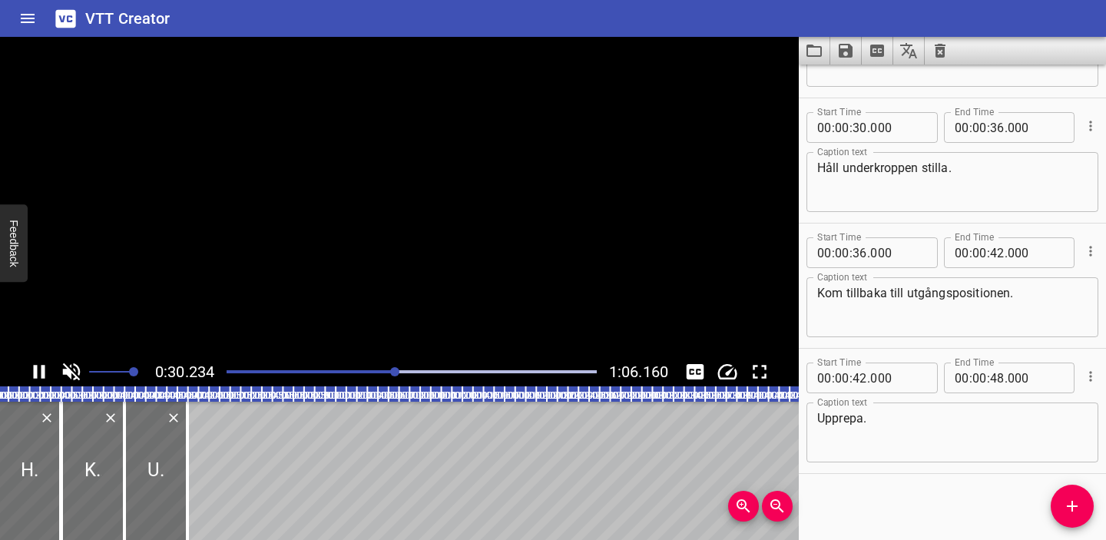
scroll to position [598, 0]
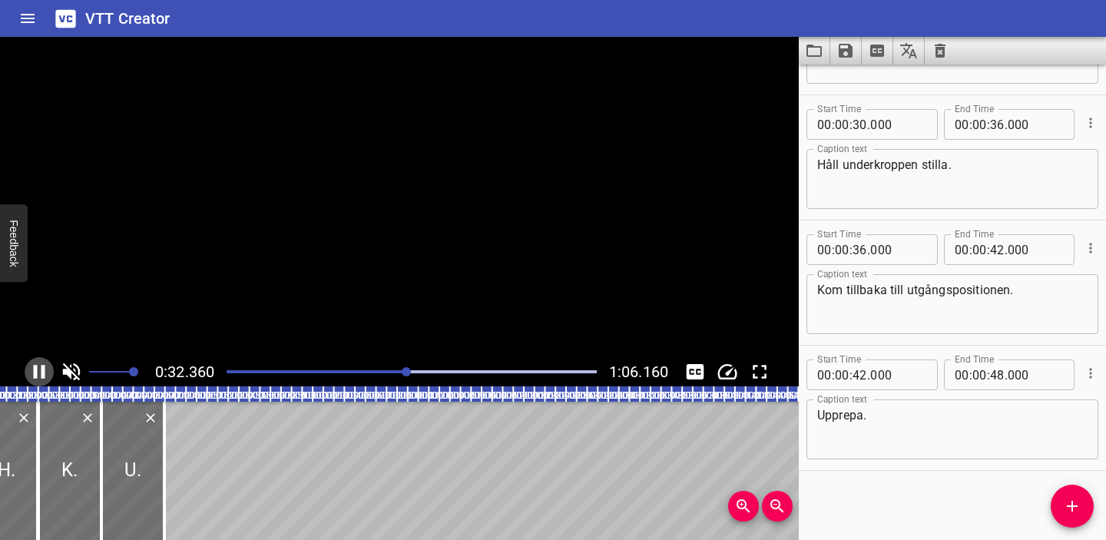
click at [39, 371] on icon "Play/Pause" at bounding box center [39, 371] width 23 height 23
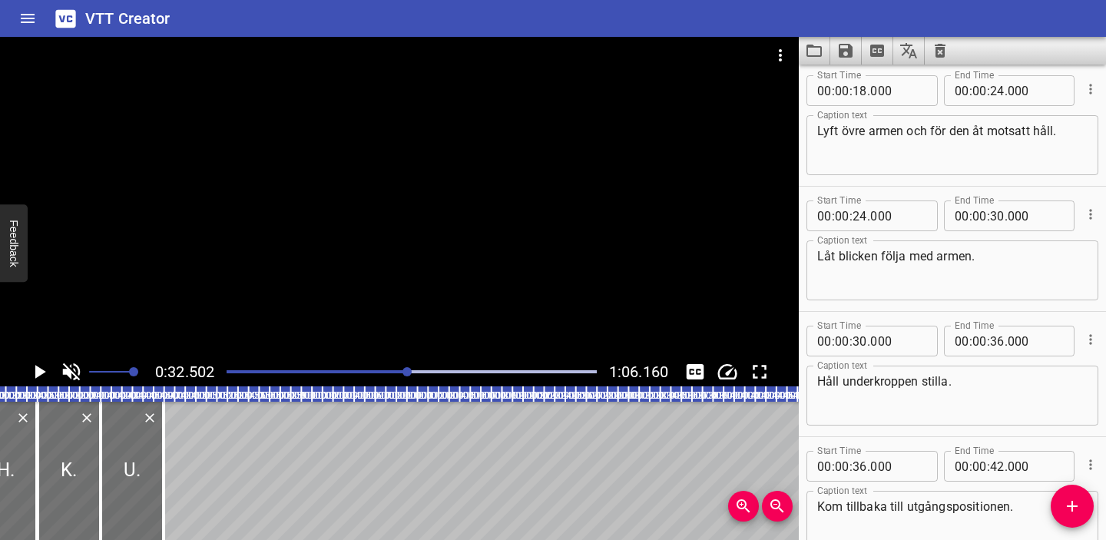
scroll to position [260, 0]
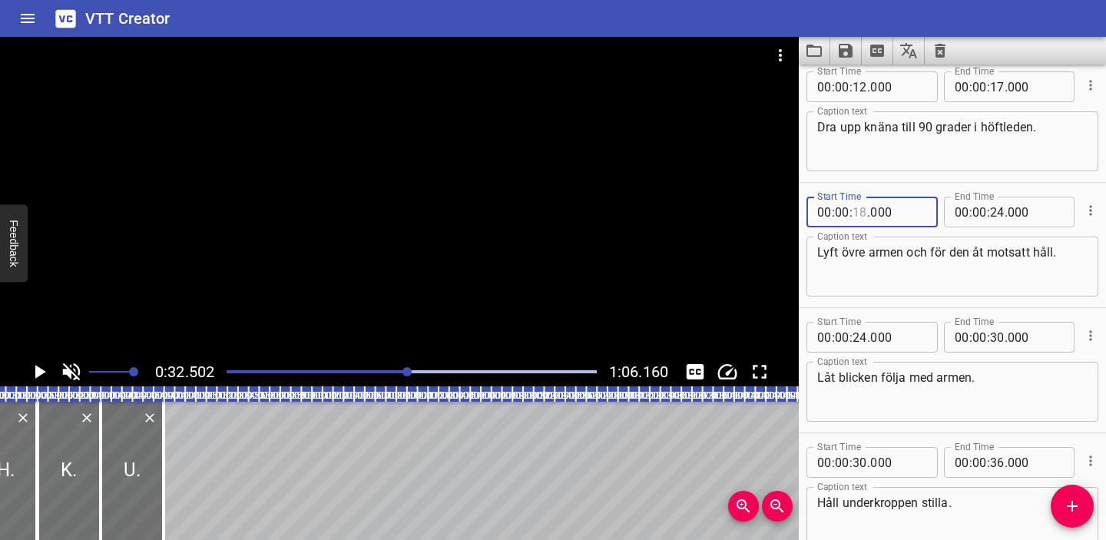
click at [861, 208] on input "number" at bounding box center [859, 212] width 15 height 31
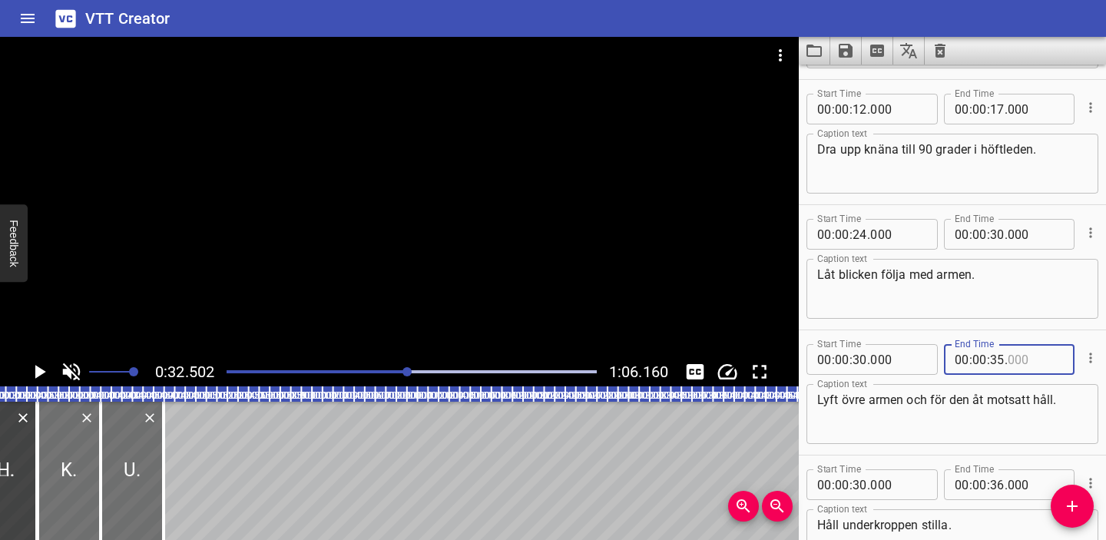
scroll to position [237, 0]
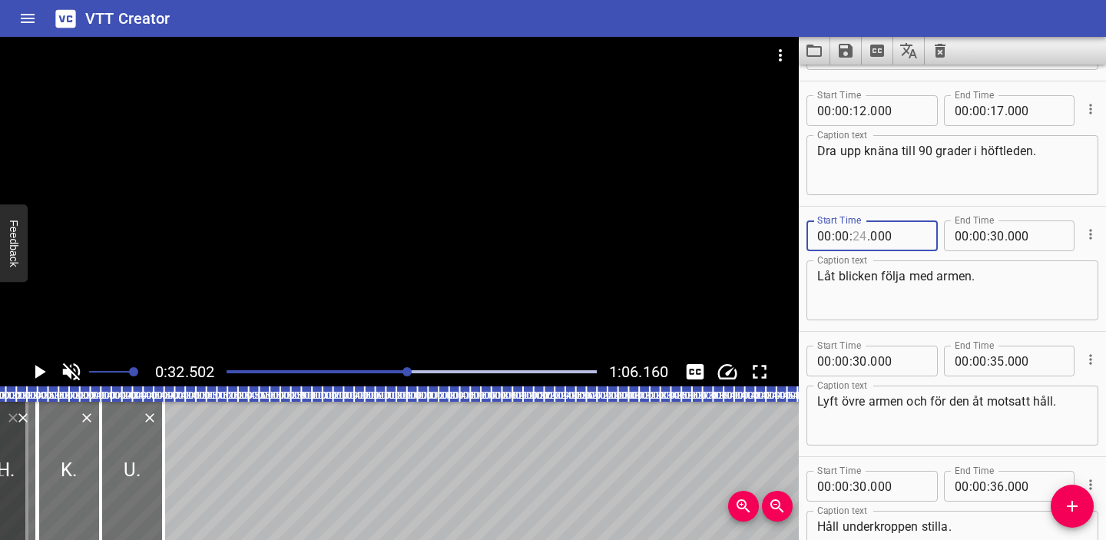
click at [859, 232] on input "number" at bounding box center [859, 235] width 15 height 31
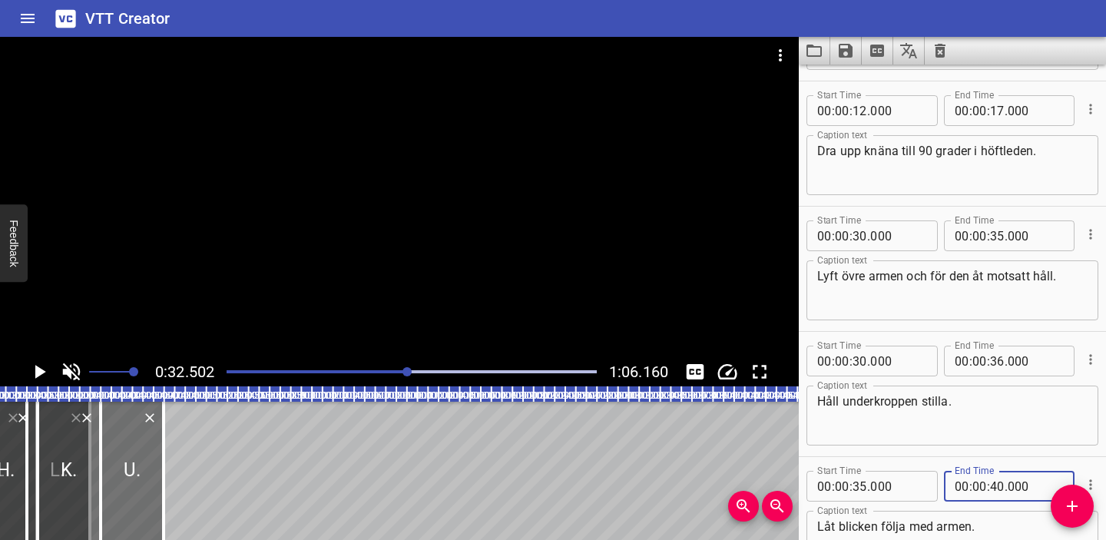
click at [981, 415] on textarea "Håll underkroppen stilla." at bounding box center [952, 416] width 270 height 44
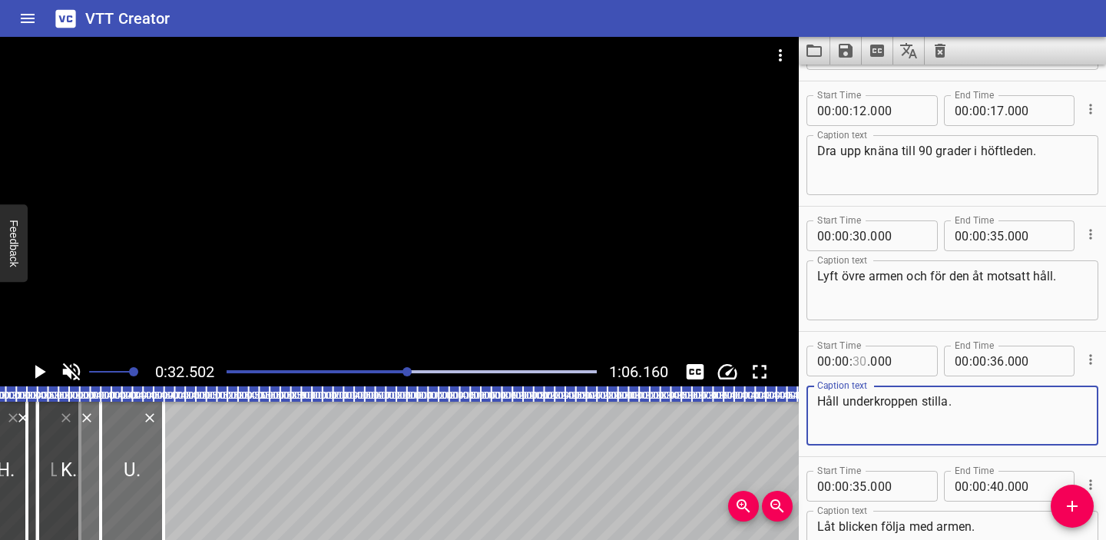
click at [860, 361] on input "number" at bounding box center [859, 361] width 15 height 31
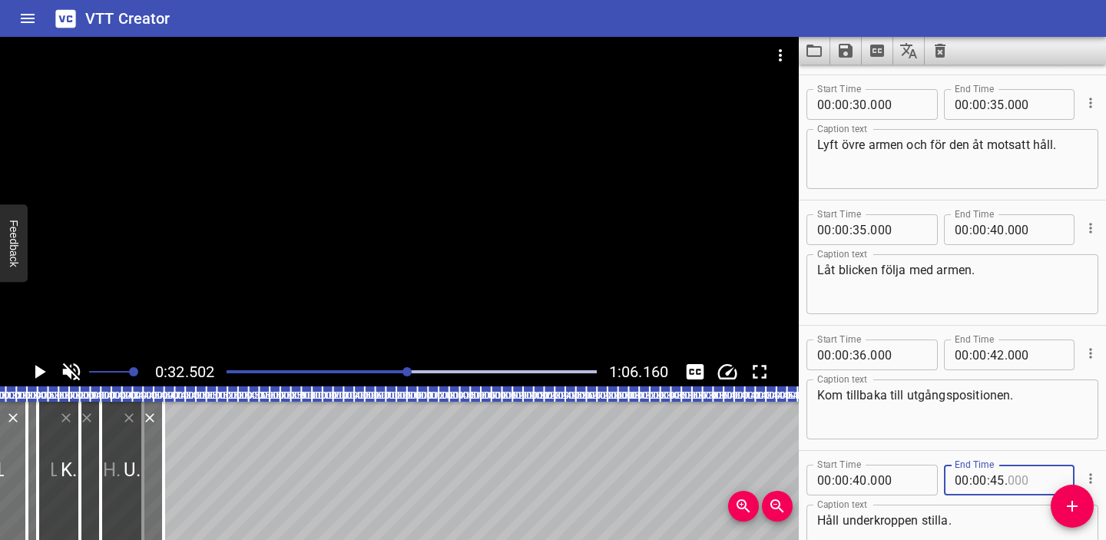
scroll to position [412, 0]
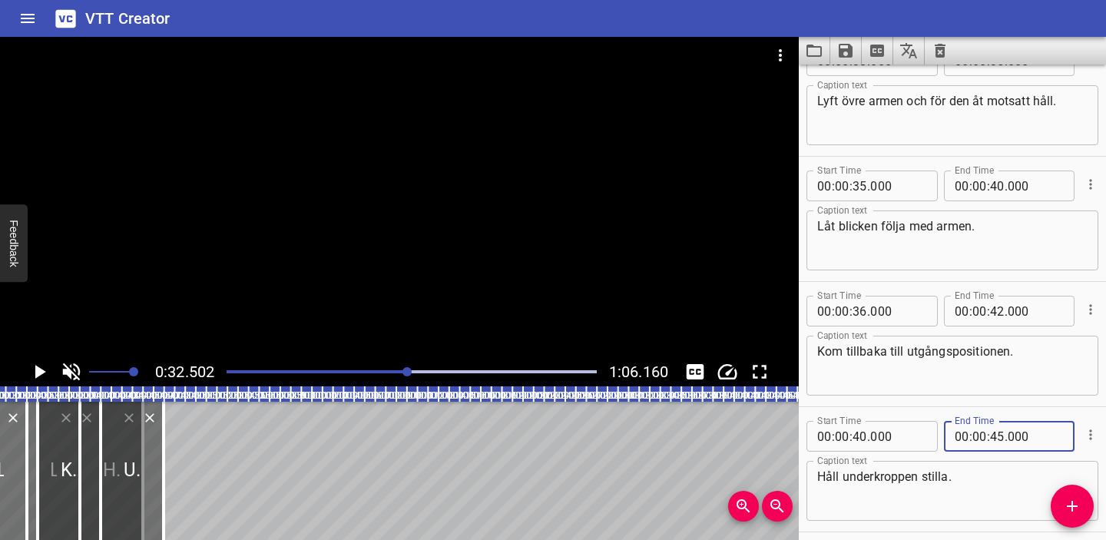
click at [991, 390] on div "Kom tillbaka till utgångspositionen. Caption text" at bounding box center [952, 366] width 292 height 60
click at [43, 367] on icon "Play/Pause" at bounding box center [39, 371] width 23 height 23
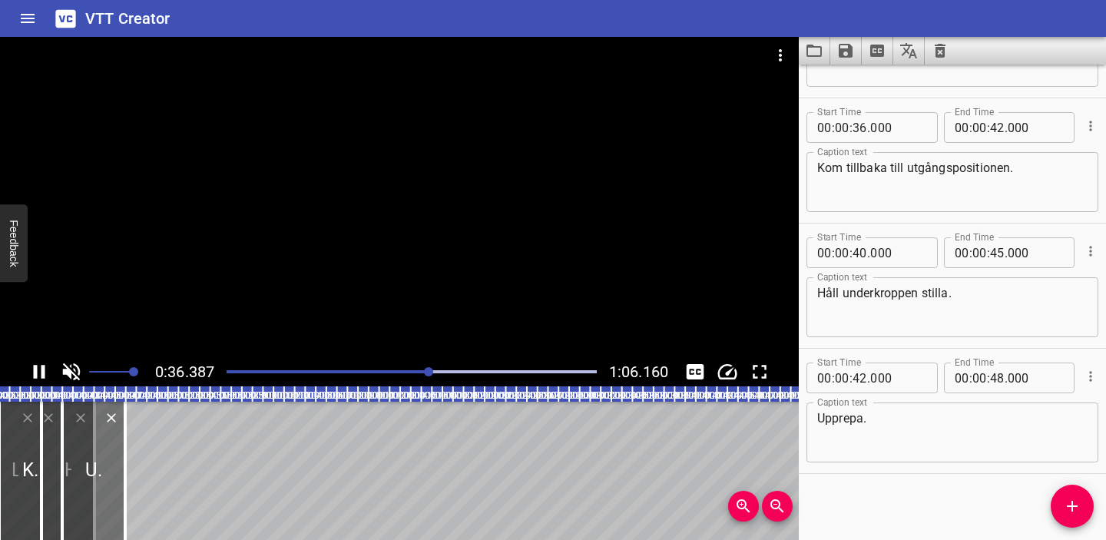
scroll to position [598, 0]
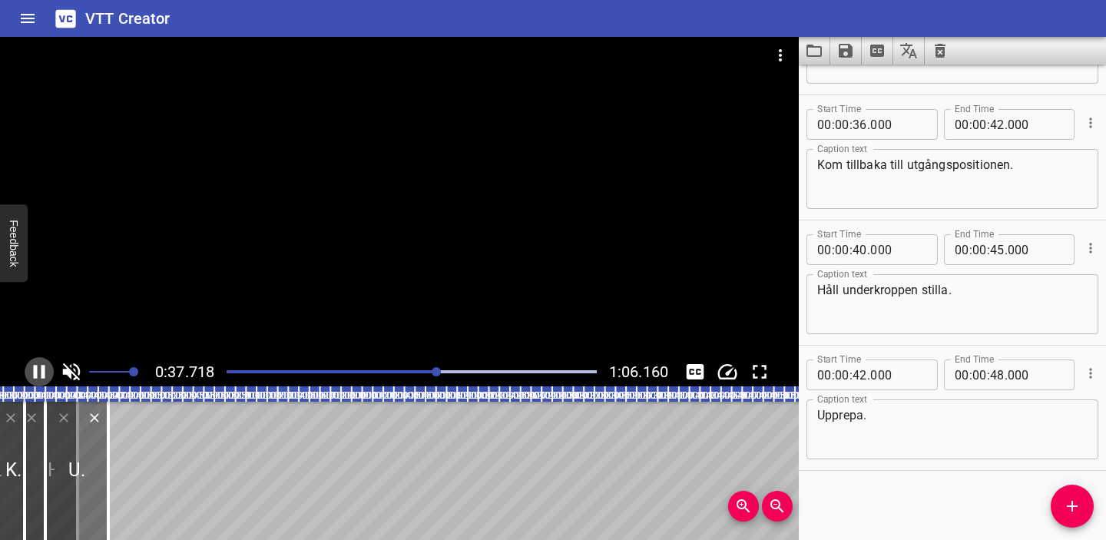
click at [43, 367] on icon "Play/Pause" at bounding box center [40, 372] width 12 height 14
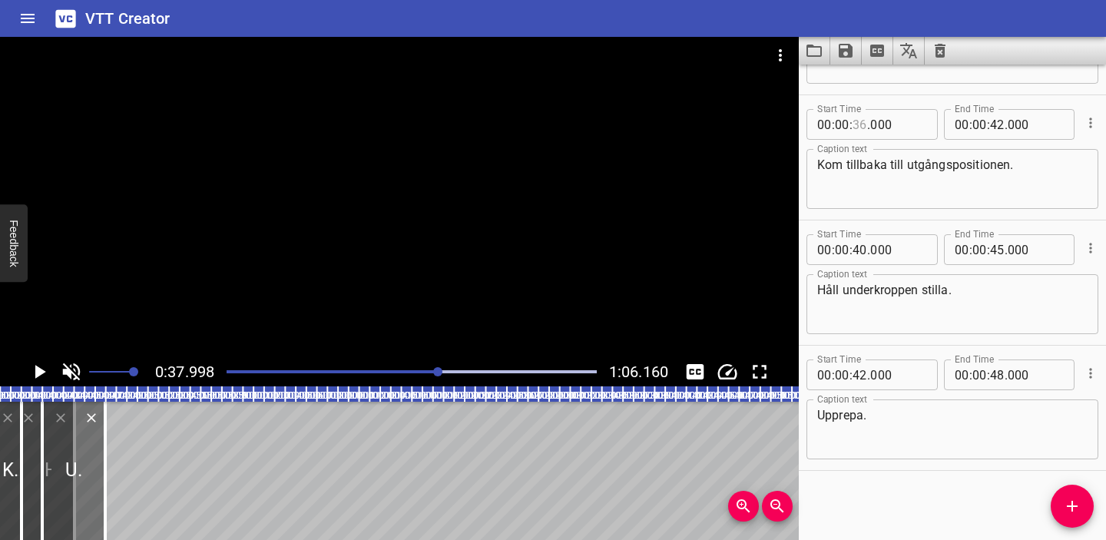
click at [861, 124] on input "number" at bounding box center [859, 124] width 15 height 31
click at [996, 124] on input "number" at bounding box center [997, 124] width 15 height 31
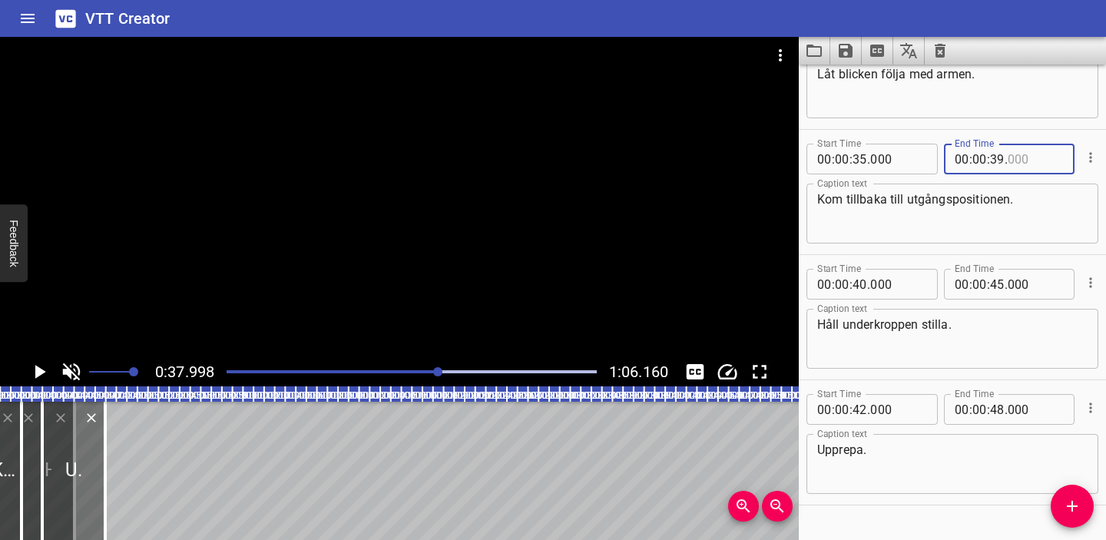
scroll to position [559, 0]
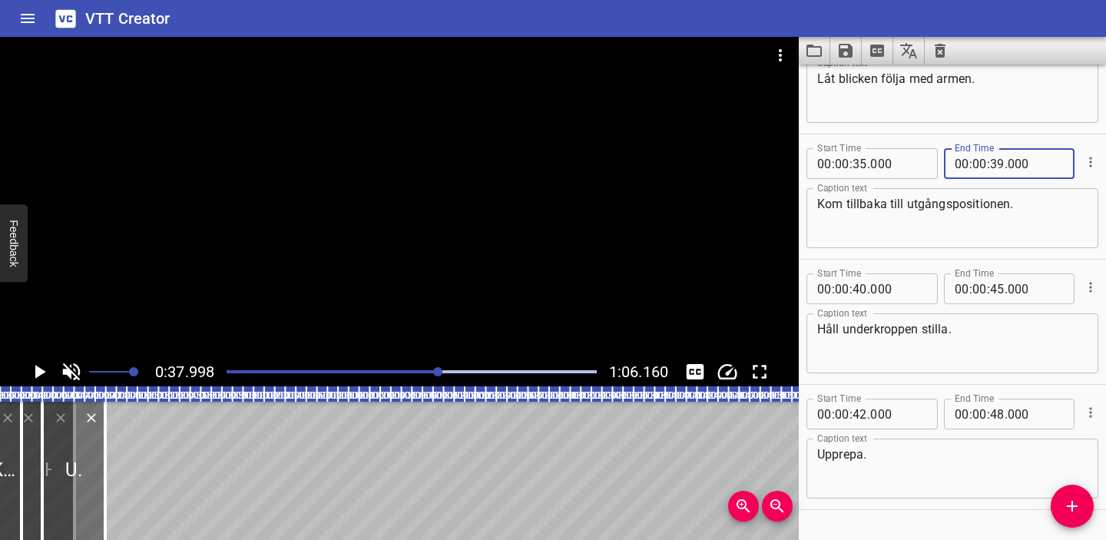
click at [929, 254] on div "Start Time 00 : 00 : 35 . 000 Start Time End Time 00 : 00 : 39 . 000 End Time C…" at bounding box center [952, 196] width 307 height 124
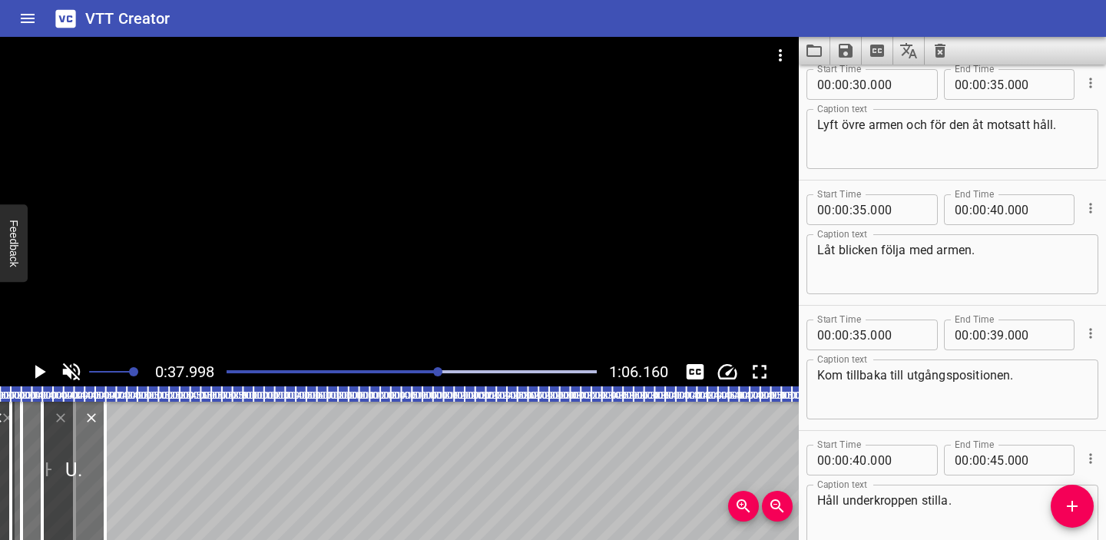
scroll to position [393, 0]
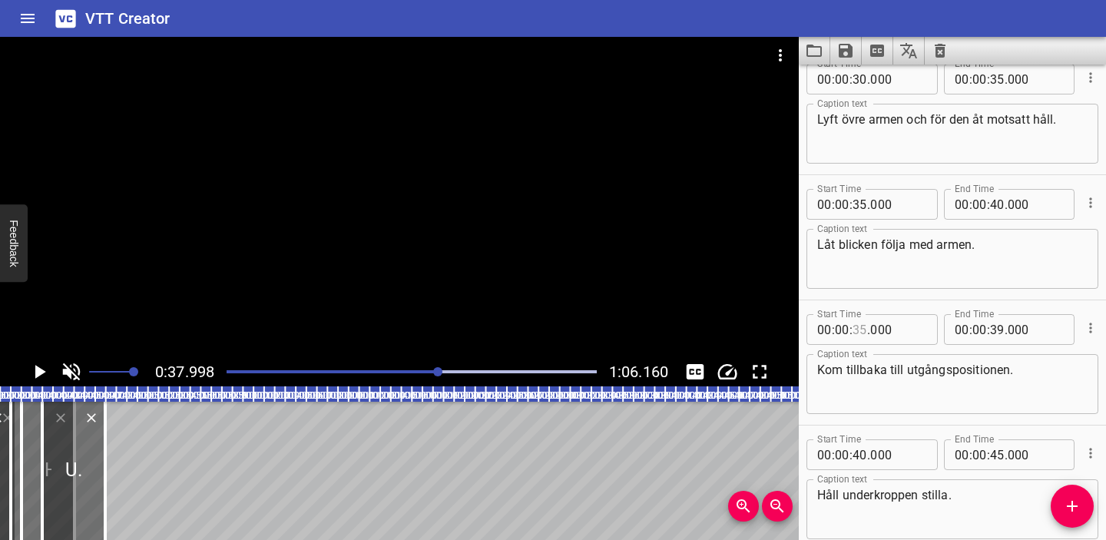
click at [860, 329] on input "number" at bounding box center [859, 329] width 15 height 31
click at [995, 328] on input "number" at bounding box center [997, 329] width 15 height 31
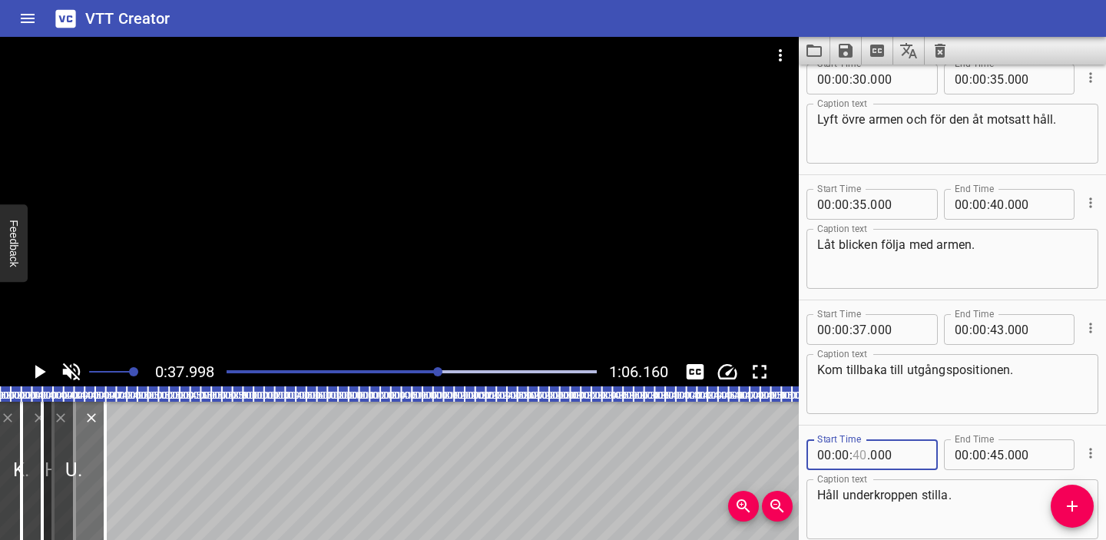
click at [862, 455] on input "number" at bounding box center [859, 454] width 15 height 31
click at [839, 462] on input "number" at bounding box center [842, 454] width 15 height 31
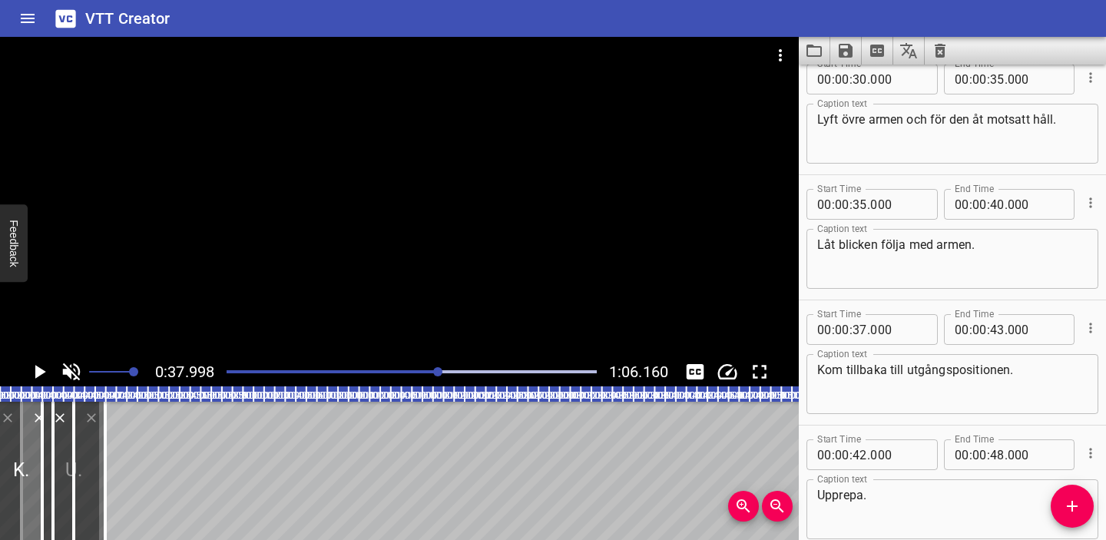
scroll to position [440, 0]
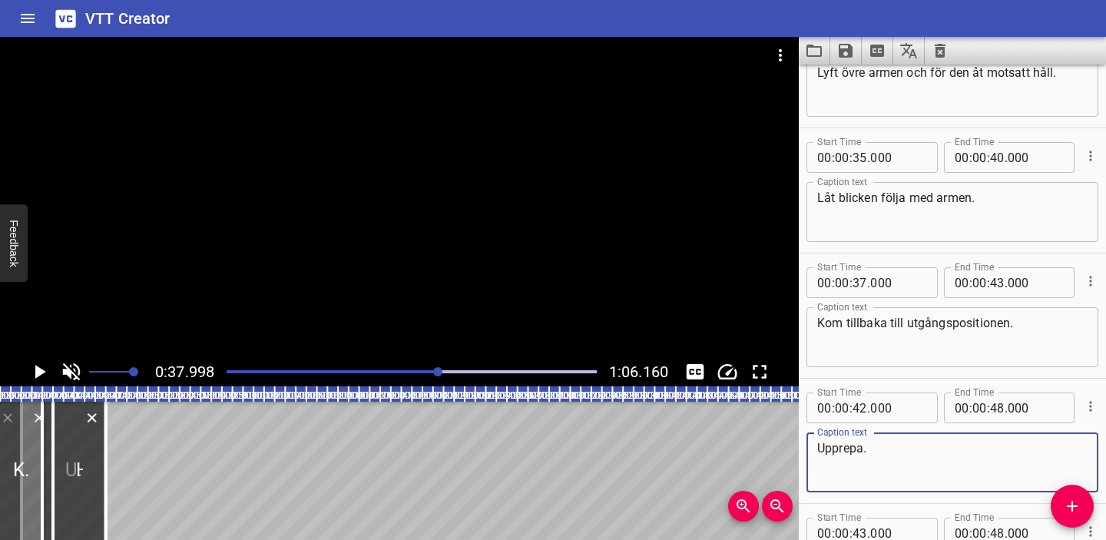
click at [971, 458] on textarea "Upprepa." at bounding box center [952, 463] width 270 height 44
click at [861, 404] on input "number" at bounding box center [859, 407] width 15 height 31
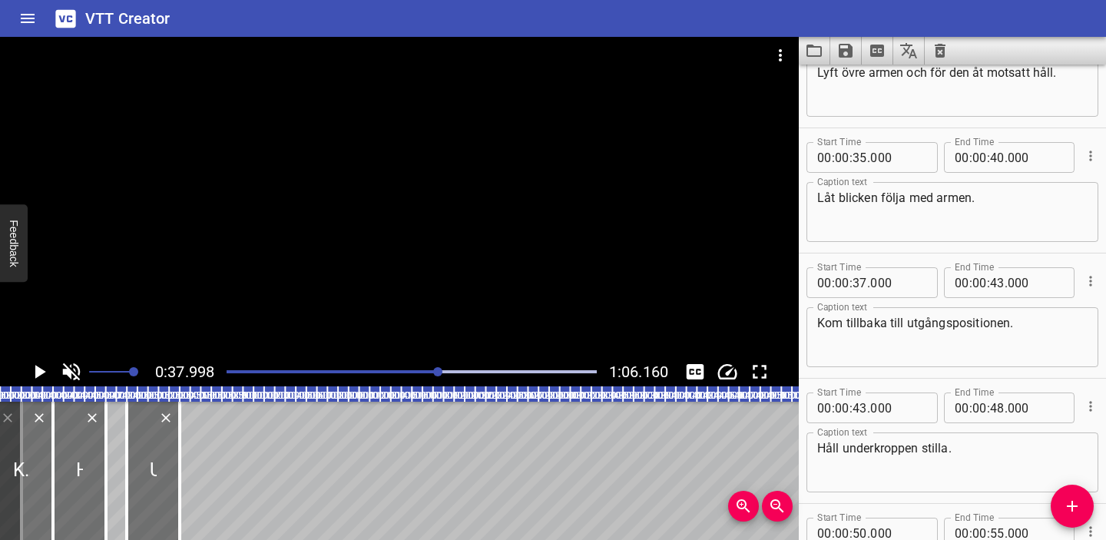
click at [956, 370] on div "Start Time 00 : 00 : 37 . 000 Start Time End Time 00 : 00 : 43 . 000 End Time C…" at bounding box center [952, 315] width 307 height 124
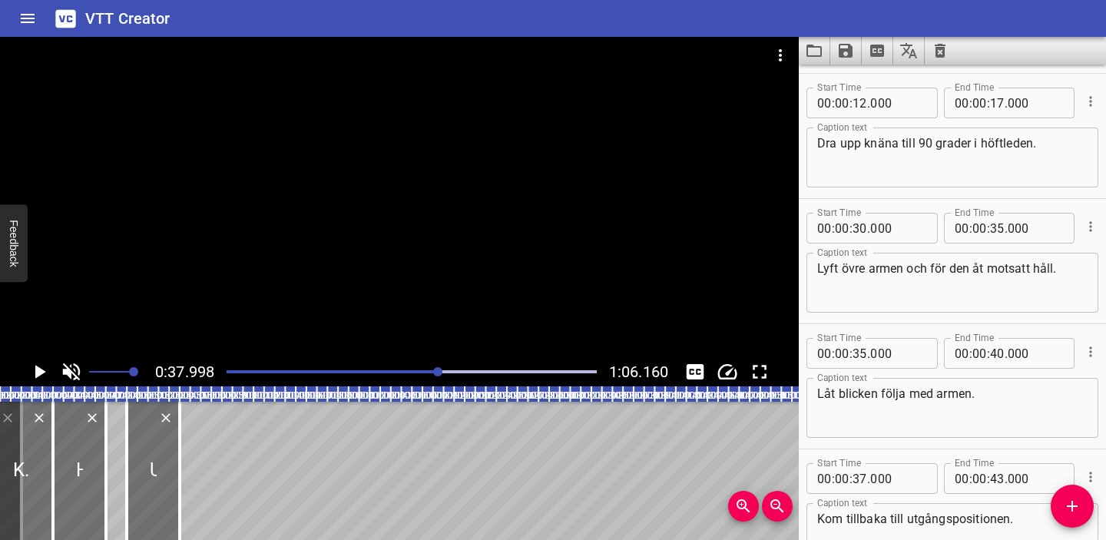
scroll to position [241, 0]
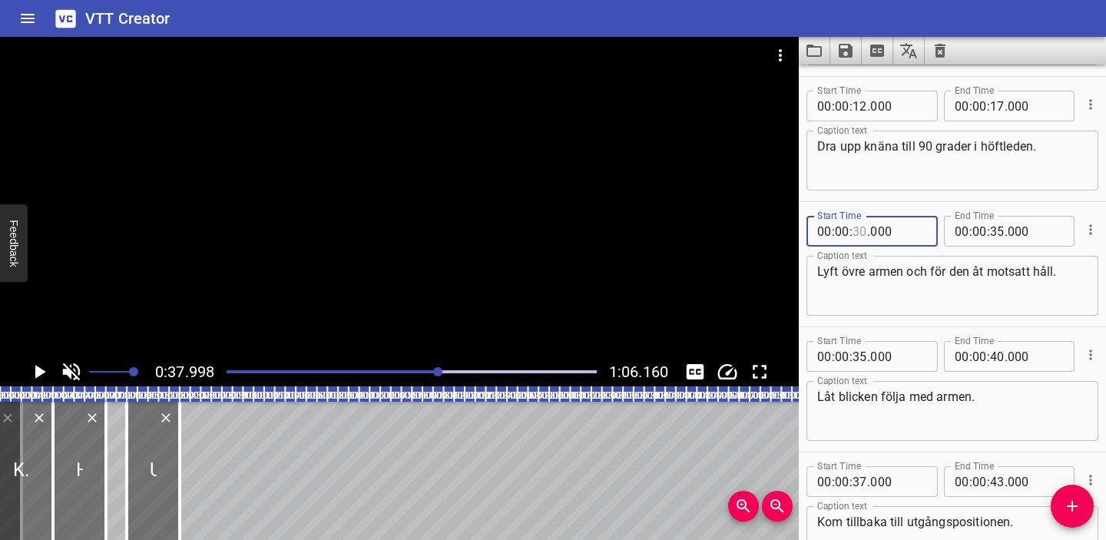
click at [861, 232] on input "number" at bounding box center [859, 231] width 15 height 31
click at [997, 231] on input "number" at bounding box center [997, 231] width 15 height 31
click at [862, 358] on input "number" at bounding box center [859, 356] width 15 height 31
click at [998, 354] on input "number" at bounding box center [997, 356] width 15 height 31
click at [859, 481] on input "number" at bounding box center [859, 481] width 15 height 31
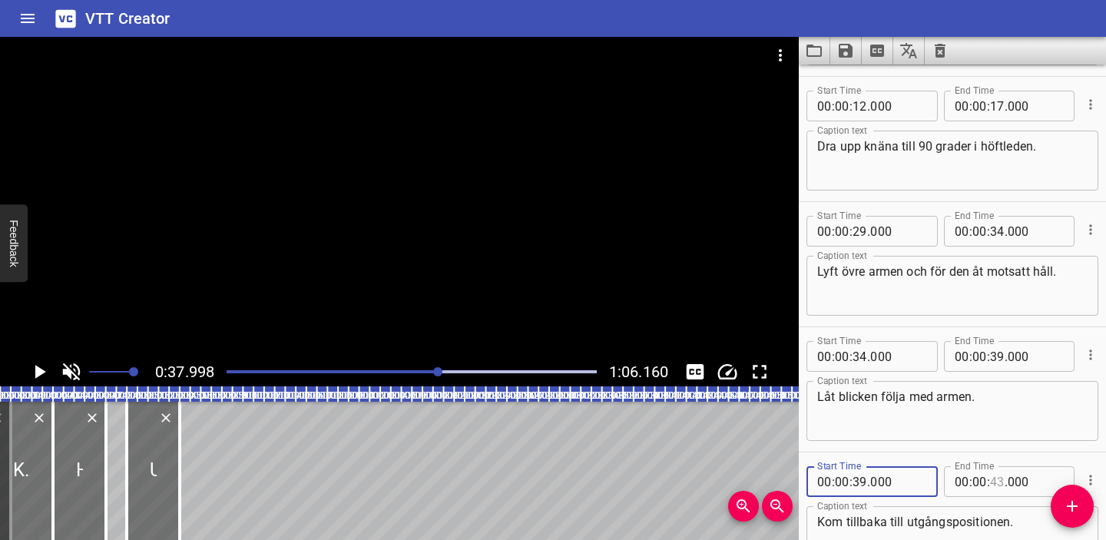
click at [998, 480] on input "number" at bounding box center [997, 481] width 15 height 31
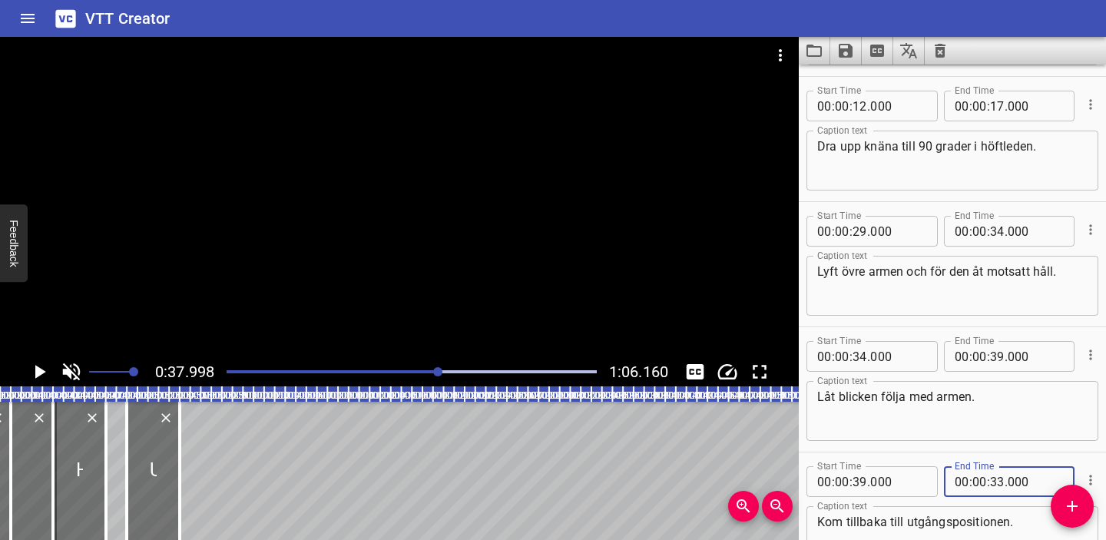
click at [991, 448] on div "Start Time 00 : 00 : 34 . 000 Start Time End Time 00 : 00 : 39 . 000 End Time C…" at bounding box center [952, 389] width 307 height 124
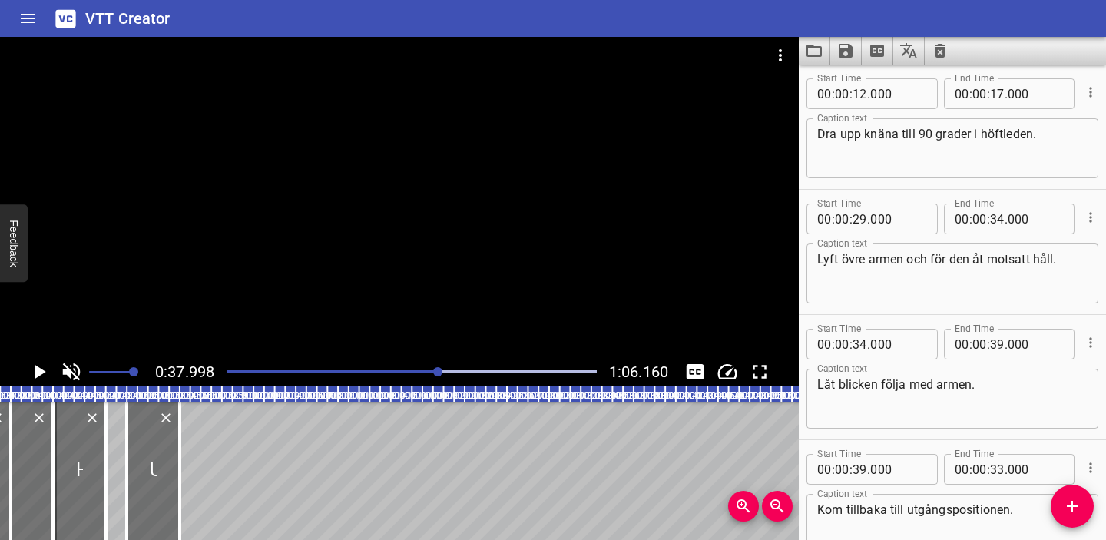
scroll to position [254, 0]
click at [999, 470] on input "number" at bounding box center [997, 468] width 15 height 31
click at [994, 425] on div "Låt blicken följa med armen. Caption text" at bounding box center [952, 398] width 292 height 60
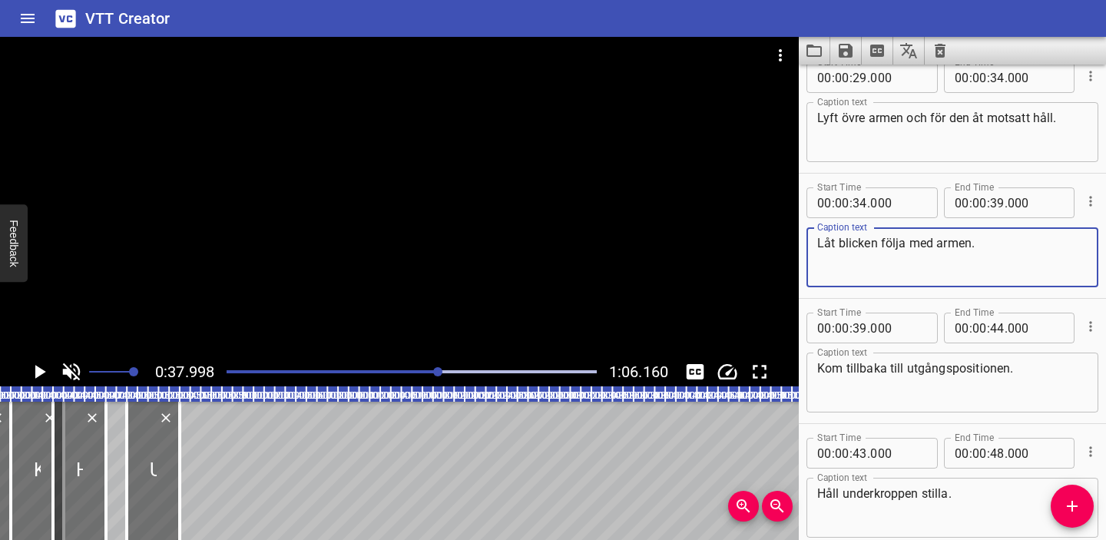
scroll to position [402, 0]
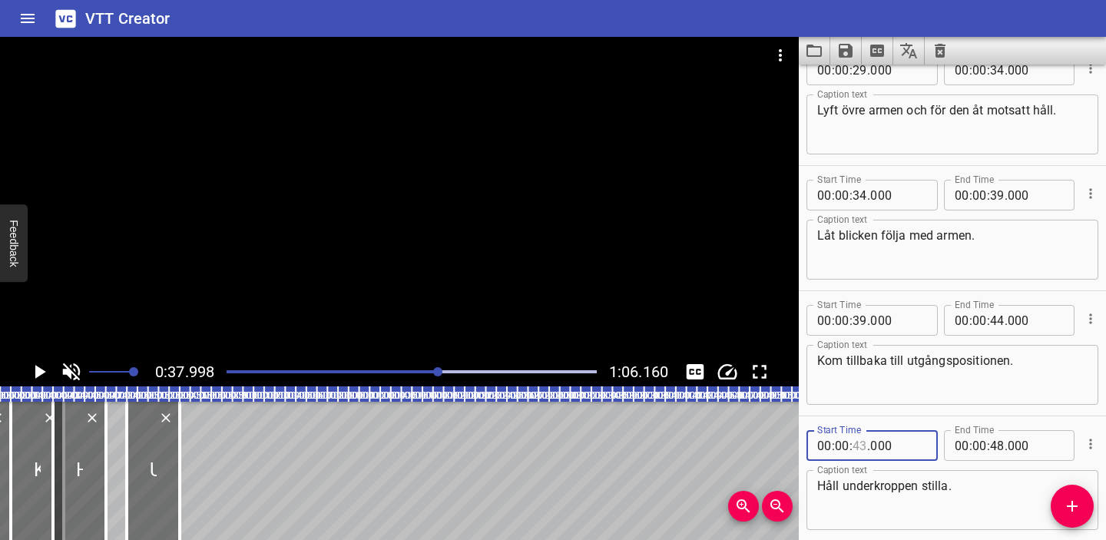
click at [862, 445] on input "number" at bounding box center [859, 445] width 15 height 31
click at [884, 418] on div "Start Time 00 : 00 : 44 . 000 Start Time End Time 00 : 00 : 48 . 000 End Time C…" at bounding box center [952, 478] width 307 height 124
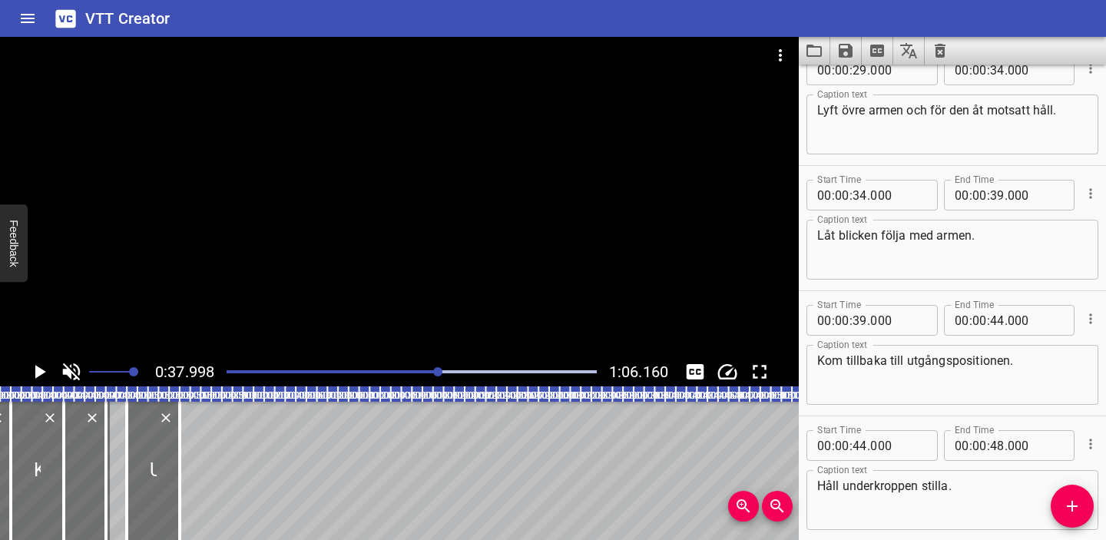
click at [230, 371] on div "Play progress" at bounding box center [254, 371] width 370 height 3
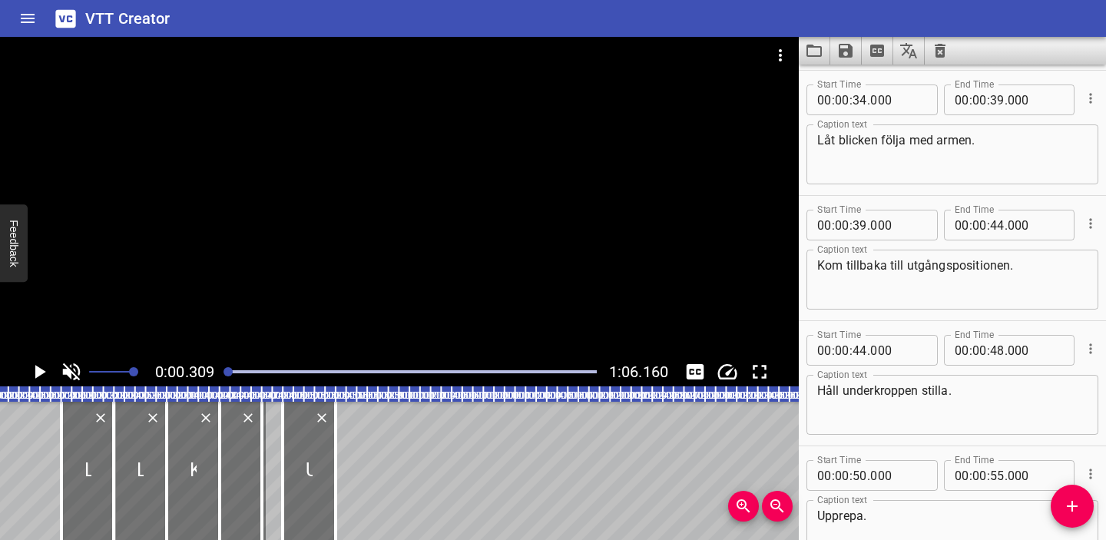
scroll to position [501, 0]
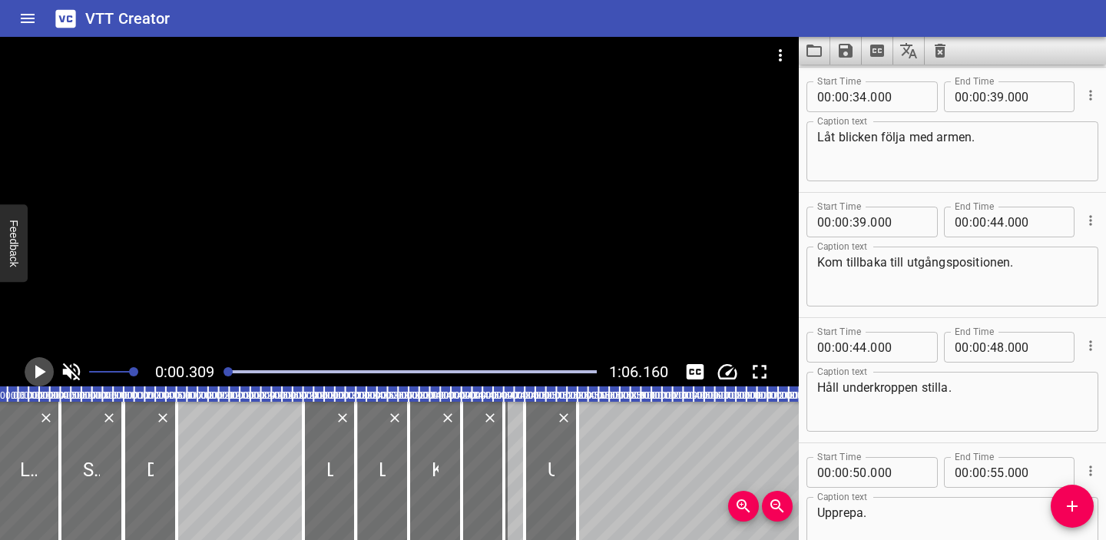
click at [29, 369] on icon "Play/Pause" at bounding box center [39, 371] width 23 height 23
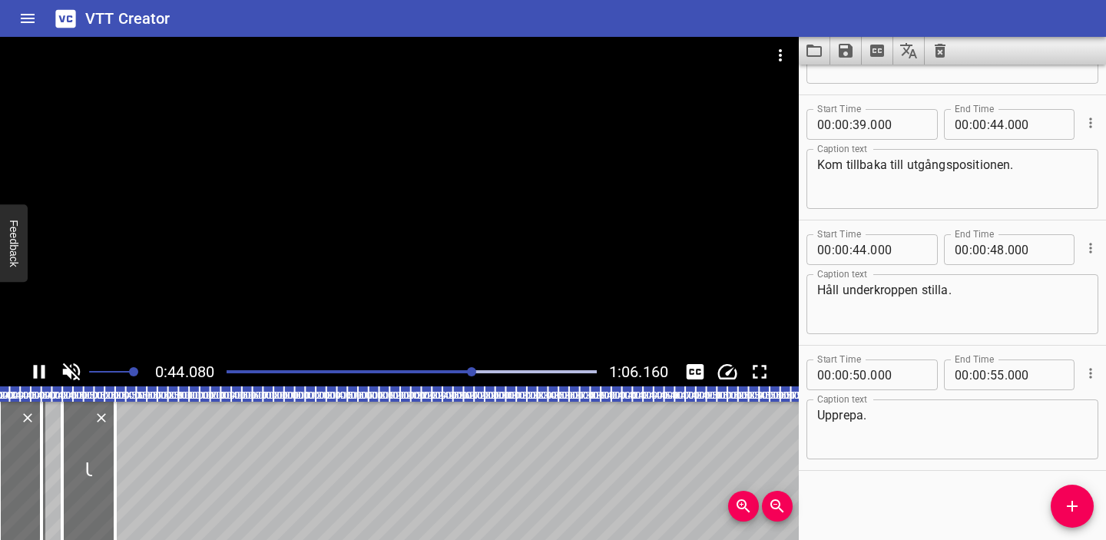
scroll to position [0, 468]
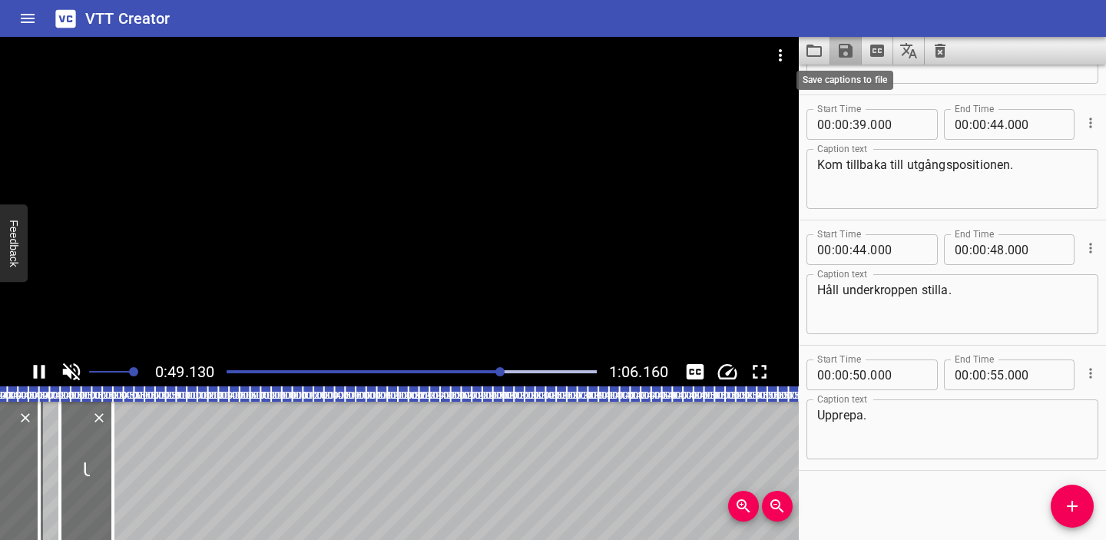
click at [850, 52] on icon "Save captions to file" at bounding box center [846, 51] width 14 height 14
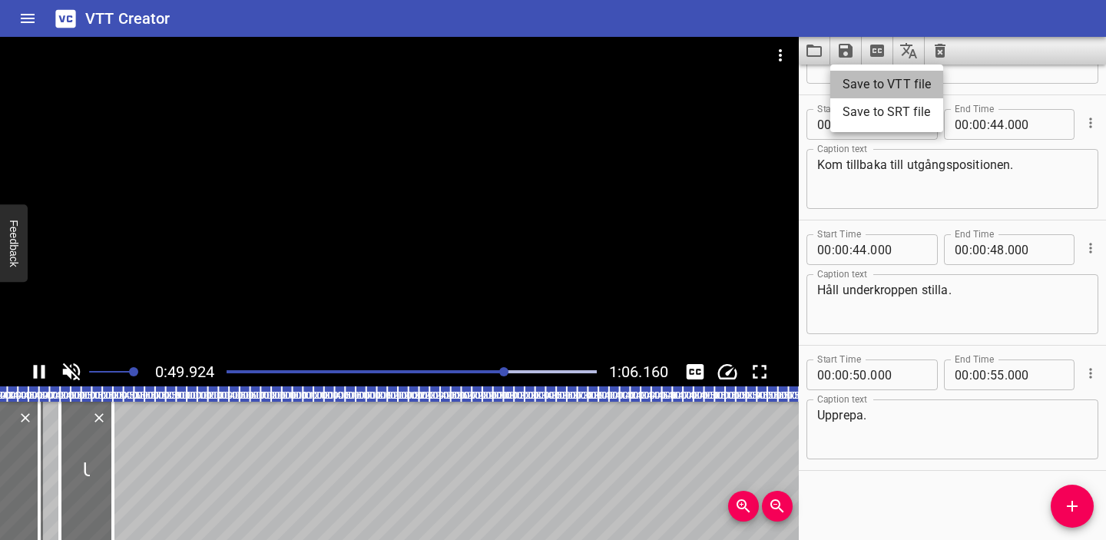
click at [880, 82] on li "Save to VTT file" at bounding box center [886, 85] width 113 height 28
